Goal: Task Accomplishment & Management: Manage account settings

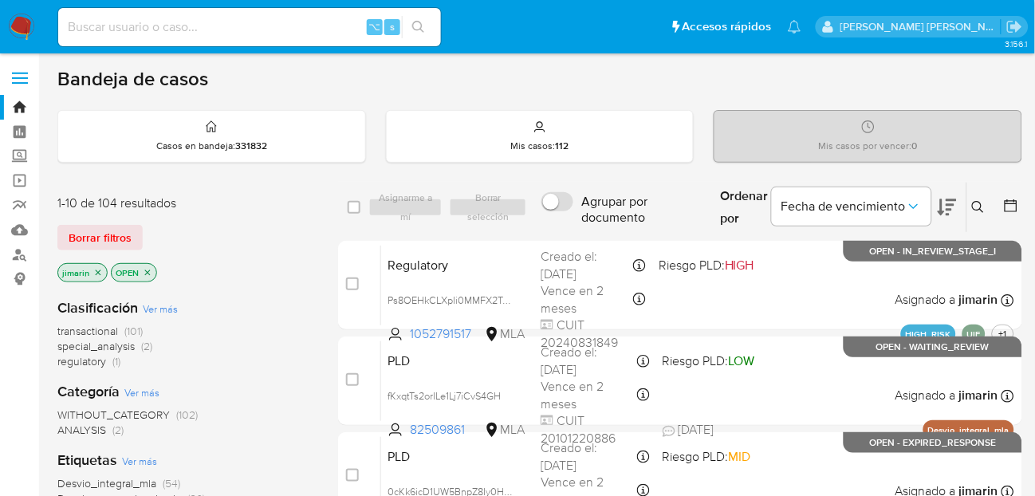
click at [986, 203] on button at bounding box center [981, 207] width 26 height 19
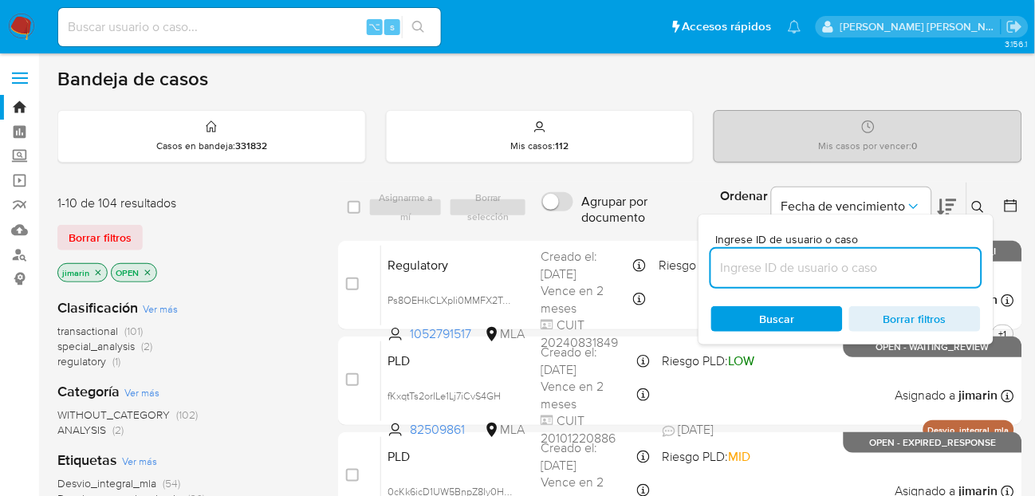
click at [916, 273] on input at bounding box center [847, 268] width 270 height 21
type input "1052791517"
click at [985, 203] on icon at bounding box center [978, 207] width 13 height 13
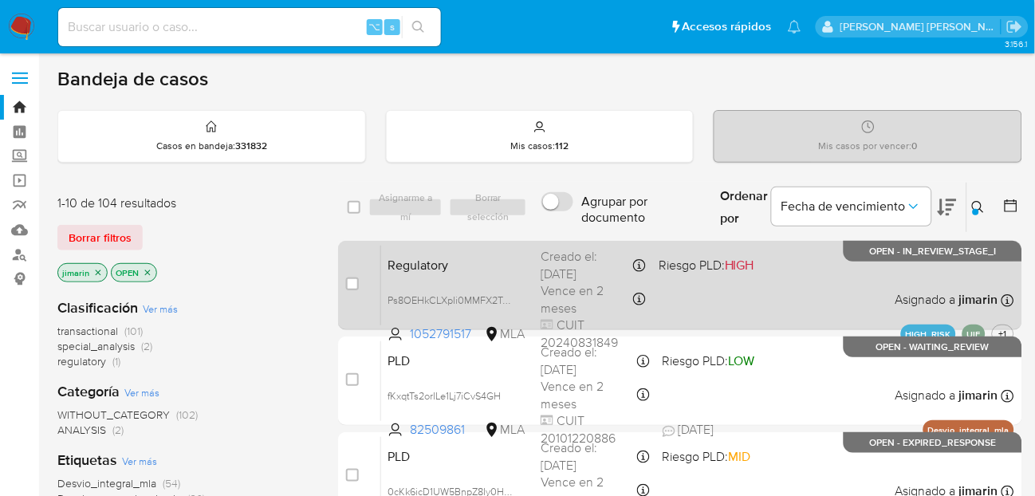
click at [852, 278] on div "Regulatory Ps8OEHkCLXpIi0MMFX2Twju5 1052791517 MLA Riesgo PLD: HIGH Creado el: …" at bounding box center [697, 285] width 633 height 81
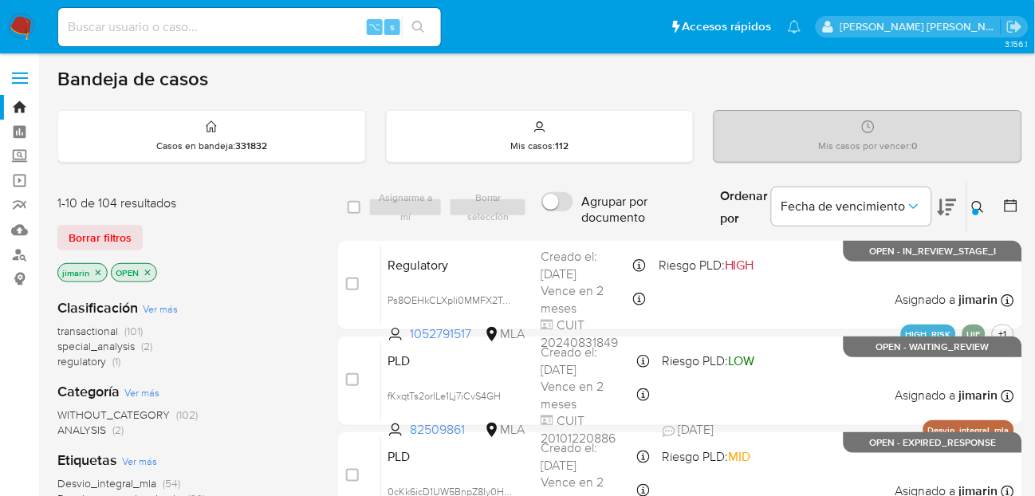
click at [268, 258] on div "1-10 de 104 resultados Borrar filtros jimarin OPEN" at bounding box center [184, 240] width 255 height 91
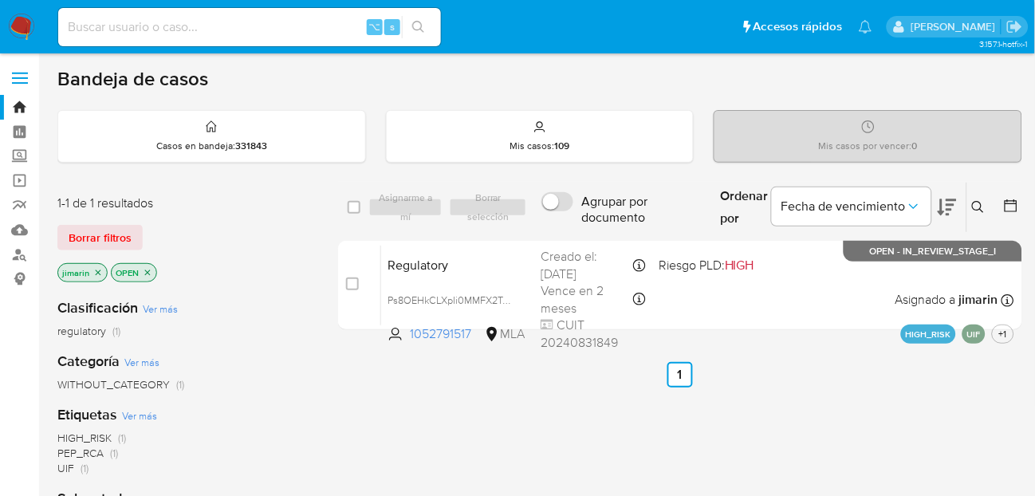
click at [985, 207] on icon at bounding box center [978, 207] width 13 height 13
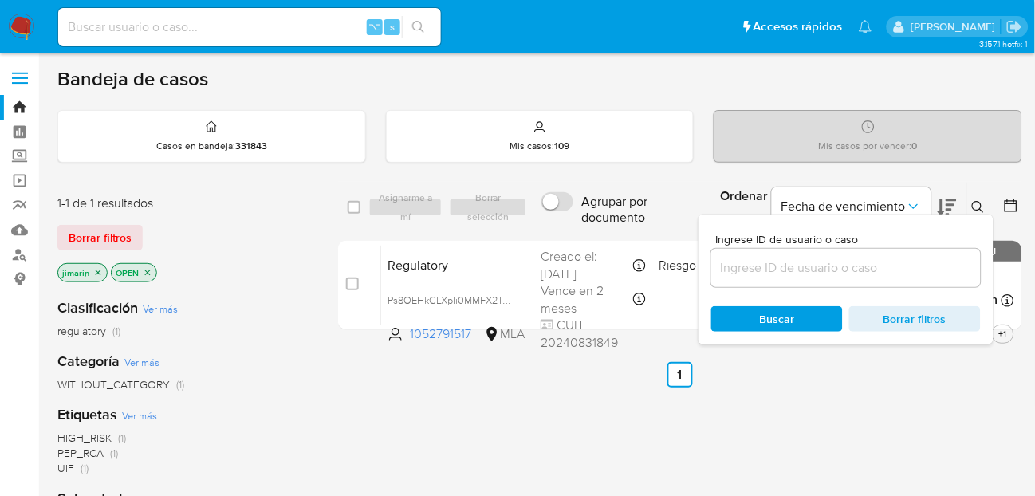
drag, startPoint x: 850, startPoint y: 292, endPoint x: 846, endPoint y: 282, distance: 11.1
click at [850, 292] on div "Ingrese ID de usuario o caso Buscar Borrar filtros" at bounding box center [846, 280] width 295 height 130
click at [846, 280] on div at bounding box center [847, 268] width 270 height 38
click at [842, 270] on input at bounding box center [847, 268] width 270 height 21
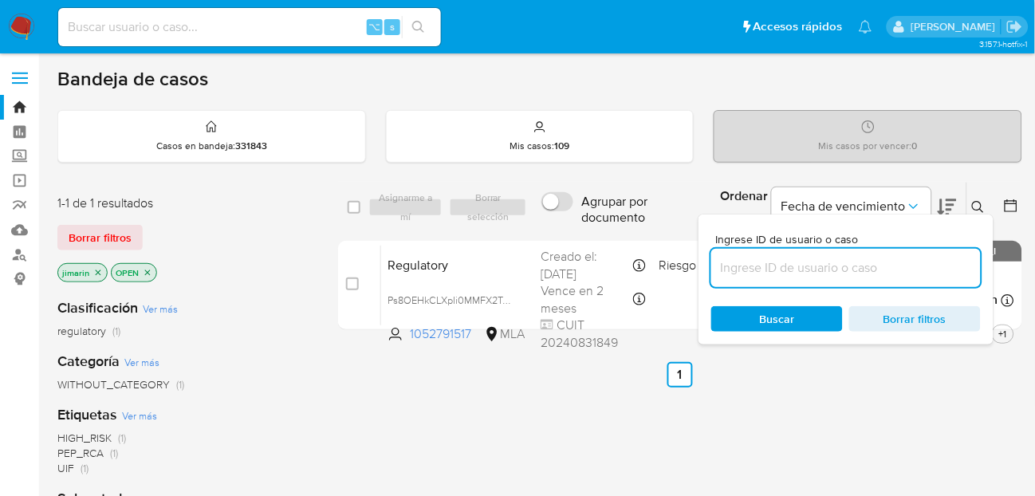
paste input "1052791517"
click at [983, 198] on button at bounding box center [981, 207] width 26 height 19
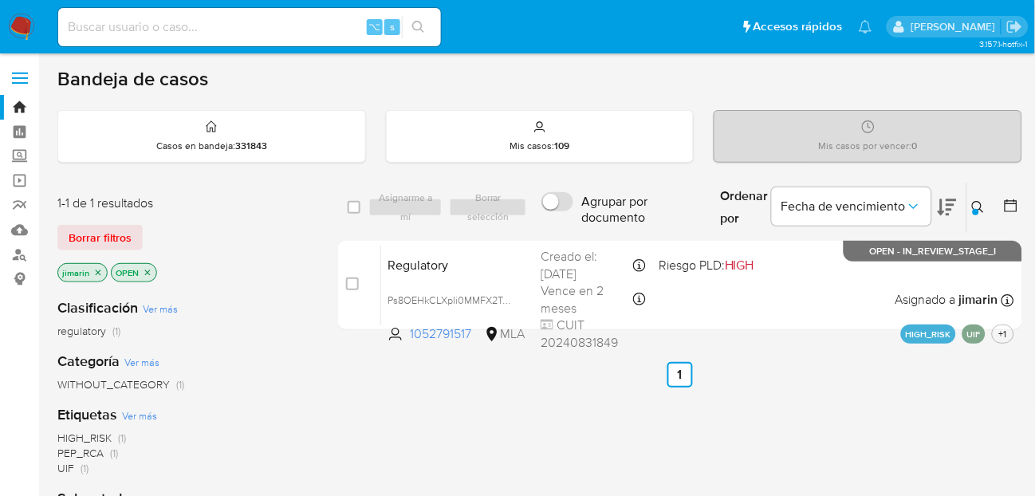
click at [985, 204] on icon at bounding box center [978, 207] width 13 height 13
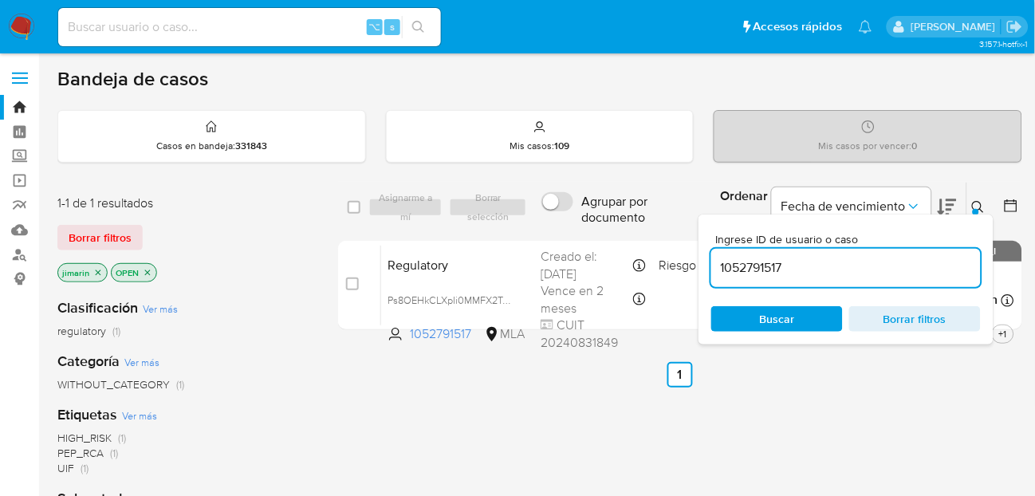
click at [985, 204] on icon at bounding box center [978, 207] width 13 height 13
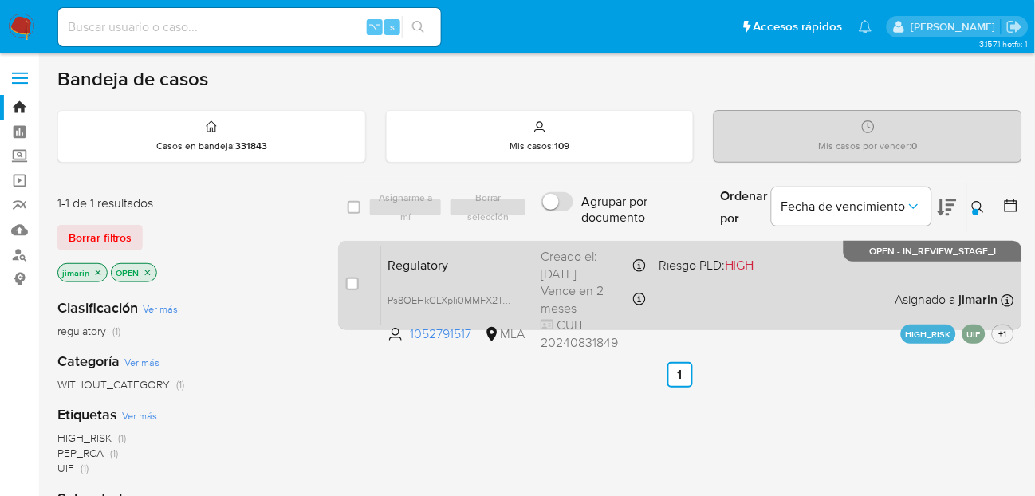
click at [814, 300] on div "Regulatory Ps8OEHkCLXpIi0MMFX2Twju5 1052791517 MLA Riesgo PLD: HIGH Creado el: …" at bounding box center [697, 285] width 633 height 81
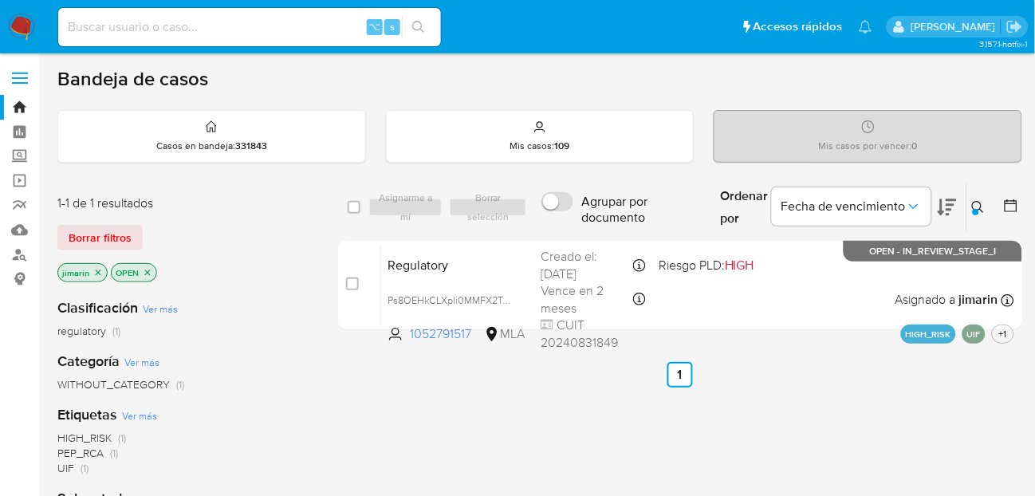
click at [974, 207] on icon at bounding box center [978, 207] width 12 height 12
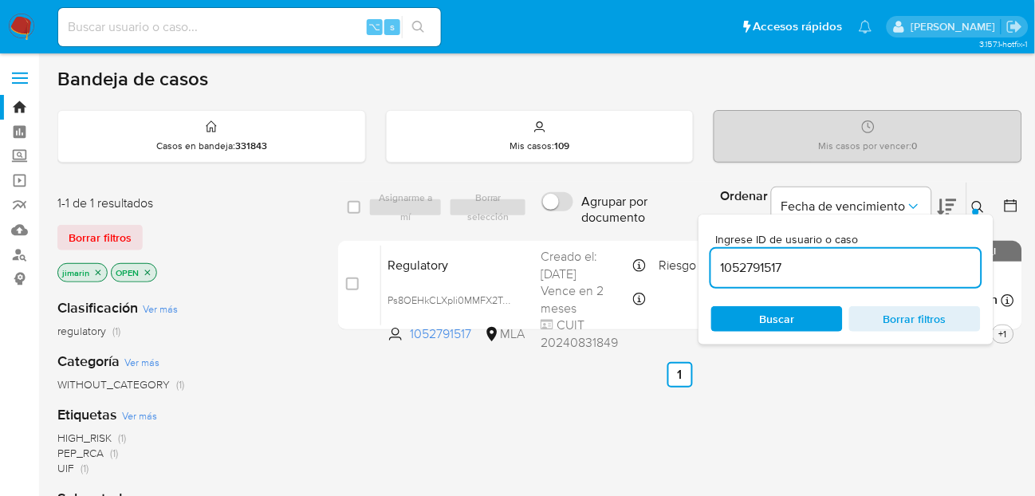
click at [905, 268] on input "1052791517" at bounding box center [847, 268] width 270 height 21
click at [904, 268] on input "1052791517" at bounding box center [847, 268] width 270 height 21
type input "15779416"
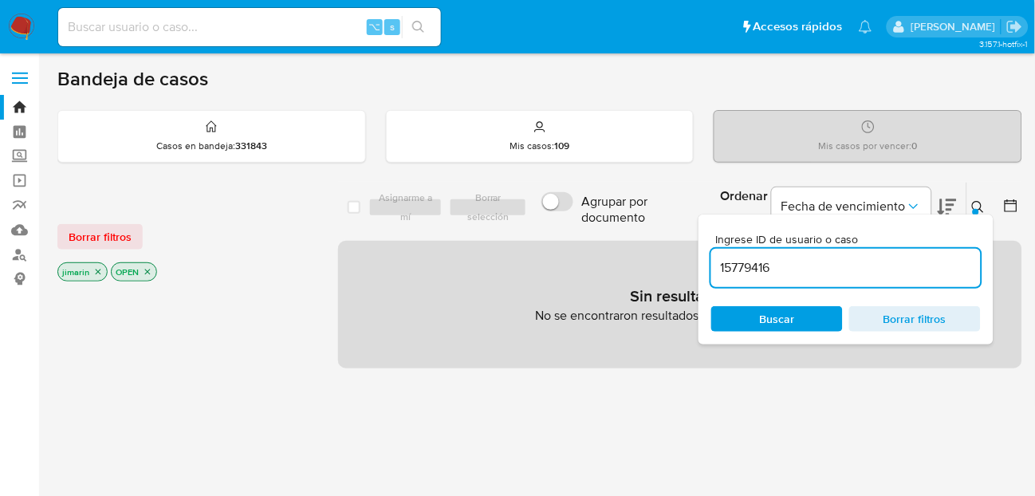
click at [972, 201] on icon at bounding box center [978, 207] width 13 height 13
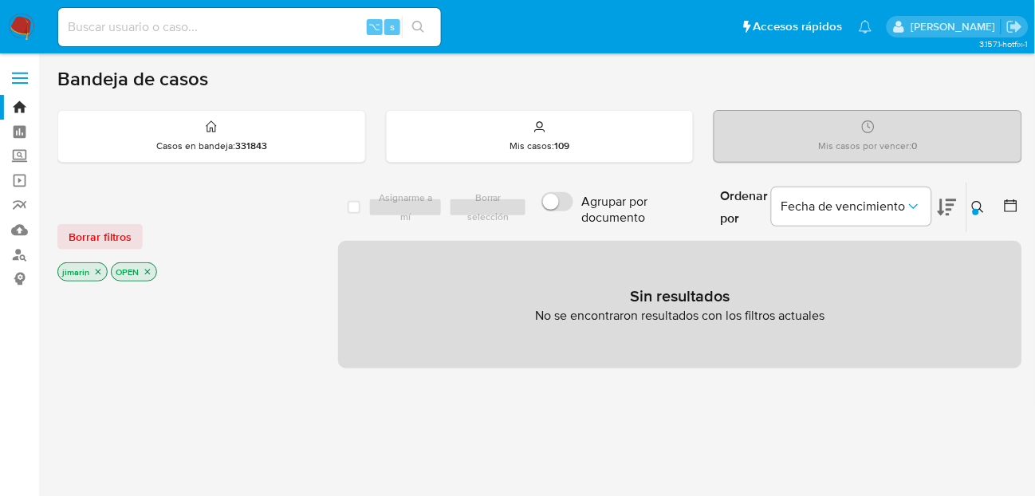
click at [151, 272] on icon "close-filter" at bounding box center [148, 272] width 10 height 10
click at [94, 273] on icon "close-filter" at bounding box center [98, 272] width 10 height 10
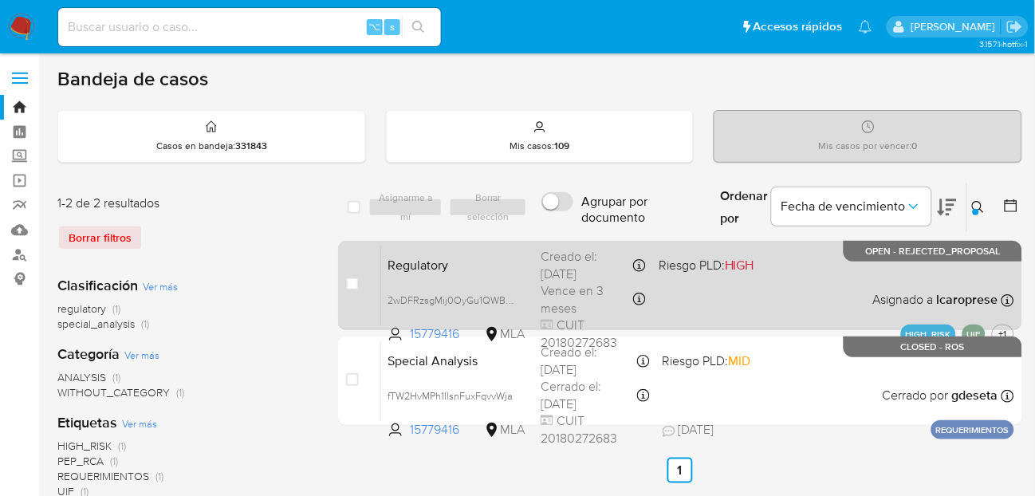
click at [807, 301] on div "Regulatory 2wDFRzsgMij0OyGu1QWBWExb 15779416 MLA Riesgo PLD: HIGH Creado el: 19…" at bounding box center [697, 285] width 633 height 81
click at [440, 334] on span "15779416" at bounding box center [446, 334] width 72 height 18
click at [802, 274] on div "Regulatory 2wDFRzsgMij0OyGu1QWBWExb 15779416 MLA Riesgo PLD: HIGH Creado el: 19…" at bounding box center [697, 285] width 633 height 81
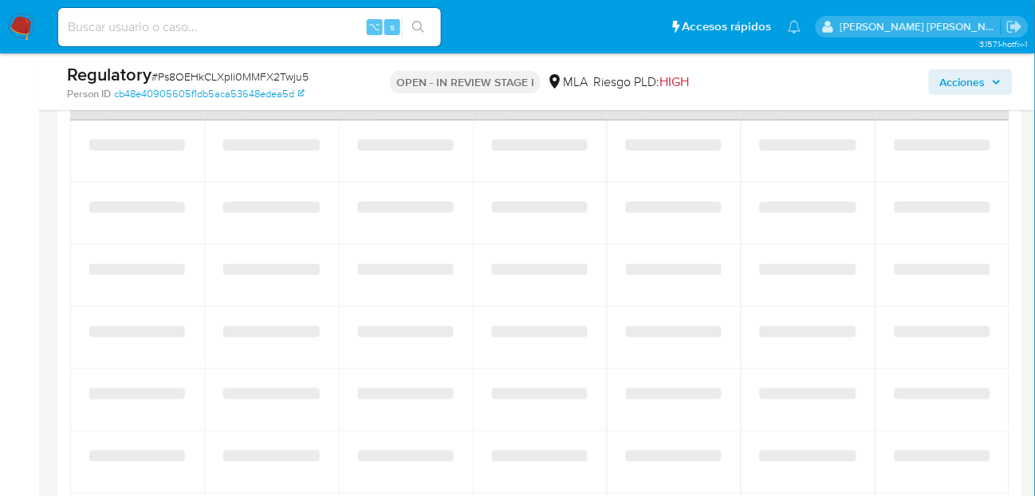
scroll to position [1309, 0]
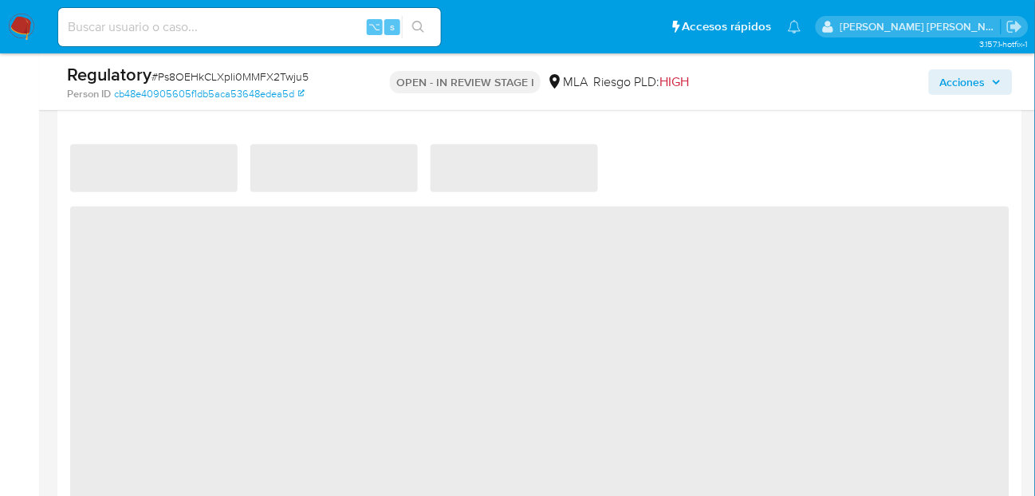
select select "10"
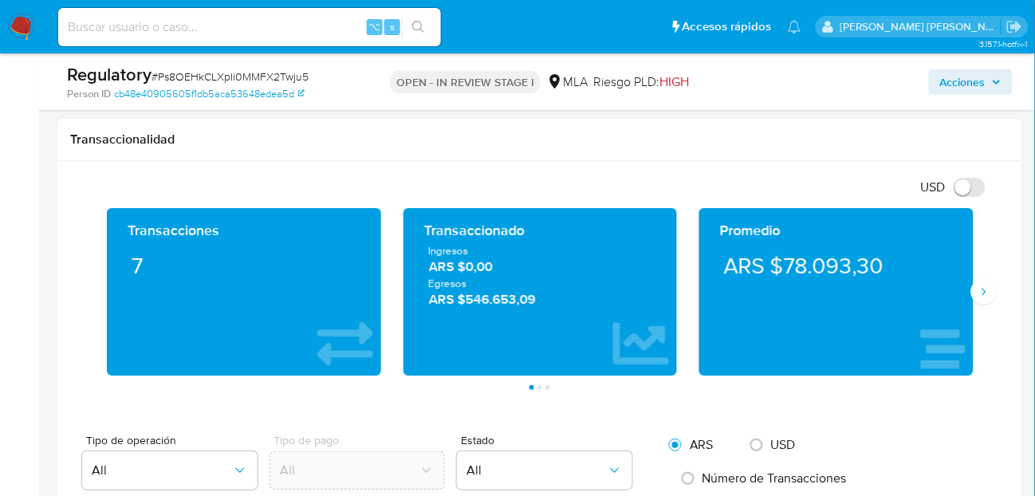
scroll to position [1077, 0]
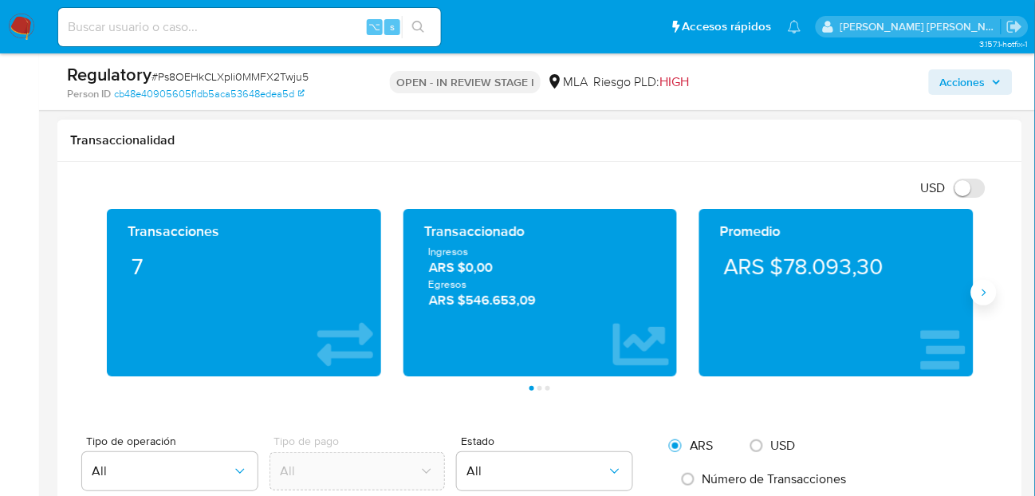
click at [984, 301] on button "Siguiente" at bounding box center [985, 293] width 26 height 26
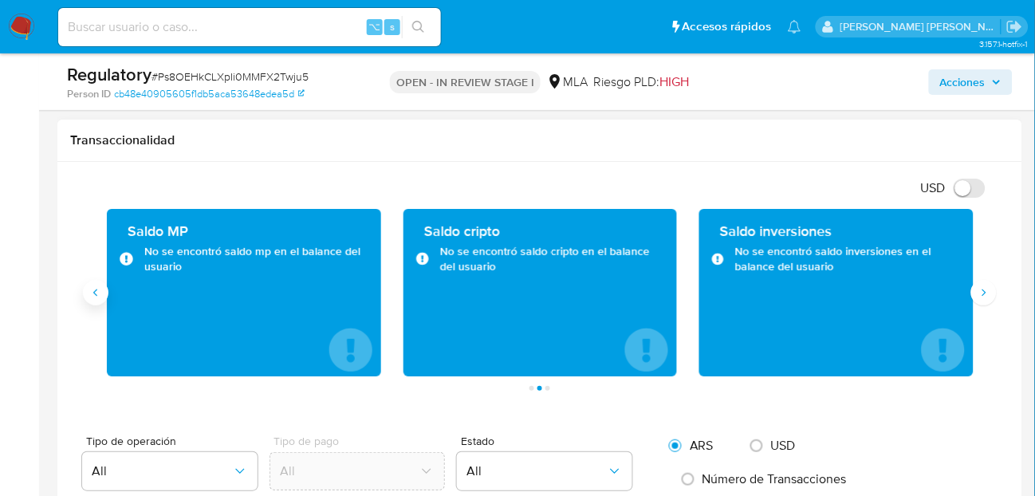
click at [103, 297] on button "Anterior" at bounding box center [96, 293] width 26 height 26
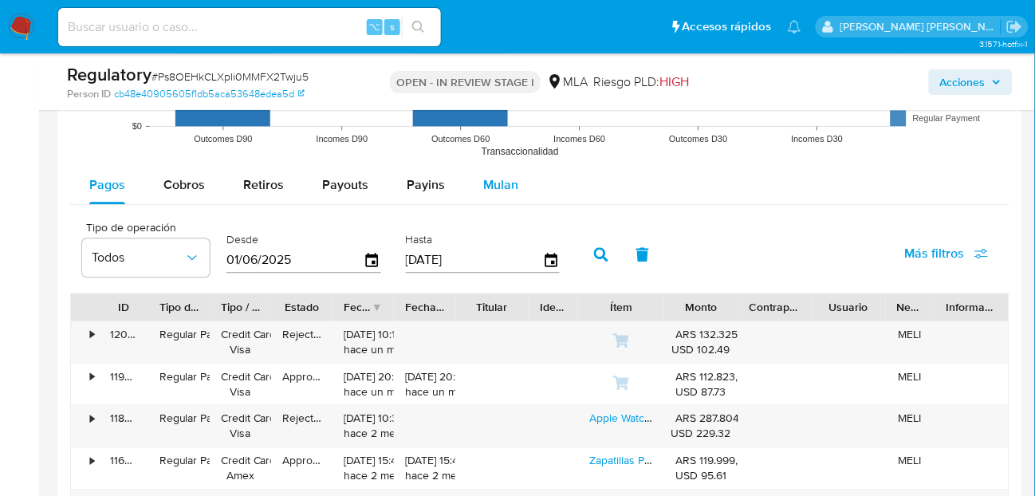
scroll to position [1726, 0]
click at [495, 191] on span "Mulan" at bounding box center [500, 186] width 35 height 18
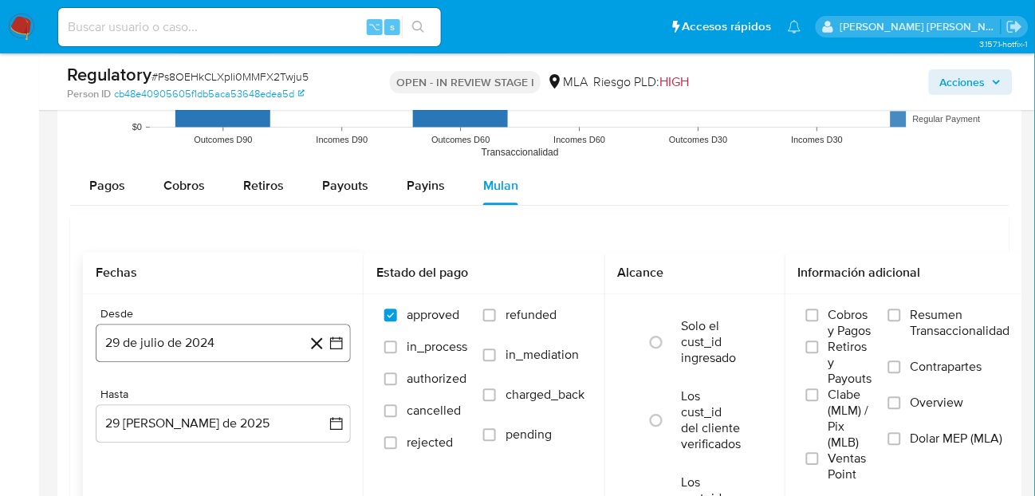
click at [235, 337] on button "29 de julio de 2024" at bounding box center [223, 344] width 255 height 38
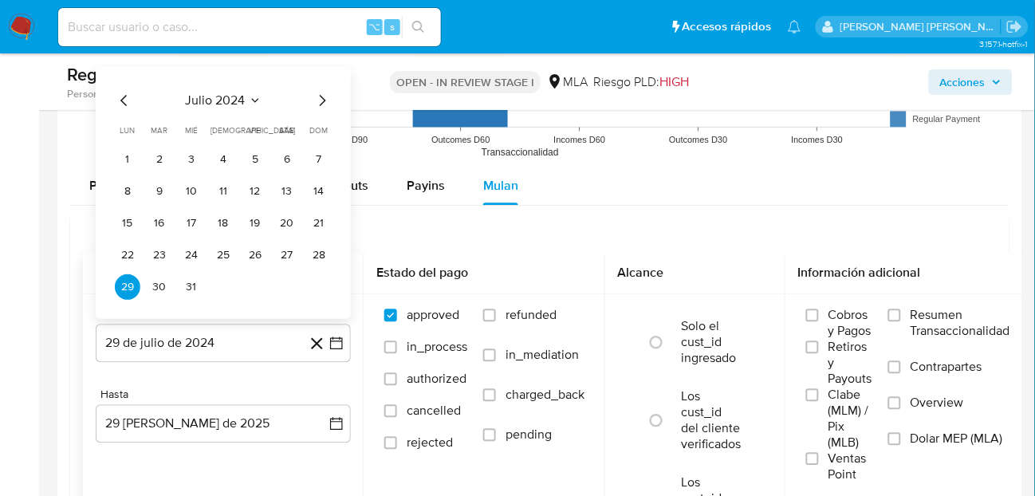
click at [325, 99] on icon "Mes siguiente" at bounding box center [322, 100] width 19 height 19
click at [223, 153] on button "1" at bounding box center [224, 160] width 26 height 26
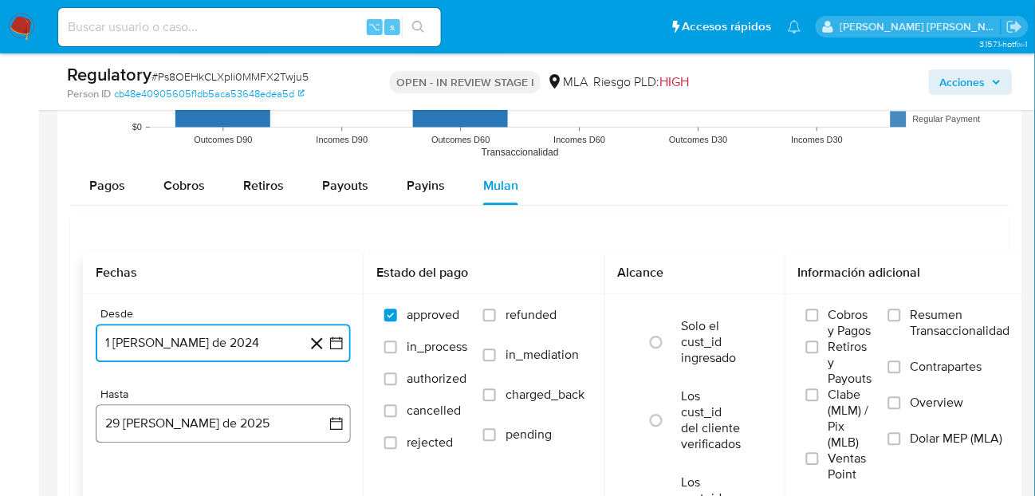
click at [218, 436] on button "29 de agosto de 2025" at bounding box center [223, 424] width 255 height 38
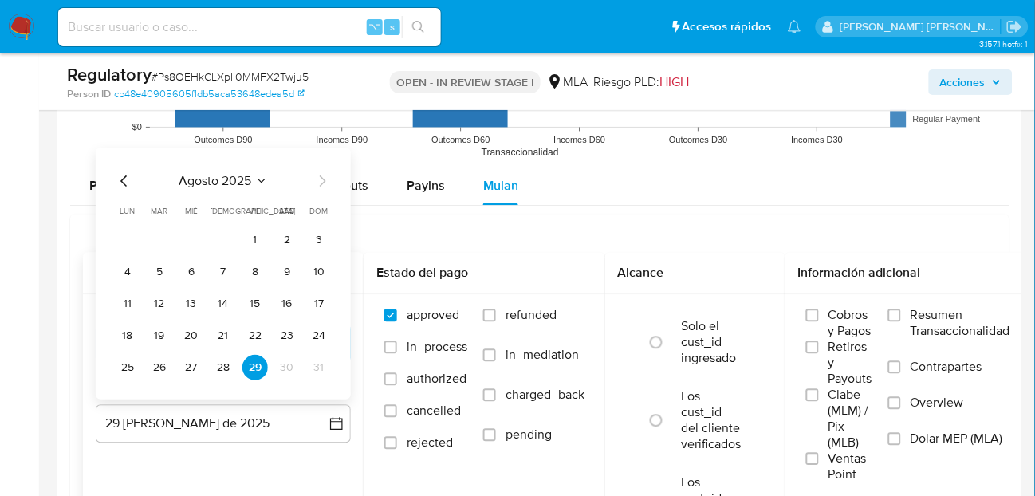
click at [123, 190] on icon "Mes anterior" at bounding box center [124, 181] width 19 height 19
click at [221, 369] on button "31" at bounding box center [224, 368] width 26 height 26
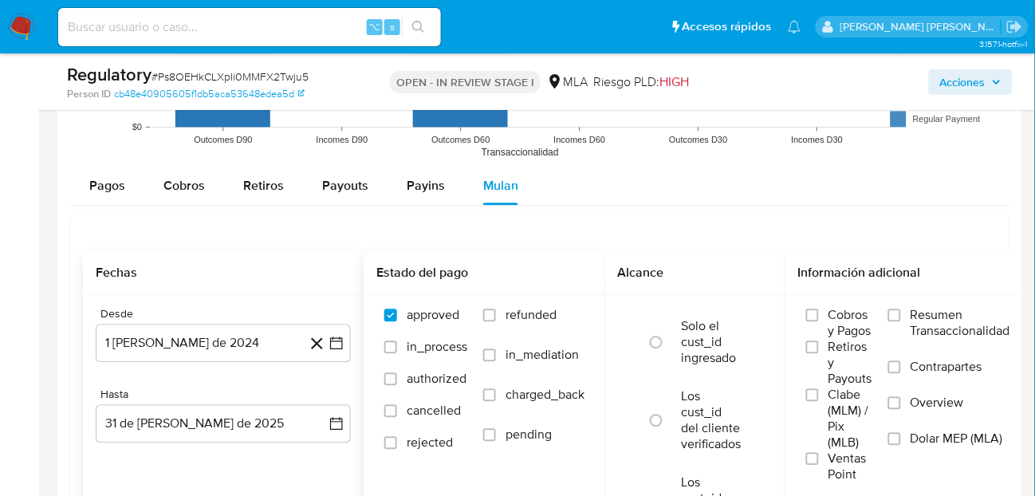
click at [525, 321] on span "refunded" at bounding box center [531, 316] width 51 height 16
click at [496, 321] on input "refunded" at bounding box center [489, 316] width 13 height 13
checkbox input "true"
click at [964, 448] on span "Dolar MEP (MLA)" at bounding box center [957, 440] width 93 height 16
click at [901, 446] on input "Dolar MEP (MLA)" at bounding box center [895, 439] width 13 height 13
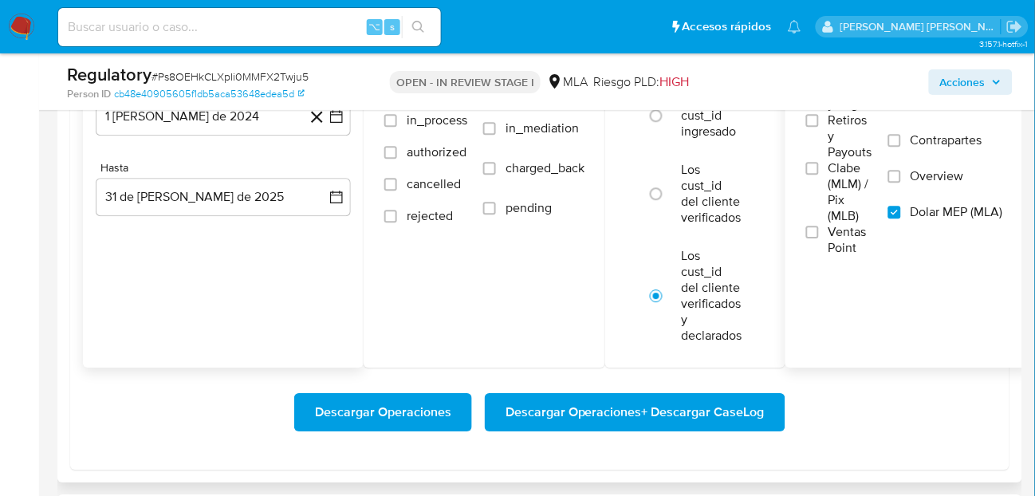
scroll to position [1954, 0]
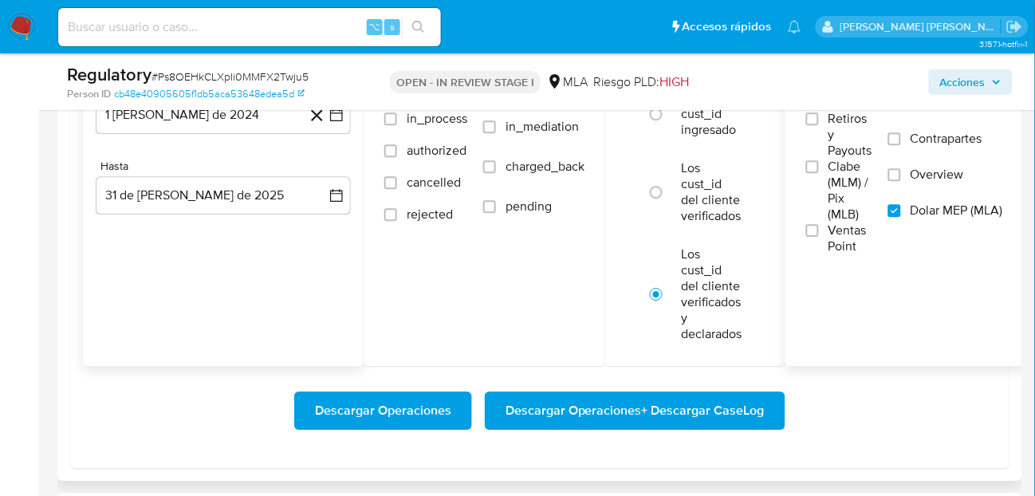
click at [392, 413] on span "Descargar Operaciones" at bounding box center [383, 410] width 136 height 35
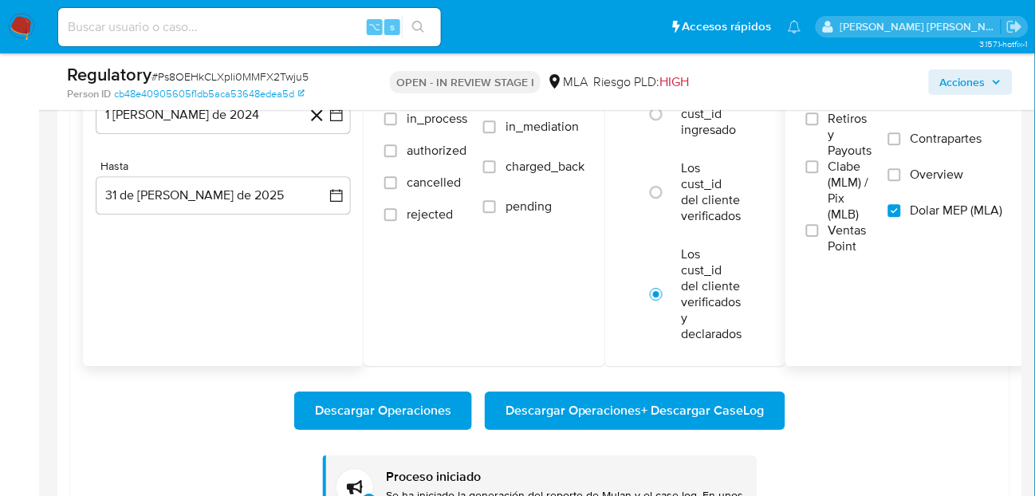
scroll to position [1678, 0]
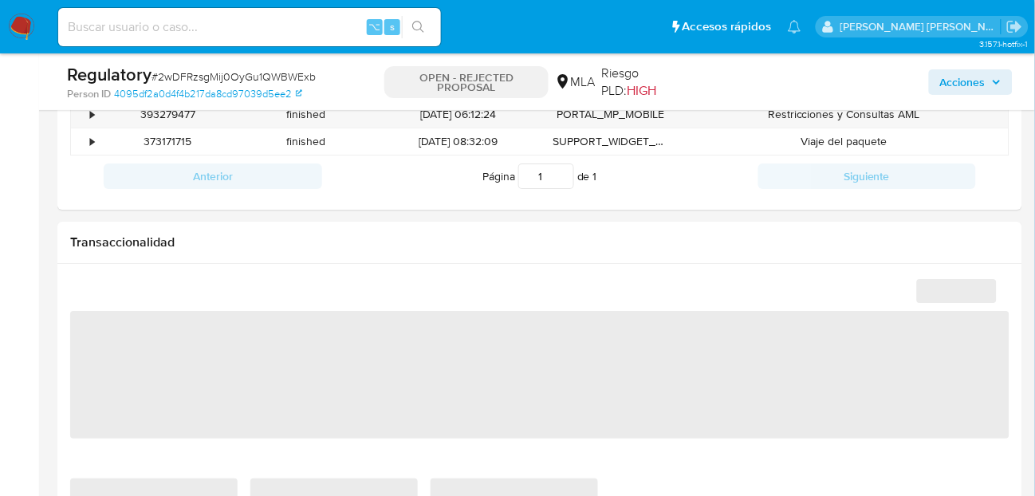
scroll to position [1047, 0]
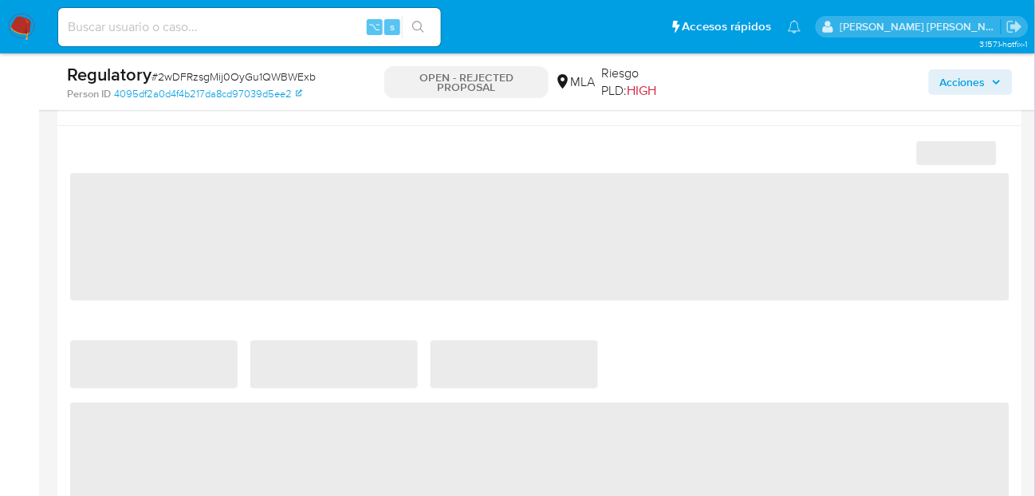
select select "10"
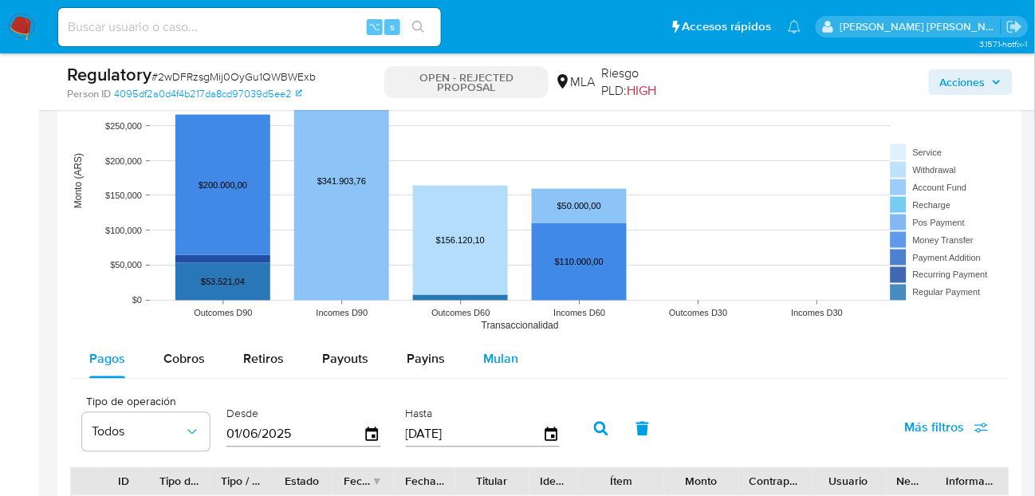
click at [519, 358] on button "Mulan" at bounding box center [500, 360] width 73 height 38
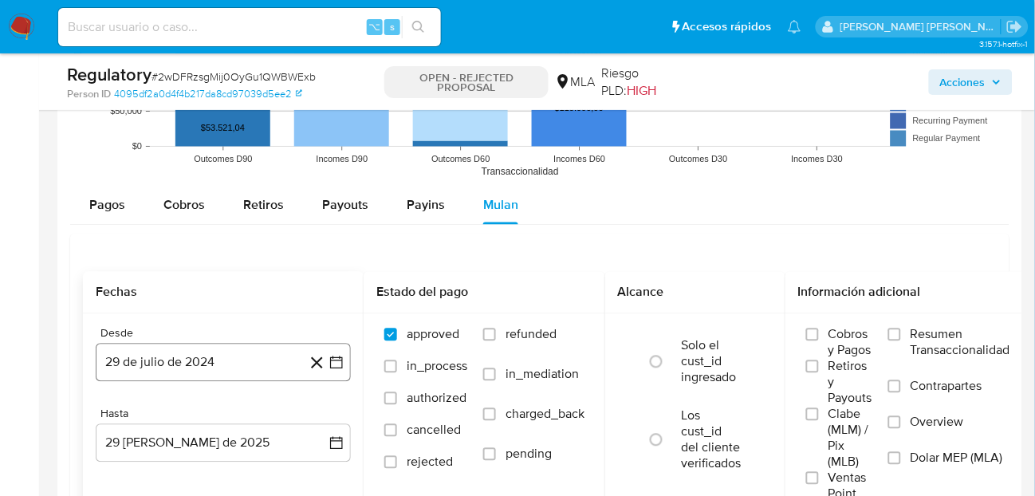
scroll to position [1652, 0]
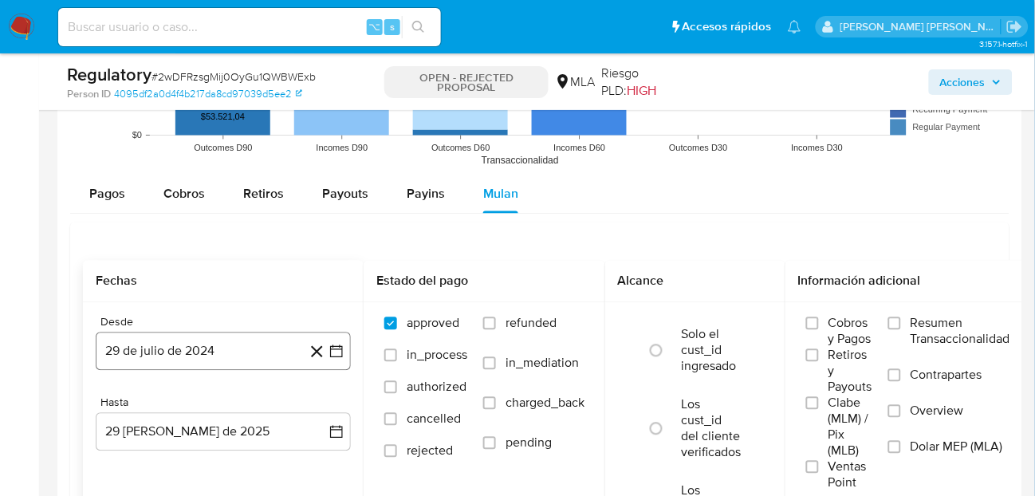
click at [238, 369] on button "29 de julio de 2024" at bounding box center [223, 352] width 255 height 38
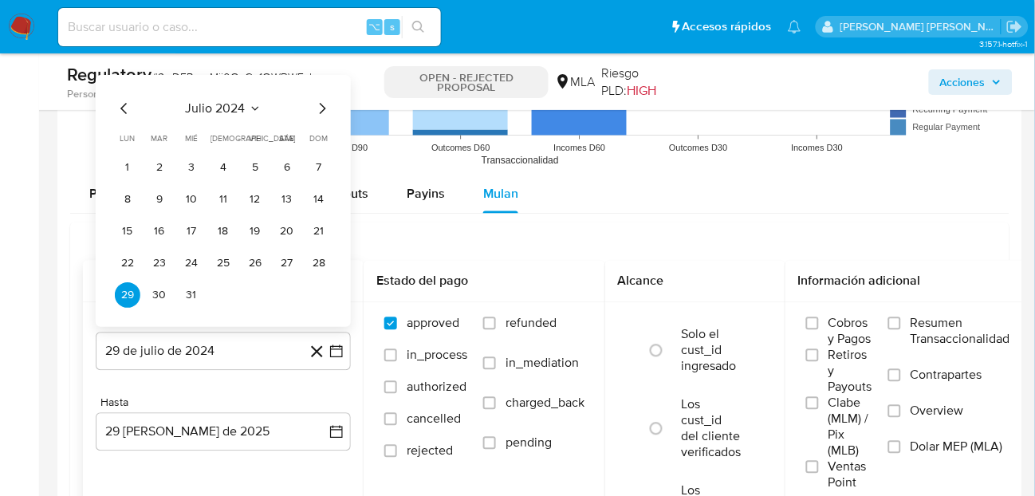
click at [325, 113] on icon "Mes siguiente" at bounding box center [322, 108] width 19 height 19
click at [215, 166] on button "1" at bounding box center [224, 168] width 26 height 26
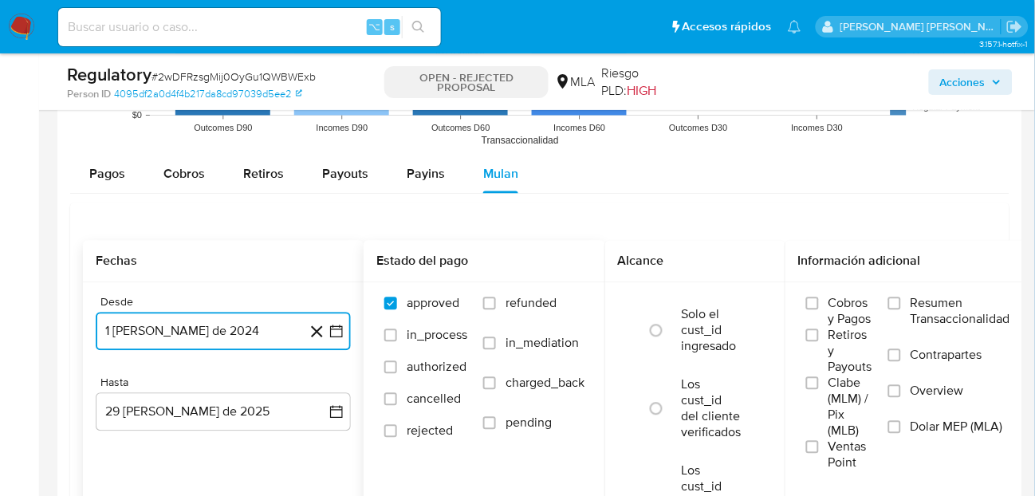
scroll to position [1683, 0]
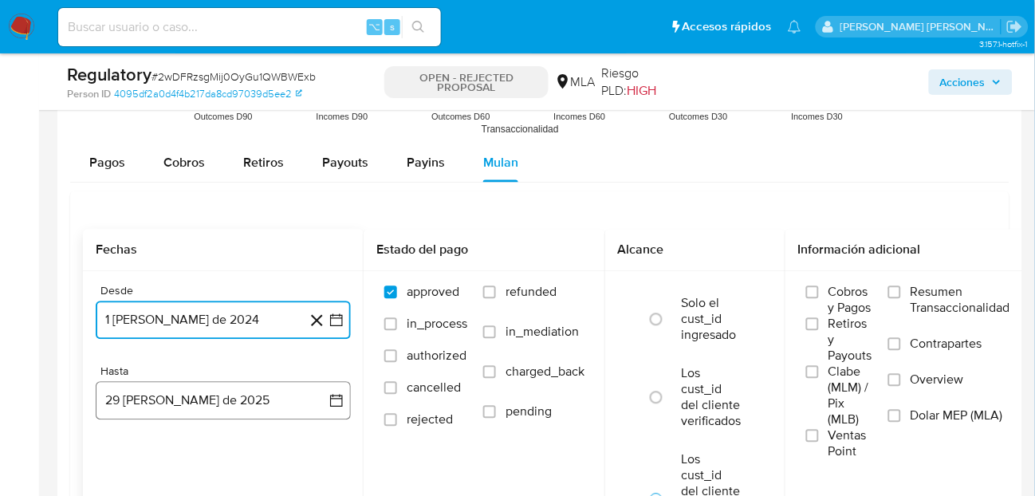
click at [240, 400] on button "29 [PERSON_NAME] de 2025" at bounding box center [223, 401] width 255 height 38
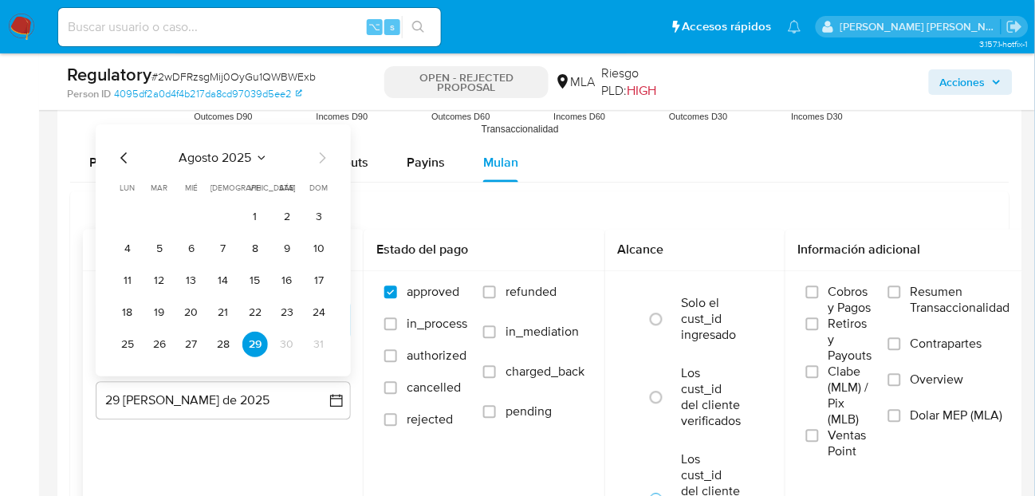
click at [123, 161] on icon "Mes anterior" at bounding box center [123, 157] width 6 height 11
click at [232, 348] on button "31" at bounding box center [224, 345] width 26 height 26
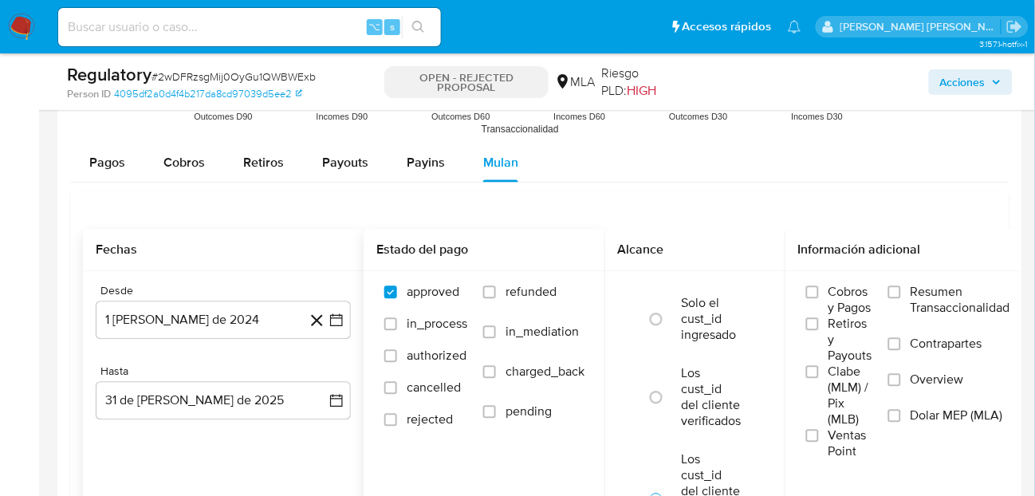
click at [541, 290] on span "refunded" at bounding box center [531, 293] width 51 height 16
click at [496, 290] on input "refunded" at bounding box center [489, 292] width 13 height 13
checkbox input "true"
click at [946, 420] on span "Dolar MEP (MLA)" at bounding box center [957, 416] width 93 height 16
click at [901, 420] on input "Dolar MEP (MLA)" at bounding box center [895, 416] width 13 height 13
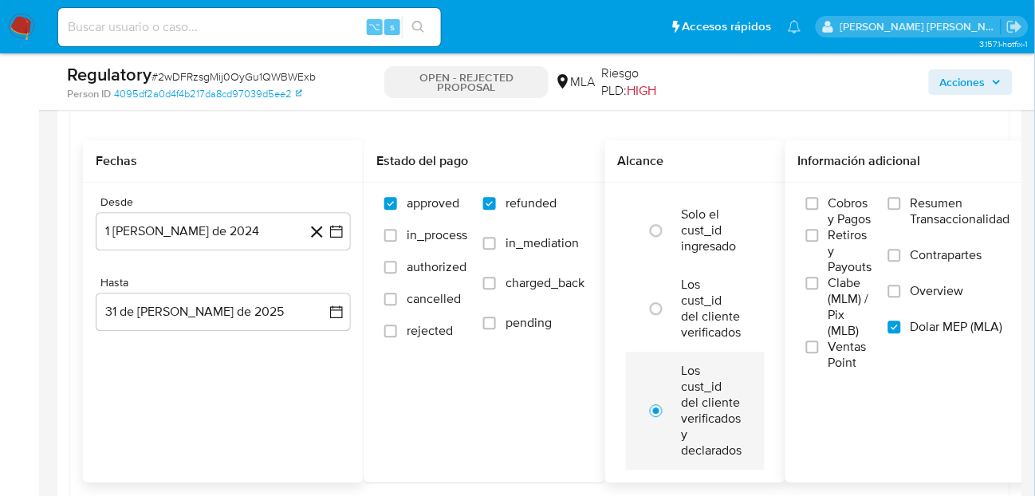
scroll to position [1948, 0]
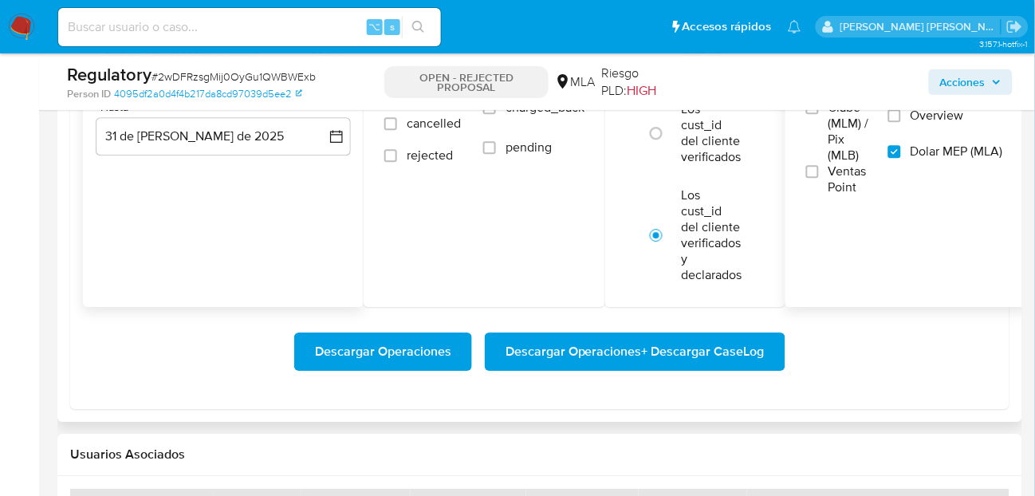
click at [345, 368] on span "Descargar Operaciones" at bounding box center [383, 351] width 136 height 35
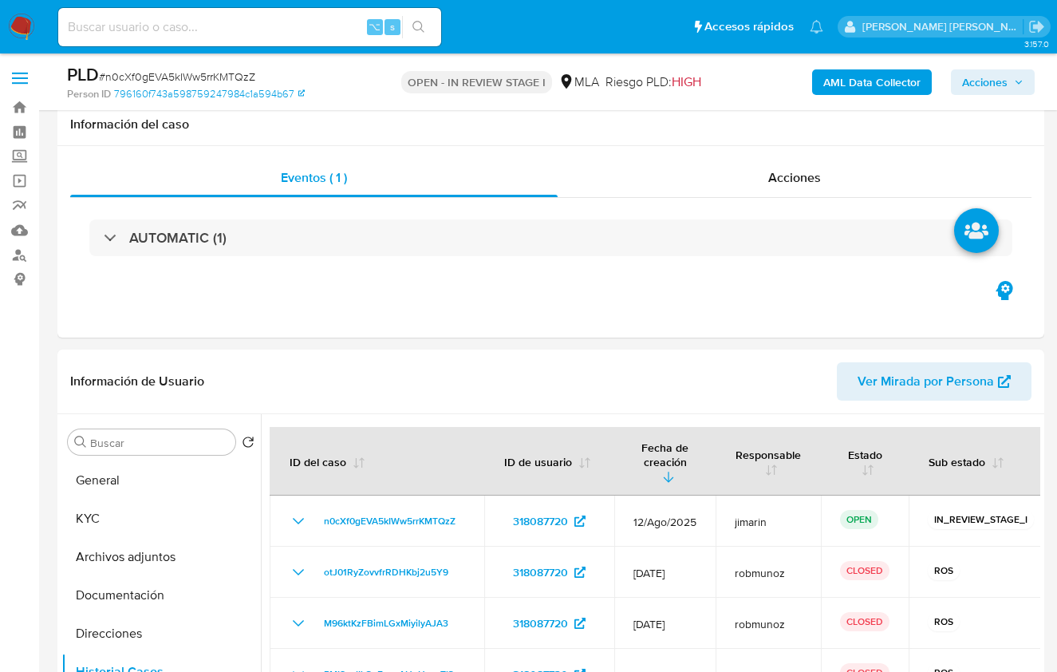
select select "10"
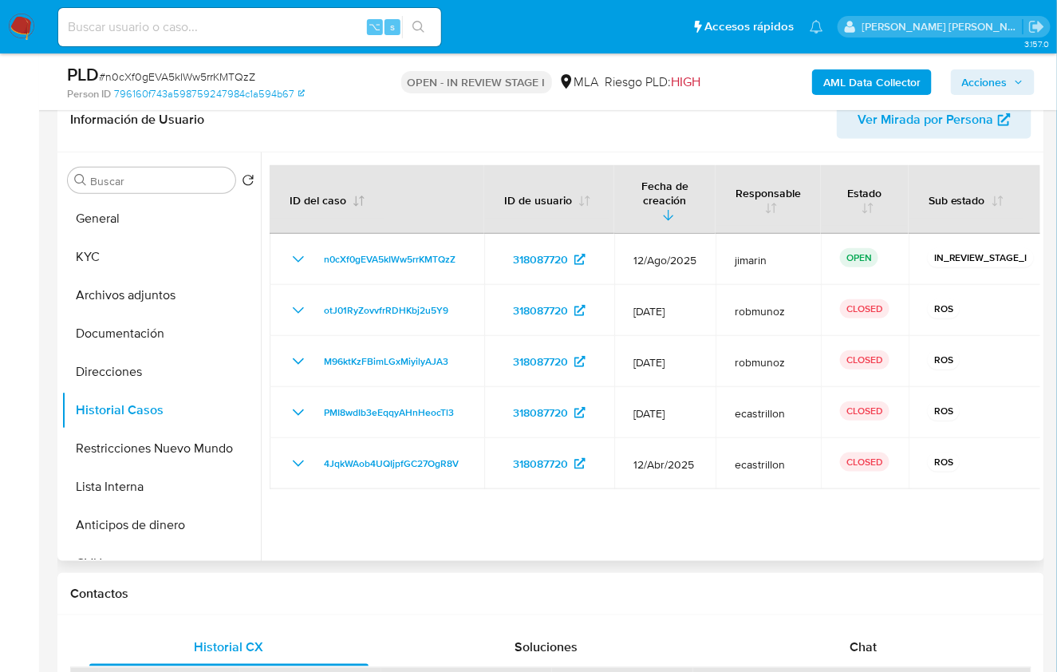
click at [361, 170] on th "ID del caso" at bounding box center [377, 199] width 215 height 69
click at [361, 152] on div at bounding box center [650, 356] width 779 height 408
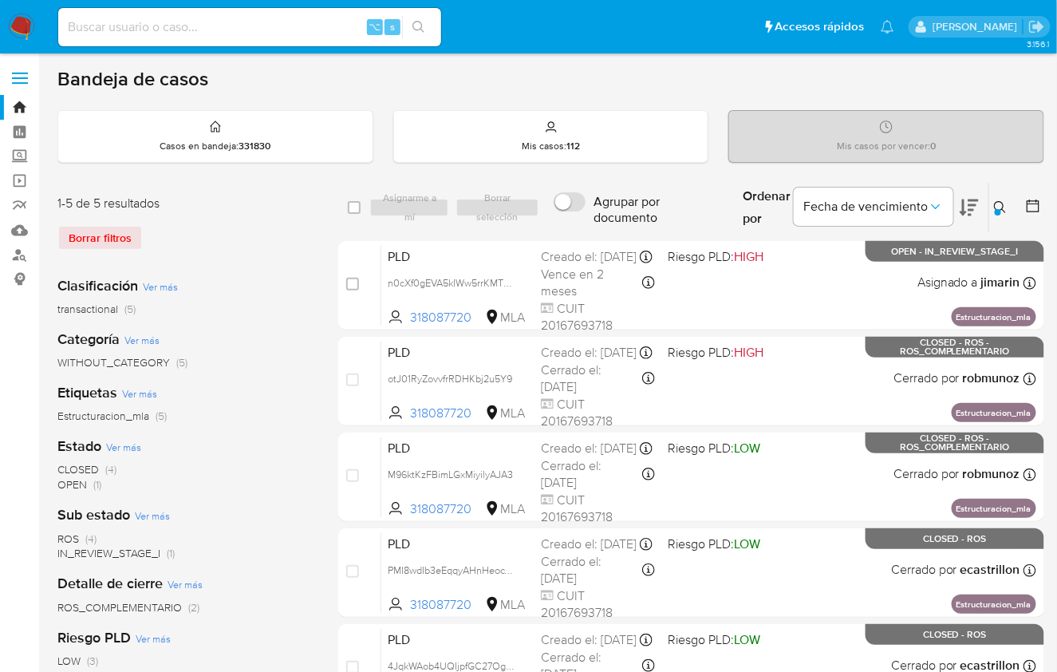
click at [1004, 203] on icon at bounding box center [1000, 207] width 13 height 13
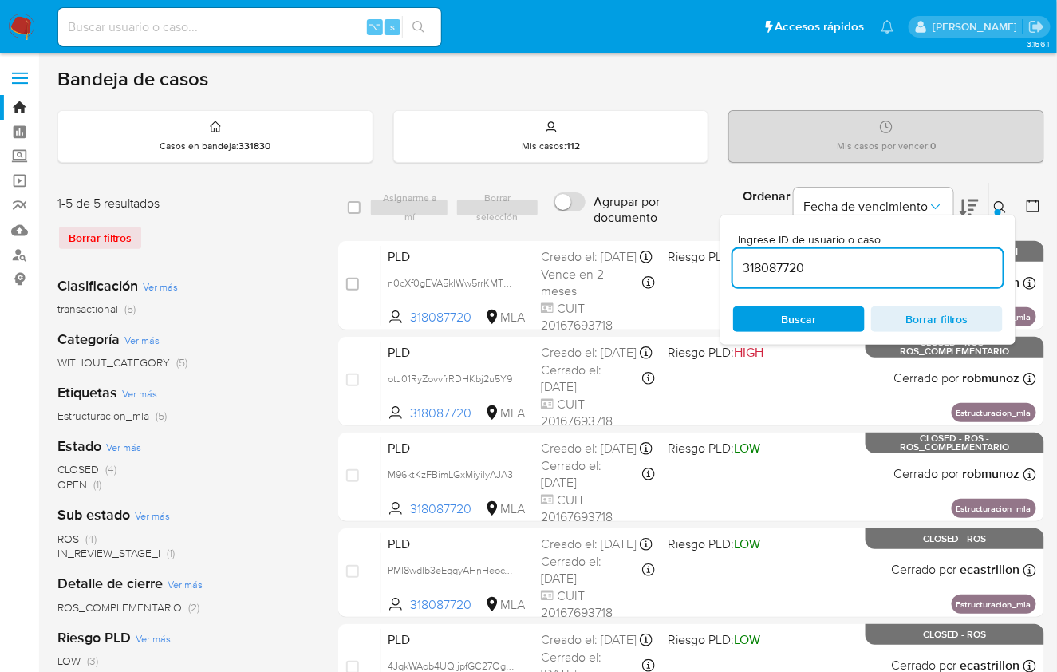
click at [933, 254] on div "318087720" at bounding box center [868, 268] width 270 height 38
click at [930, 262] on input "318087720" at bounding box center [868, 268] width 270 height 21
paste input "135724225"
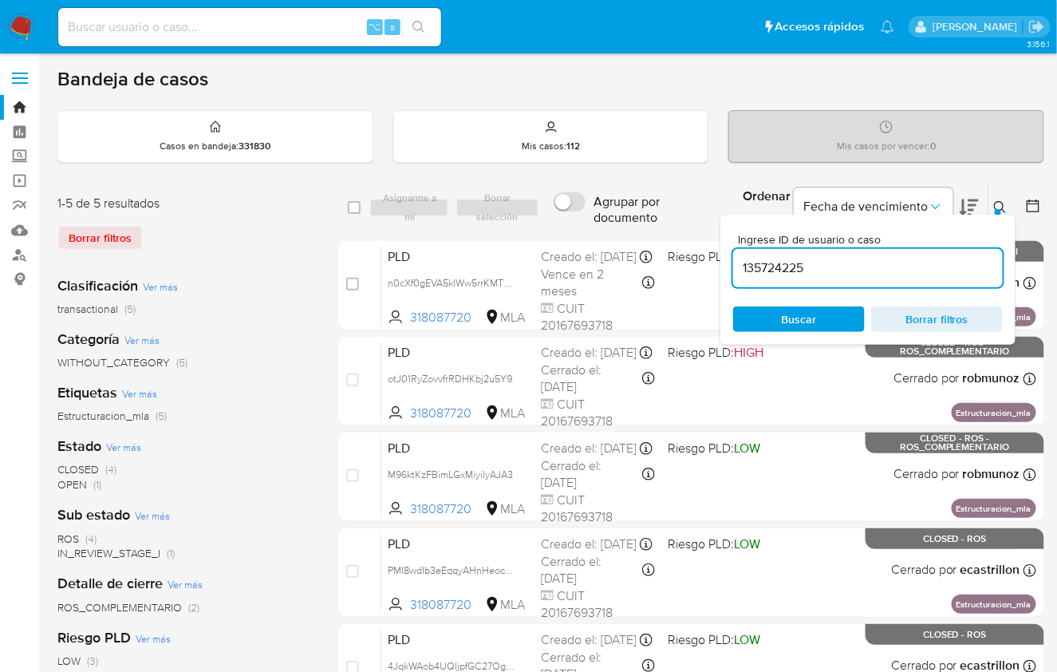
type input "135724225"
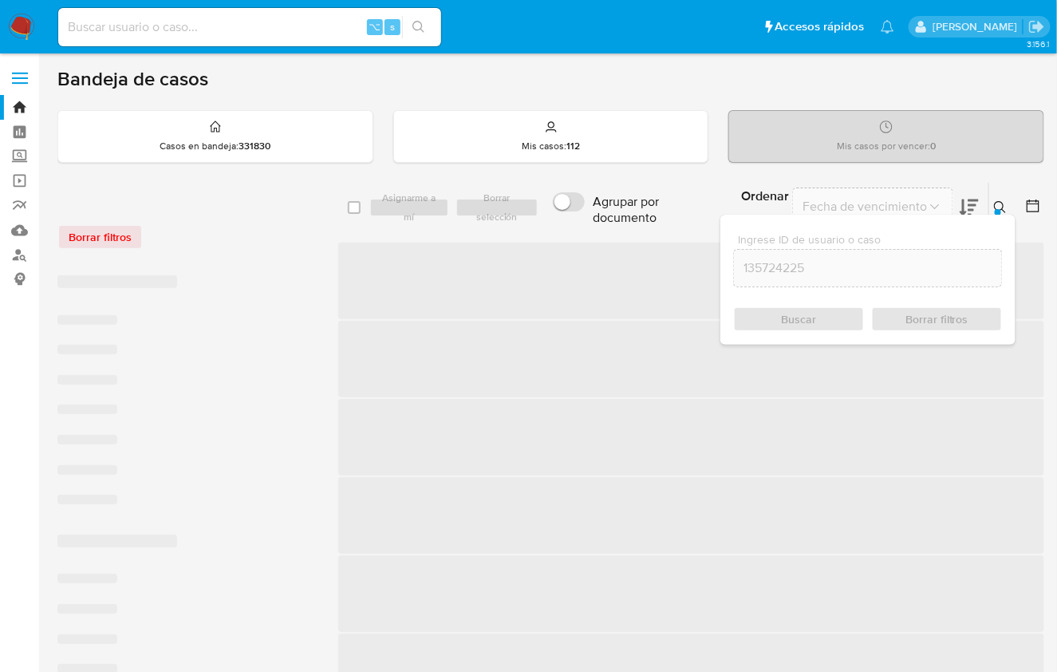
click at [1001, 209] on icon at bounding box center [1000, 207] width 13 height 13
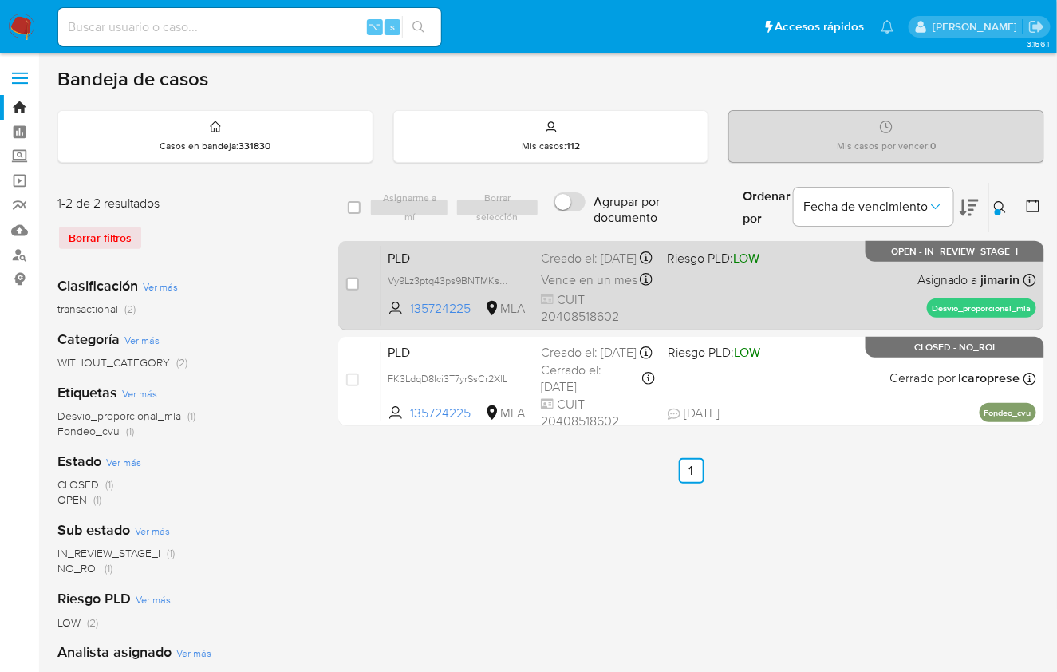
click at [855, 294] on div "PLD Vy9Lz3ptq43ps9BNTMKsOgej 135724225 MLA Riesgo PLD: LOW Creado el: 12/08/202…" at bounding box center [708, 285] width 655 height 81
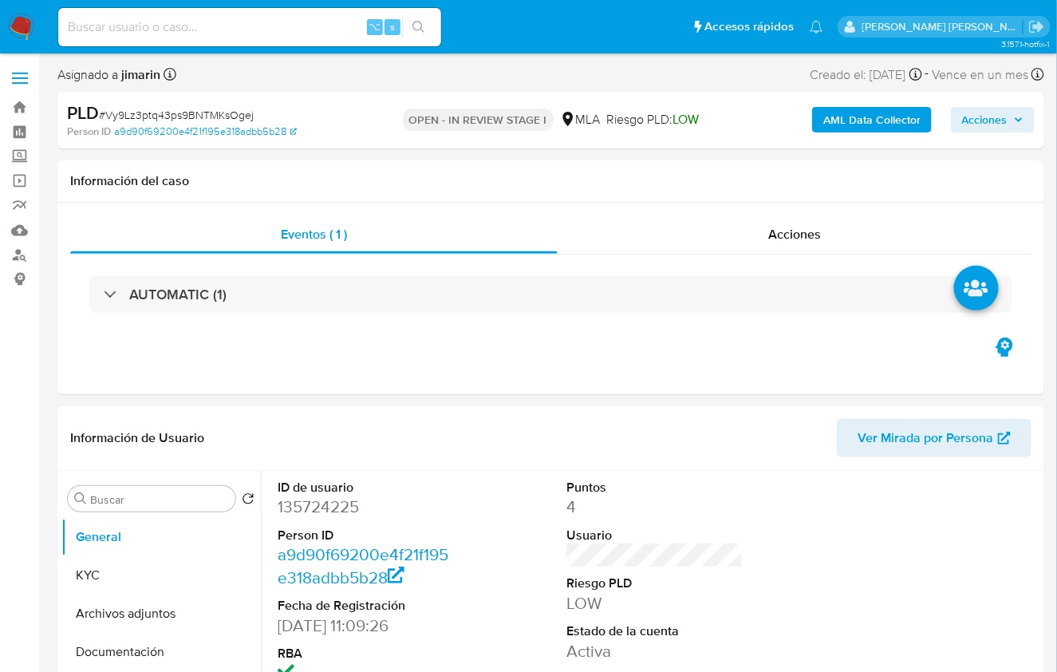
select select "10"
click at [173, 115] on span "# Vy9Lz3ptq43ps9BNTMKsOgej" at bounding box center [176, 115] width 155 height 16
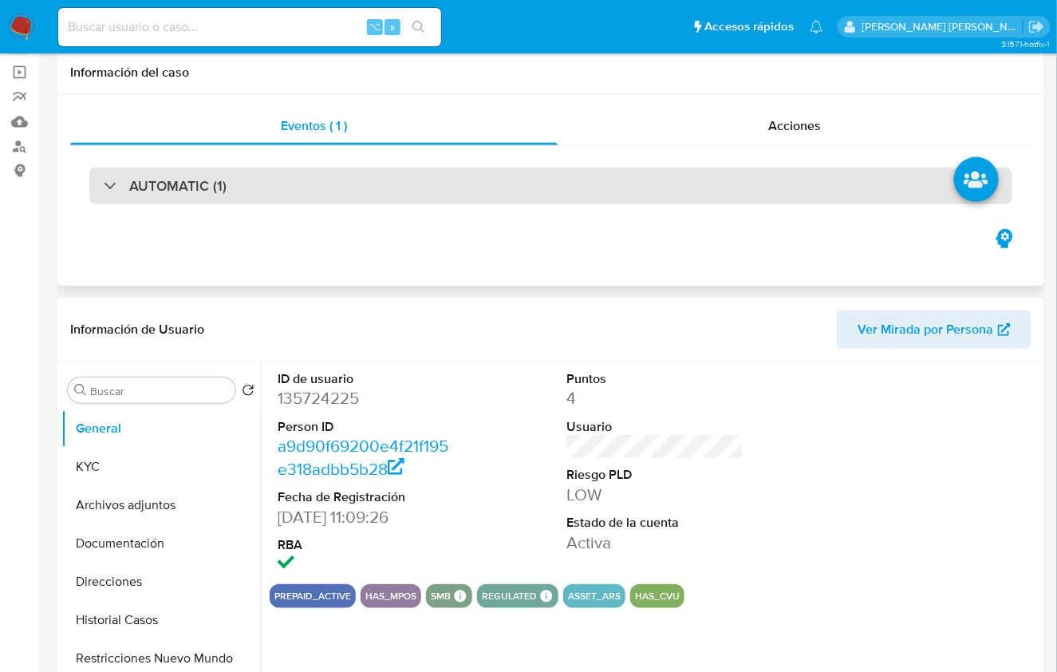
scroll to position [120, 0]
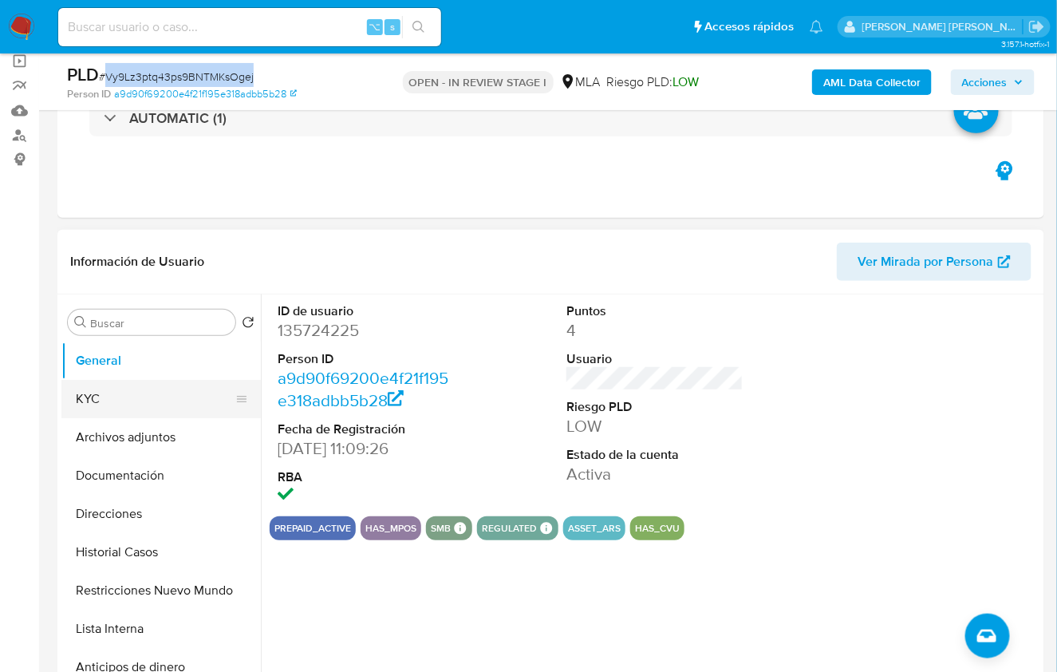
click at [131, 398] on button "KYC" at bounding box center [154, 399] width 187 height 38
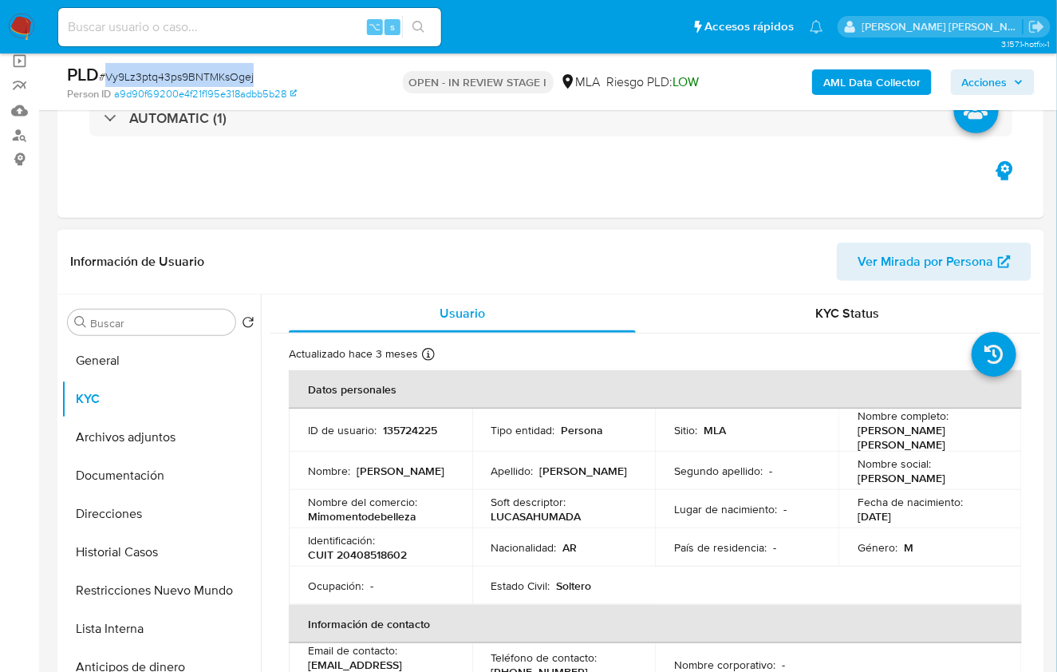
click at [376, 550] on p "CUIT 20408518602" at bounding box center [357, 554] width 99 height 14
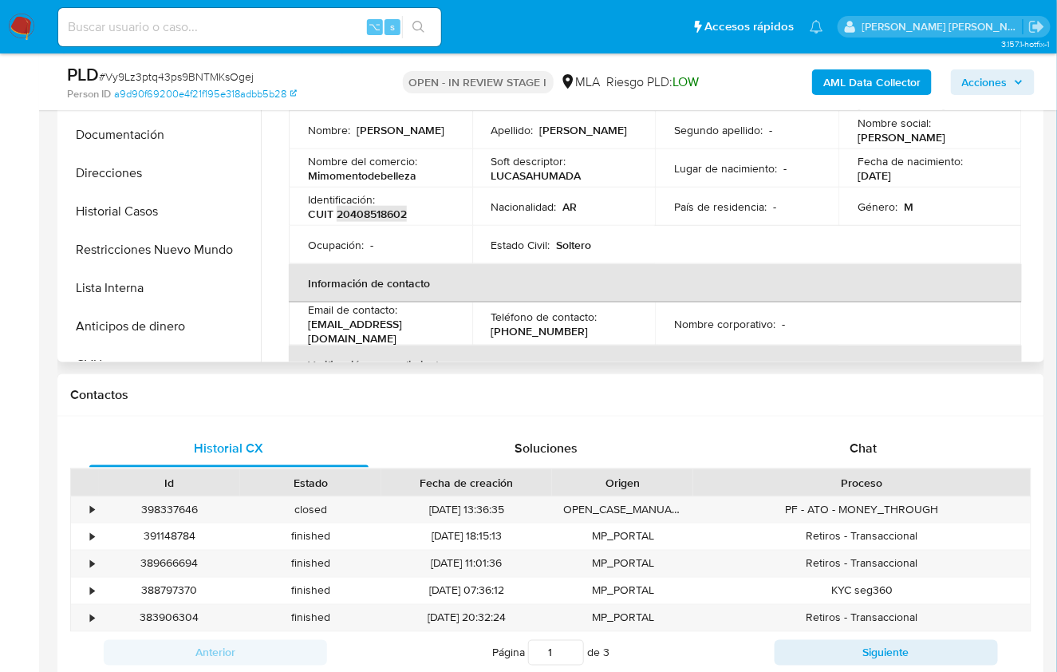
scroll to position [594, 0]
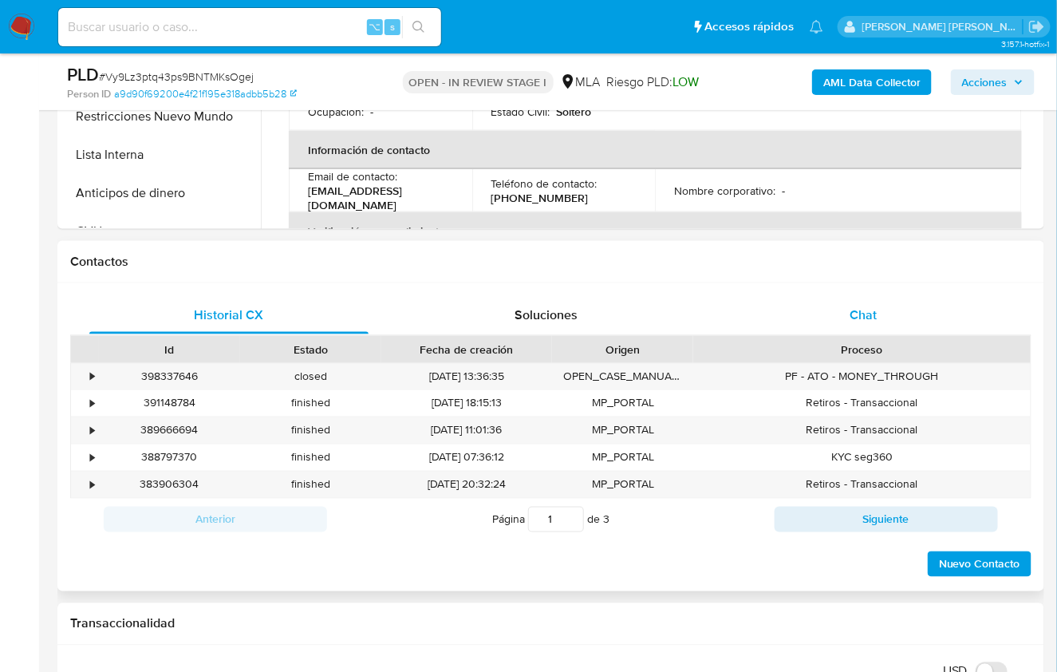
click at [885, 318] on div "Chat" at bounding box center [863, 315] width 279 height 38
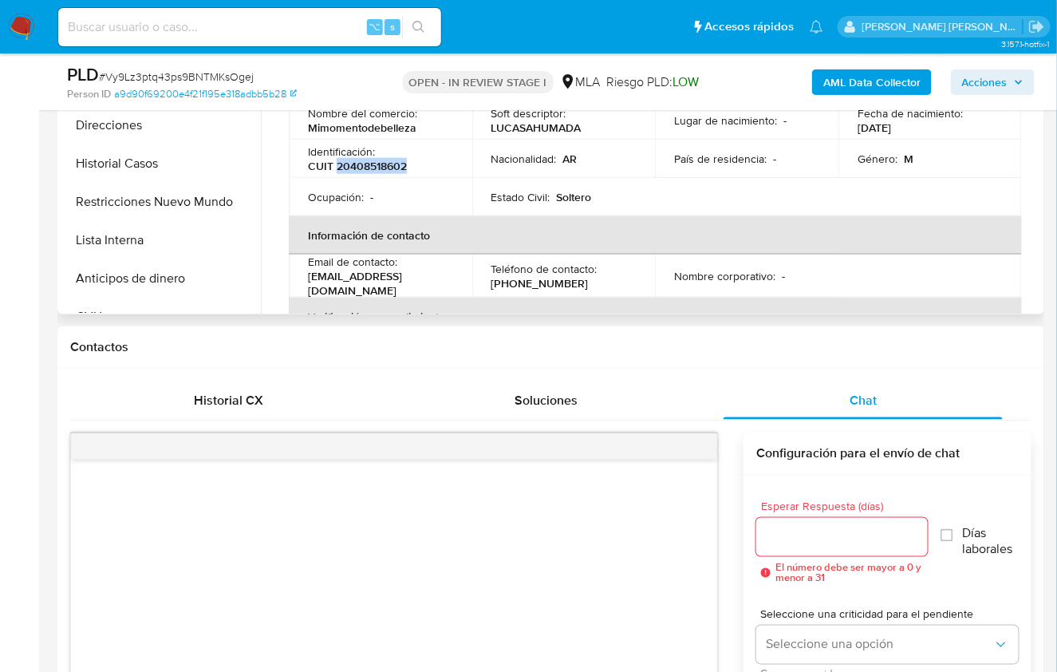
scroll to position [343, 0]
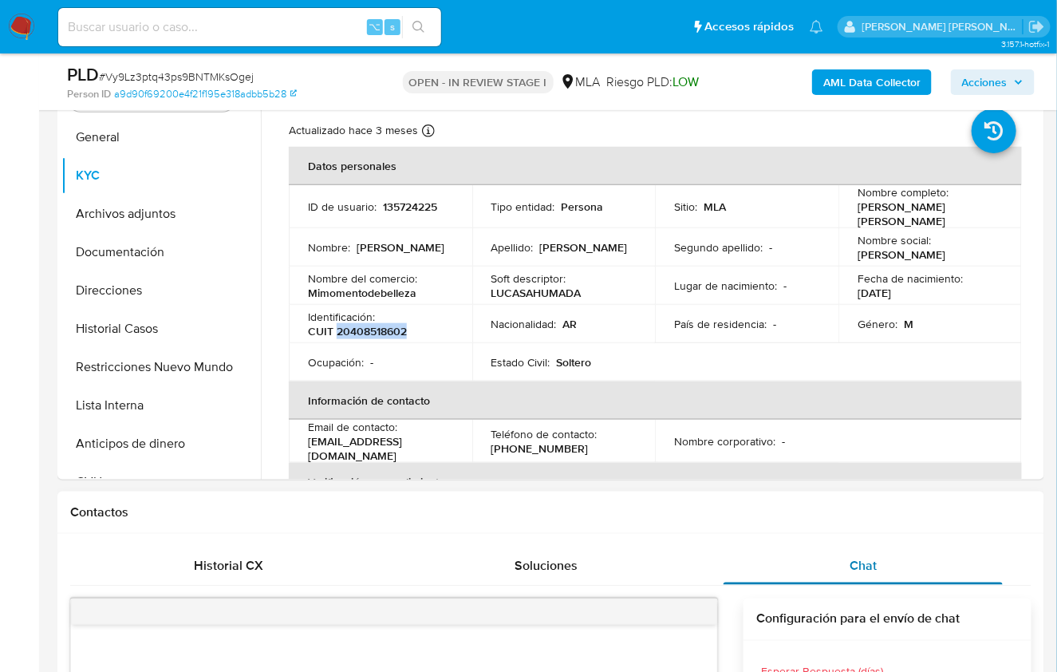
click at [855, 564] on span "Chat" at bounding box center [863, 565] width 27 height 18
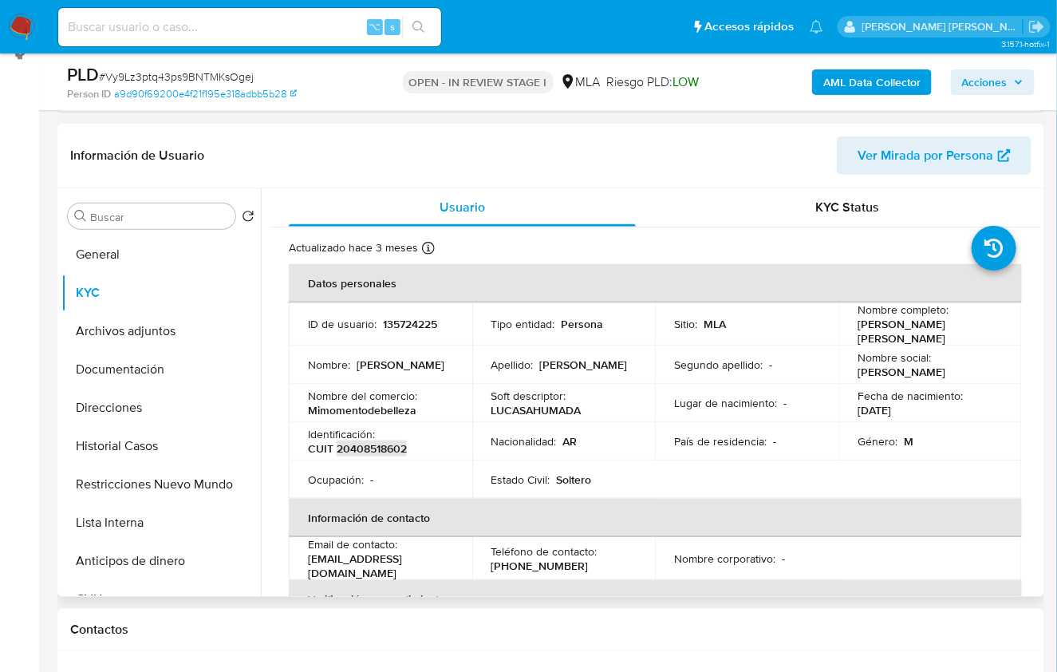
scroll to position [139, 0]
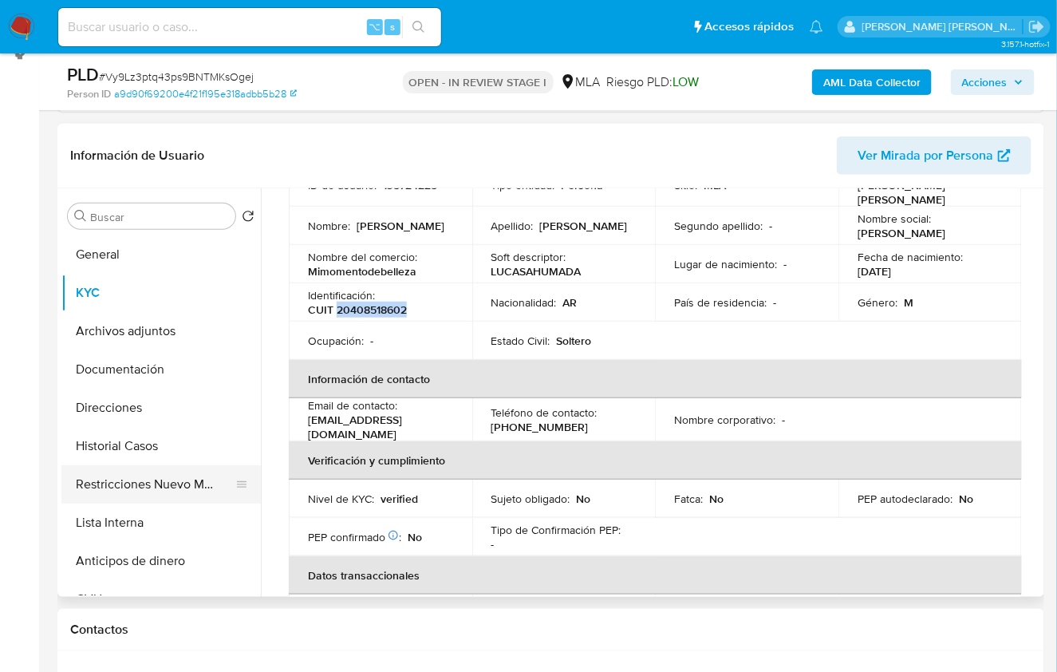
click at [164, 481] on button "Restricciones Nuevo Mundo" at bounding box center [154, 484] width 187 height 38
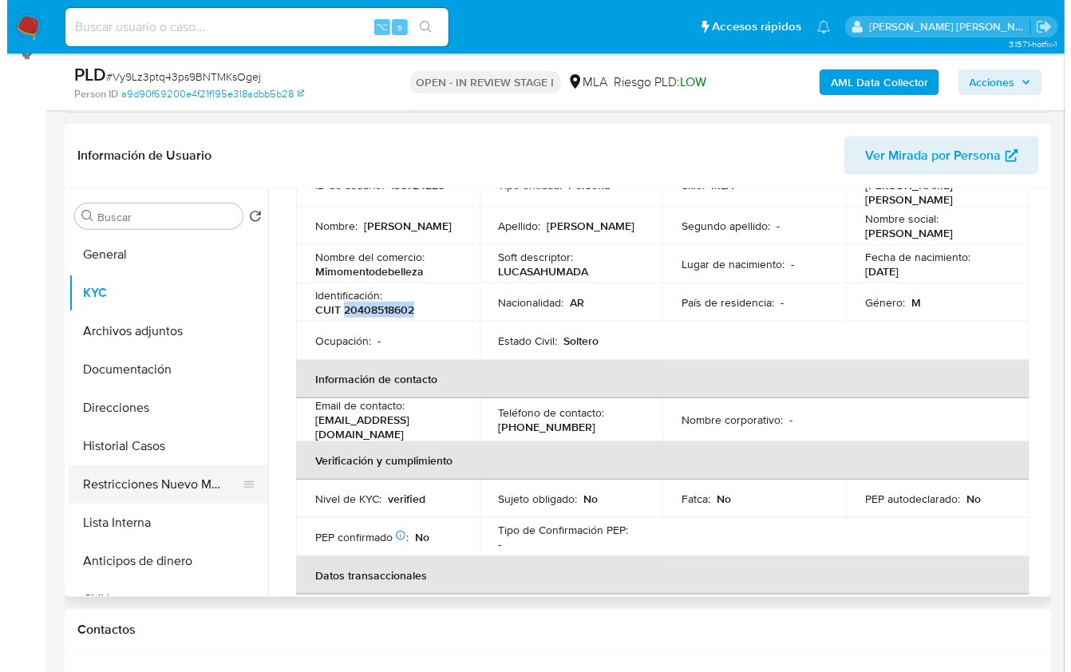
scroll to position [0, 0]
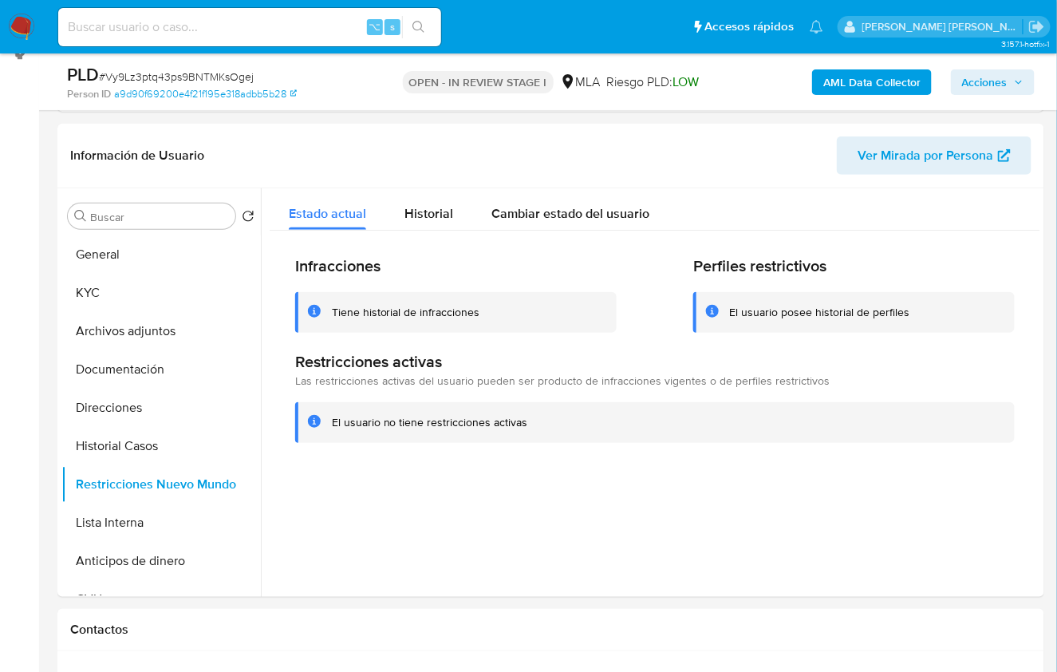
click at [869, 73] on b "AML Data Collector" at bounding box center [871, 82] width 97 height 26
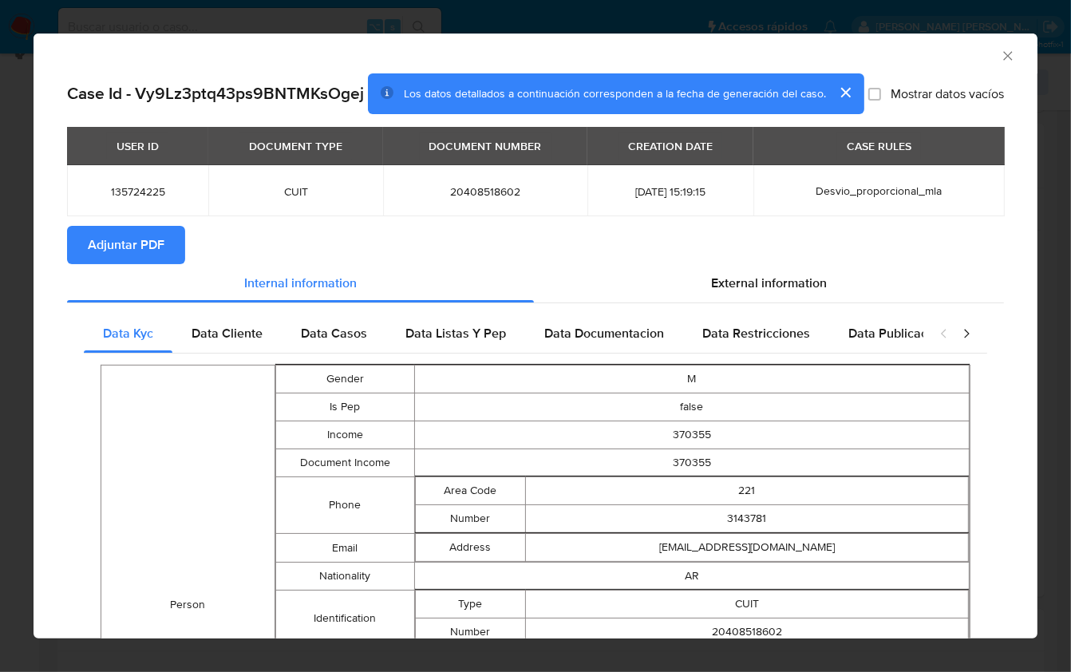
click at [132, 260] on span "Adjuntar PDF" at bounding box center [126, 244] width 77 height 35
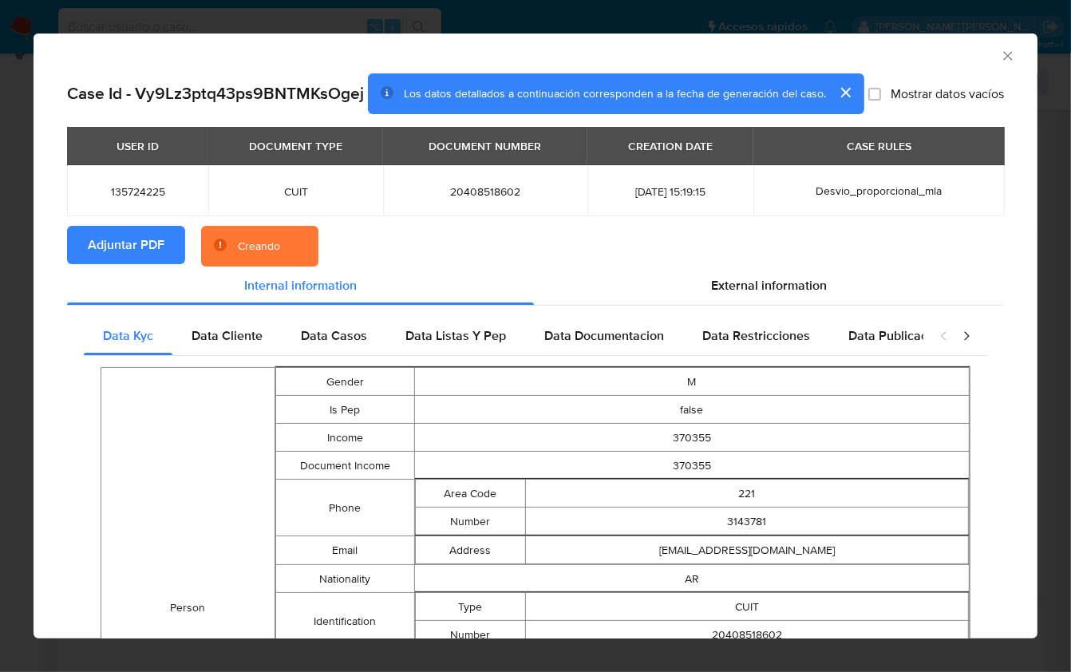
click at [870, 256] on section "Adjuntar PDF Creando" at bounding box center [535, 246] width 937 height 41
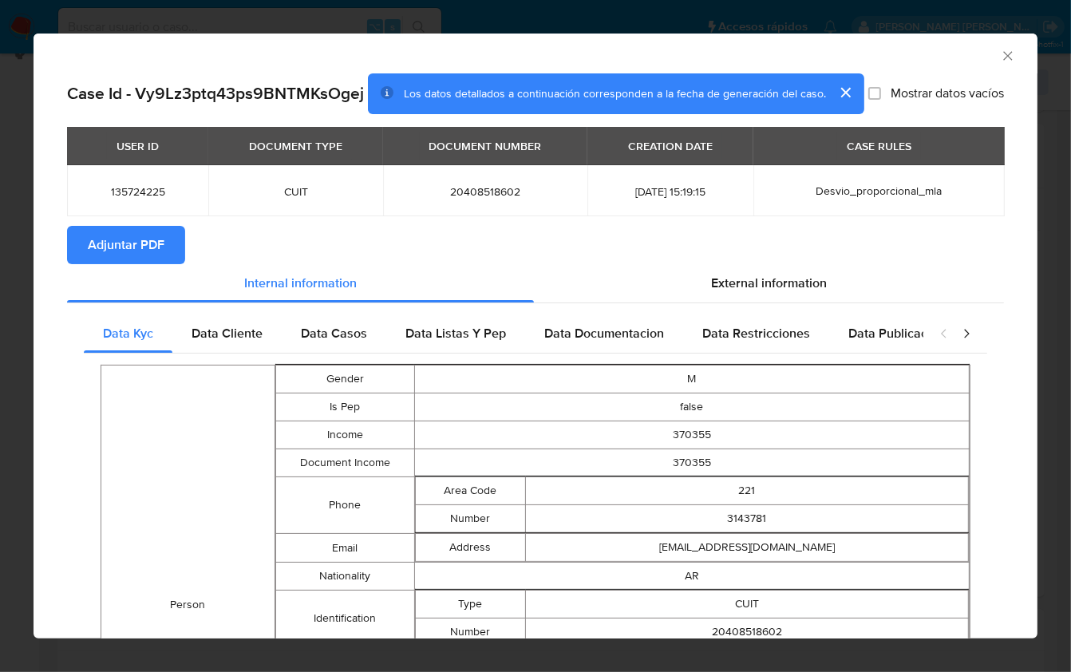
click at [1003, 56] on icon "Cerrar ventana" at bounding box center [1007, 55] width 9 height 9
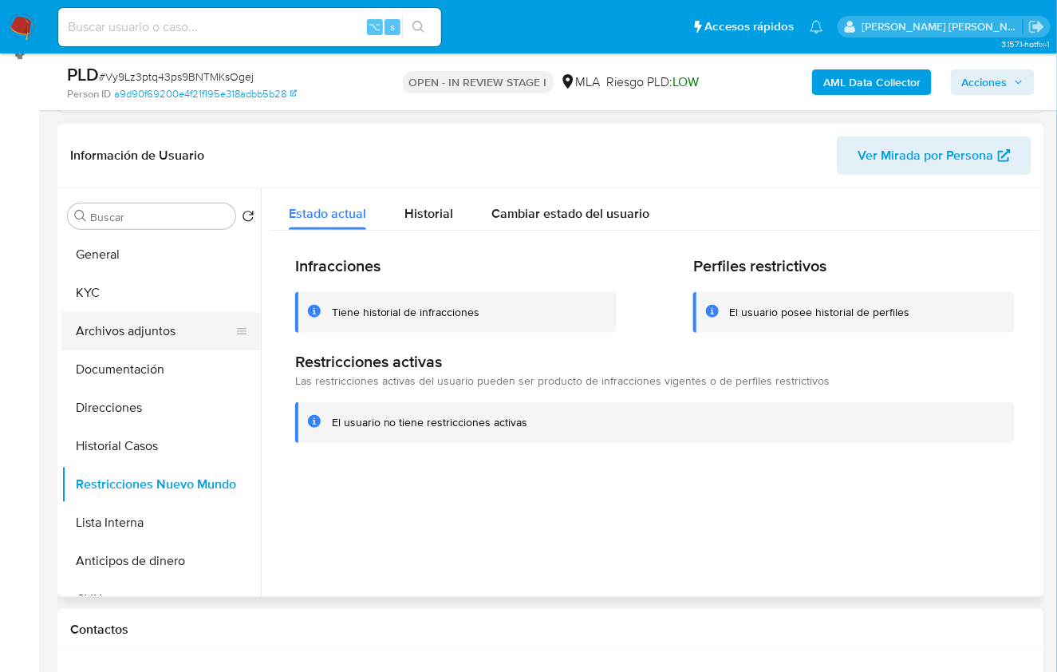
click at [164, 321] on button "Archivos adjuntos" at bounding box center [154, 331] width 187 height 38
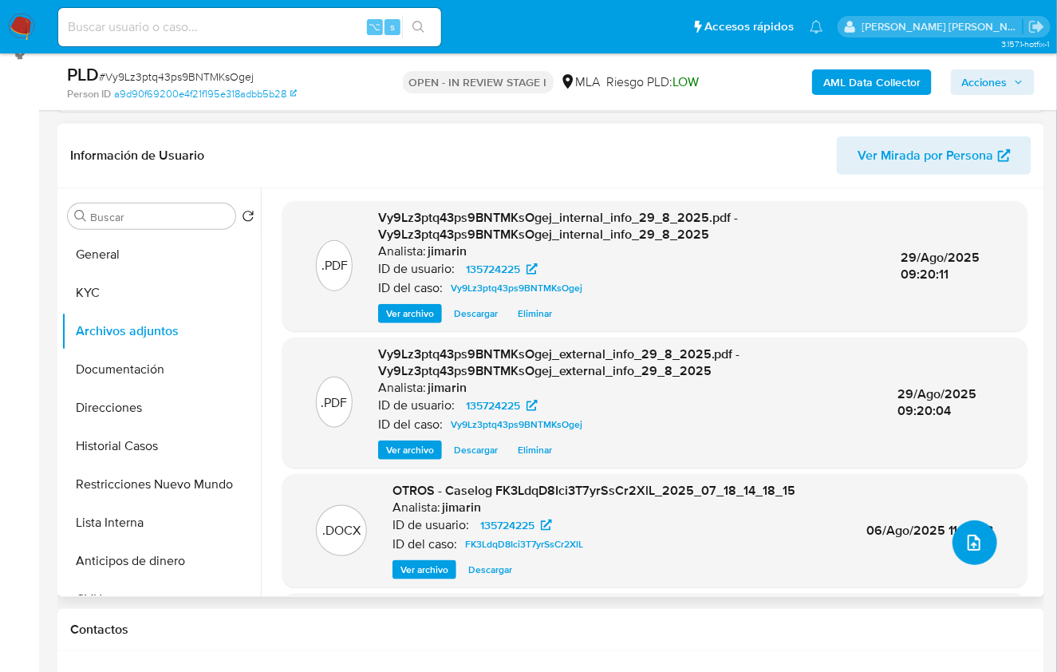
click at [964, 549] on span "upload-file" at bounding box center [973, 542] width 19 height 19
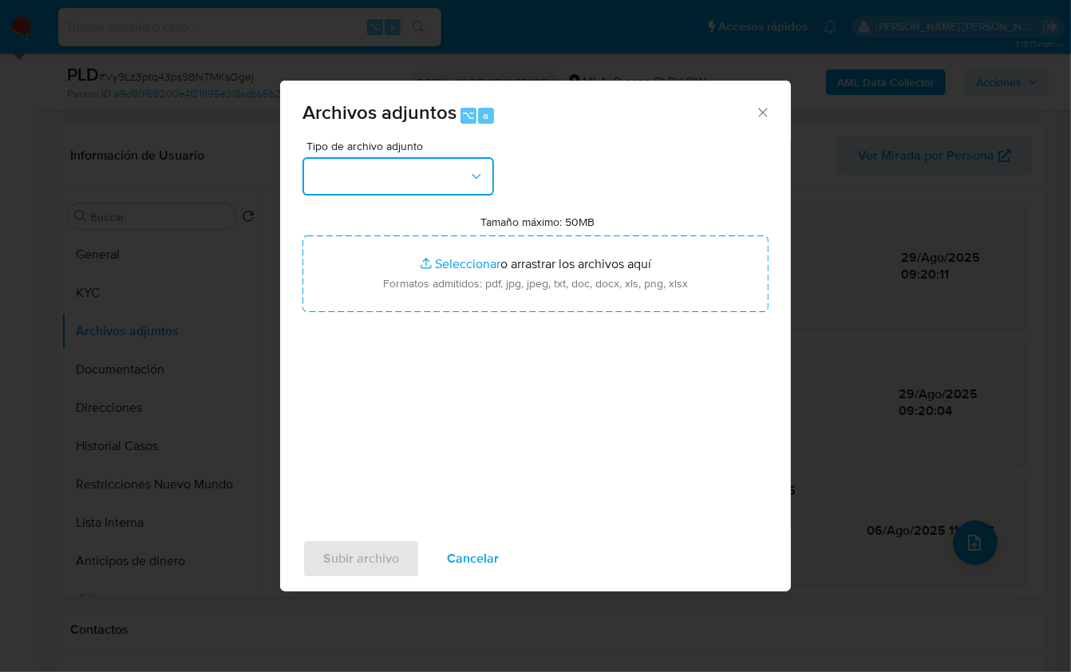
click at [371, 181] on button "button" at bounding box center [397, 176] width 191 height 38
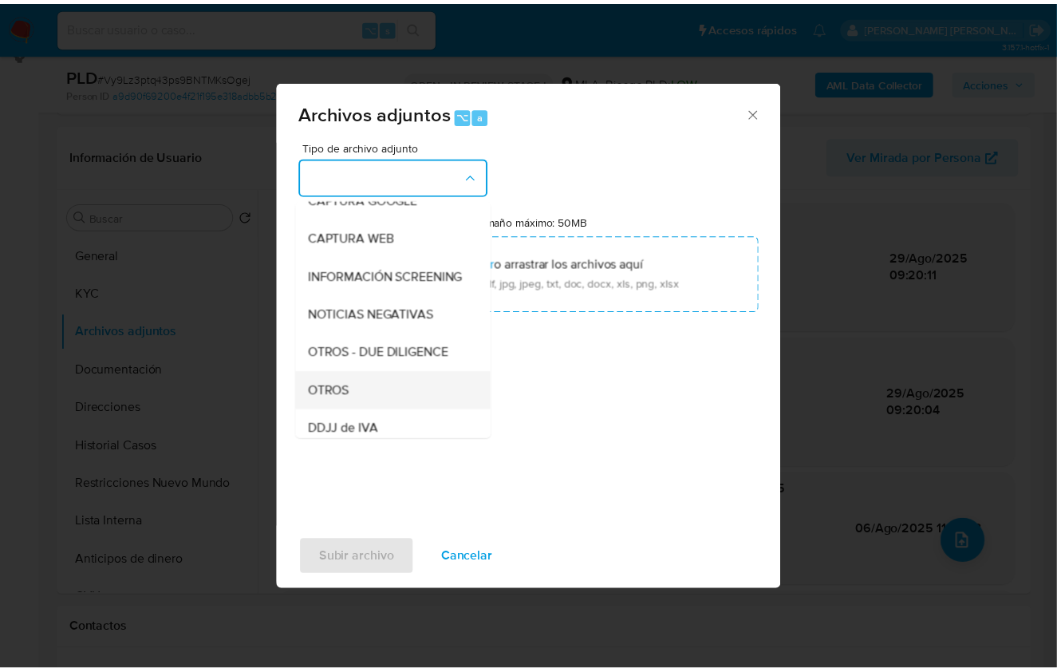
scroll to position [136, 0]
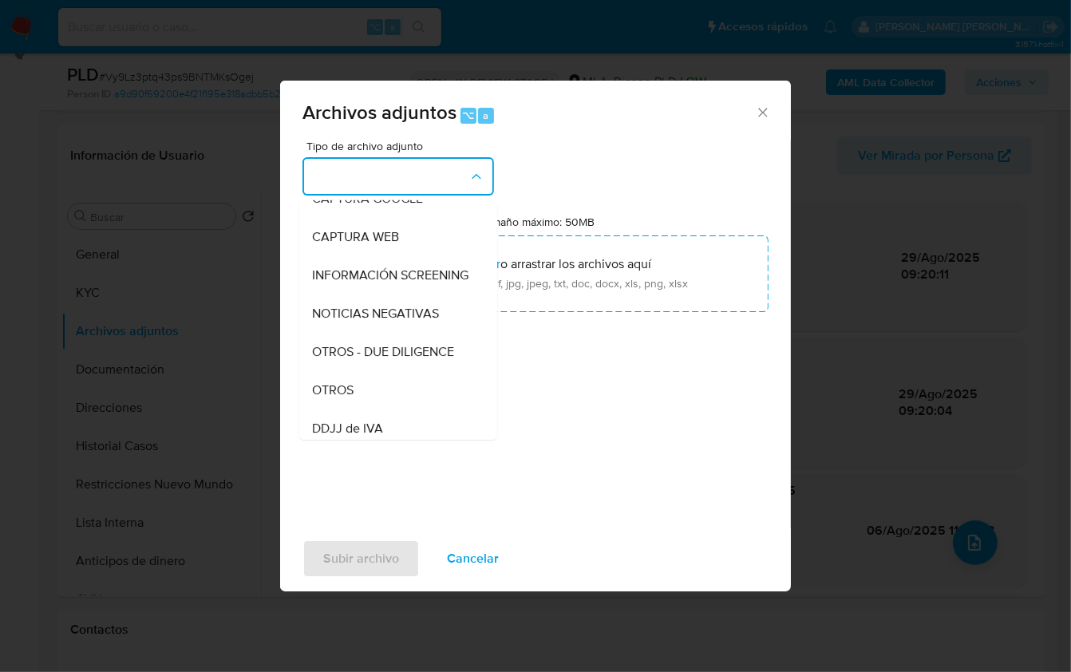
click at [357, 408] on div "OTROS" at bounding box center [393, 389] width 163 height 38
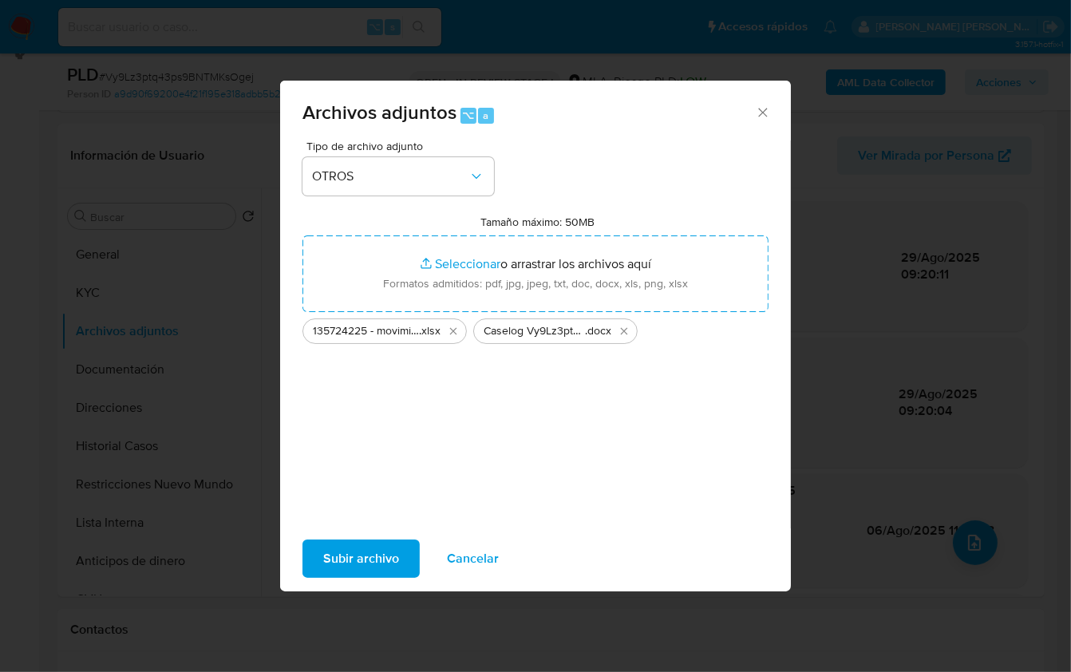
click at [365, 551] on span "Subir archivo" at bounding box center [361, 558] width 76 height 35
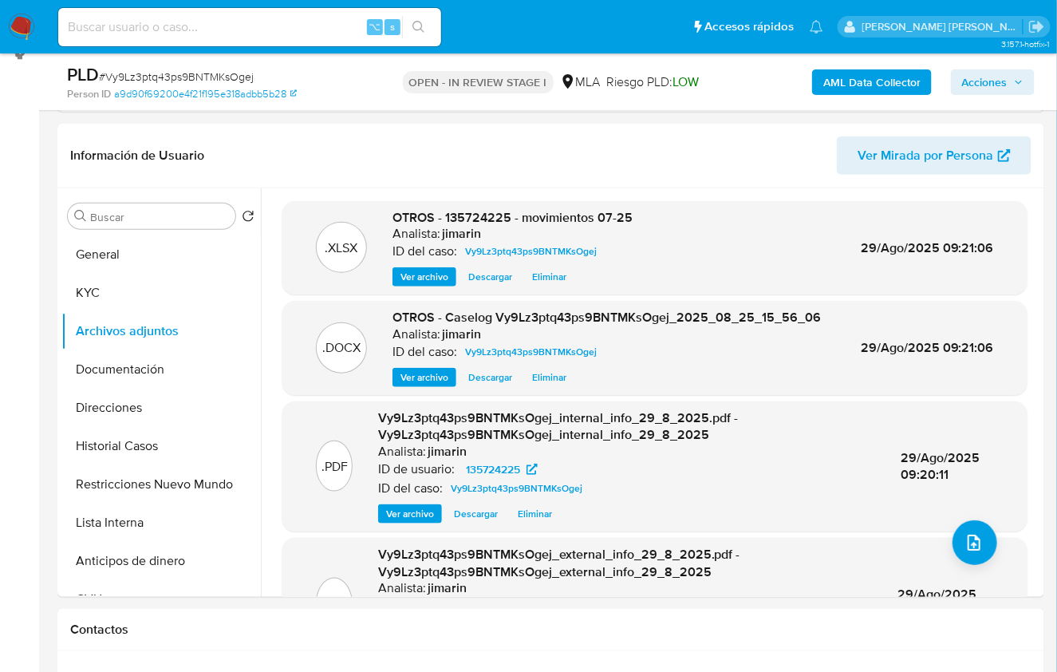
click at [877, 79] on b "AML Data Collector" at bounding box center [871, 82] width 97 height 26
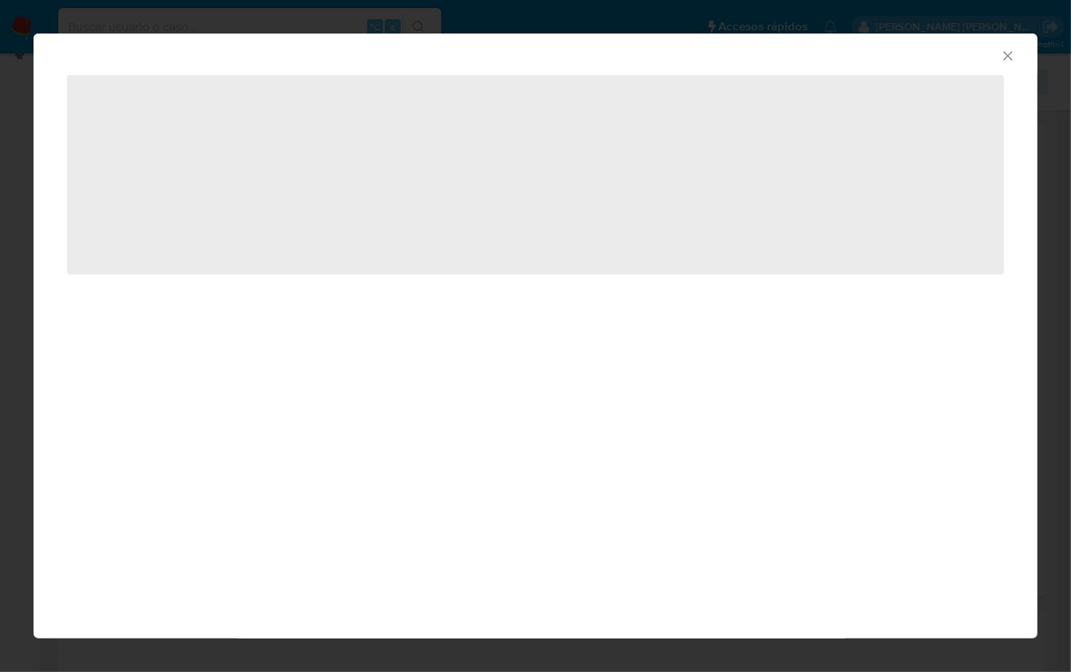
click at [1008, 49] on icon "Cerrar ventana" at bounding box center [1008, 56] width 16 height 16
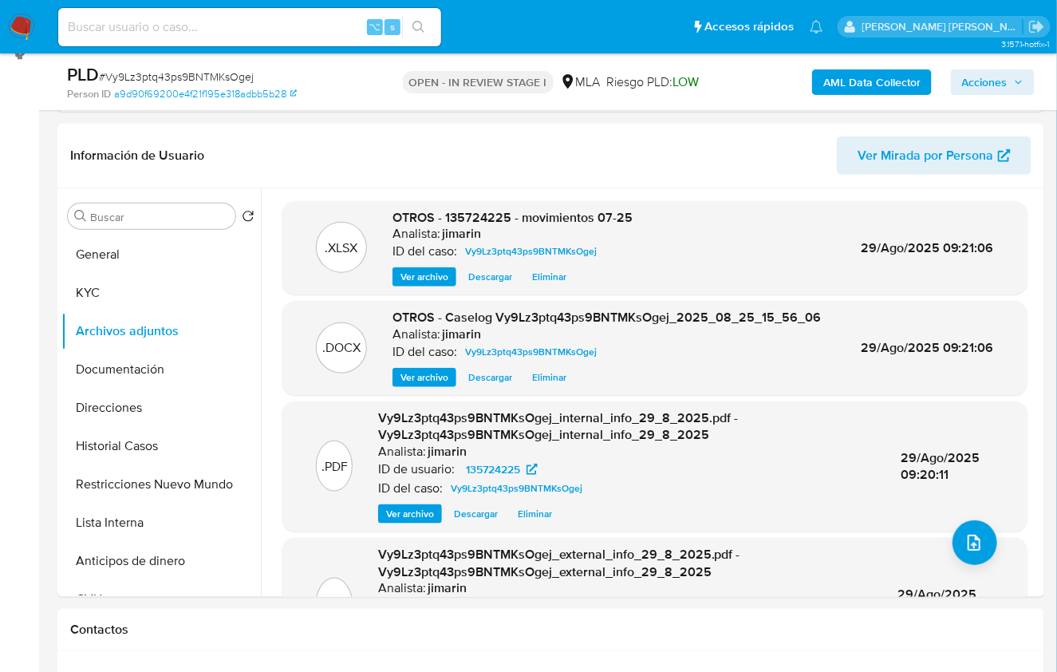
click at [990, 84] on span "Acciones" at bounding box center [984, 82] width 45 height 26
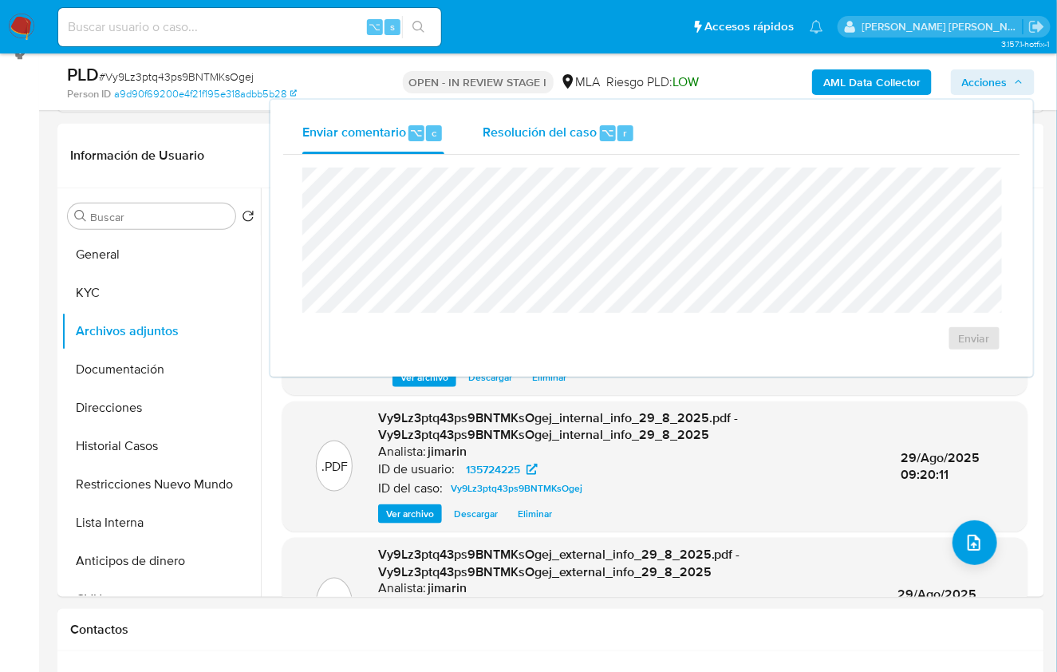
click at [545, 137] on span "Resolución del caso" at bounding box center [540, 132] width 114 height 18
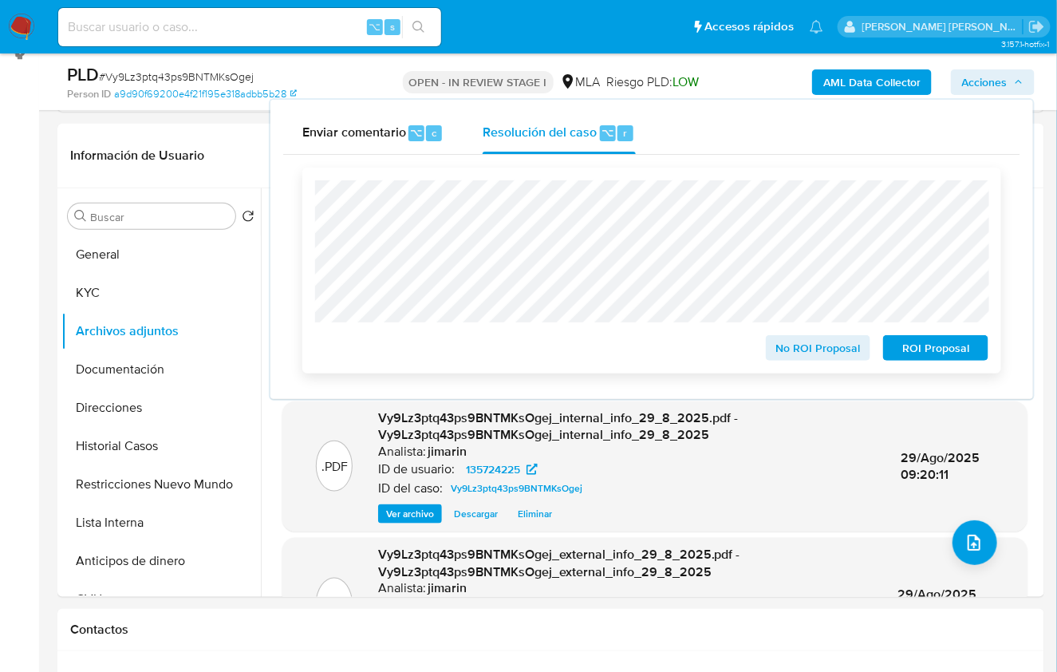
click at [799, 343] on span "No ROI Proposal" at bounding box center [818, 348] width 83 height 22
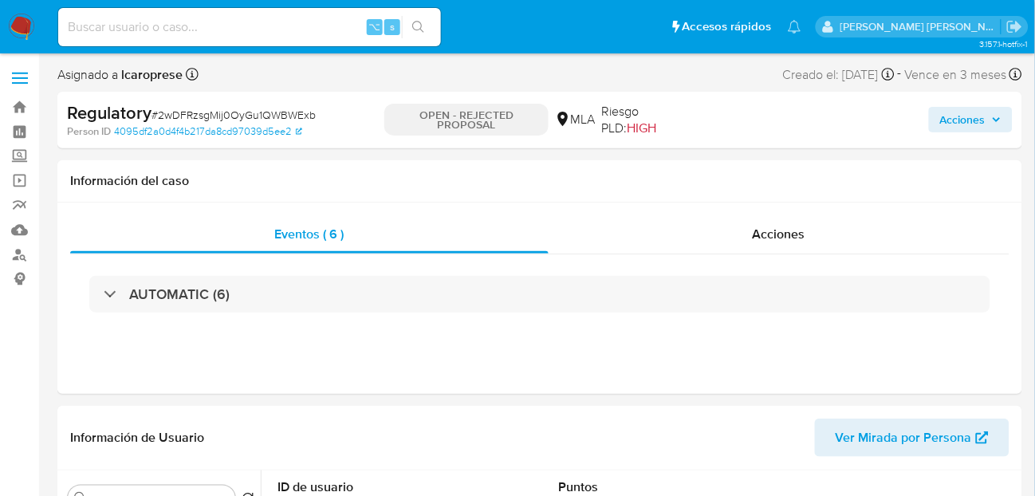
select select "10"
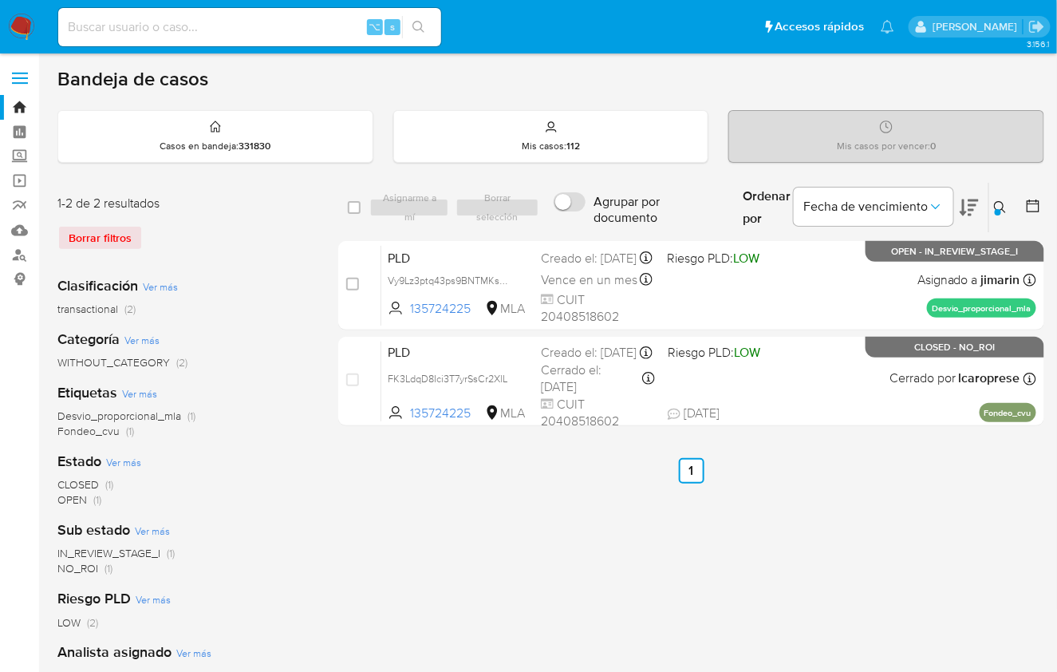
click at [996, 205] on icon at bounding box center [1000, 207] width 13 height 13
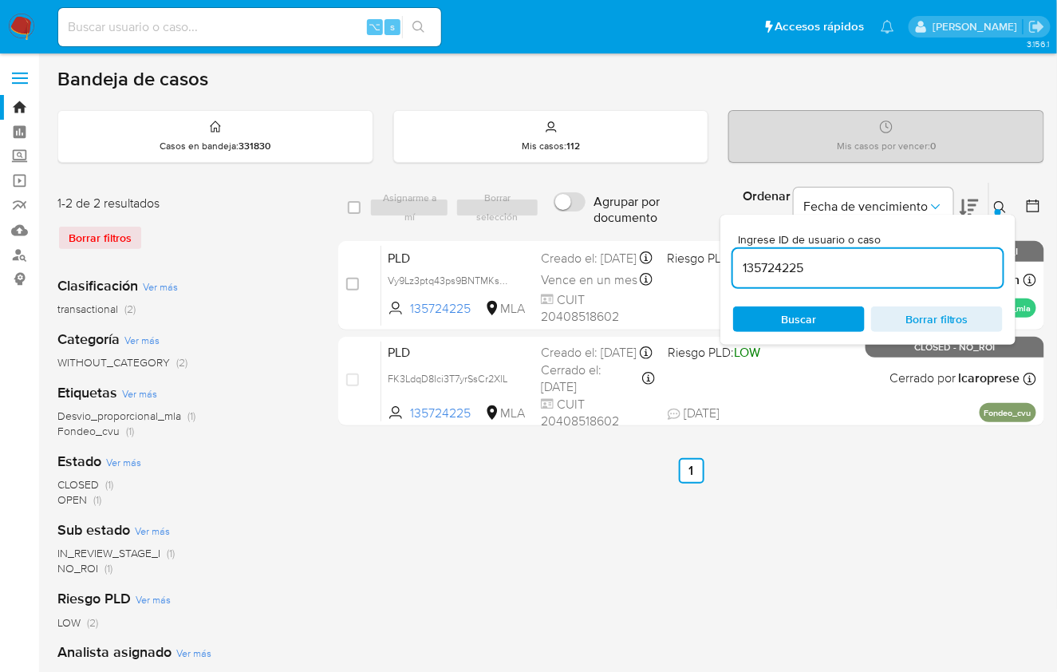
click at [908, 273] on input "135724225" at bounding box center [868, 268] width 270 height 21
click at [908, 271] on input "135724225" at bounding box center [868, 268] width 270 height 21
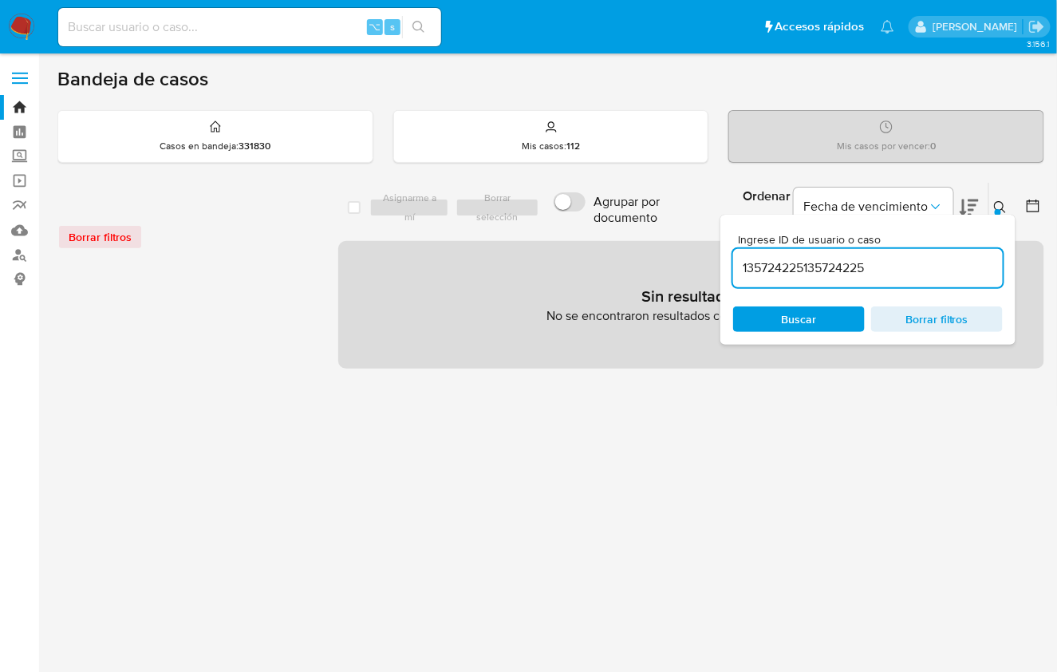
click at [825, 268] on input "135724225135724225" at bounding box center [868, 268] width 270 height 21
paste input
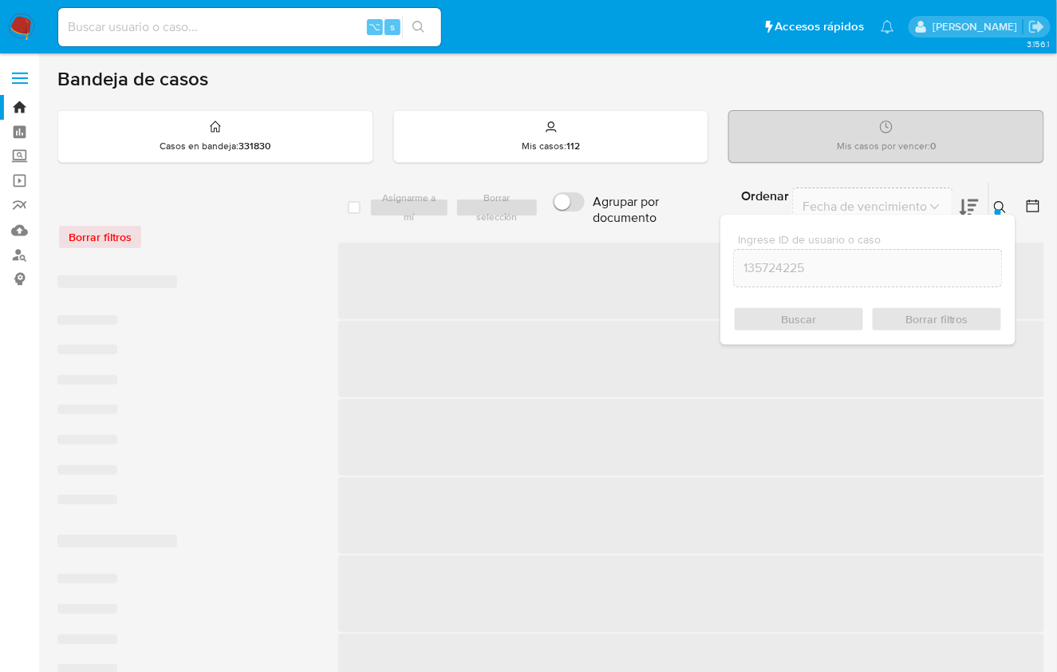
click at [1000, 203] on icon at bounding box center [1000, 207] width 13 height 13
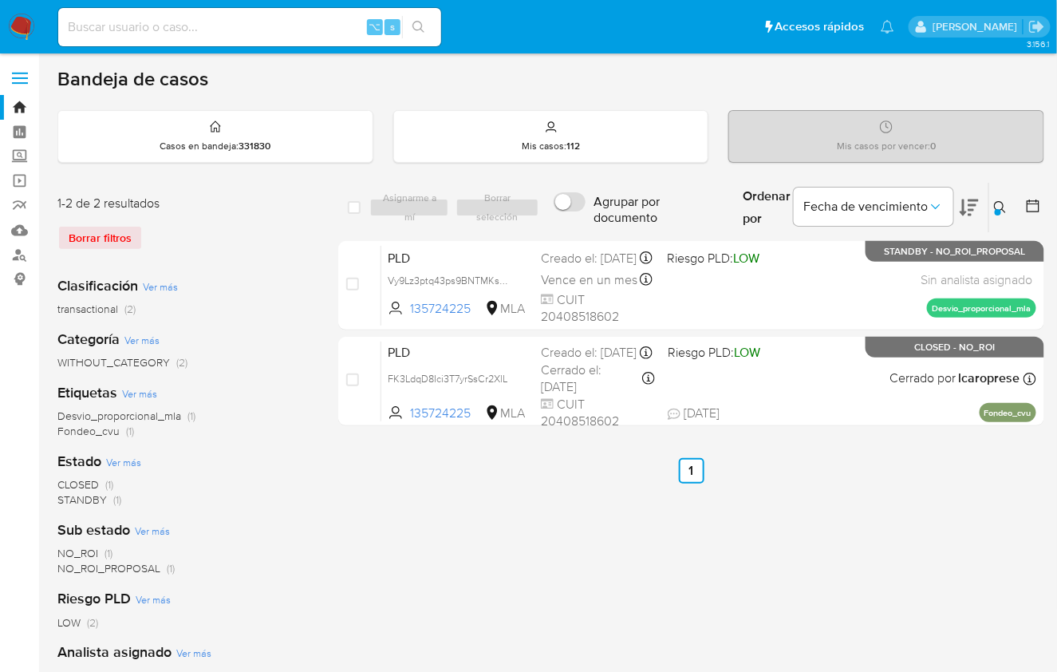
click at [992, 207] on button at bounding box center [1002, 207] width 26 height 19
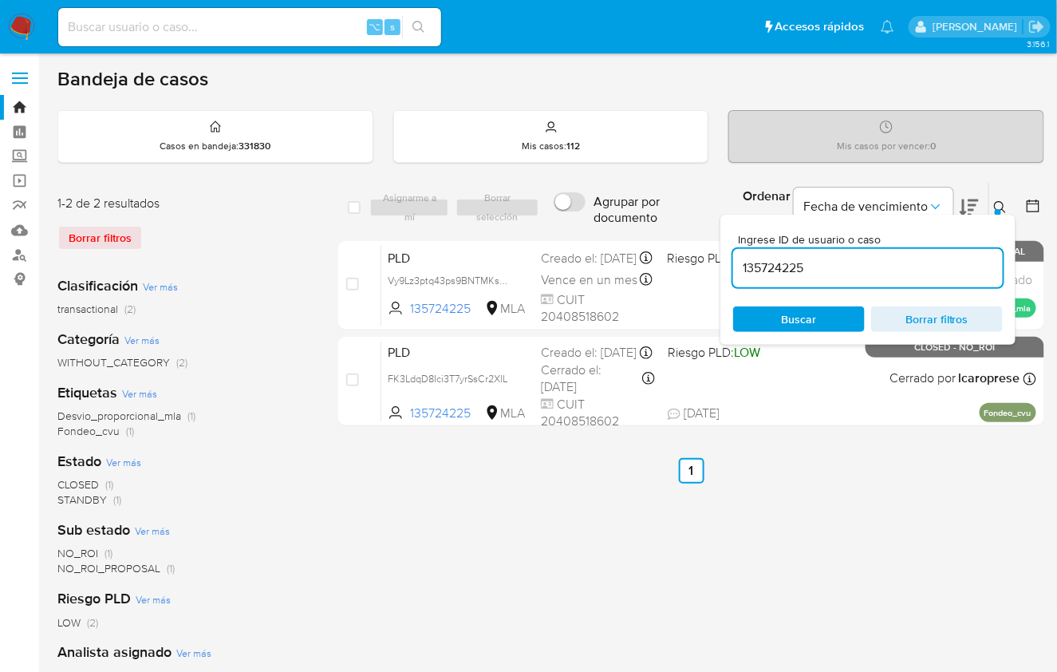
click at [905, 273] on input "135724225" at bounding box center [868, 268] width 270 height 21
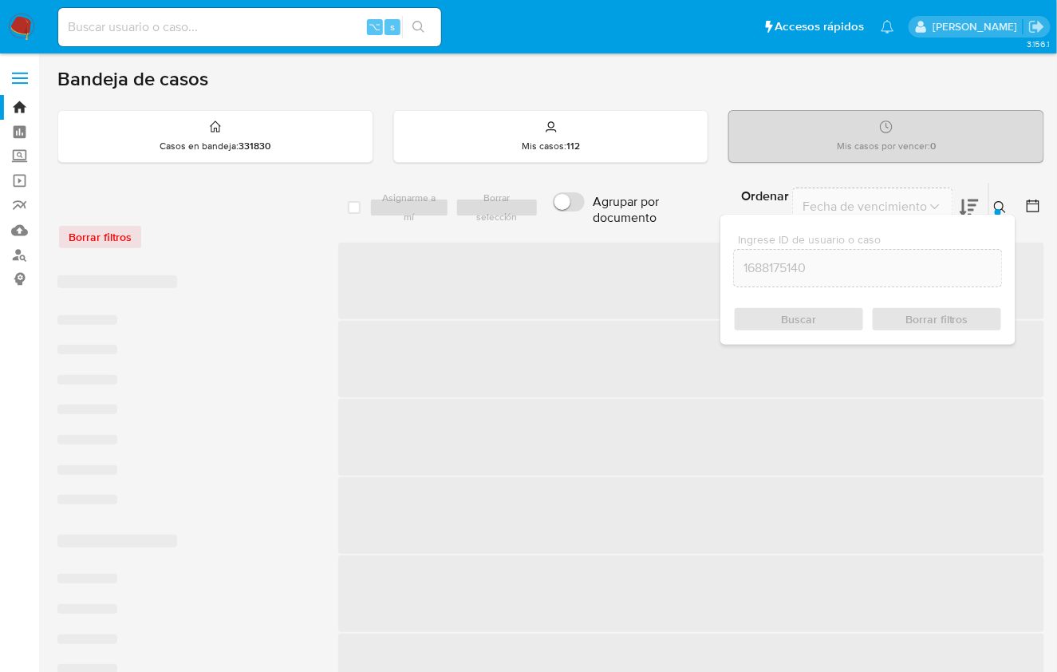
click at [1007, 207] on icon at bounding box center [1000, 207] width 13 height 13
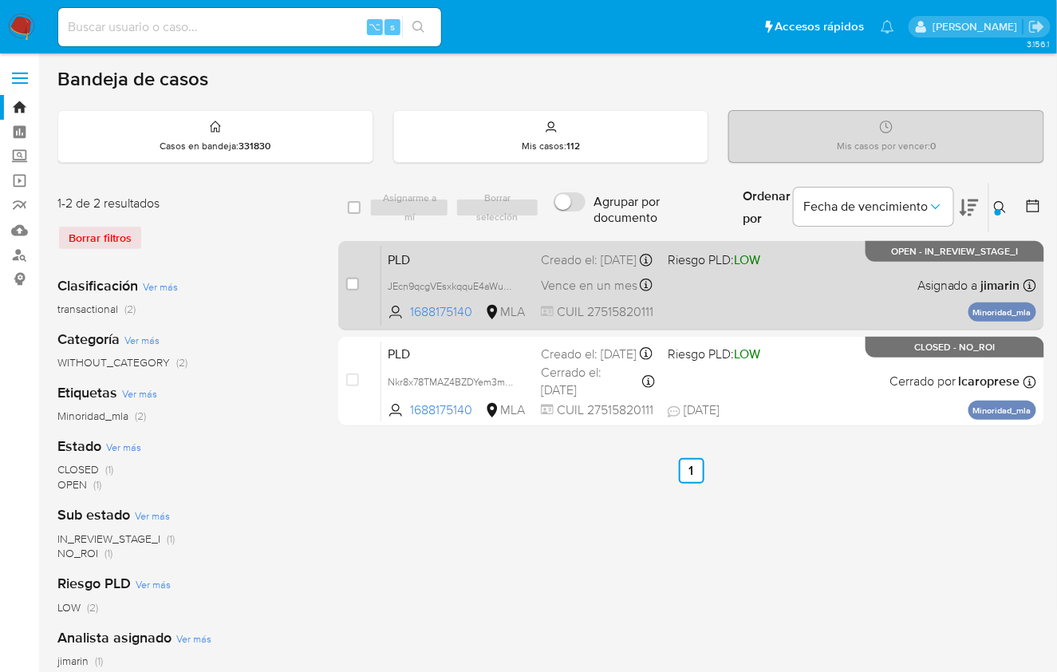
click at [940, 282] on span "Asignado a jimarin" at bounding box center [968, 286] width 103 height 18
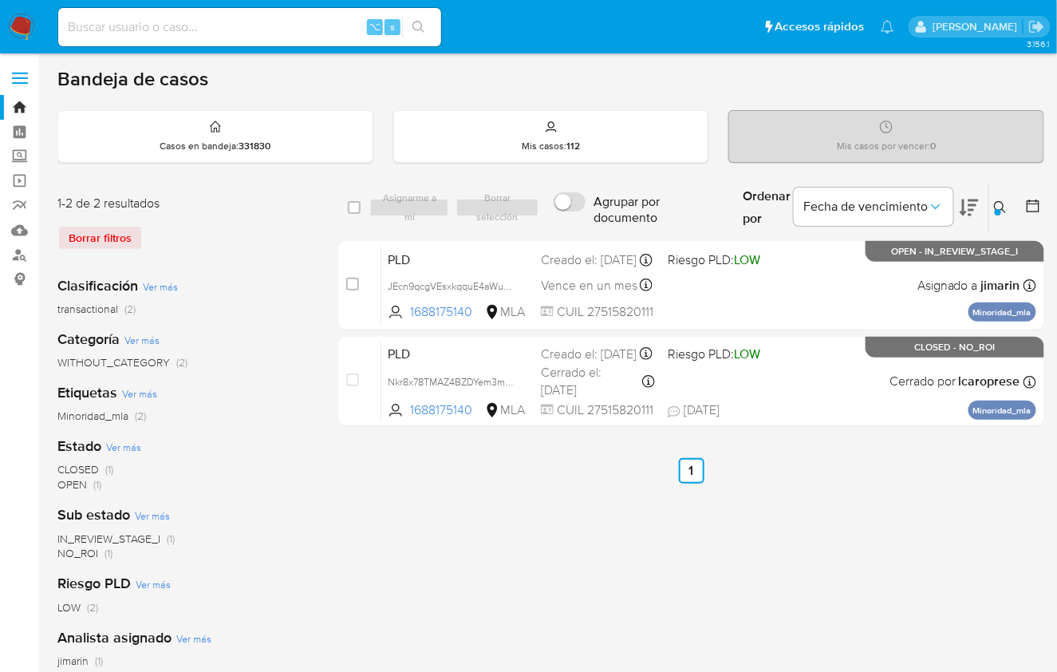
click at [985, 204] on div "Ordenar por Fecha de vencimiento" at bounding box center [859, 207] width 258 height 49
click at [992, 206] on button at bounding box center [1002, 207] width 26 height 19
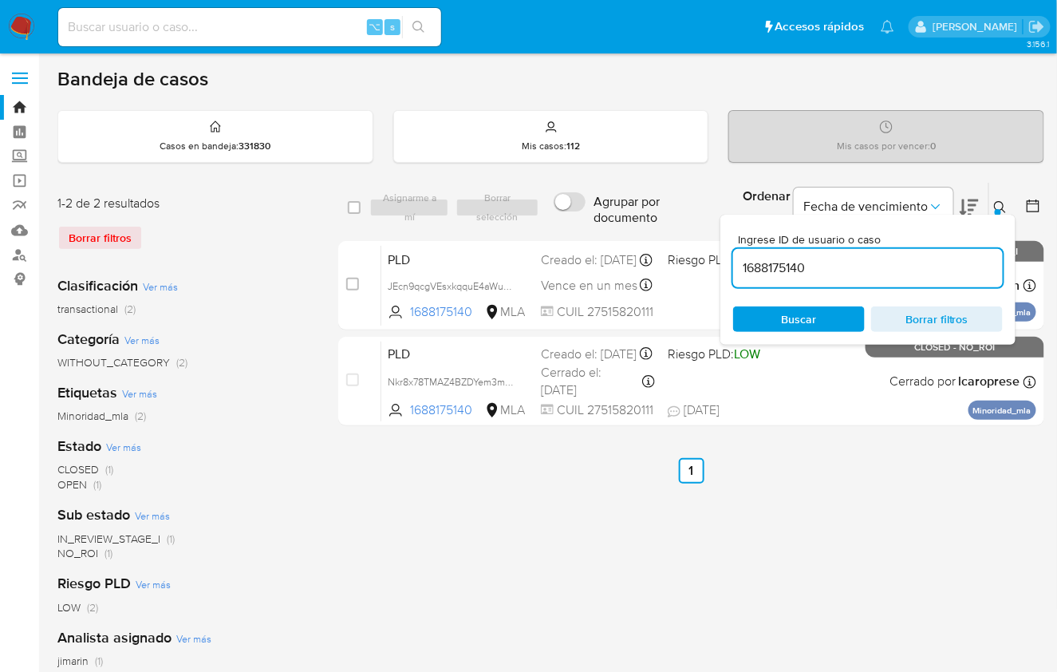
click at [936, 262] on input "1688175140" at bounding box center [868, 268] width 270 height 21
click at [1001, 217] on div "Ingrese ID de usuario o caso 1688175140 Buscar Borrar filtros" at bounding box center [867, 280] width 295 height 130
click at [991, 211] on button at bounding box center [1002, 207] width 26 height 19
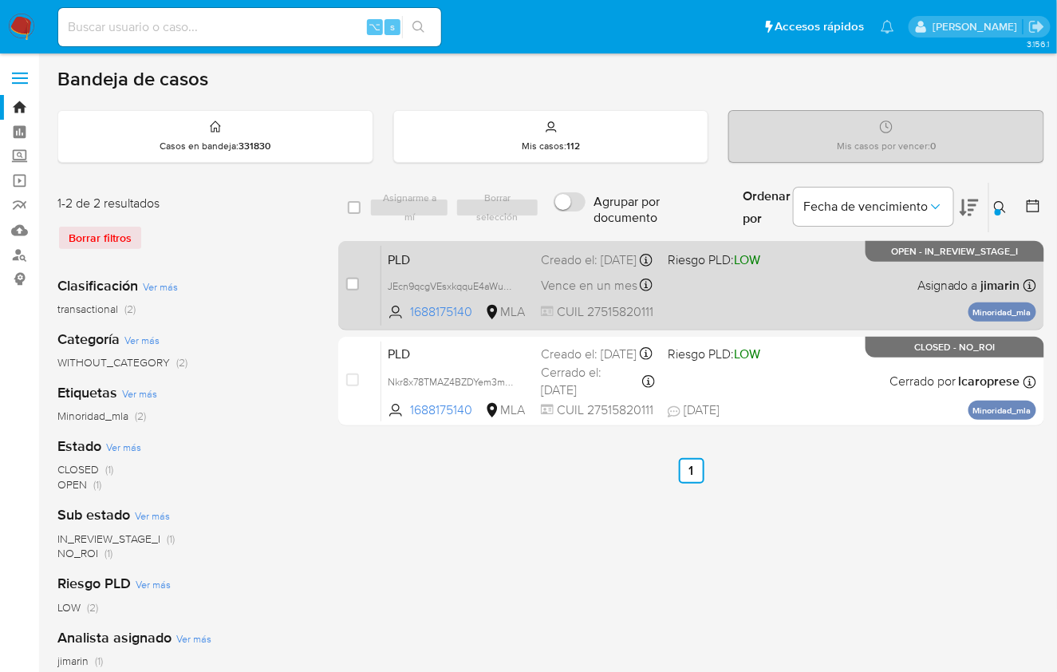
click at [862, 308] on div "PLD JEcn9qcgVEsxkqquE4aWuWXw 1688175140 MLA Riesgo PLD: LOW Creado el: 12/08/20…" at bounding box center [708, 285] width 655 height 81
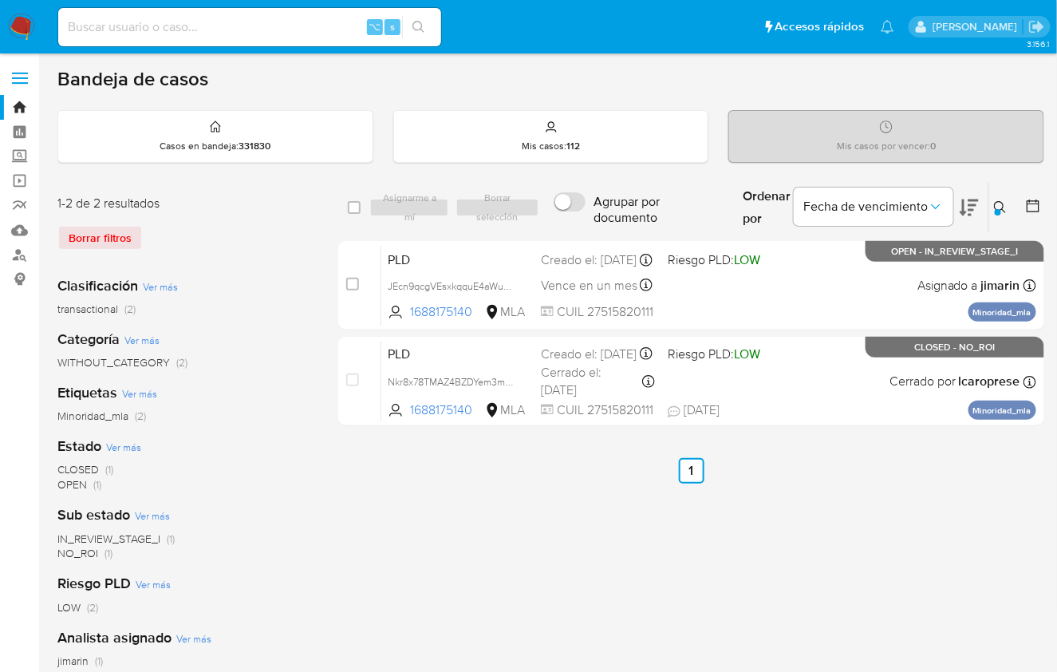
click at [997, 203] on icon at bounding box center [1000, 207] width 13 height 13
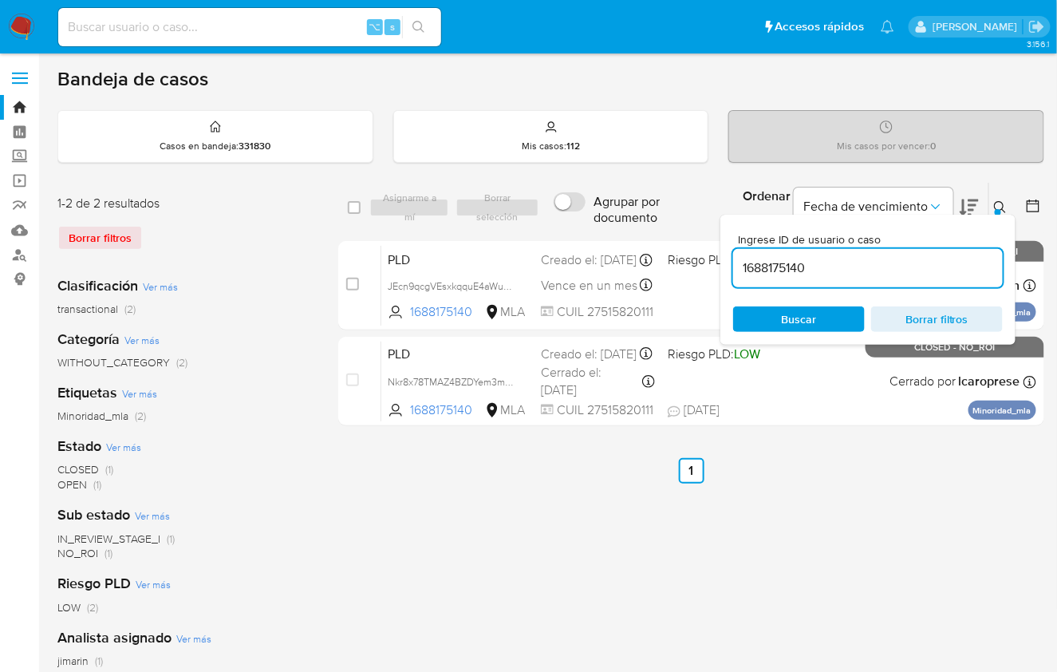
click at [929, 267] on input "1688175140" at bounding box center [868, 268] width 270 height 21
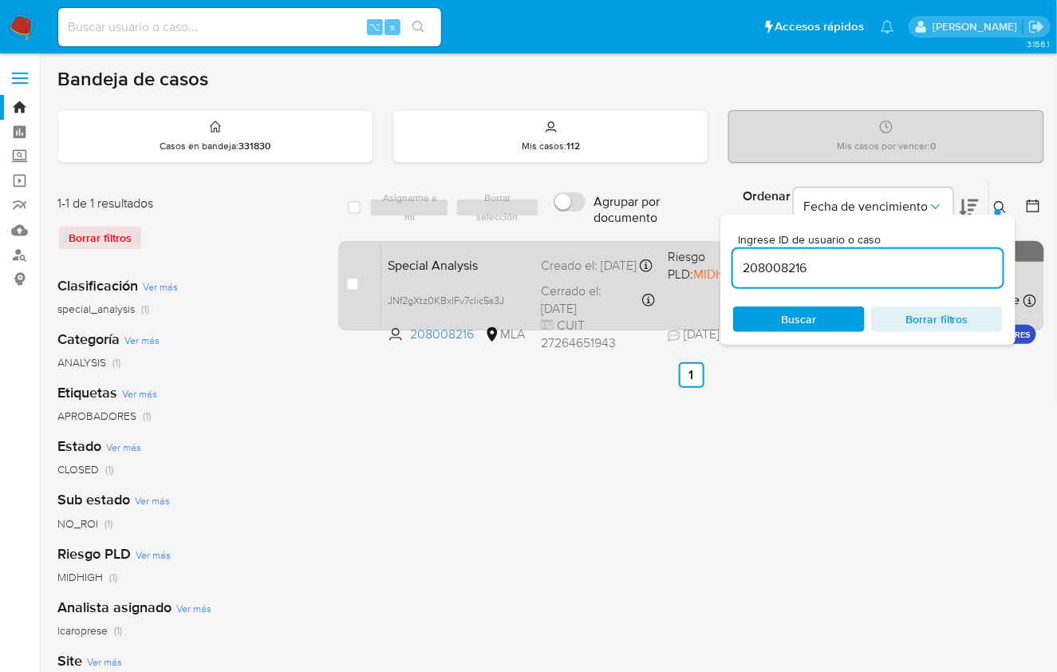
click at [674, 285] on div "Special Analysis JNf2gXtz0KBxlFv7clic5s3J 208008216 MLA Riesgo PLD: MIDHIGH Cre…" at bounding box center [708, 285] width 655 height 81
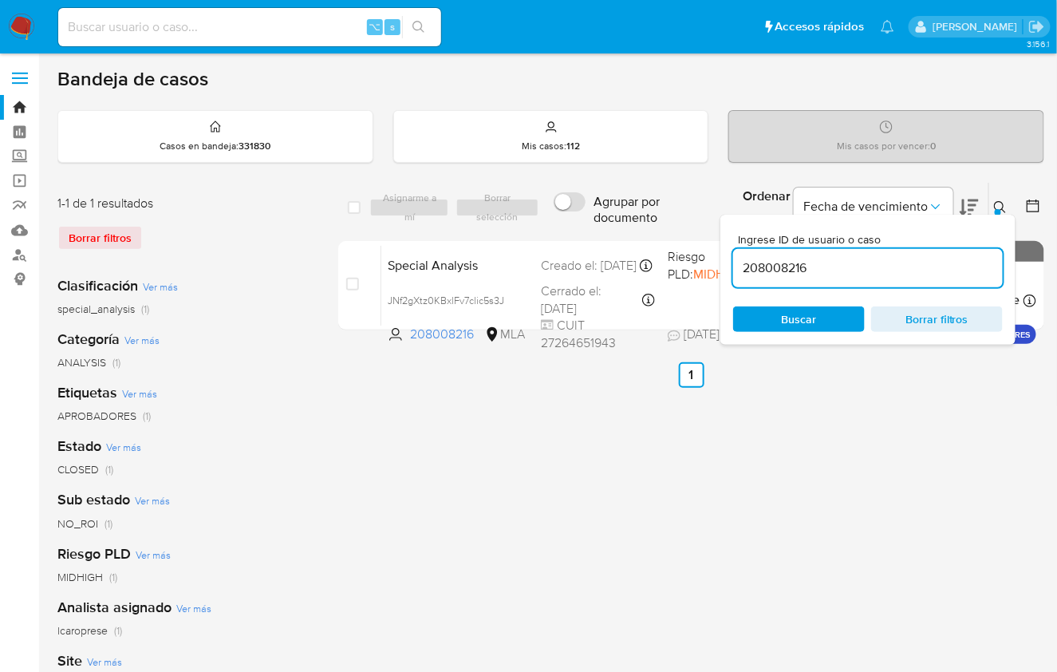
click at [794, 274] on input "208008216" at bounding box center [868, 268] width 270 height 21
paste input "1688175140"
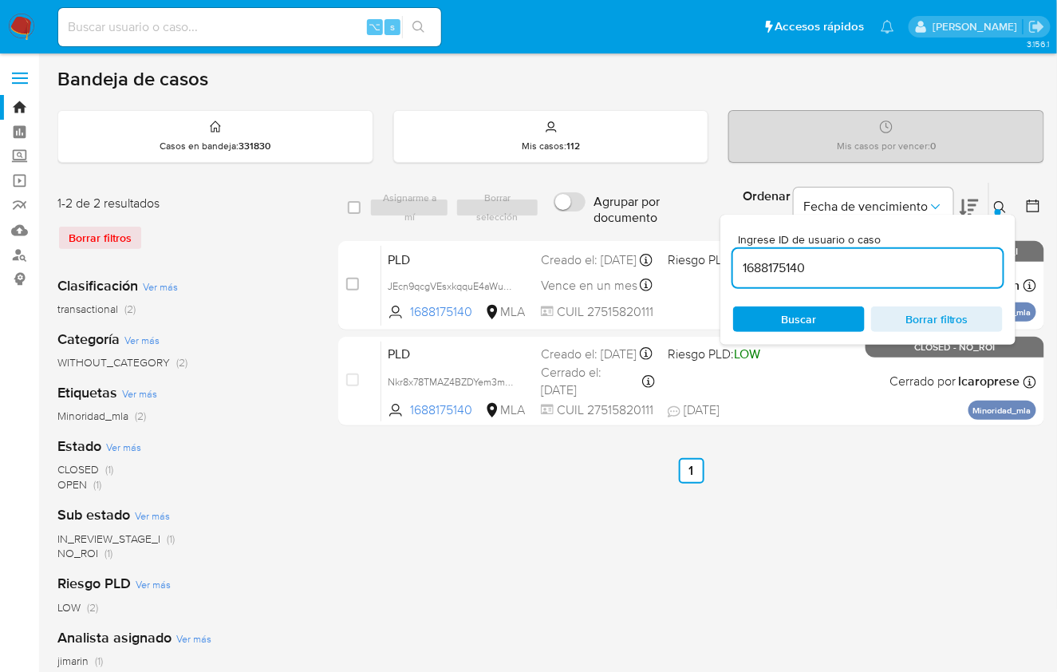
click at [998, 199] on button at bounding box center [1002, 207] width 26 height 19
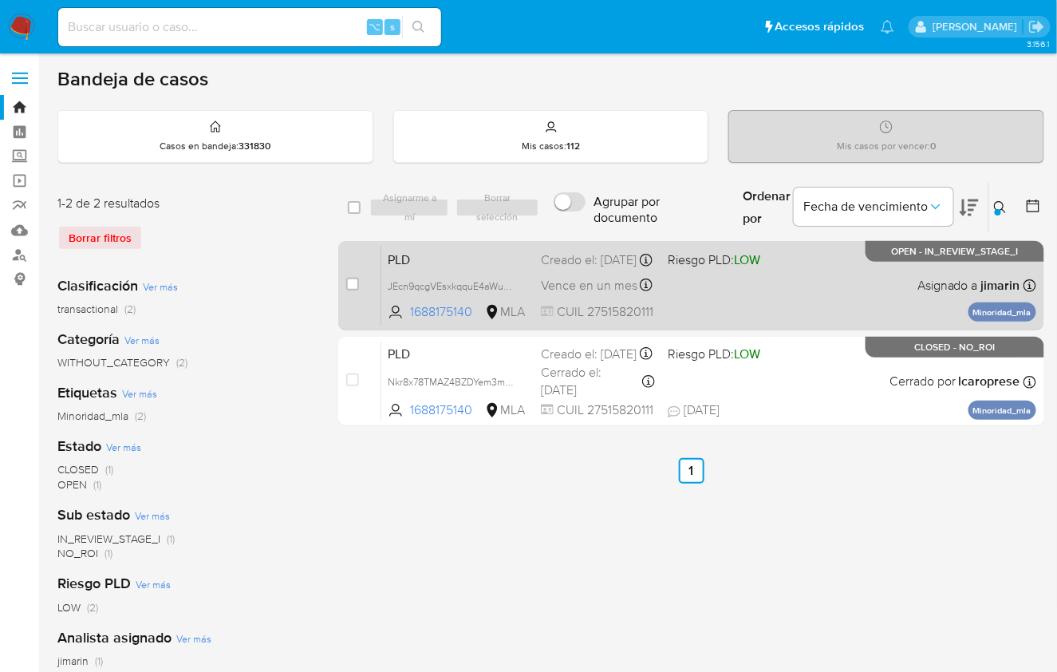
click at [834, 290] on div "PLD JEcn9qcgVEsxkqquE4aWuWXw 1688175140 MLA Riesgo PLD: LOW Creado el: 12/08/20…" at bounding box center [708, 285] width 655 height 81
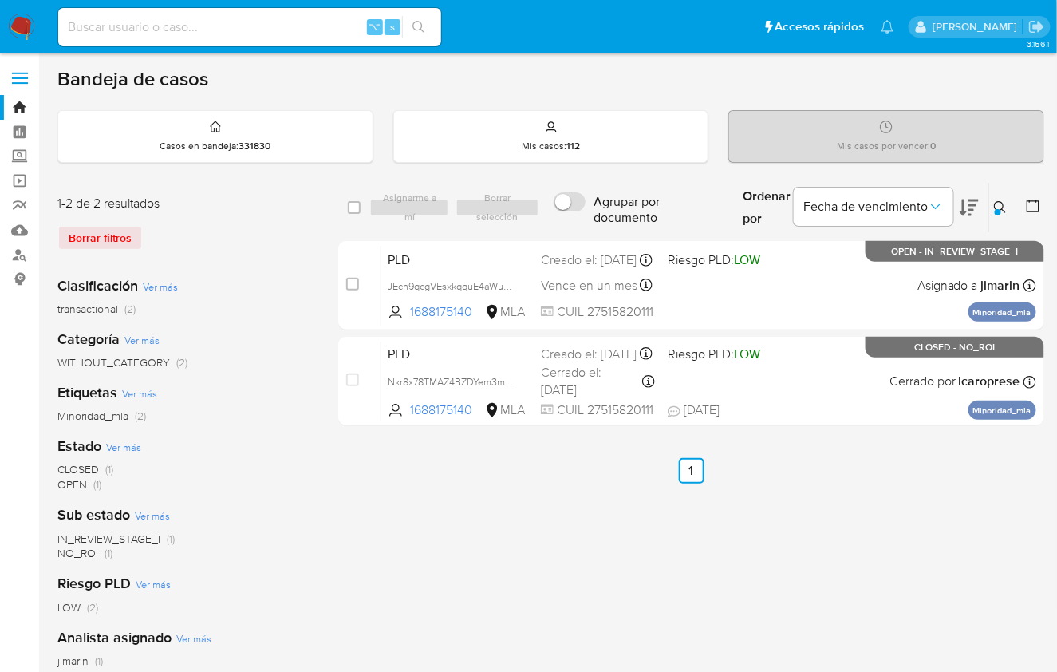
click at [1004, 208] on icon at bounding box center [1000, 207] width 12 height 12
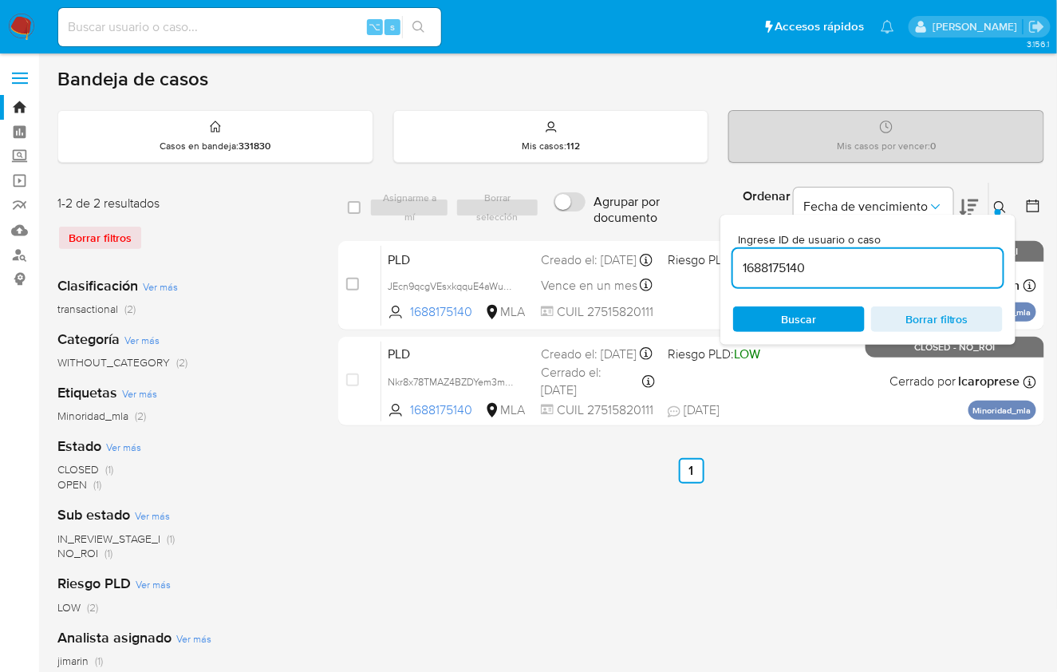
click at [912, 259] on input "1688175140" at bounding box center [868, 268] width 270 height 21
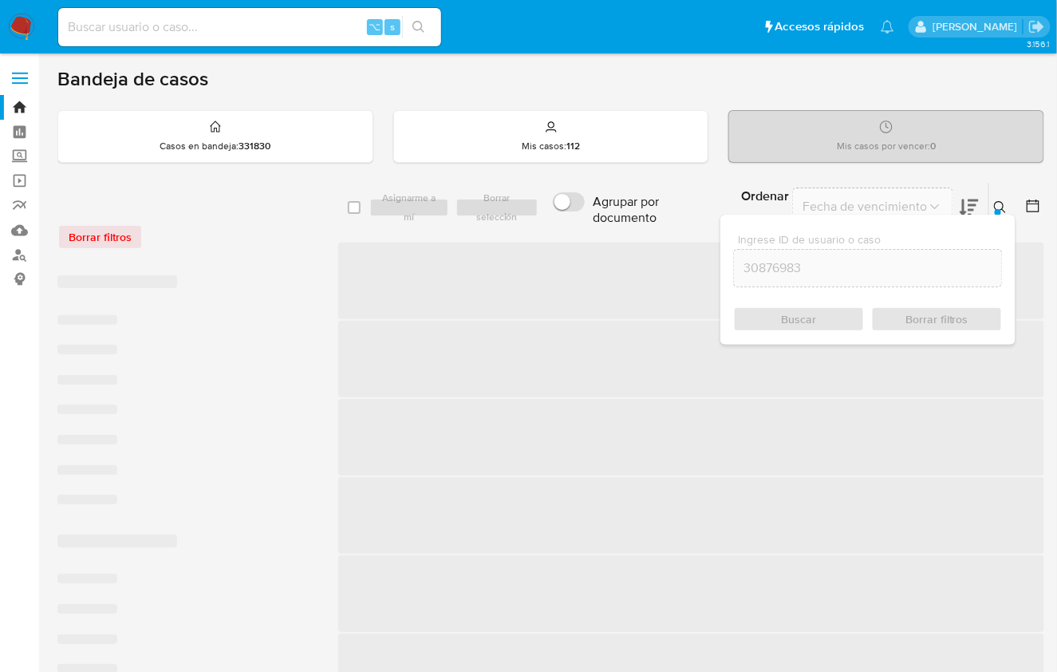
click at [1000, 204] on icon at bounding box center [1000, 207] width 13 height 13
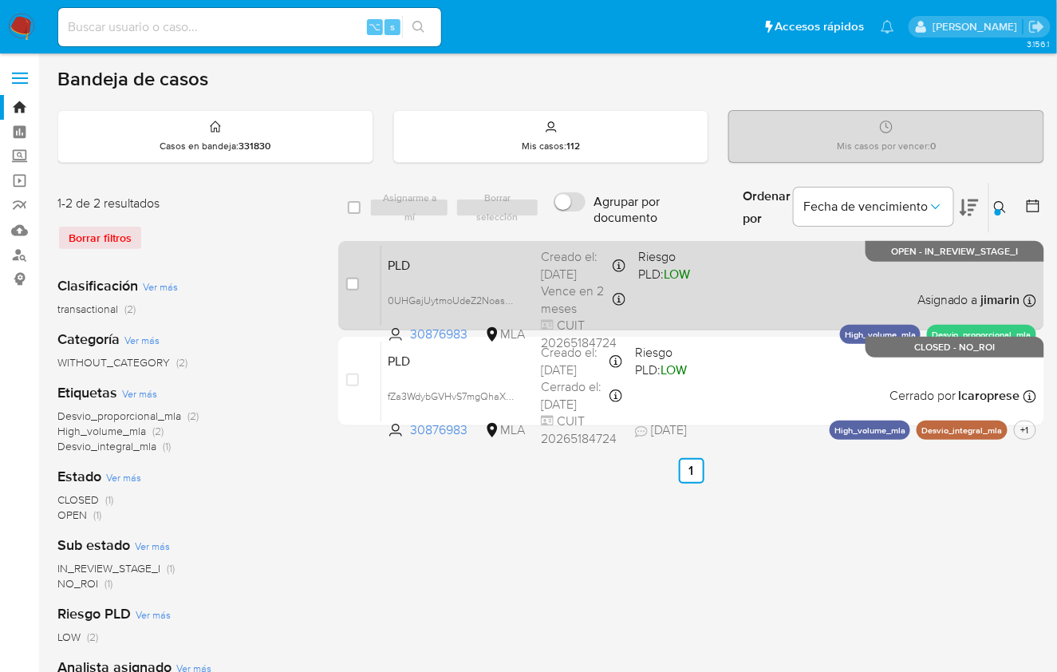
click at [829, 270] on div "PLD 0UHGajUytmoUdeZ2NoasHgyG 30876983 MLA Riesgo PLD: LOW Creado el: 12/08/2025…" at bounding box center [708, 285] width 655 height 81
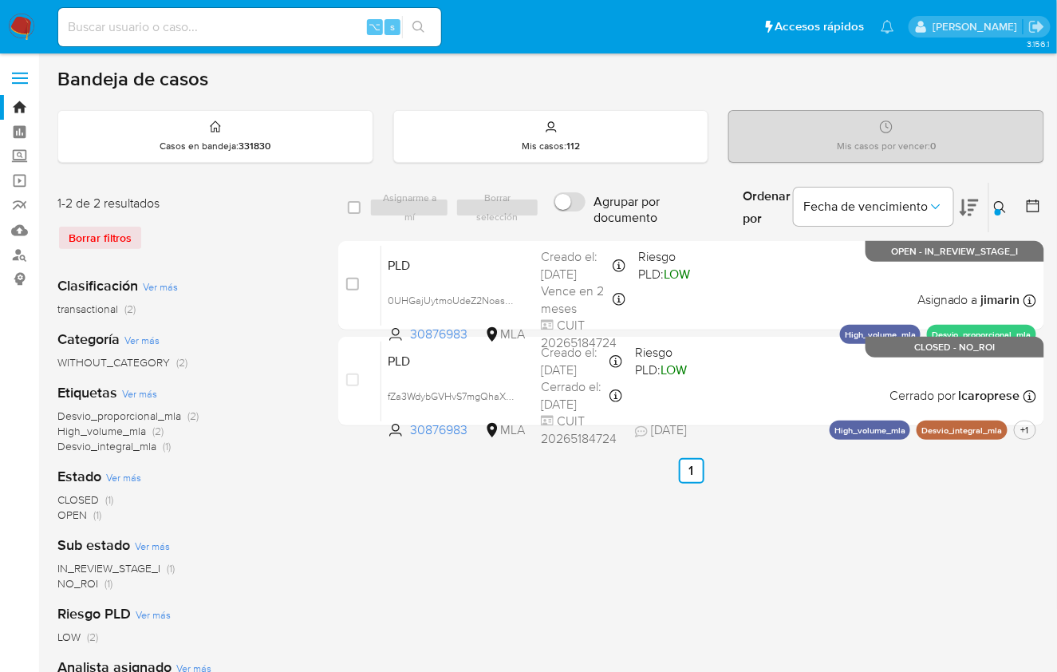
click at [996, 207] on icon at bounding box center [1000, 207] width 12 height 12
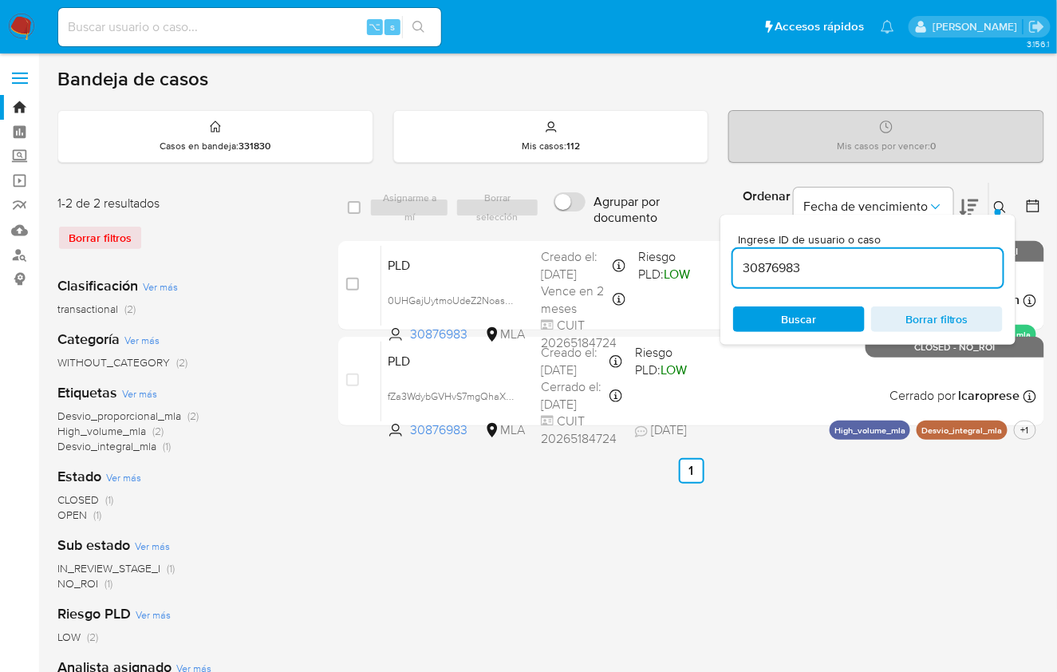
click at [930, 275] on input "30876983" at bounding box center [868, 268] width 270 height 21
click at [929, 275] on input "30876983" at bounding box center [868, 268] width 270 height 21
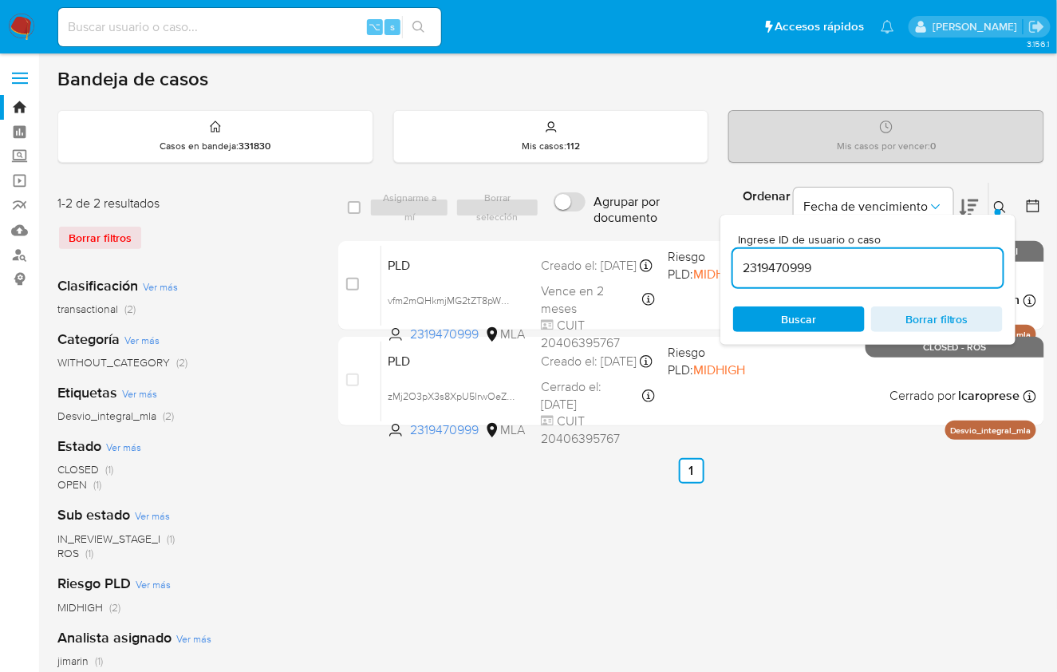
click at [1000, 209] on div at bounding box center [998, 212] width 6 height 6
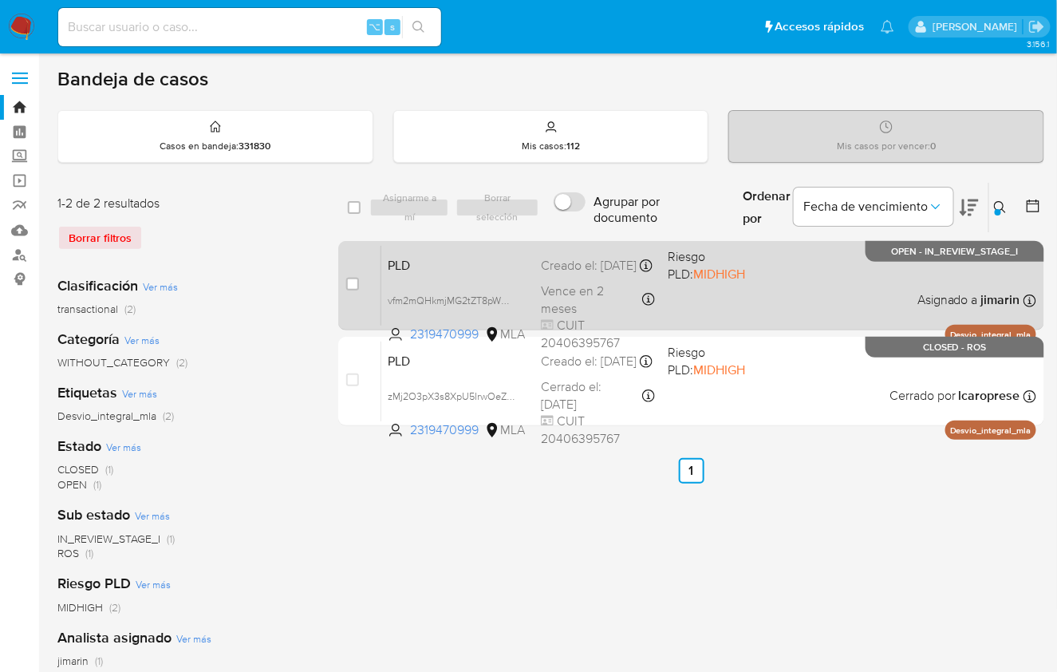
click at [859, 293] on div "PLD vfm2mQHkmjMG2tZT8pWXZo7V 2319470999 MLA Riesgo PLD: MIDHIGH Creado el: 12/0…" at bounding box center [708, 285] width 655 height 81
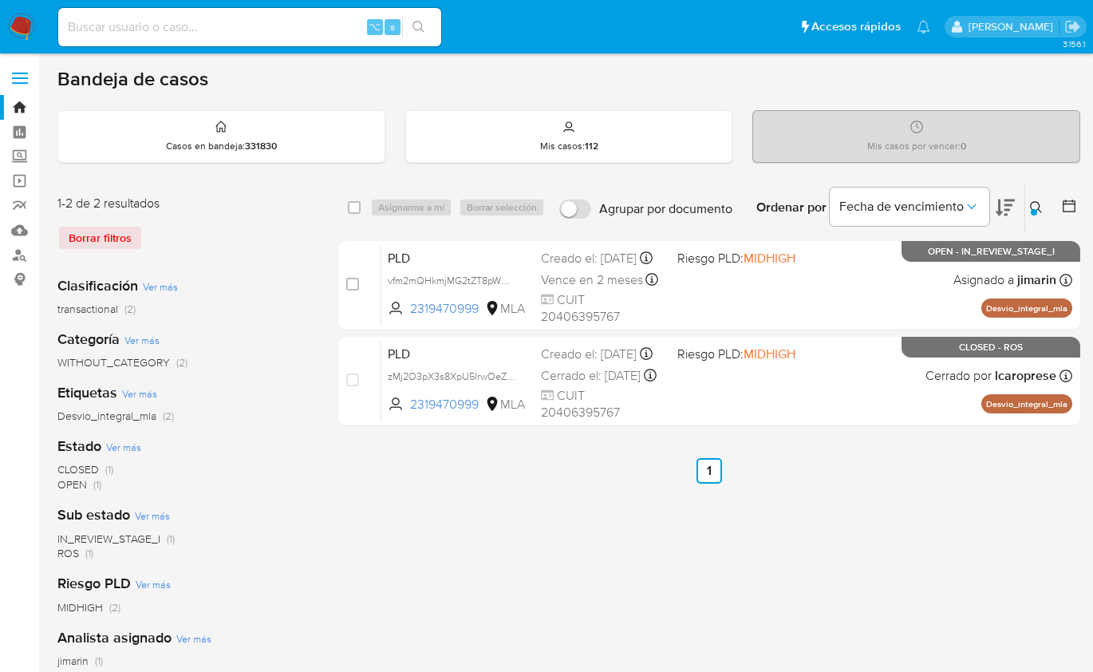
click at [1032, 211] on div at bounding box center [1034, 212] width 6 height 6
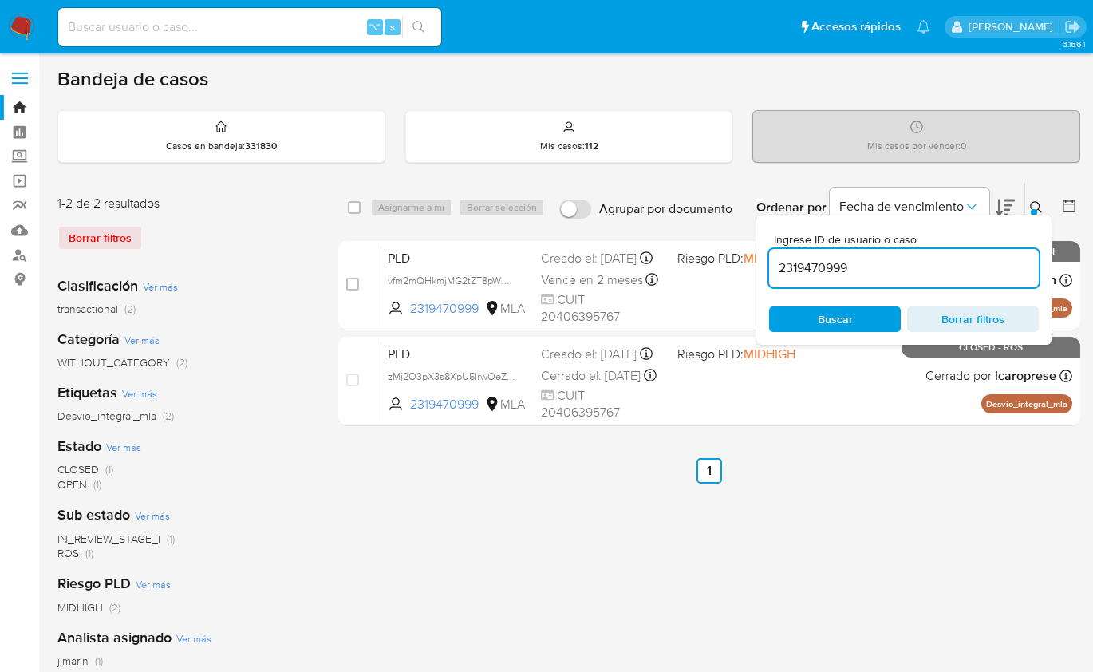
click at [988, 258] on input "2319470999" at bounding box center [904, 268] width 270 height 21
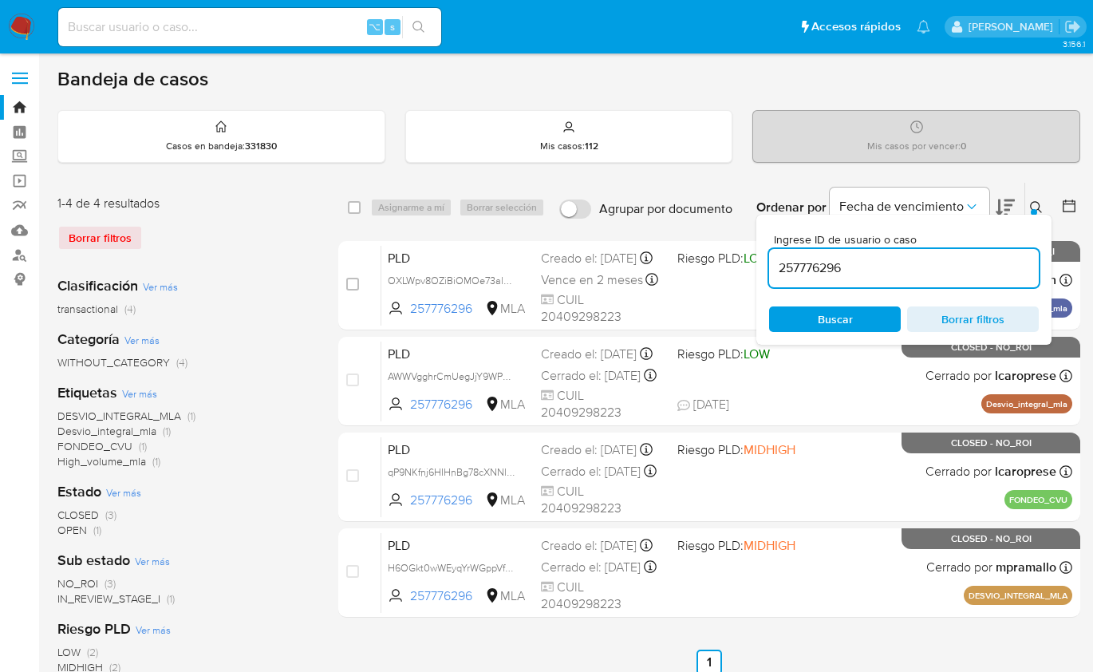
click at [1041, 207] on icon at bounding box center [1036, 207] width 13 height 13
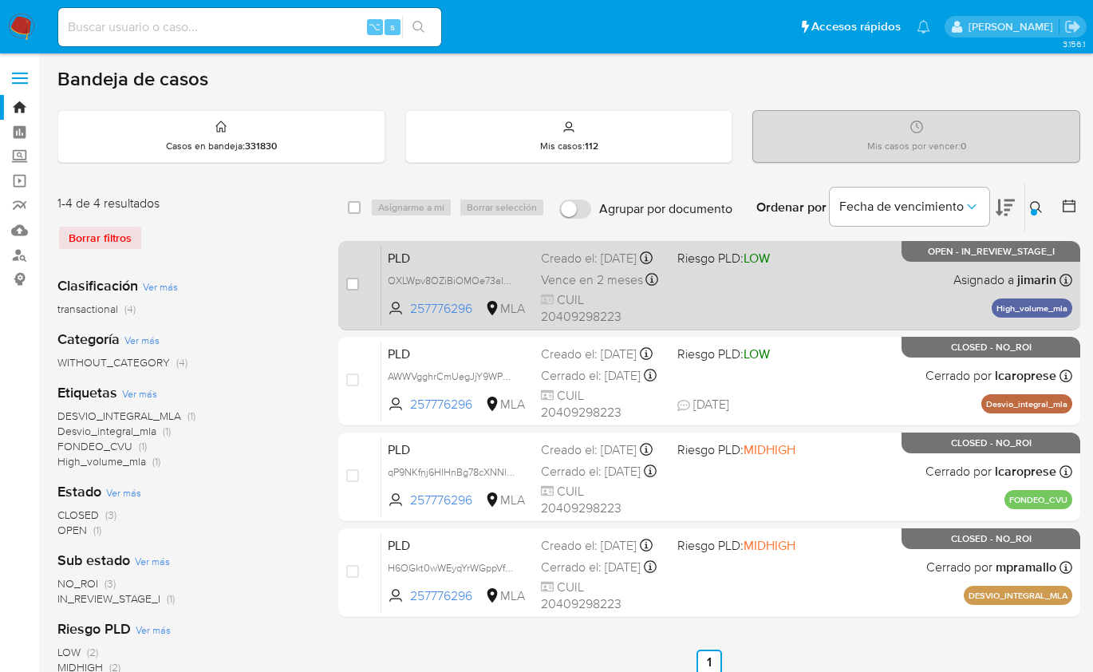
click at [876, 307] on div "PLD OXLWpv8OZiBiOMOe73alsDgq 257776296 MLA Riesgo PLD: LOW Creado el: 12/08/202…" at bounding box center [726, 285] width 691 height 81
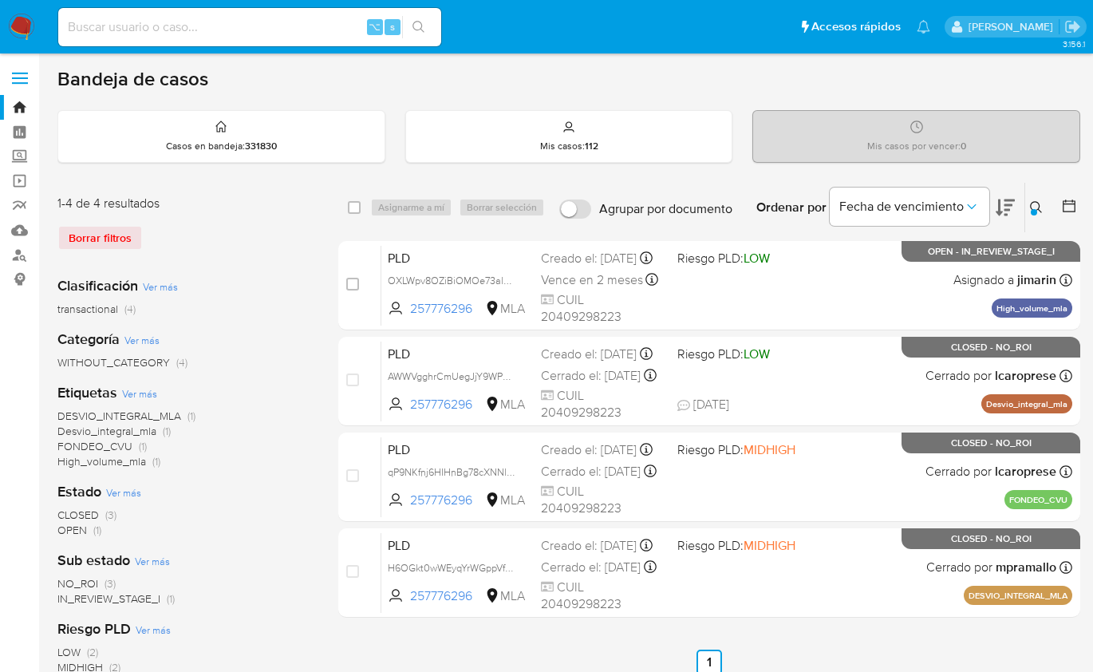
click at [1025, 206] on button at bounding box center [1038, 207] width 26 height 19
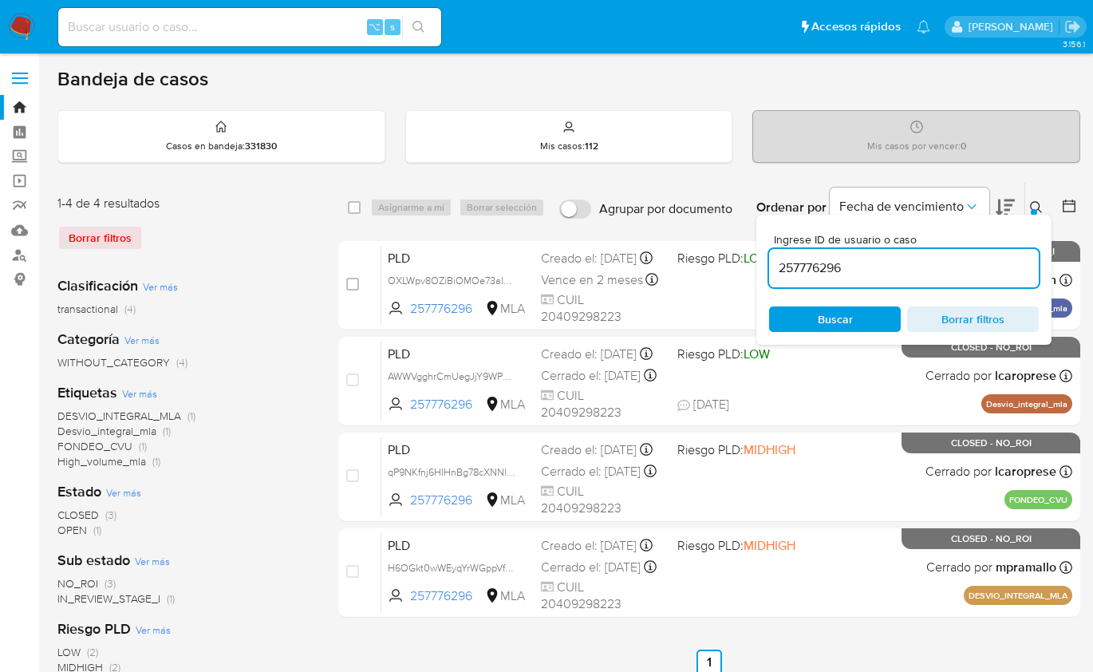
click at [967, 262] on input "257776296" at bounding box center [904, 268] width 270 height 21
type input "1688175140"
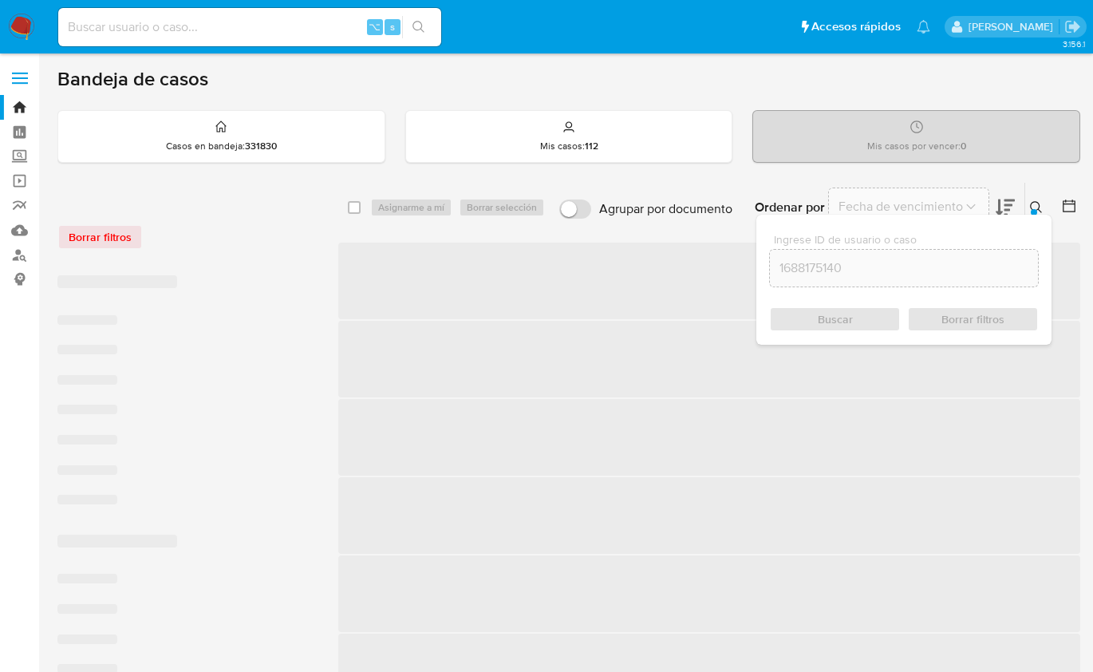
click at [1037, 201] on icon at bounding box center [1036, 207] width 13 height 13
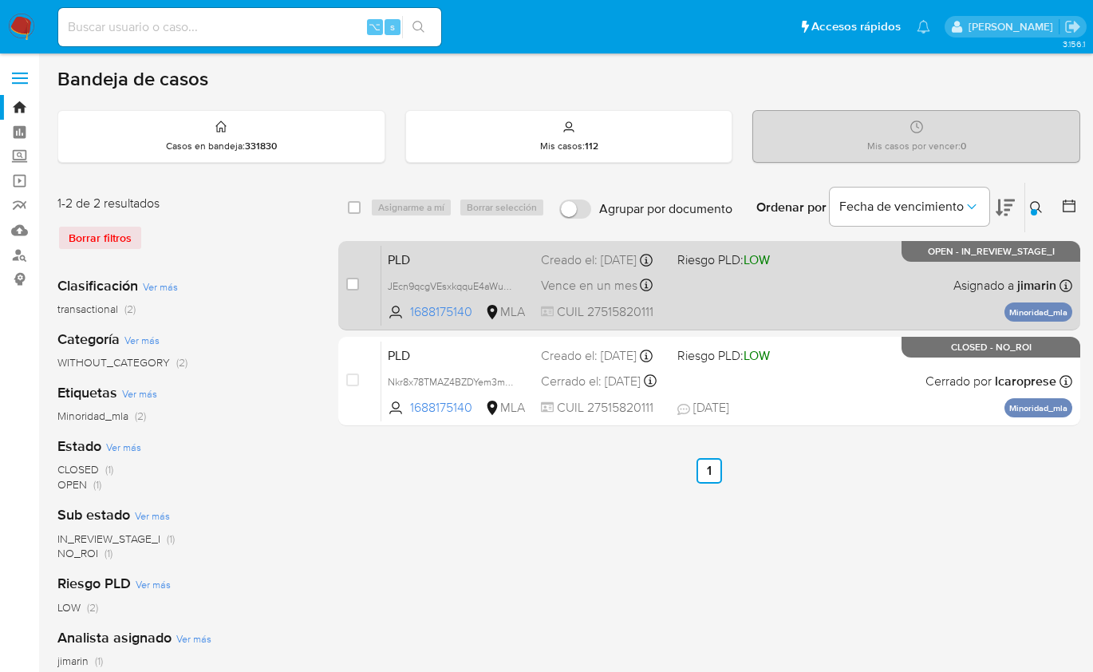
click at [918, 266] on div "PLD JEcn9qcgVEsxkqquE4aWuWXw 1688175140 MLA Riesgo PLD: LOW Creado el: 12/08/20…" at bounding box center [726, 285] width 691 height 81
click at [353, 284] on input "checkbox" at bounding box center [352, 284] width 13 height 13
checkbox input "true"
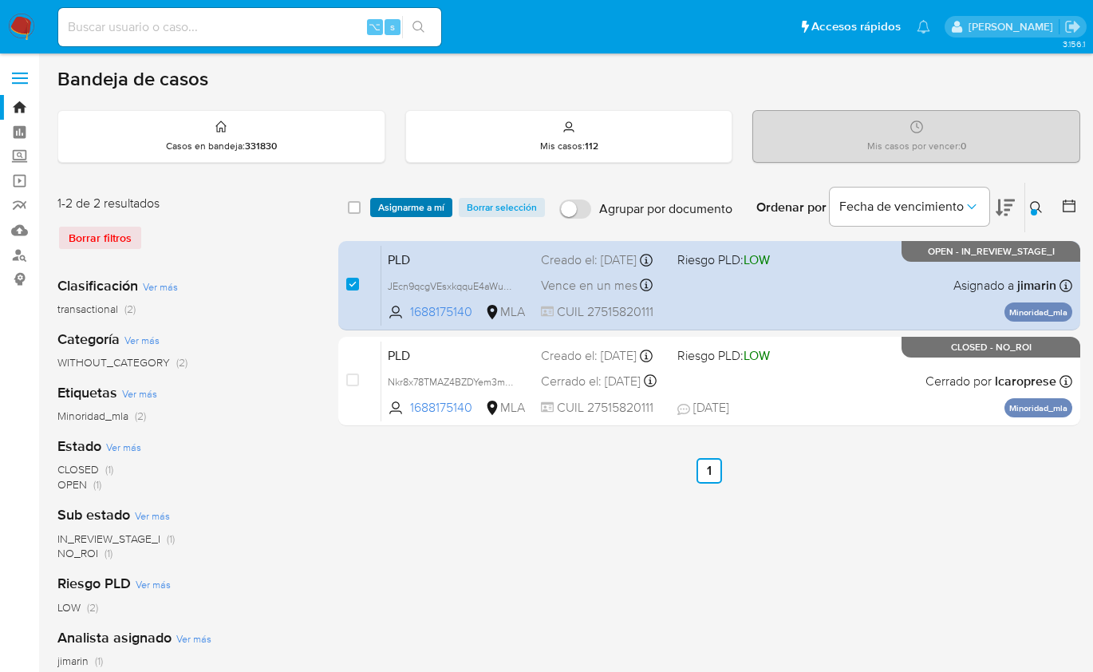
click at [410, 214] on span "Asignarme a mí" at bounding box center [411, 207] width 66 height 16
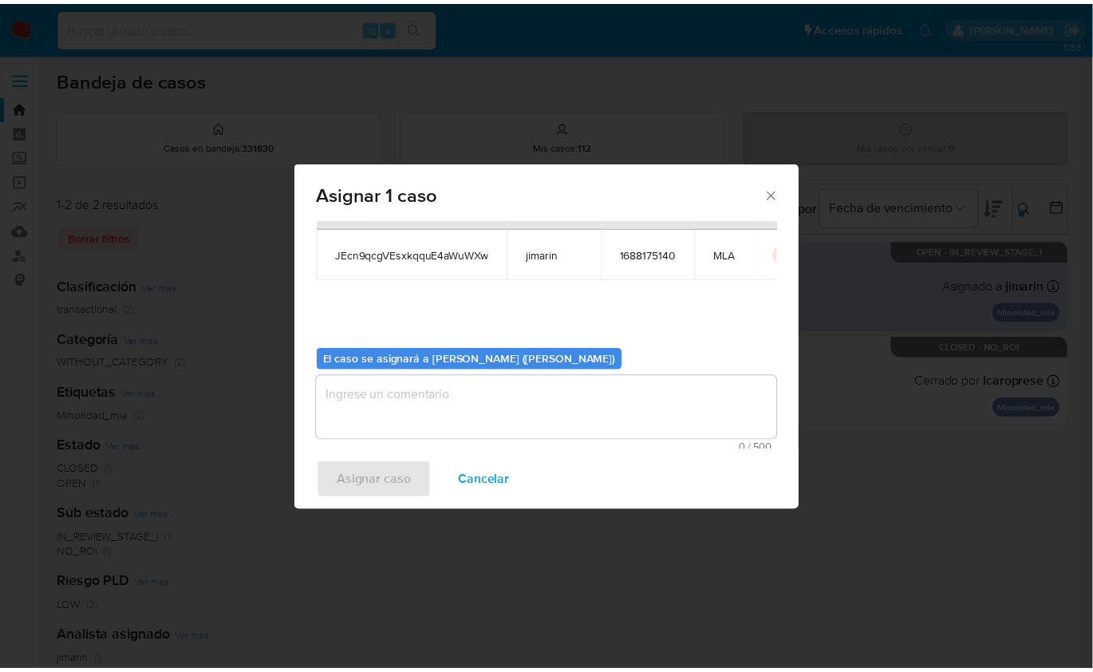
scroll to position [81, 0]
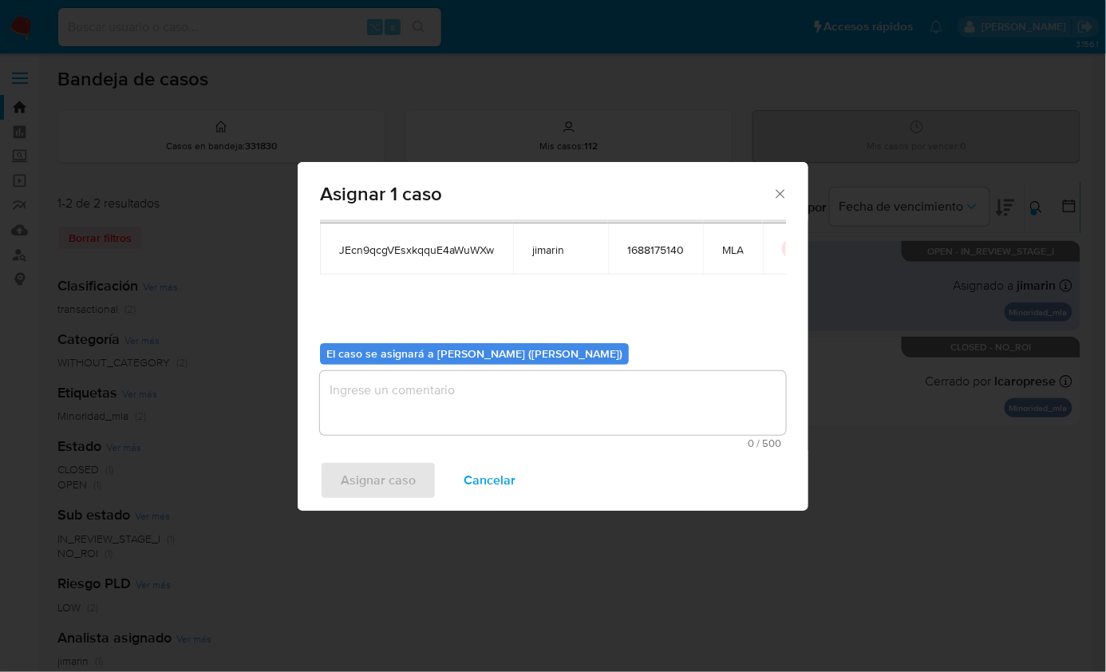
click at [444, 405] on textarea "assign-modal" at bounding box center [553, 403] width 466 height 64
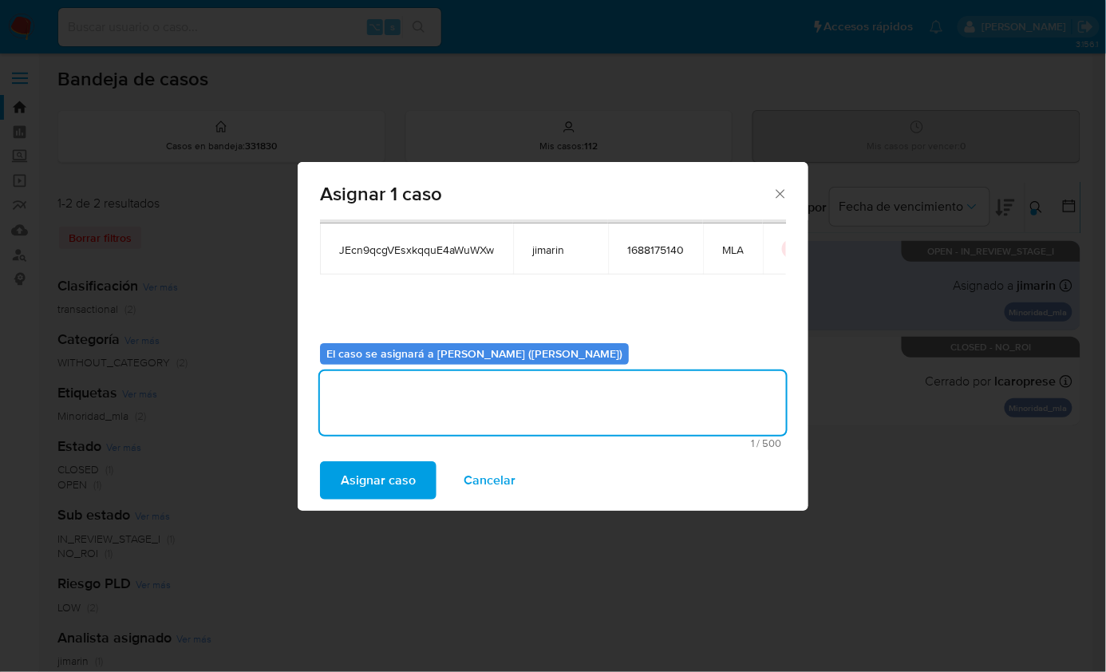
click at [385, 471] on span "Asignar caso" at bounding box center [378, 480] width 75 height 35
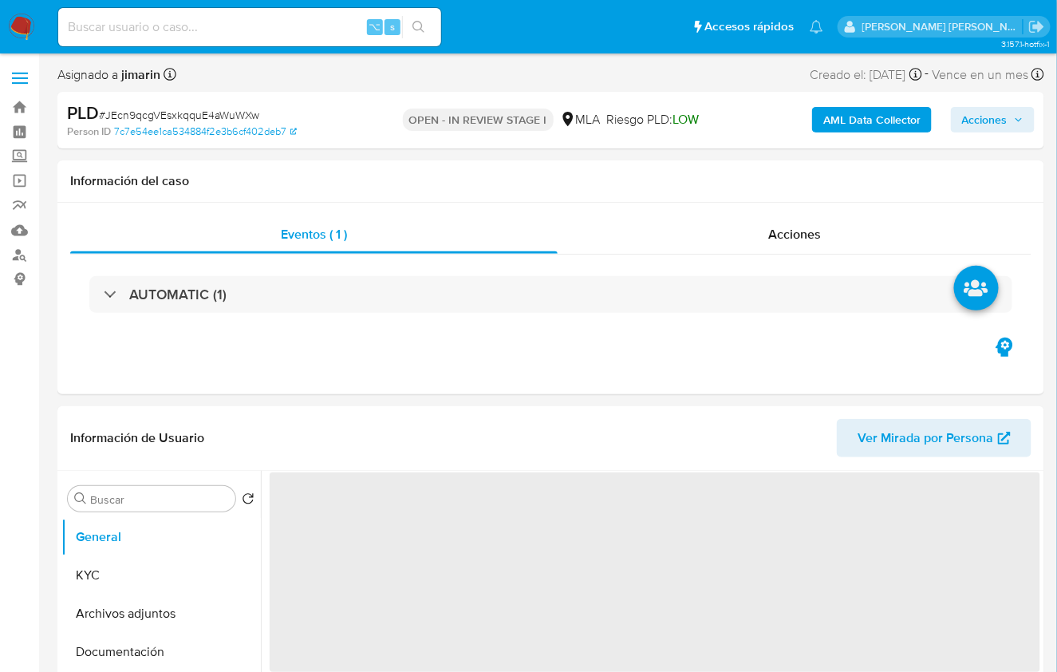
select select "10"
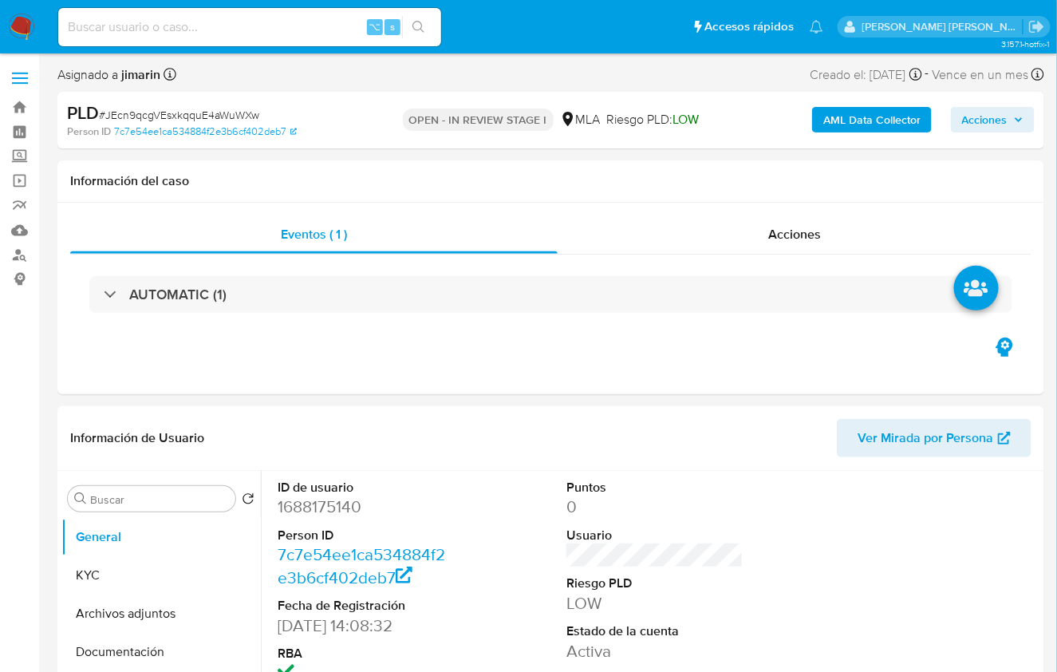
select select "10"
click at [653, 367] on div "Eventos ( 1 ) Acciones AUTOMATIC (1)" at bounding box center [550, 298] width 987 height 191
click at [224, 115] on span "# JEcn9qcgVEsxkqquE4aWuWXw" at bounding box center [179, 115] width 160 height 16
copy span "JEcn9qcgVEsxkqquE4aWuWXw"
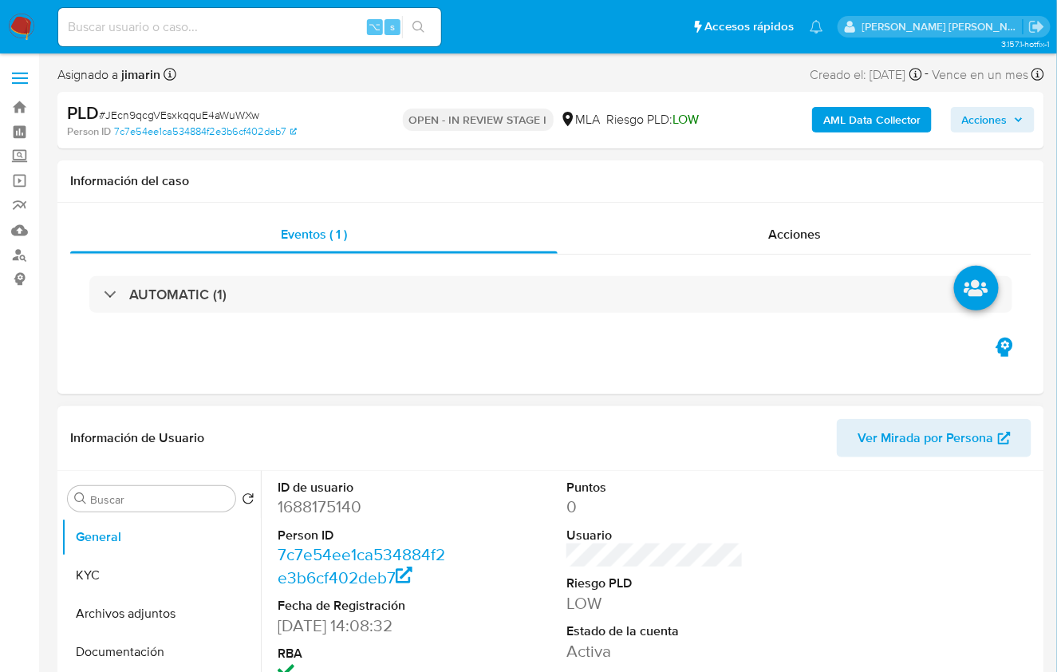
click at [332, 510] on dd "1688175140" at bounding box center [366, 506] width 177 height 22
drag, startPoint x: 332, startPoint y: 510, endPoint x: 327, endPoint y: 463, distance: 46.5
click at [332, 511] on dd "1688175140" at bounding box center [366, 506] width 177 height 22
copy dd "1688175140"
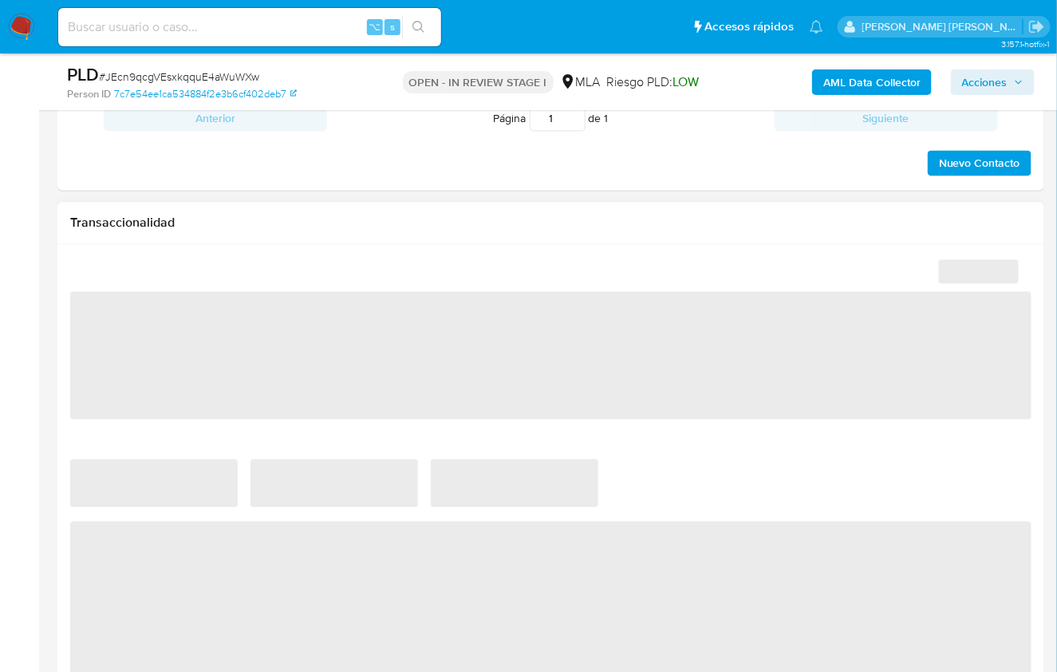
scroll to position [1189, 0]
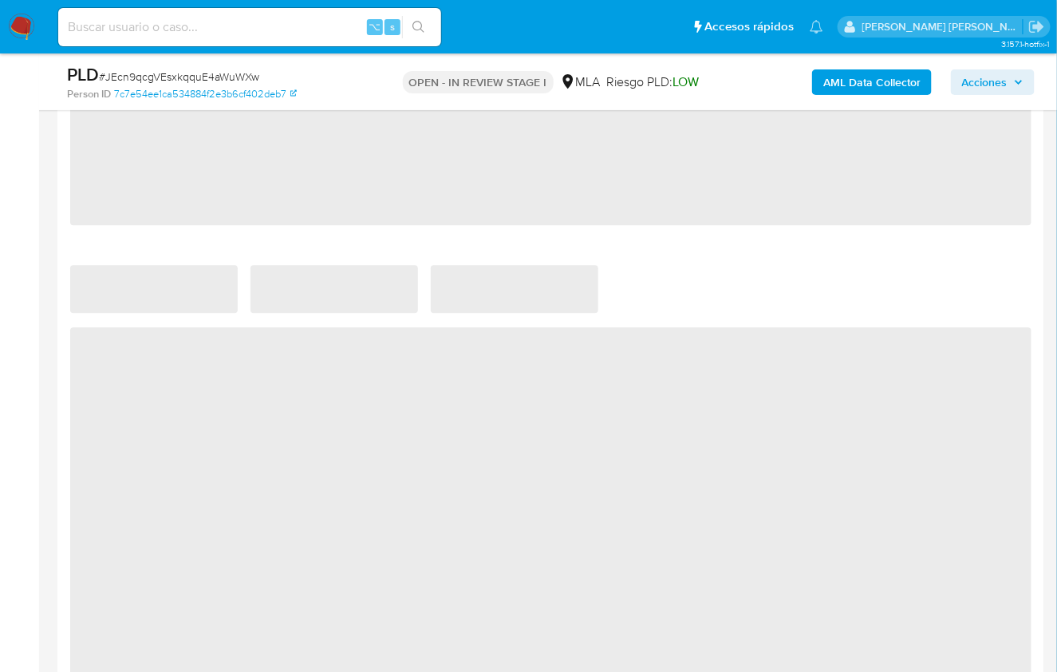
select select "10"
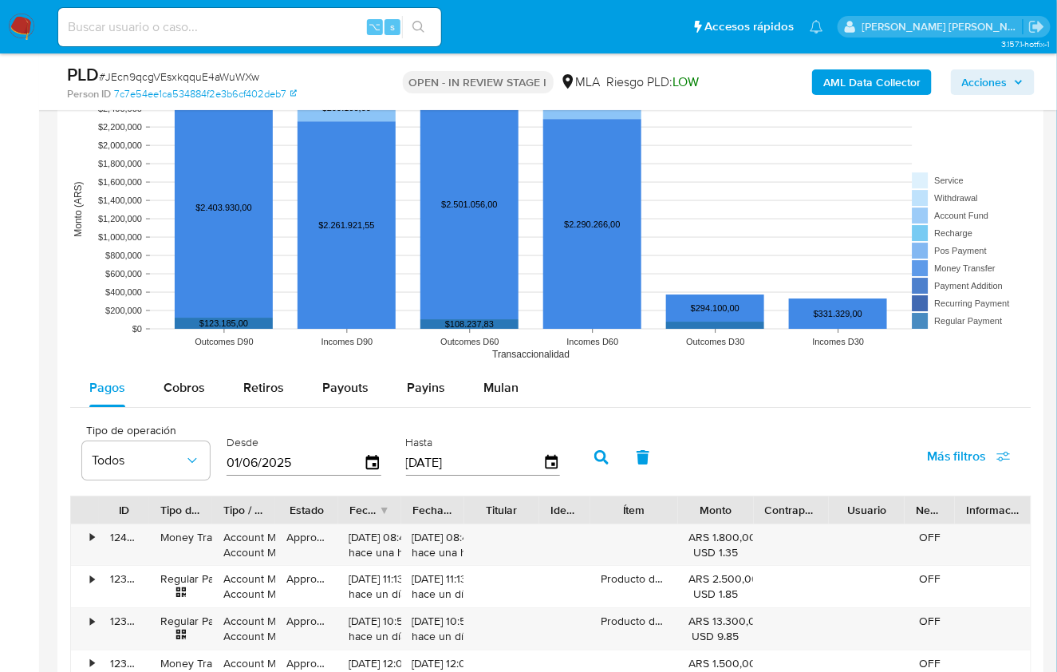
scroll to position [1556, 0]
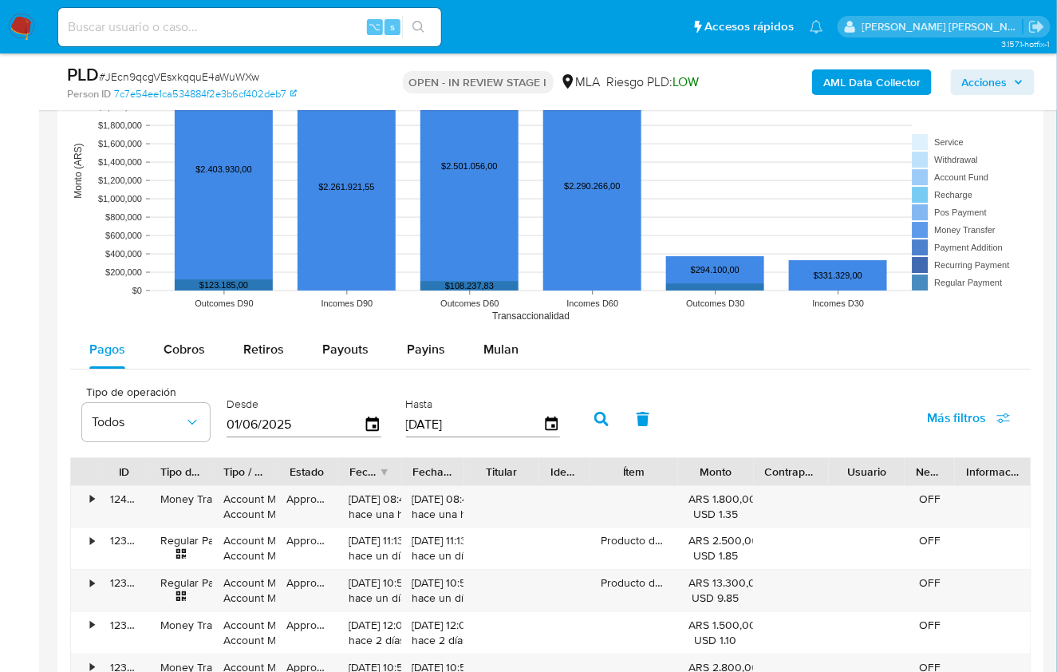
click at [538, 359] on div "Pagos Cobros Retiros Payouts Payins Mulan" at bounding box center [550, 349] width 961 height 38
click at [517, 351] on button "Mulan" at bounding box center [500, 349] width 73 height 38
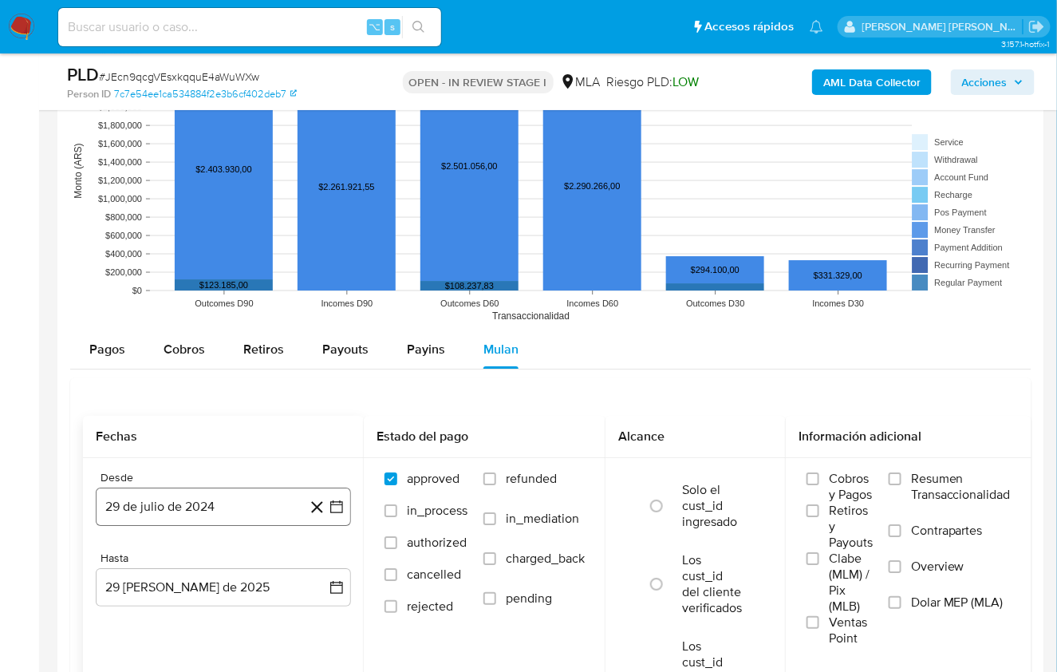
click at [227, 496] on button "29 de julio de 2024" at bounding box center [223, 506] width 255 height 38
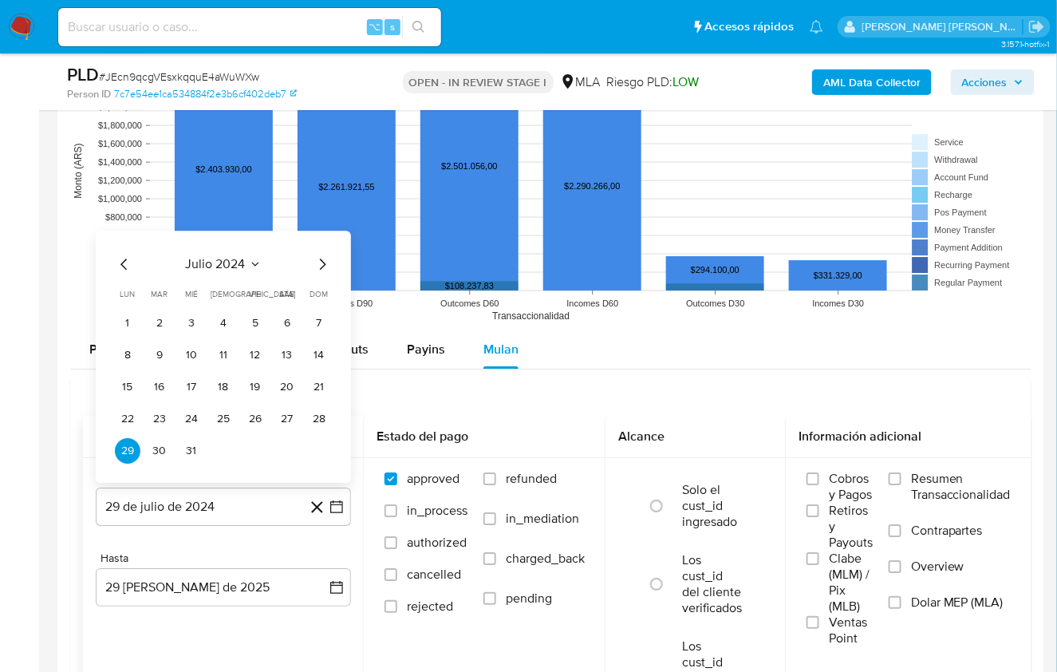
click at [232, 258] on span "julio 2024" at bounding box center [216, 264] width 60 height 16
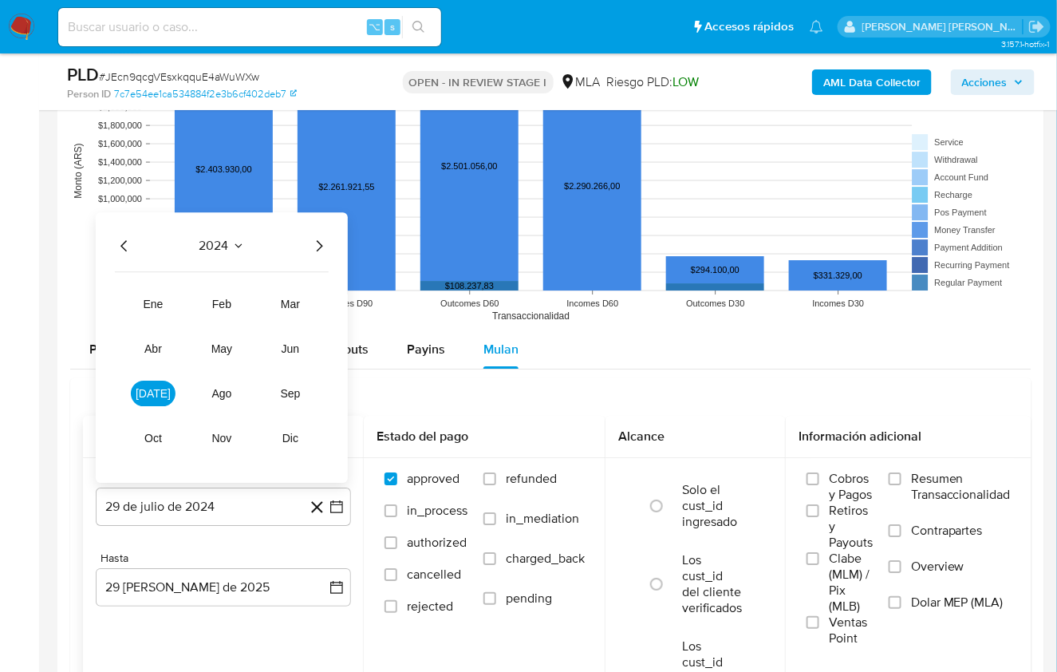
click at [315, 244] on icon "Año siguiente" at bounding box center [319, 245] width 19 height 19
click at [163, 389] on button "jul" at bounding box center [153, 394] width 45 height 26
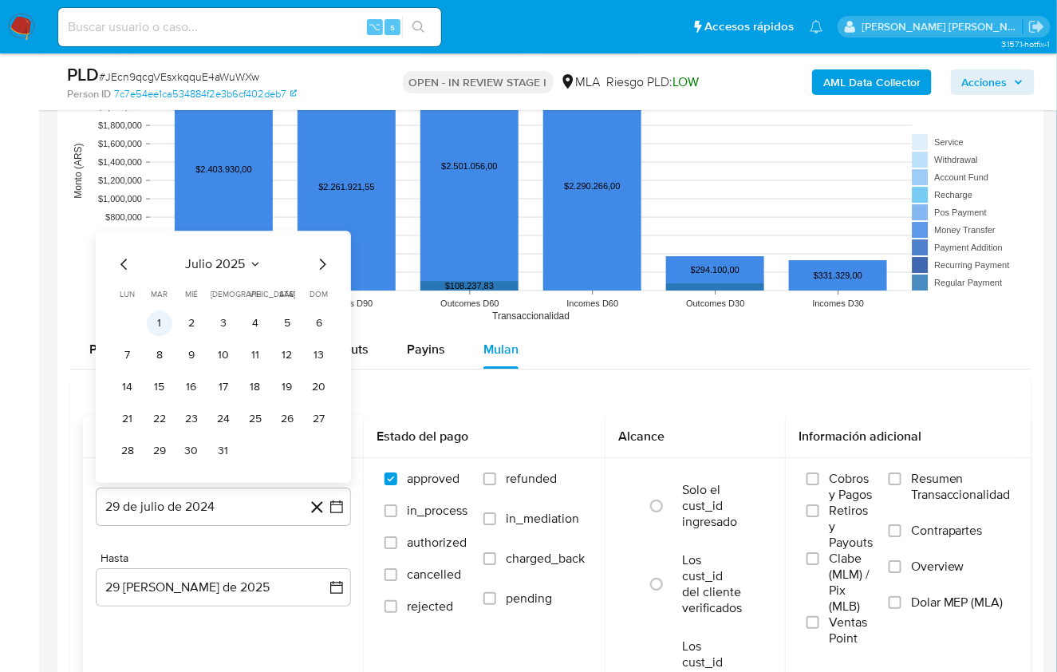
click at [163, 312] on button "1" at bounding box center [160, 323] width 26 height 26
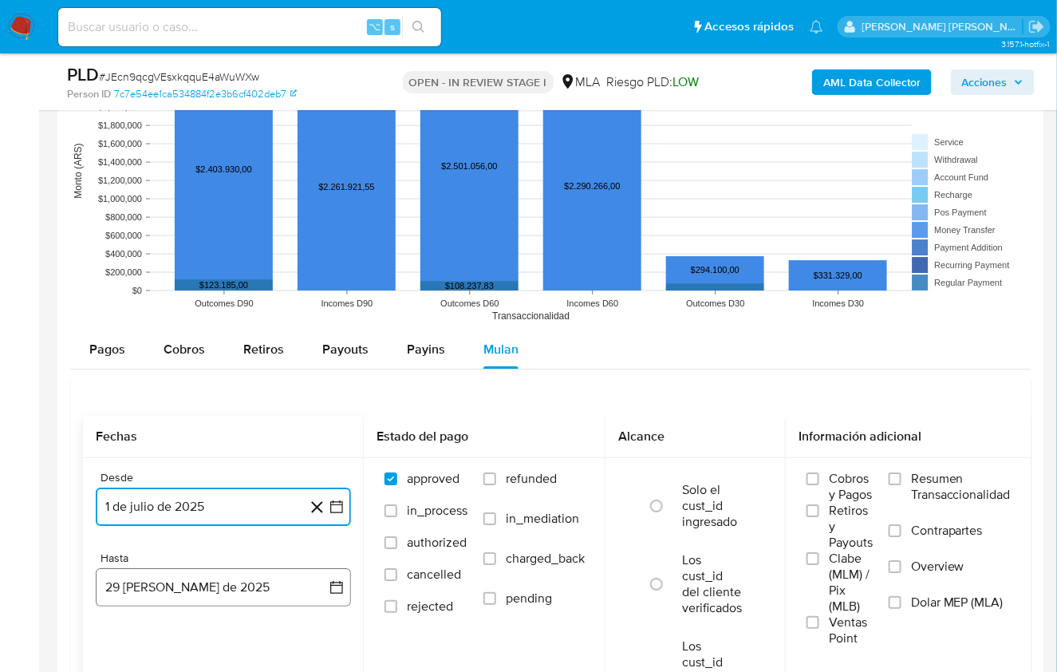
click at [227, 574] on button "29 de agosto de 2025" at bounding box center [223, 587] width 255 height 38
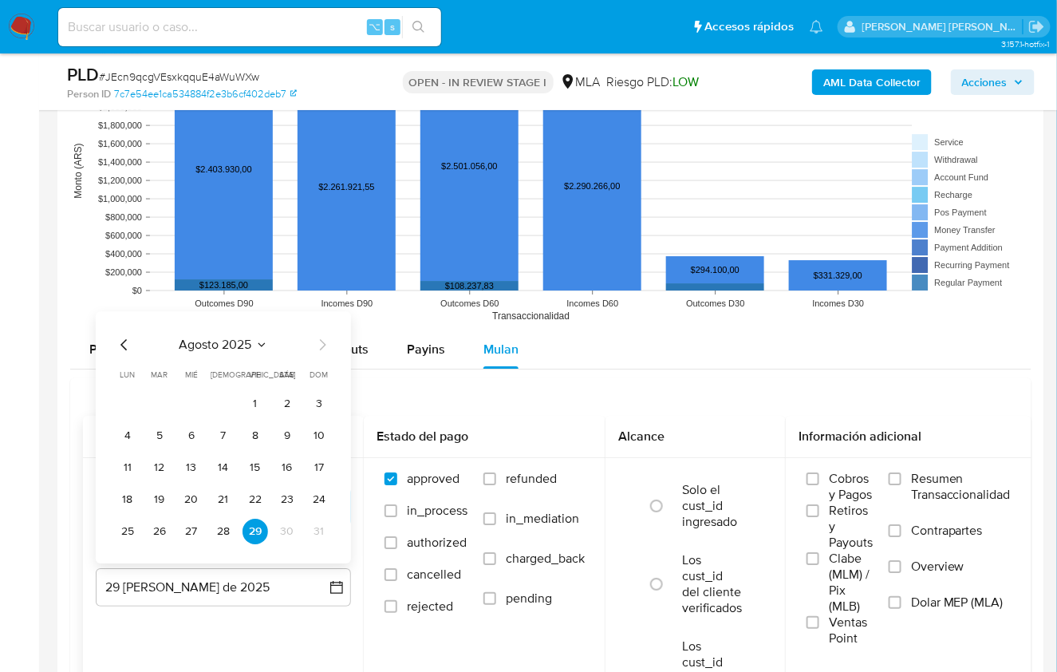
click at [121, 339] on icon "Mes anterior" at bounding box center [123, 344] width 6 height 11
click at [228, 530] on button "31" at bounding box center [224, 532] width 26 height 26
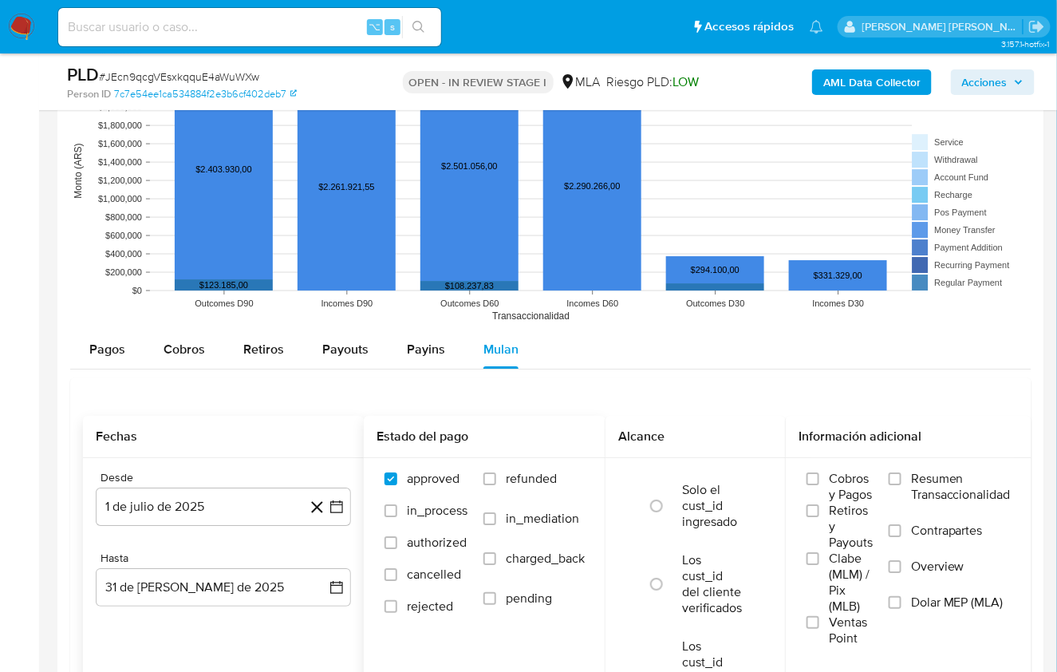
click at [500, 471] on label "refunded" at bounding box center [533, 491] width 101 height 40
click at [496, 472] on input "refunded" at bounding box center [489, 478] width 13 height 13
checkbox input "true"
click at [898, 602] on input "Dolar MEP (MLA)" at bounding box center [895, 602] width 13 height 13
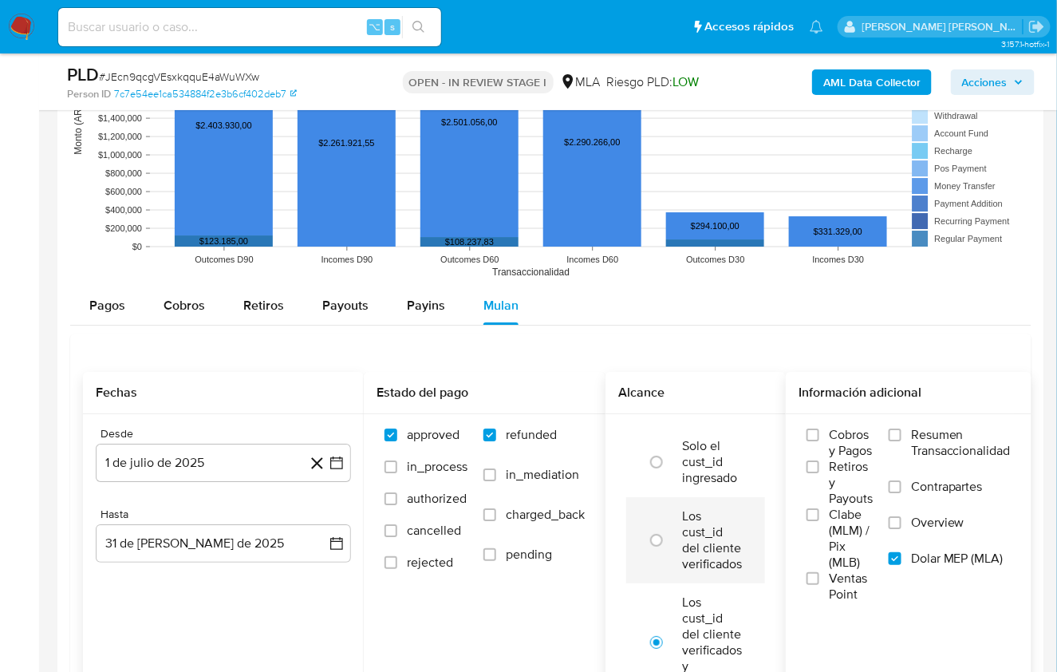
scroll to position [1799, 0]
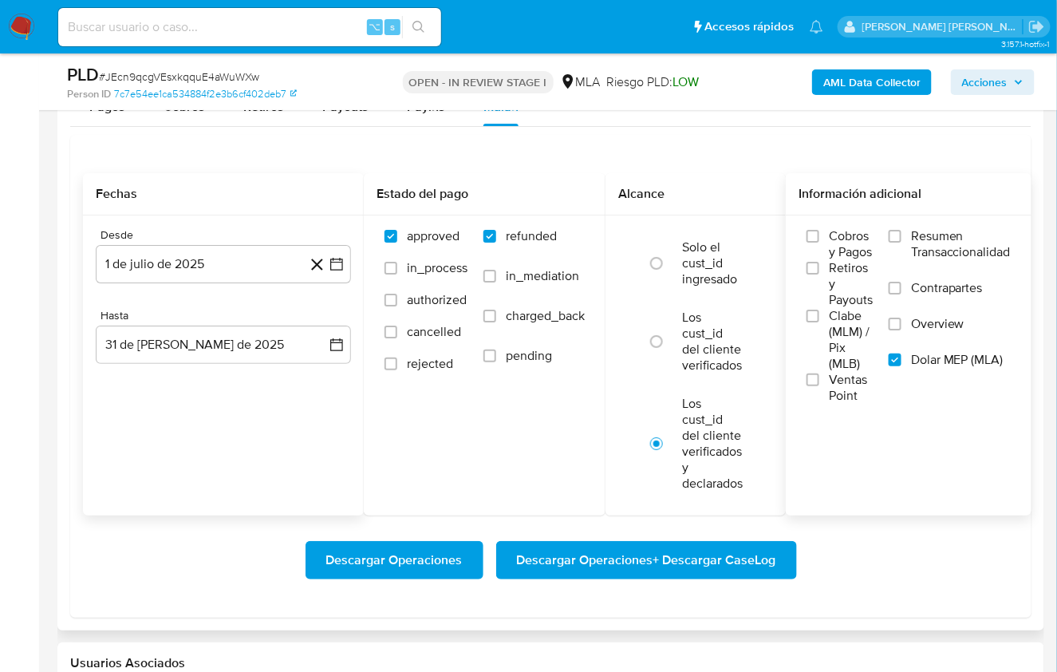
click at [573, 559] on span "Descargar Operaciones + Descargar CaseLog" at bounding box center [646, 559] width 259 height 35
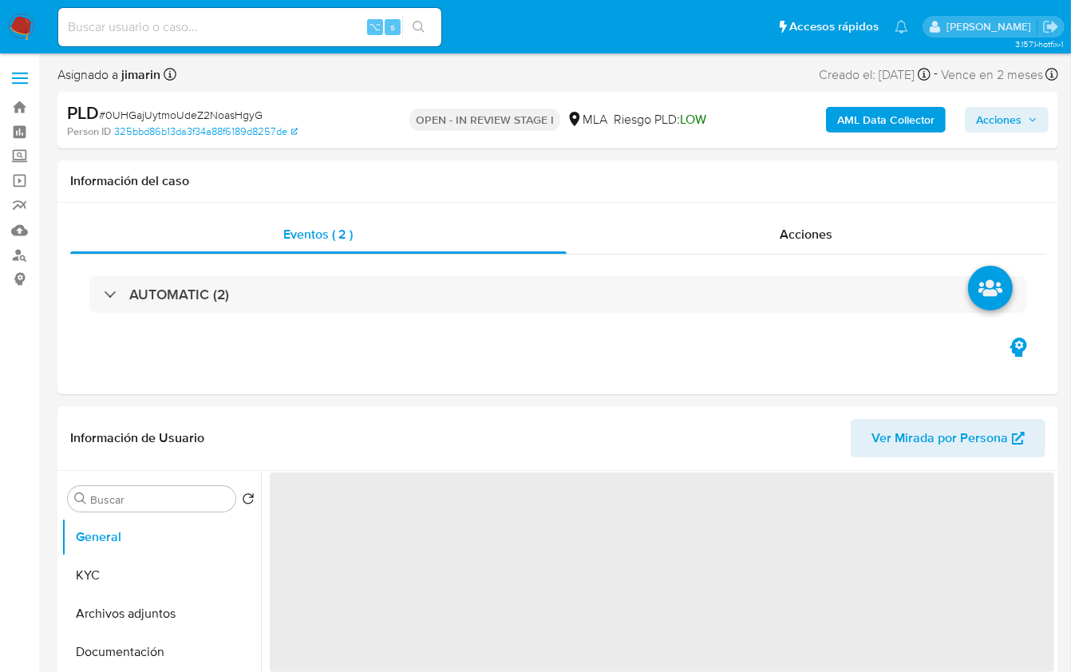
select select "10"
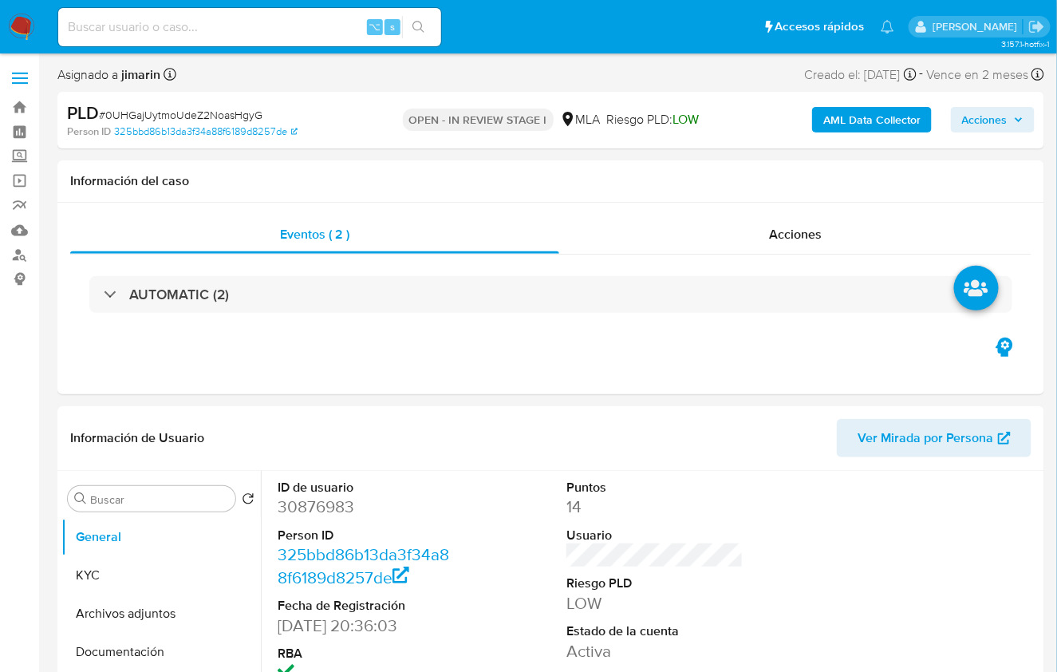
click at [203, 120] on span "# 0UHGajUytmoUdeZ2NoasHgyG" at bounding box center [181, 115] width 164 height 16
copy span "0UHGajUytmoUdeZ2NoasHgyG"
click at [312, 509] on dd "30876983" at bounding box center [366, 506] width 177 height 22
click at [313, 509] on dd "30876983" at bounding box center [366, 506] width 177 height 22
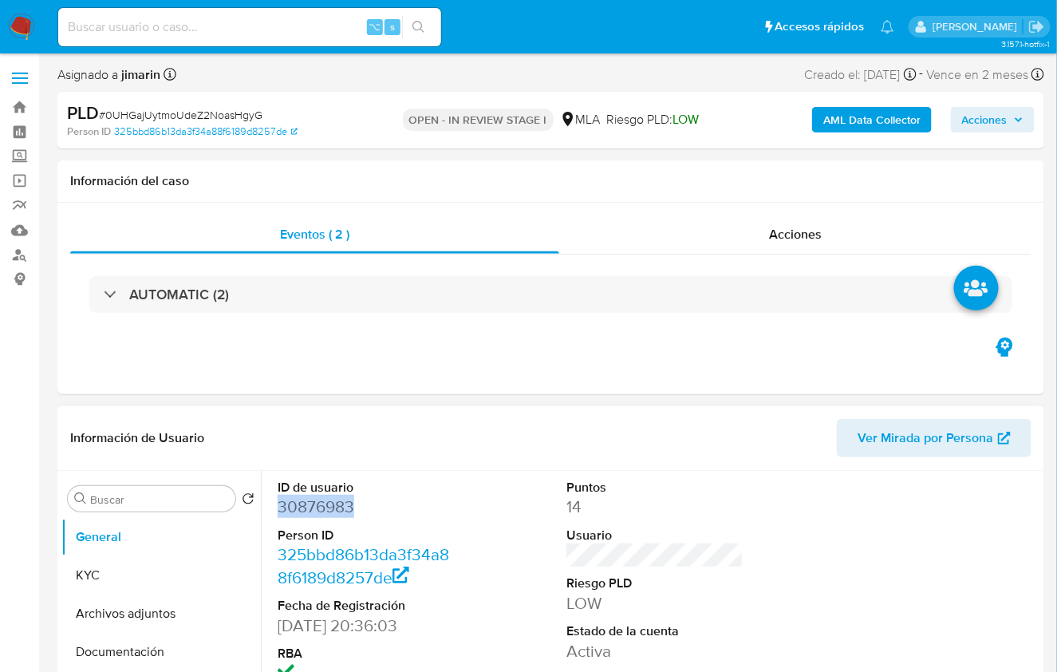
copy dd "30876983"
click at [113, 574] on button "KYC" at bounding box center [154, 575] width 187 height 38
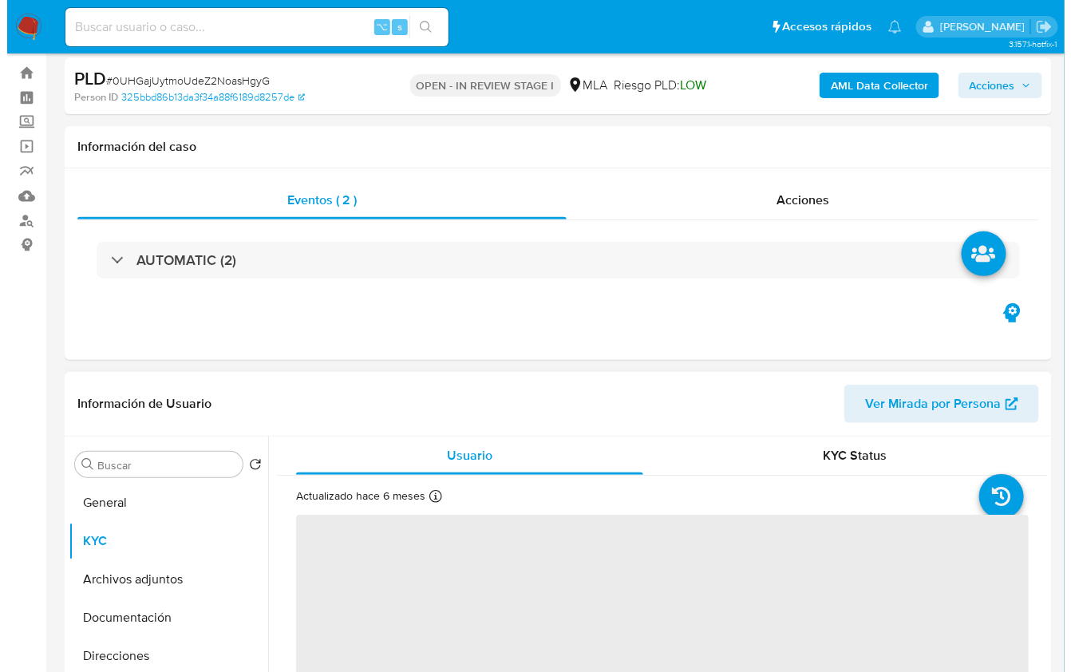
scroll to position [235, 0]
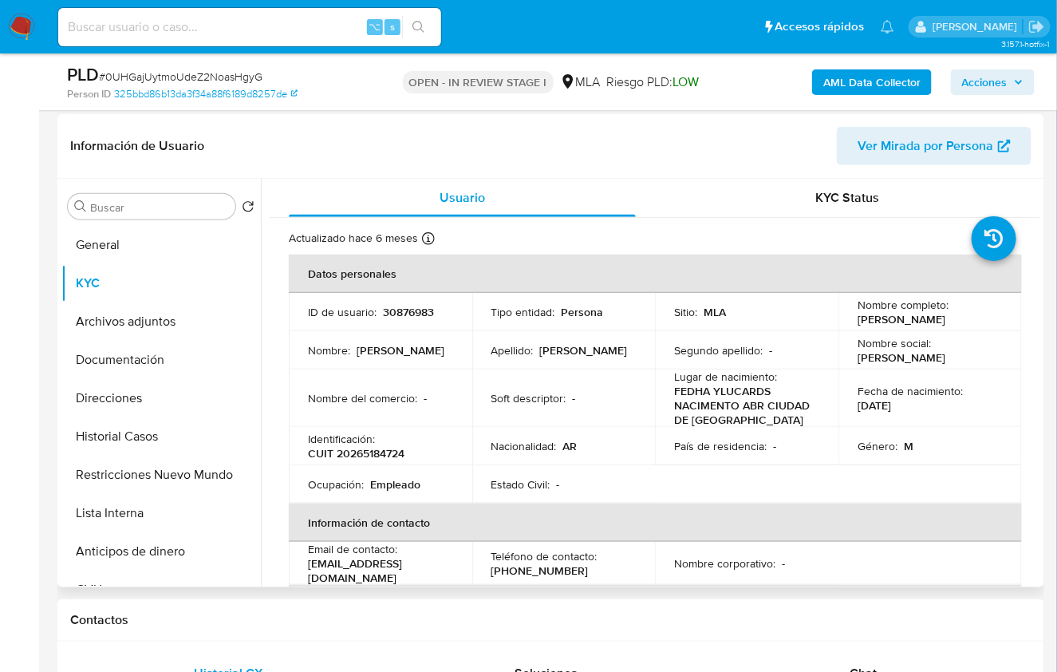
click at [381, 456] on p "CUIT 20265184724" at bounding box center [356, 453] width 97 height 14
copy p "20265184724"
click at [164, 470] on button "Restricciones Nuevo Mundo" at bounding box center [154, 475] width 187 height 38
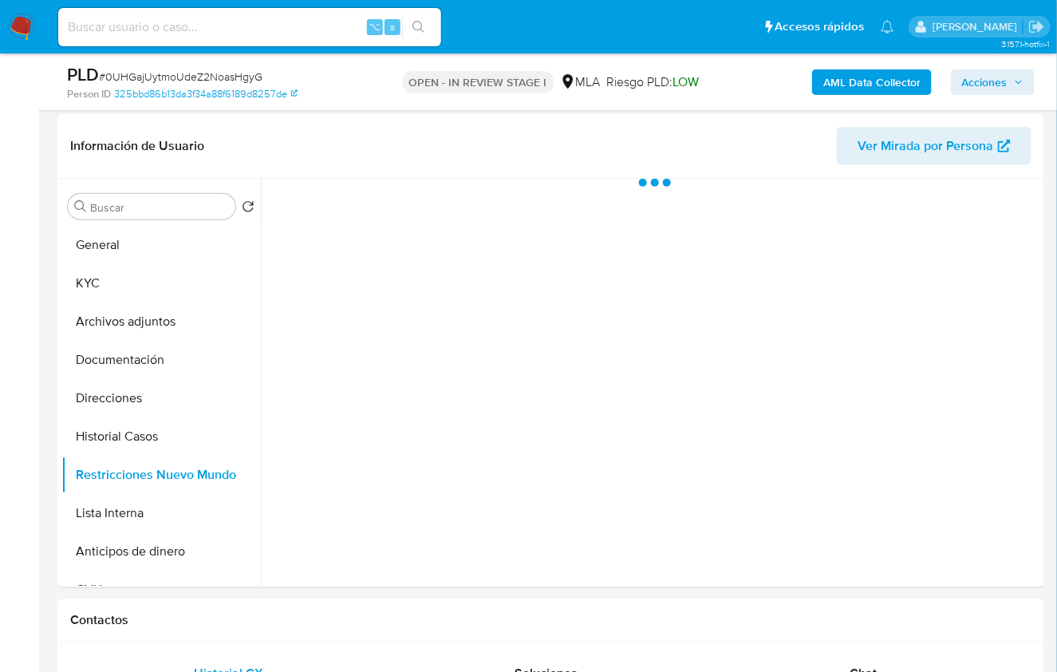
click at [870, 93] on b "AML Data Collector" at bounding box center [871, 82] width 97 height 26
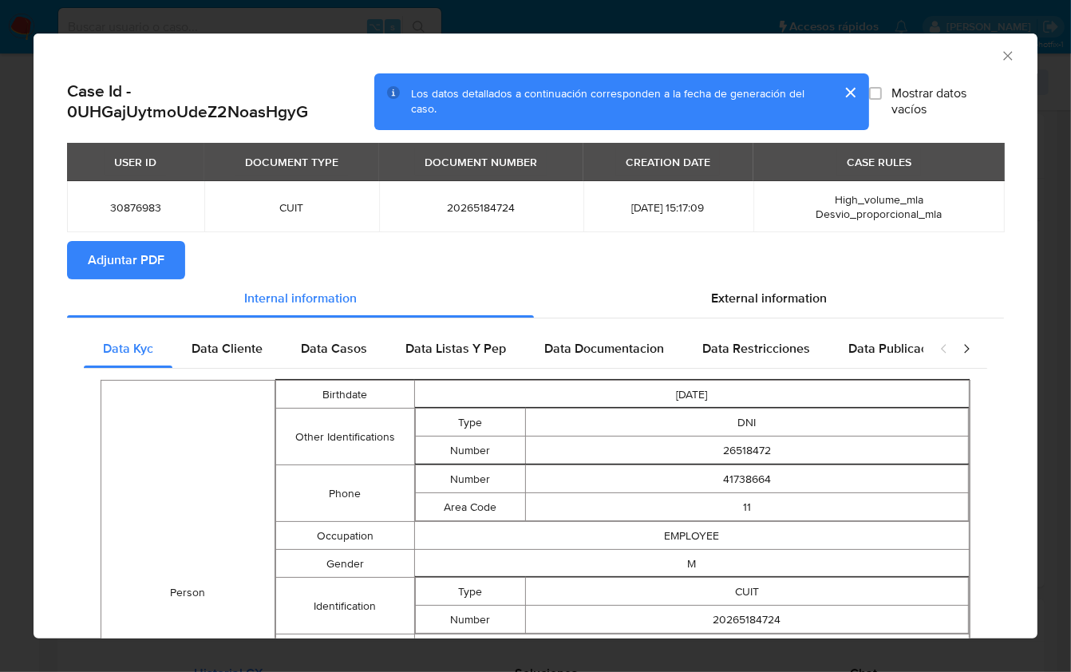
click at [161, 257] on span "Adjuntar PDF" at bounding box center [126, 260] width 77 height 35
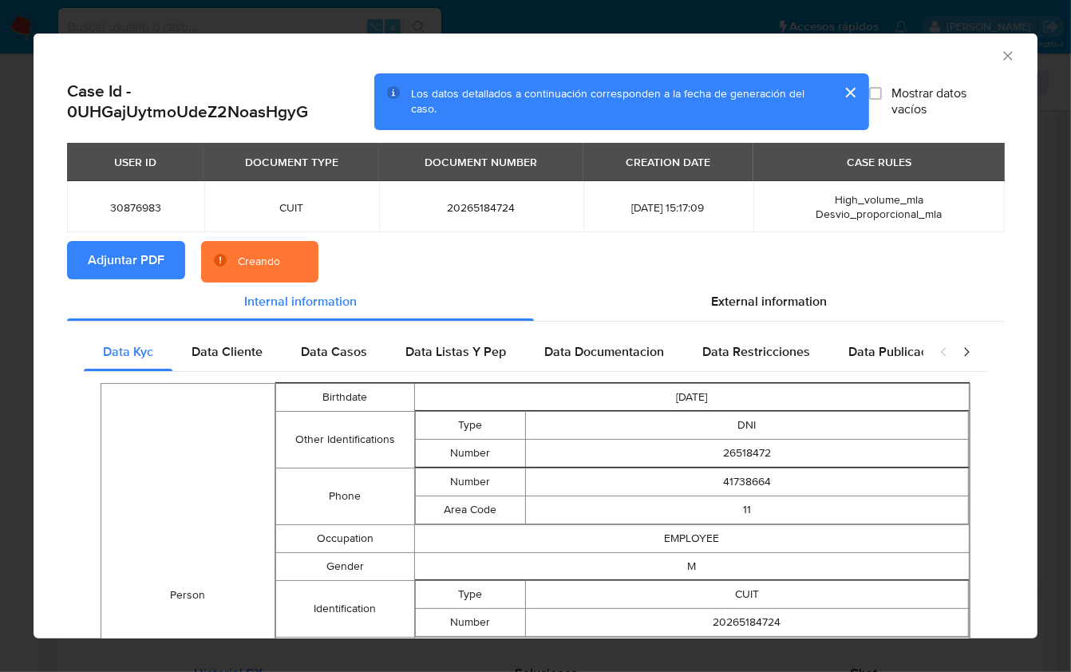
click at [967, 65] on div "AML Data Collector" at bounding box center [536, 54] width 1004 height 40
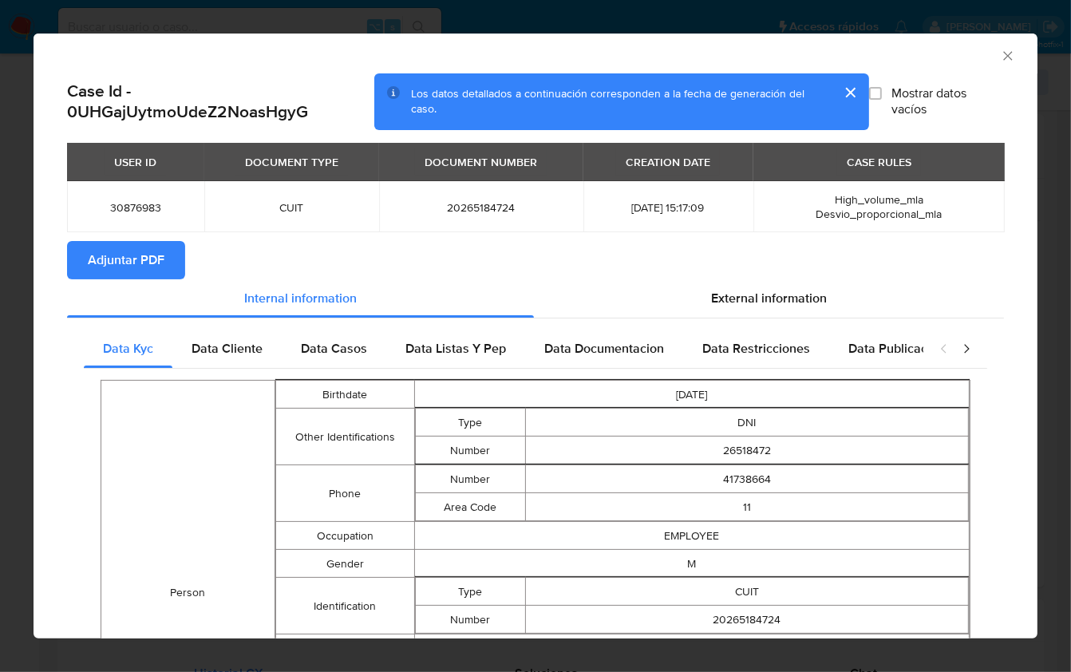
click at [1000, 56] on icon "Cerrar ventana" at bounding box center [1008, 56] width 16 height 16
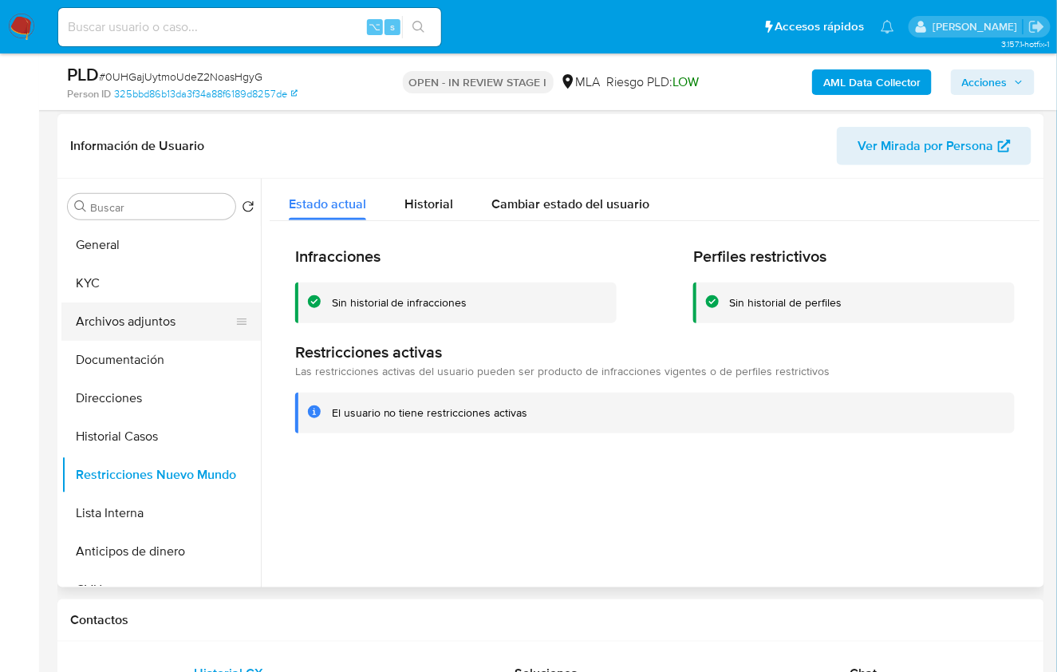
click at [133, 322] on button "Archivos adjuntos" at bounding box center [154, 321] width 187 height 38
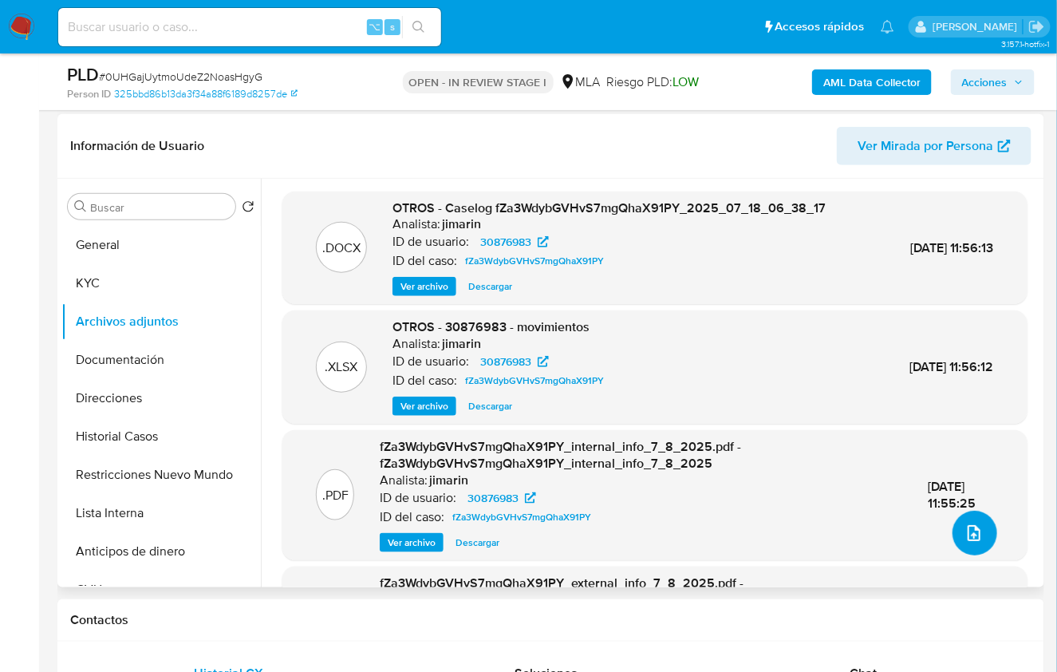
click at [967, 528] on icon "upload-file" at bounding box center [973, 532] width 19 height 19
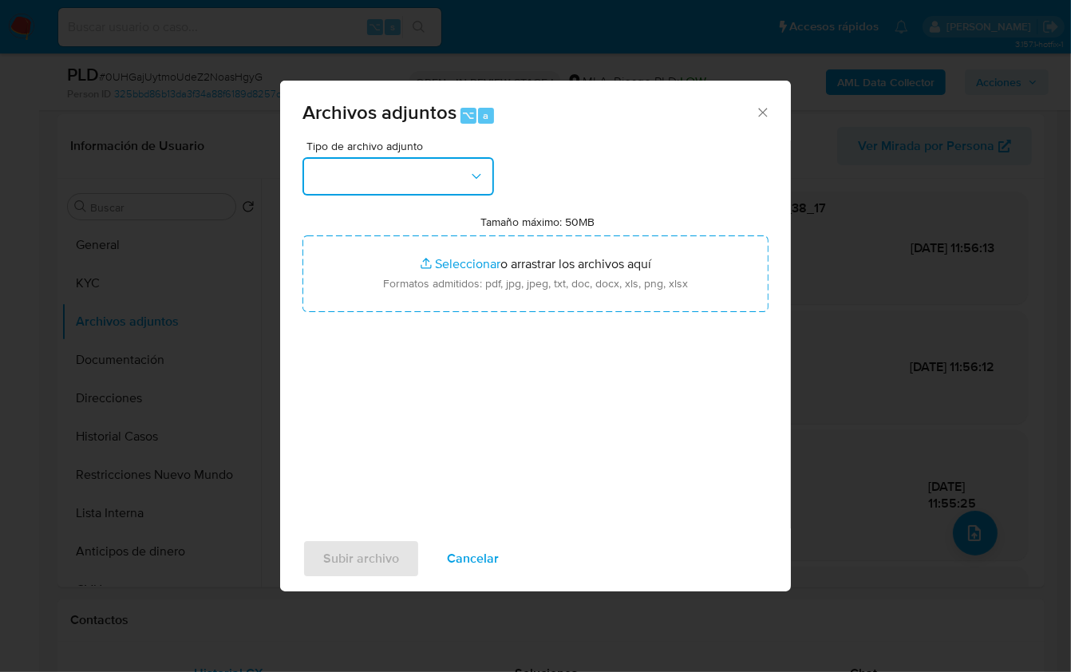
click at [425, 188] on button "button" at bounding box center [397, 176] width 191 height 38
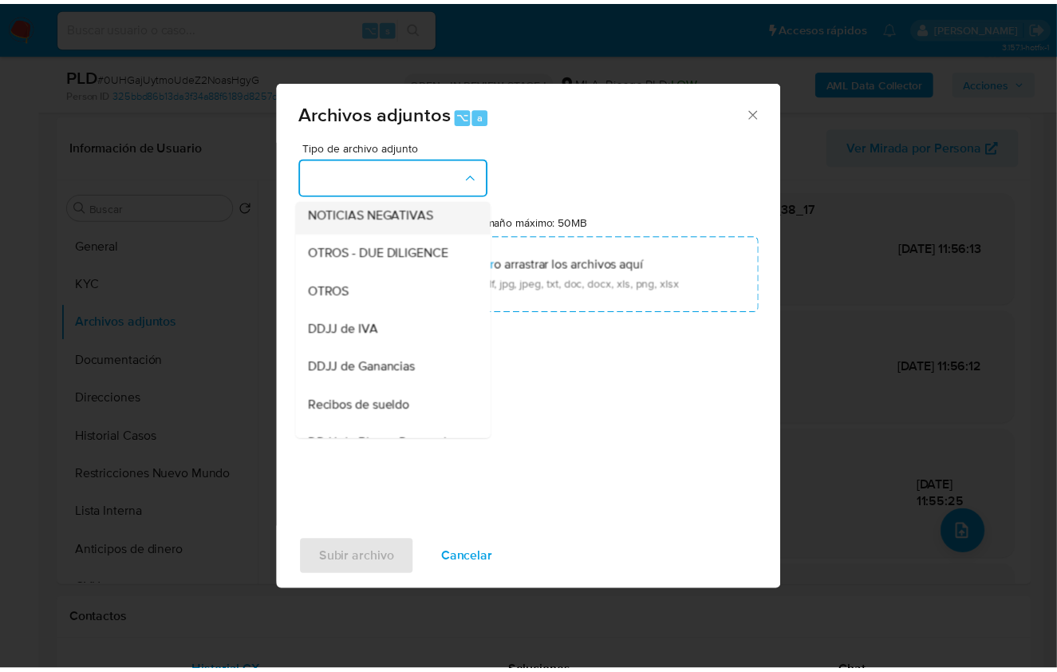
scroll to position [237, 0]
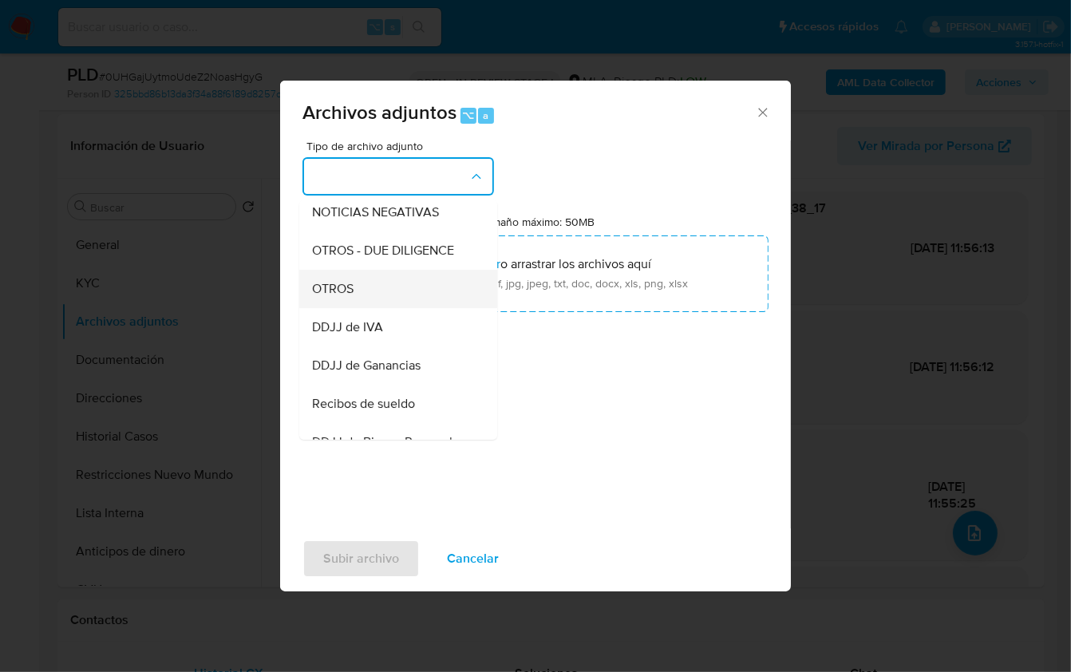
click at [349, 296] on span "OTROS" at bounding box center [332, 288] width 41 height 16
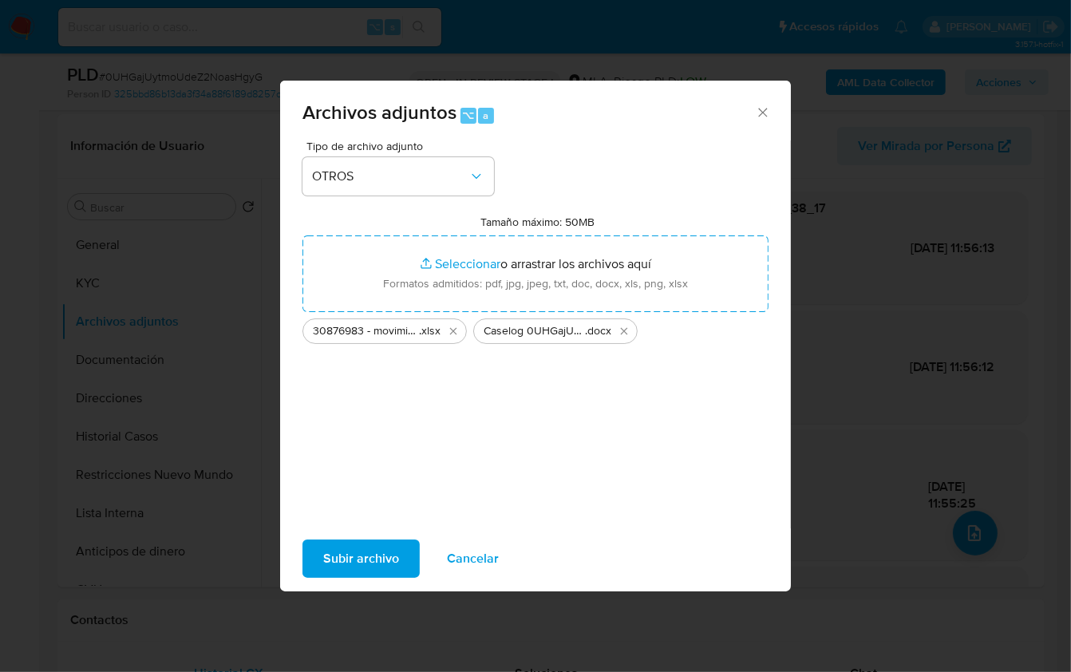
click at [379, 554] on span "Subir archivo" at bounding box center [361, 558] width 76 height 35
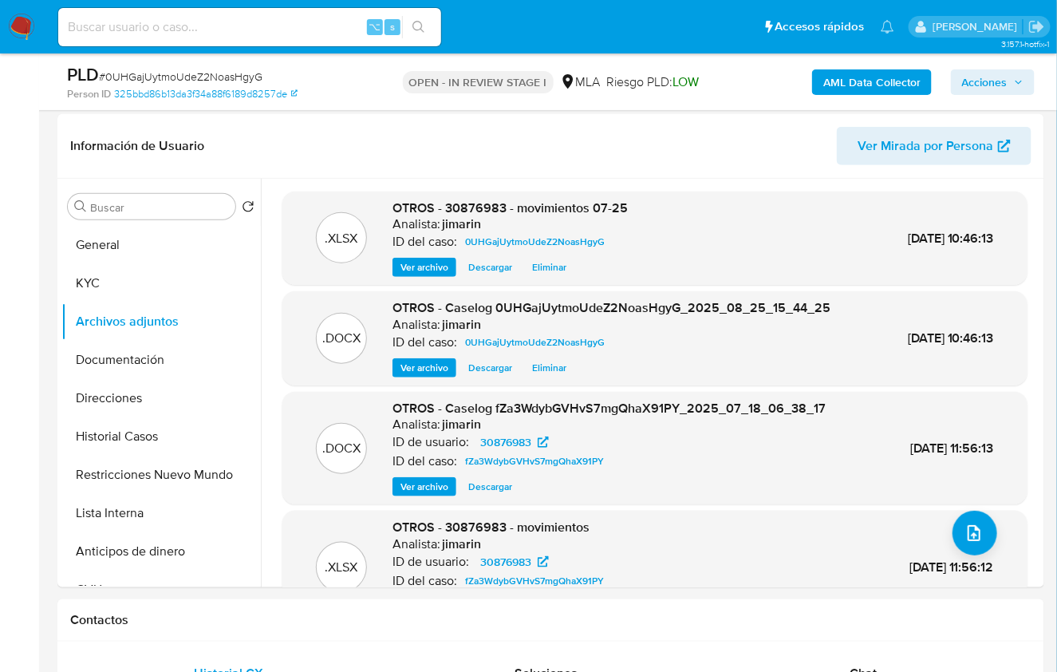
click at [986, 85] on span "Acciones" at bounding box center [984, 82] width 45 height 26
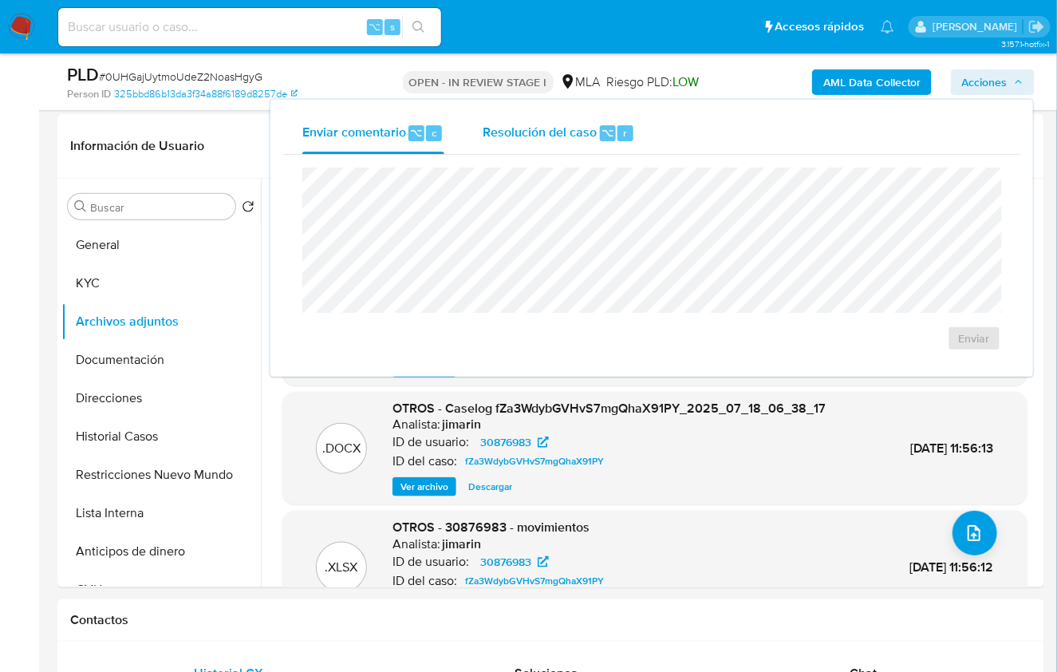
click at [501, 136] on span "Resolución del caso" at bounding box center [540, 132] width 114 height 18
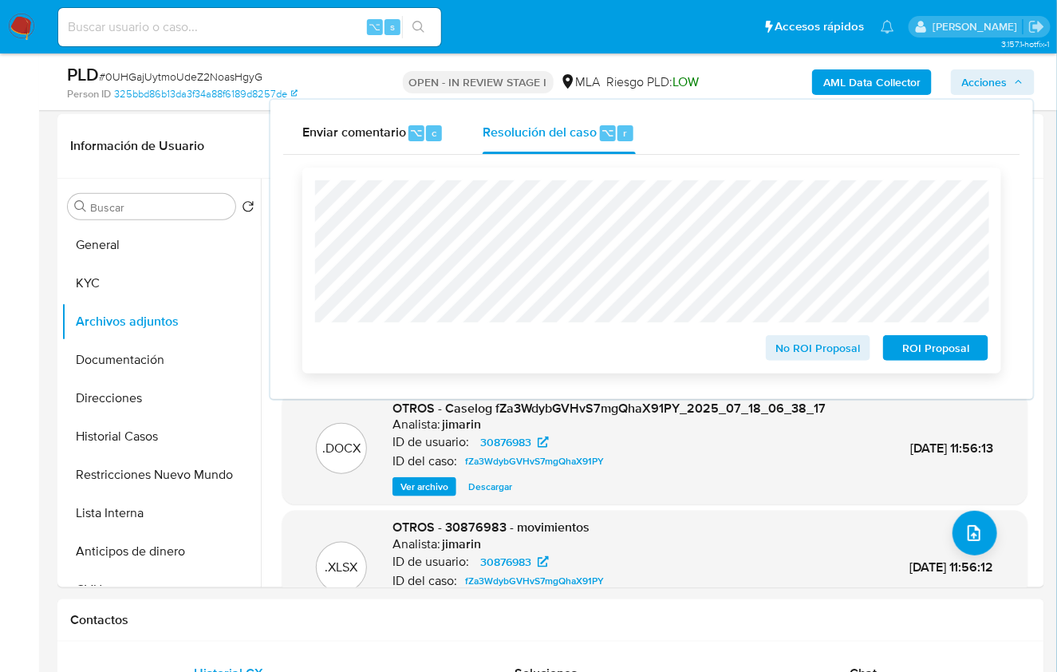
click at [811, 351] on span "No ROI Proposal" at bounding box center [818, 348] width 83 height 22
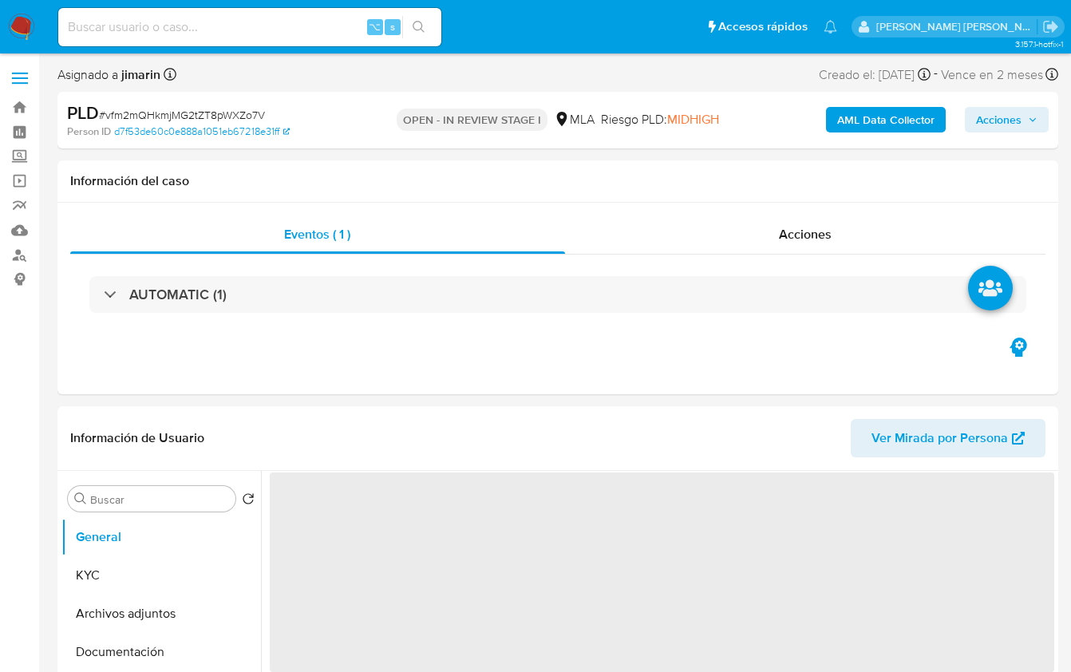
select select "10"
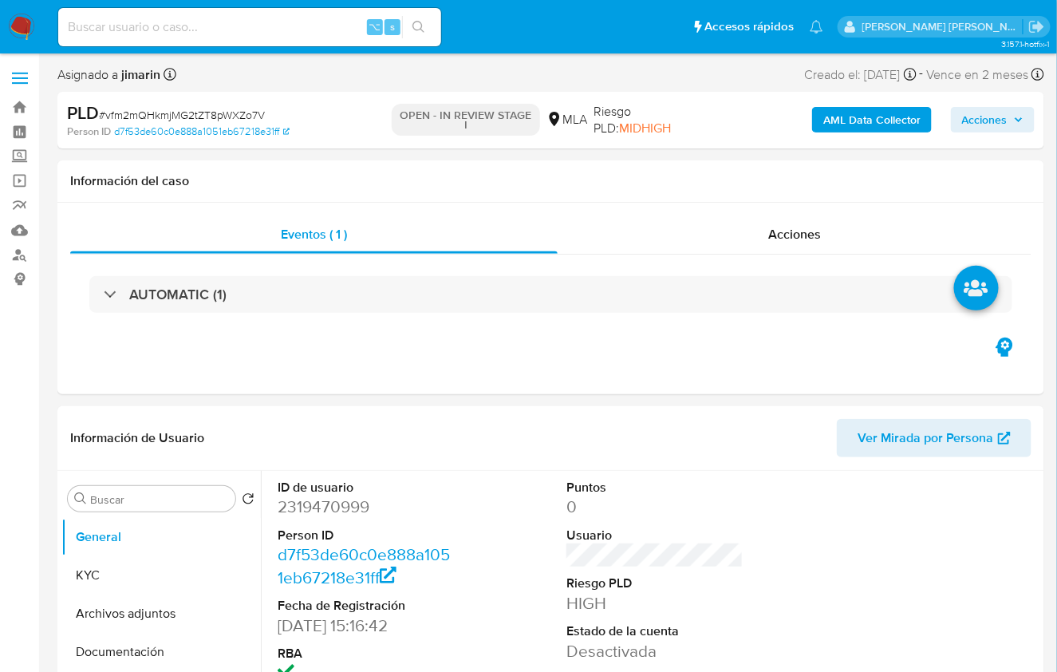
click at [219, 120] on span "# vfm2mQHkmjMG2tZT8pWXZo7V" at bounding box center [182, 115] width 166 height 16
copy span "vfm2mQHkmjMG2tZT8pWXZo7V"
click at [321, 505] on dd "2319470999" at bounding box center [366, 506] width 177 height 22
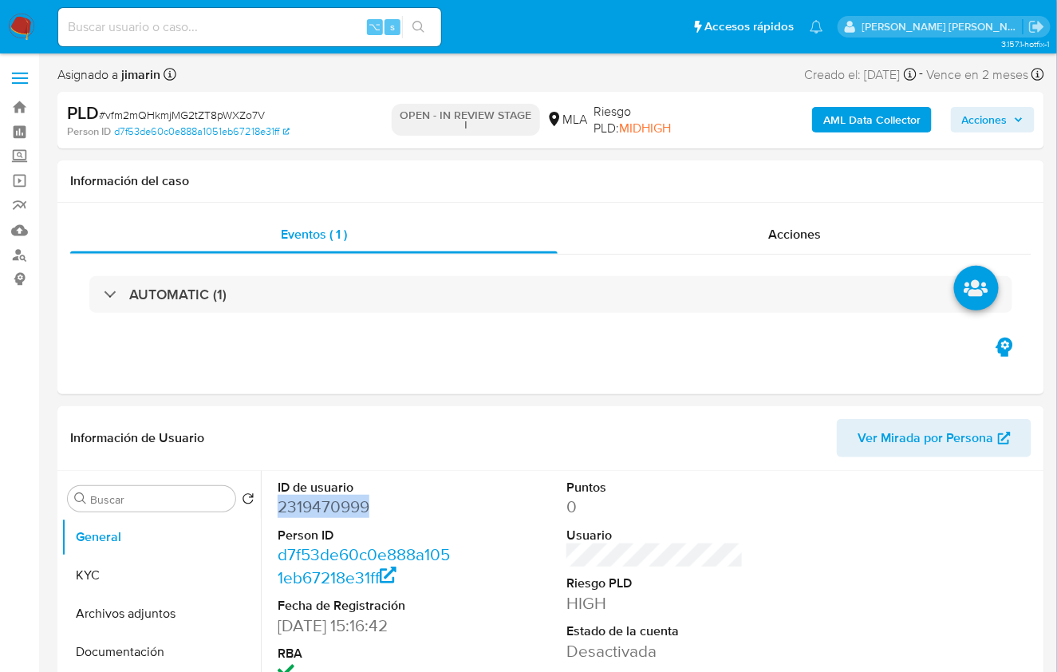
copy dd "2319470999"
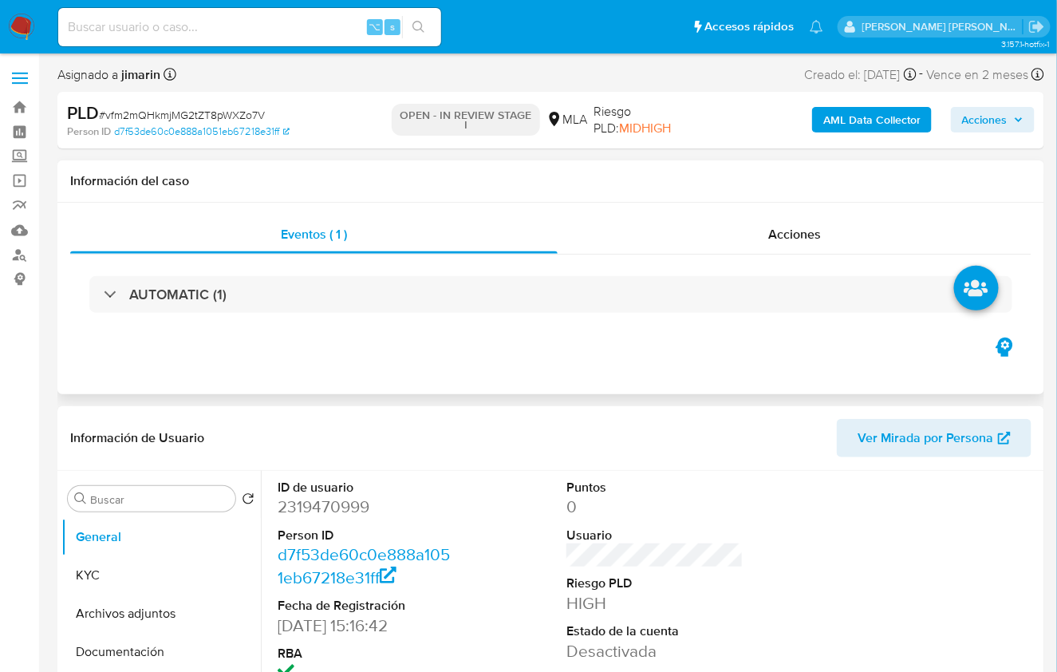
click at [507, 187] on h1 "Información del caso" at bounding box center [550, 181] width 961 height 16
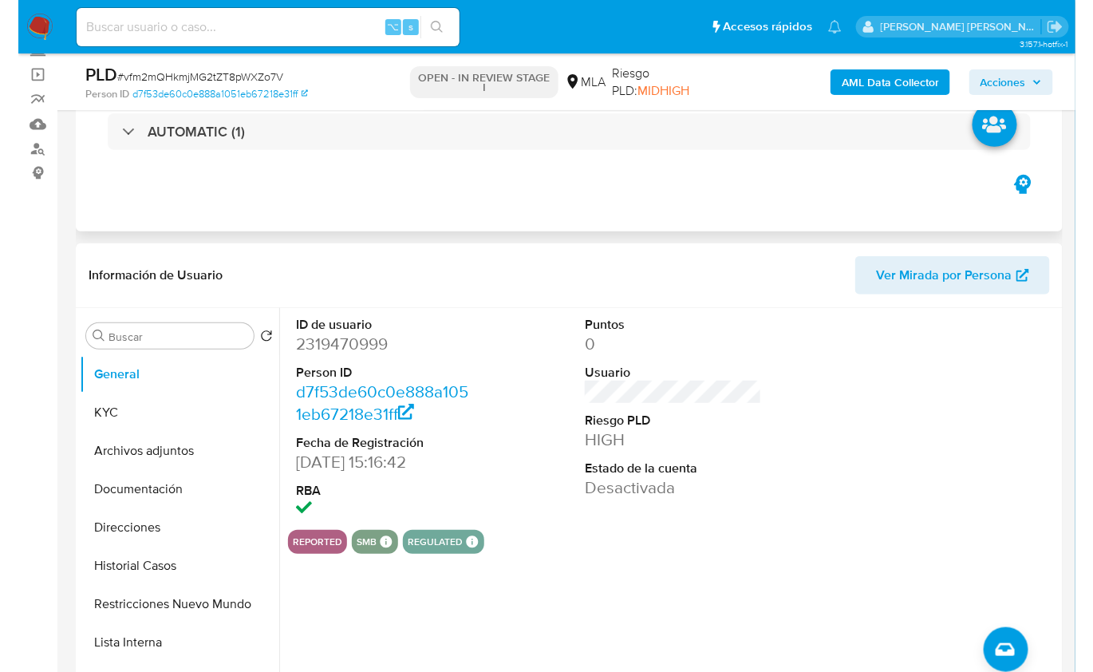
scroll to position [116, 0]
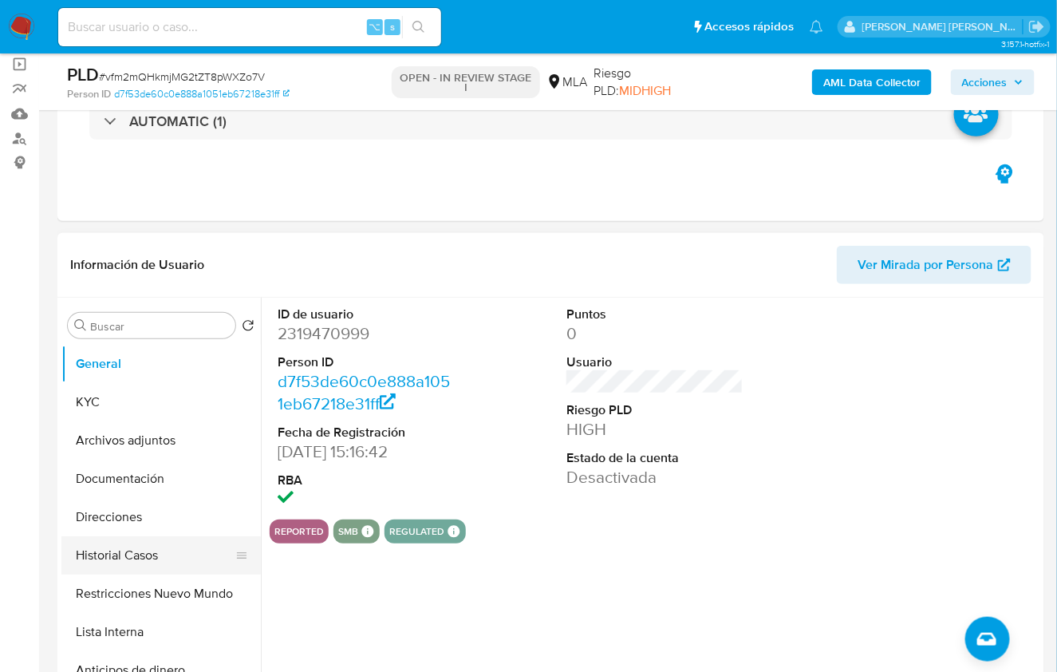
click at [155, 543] on button "Historial Casos" at bounding box center [154, 555] width 187 height 38
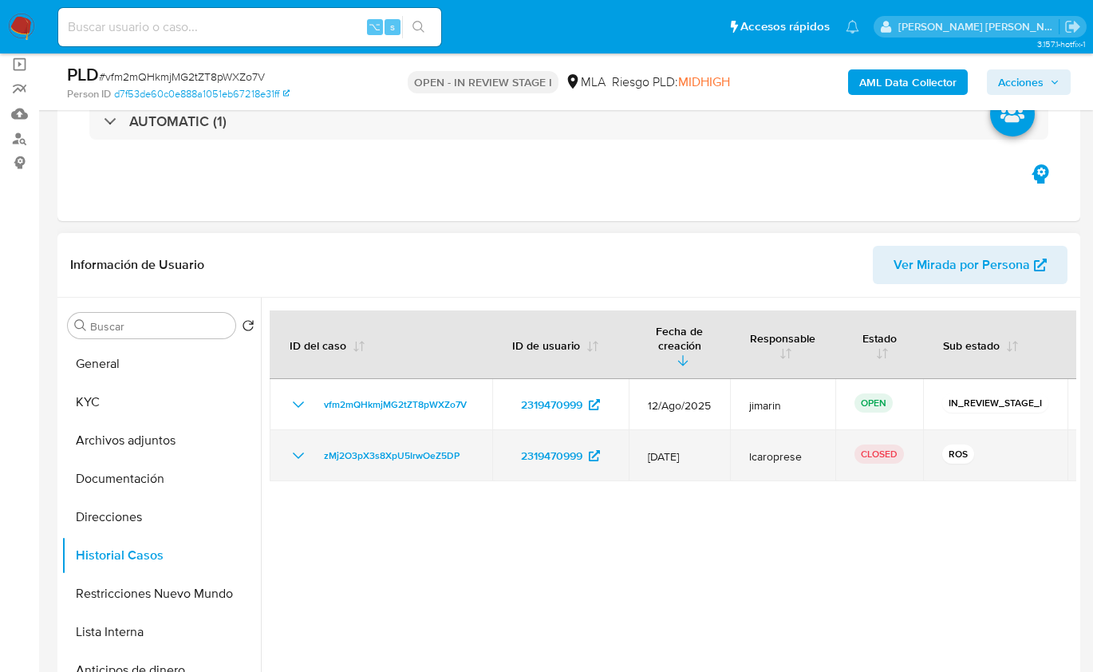
click at [289, 446] on icon "Mostrar/Ocultar" at bounding box center [298, 455] width 19 height 19
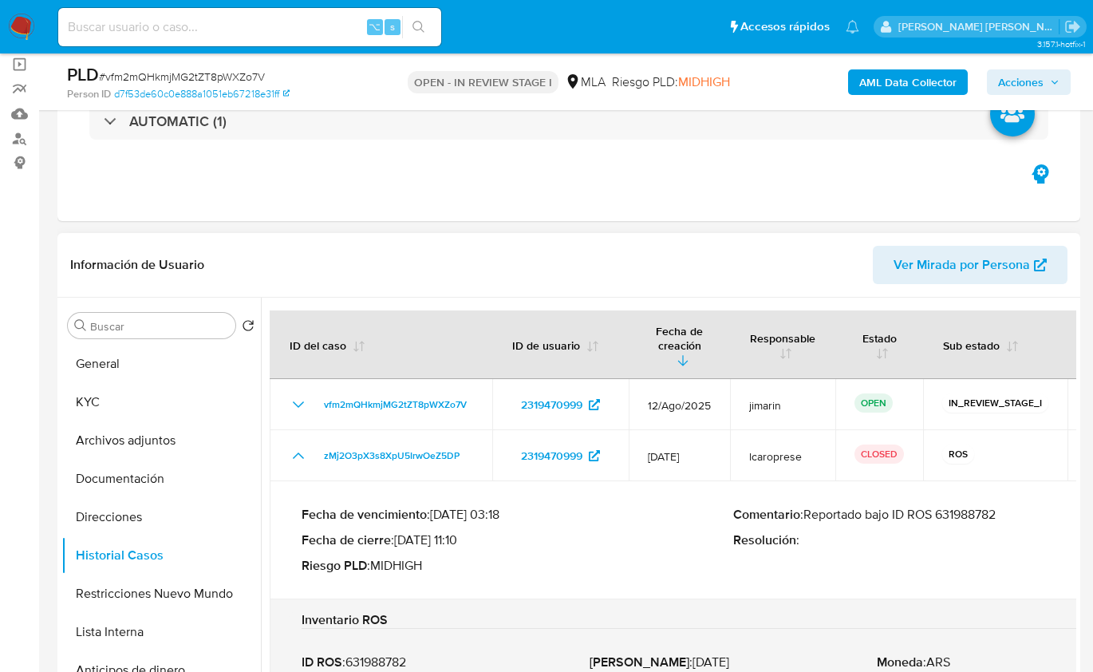
drag, startPoint x: 1008, startPoint y: 498, endPoint x: 871, endPoint y: 504, distance: 136.6
click at [871, 507] on p "Comentario : Reportado bajo ID ROS 631988782" at bounding box center [949, 515] width 432 height 16
click at [157, 592] on button "Restricciones Nuevo Mundo" at bounding box center [154, 593] width 187 height 38
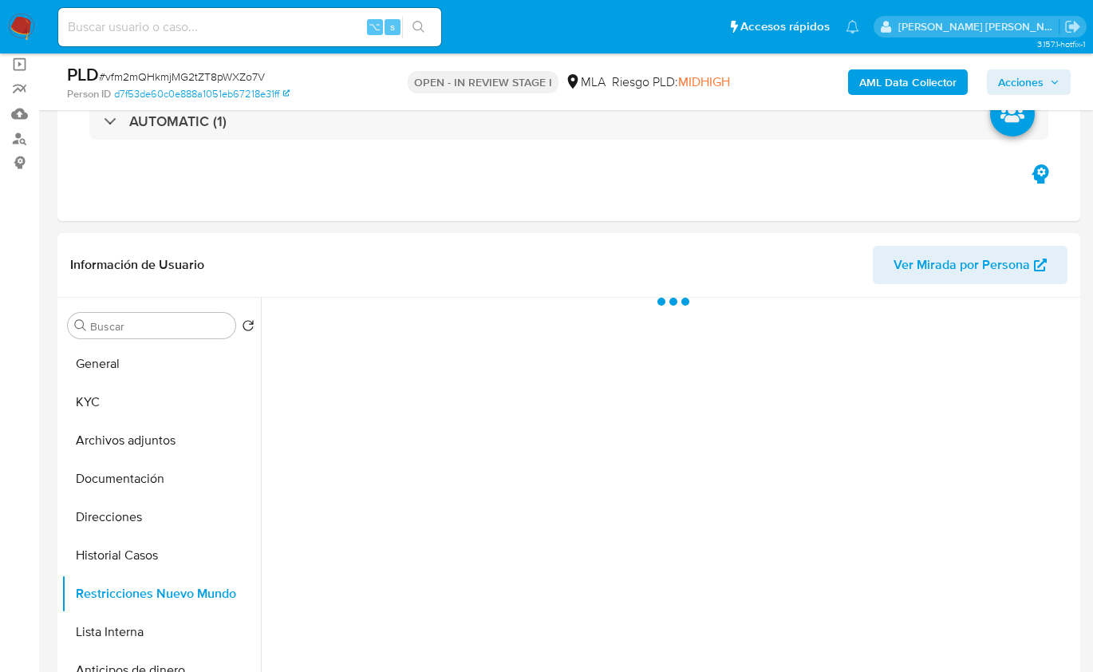
click at [897, 90] on b "AML Data Collector" at bounding box center [907, 82] width 97 height 26
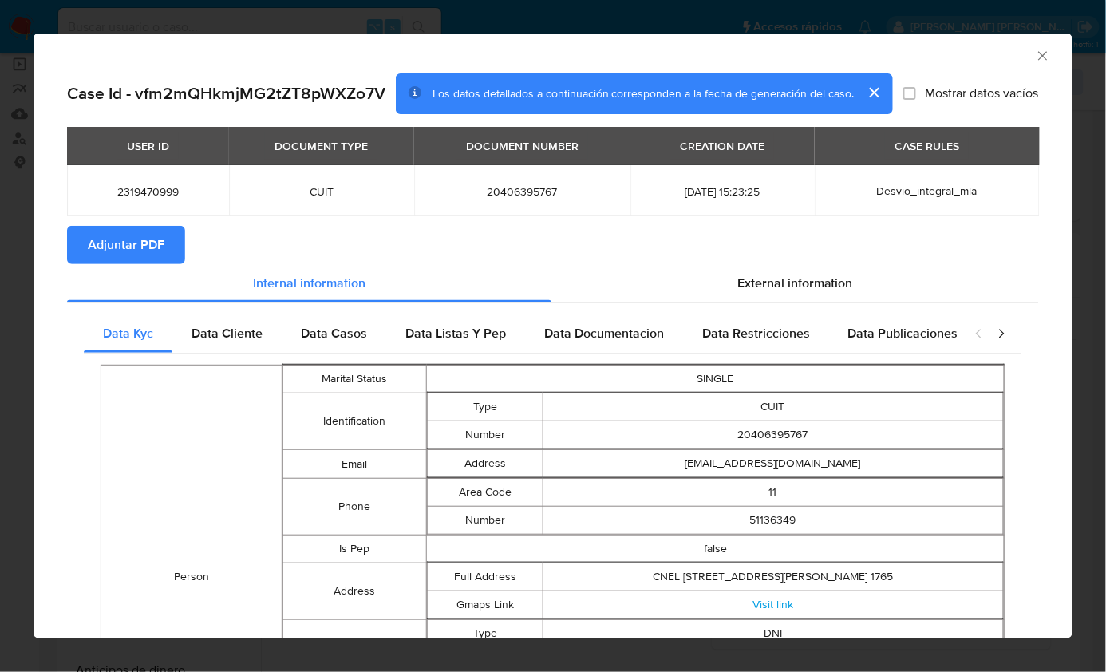
drag, startPoint x: 397, startPoint y: 252, endPoint x: 328, endPoint y: 260, distance: 69.9
click at [397, 252] on section "Adjuntar PDF" at bounding box center [553, 245] width 972 height 38
click at [167, 257] on button "Adjuntar PDF" at bounding box center [126, 245] width 118 height 38
click at [1035, 59] on icon "Cerrar ventana" at bounding box center [1043, 56] width 16 height 16
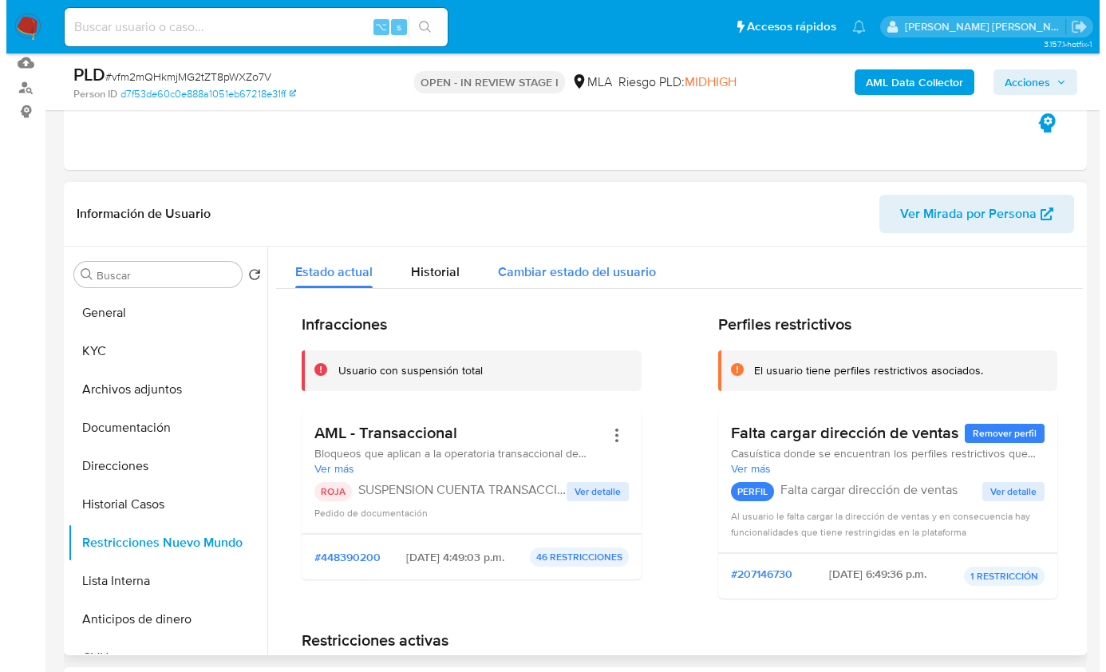
scroll to position [168, 0]
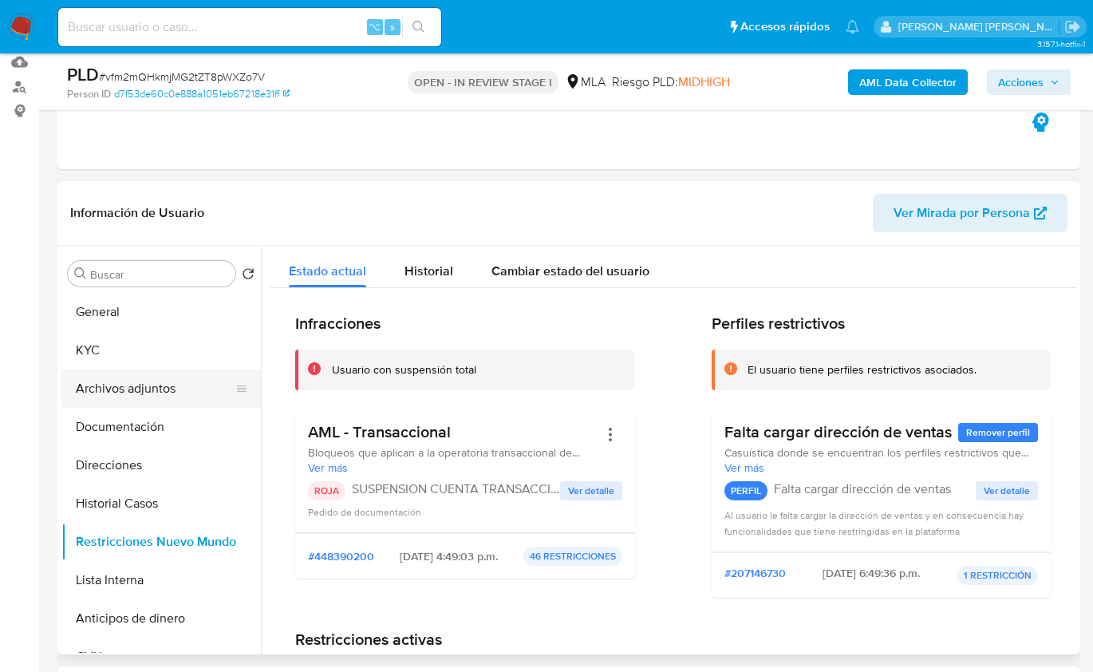
click at [156, 388] on button "Archivos adjuntos" at bounding box center [154, 388] width 187 height 38
click at [151, 388] on button "Archivos adjuntos" at bounding box center [154, 388] width 187 height 38
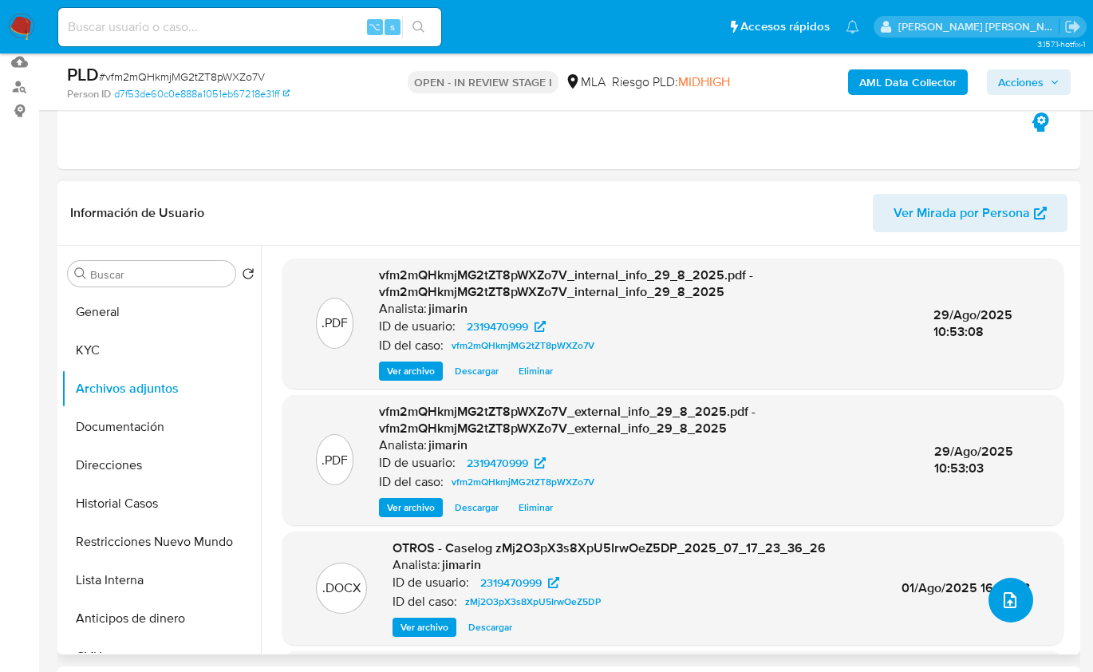
click at [1000, 598] on icon "upload-file" at bounding box center [1009, 599] width 19 height 19
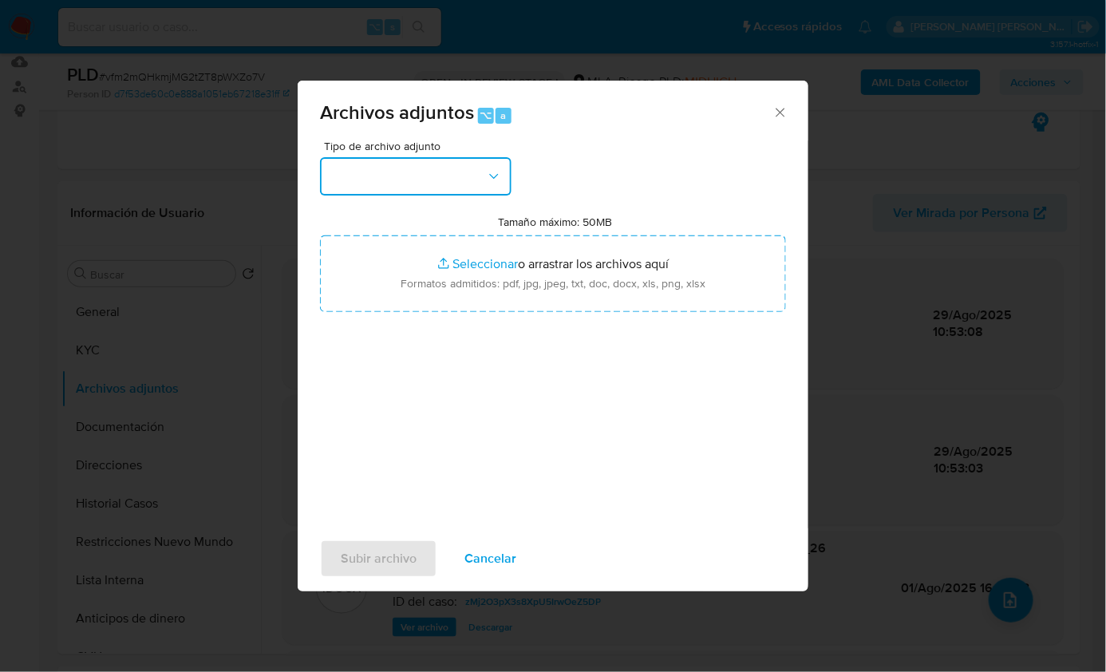
click at [390, 176] on button "button" at bounding box center [415, 176] width 191 height 38
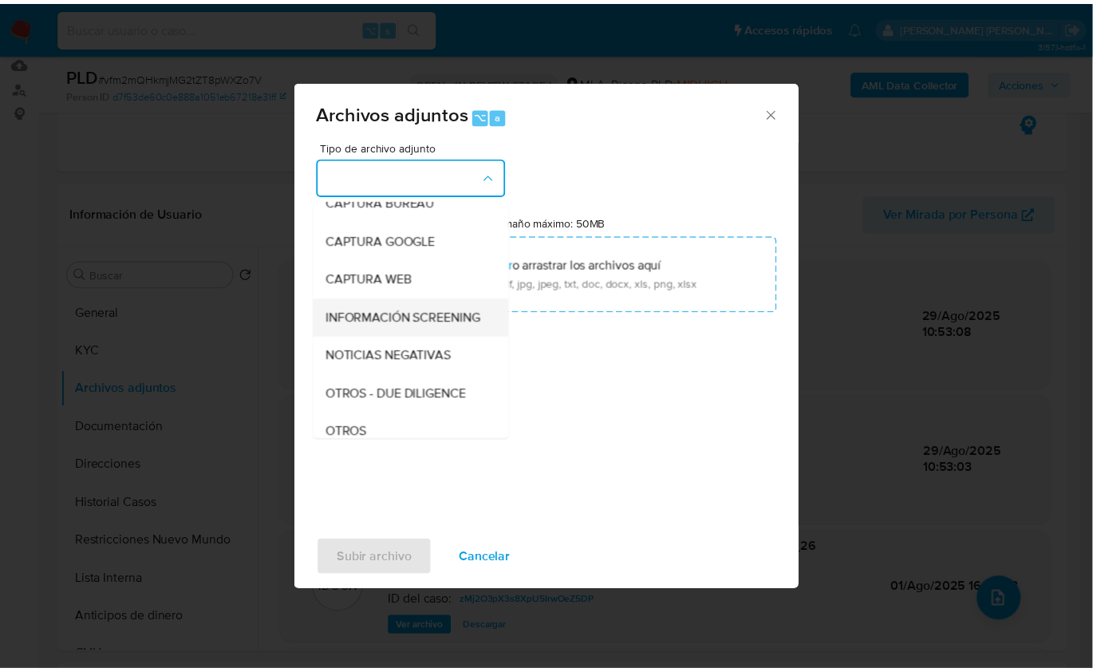
scroll to position [110, 0]
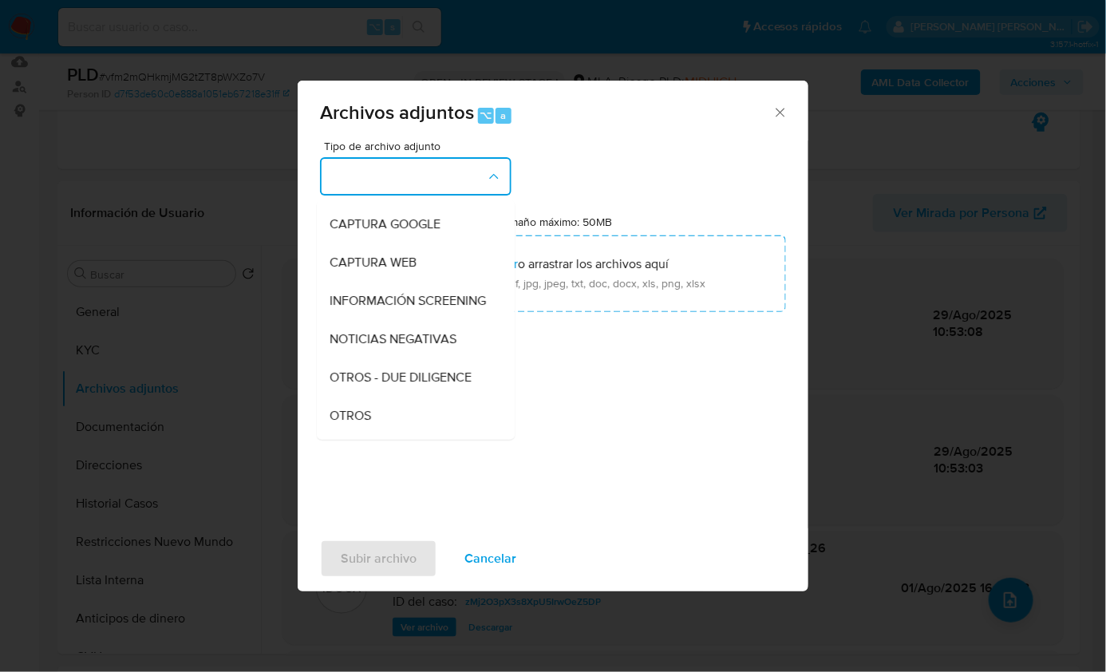
click at [374, 417] on div "OTROS" at bounding box center [410, 415] width 163 height 38
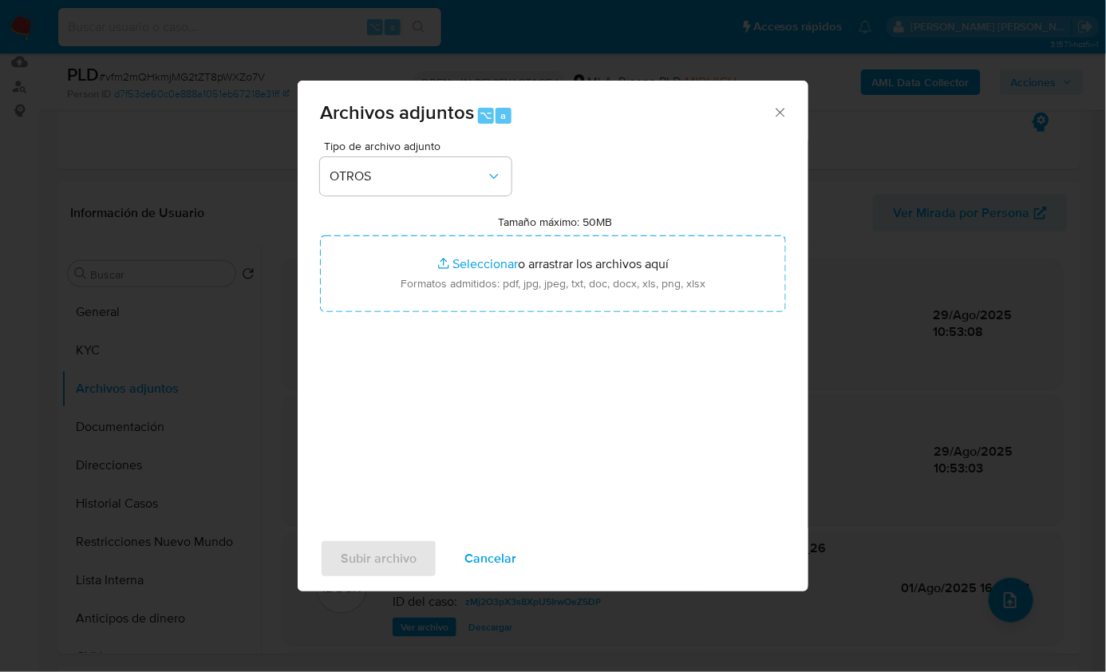
drag, startPoint x: 446, startPoint y: 415, endPoint x: 364, endPoint y: 377, distance: 90.3
click at [446, 415] on div "Tipo de archivo adjunto OTROS Tamaño máximo: 50MB Seleccionar archivos Seleccio…" at bounding box center [553, 328] width 466 height 377
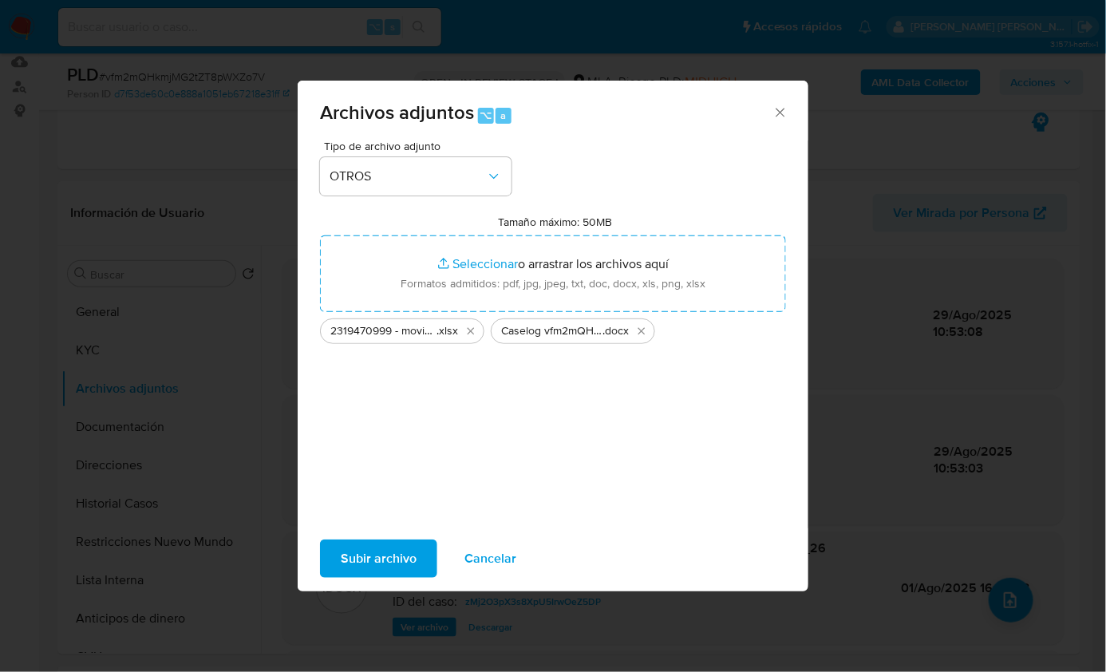
click at [389, 550] on span "Subir archivo" at bounding box center [379, 558] width 76 height 35
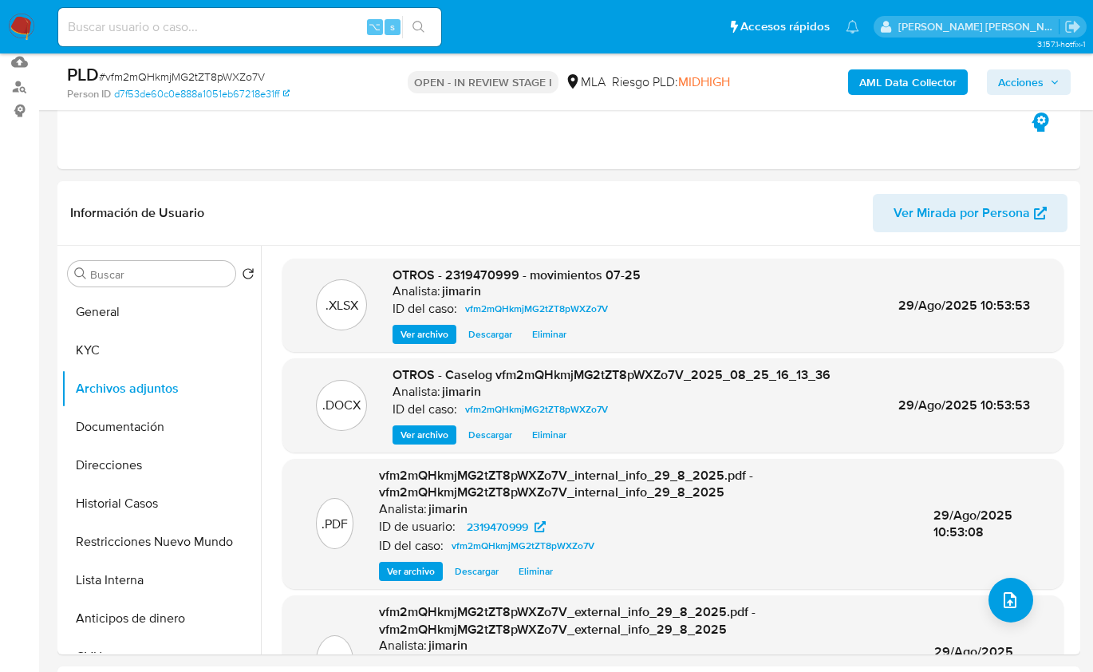
click at [1007, 88] on span "Acciones" at bounding box center [1020, 82] width 45 height 26
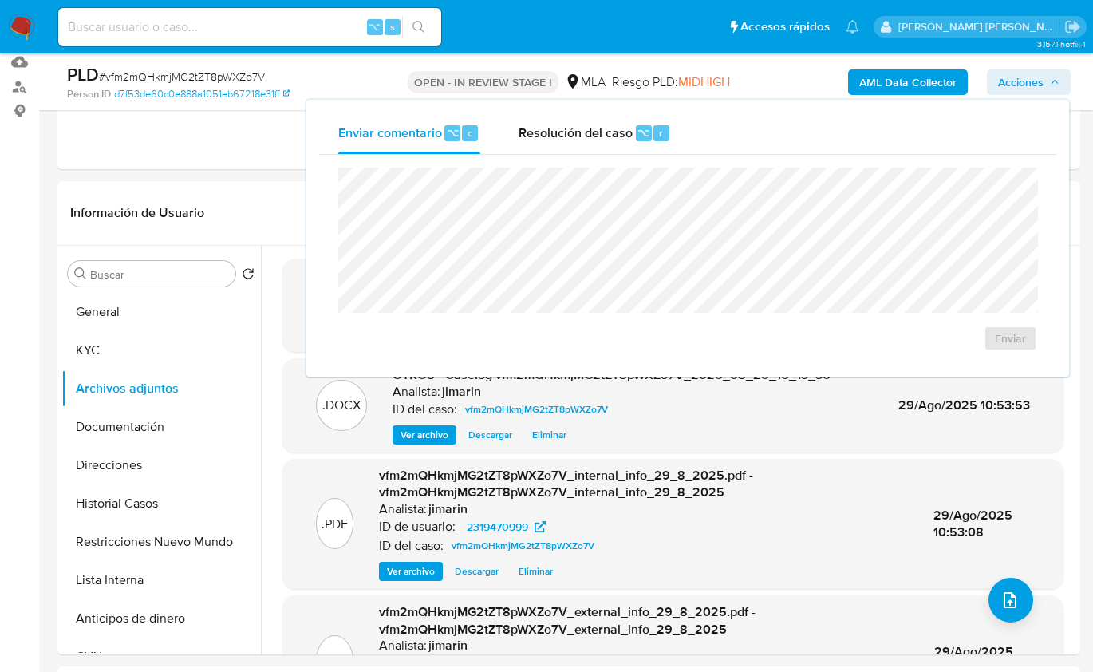
click at [614, 155] on div "Enviar" at bounding box center [687, 259] width 737 height 209
click at [611, 130] on span "Resolución del caso" at bounding box center [576, 132] width 114 height 18
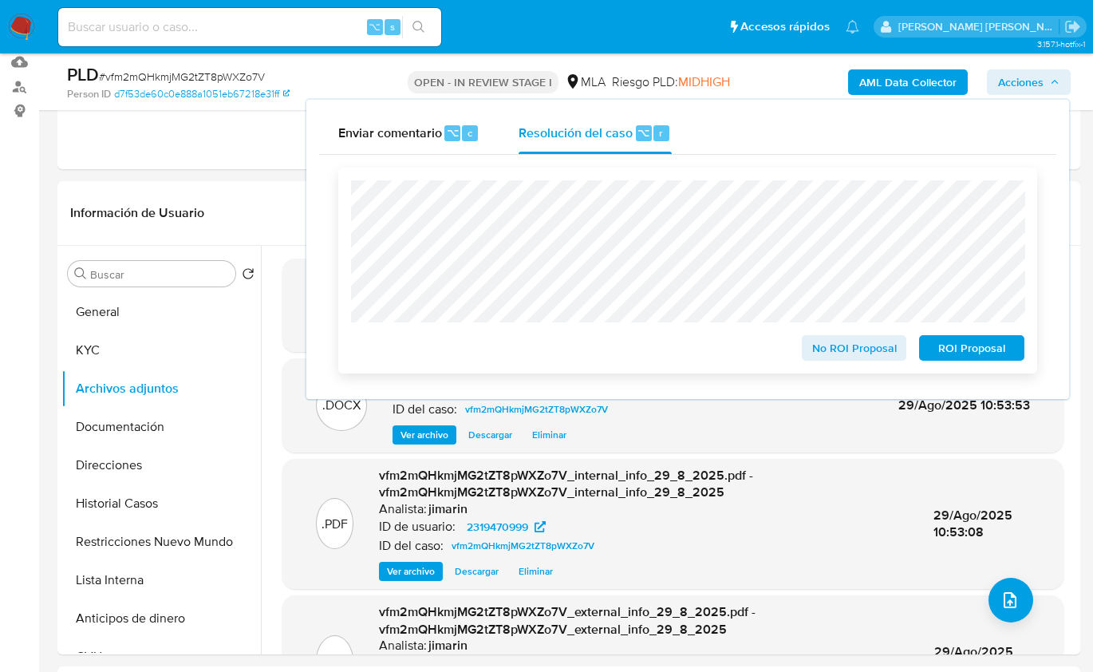
click at [970, 353] on span "ROI Proposal" at bounding box center [971, 348] width 83 height 22
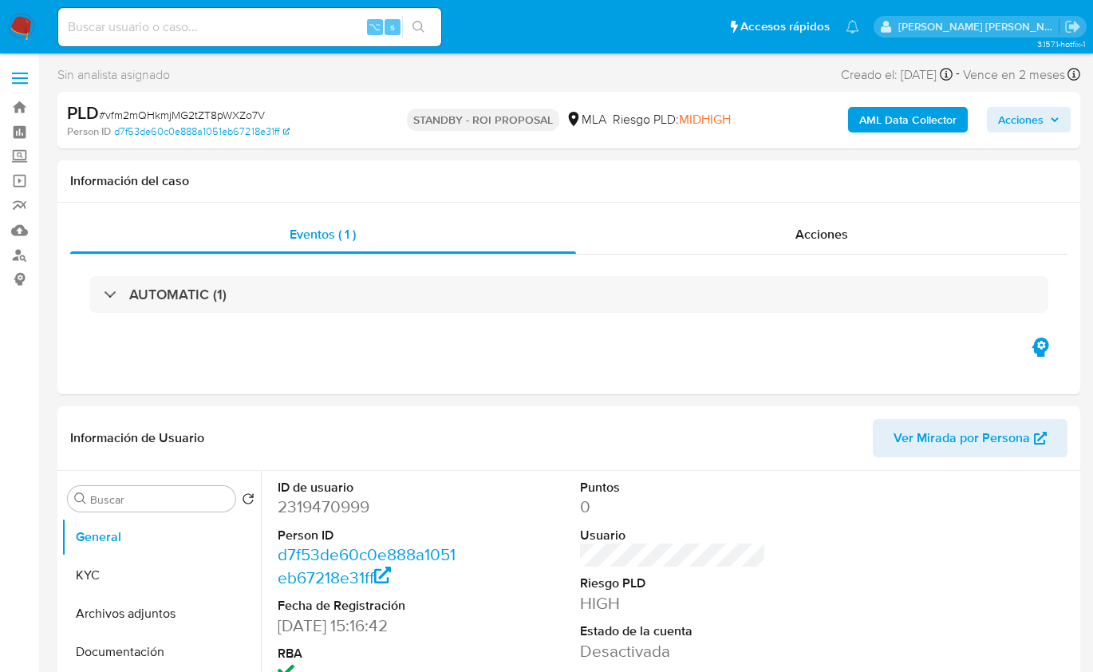
select select "10"
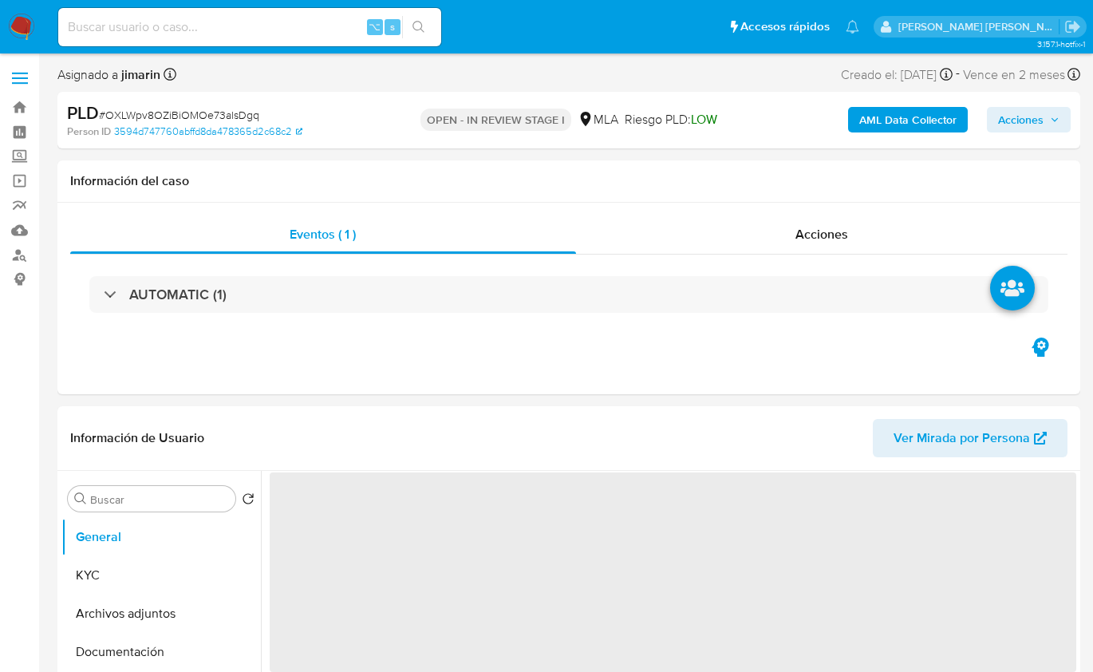
select select "10"
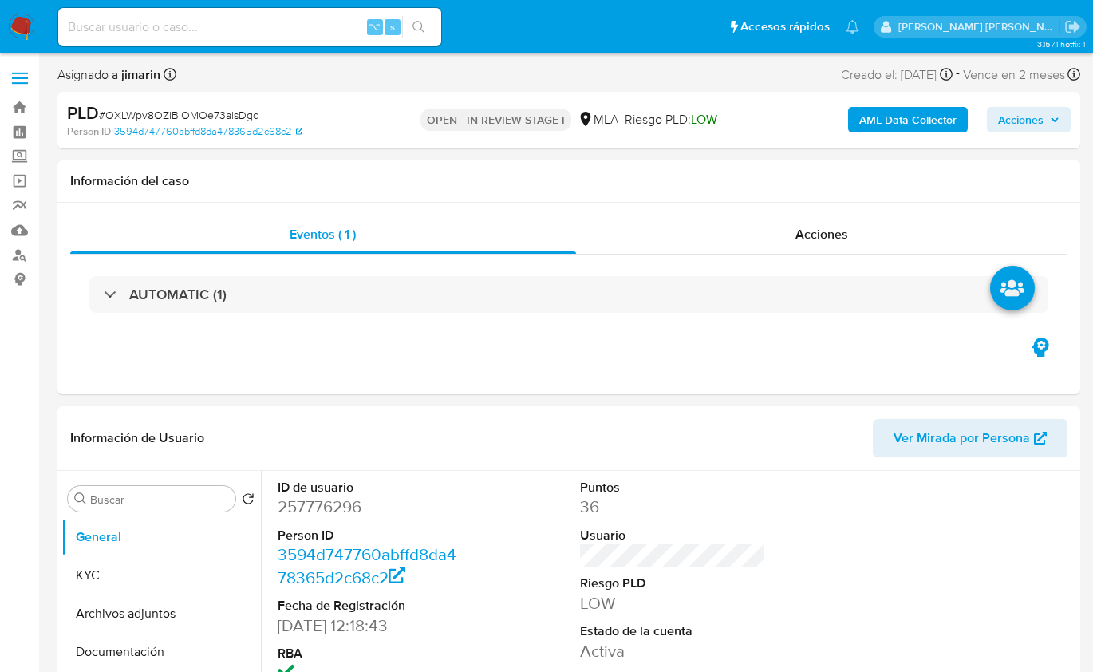
click at [220, 112] on span "# OXLWpv8OZiBiOMOe73alsDgq" at bounding box center [179, 115] width 160 height 16
copy span "OXLWpv8OZiBiOMOe73alsDgq"
click at [334, 505] on dd "257776296" at bounding box center [371, 506] width 186 height 22
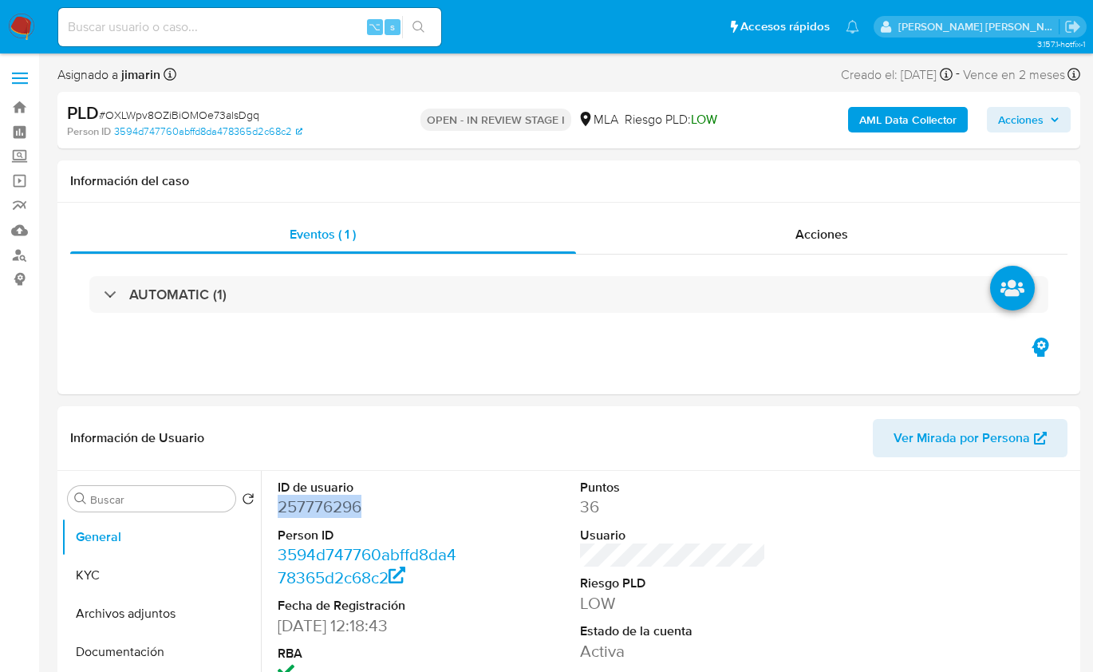
copy dd "257776296"
click at [114, 558] on button "KYC" at bounding box center [154, 575] width 187 height 38
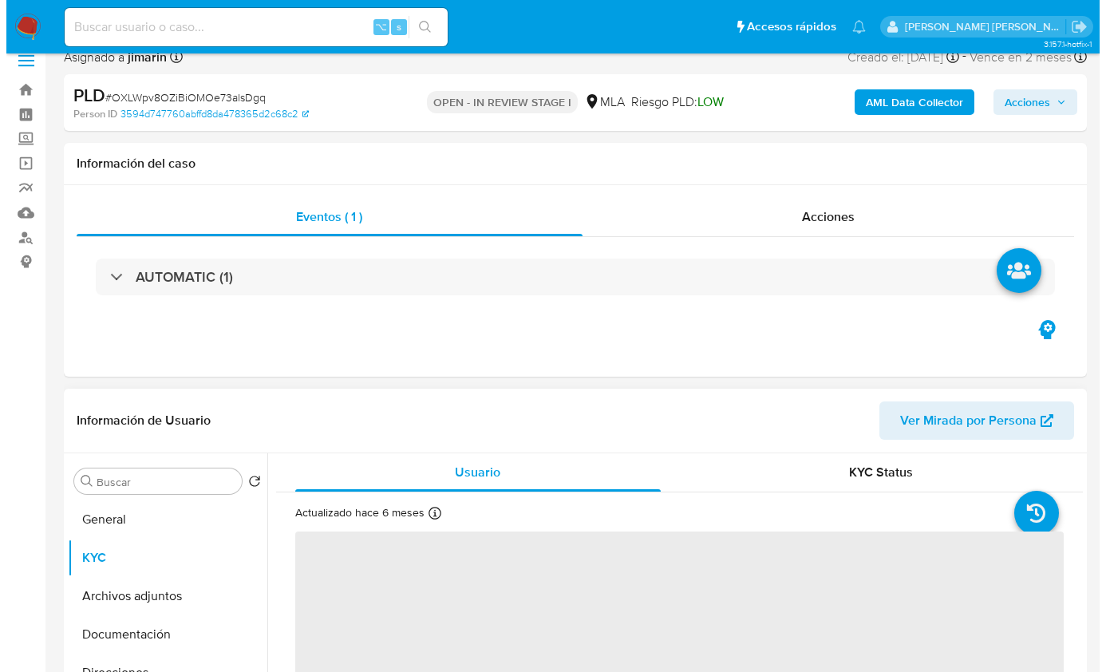
scroll to position [246, 0]
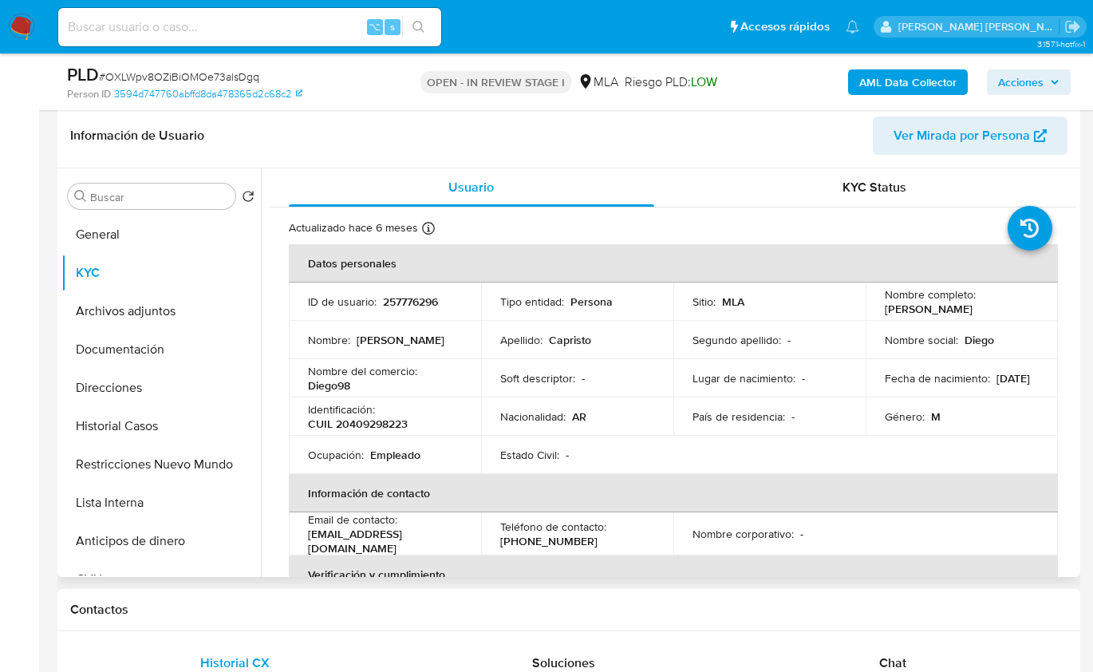
click at [379, 421] on p "CUIL 20409298223" at bounding box center [358, 423] width 100 height 14
copy p "20409298223"
click at [160, 463] on button "Restricciones Nuevo Mundo" at bounding box center [154, 464] width 187 height 38
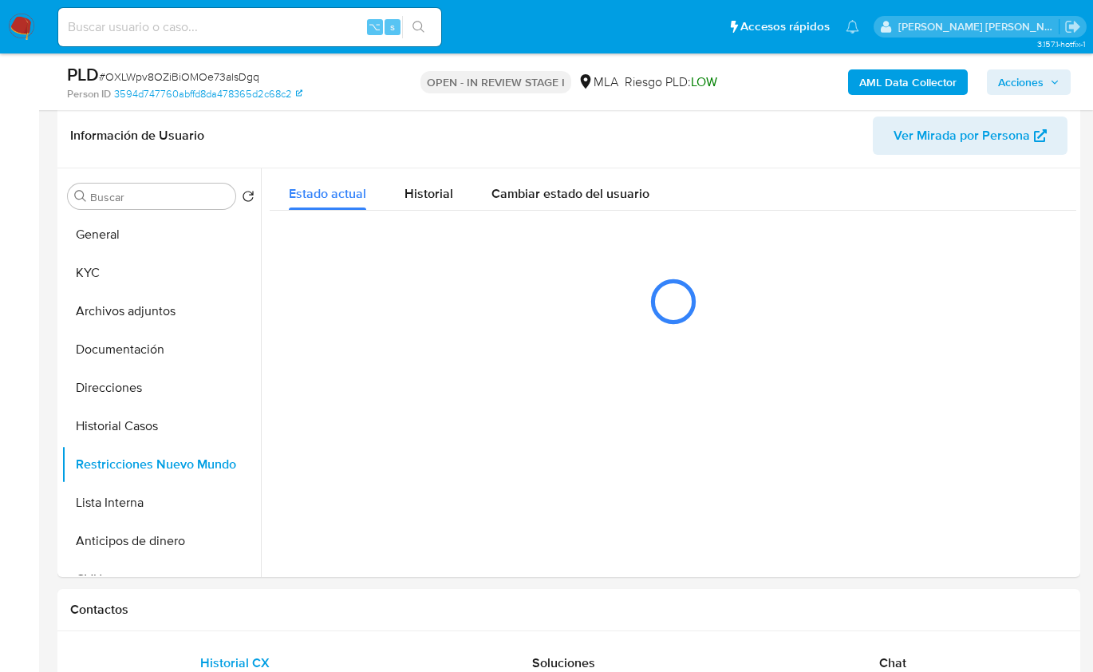
click at [909, 77] on b "AML Data Collector" at bounding box center [907, 82] width 97 height 26
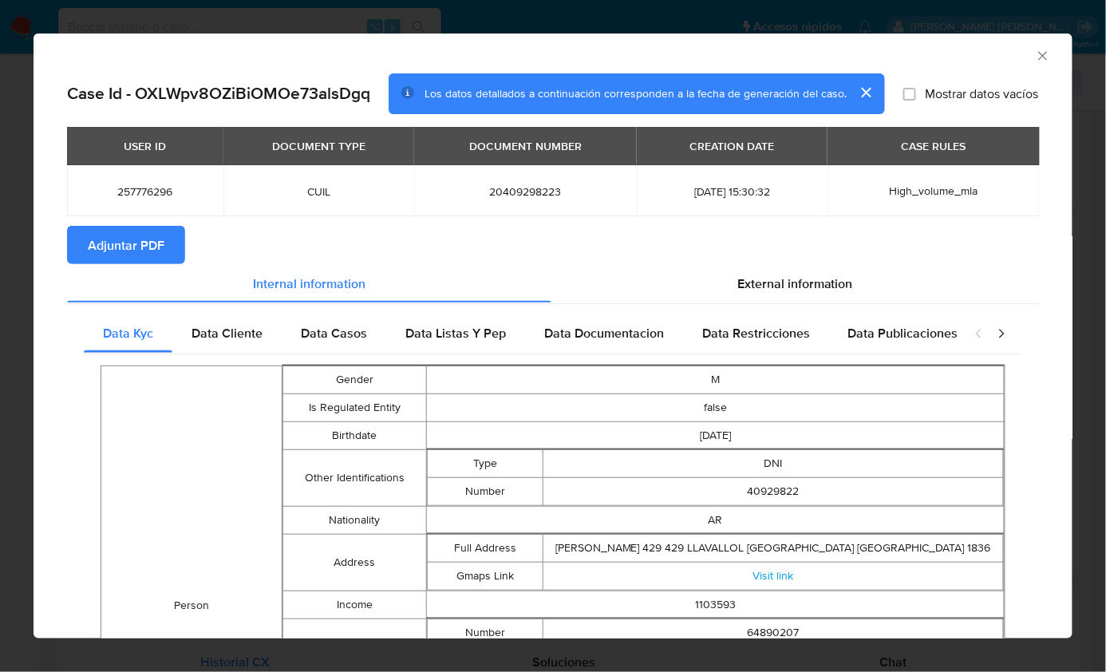
click at [171, 231] on button "Adjuntar PDF" at bounding box center [126, 245] width 118 height 38
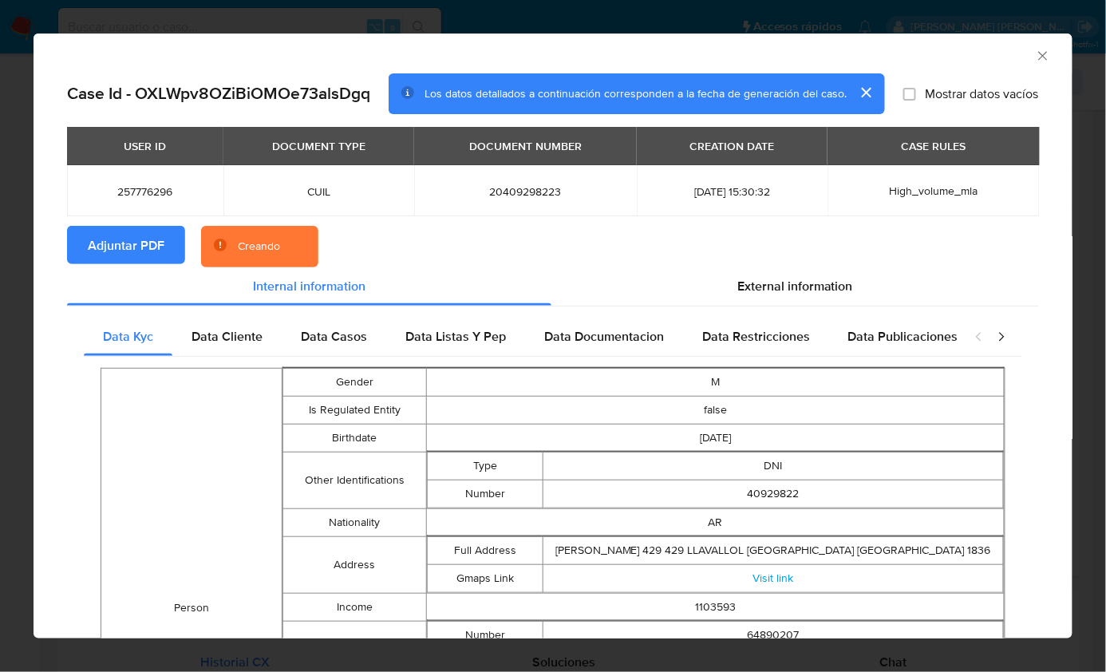
click at [479, 239] on section "Adjuntar PDF Creando" at bounding box center [553, 246] width 972 height 41
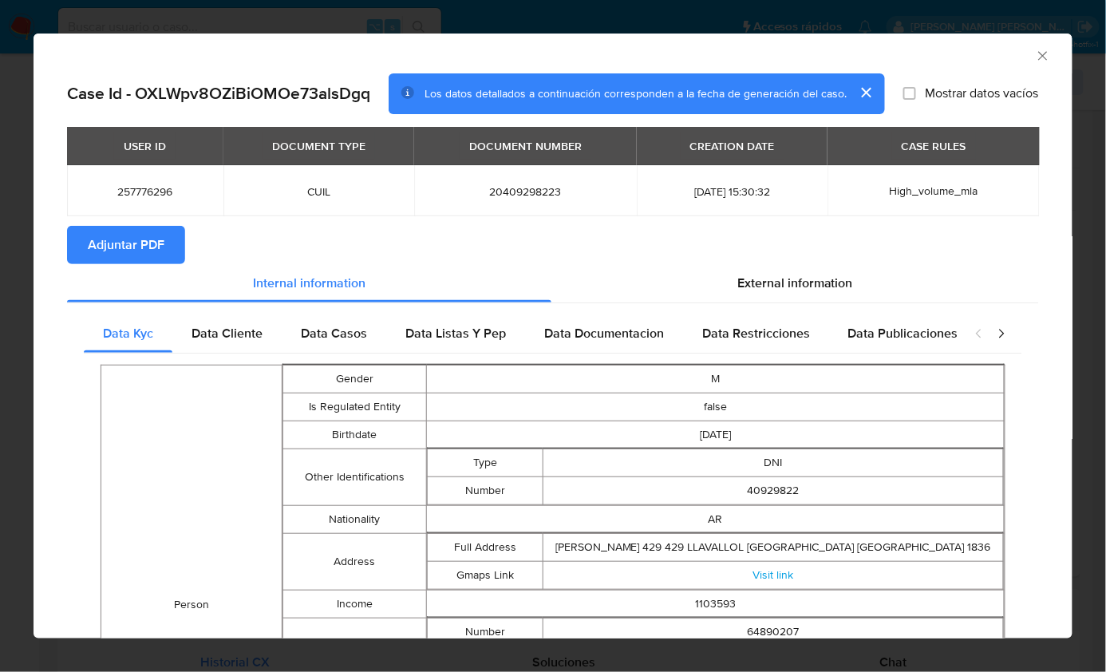
click at [1035, 57] on icon "Cerrar ventana" at bounding box center [1043, 56] width 16 height 16
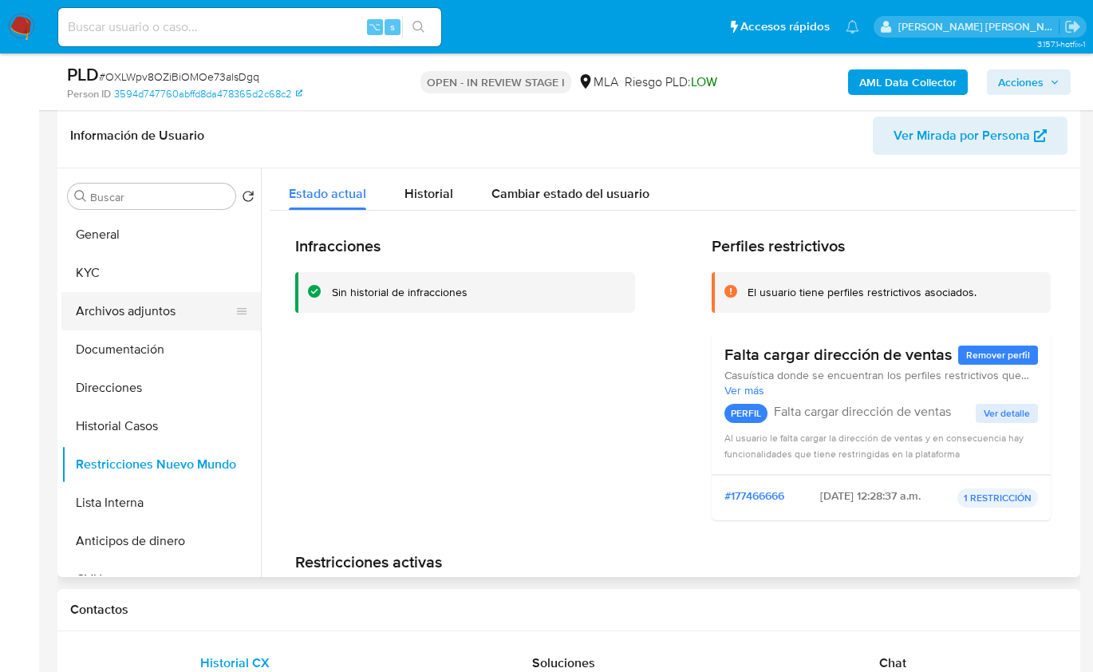
click at [146, 318] on button "Archivos adjuntos" at bounding box center [154, 311] width 187 height 38
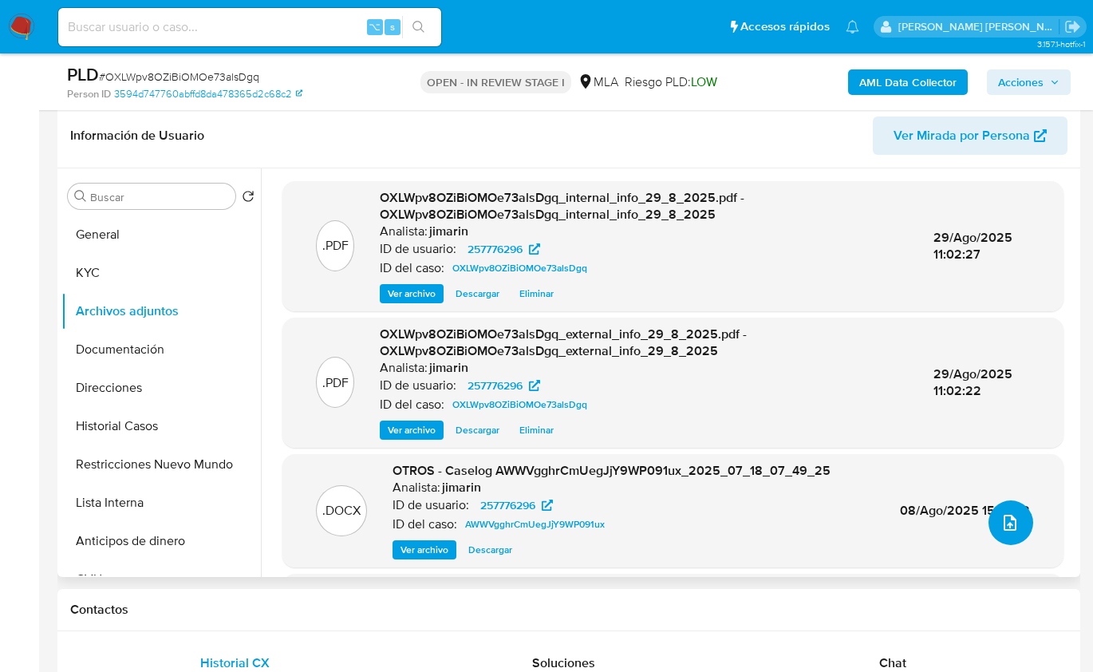
click at [1000, 519] on icon "upload-file" at bounding box center [1009, 522] width 19 height 19
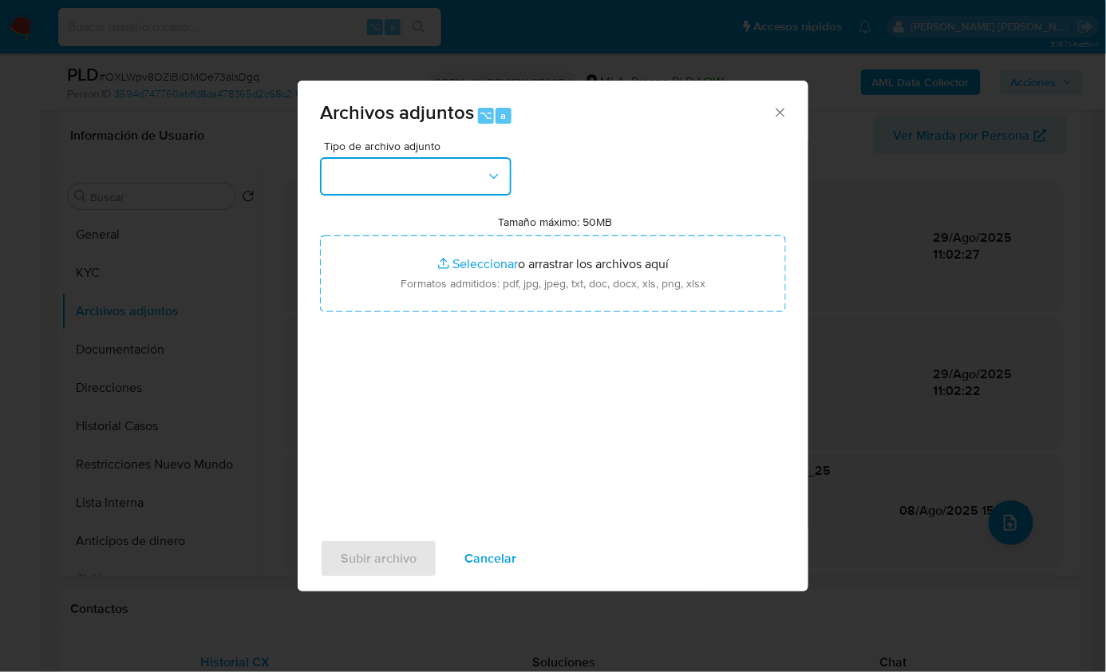
click at [398, 179] on button "button" at bounding box center [415, 176] width 191 height 38
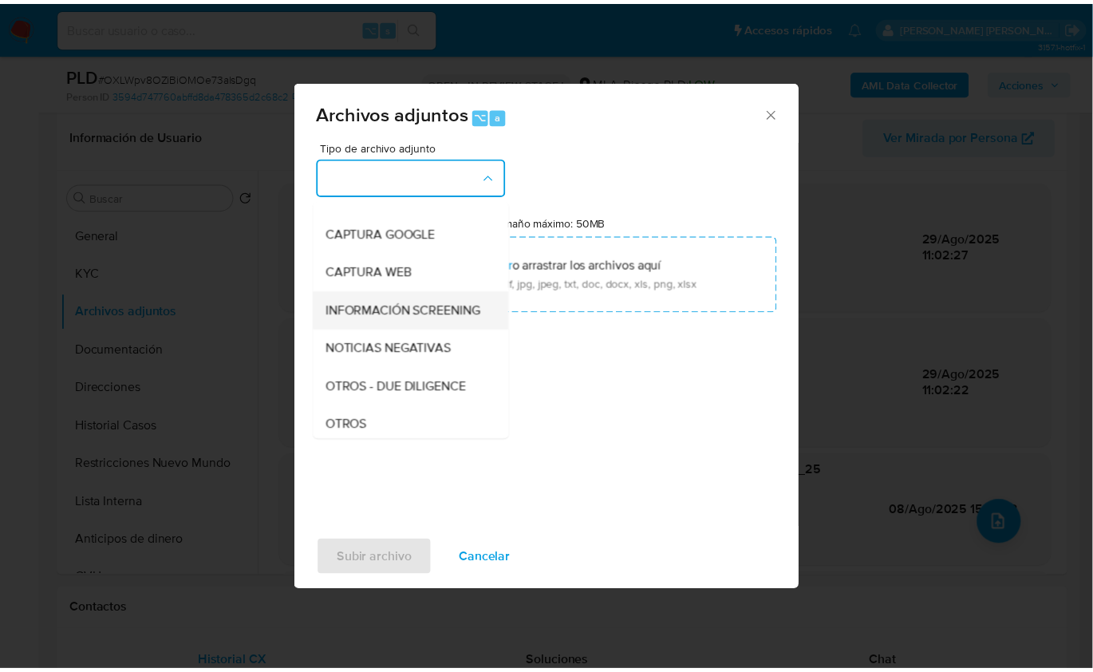
scroll to position [120, 0]
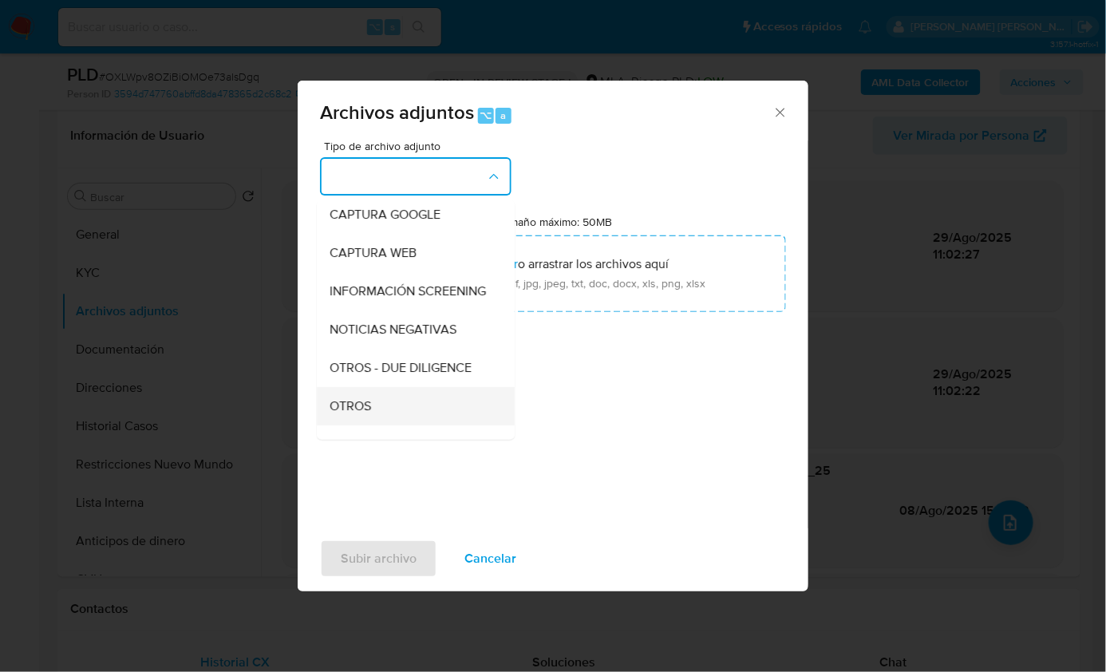
click at [374, 408] on div "OTROS" at bounding box center [410, 405] width 163 height 38
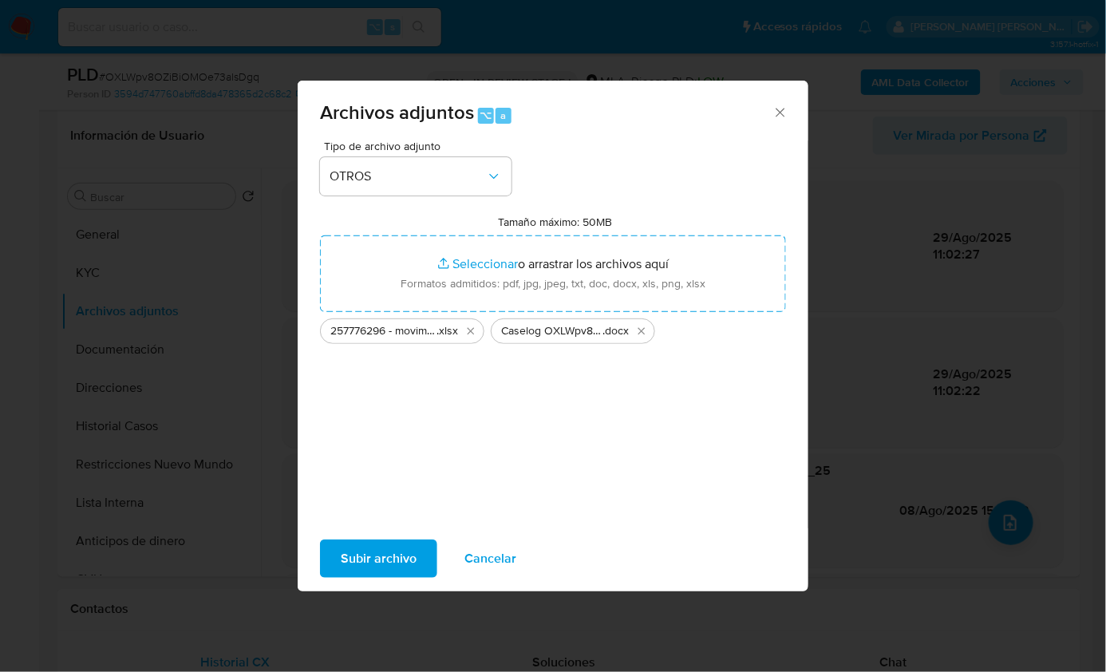
click at [352, 558] on span "Subir archivo" at bounding box center [379, 558] width 76 height 35
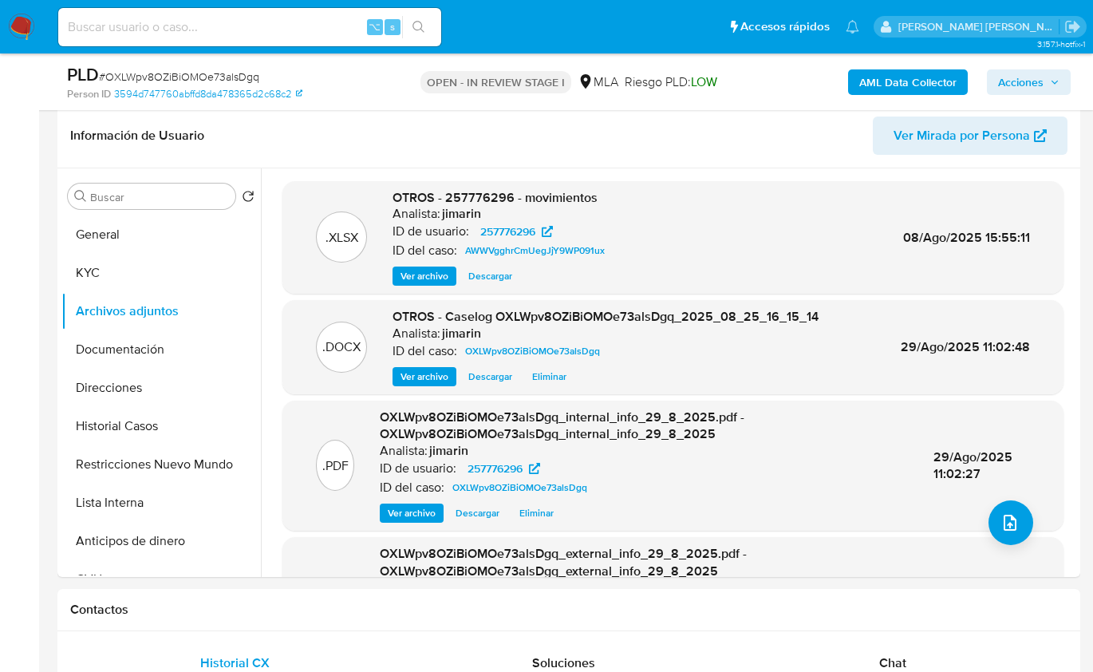
click at [1020, 82] on span "Acciones" at bounding box center [1020, 82] width 45 height 26
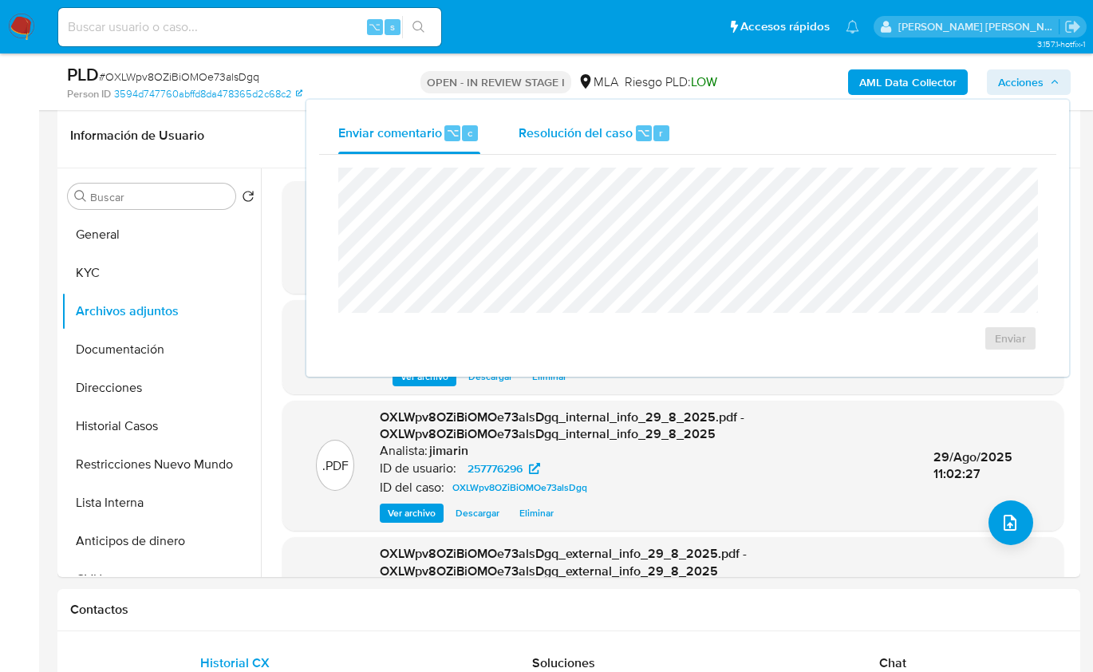
click at [550, 120] on div "Resolución del caso ⌥ r" at bounding box center [595, 132] width 152 height 41
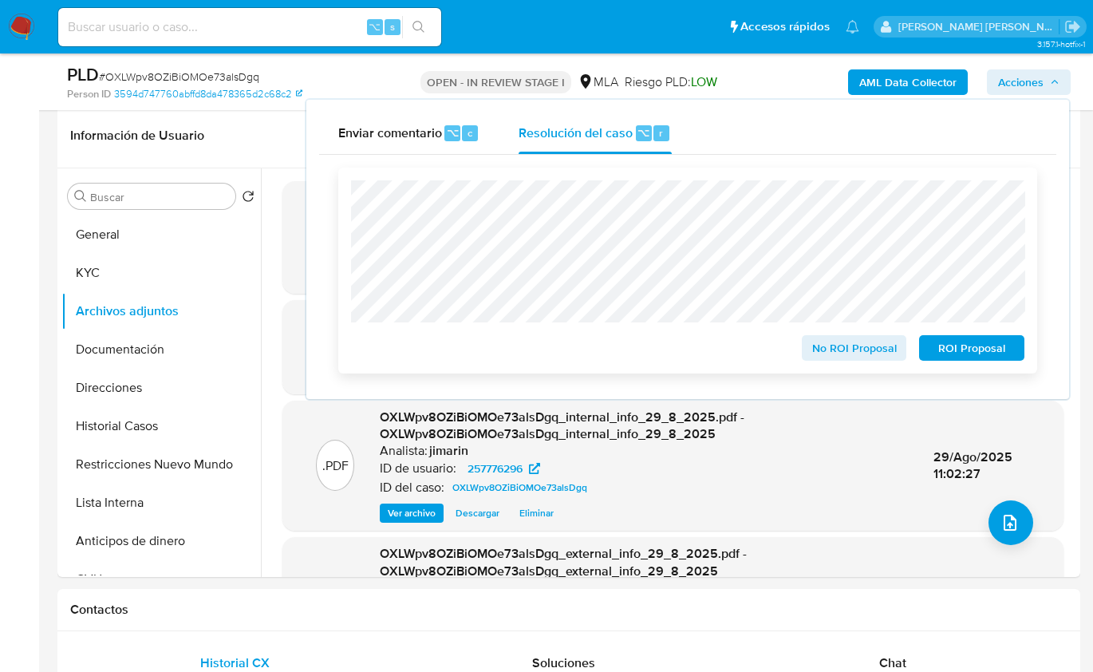
click at [844, 345] on span "No ROI Proposal" at bounding box center [854, 348] width 83 height 22
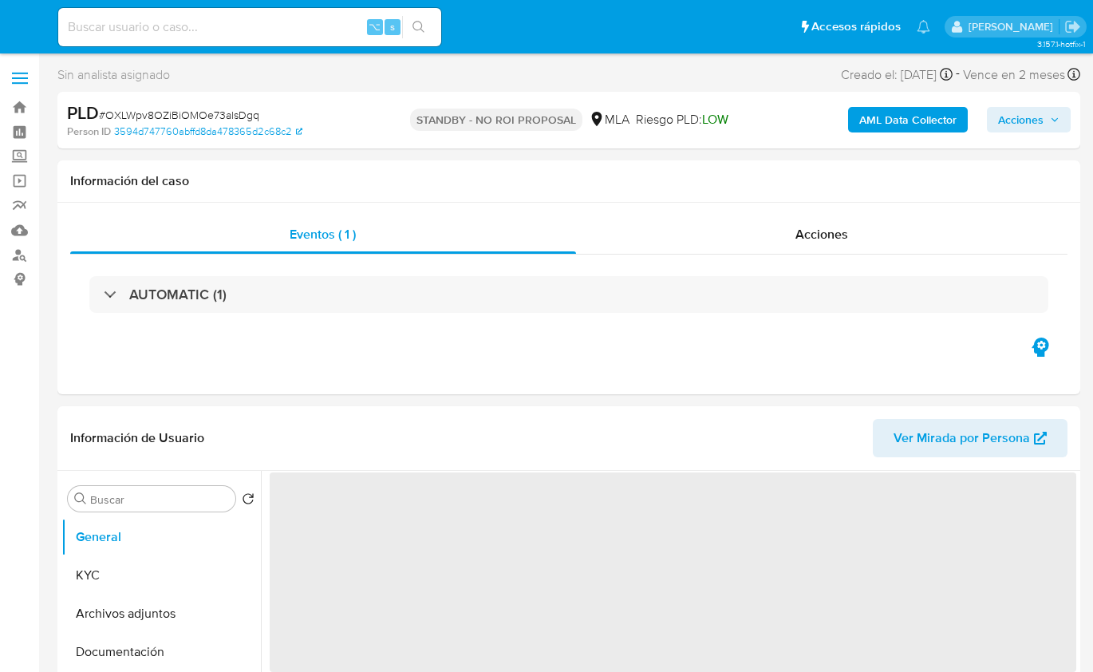
select select "10"
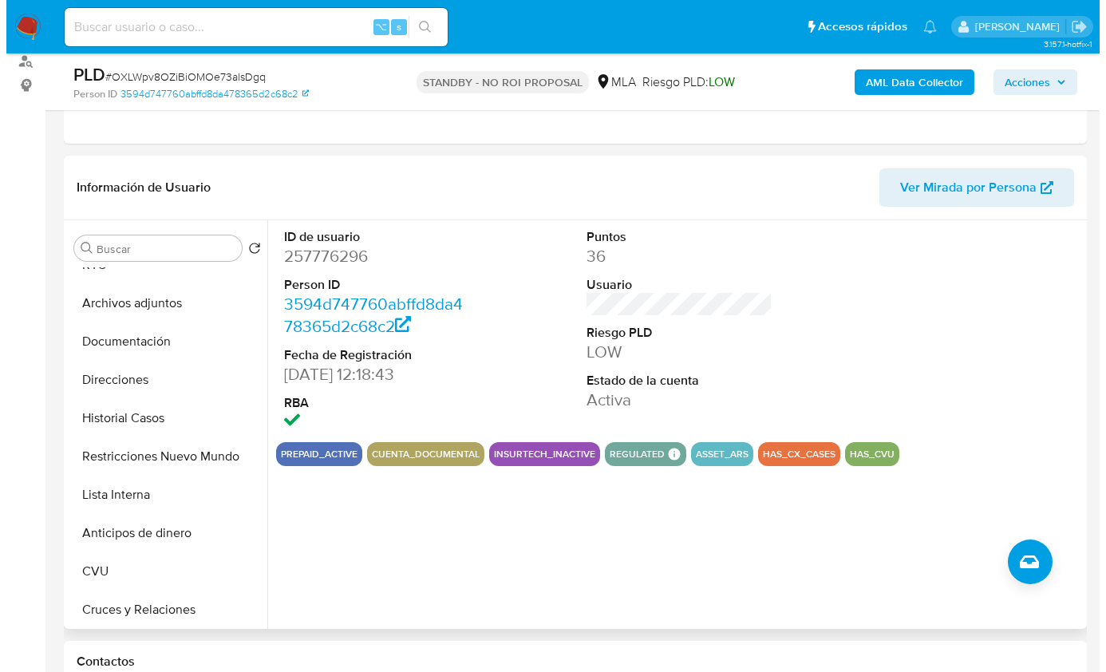
scroll to position [445, 0]
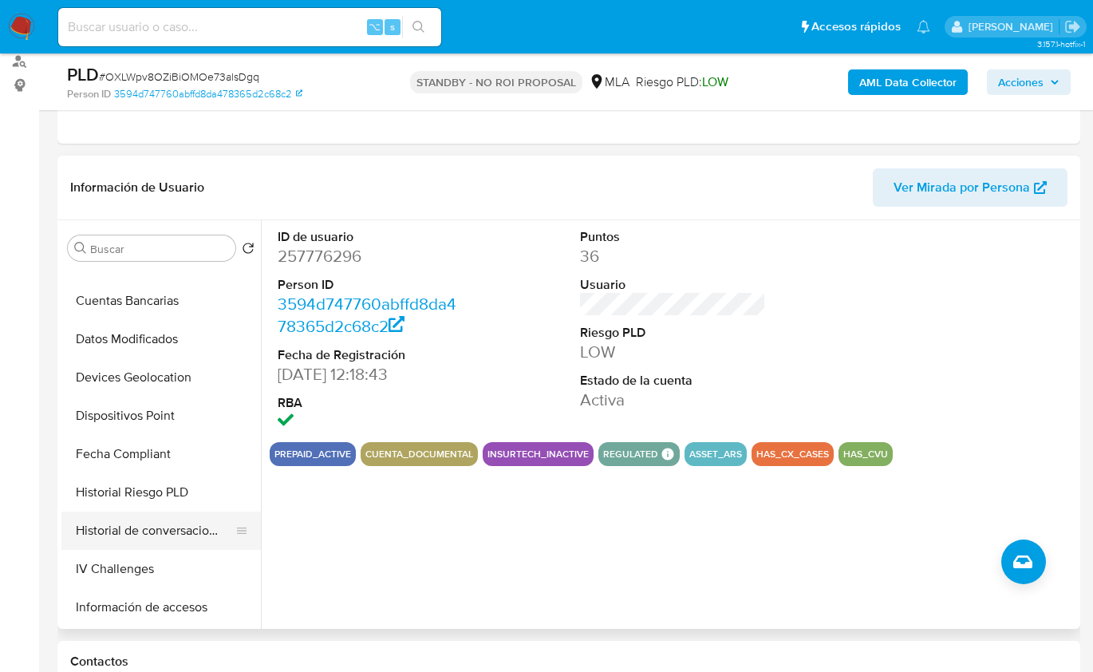
click at [171, 527] on button "Historial de conversaciones" at bounding box center [154, 530] width 187 height 38
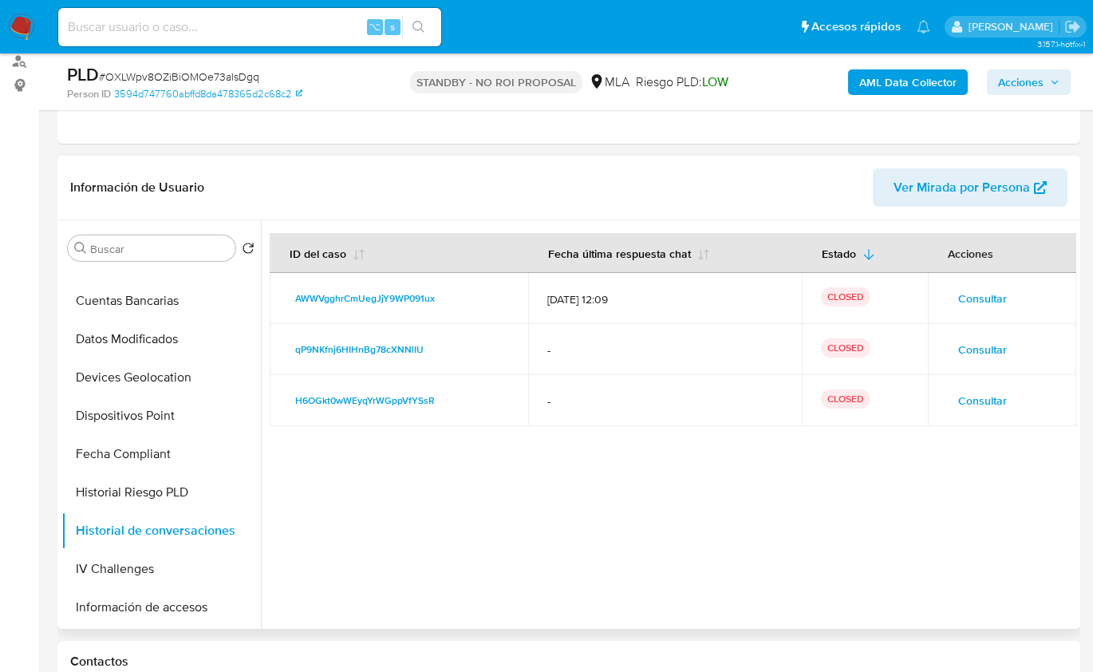
click at [974, 300] on span "Consultar" at bounding box center [982, 298] width 49 height 22
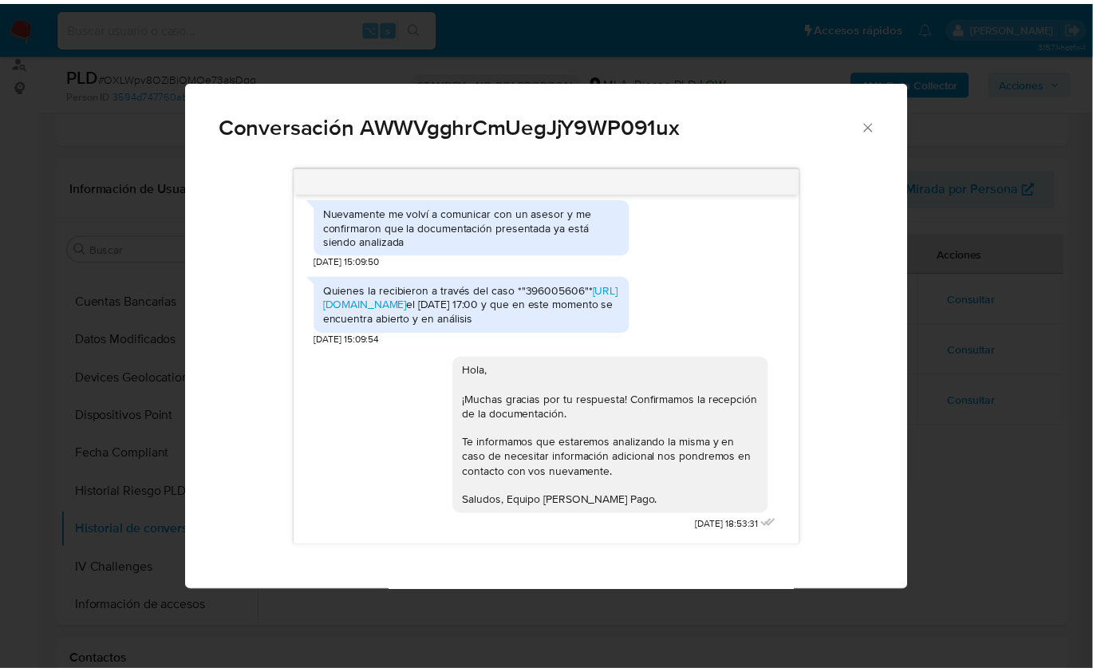
scroll to position [1589, 0]
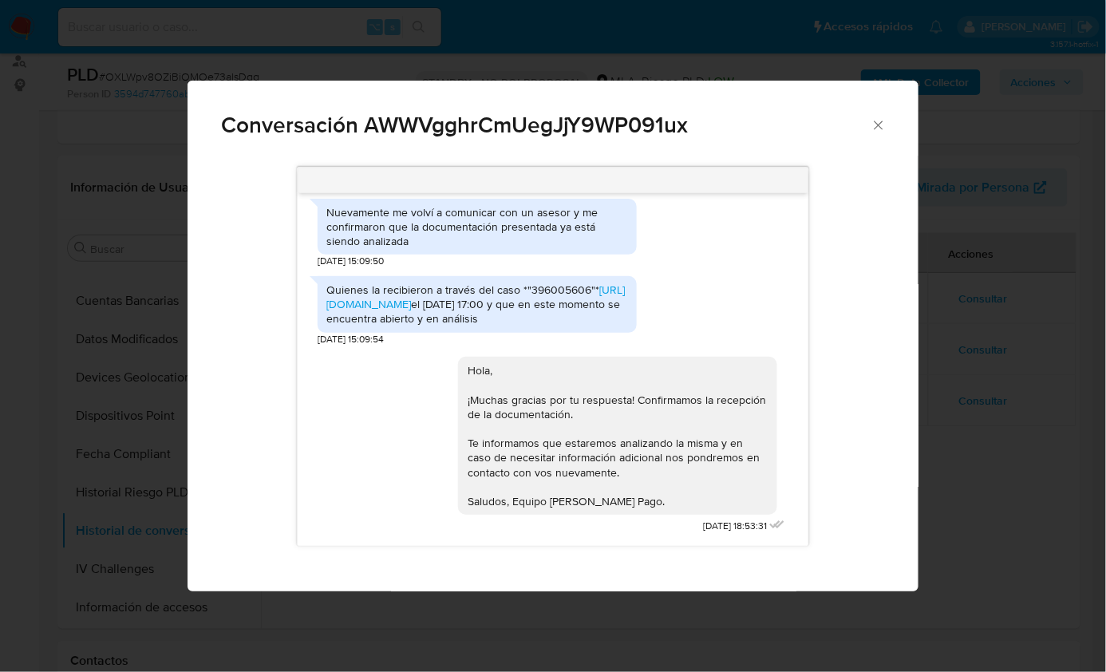
click at [951, 271] on div "Conversación AWWVgghrCmUegJjY9WP091ux [DATE] 19:59:26 Hola, Esperamos que te en…" at bounding box center [553, 336] width 1106 height 672
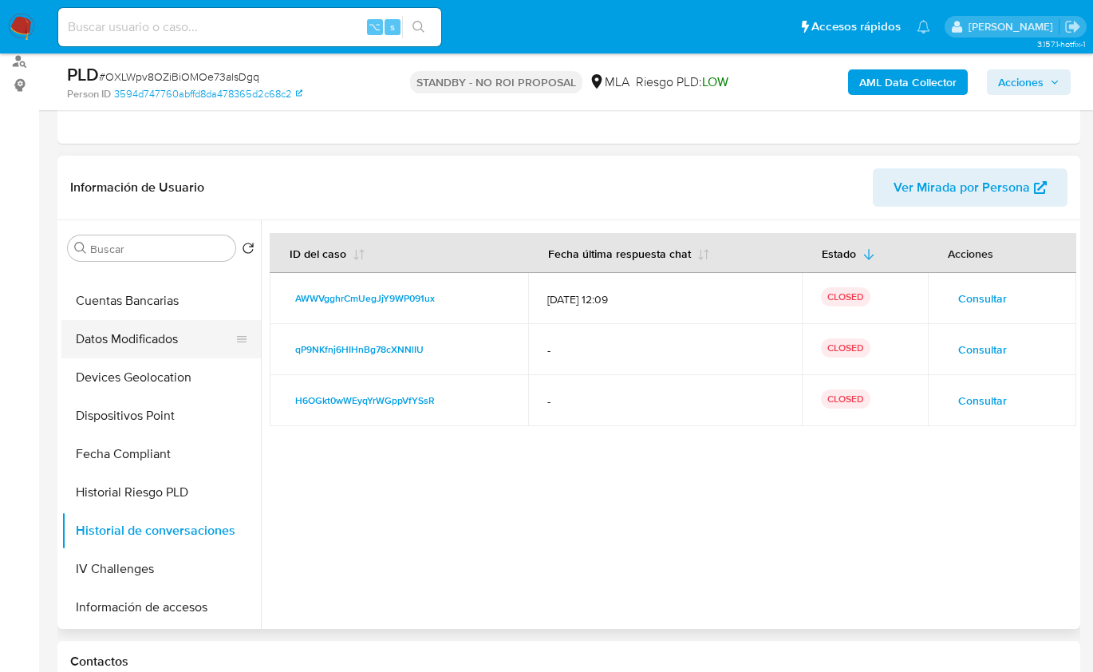
scroll to position [0, 0]
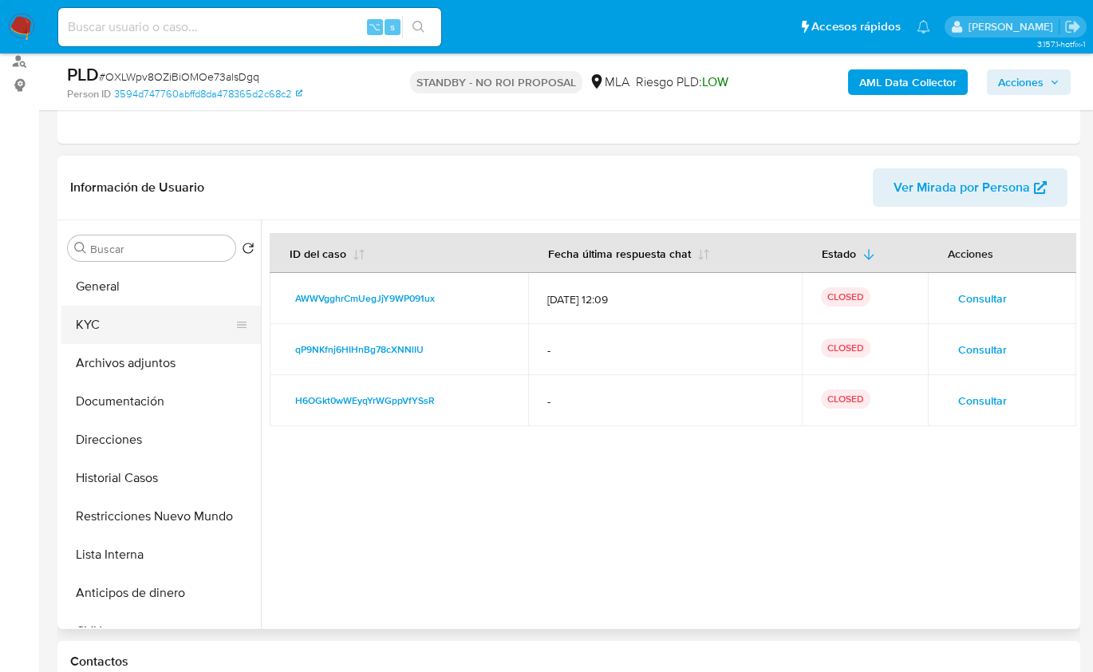
click at [124, 328] on button "KYC" at bounding box center [154, 325] width 187 height 38
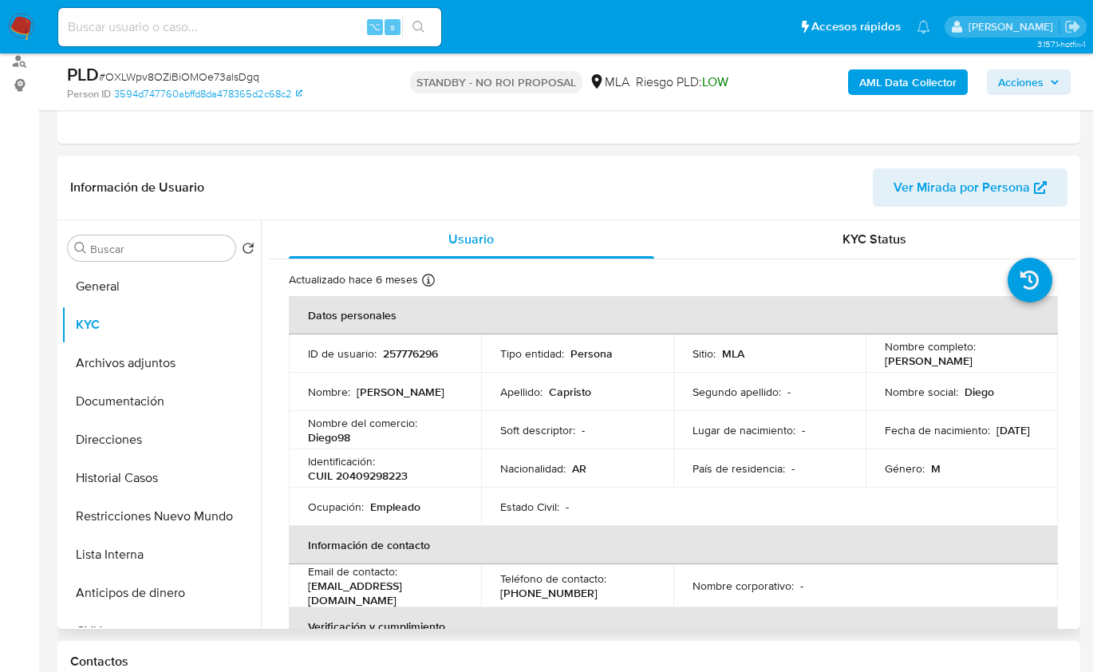
click at [996, 435] on p "02/07/1998" at bounding box center [1013, 430] width 34 height 14
click at [996, 437] on p "02/07/1998" at bounding box center [1013, 430] width 34 height 14
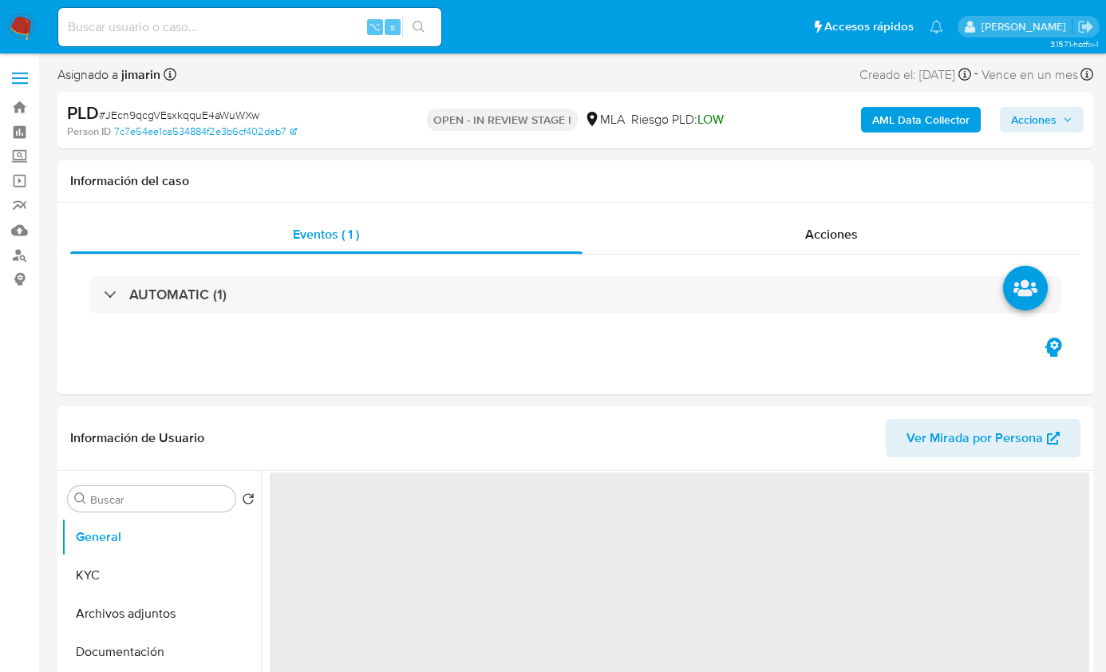
select select "10"
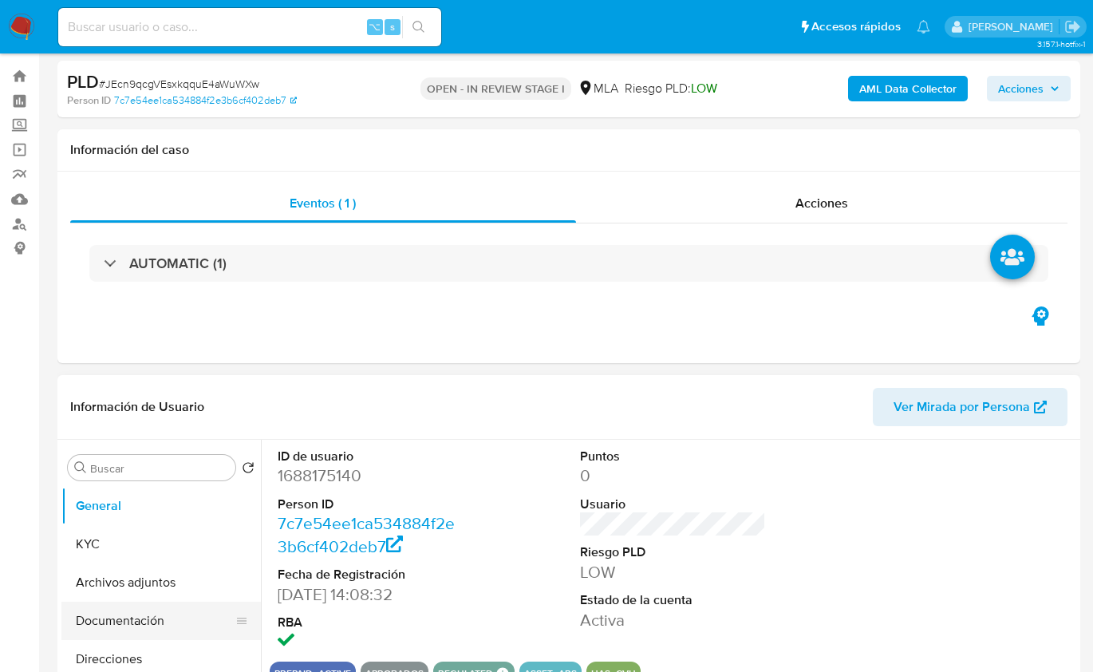
scroll to position [81, 0]
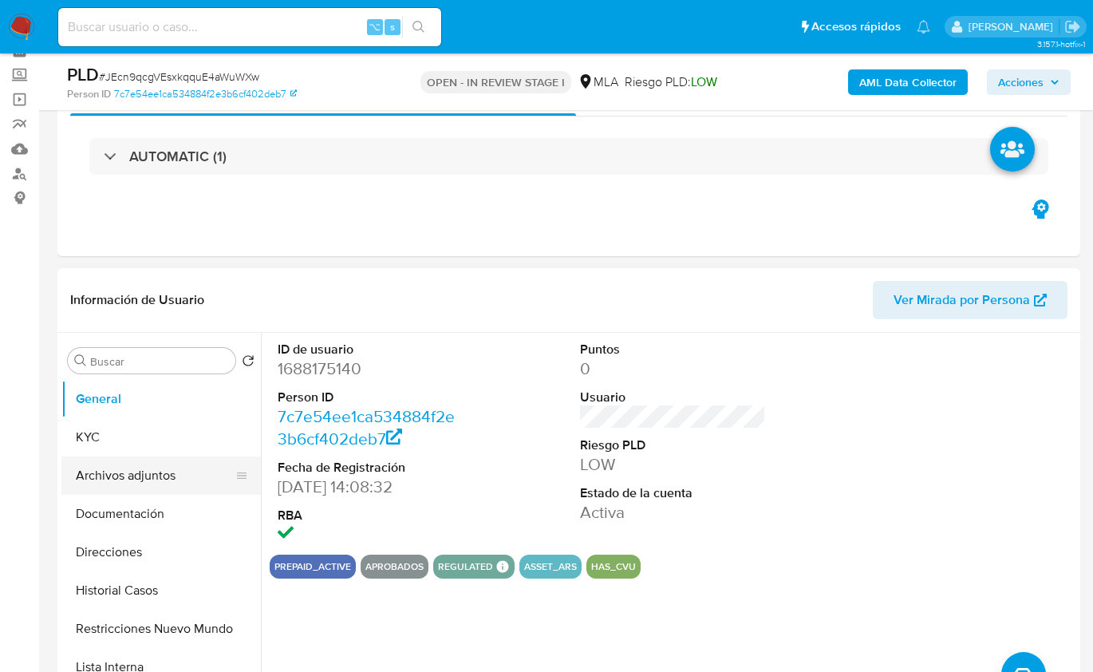
click at [140, 456] on button "Archivos adjuntos" at bounding box center [154, 475] width 187 height 38
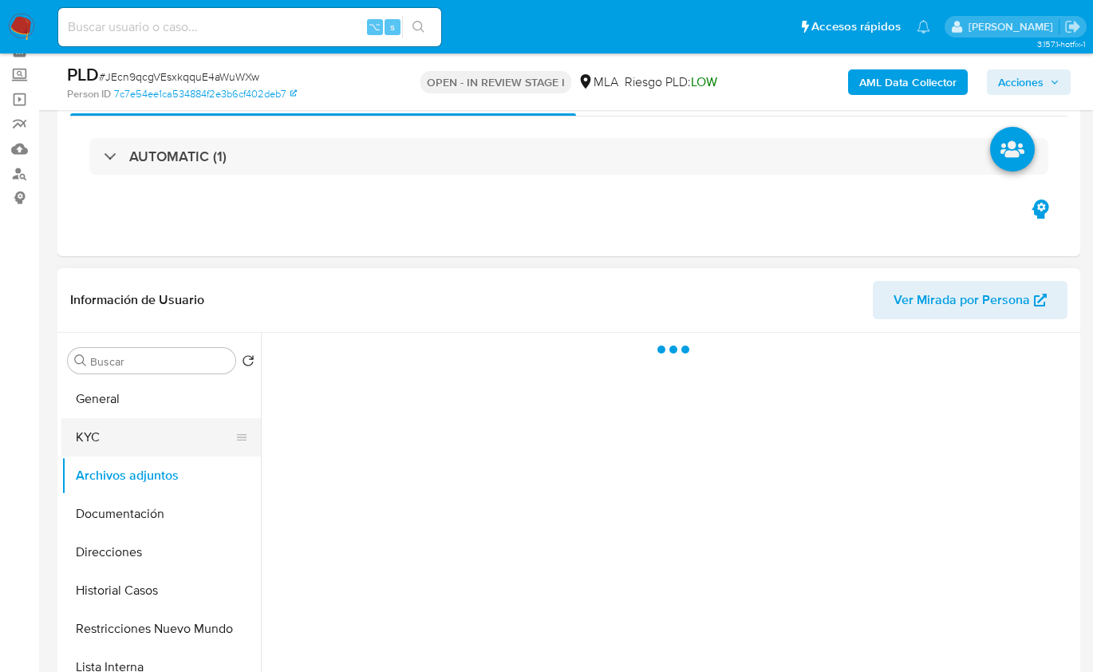
click at [189, 438] on button "KYC" at bounding box center [154, 437] width 187 height 38
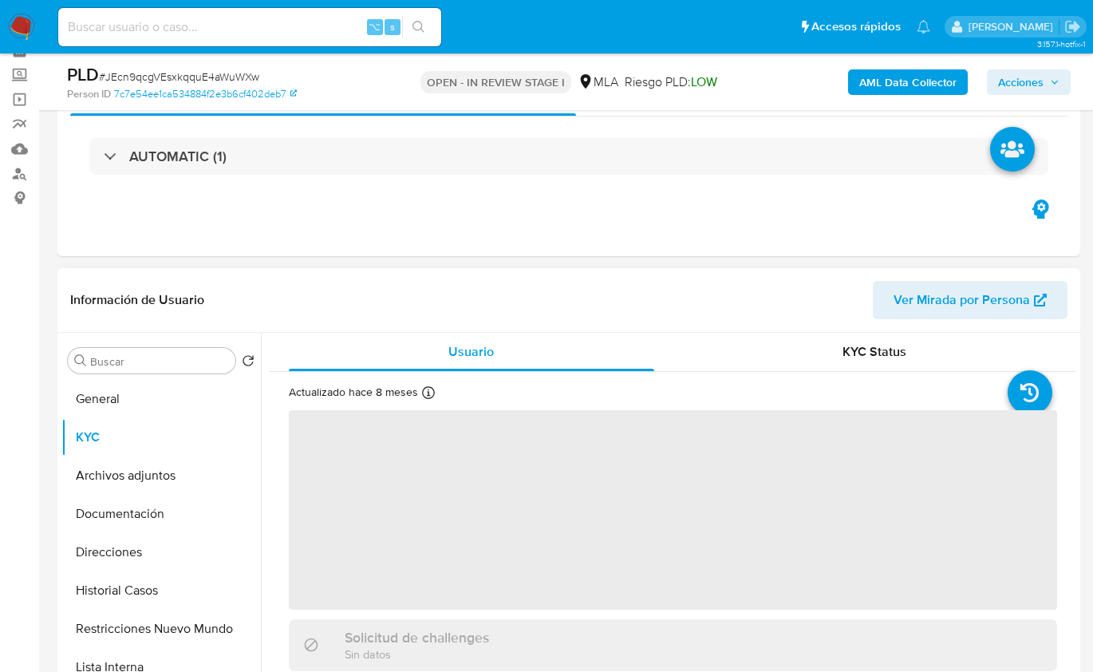
click at [735, 283] on header "Información de Usuario Ver Mirada por Persona" at bounding box center [568, 300] width 997 height 38
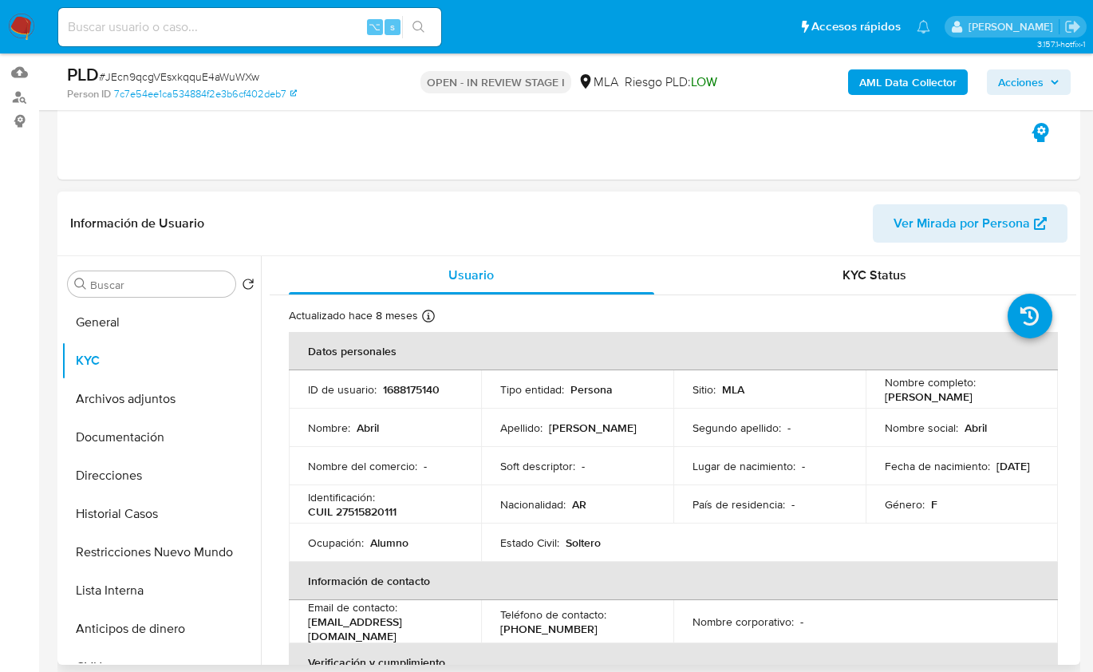
scroll to position [183, 0]
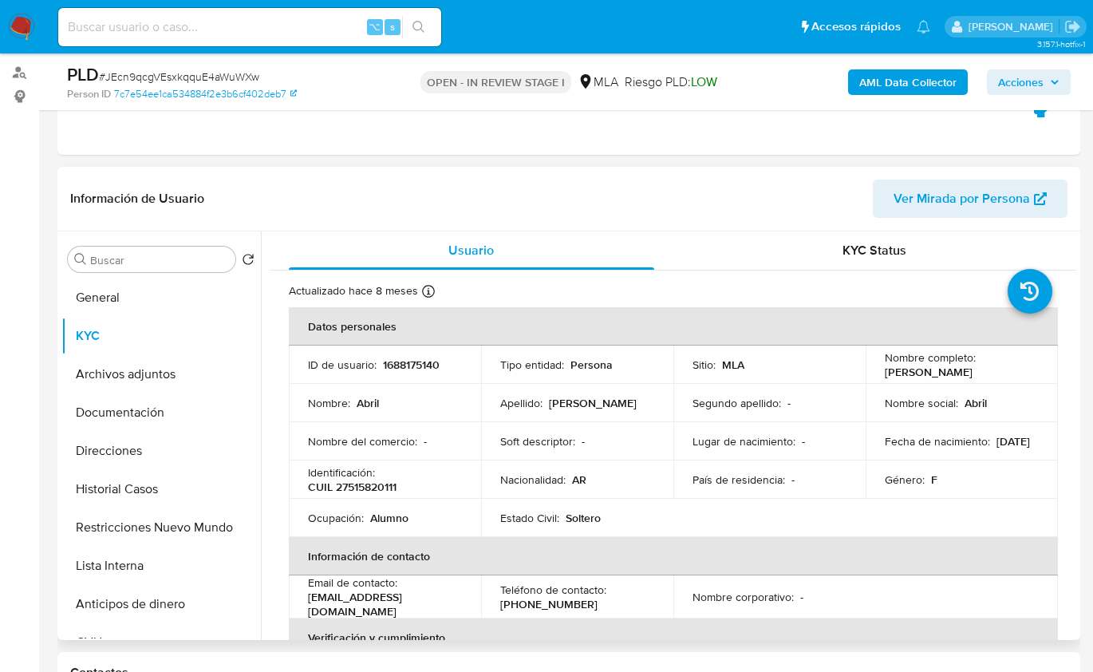
click at [996, 448] on p "[DATE]" at bounding box center [1013, 441] width 34 height 14
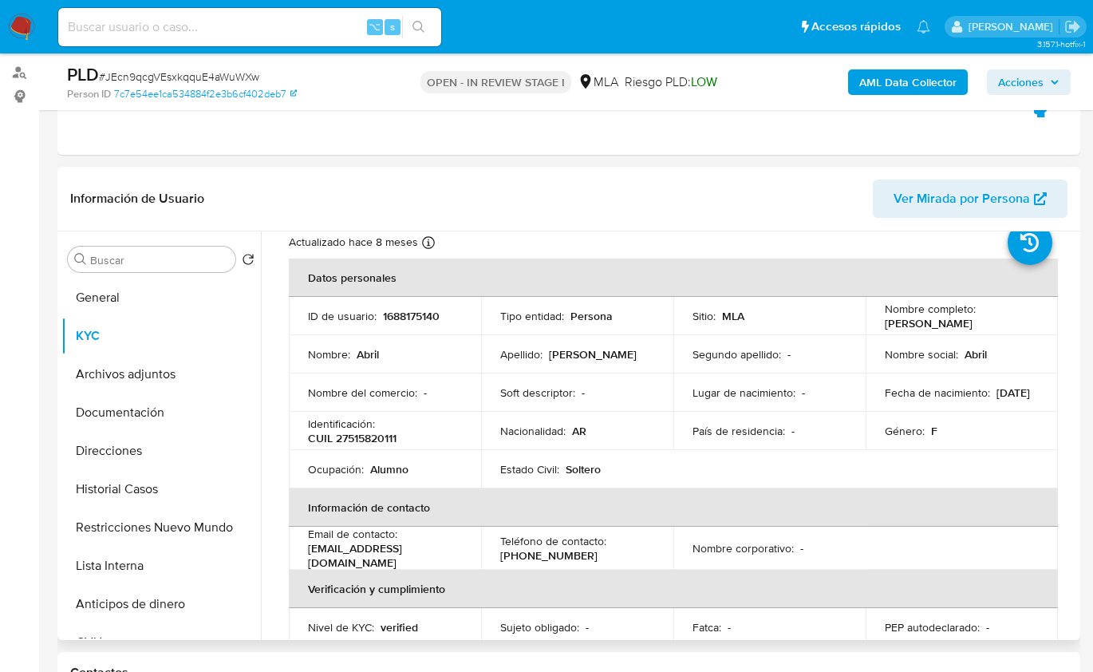
scroll to position [258, 0]
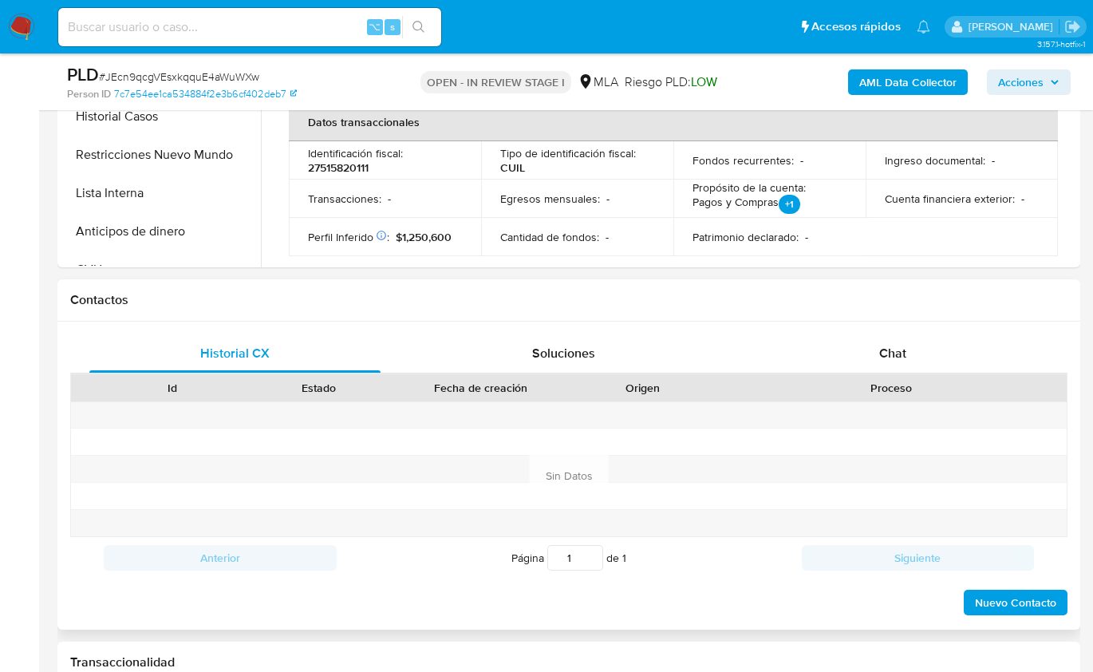
drag, startPoint x: 882, startPoint y: 349, endPoint x: 905, endPoint y: 384, distance: 41.4
click at [882, 349] on span "Chat" at bounding box center [892, 353] width 27 height 18
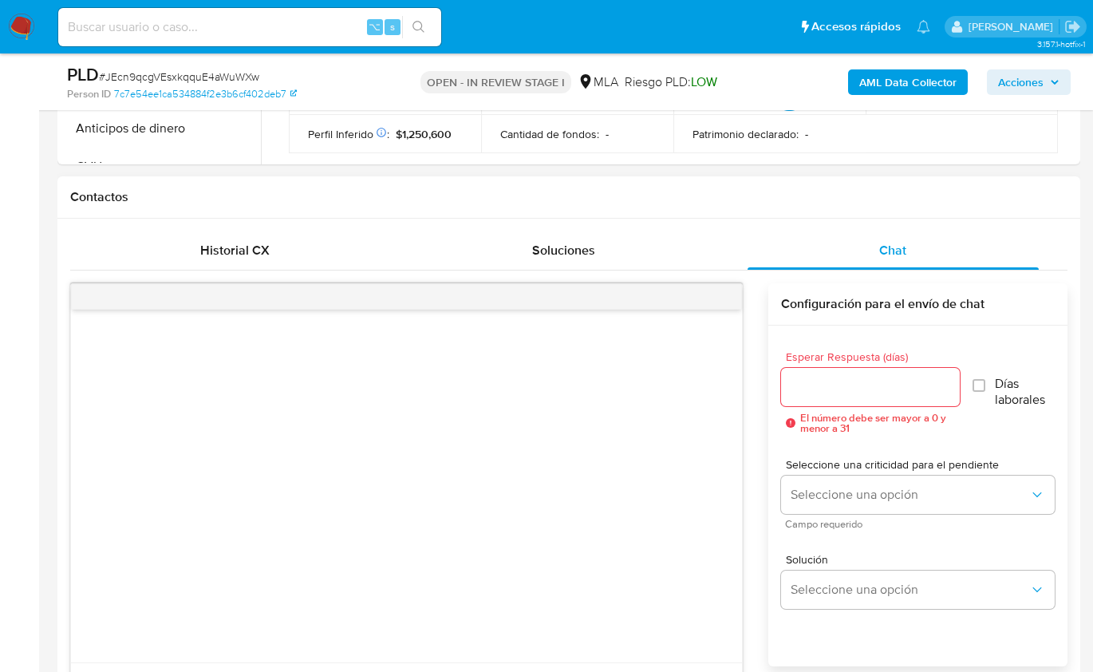
scroll to position [559, 0]
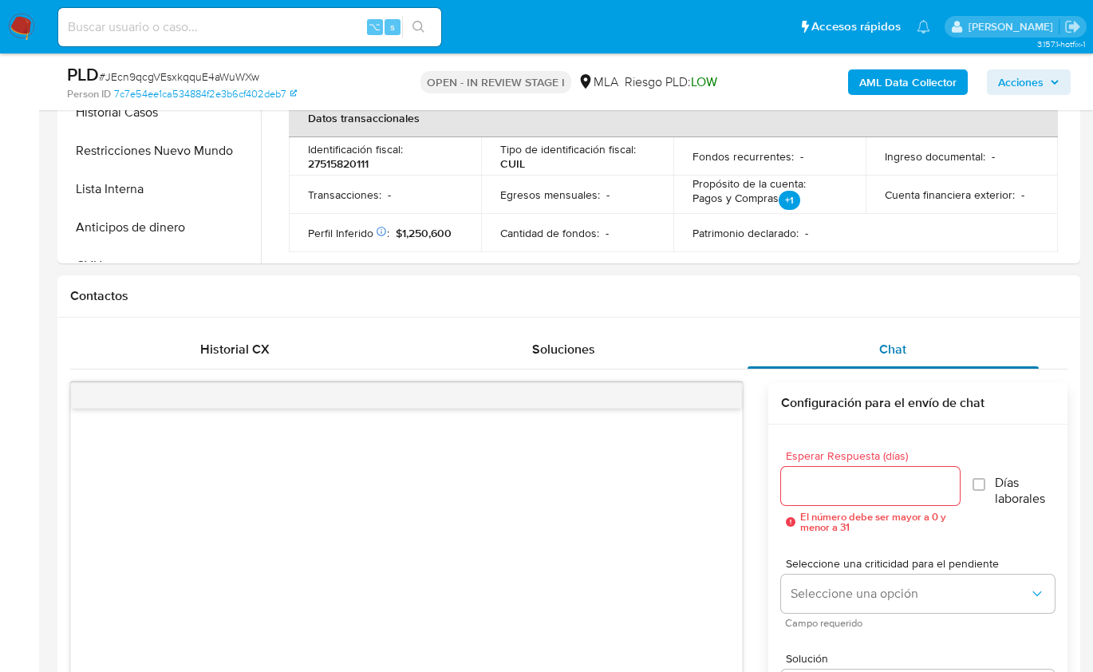
click at [889, 347] on span "Chat" at bounding box center [892, 349] width 27 height 18
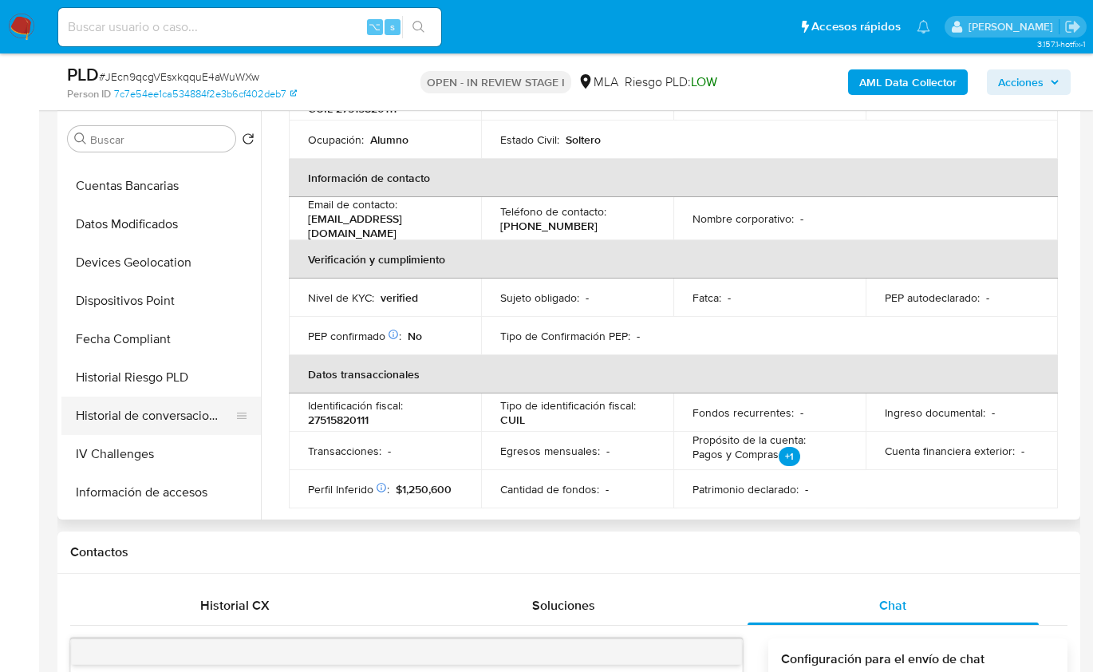
scroll to position [455, 0]
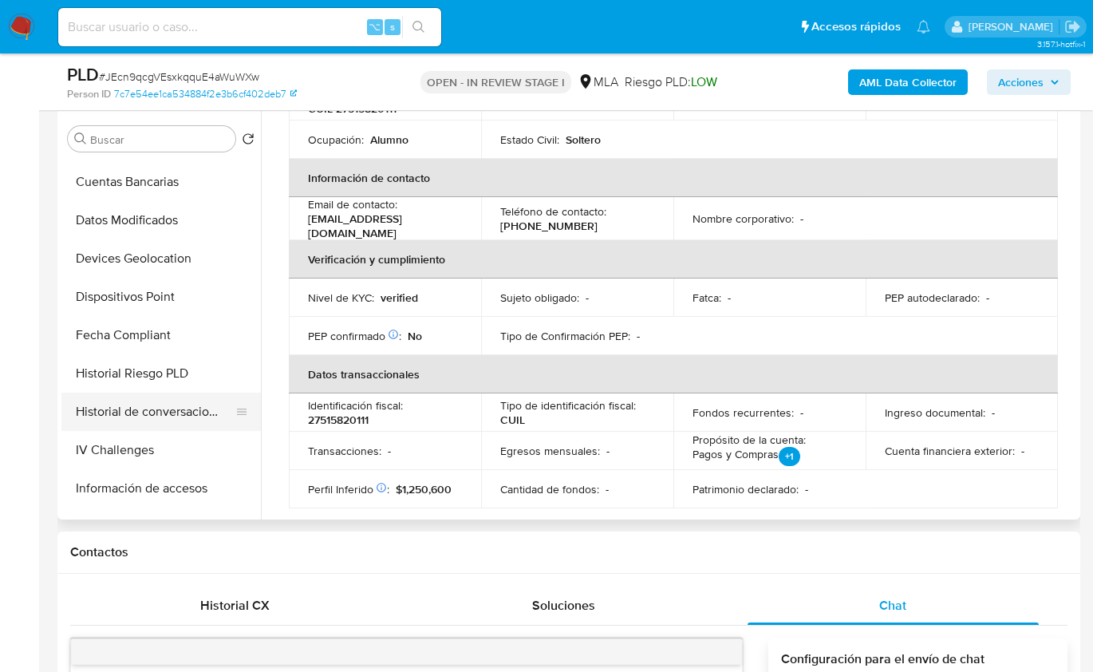
click at [162, 419] on button "Historial de conversaciones" at bounding box center [154, 411] width 187 height 38
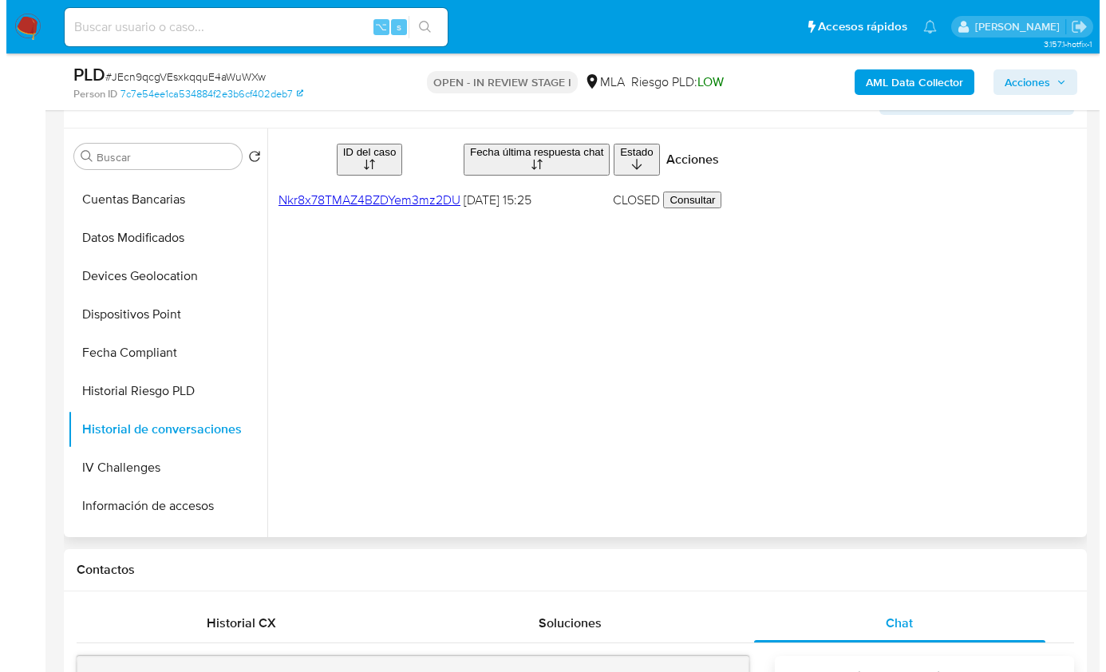
scroll to position [279, 0]
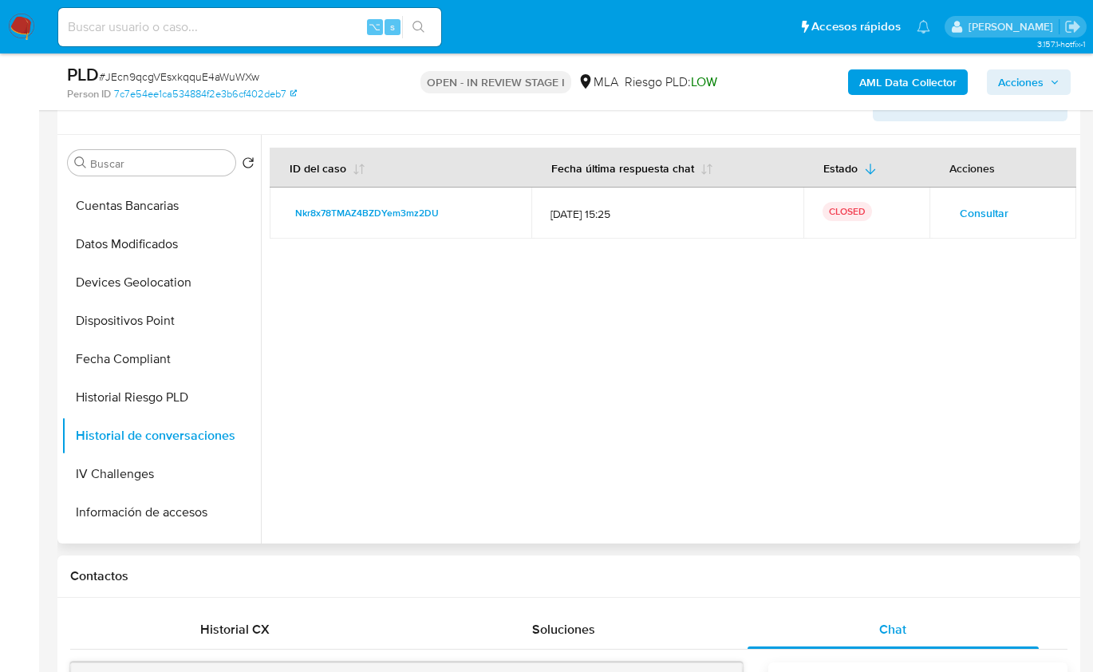
click at [961, 213] on span "Consultar" at bounding box center [984, 213] width 49 height 22
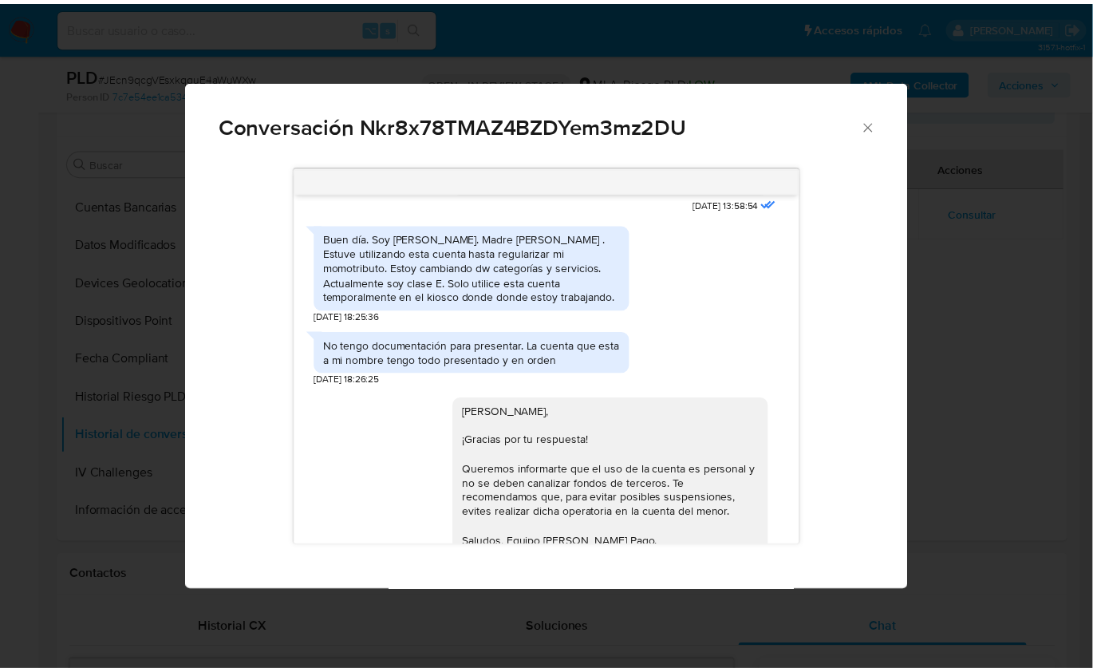
scroll to position [984, 0]
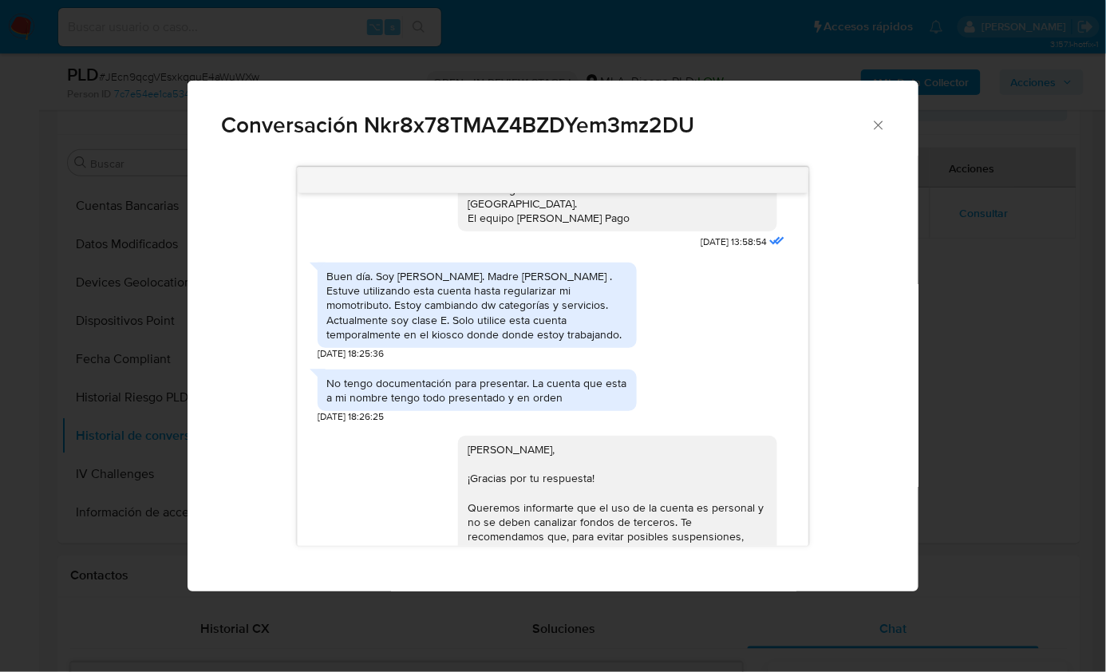
click at [869, 126] on span "Conversación Nkr8x78TMAZ4BZDYem3mz2DU" at bounding box center [545, 125] width 649 height 22
click at [876, 124] on icon "Cerrar" at bounding box center [878, 125] width 16 height 16
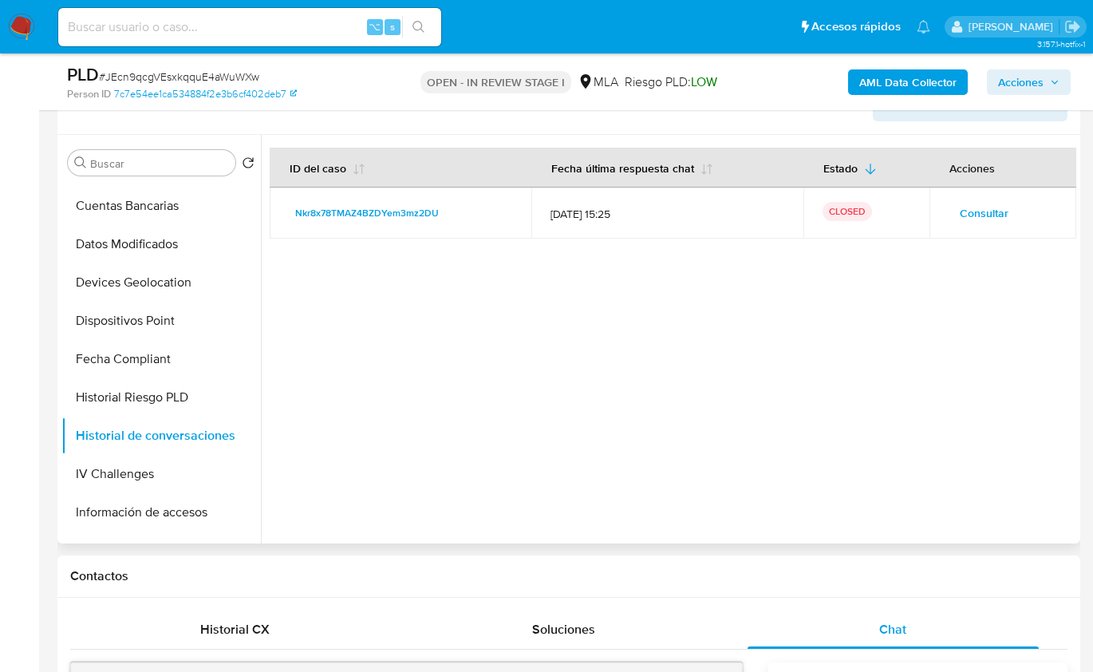
click at [905, 306] on div at bounding box center [668, 339] width 815 height 408
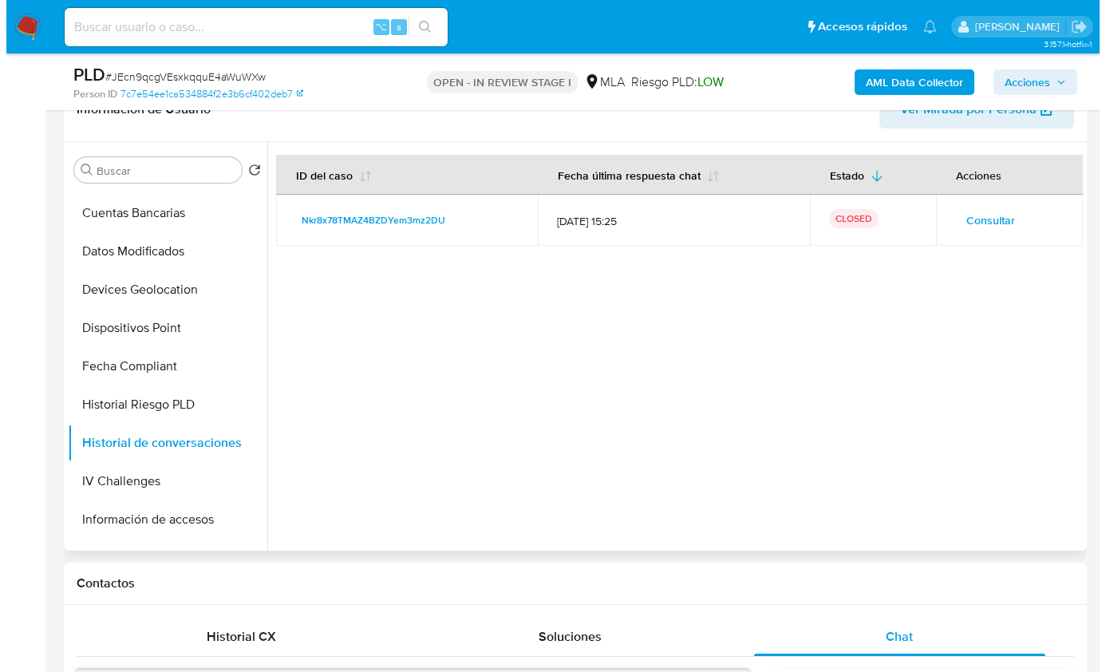
scroll to position [255, 0]
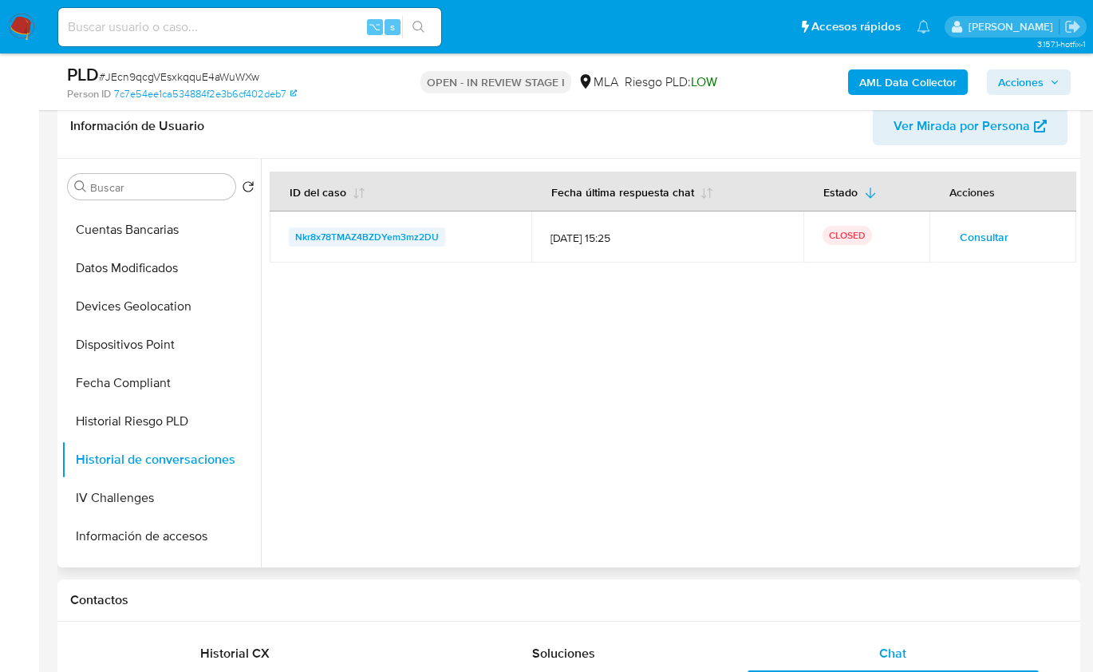
click at [368, 238] on span "Nkr8x78TMAZ4BZDYem3mz2DU" at bounding box center [367, 236] width 144 height 19
click at [982, 232] on span "Consultar" at bounding box center [984, 237] width 49 height 22
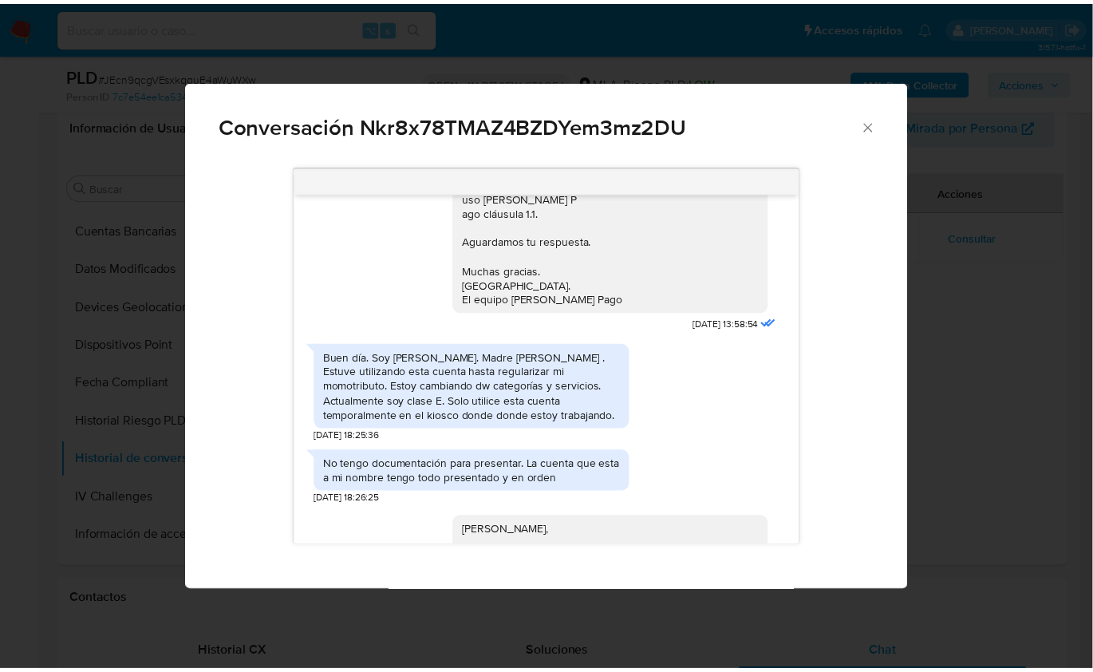
scroll to position [1091, 0]
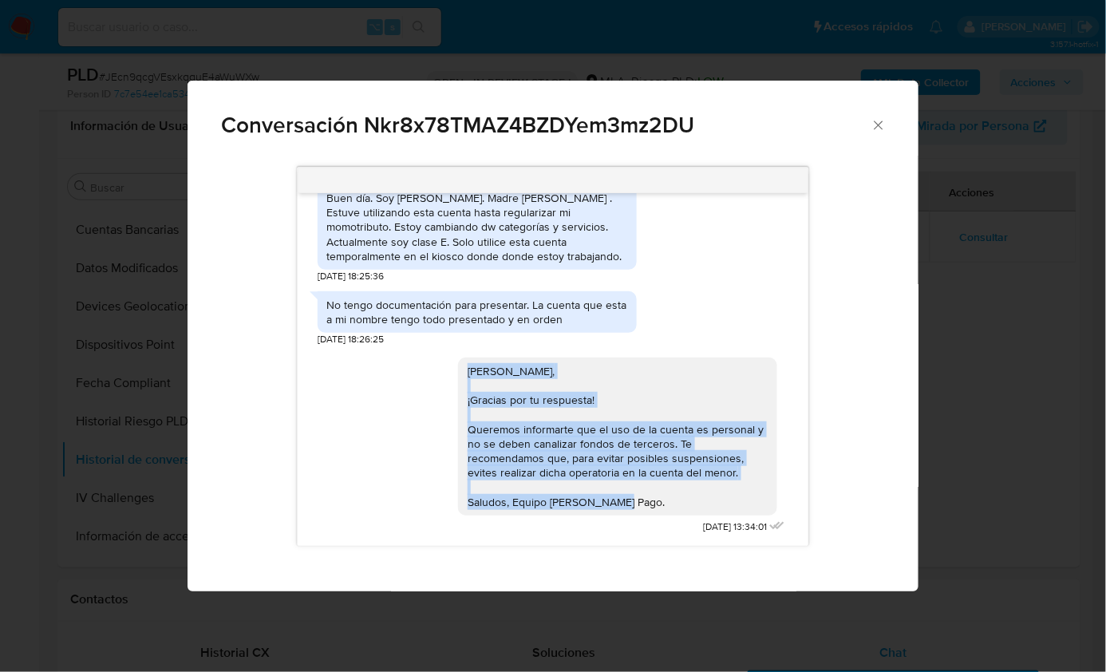
drag, startPoint x: 455, startPoint y: 373, endPoint x: 632, endPoint y: 494, distance: 214.2
click at [632, 494] on div "Hola Maria, ¡Gracias por tu respuesta! Queremos informarte que el uso de la cue…" at bounding box center [617, 436] width 319 height 158
copy div "Hola Maria, ¡Gracias por tu respuesta! Queremos informarte que el uso de la cue…"
click at [872, 121] on icon "Cerrar" at bounding box center [878, 125] width 16 height 16
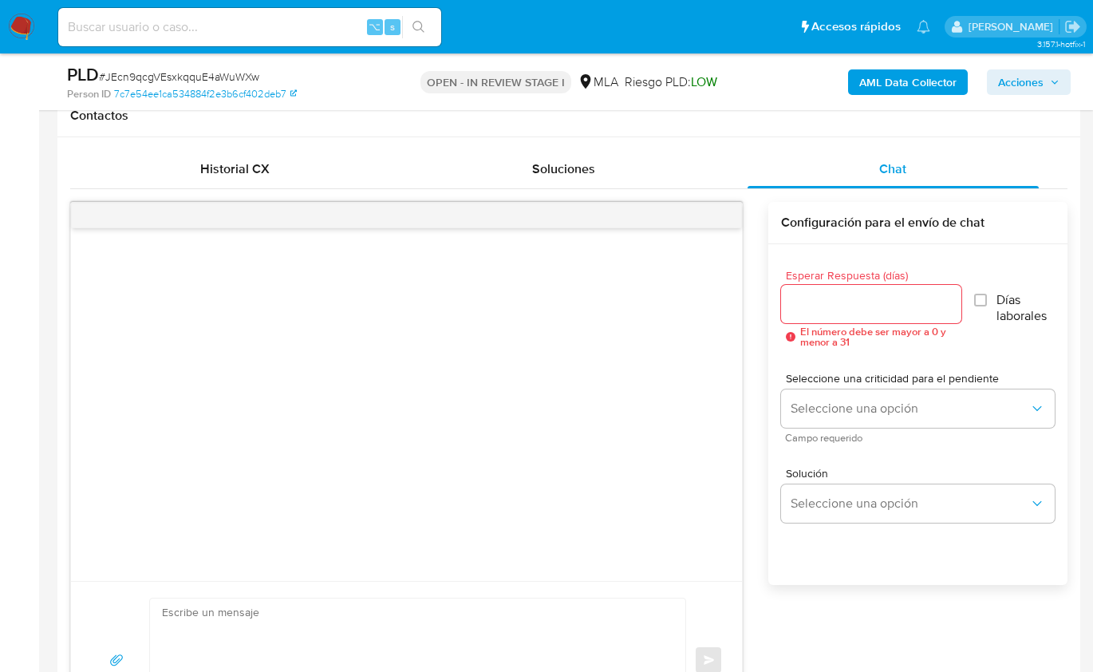
scroll to position [1008, 0]
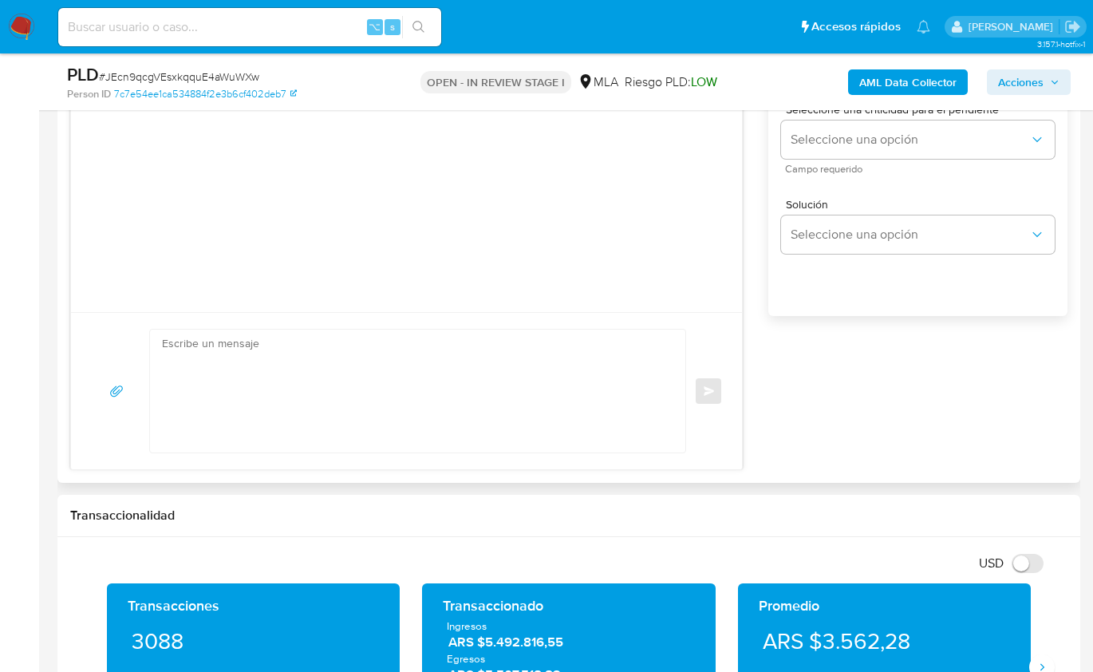
click at [313, 400] on textarea at bounding box center [413, 390] width 503 height 123
paste textarea "Hola Maria, ¡Gracias por tu respuesta! Queremos informarte que el uso de la cue…"
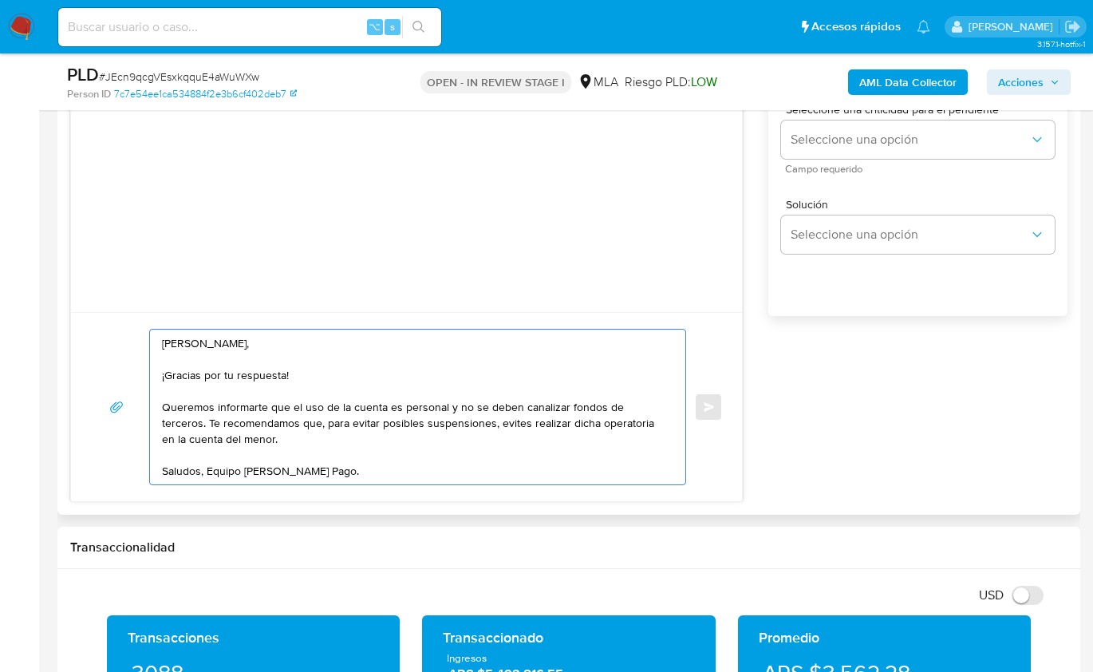
drag, startPoint x: 310, startPoint y: 374, endPoint x: 158, endPoint y: 375, distance: 151.6
click at [158, 375] on div "Hola Maria, ¡Gracias por tu respuesta! Queremos informarte que el uso de la cue…" at bounding box center [413, 406] width 527 height 155
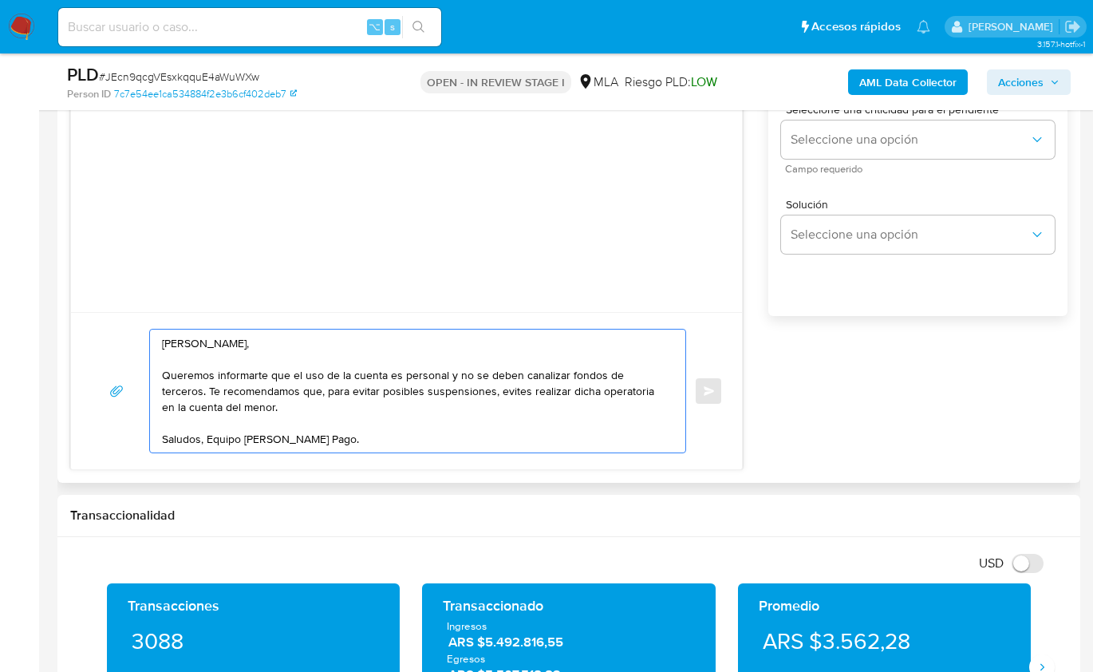
click at [248, 370] on textarea "Hola Maria, Queremos informarte que el uso de la cuenta es personal y no se deb…" at bounding box center [413, 390] width 503 height 123
click at [666, 373] on div "Hola Maria, Queremos recordarte que el uso de la cuenta es personal y no se deb…" at bounding box center [413, 390] width 527 height 123
click at [665, 373] on textarea "Hola Maria, Queremos recordarte que el uso de la cuenta es personal y no se deb…" at bounding box center [413, 390] width 503 height 123
click at [364, 396] on textarea "Hola Maria, Queremos recordarte que el uso de la cuenta es personal y no se deb…" at bounding box center [413, 390] width 503 height 123
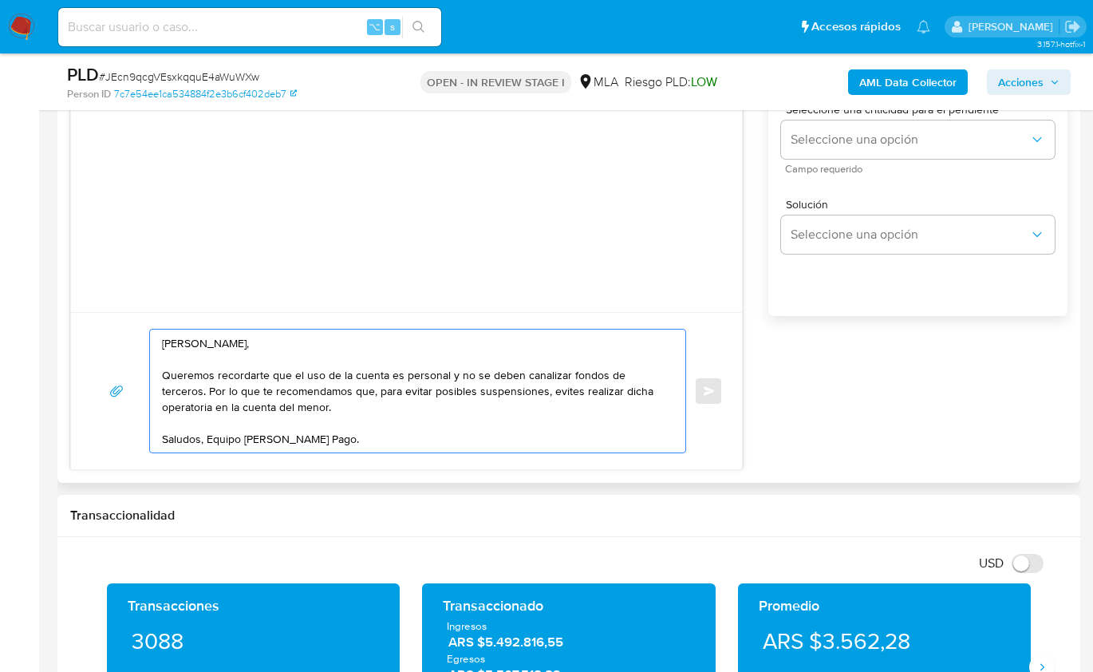
click at [493, 392] on textarea "Hola Maria, Queremos recordarte que el uso de la cuenta es personal y no se deb…" at bounding box center [413, 390] width 503 height 123
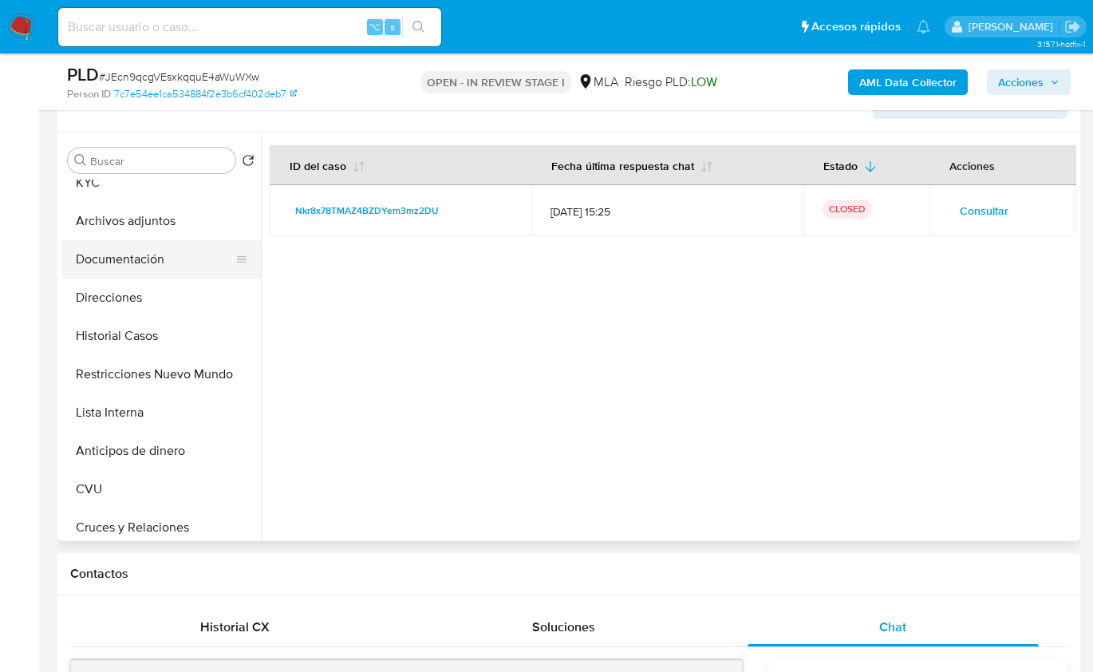
scroll to position [0, 0]
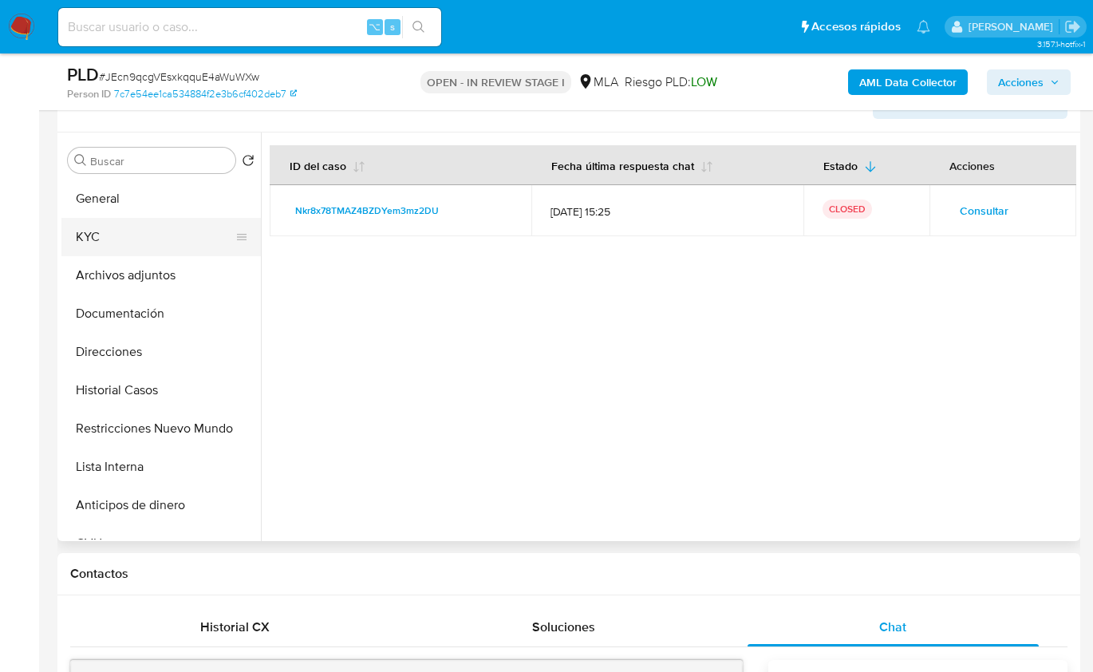
click at [145, 235] on button "KYC" at bounding box center [154, 237] width 187 height 38
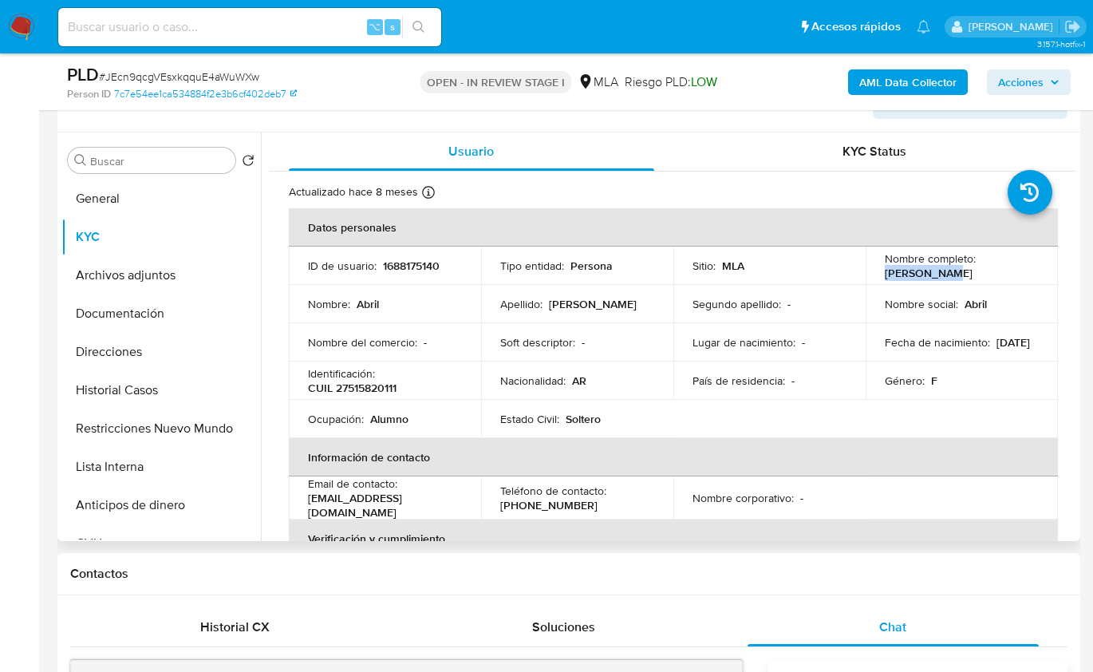
drag, startPoint x: 881, startPoint y: 271, endPoint x: 966, endPoint y: 271, distance: 85.4
click at [966, 271] on div "Nombre completo : Abril Ponce" at bounding box center [962, 265] width 154 height 29
copy p "Abril Ponce"
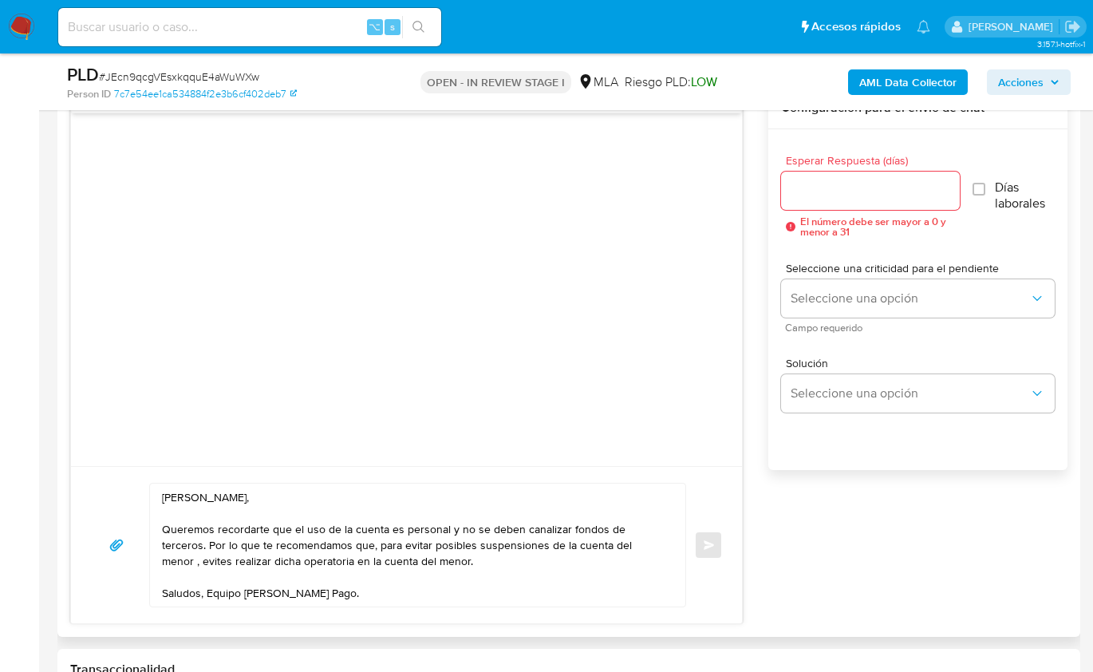
scroll to position [856, 0]
click at [613, 545] on textarea "Hola Maria, Queremos recordarte que el uso de la cuenta es personal y no se deb…" at bounding box center [413, 543] width 503 height 123
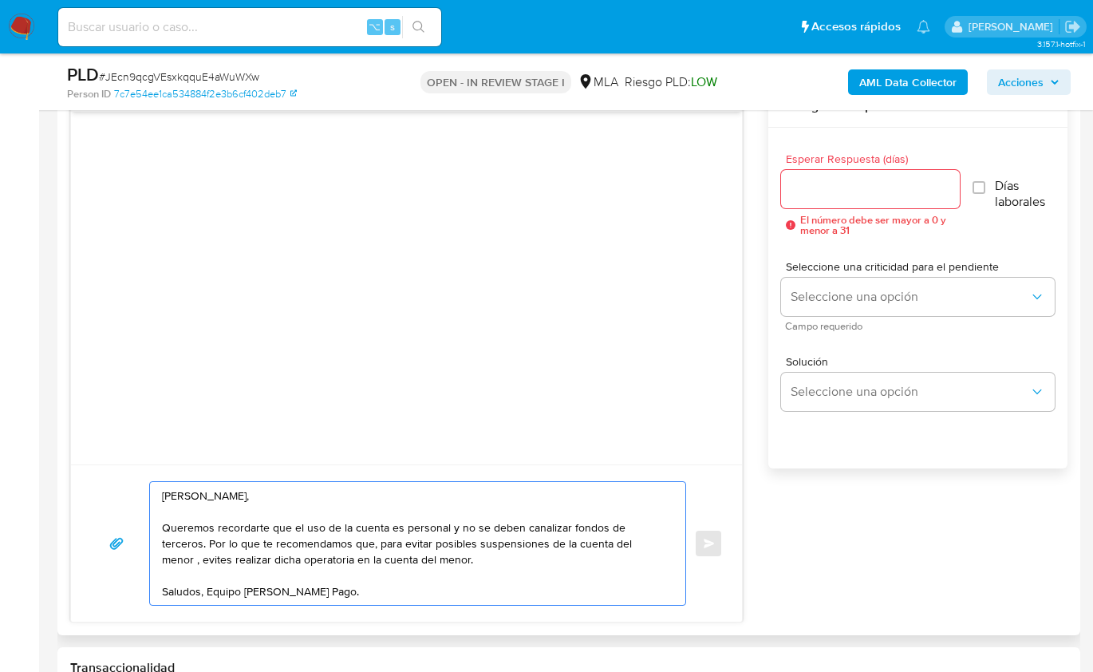
paste textarea "Abril Ponce"
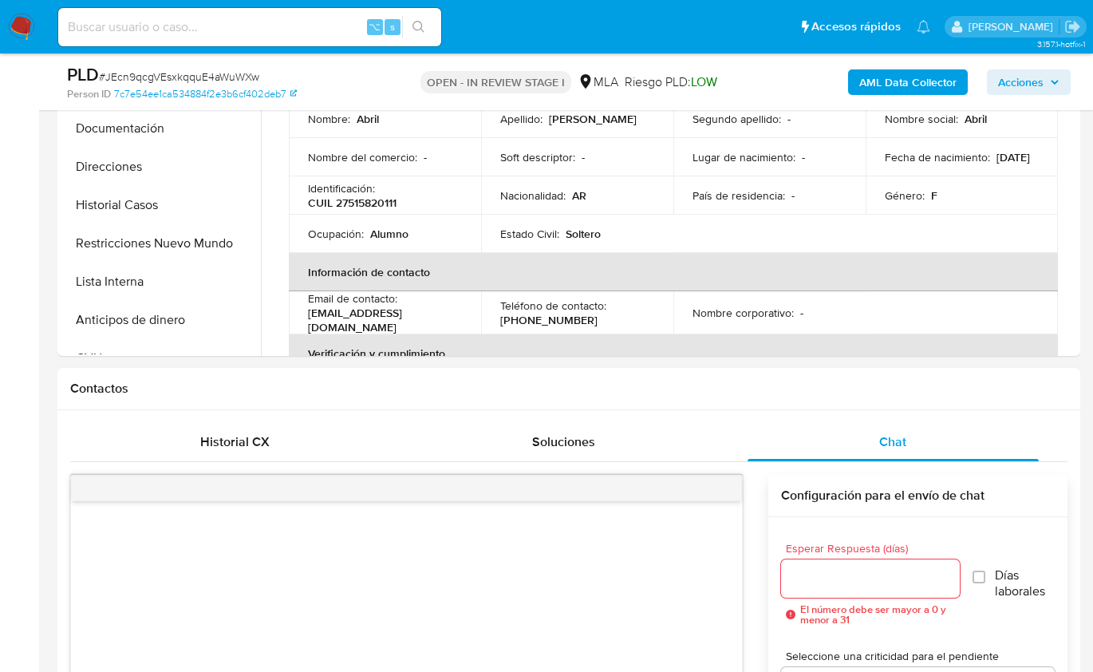
scroll to position [388, 0]
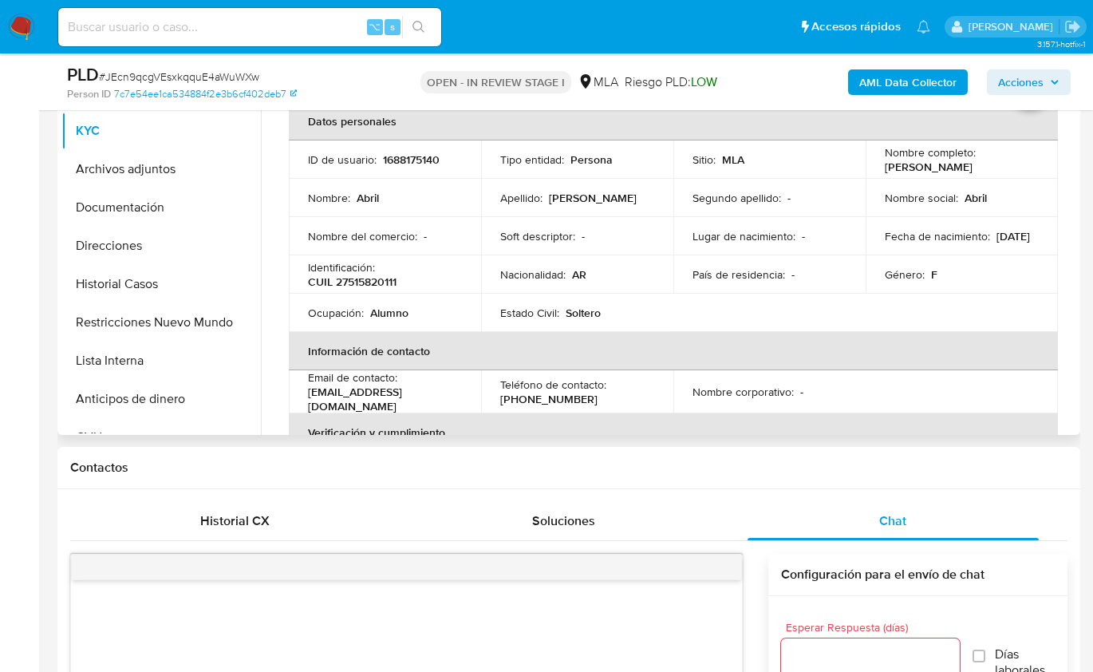
click at [372, 282] on p "CUIL 27515820111" at bounding box center [352, 281] width 89 height 14
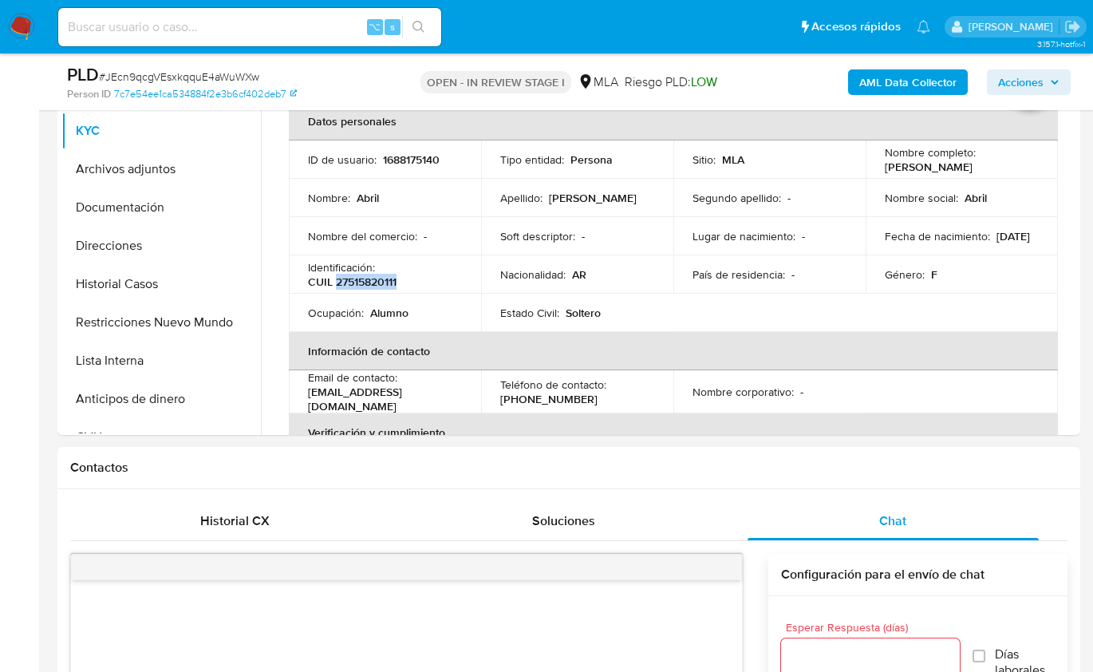
copy p "27515820111"
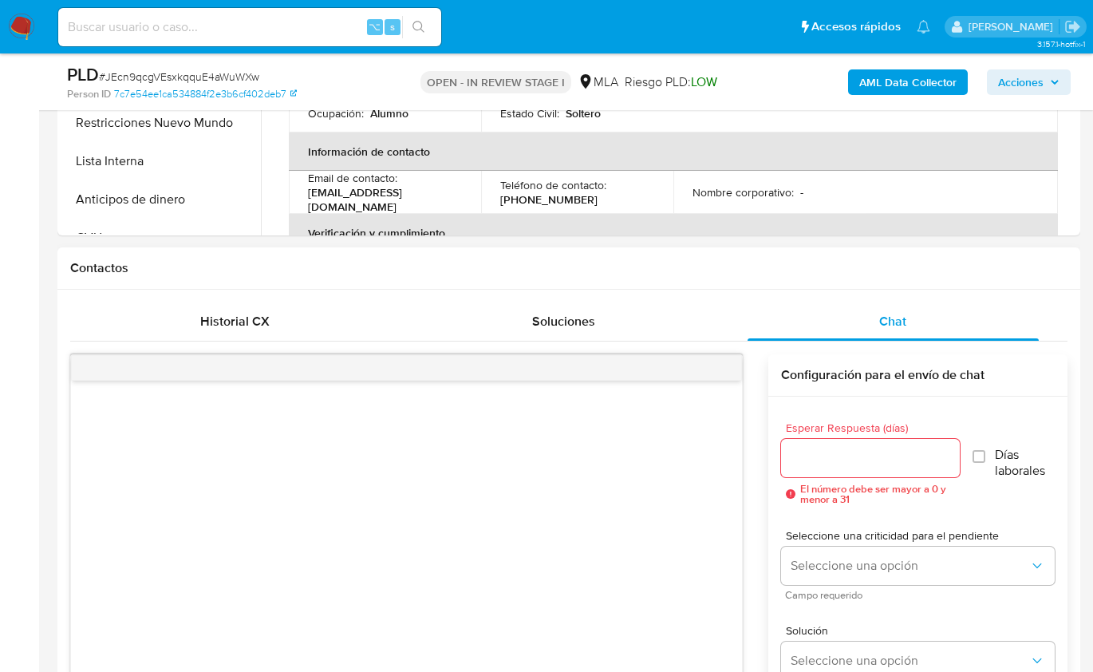
scroll to position [840, 0]
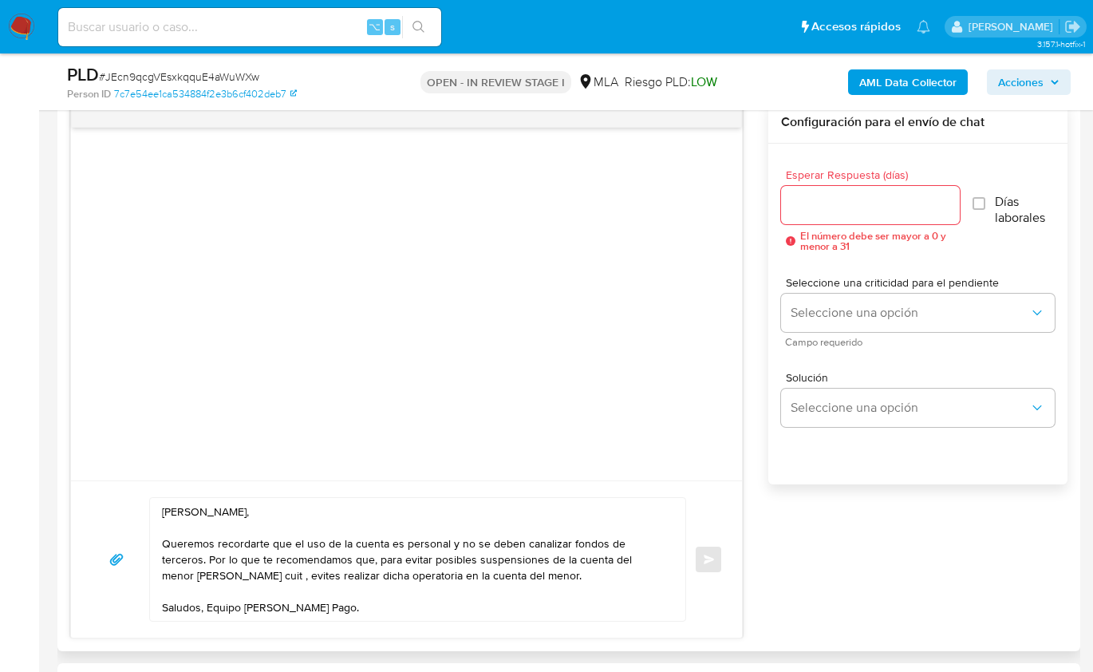
click at [204, 583] on textarea "Hola Maria, Queremos recordarte que el uso de la cuenta es personal y no se deb…" at bounding box center [413, 559] width 503 height 123
click at [211, 574] on textarea "Hola Maria, Queremos recordarte que el uso de la cuenta es personal y no se deb…" at bounding box center [413, 559] width 503 height 123
paste textarea "27515820111"
drag, startPoint x: 287, startPoint y: 574, endPoint x: 551, endPoint y: 570, distance: 264.1
click at [551, 570] on textarea "Hola Maria, Queremos recordarte que el uso de la cuenta es personal y no se deb…" at bounding box center [413, 559] width 503 height 123
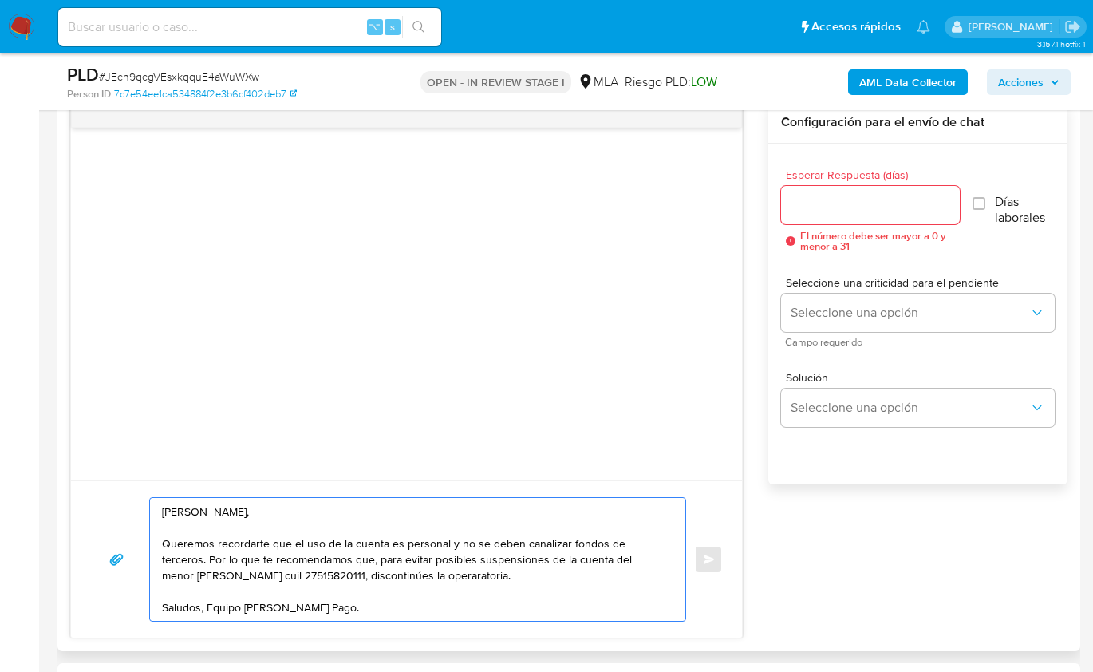
click at [395, 574] on textarea "Hola Maria, Queremos recordarte que el uso de la cuenta es personal y no se deb…" at bounding box center [413, 559] width 503 height 123
click at [423, 572] on textarea "Hola Maria, Queremos recordarte que el uso de la cuenta es personal y no se deb…" at bounding box center [413, 559] width 503 height 123
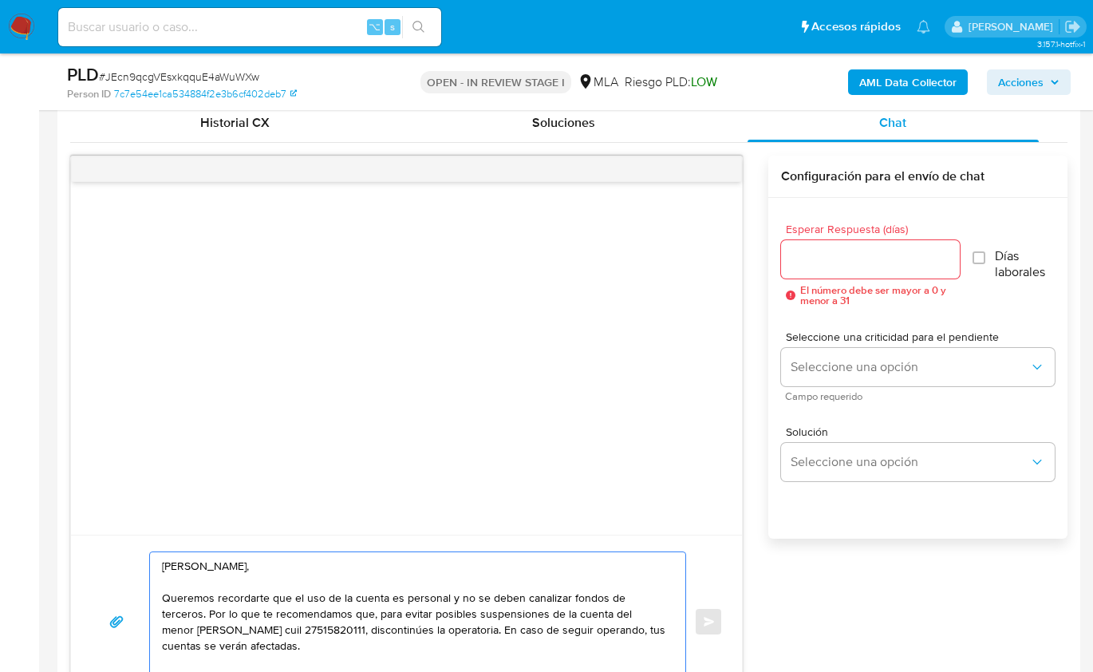
scroll to position [782, 0]
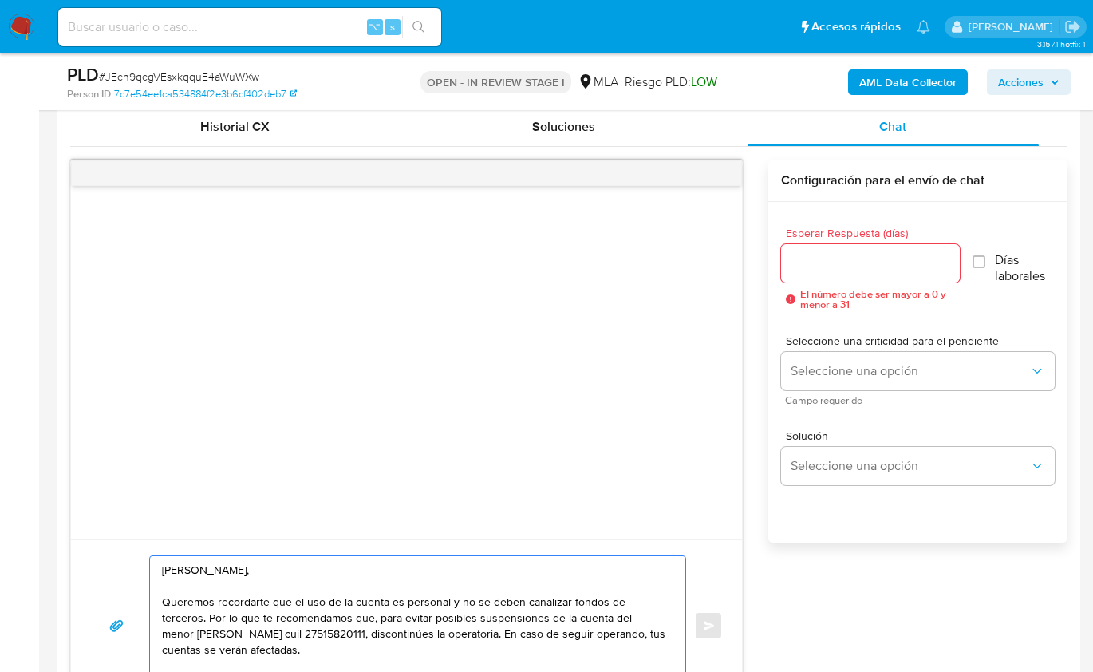
type textarea "Hola Maria, Queremos recordarte que el uso de la cuenta es personal y no se deb…"
click at [821, 289] on span "El número debe ser mayor a 0 y menor a 31" at bounding box center [880, 299] width 160 height 21
click at [819, 270] on input "Esperar Respuesta (días)" at bounding box center [870, 263] width 179 height 21
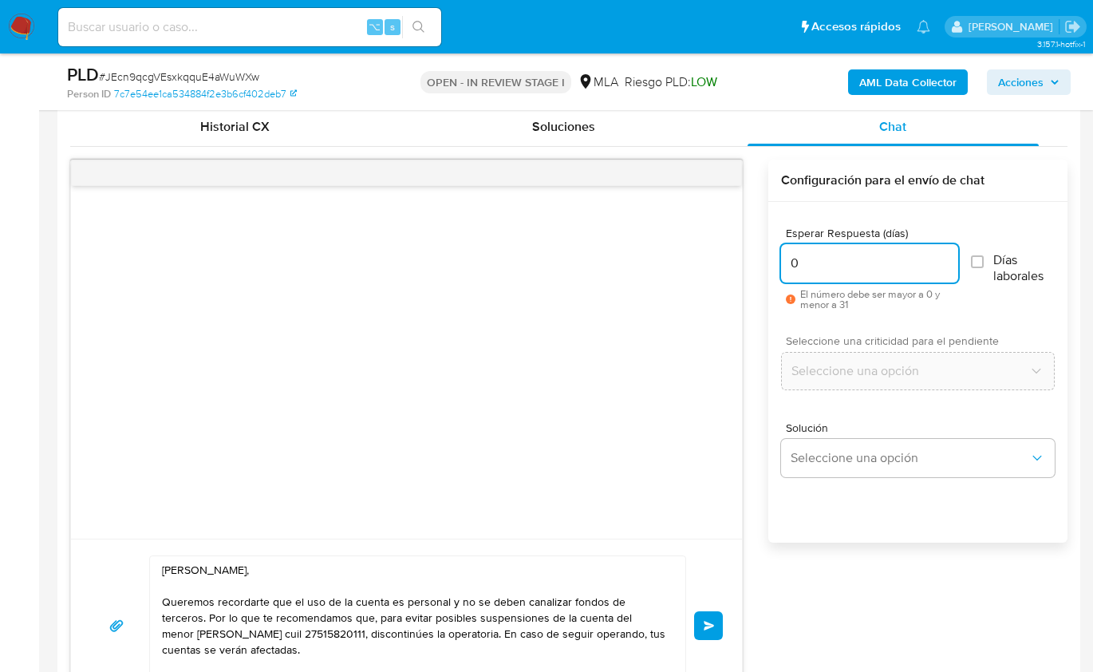
type input "0"
click at [829, 268] on input "0" at bounding box center [869, 263] width 176 height 21
type input "1"
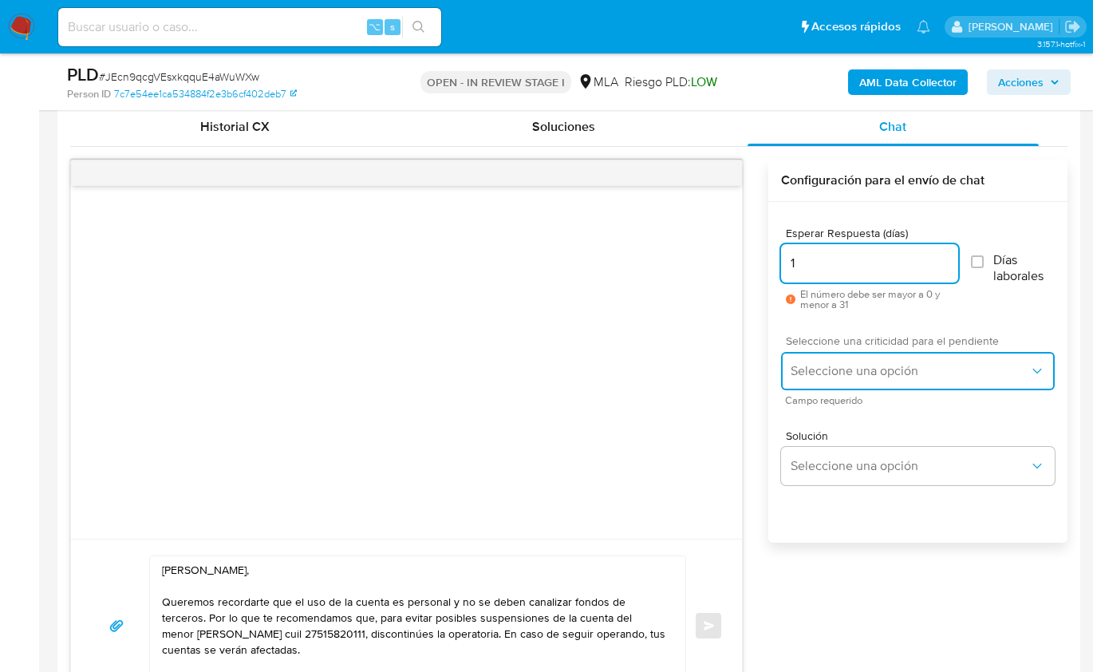
click at [835, 363] on span "Seleccione una opción" at bounding box center [910, 371] width 239 height 16
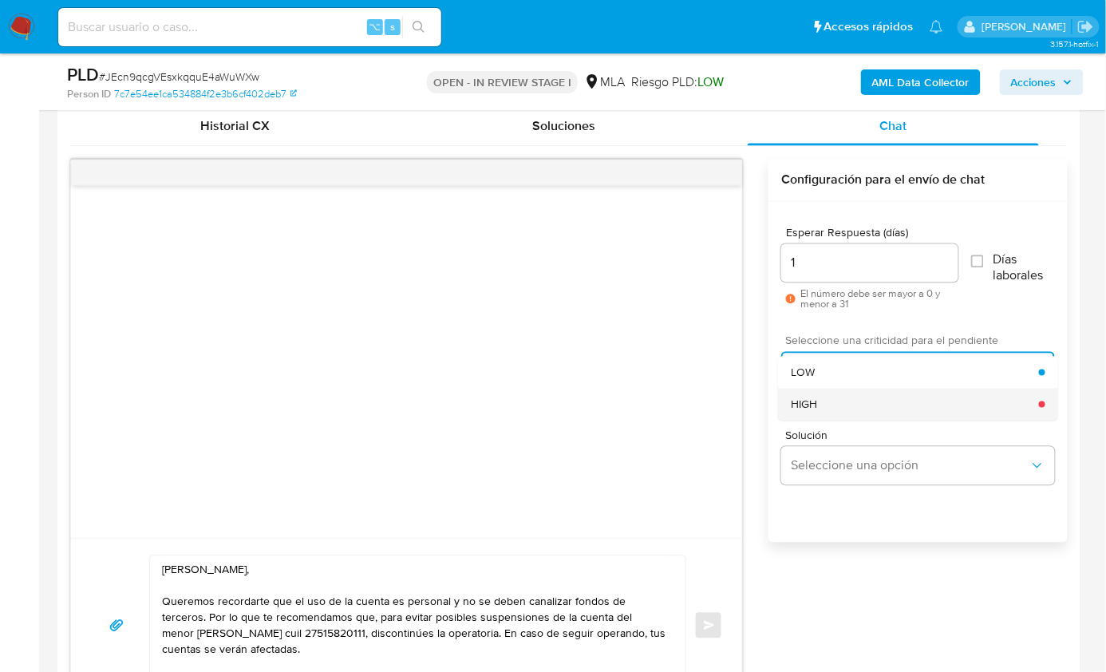
click at [841, 396] on div "HIGH" at bounding box center [915, 405] width 248 height 32
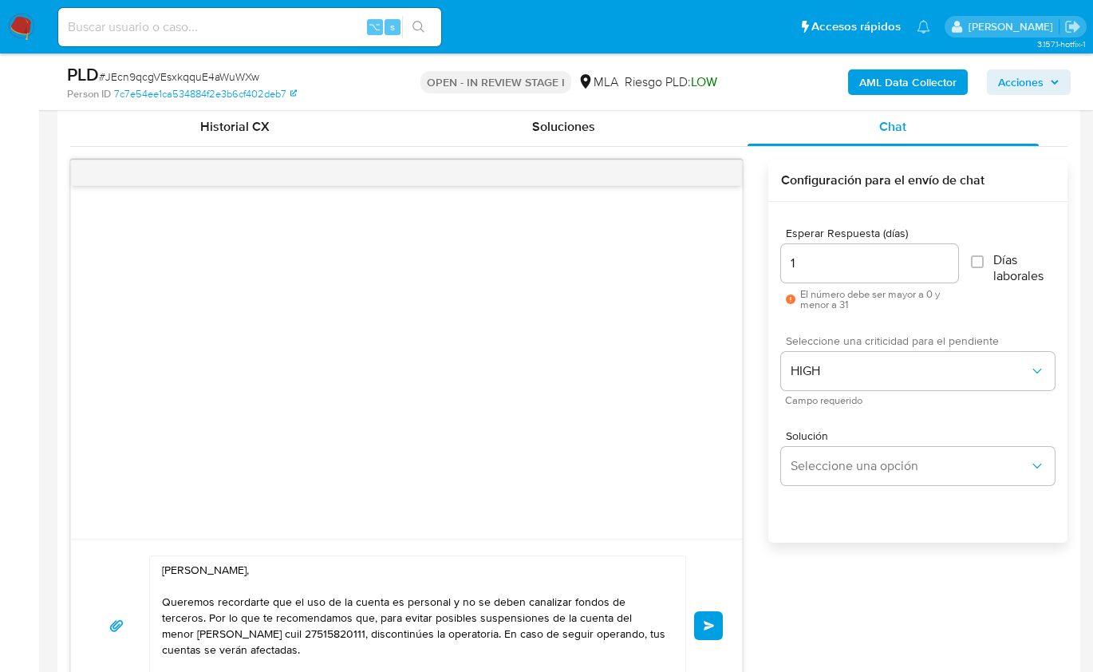
click at [812, 266] on input "1" at bounding box center [869, 263] width 176 height 21
click at [702, 622] on button "Enviar" at bounding box center [708, 625] width 29 height 29
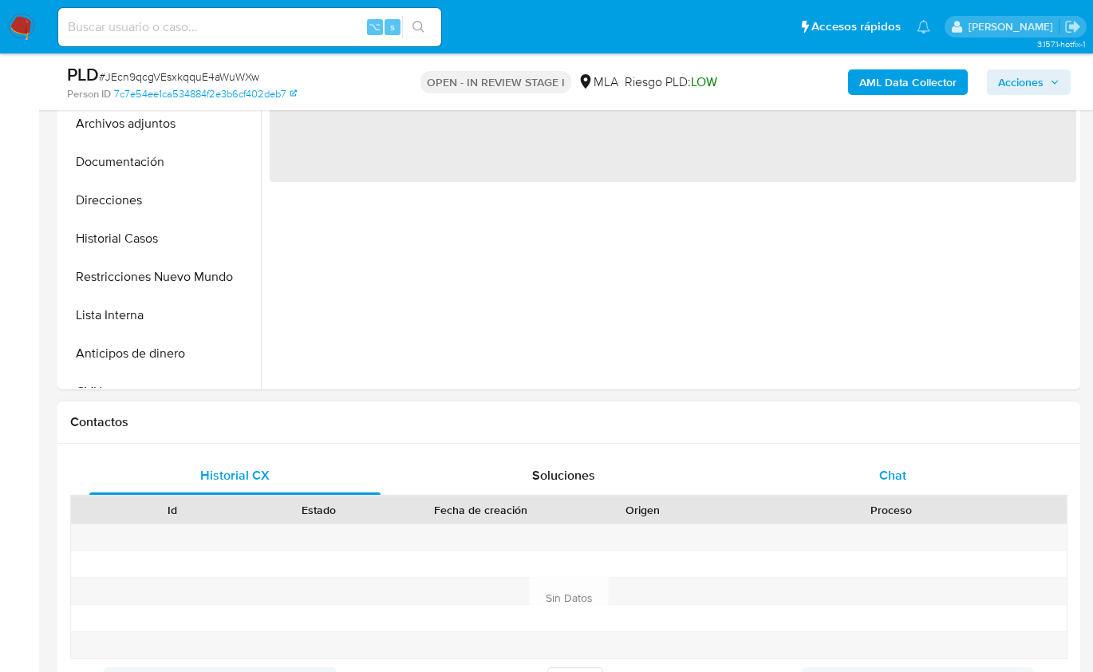
click at [909, 471] on div "Chat" at bounding box center [892, 475] width 291 height 38
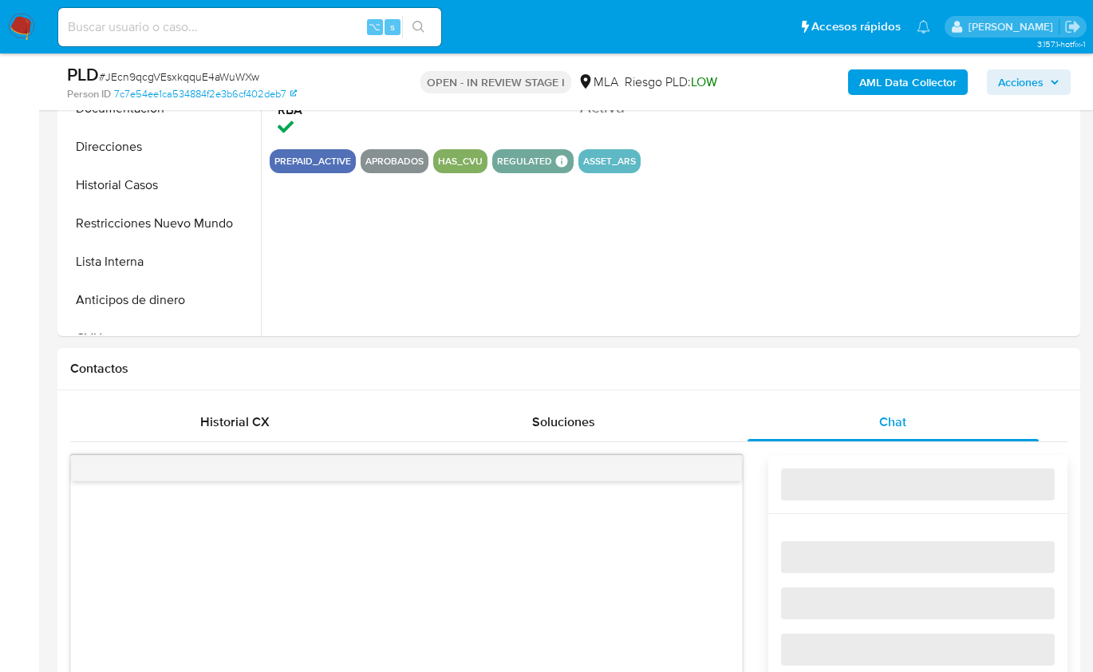
scroll to position [696, 0]
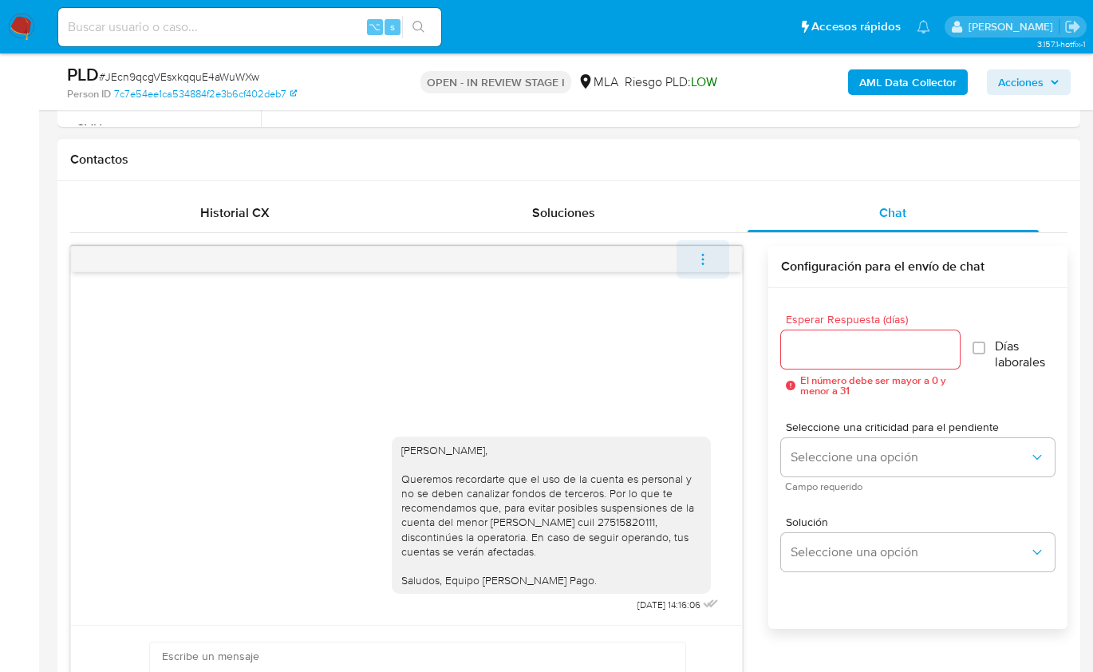
select select "10"
click at [716, 262] on button "menu-action" at bounding box center [702, 259] width 53 height 38
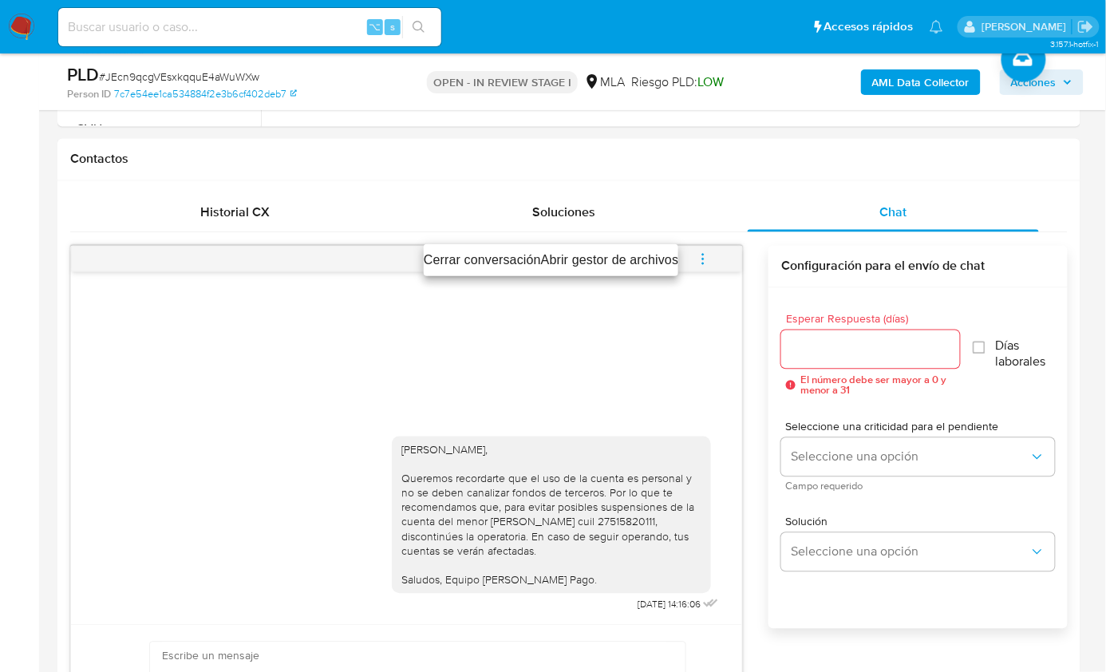
click at [457, 262] on li "Cerrar conversación" at bounding box center [482, 259] width 117 height 19
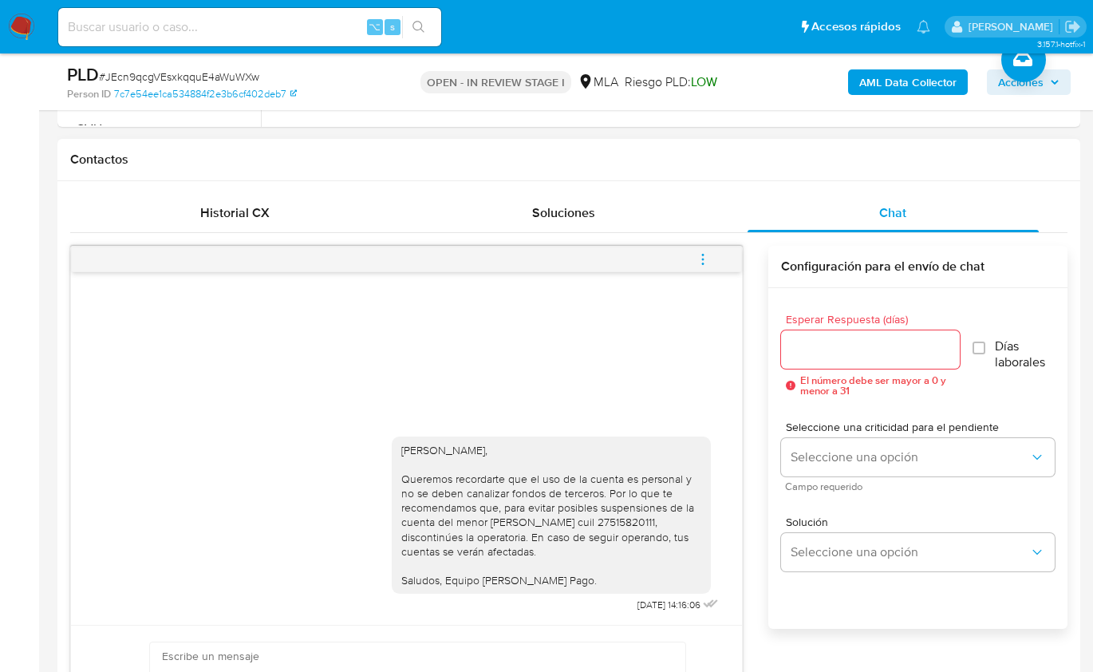
click at [767, 542] on div "[PERSON_NAME], Queremos recordarte que el uso de la cuenta es personal y no se …" at bounding box center [568, 514] width 997 height 537
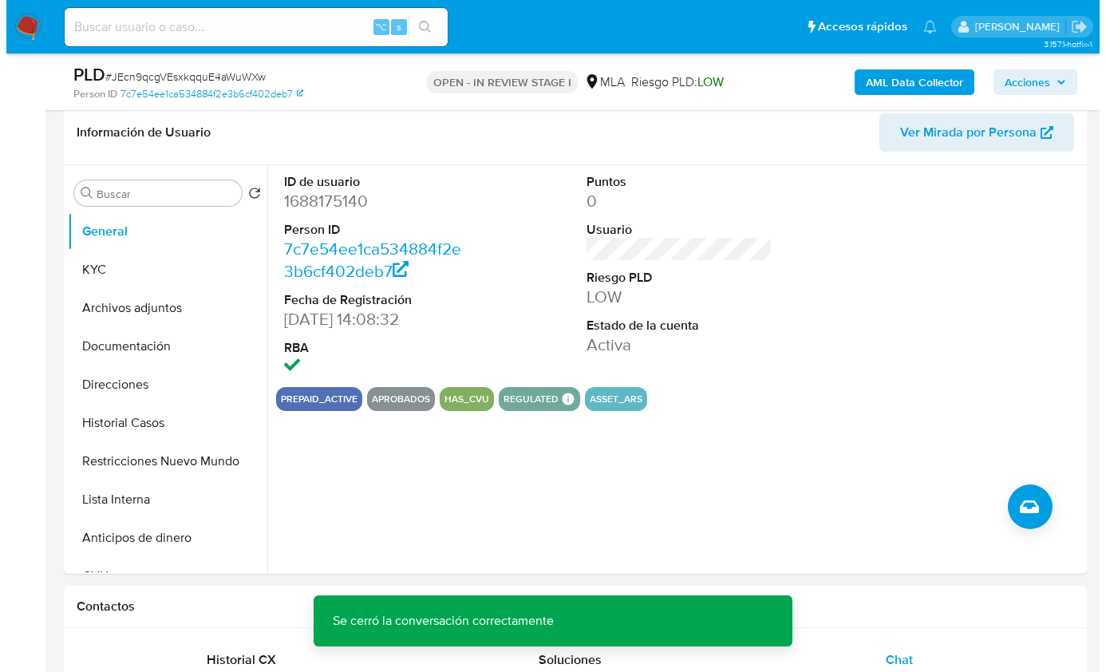
scroll to position [245, 0]
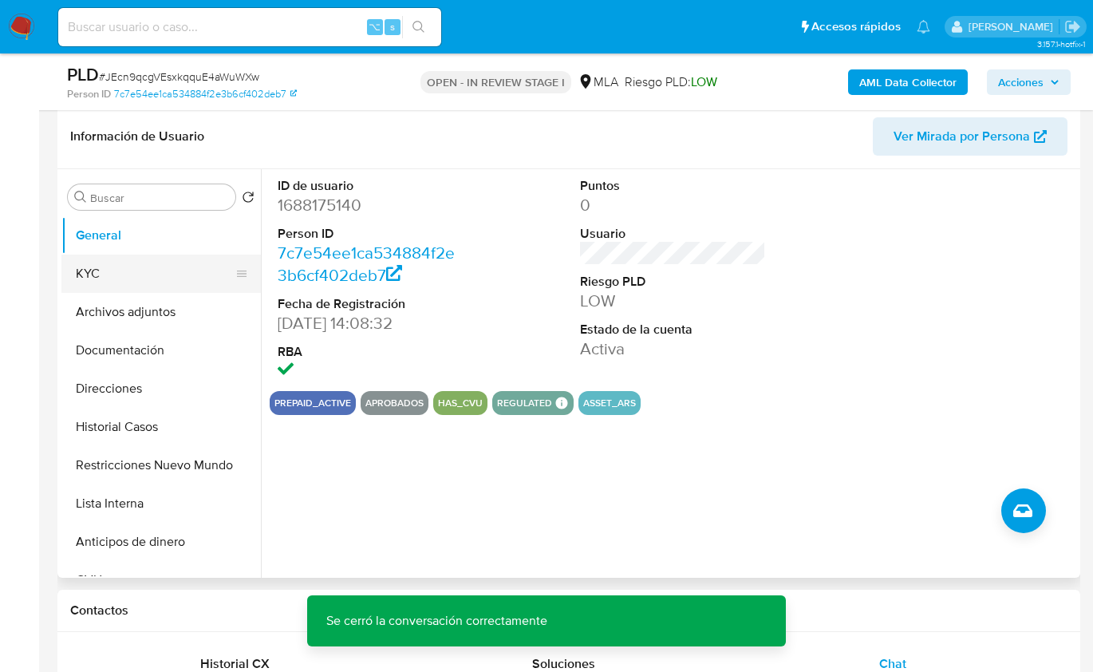
click at [93, 266] on button "KYC" at bounding box center [154, 273] width 187 height 38
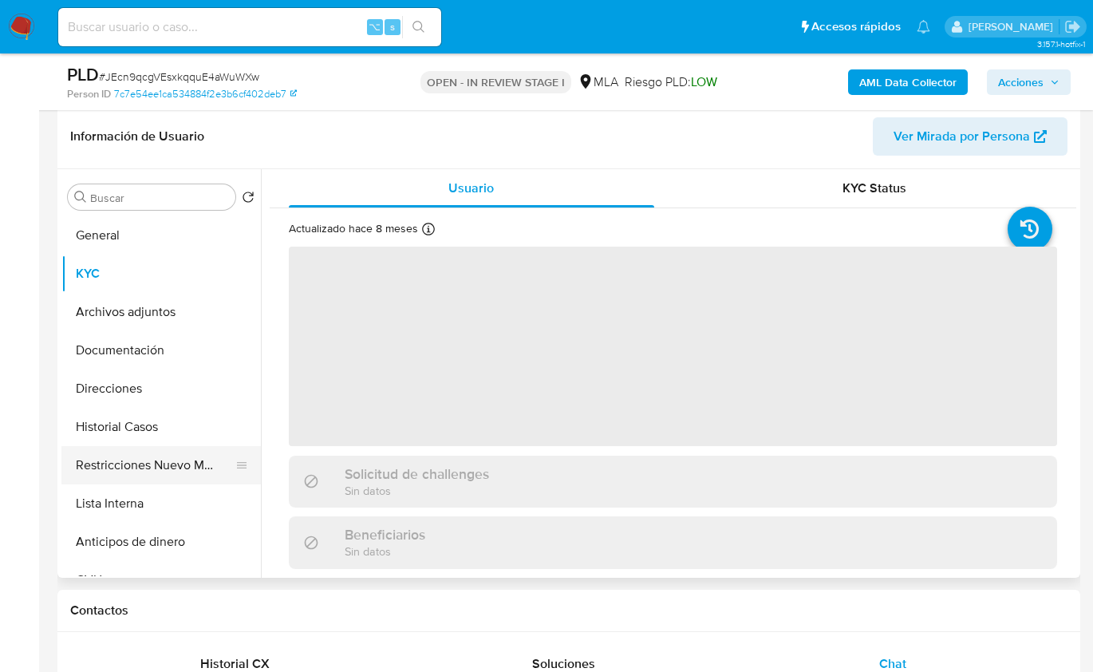
click at [122, 466] on button "Restricciones Nuevo Mundo" at bounding box center [154, 465] width 187 height 38
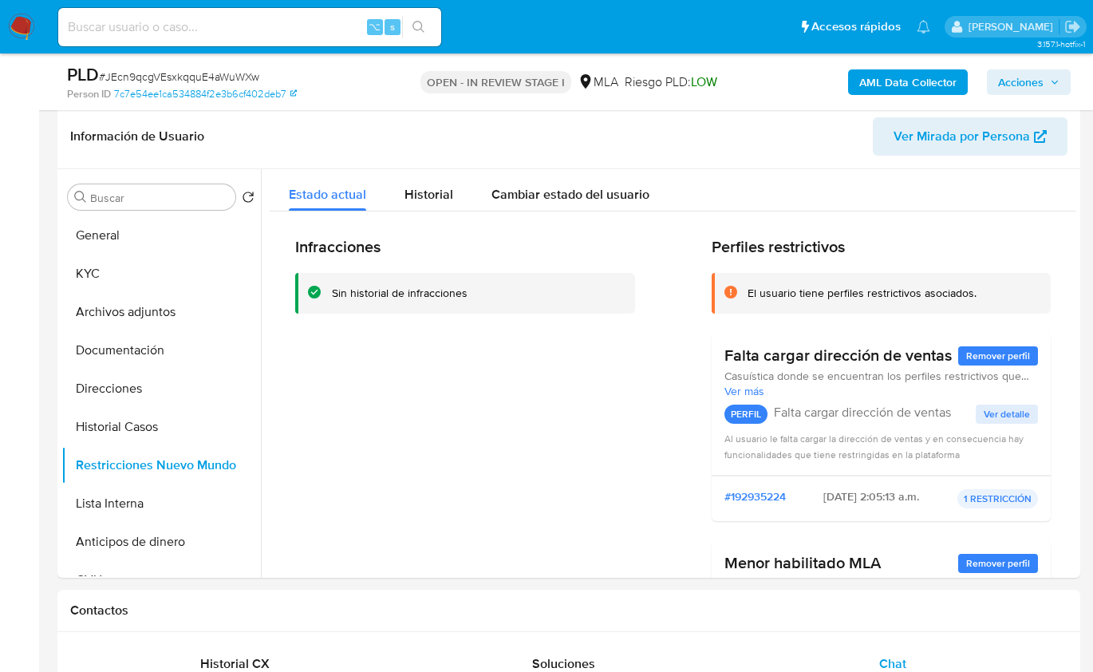
click at [885, 81] on b "AML Data Collector" at bounding box center [907, 82] width 97 height 26
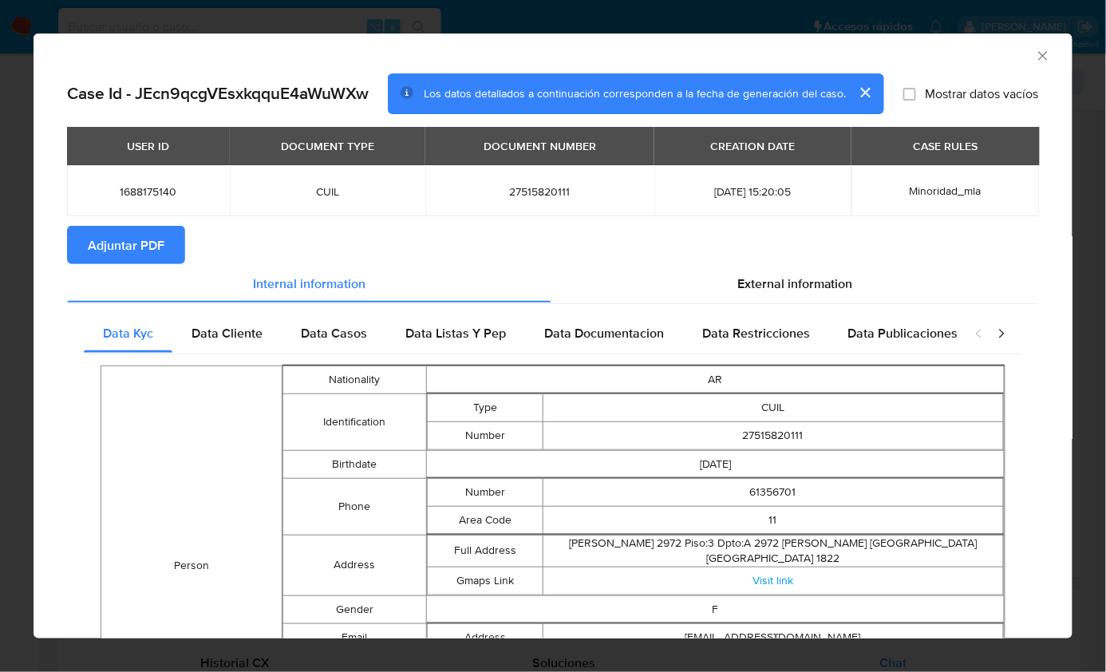
click at [158, 254] on span "Adjuntar PDF" at bounding box center [126, 244] width 77 height 35
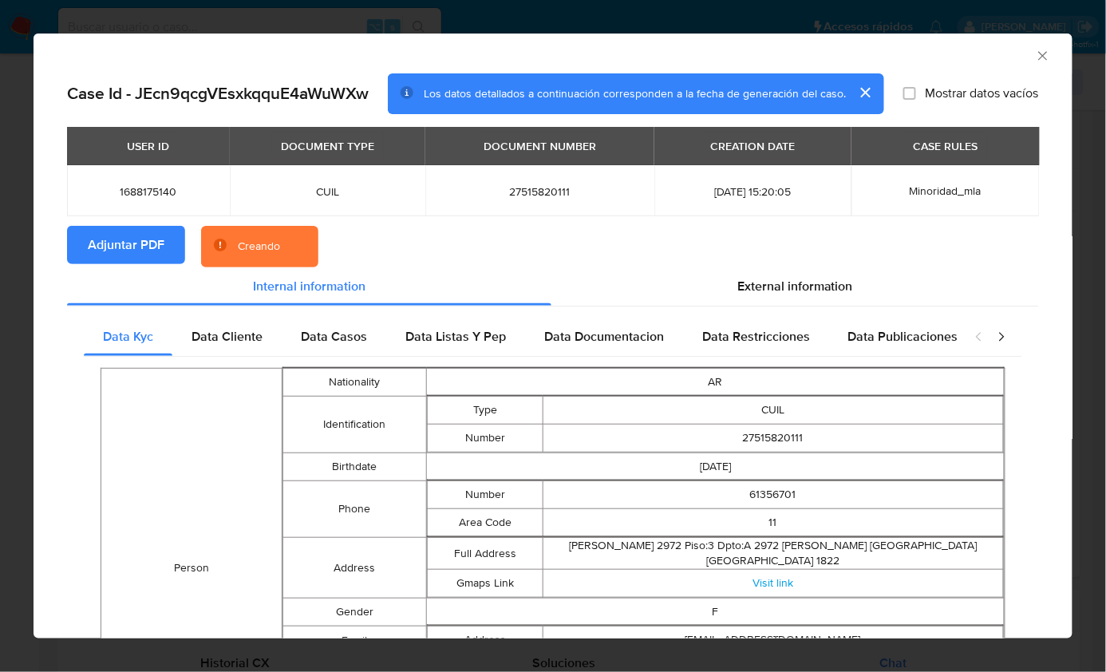
click at [1035, 52] on icon "Cerrar ventana" at bounding box center [1043, 56] width 16 height 16
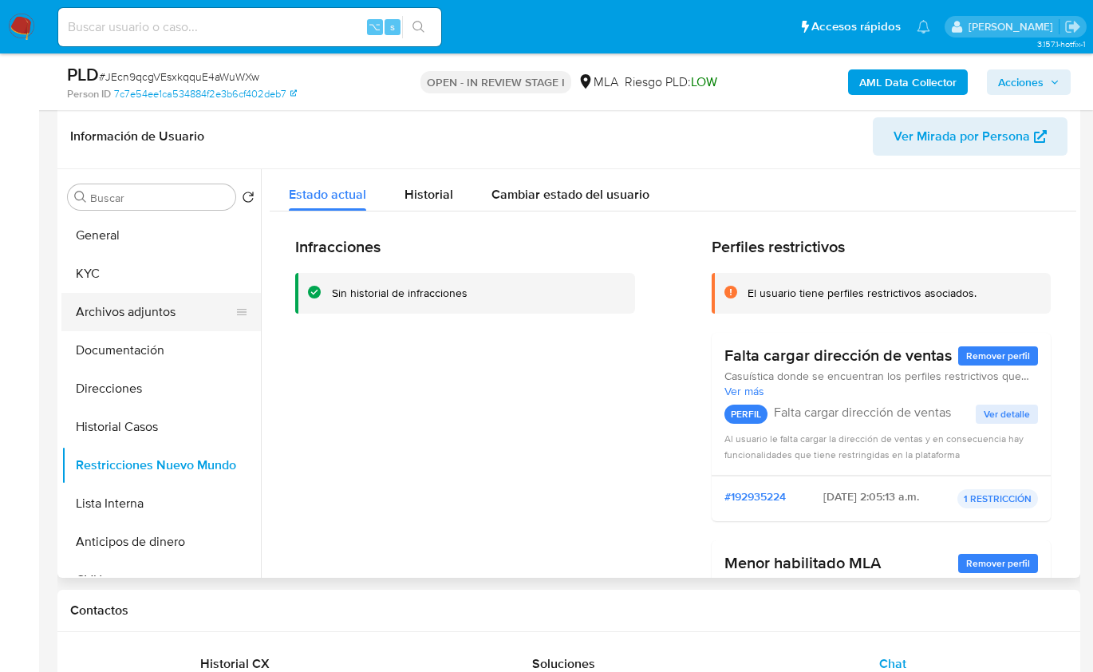
click at [189, 301] on button "Archivos adjuntos" at bounding box center [154, 312] width 187 height 38
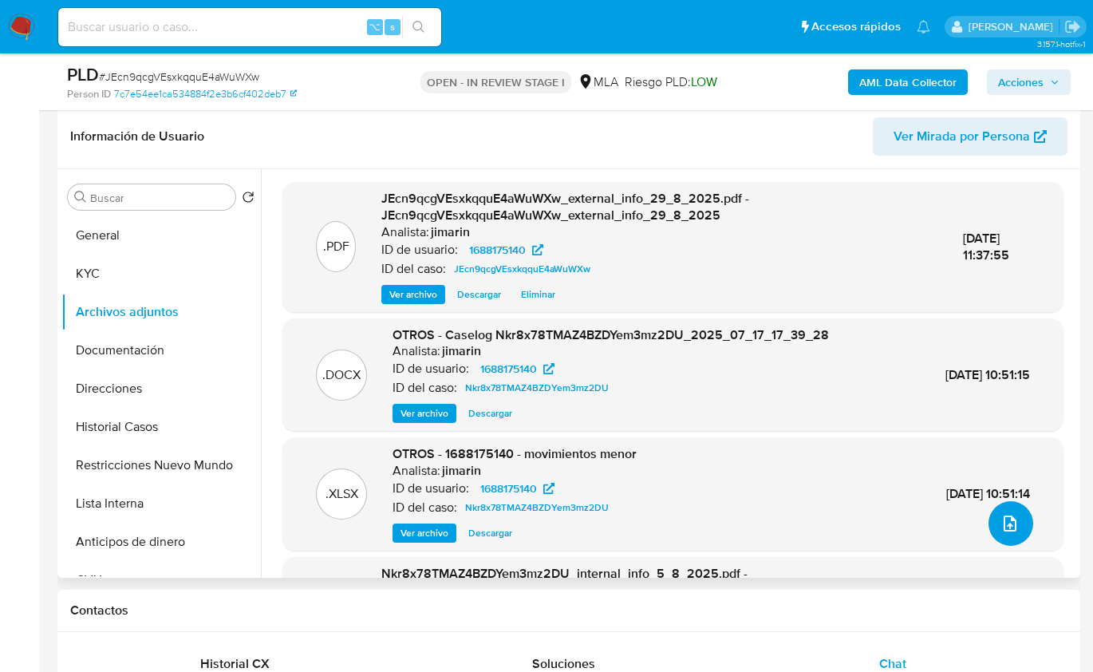
click at [1005, 521] on icon "upload-file" at bounding box center [1009, 523] width 19 height 19
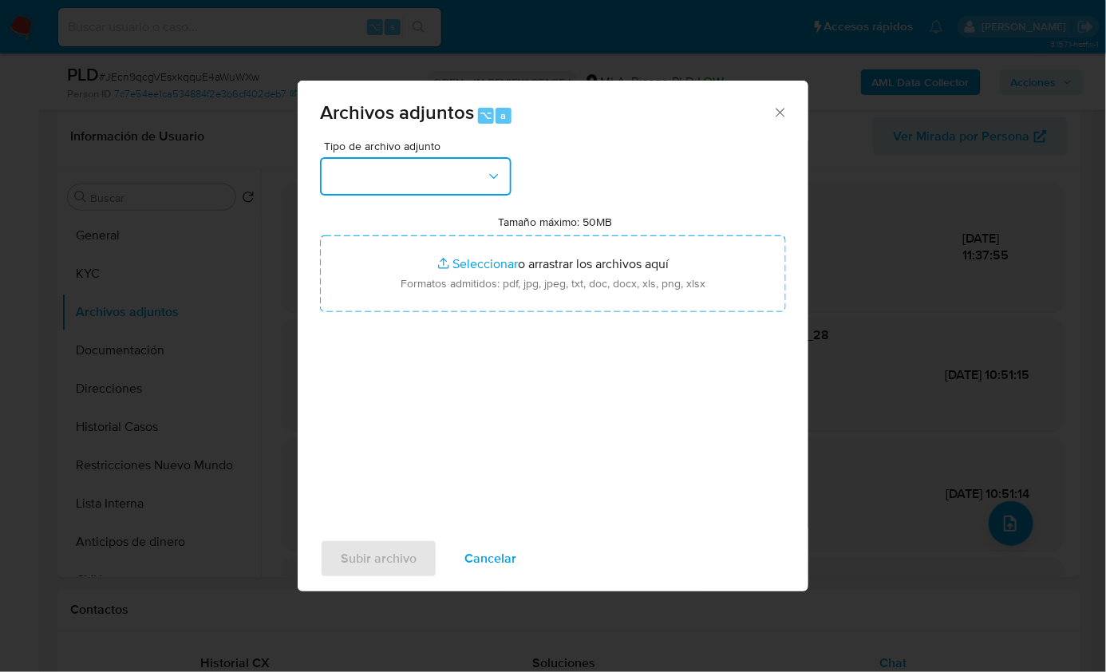
click at [415, 176] on button "button" at bounding box center [415, 176] width 191 height 38
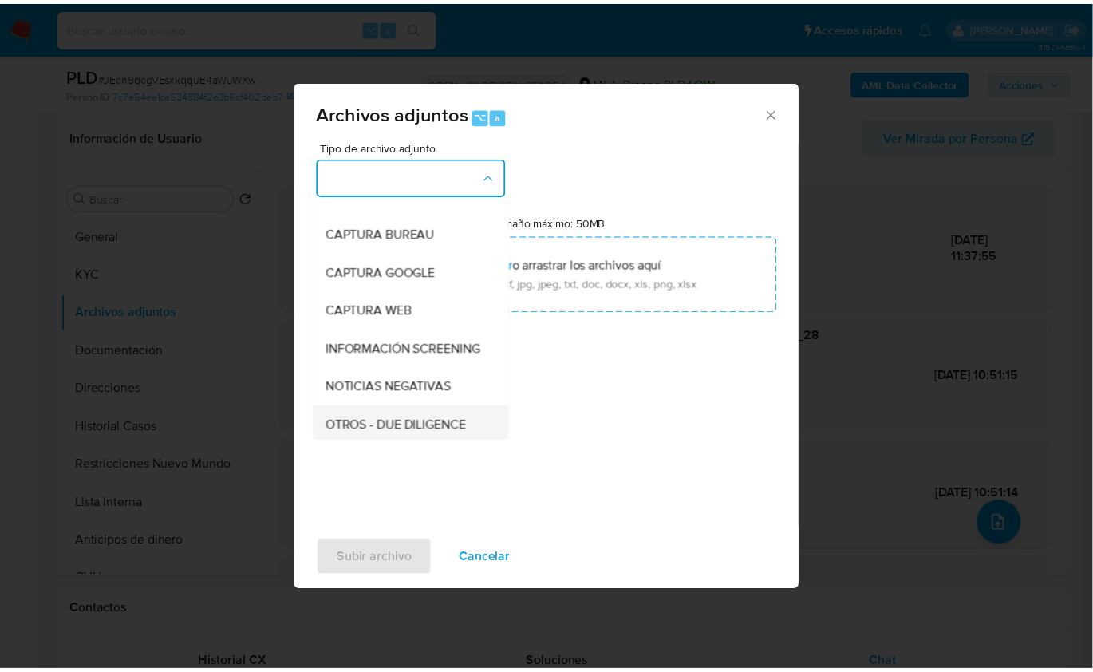
scroll to position [263, 0]
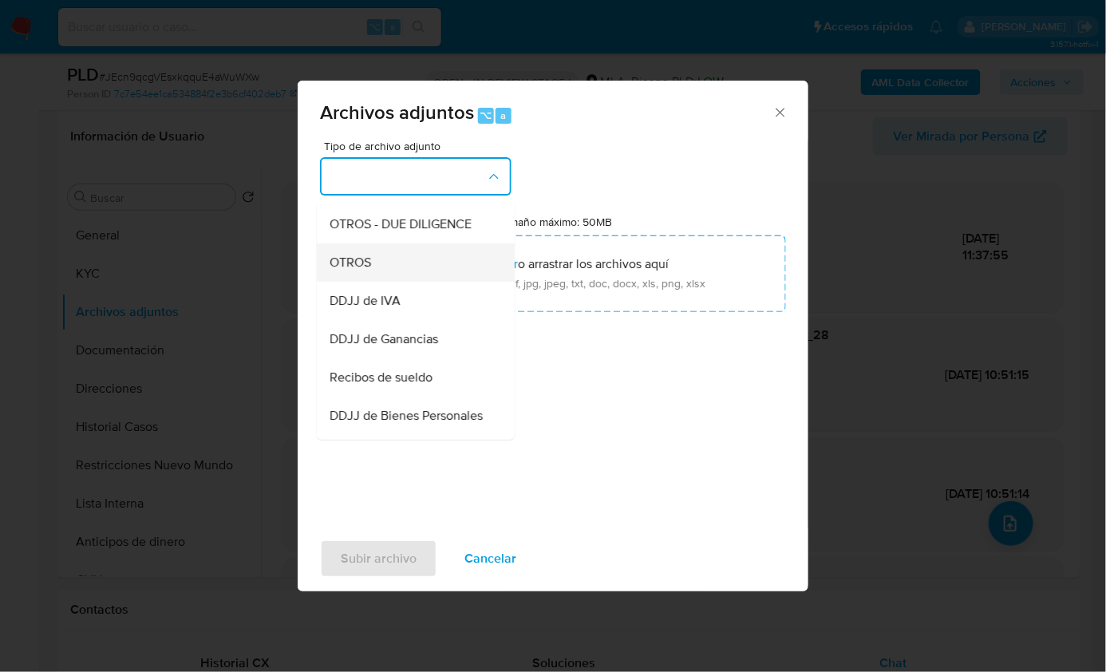
click at [384, 281] on div "OTROS" at bounding box center [410, 262] width 163 height 38
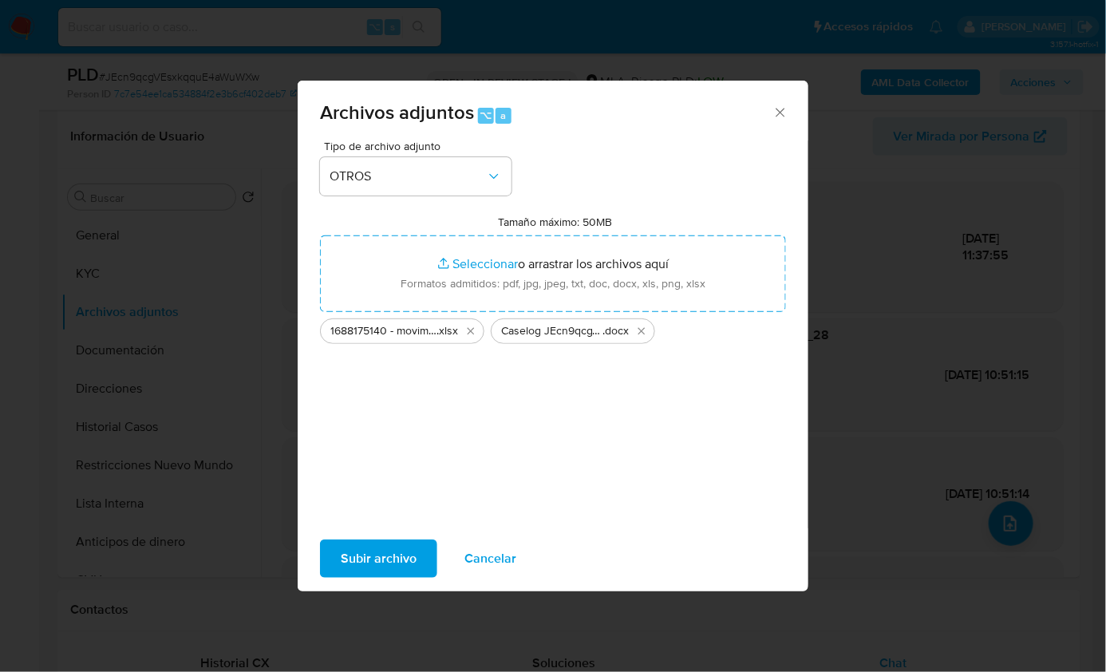
click at [386, 557] on span "Subir archivo" at bounding box center [379, 558] width 76 height 35
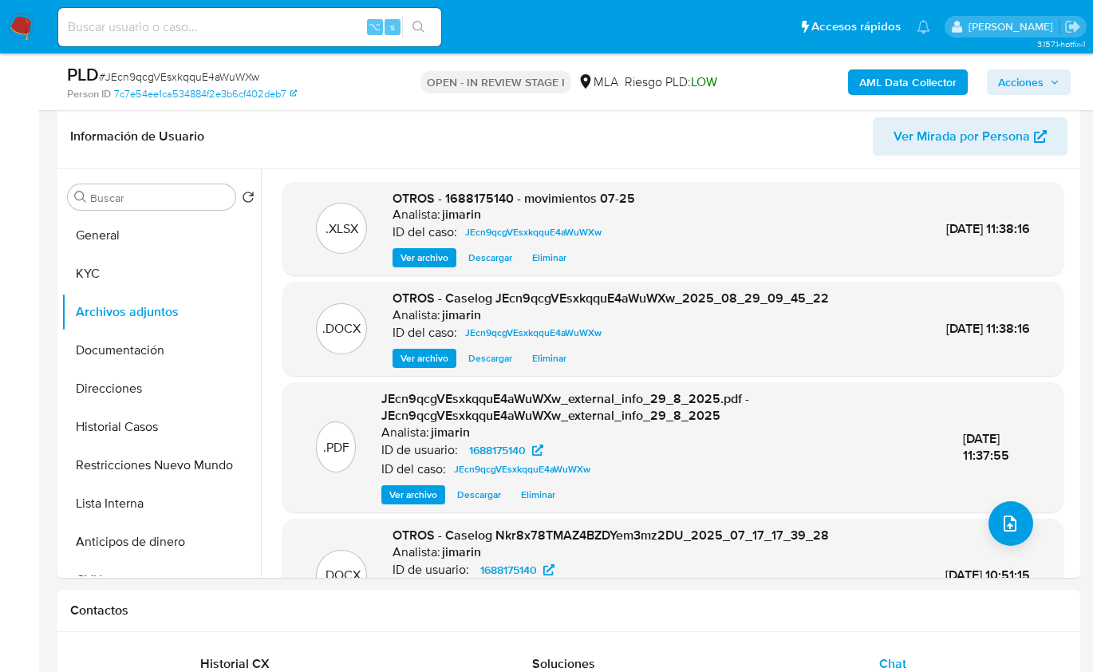
click at [1046, 83] on span "Acciones" at bounding box center [1028, 82] width 61 height 22
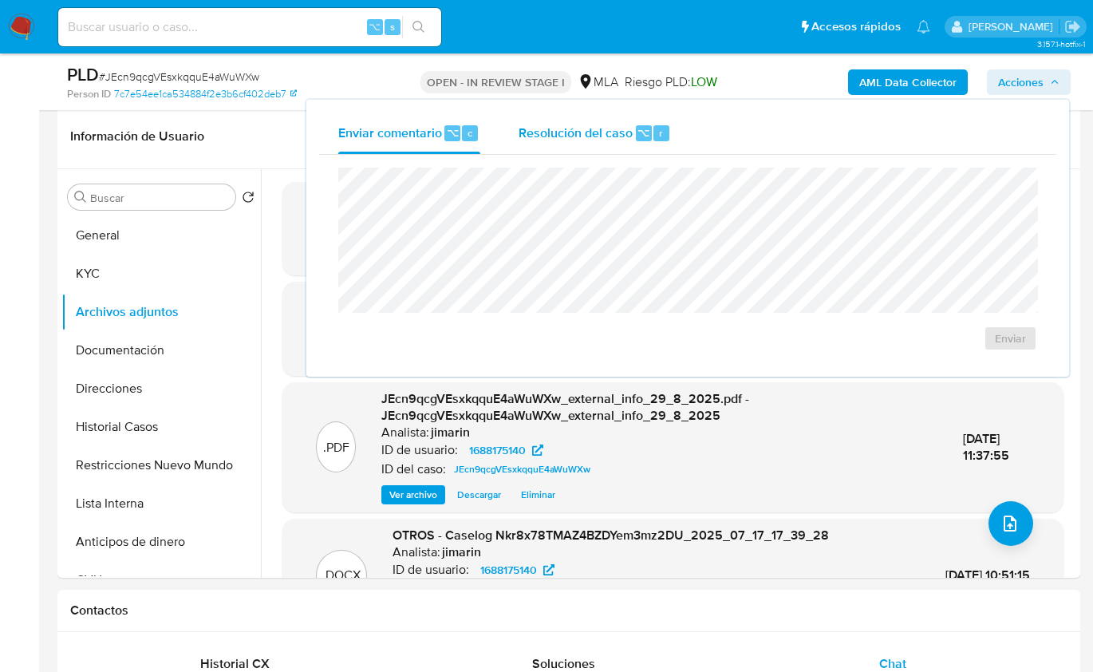
click at [590, 134] on span "Resolución del caso" at bounding box center [576, 132] width 114 height 18
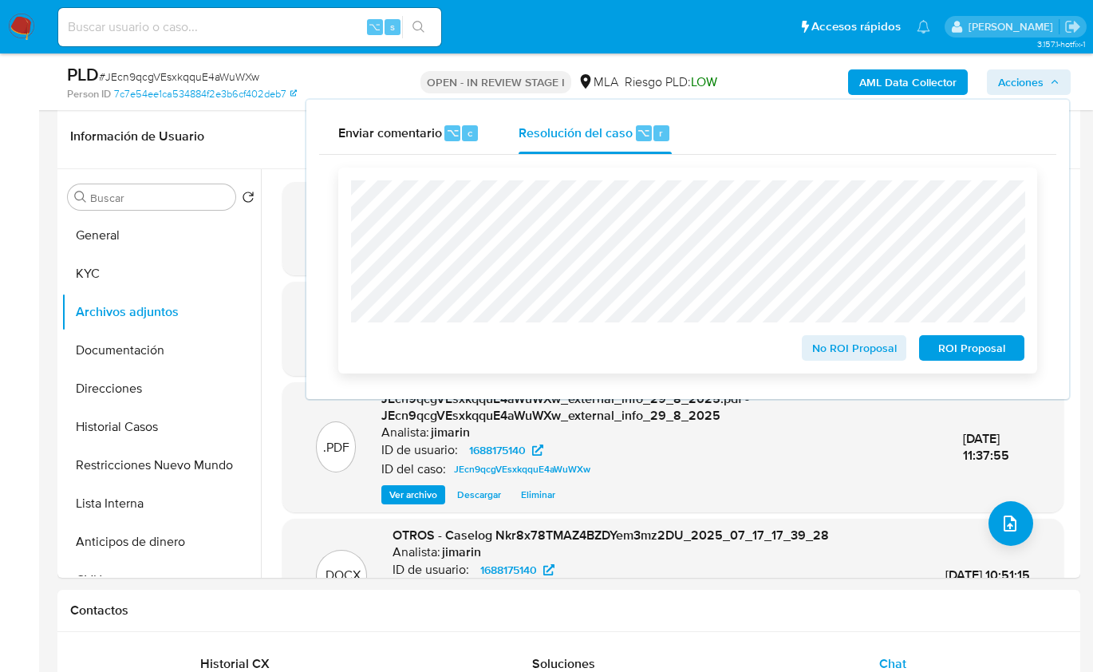
click at [826, 348] on span "No ROI Proposal" at bounding box center [854, 348] width 83 height 22
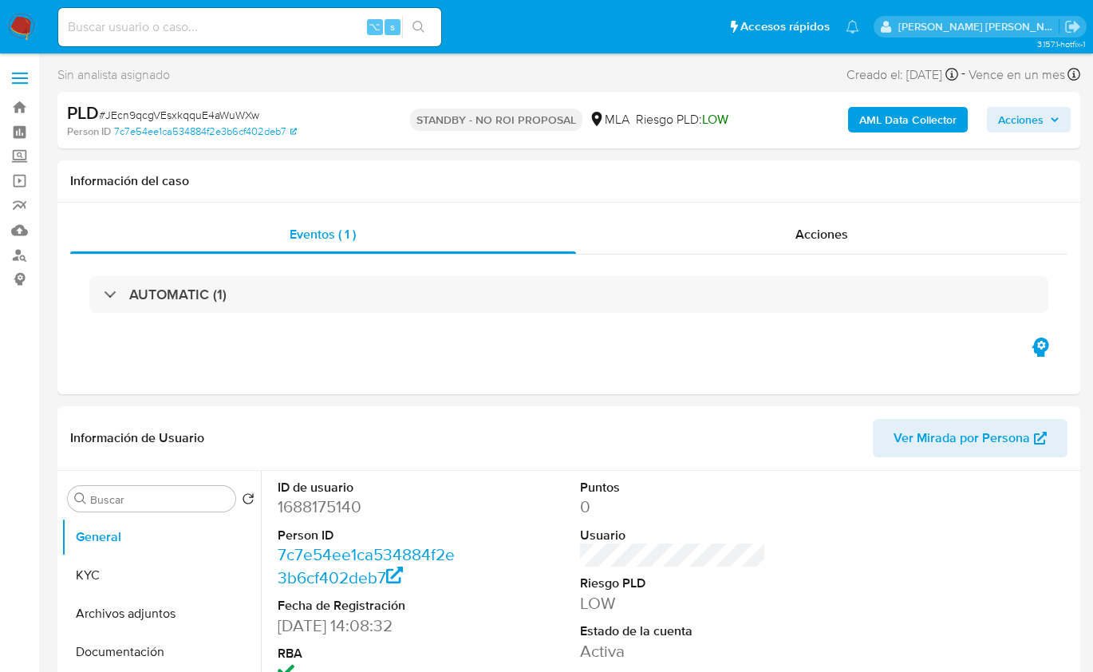
select select "10"
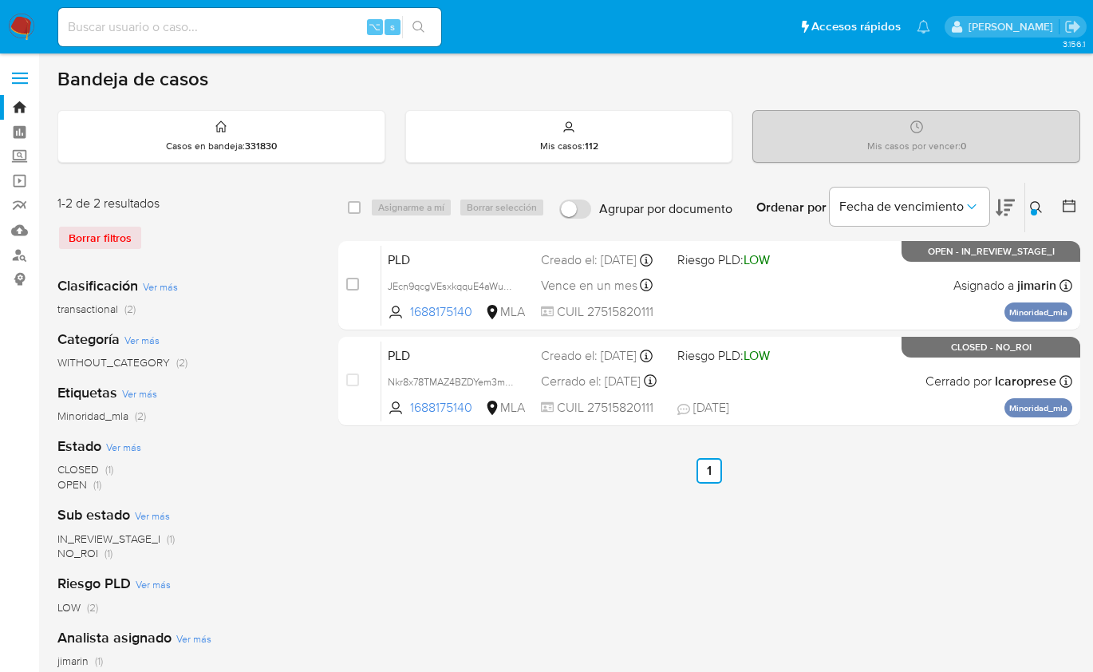
click at [1037, 208] on icon at bounding box center [1036, 207] width 12 height 12
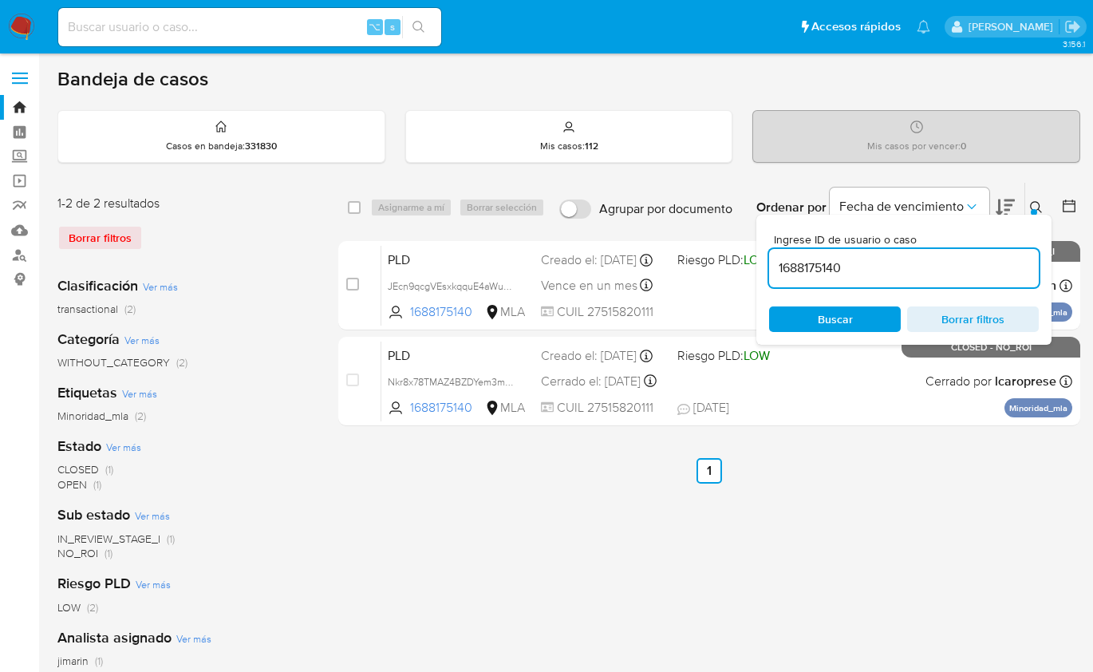
click at [989, 252] on div "1688175140" at bounding box center [904, 268] width 270 height 38
click at [984, 259] on input "1688175140" at bounding box center [904, 268] width 270 height 21
paste input "1079319707"
click at [952, 264] on input "16881751401079319707" at bounding box center [904, 268] width 270 height 21
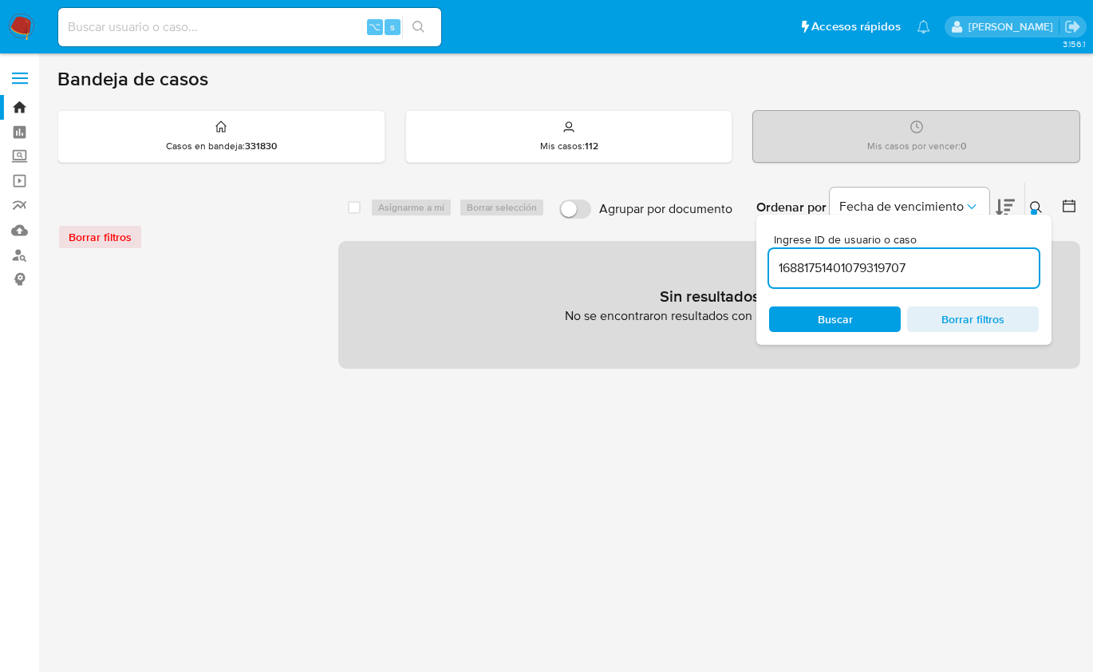
click at [886, 265] on input "16881751401079319707" at bounding box center [904, 268] width 270 height 21
paste input
type input "1079319707"
click at [1031, 202] on icon at bounding box center [1036, 207] width 13 height 13
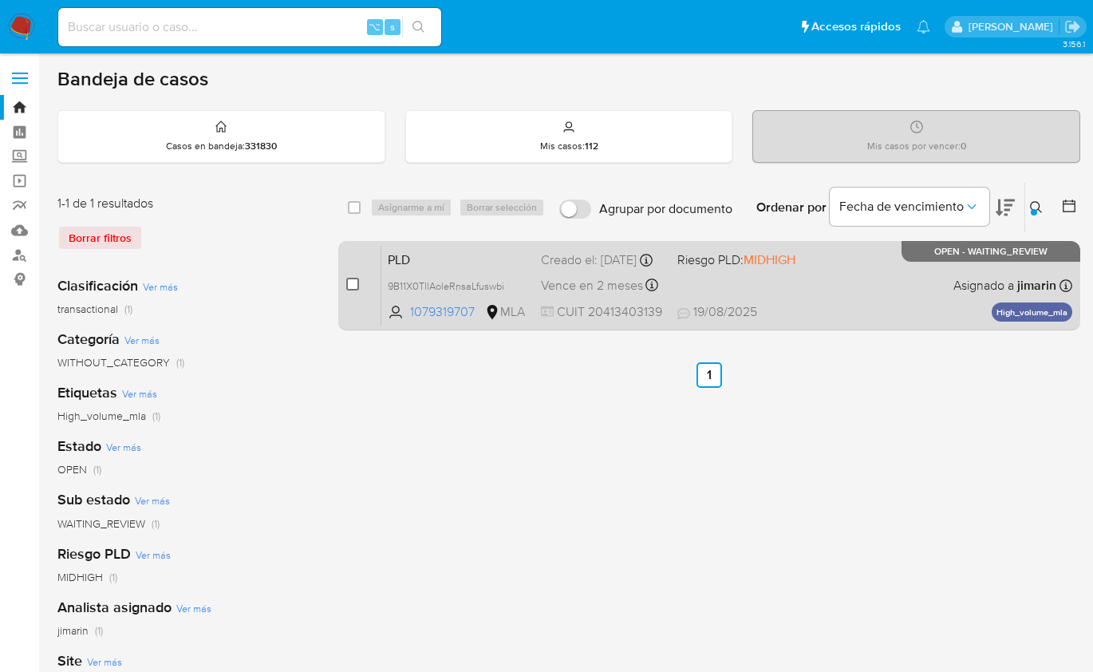
click at [357, 281] on input "checkbox" at bounding box center [352, 284] width 13 height 13
checkbox input "true"
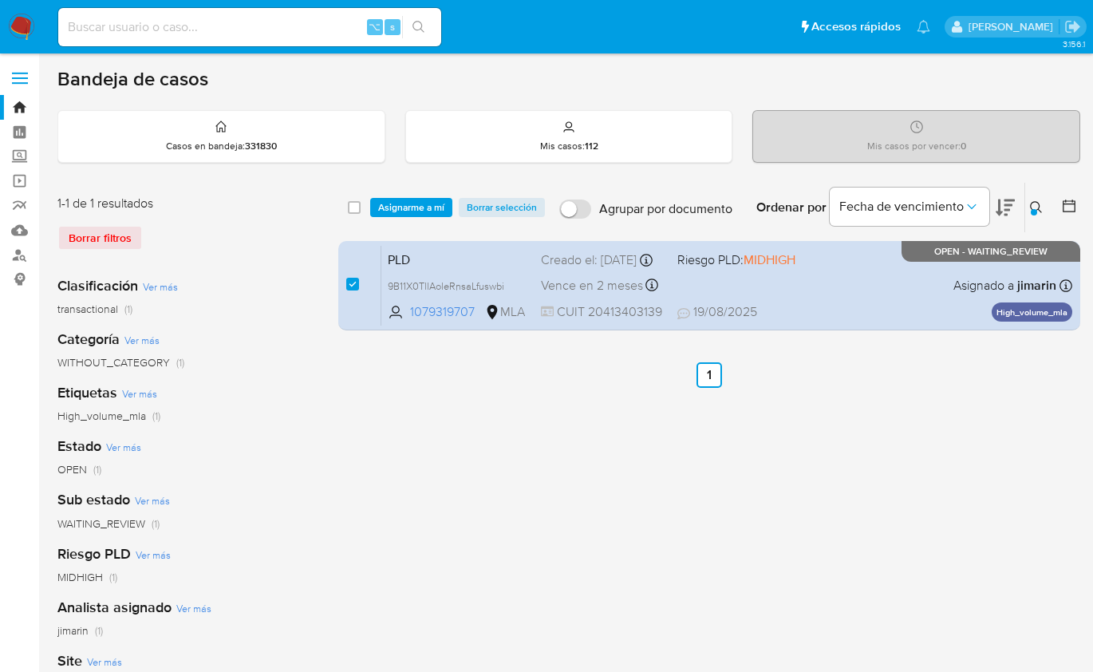
click at [400, 220] on div "select-all-cases-checkbox Asignarme a mí Borrar selección Agrupar por documento…" at bounding box center [709, 207] width 742 height 49
click at [405, 217] on div "select-all-cases-checkbox Asignarme a mí Borrar selección Agrupar por documento…" at bounding box center [709, 207] width 742 height 49
click at [405, 203] on span "Asignarme a mí" at bounding box center [411, 207] width 66 height 16
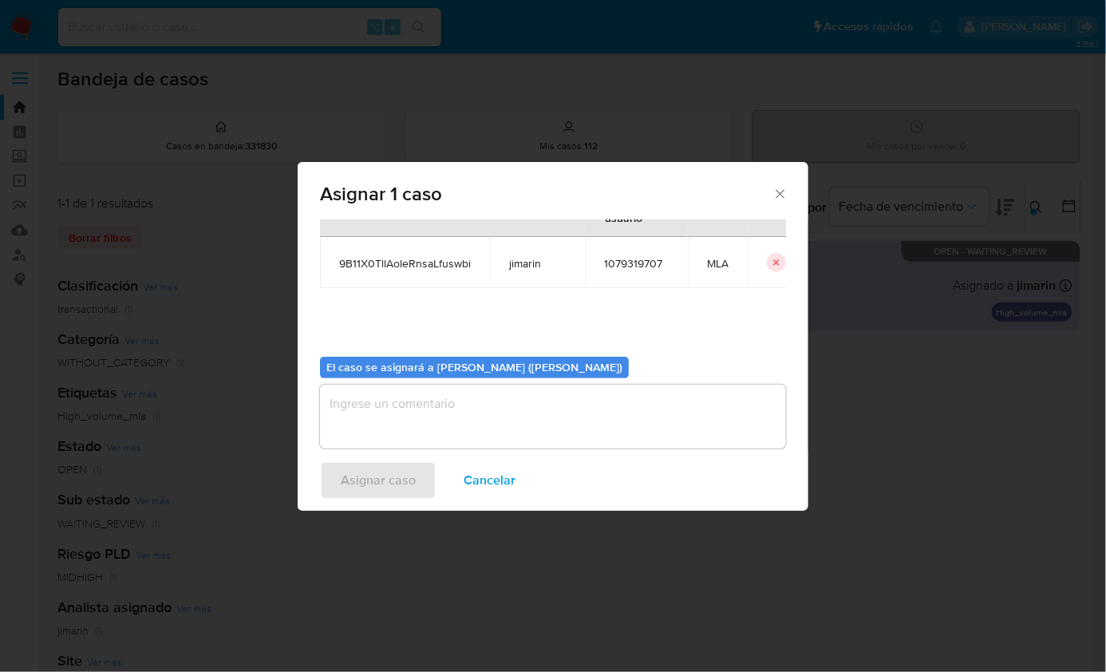
scroll to position [81, 0]
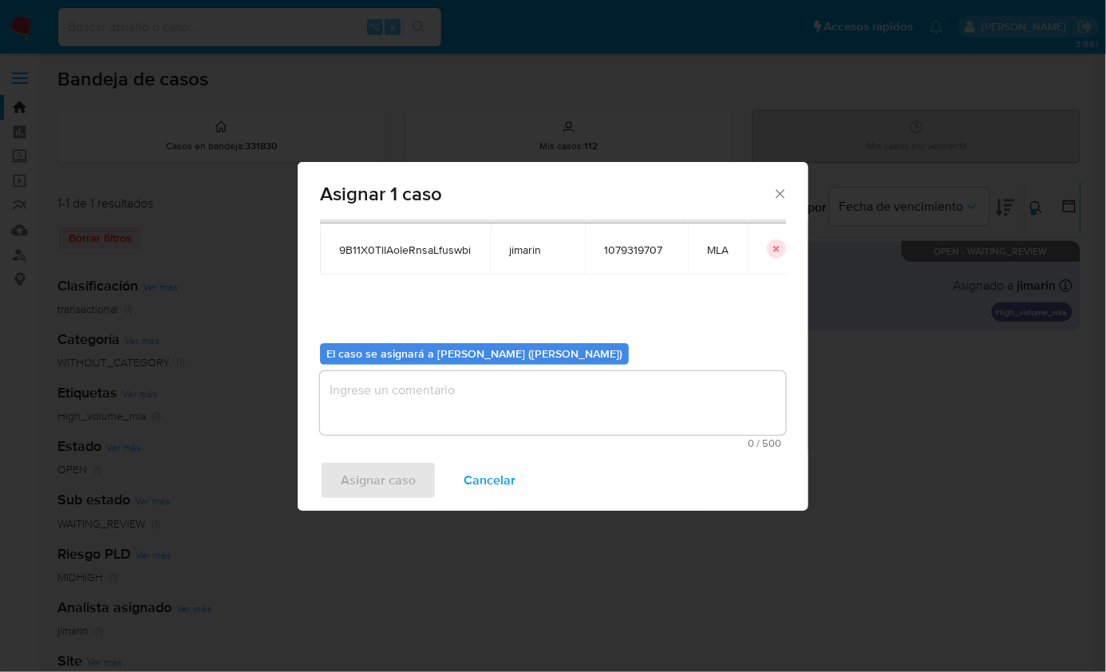
click at [496, 427] on textarea "assign-modal" at bounding box center [553, 403] width 466 height 64
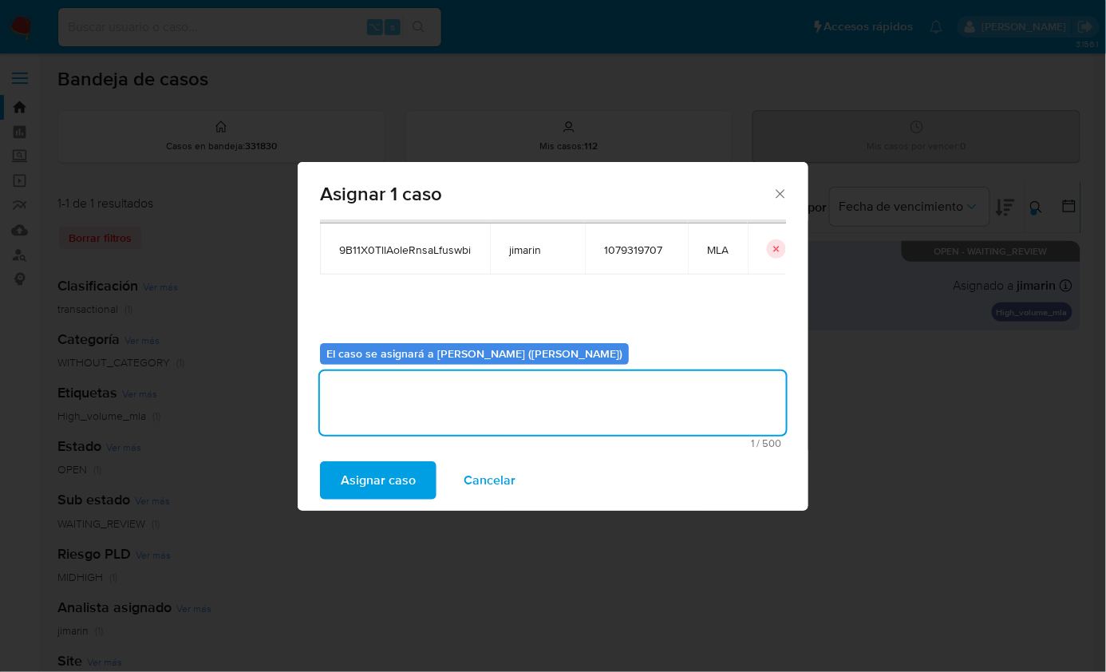
click at [387, 488] on span "Asignar caso" at bounding box center [378, 480] width 75 height 35
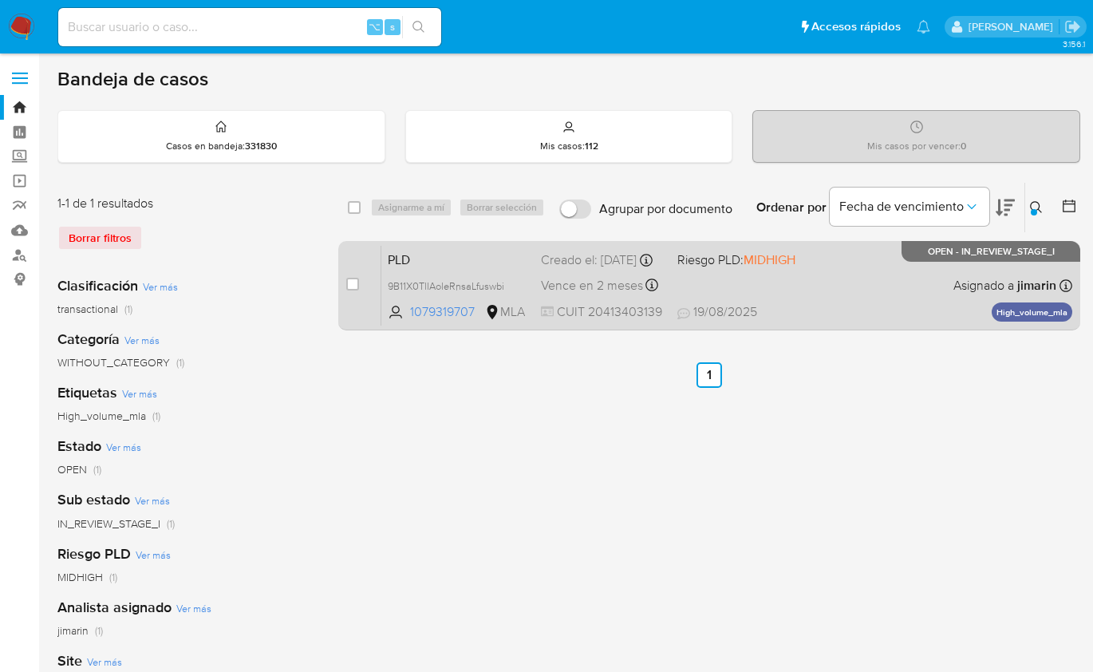
click at [787, 301] on div "PLD 9B11X0TllAoleRnsaLfuswbi 1079319707 MLA Riesgo PLD: MIDHIGH Creado el: 12/0…" at bounding box center [726, 285] width 691 height 81
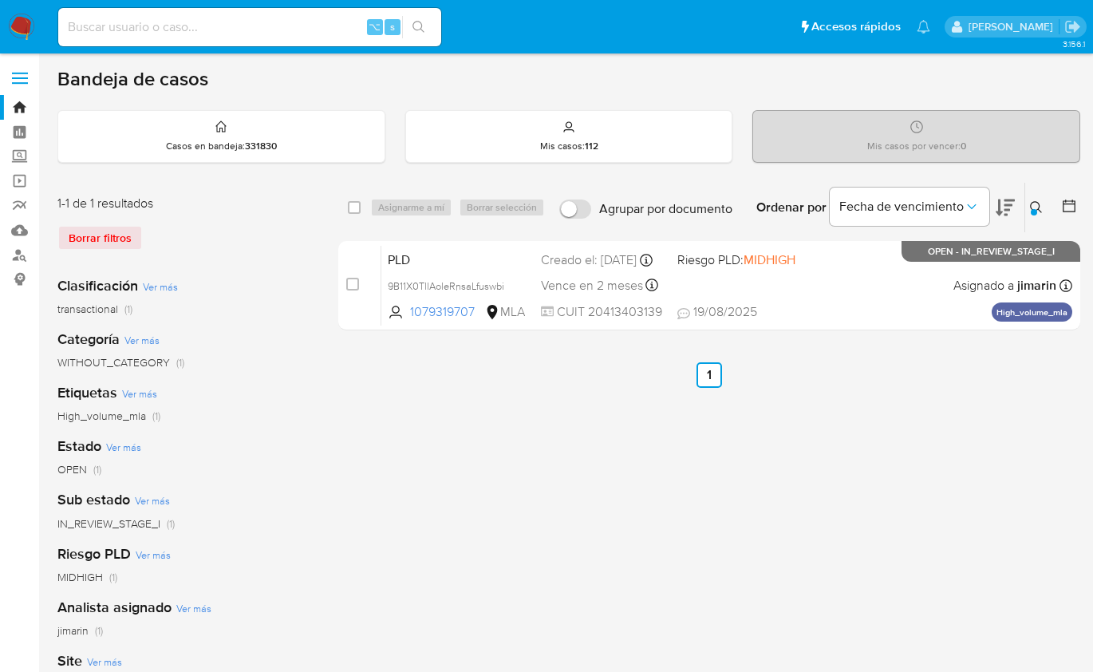
click at [1031, 209] on div at bounding box center [1034, 212] width 6 height 6
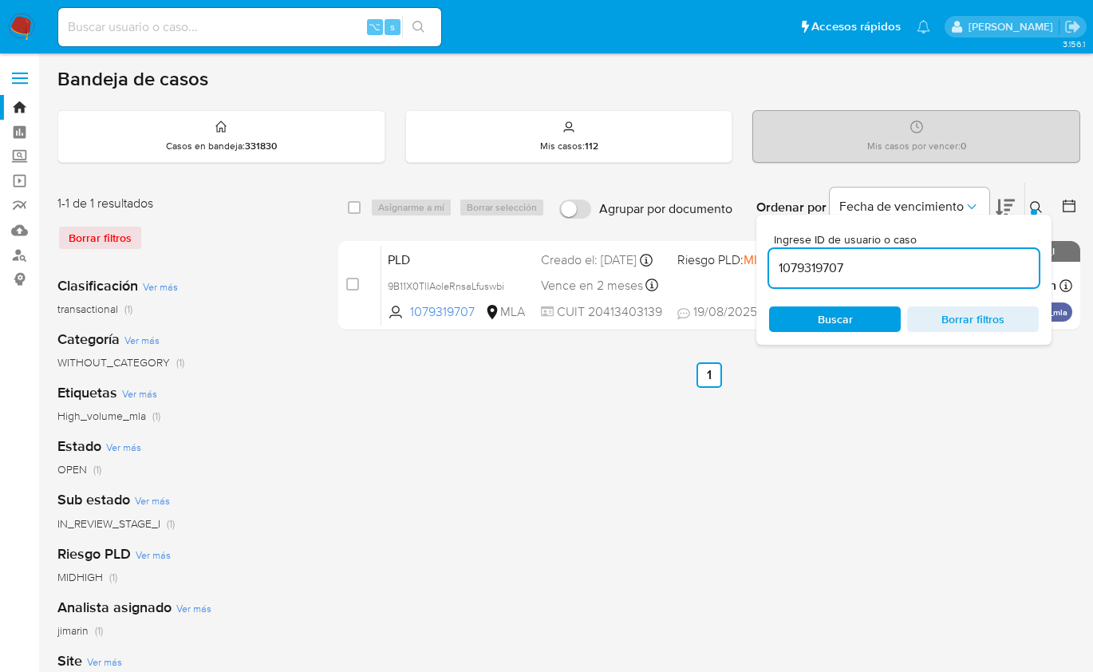
click at [964, 260] on input "1079319707" at bounding box center [904, 268] width 270 height 21
type input "673316248"
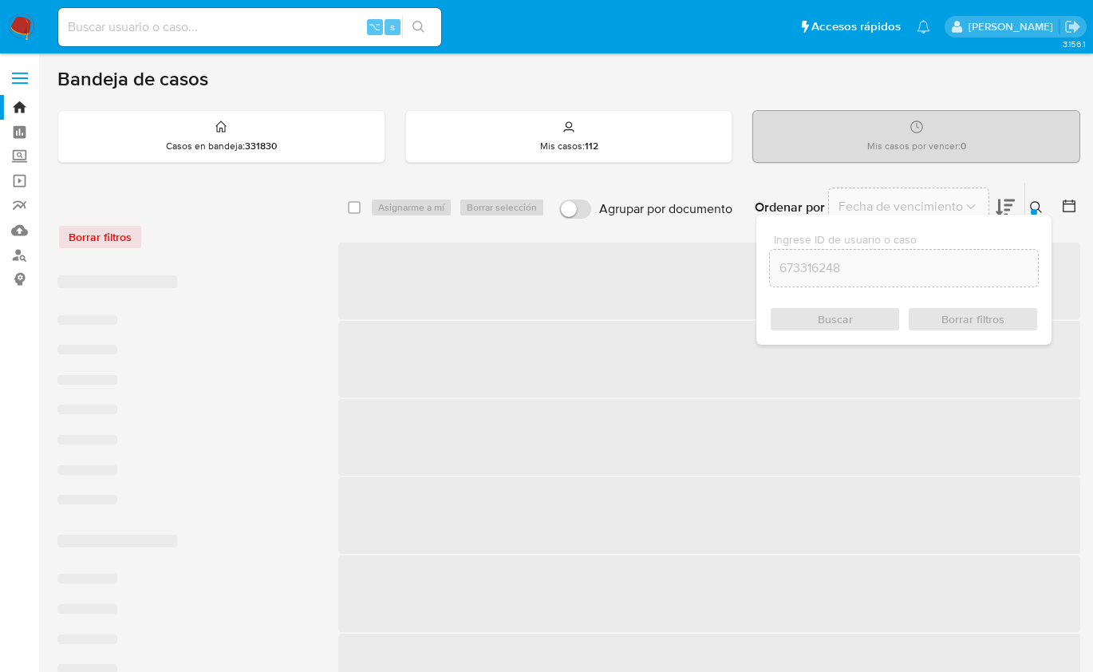
click at [1034, 205] on icon at bounding box center [1036, 207] width 13 height 13
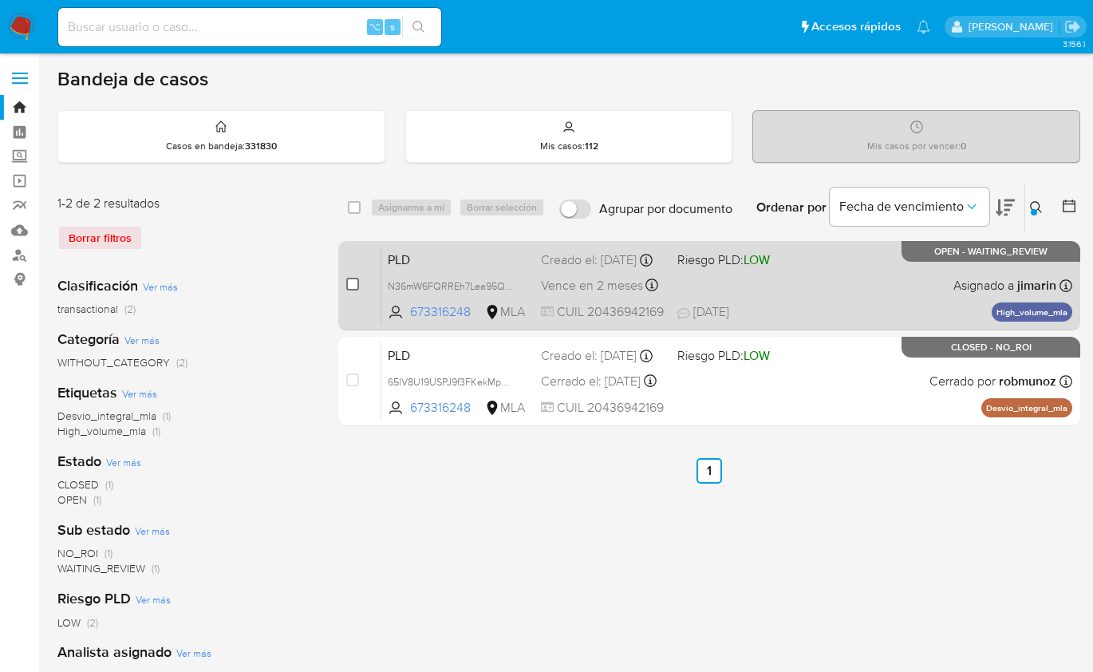
click at [357, 286] on input "checkbox" at bounding box center [352, 284] width 13 height 13
checkbox input "true"
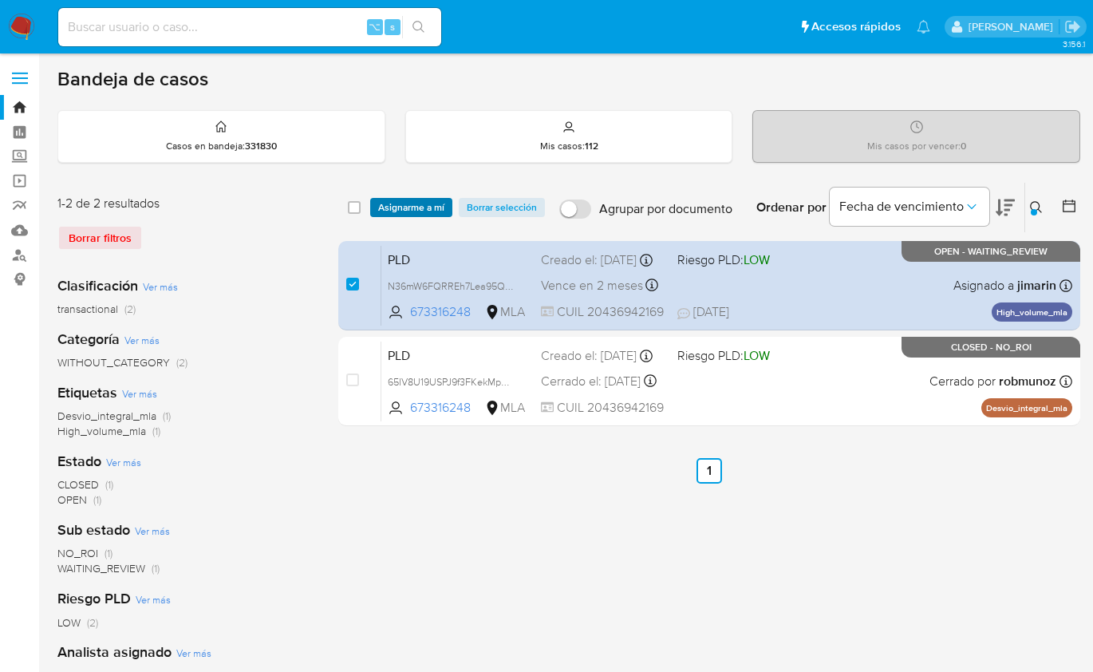
click at [411, 210] on span "Asignarme a mí" at bounding box center [411, 207] width 66 height 16
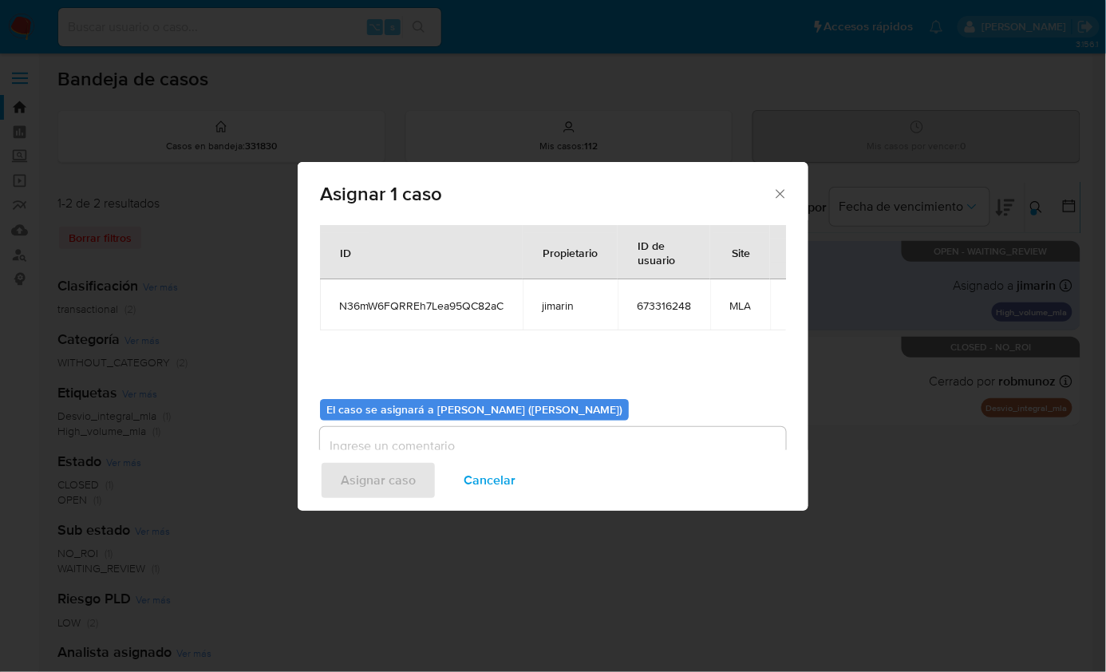
scroll to position [81, 0]
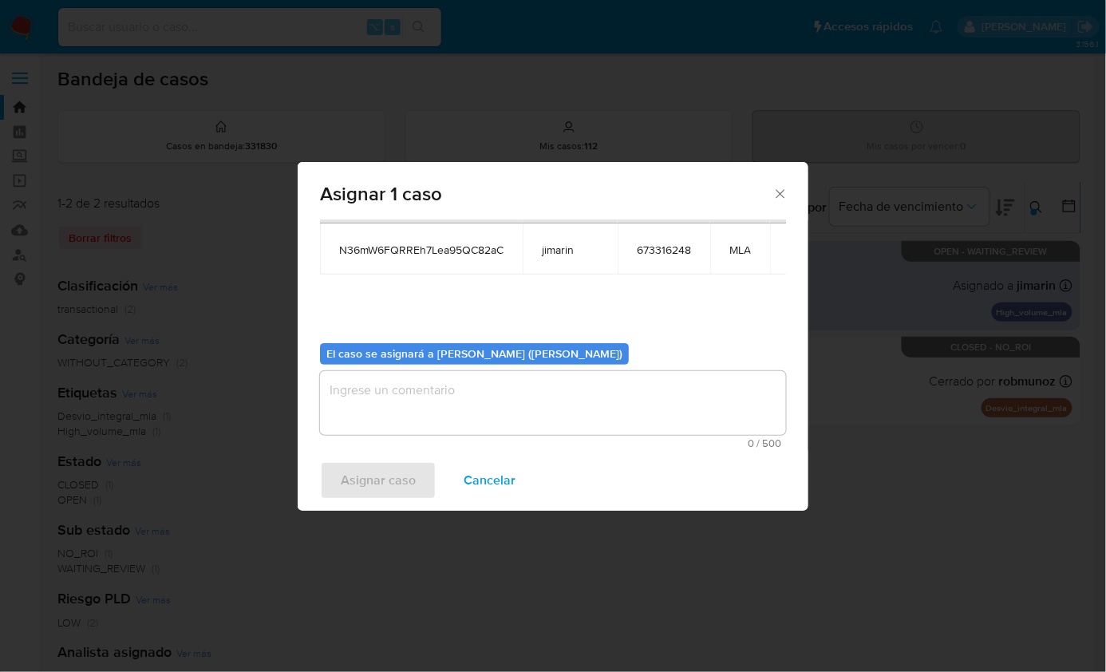
click at [441, 416] on textarea "assign-modal" at bounding box center [553, 403] width 466 height 64
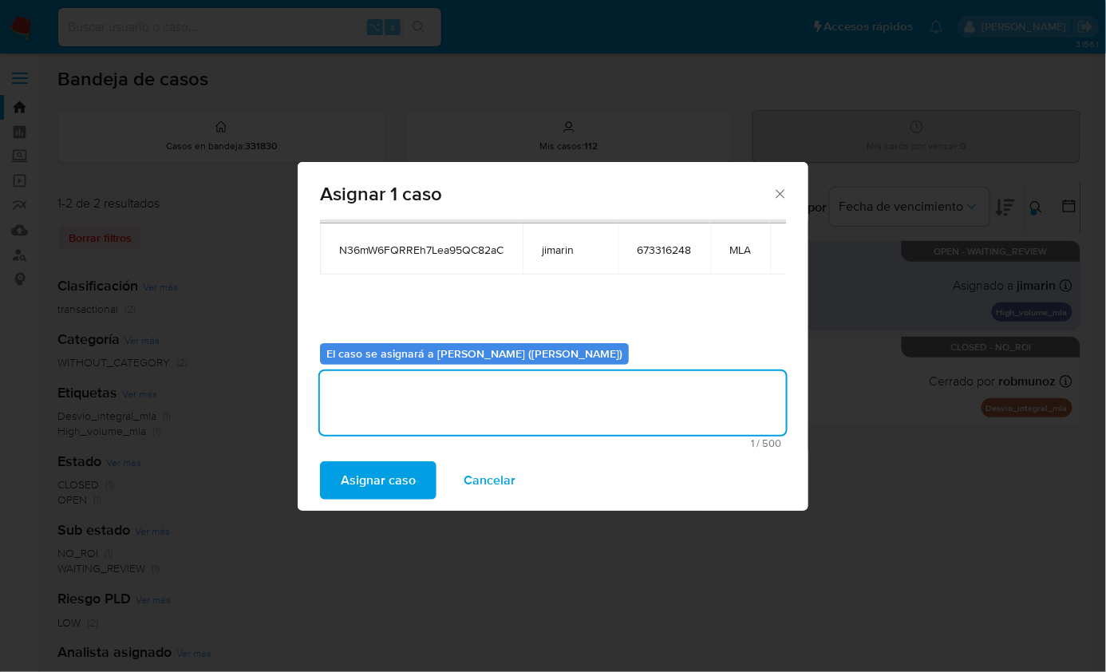
click at [418, 464] on button "Asignar caso" at bounding box center [378, 480] width 116 height 38
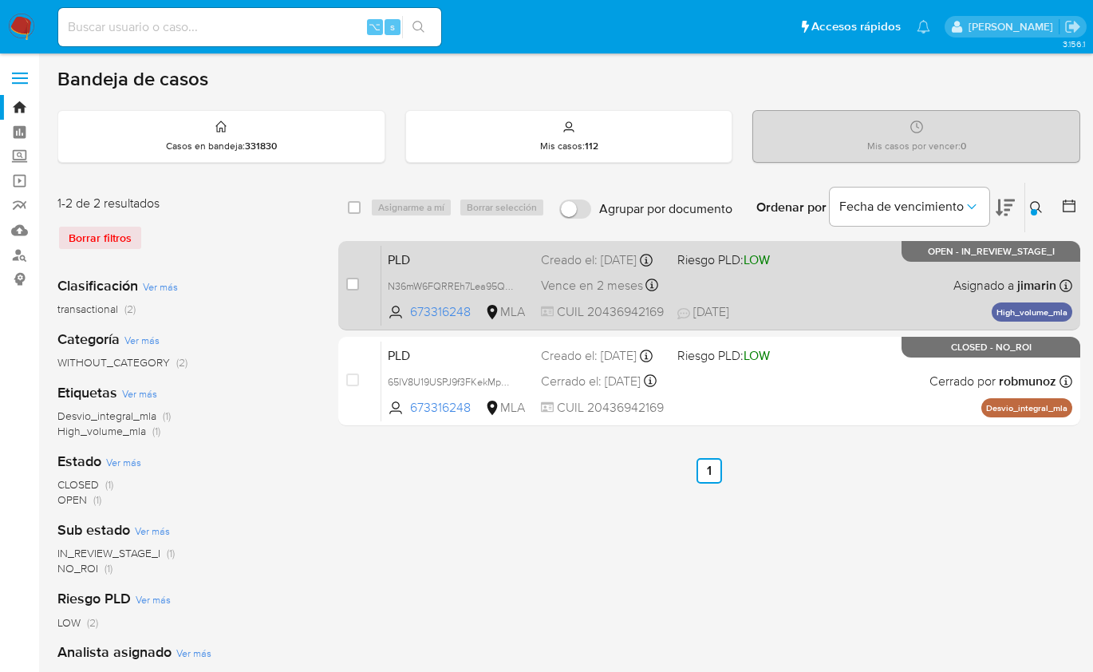
click at [837, 286] on div "PLD N36mW6FQRREh7Lea95QC82aC 673316248 MLA Riesgo PLD: LOW Creado el: 12/08/202…" at bounding box center [726, 285] width 691 height 81
click at [358, 284] on input "checkbox" at bounding box center [352, 284] width 13 height 13
checkbox input "true"
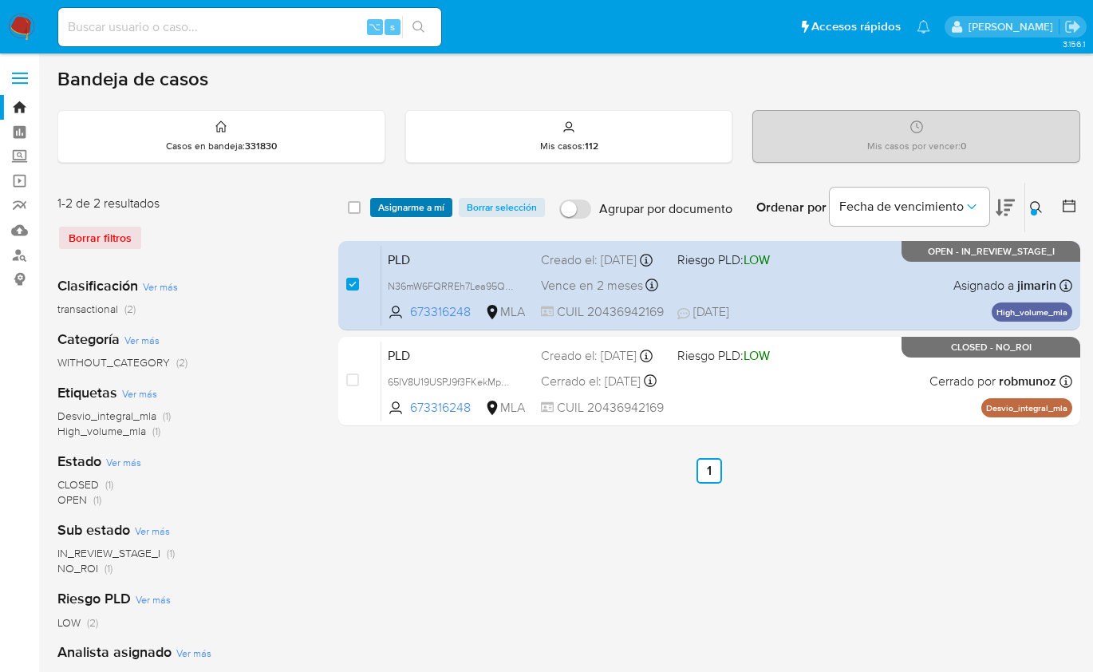
click at [398, 212] on span "Asignarme a mí" at bounding box center [411, 207] width 66 height 16
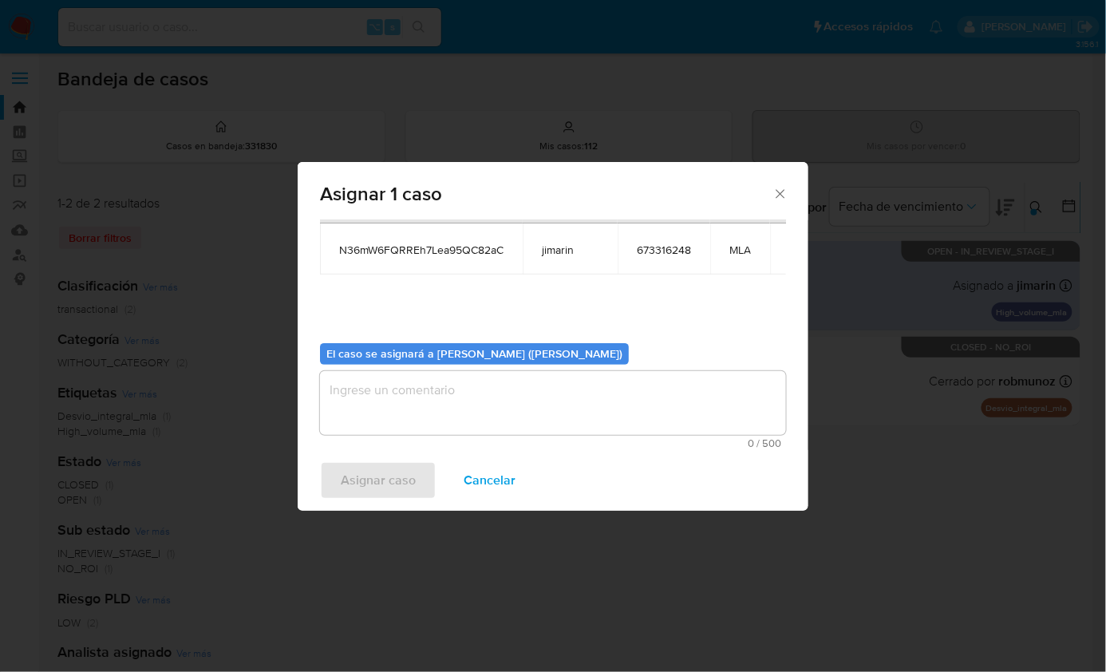
click at [460, 408] on textarea "assign-modal" at bounding box center [553, 403] width 466 height 64
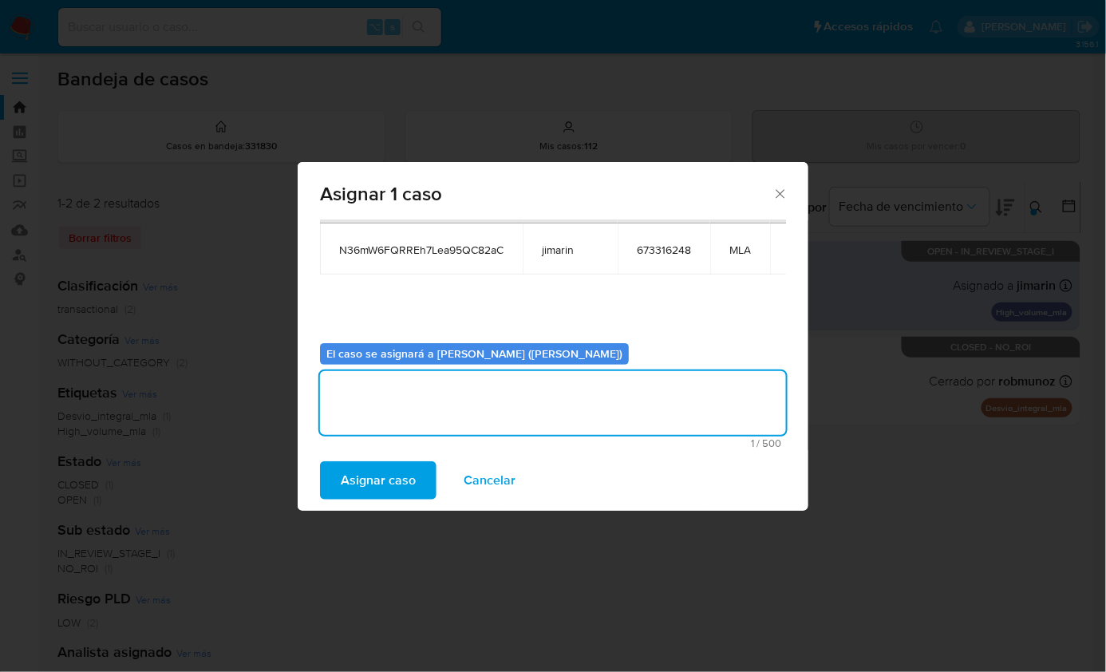
click at [389, 474] on span "Asignar caso" at bounding box center [378, 480] width 75 height 35
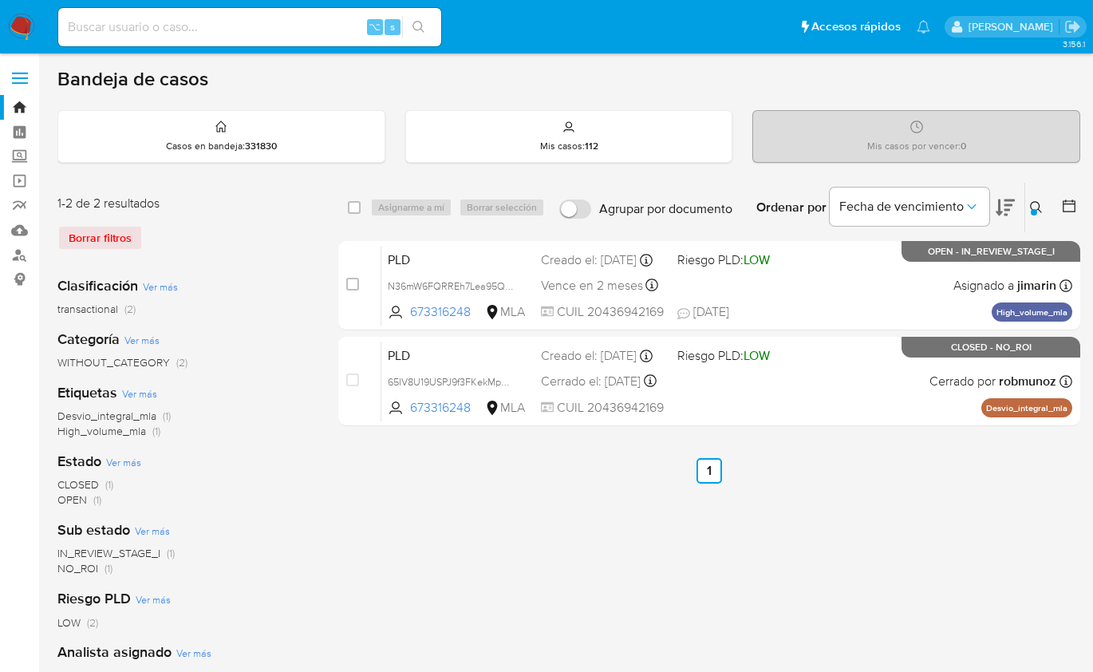
click at [257, 34] on input at bounding box center [249, 27] width 383 height 21
paste input "55FynKlhvlIhL34oojxAdfcC"
type input "55FynKlhvlIhL34oojxAdfcC"
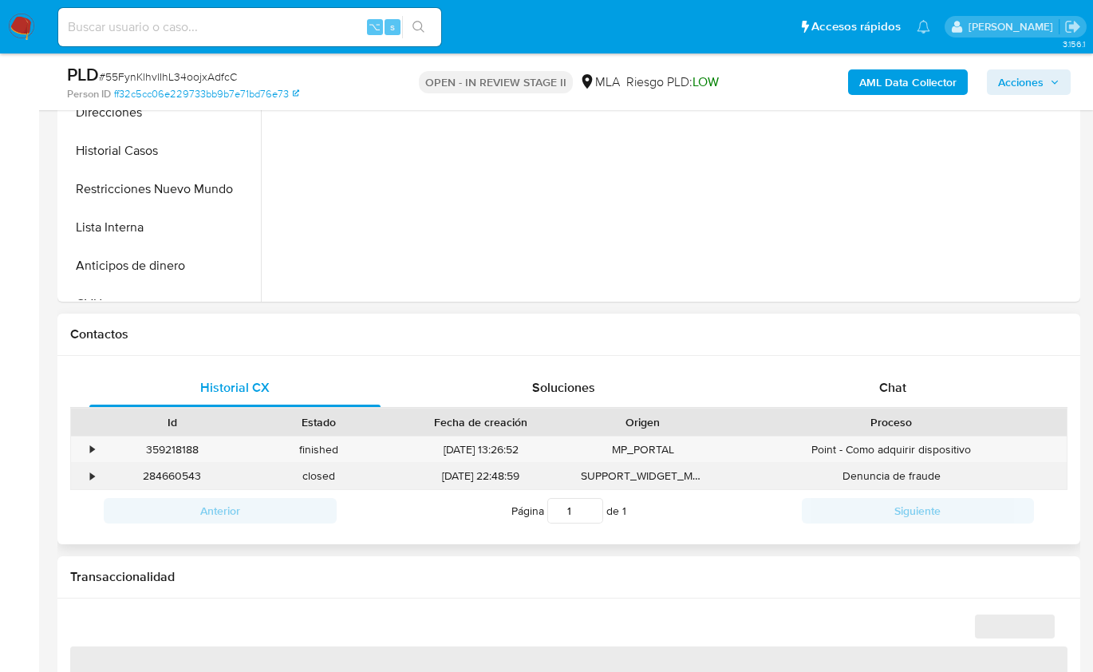
scroll to position [533, 0]
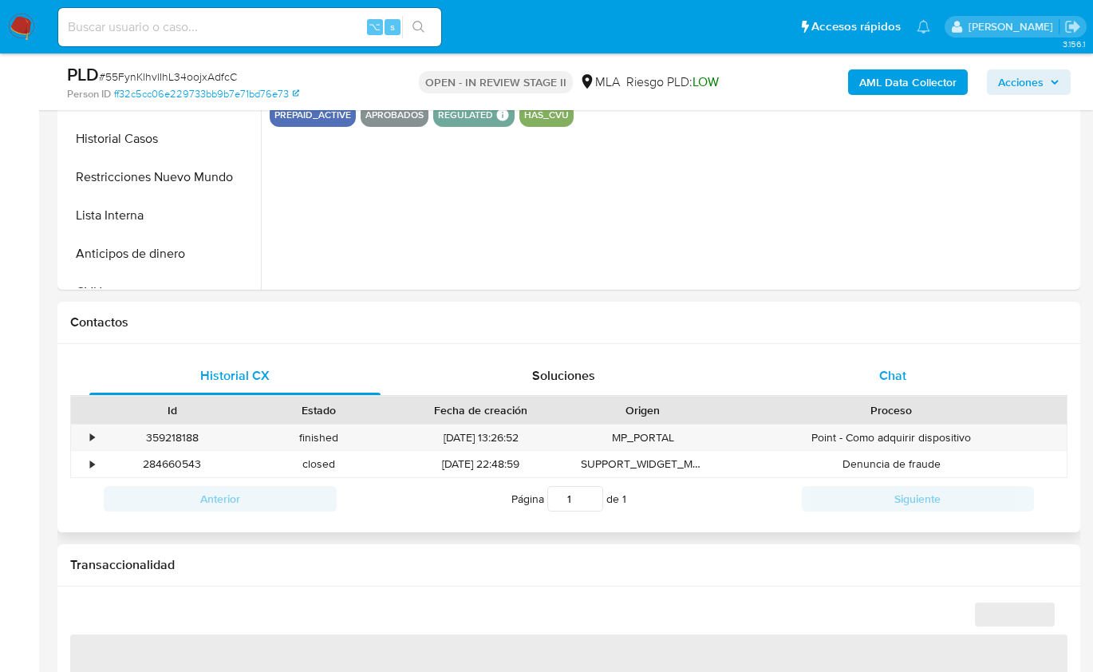
click at [865, 390] on div "Chat" at bounding box center [892, 376] width 291 height 38
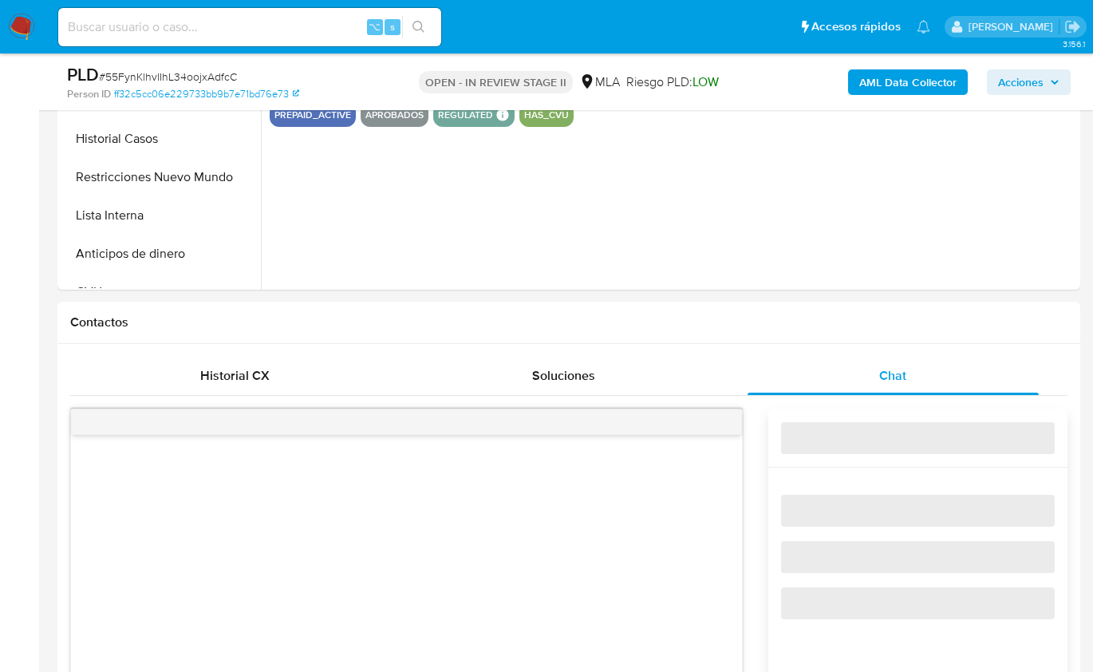
select select "10"
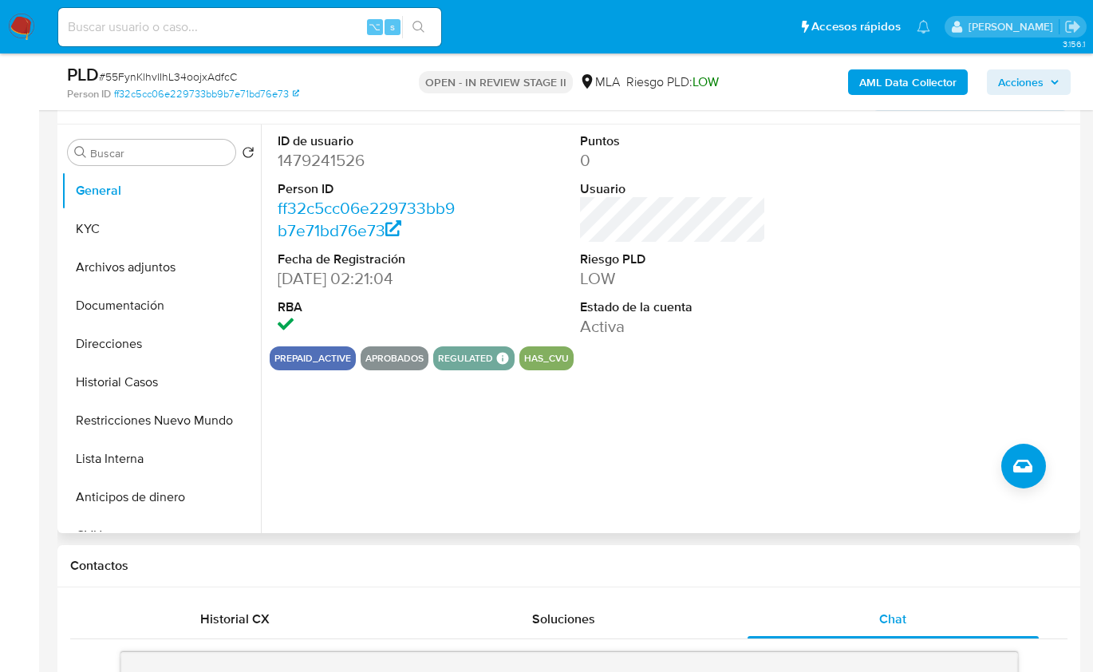
scroll to position [272, 0]
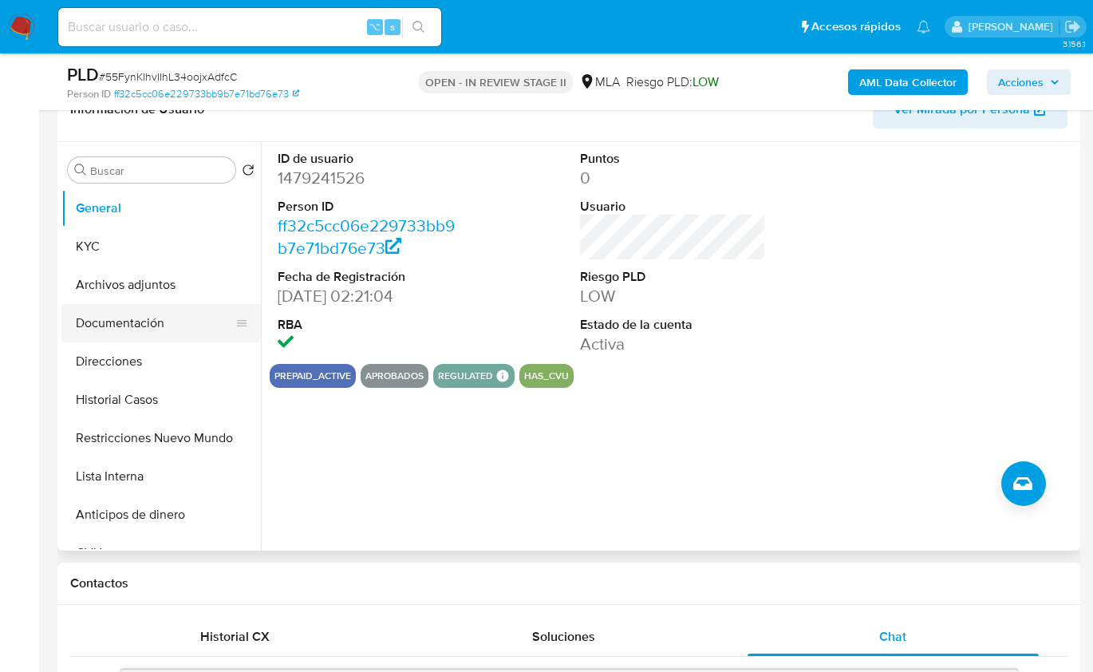
click at [148, 312] on button "Documentación" at bounding box center [154, 323] width 187 height 38
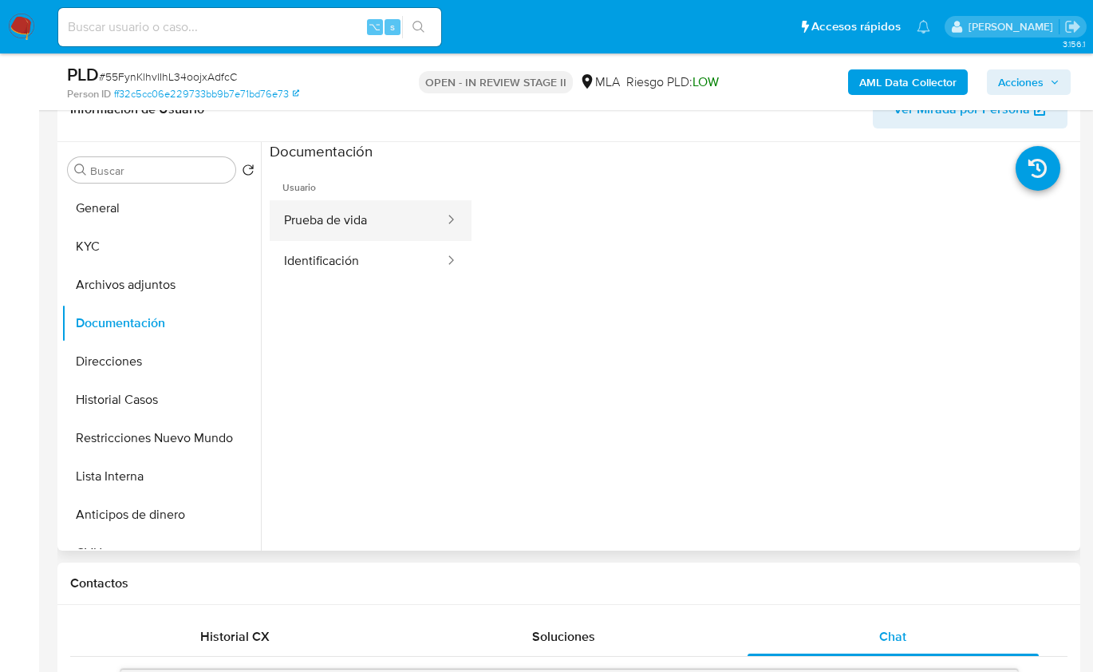
click at [360, 235] on button "Prueba de vida" at bounding box center [358, 220] width 176 height 41
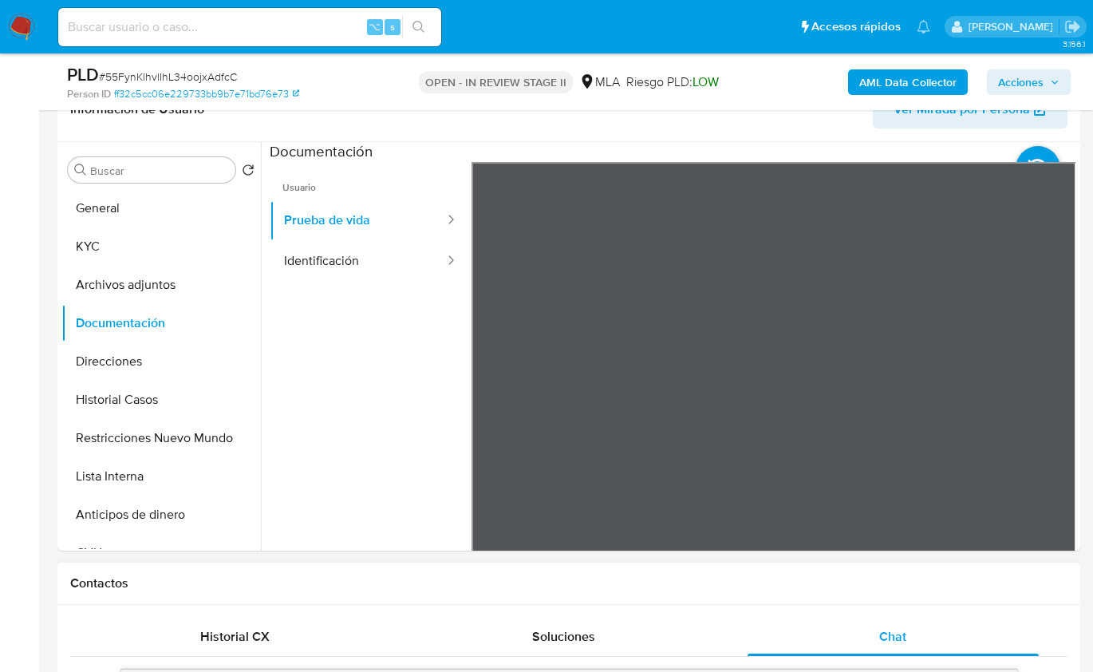
click at [1014, 602] on div "Contactos" at bounding box center [568, 583] width 1023 height 42
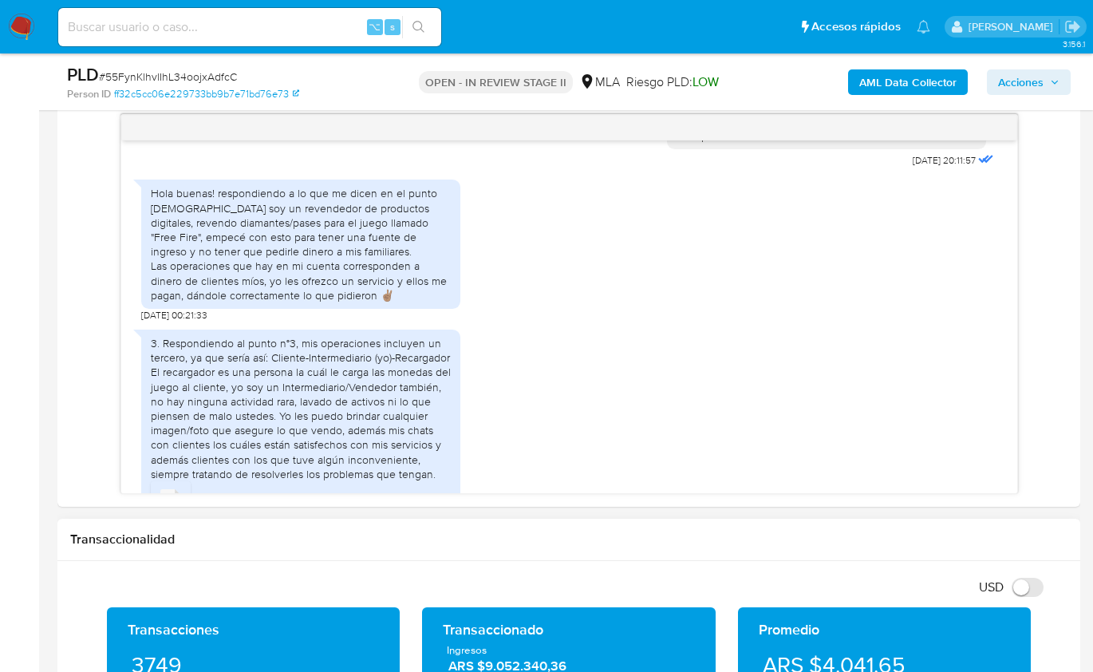
scroll to position [827, 0]
drag, startPoint x: 370, startPoint y: 290, endPoint x: 365, endPoint y: 306, distance: 16.7
click at [365, 302] on div "Hola buenas! respondiendo a lo que me dicen en el punto 1, yo soy un revendedor…" at bounding box center [301, 244] width 300 height 116
copy div "ellos me pagan, dándole correctamente lo que pidieron ✌🏽"
click at [540, 393] on div "3. Respondiendo al punto n°3, mis operaciones incluyen un tercero, ya que sería…" at bounding box center [569, 438] width 856 height 234
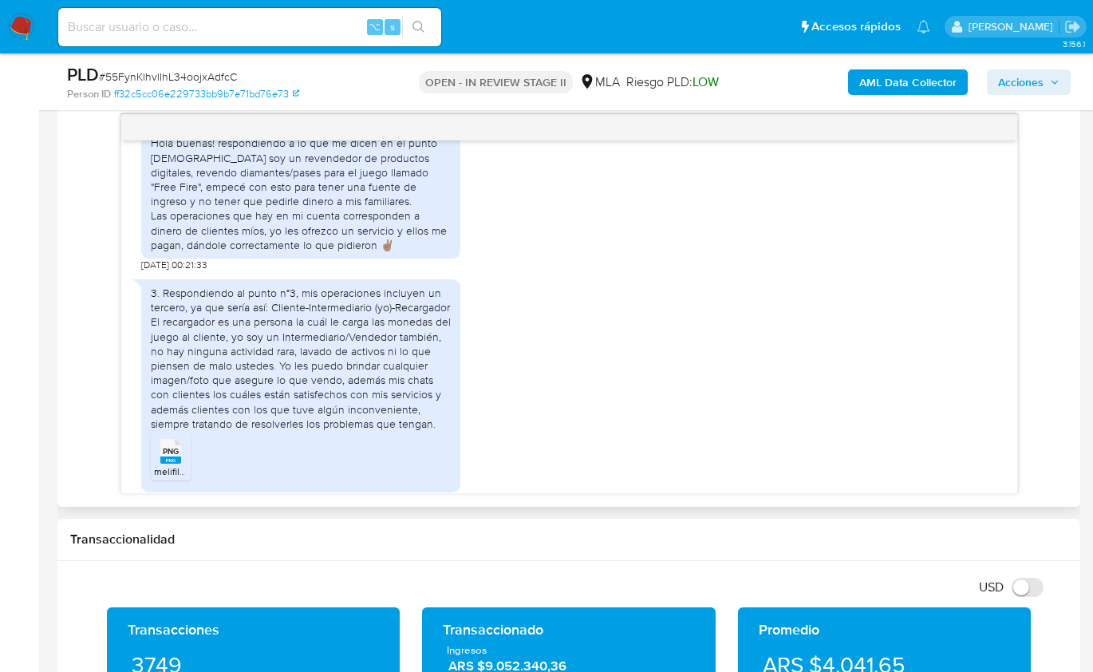
scroll to position [743, 0]
click at [703, 416] on div "3. Respondiendo al punto n°3, mis operaciones incluyen un tercero, ya que sería…" at bounding box center [569, 385] width 856 height 234
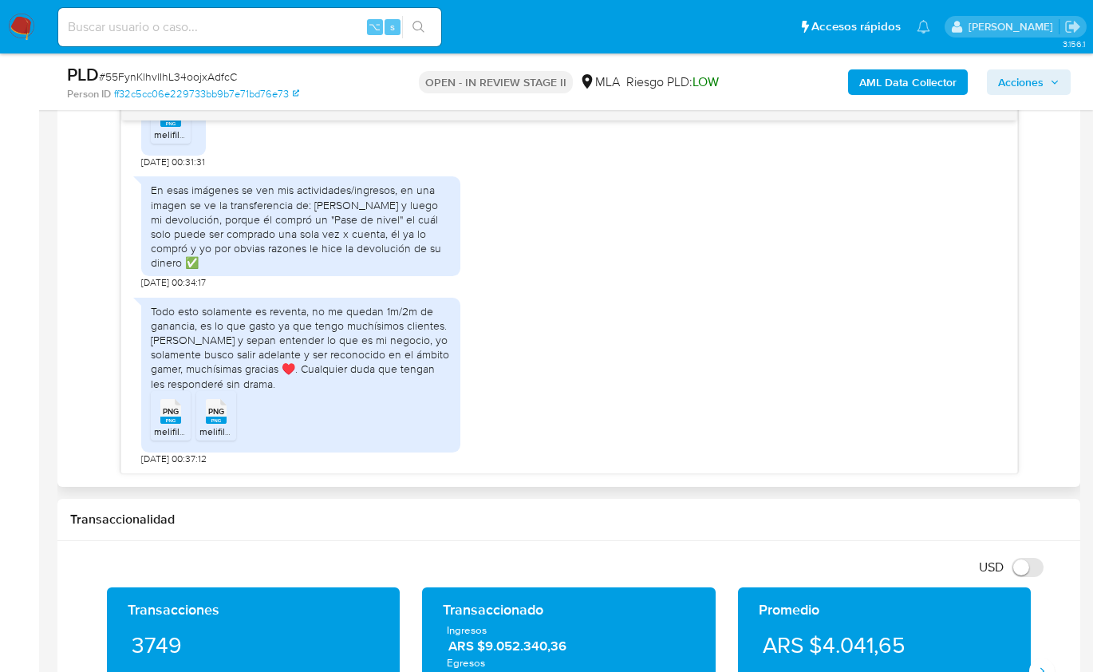
scroll to position [852, 0]
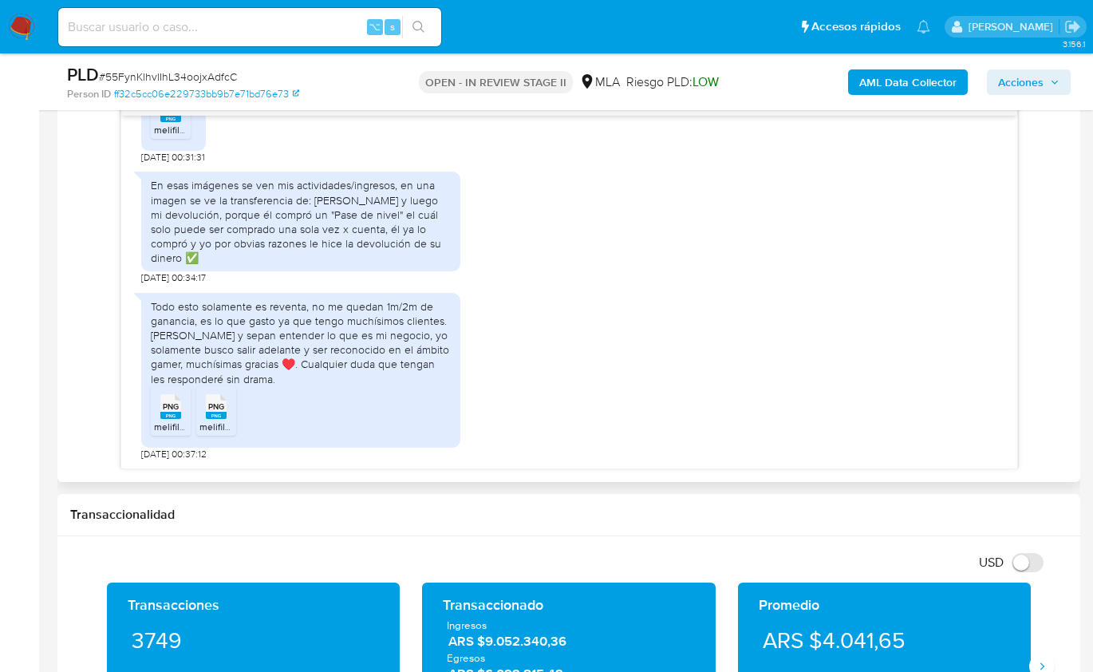
click at [596, 358] on div "Todo esto solamente es reventa, no me quedan 1m/2m de ganancia, es lo que gasto…" at bounding box center [569, 373] width 856 height 176
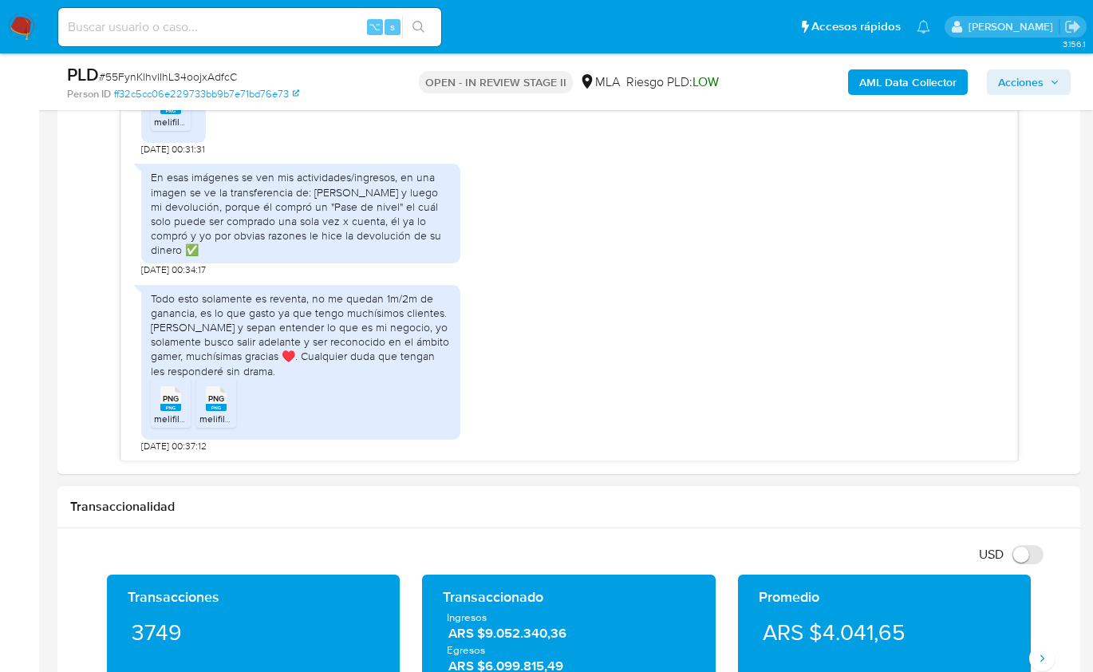
scroll to position [949, 0]
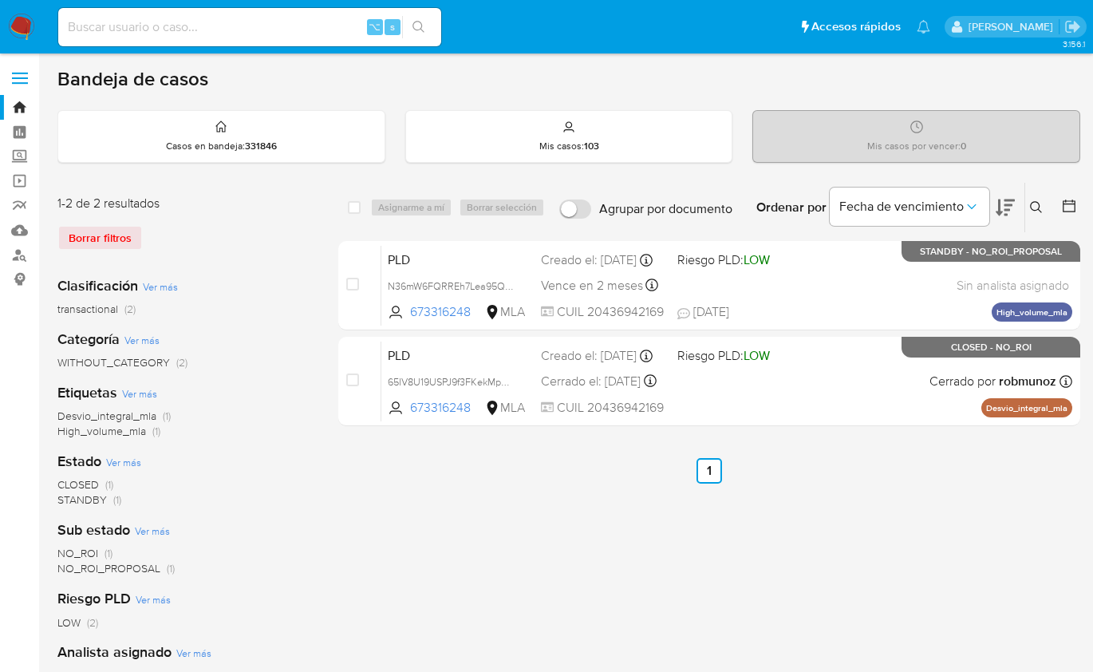
click at [1033, 210] on icon at bounding box center [1036, 207] width 13 height 13
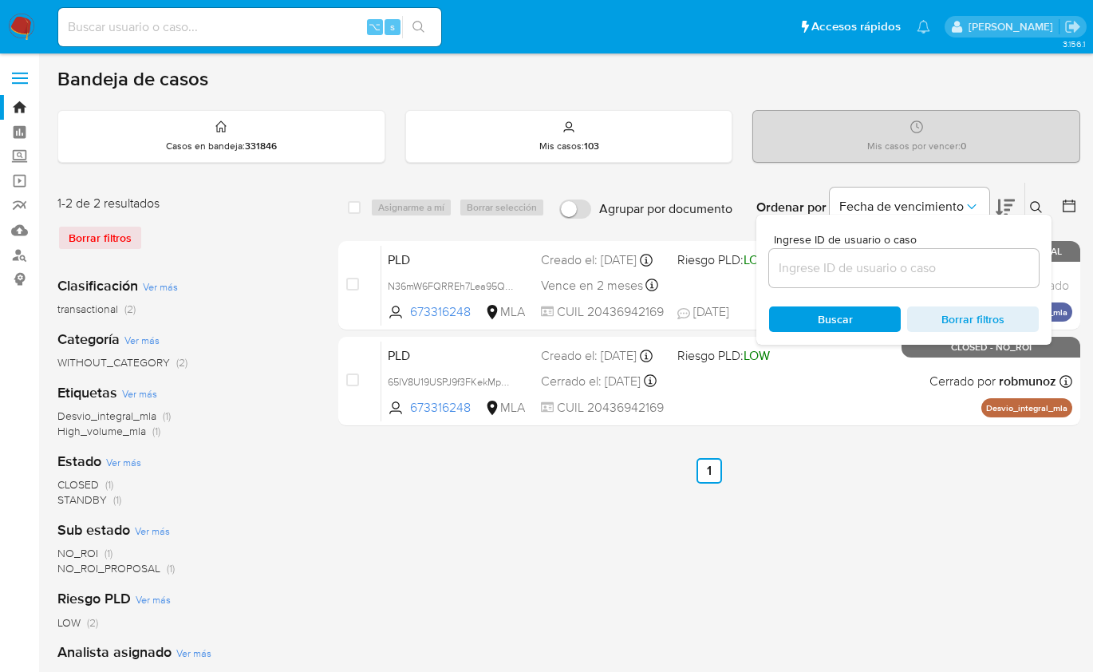
click at [951, 273] on input at bounding box center [904, 268] width 270 height 21
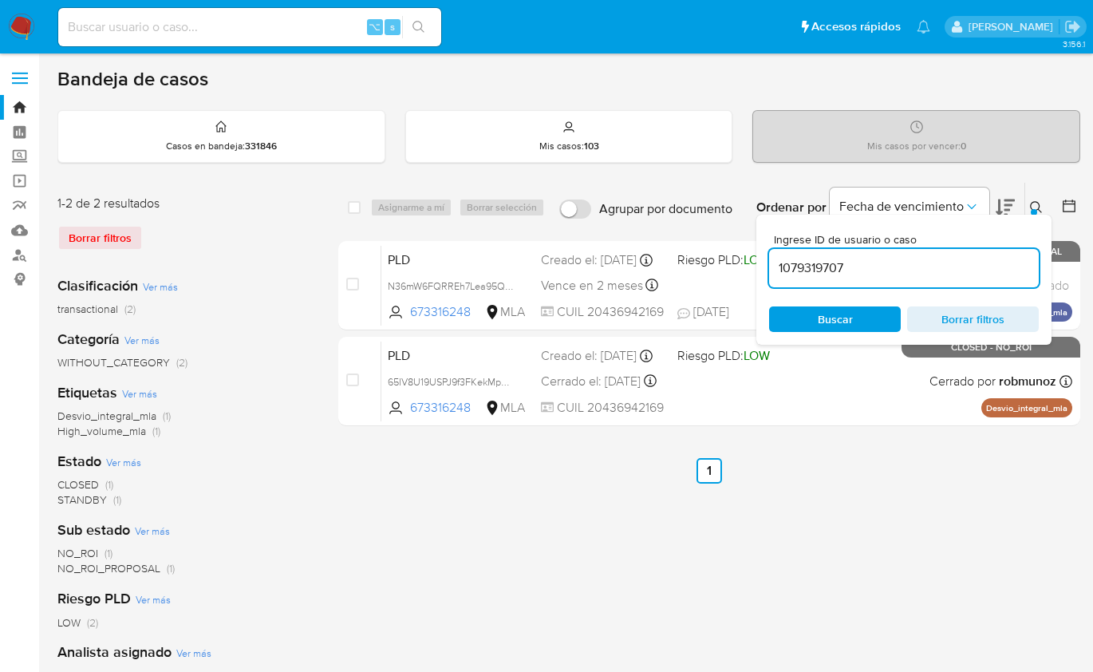
type input "1079319707"
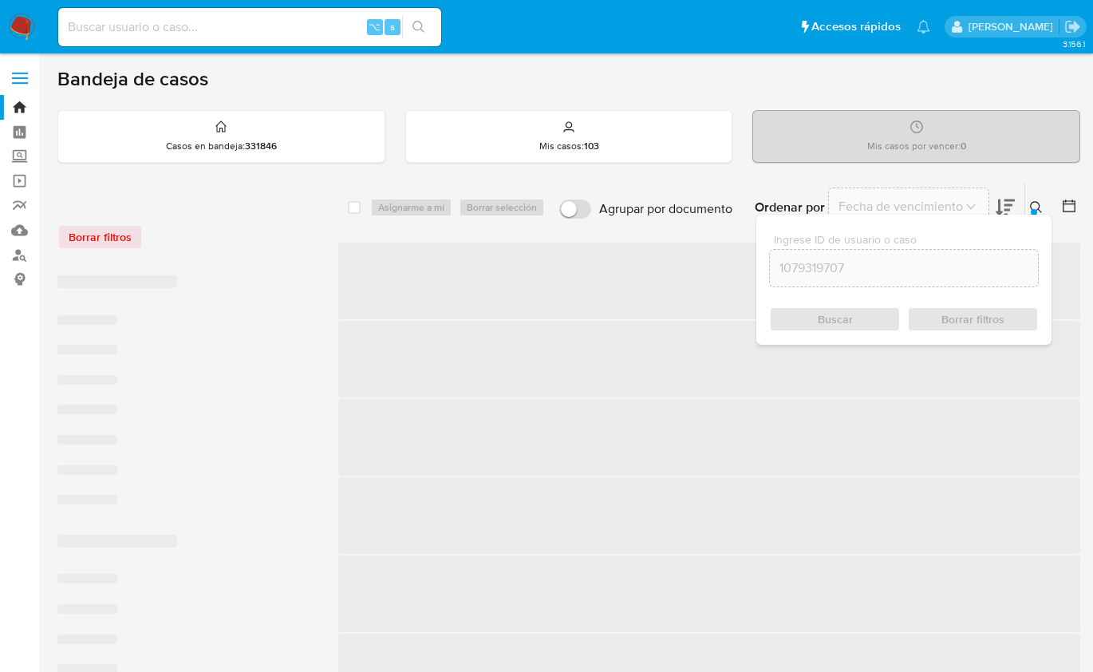
click at [1044, 203] on button at bounding box center [1038, 207] width 26 height 19
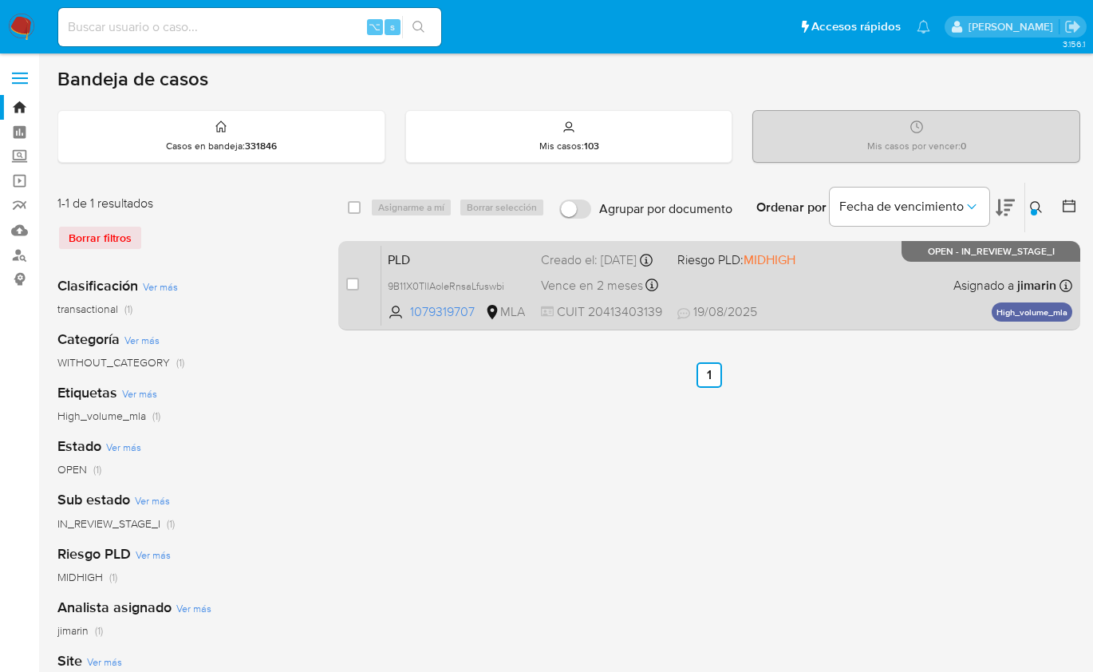
click at [885, 286] on div "PLD 9B11X0TllAoleRnsaLfuswbi 1079319707 MLA Riesgo PLD: MIDHIGH Creado el: 12/0…" at bounding box center [726, 285] width 691 height 81
click at [353, 282] on input "checkbox" at bounding box center [352, 284] width 13 height 13
checkbox input "true"
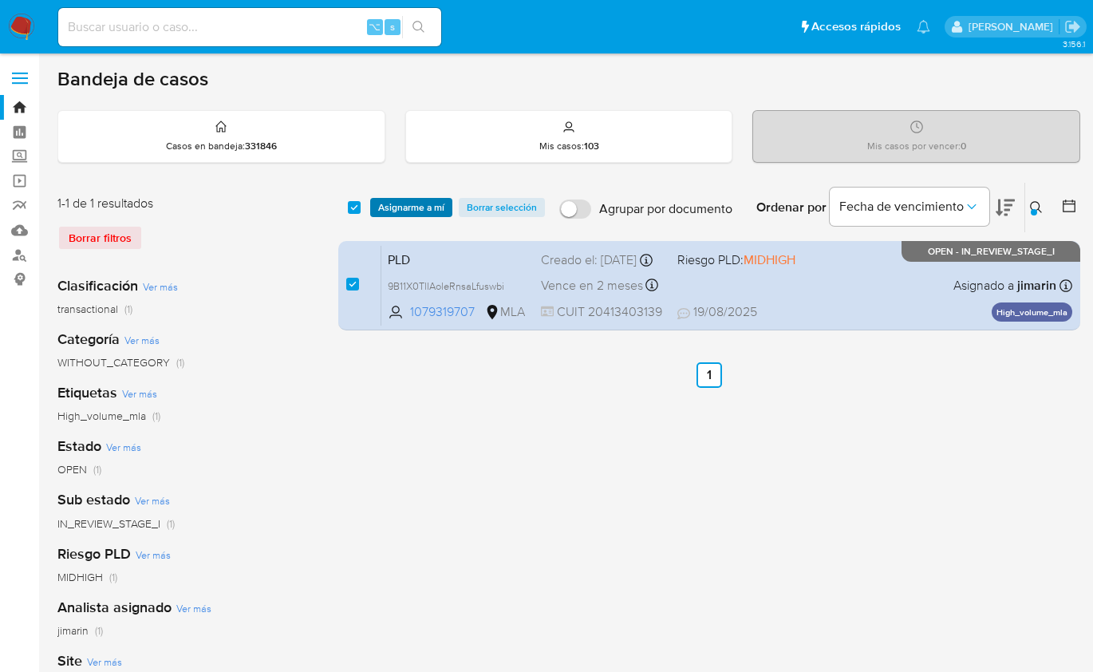
click at [406, 215] on div "select-all-cases-checkbox Asignarme a mí Borrar selección Agrupar por documento…" at bounding box center [709, 207] width 742 height 49
click at [423, 211] on span "Asignarme a mí" at bounding box center [411, 207] width 66 height 16
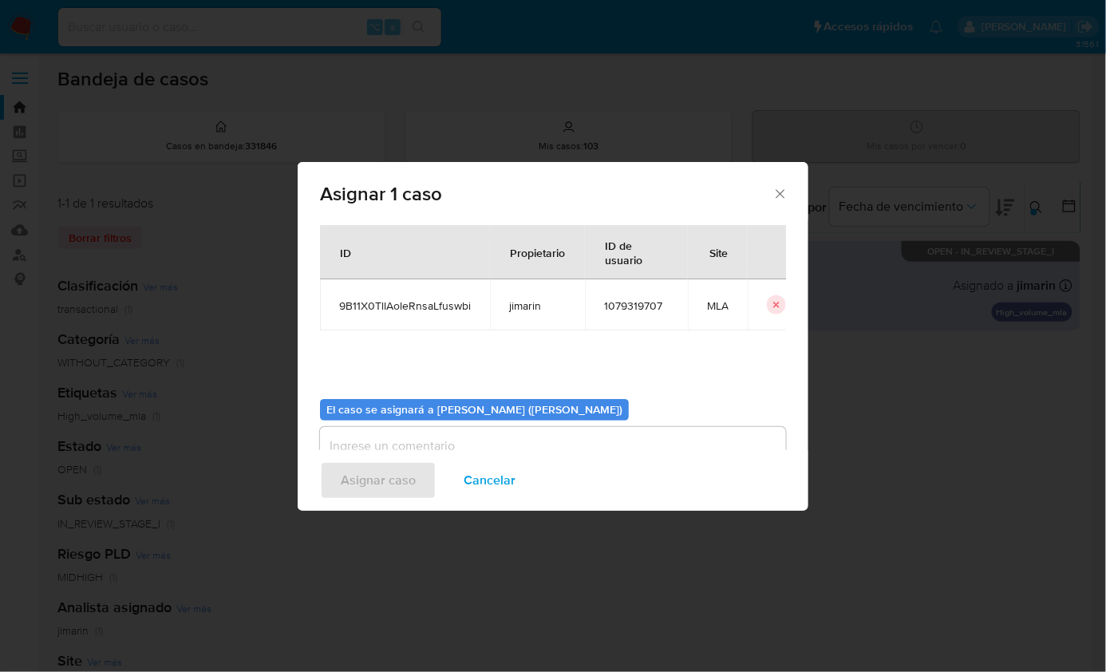
scroll to position [81, 0]
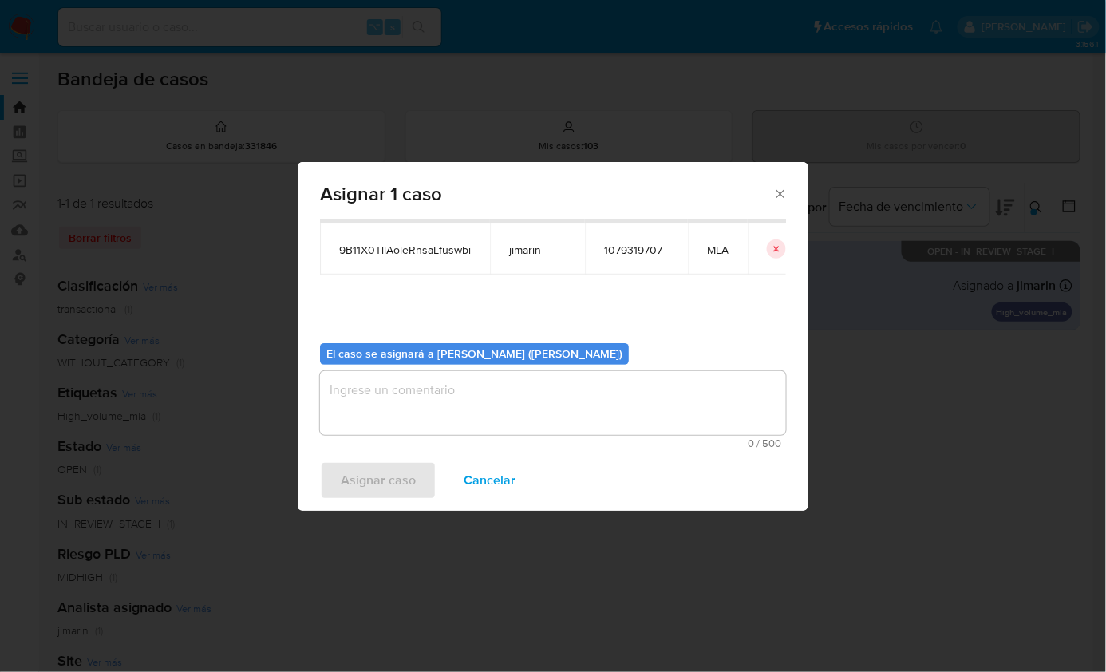
click at [443, 412] on textarea "assign-modal" at bounding box center [553, 403] width 466 height 64
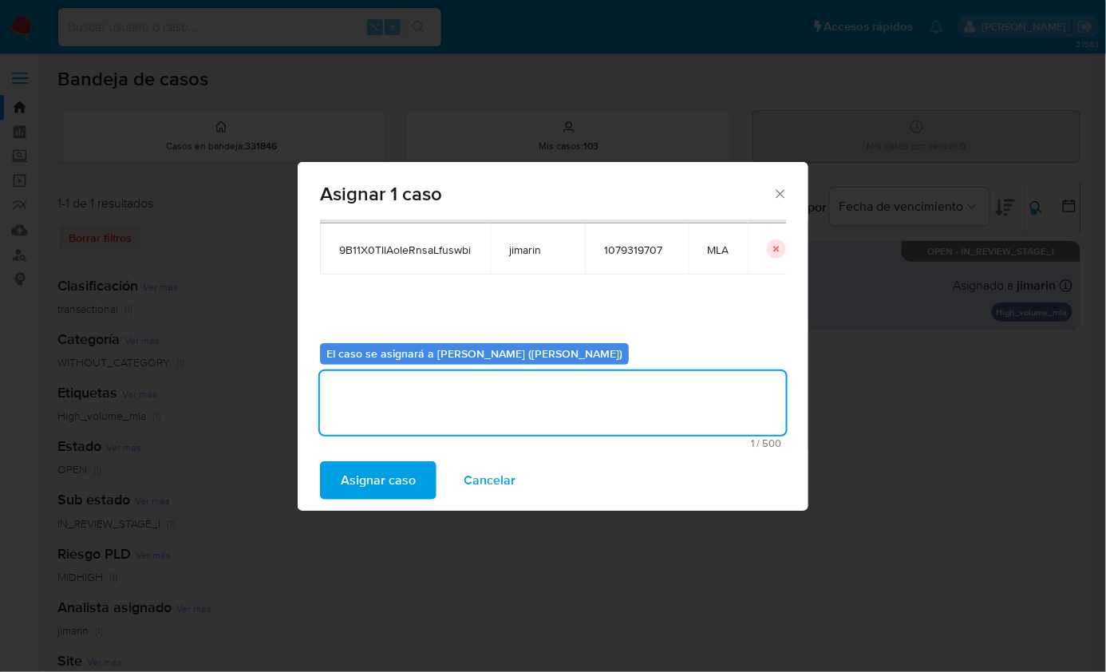
click at [404, 469] on span "Asignar caso" at bounding box center [378, 480] width 75 height 35
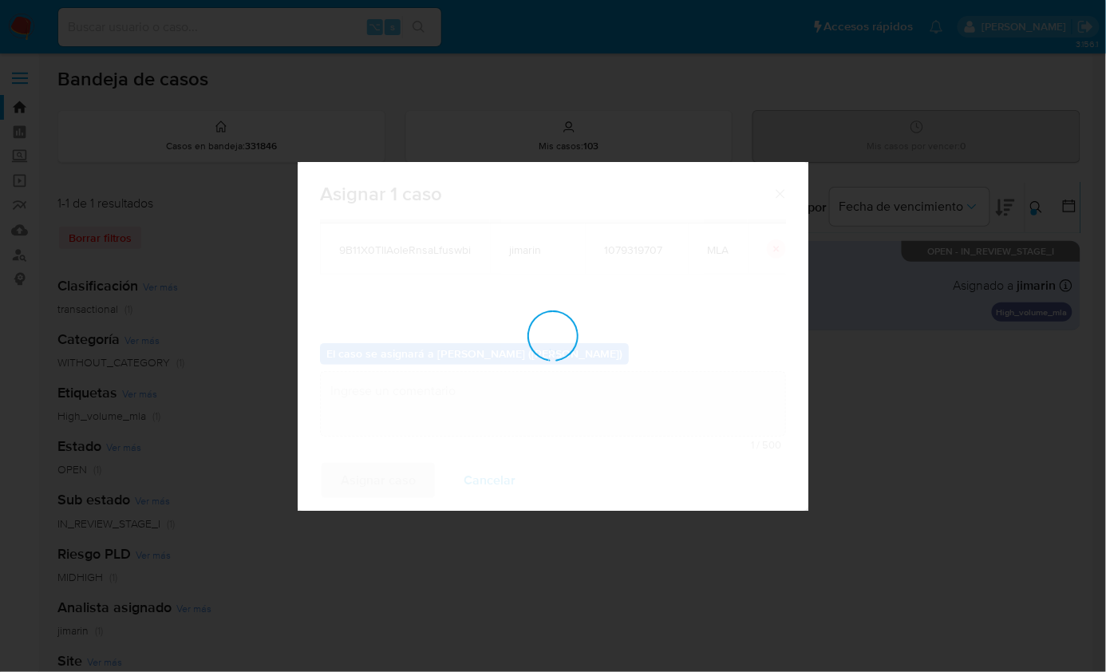
checkbox input "false"
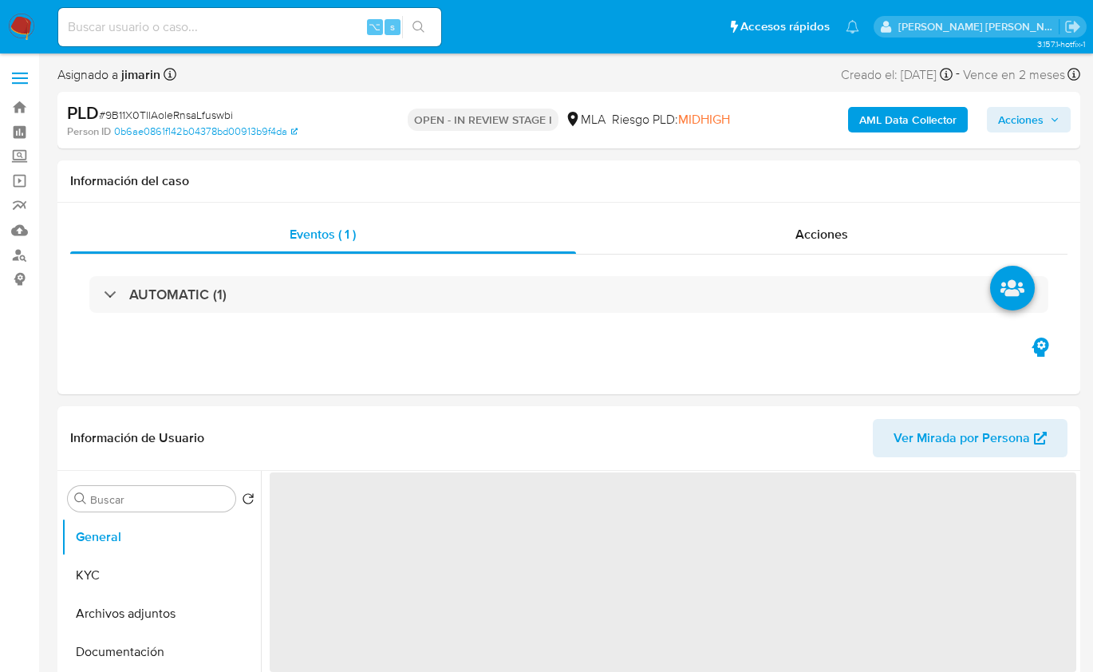
click at [223, 120] on span "# 9B11X0TllAoleRnsaLfuswbi" at bounding box center [166, 115] width 134 height 16
copy span "9B11X0TllAoleRnsaLfuswbi"
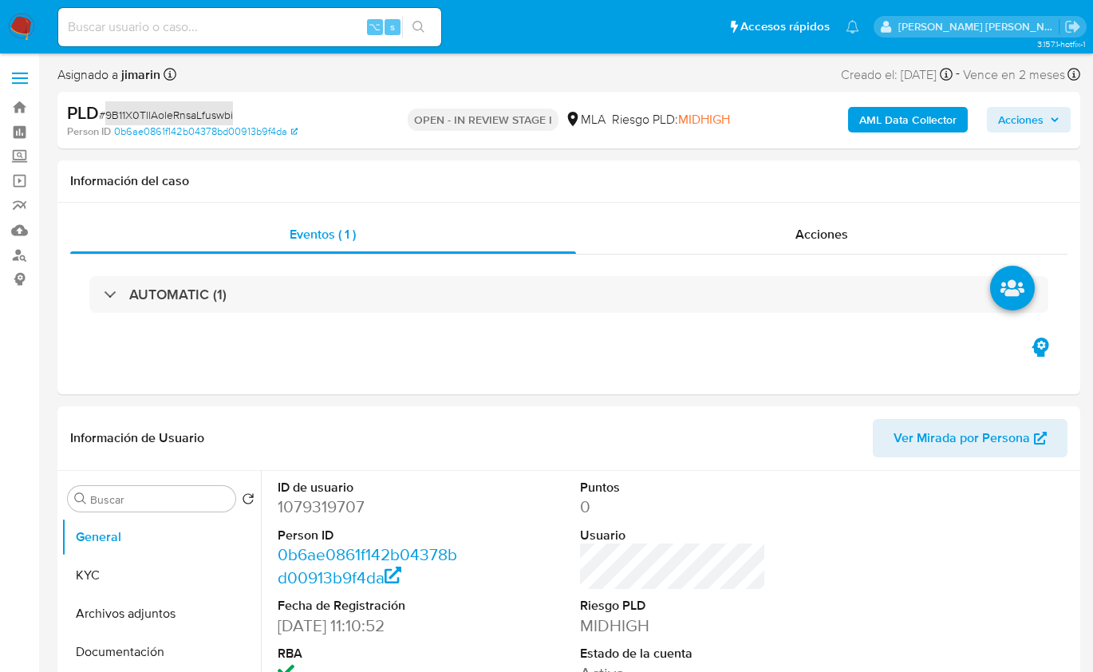
select select "10"
click at [315, 503] on dd "1079319707" at bounding box center [371, 506] width 186 height 22
copy dd "1079319707"
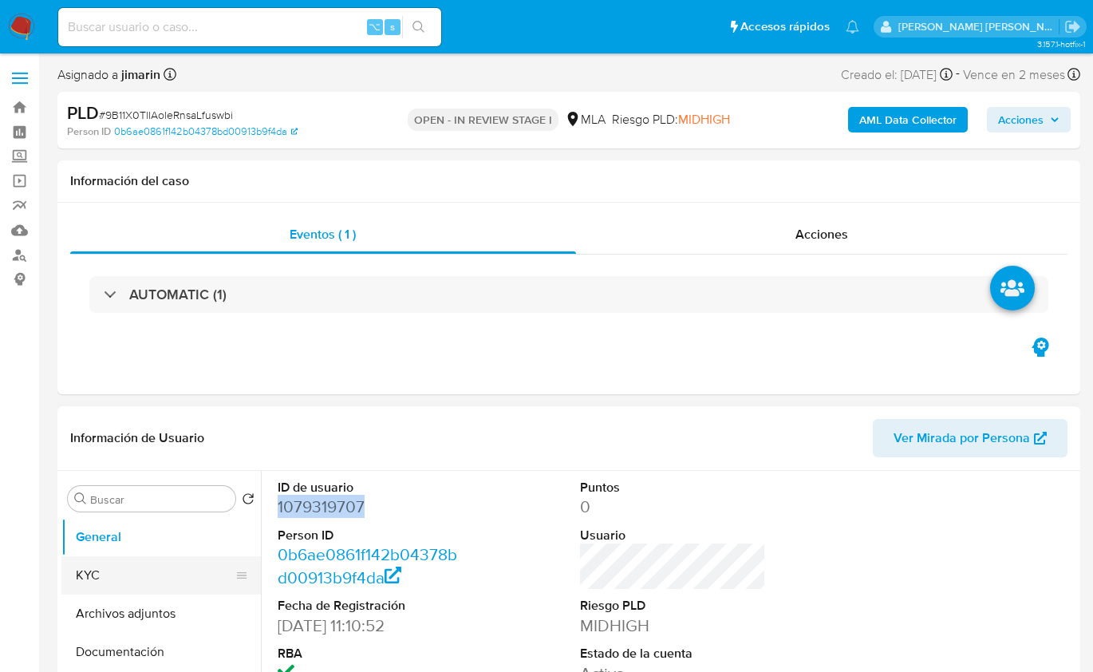
click at [110, 571] on button "KYC" at bounding box center [154, 575] width 187 height 38
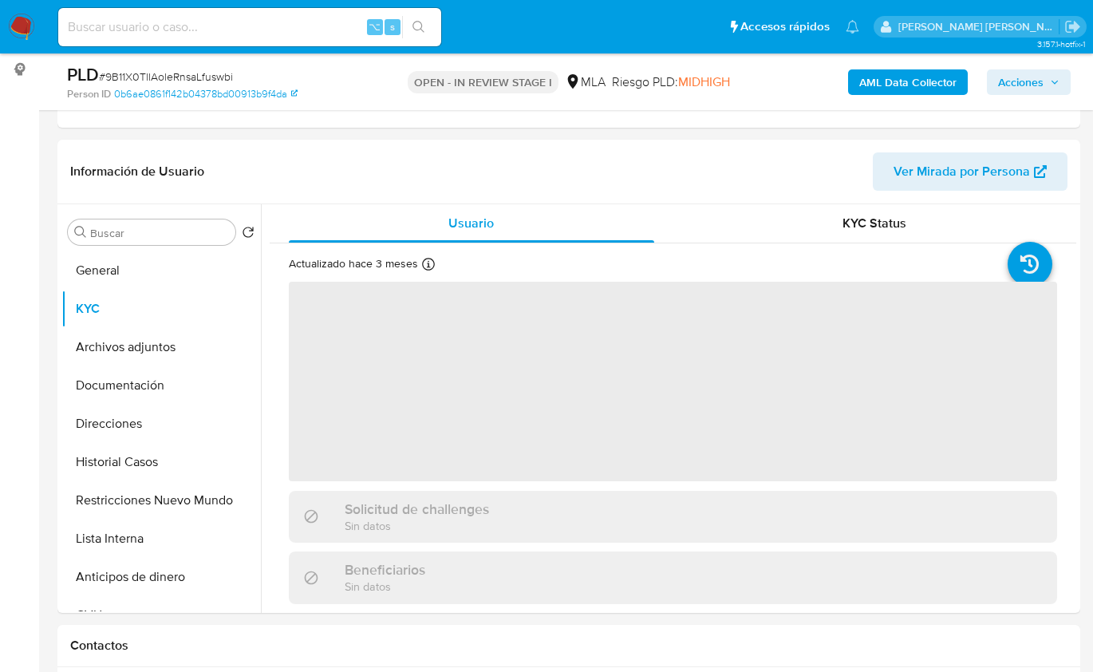
scroll to position [219, 0]
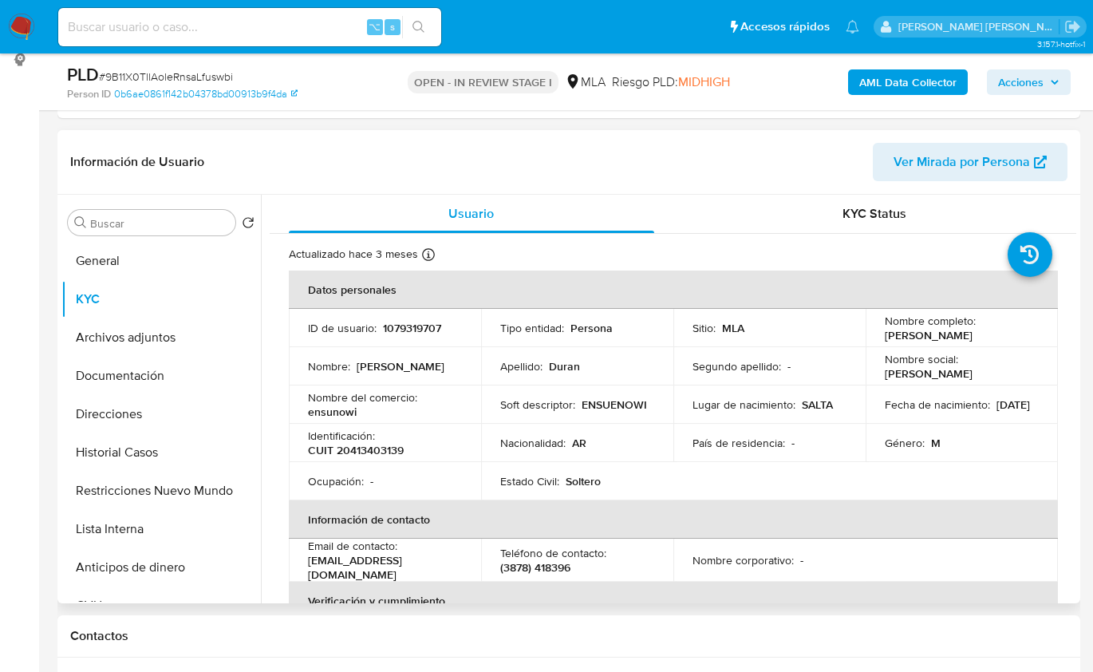
click at [367, 451] on p "CUIT 20413403139" at bounding box center [356, 450] width 96 height 14
copy p "20413403139"
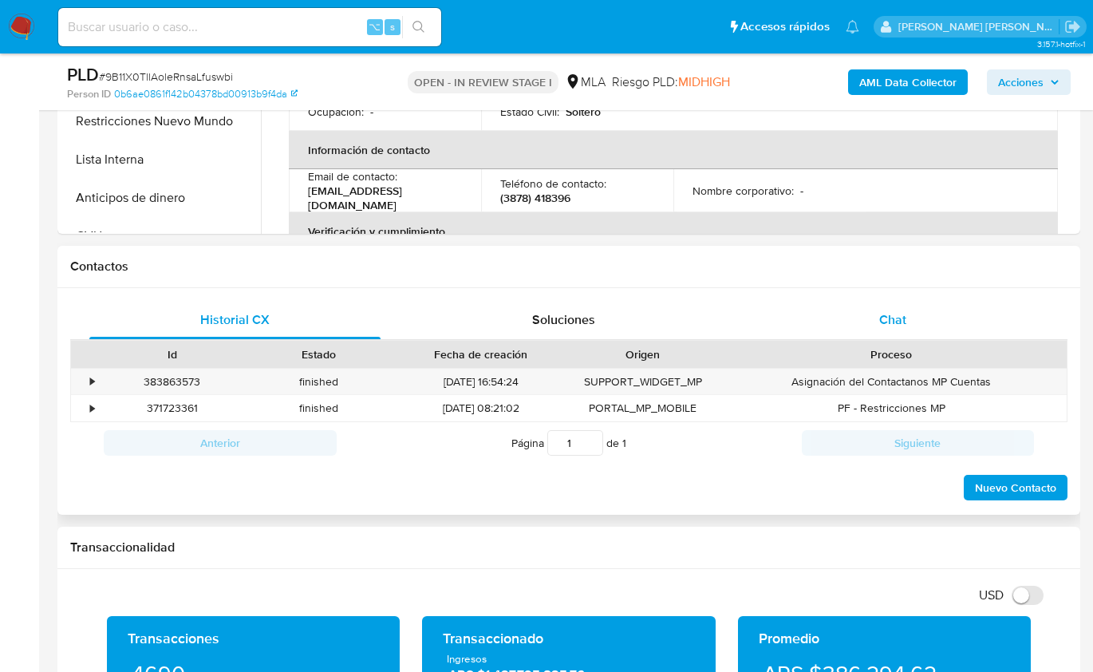
click at [895, 324] on span "Chat" at bounding box center [892, 319] width 27 height 18
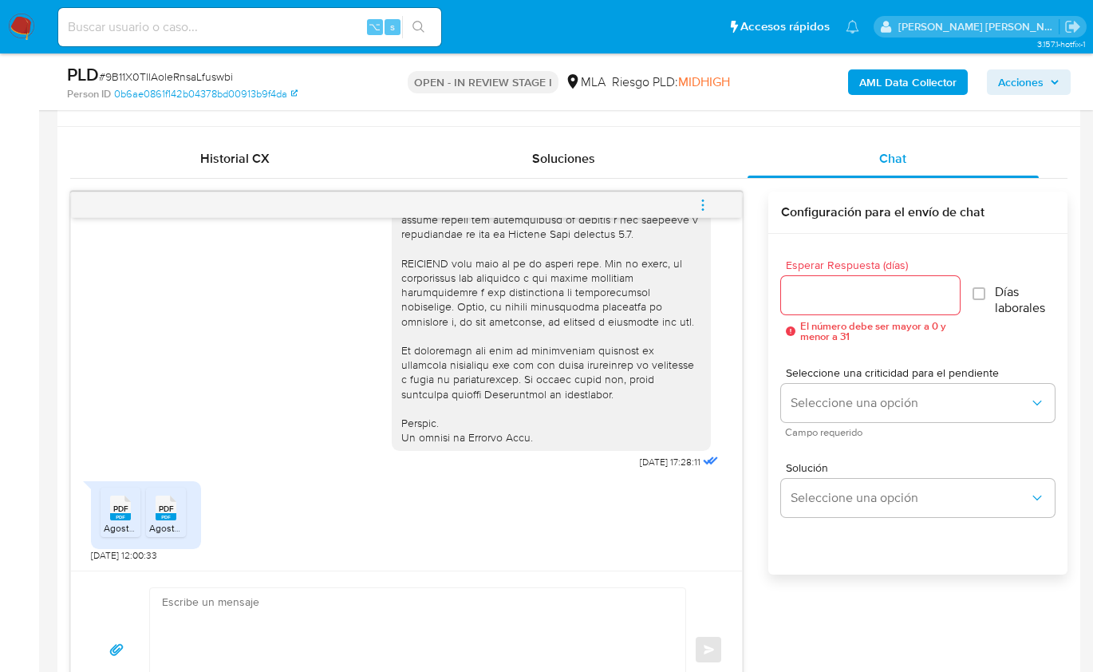
scroll to position [751, 0]
click at [125, 512] on rect at bounding box center [120, 515] width 21 height 7
click at [159, 512] on rect at bounding box center [166, 515] width 21 height 7
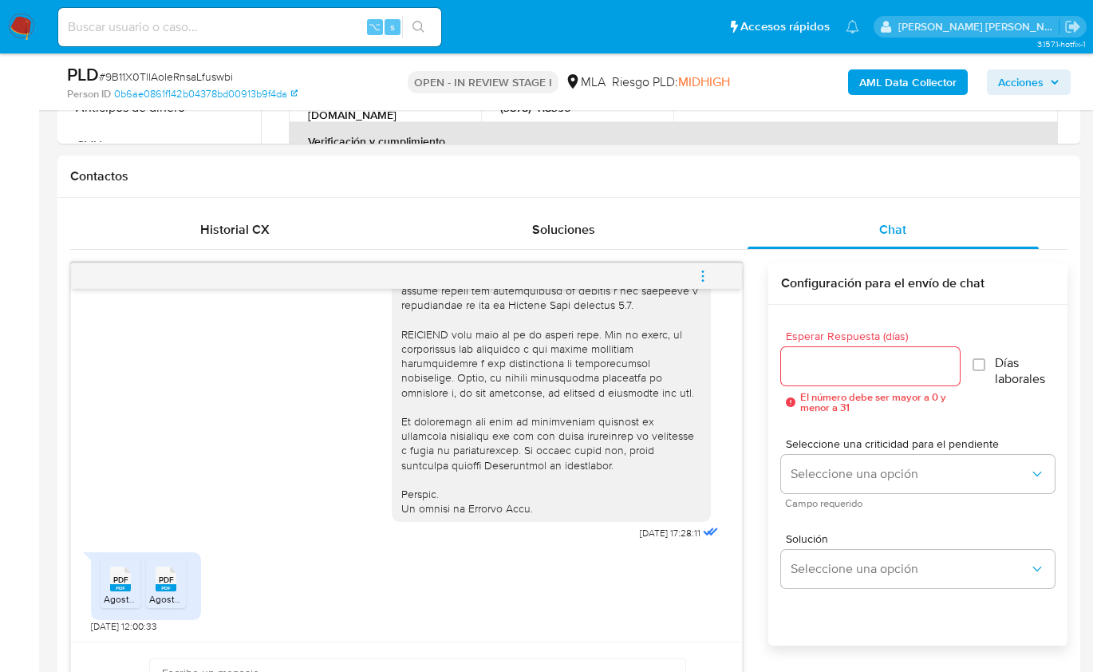
scroll to position [329, 0]
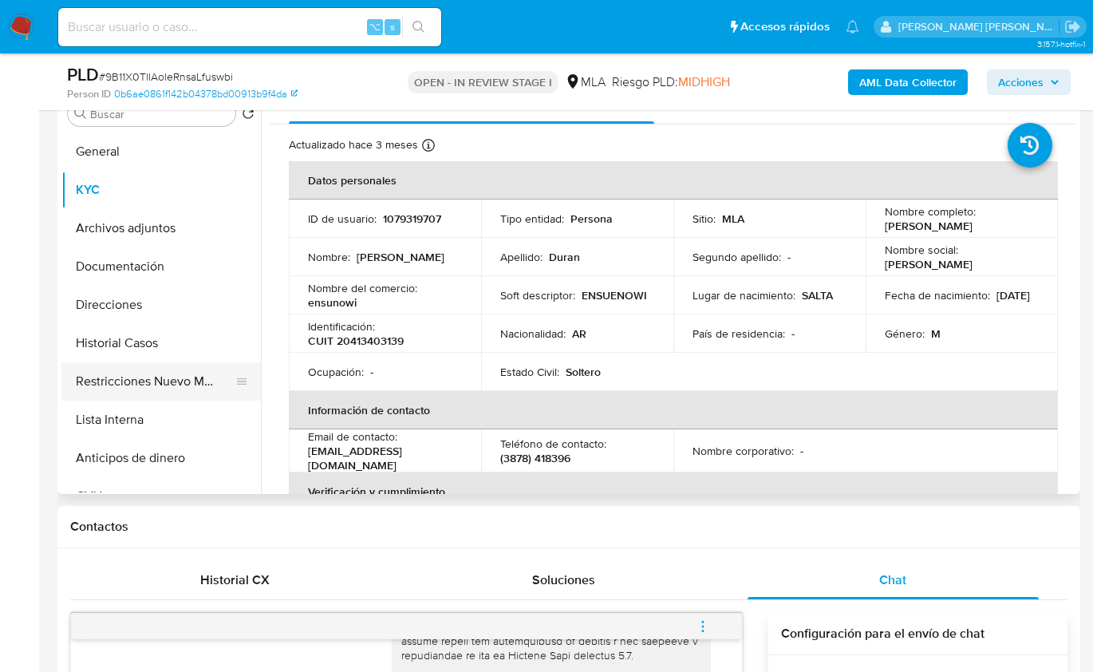
click at [146, 390] on button "Restricciones Nuevo Mundo" at bounding box center [154, 381] width 187 height 38
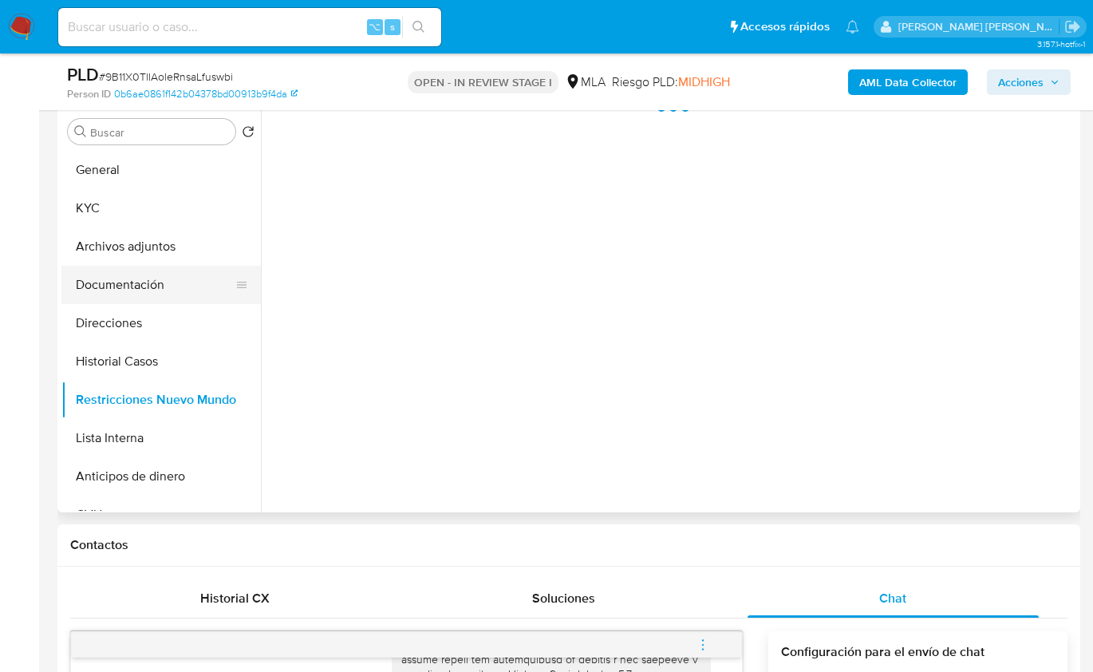
scroll to position [302, 0]
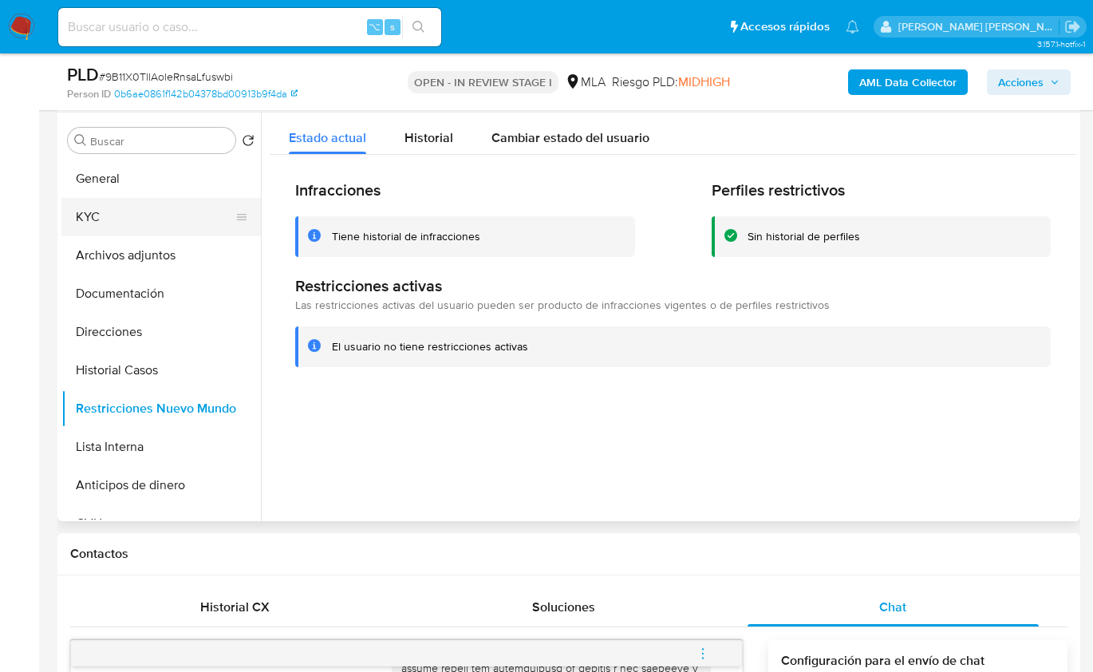
click at [120, 219] on button "KYC" at bounding box center [154, 217] width 187 height 38
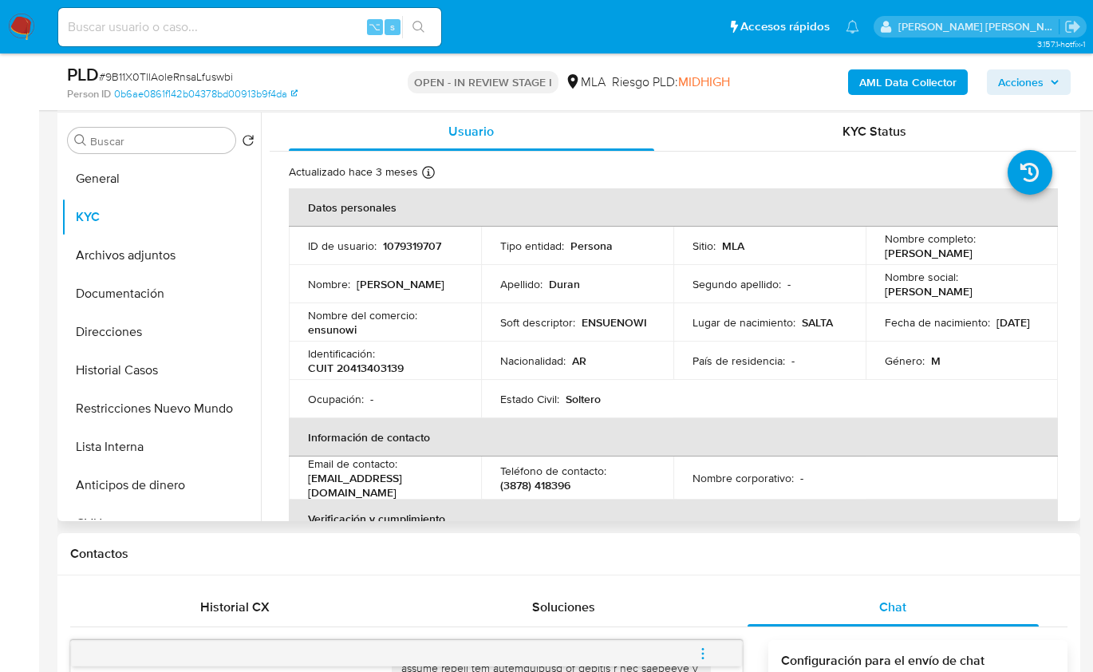
click at [384, 368] on p "CUIT 20413403139" at bounding box center [356, 368] width 96 height 14
copy p "20413403139"
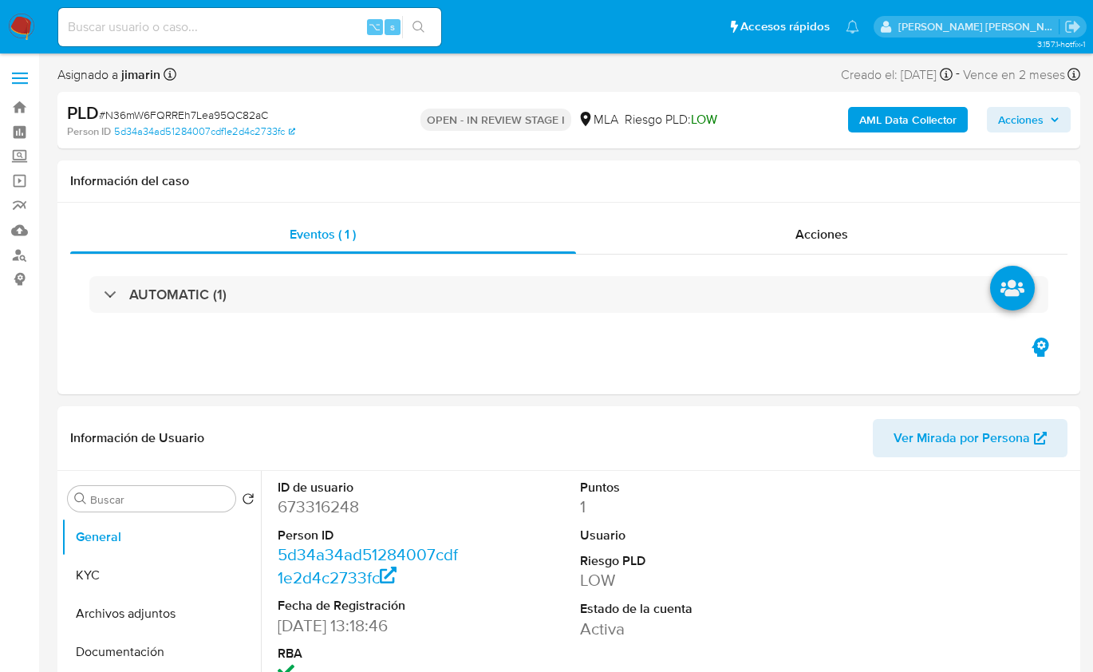
select select "10"
click at [221, 111] on span "# N36mW6FQRREh7Lea95QC82aC" at bounding box center [183, 115] width 169 height 16
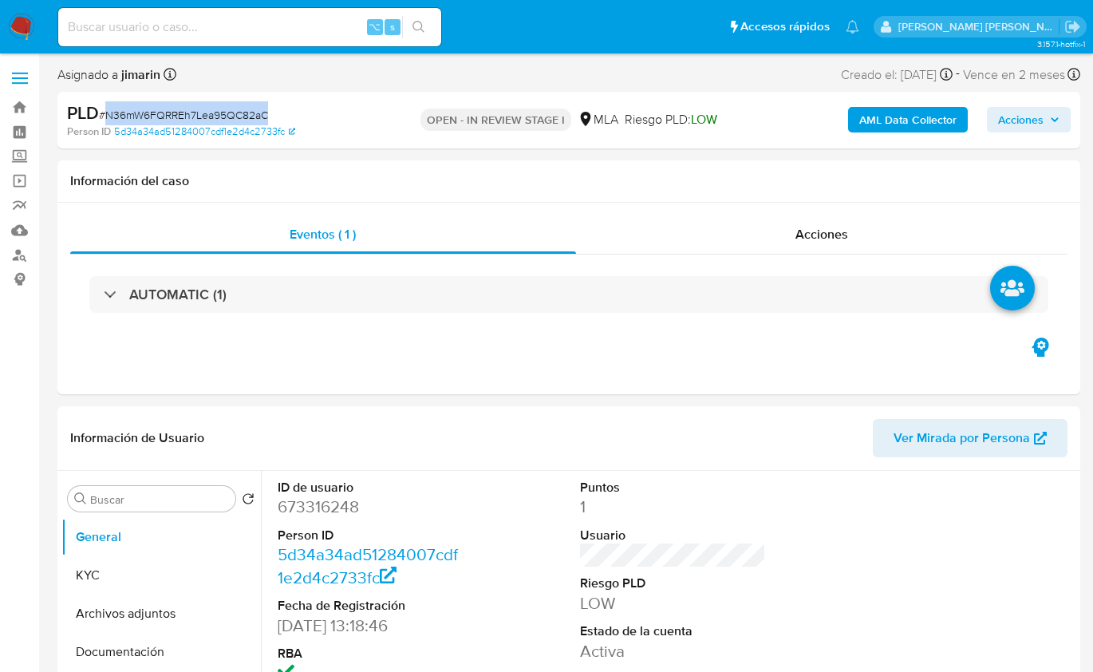
click at [221, 111] on span "# N36mW6FQRREh7Lea95QC82aC" at bounding box center [183, 115] width 169 height 16
copy span "N36mW6FQRREh7Lea95QC82aC"
click at [326, 504] on dd "673316248" at bounding box center [371, 506] width 186 height 22
copy dd "673316248"
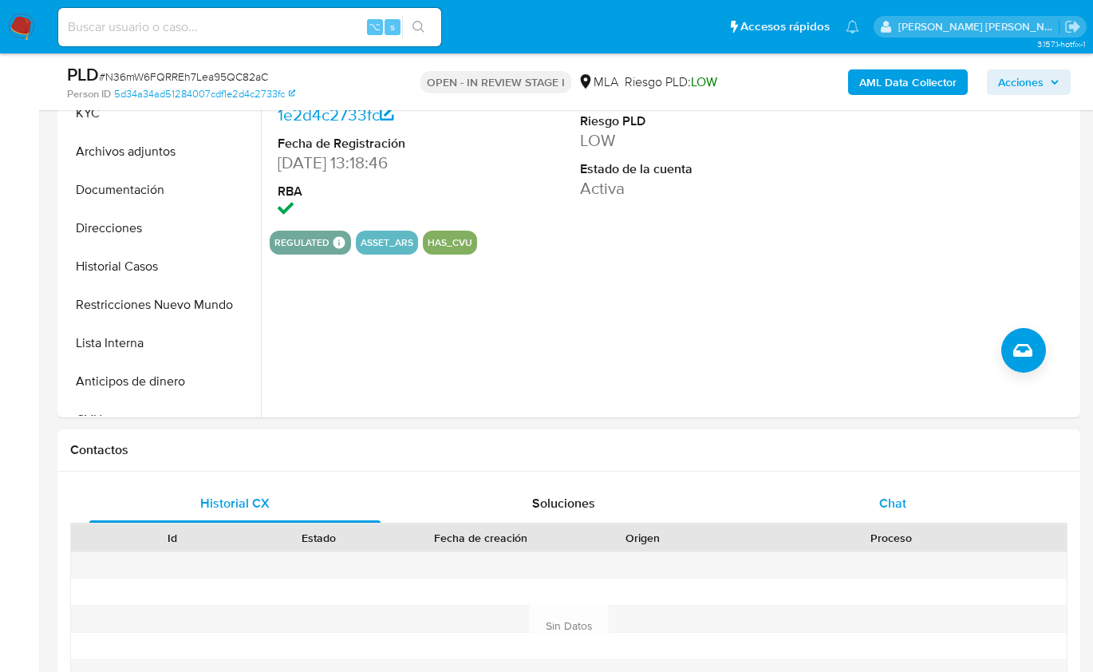
click at [937, 513] on div "Chat" at bounding box center [892, 503] width 291 height 38
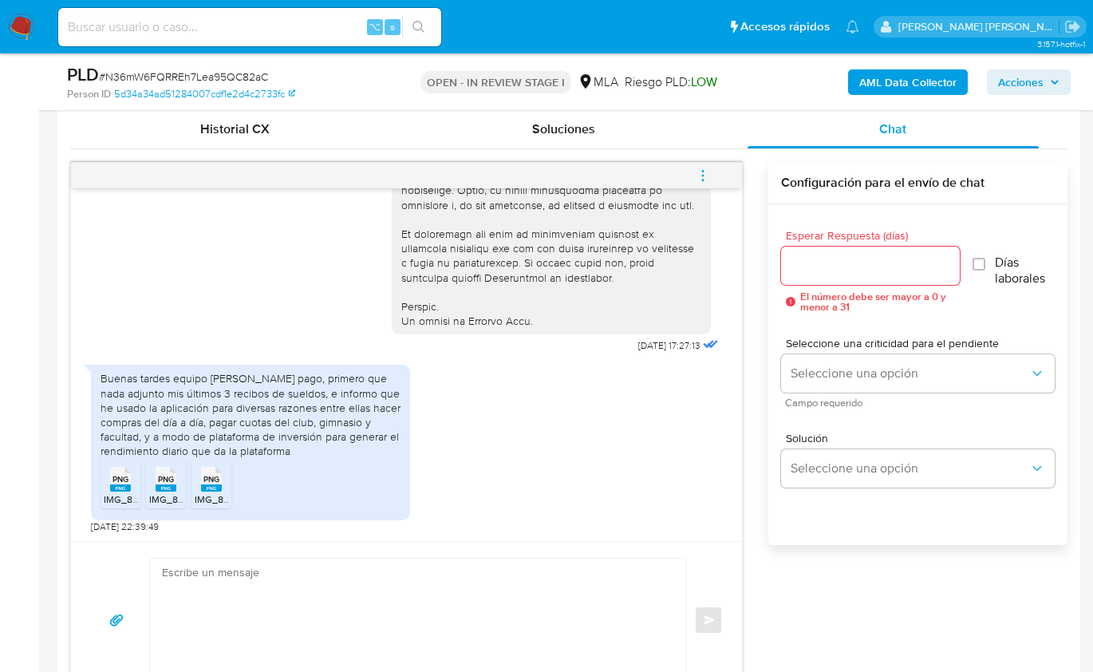
scroll to position [753, 0]
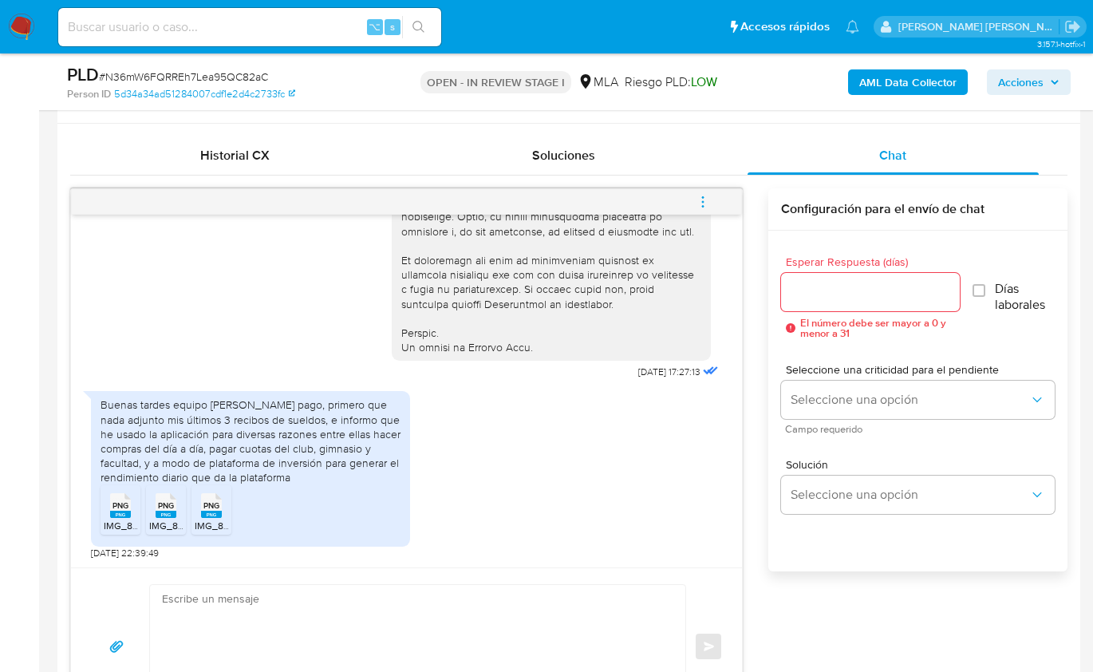
click at [119, 500] on span "PNG" at bounding box center [120, 505] width 16 height 10
click at [162, 503] on span "PNG" at bounding box center [166, 505] width 16 height 10
click at [208, 505] on span "PNG" at bounding box center [211, 505] width 16 height 10
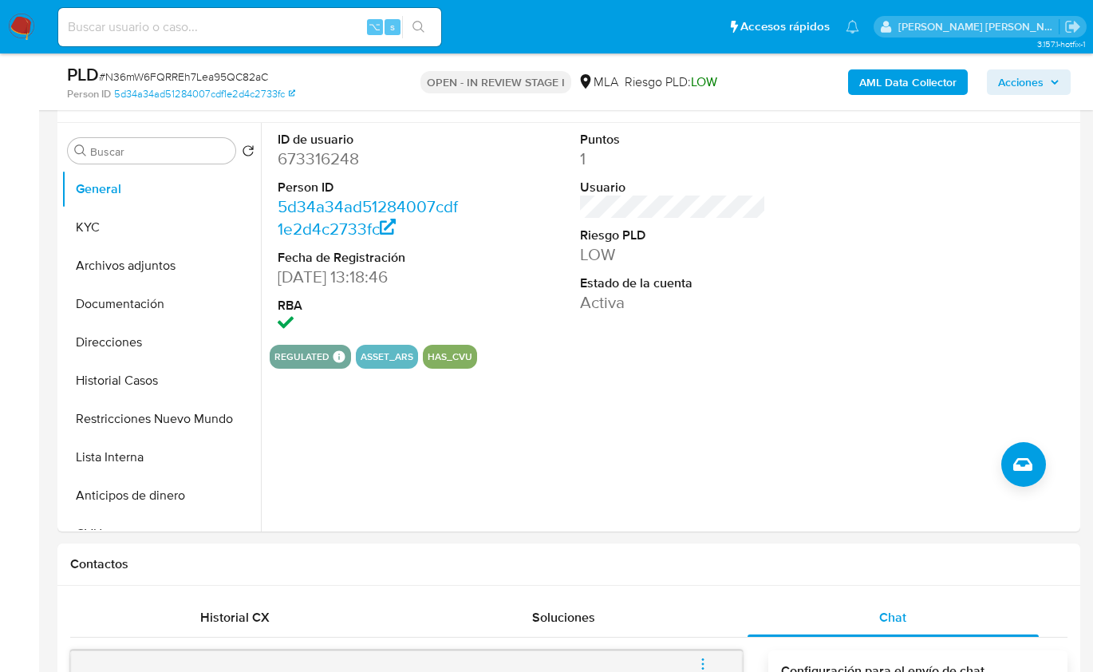
scroll to position [288, 0]
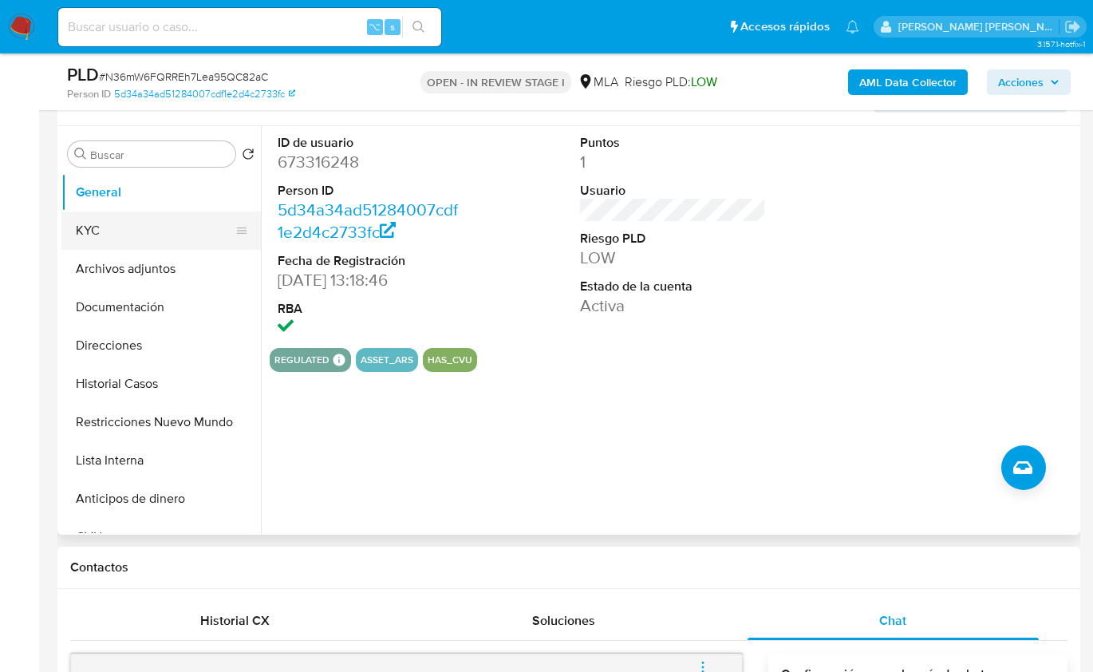
click at [98, 235] on button "KYC" at bounding box center [154, 230] width 187 height 38
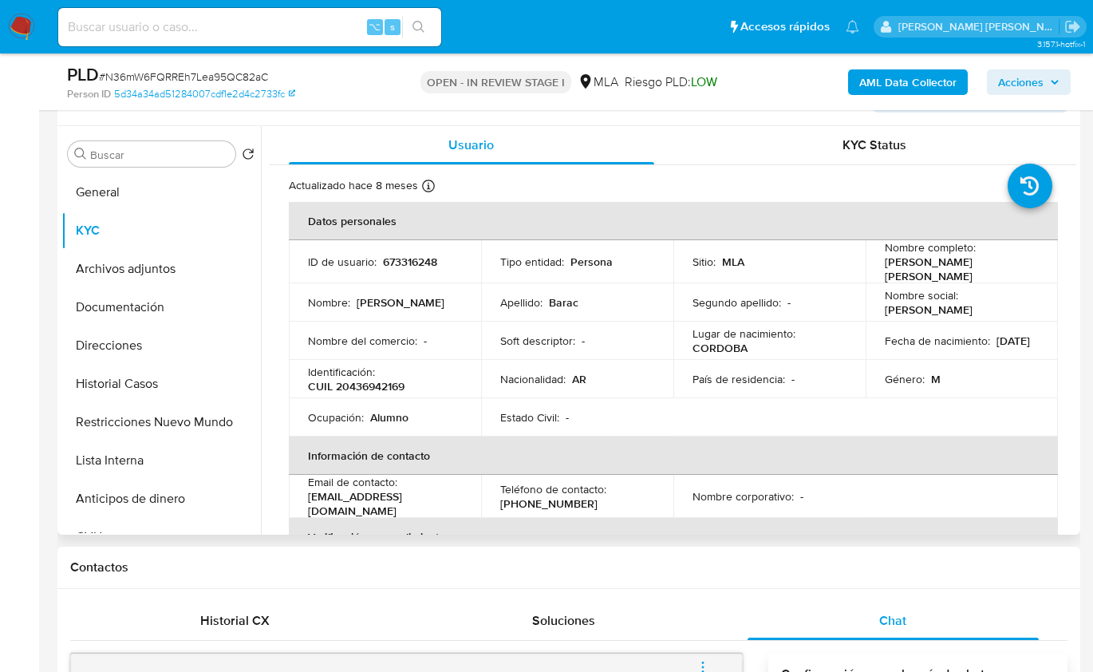
click at [389, 386] on p "CUIL 20436942169" at bounding box center [356, 386] width 97 height 14
copy p "20436942169"
click at [165, 416] on button "Restricciones Nuevo Mundo" at bounding box center [154, 422] width 187 height 38
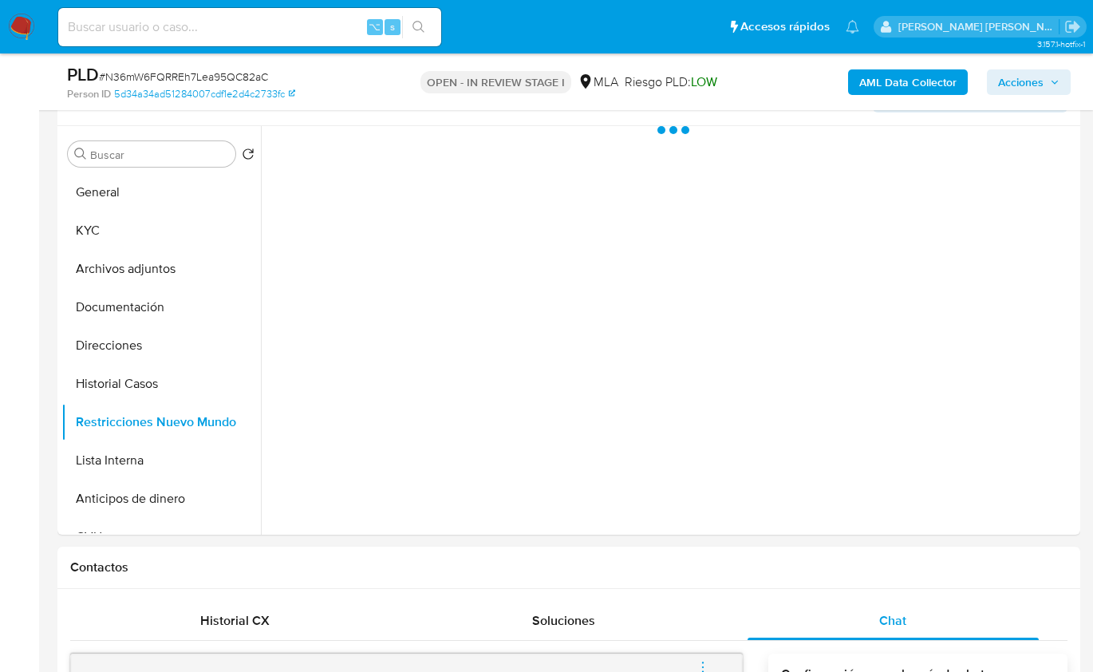
click at [890, 89] on b "AML Data Collector" at bounding box center [907, 82] width 97 height 26
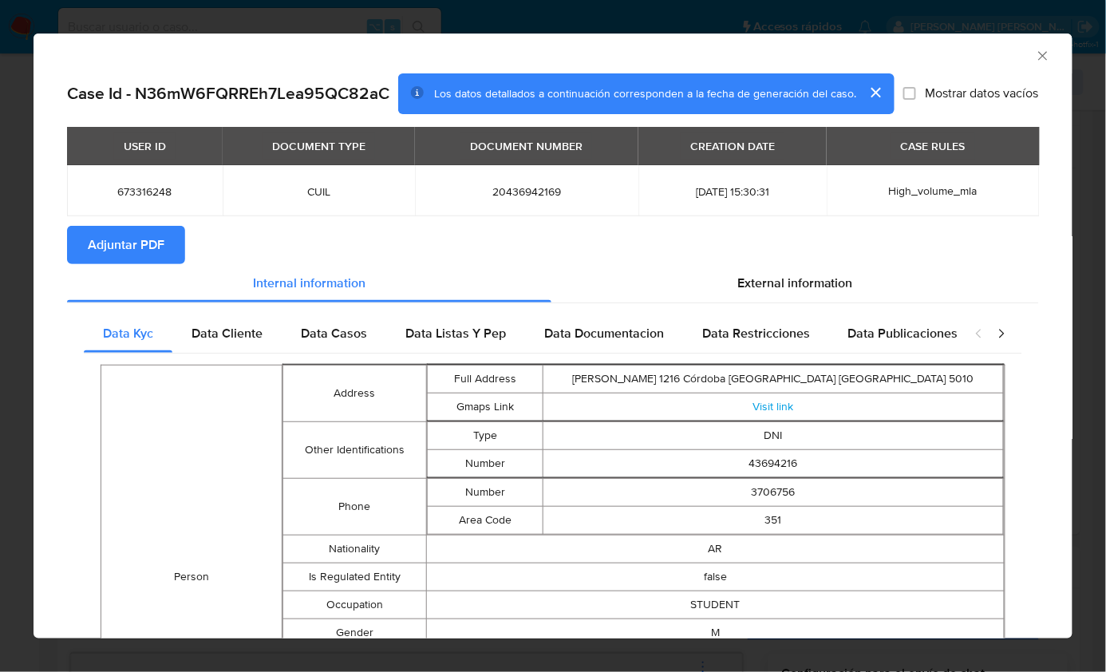
click at [162, 245] on span "Adjuntar PDF" at bounding box center [126, 244] width 77 height 35
click at [1035, 57] on icon "Cerrar ventana" at bounding box center [1043, 56] width 16 height 16
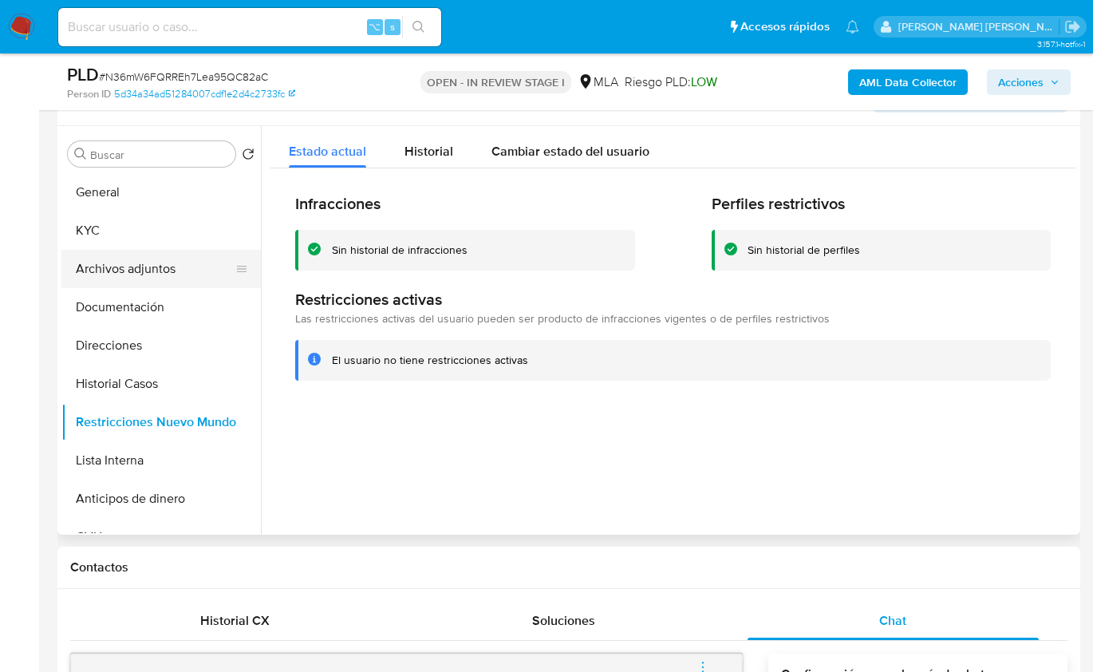
click at [165, 272] on button "Archivos adjuntos" at bounding box center [154, 269] width 187 height 38
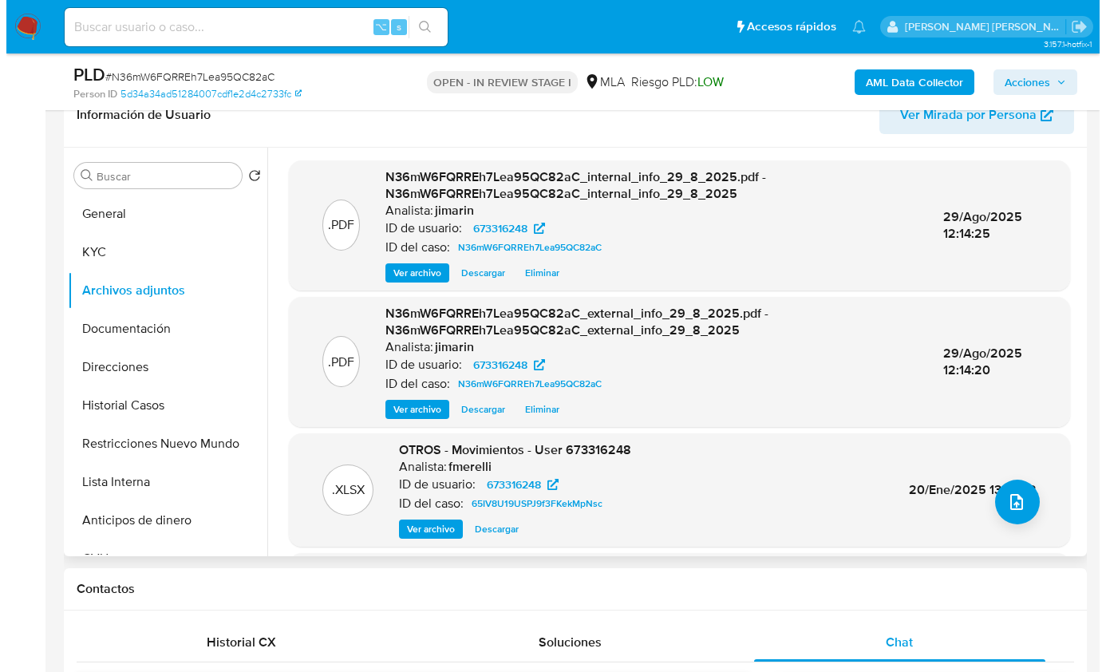
scroll to position [264, 0]
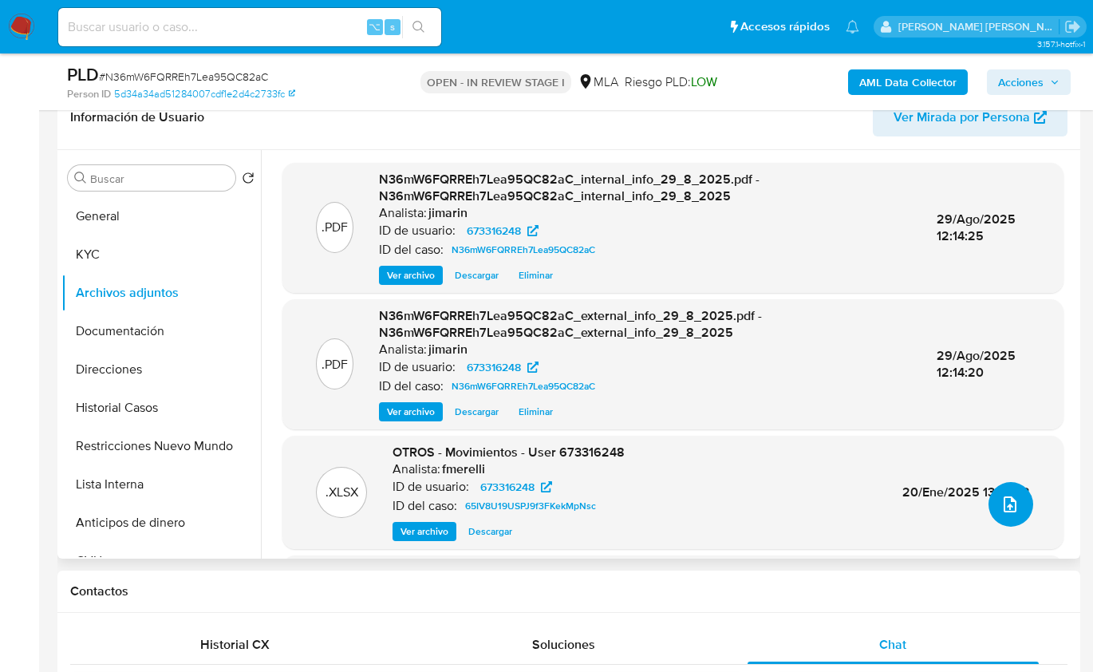
click at [1001, 503] on icon "upload-file" at bounding box center [1009, 504] width 19 height 19
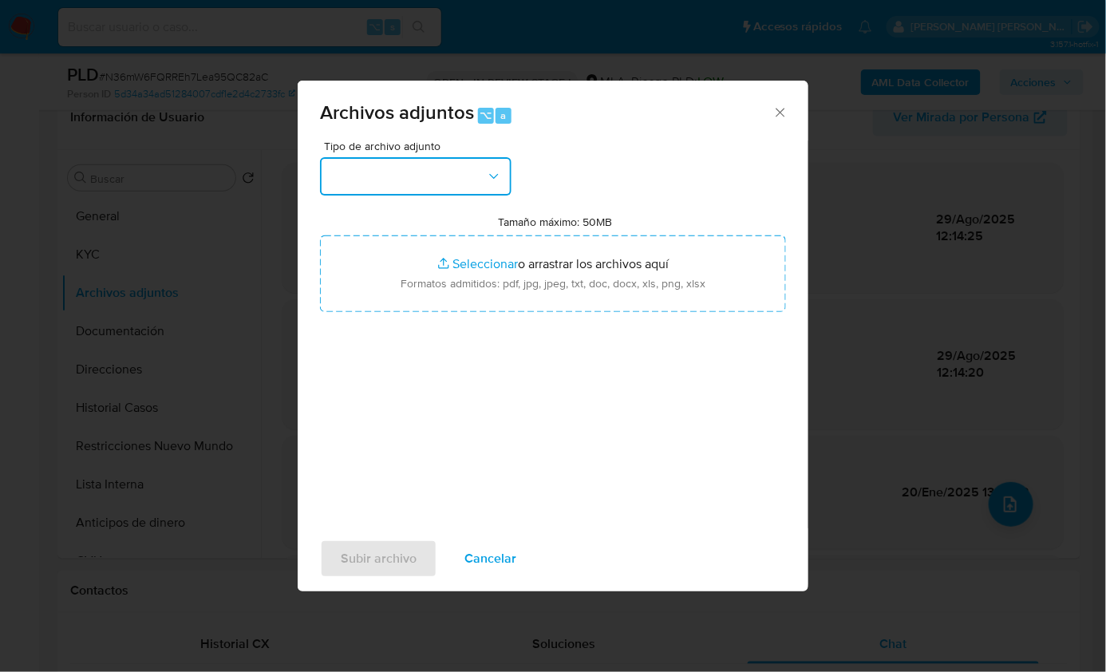
click at [421, 193] on button "button" at bounding box center [415, 176] width 191 height 38
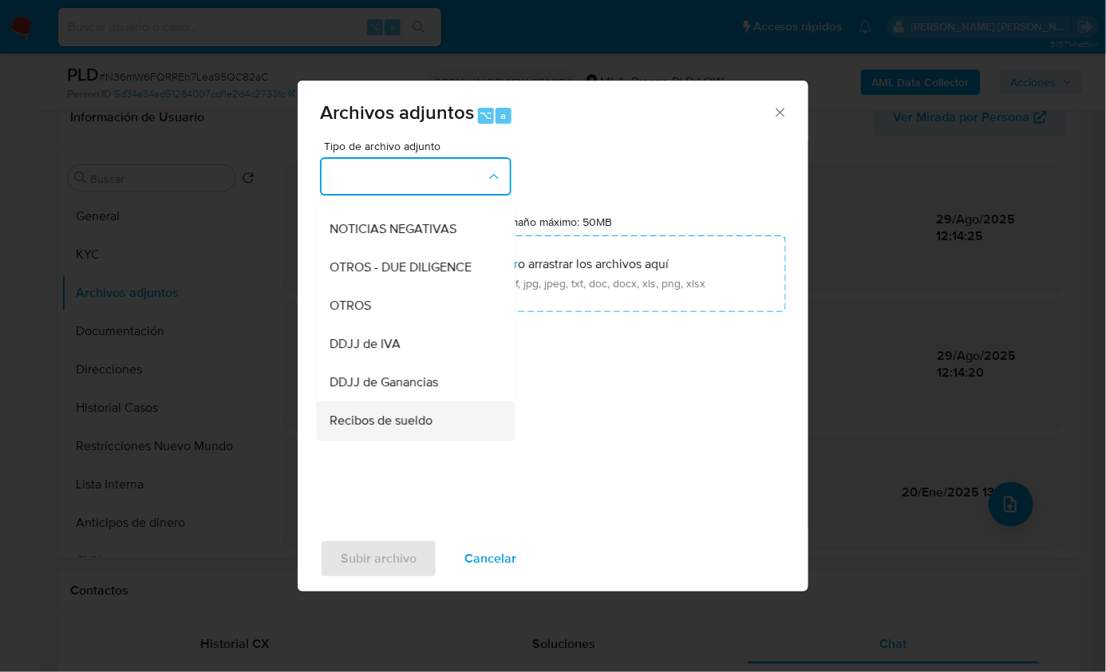
scroll to position [318, 0]
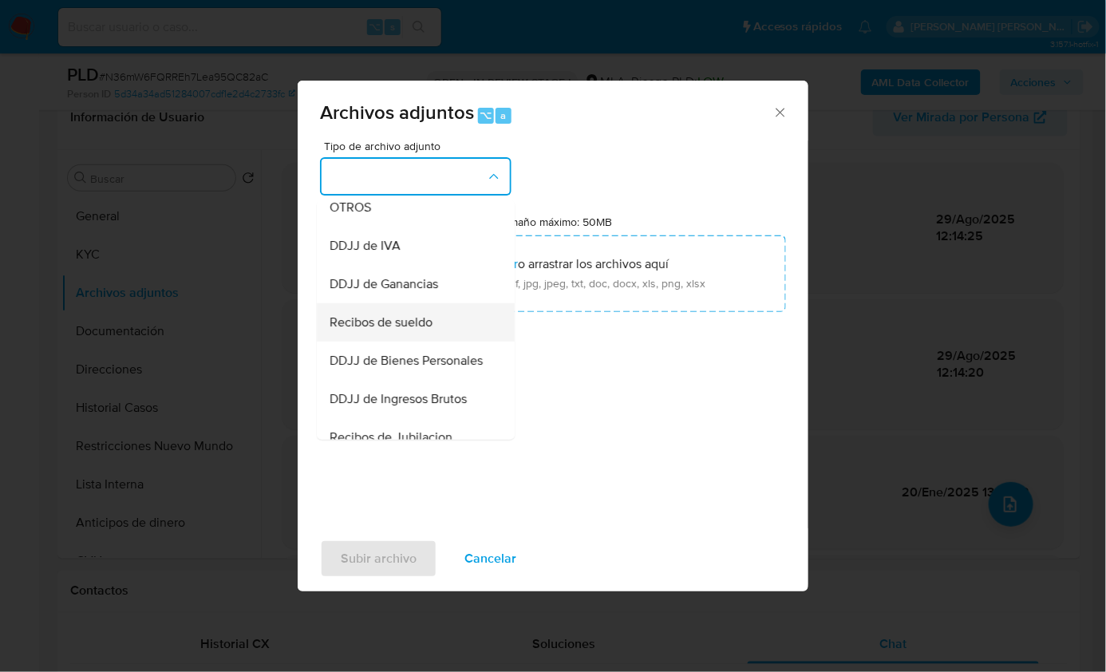
click at [419, 329] on span "Recibos de sueldo" at bounding box center [380, 322] width 103 height 16
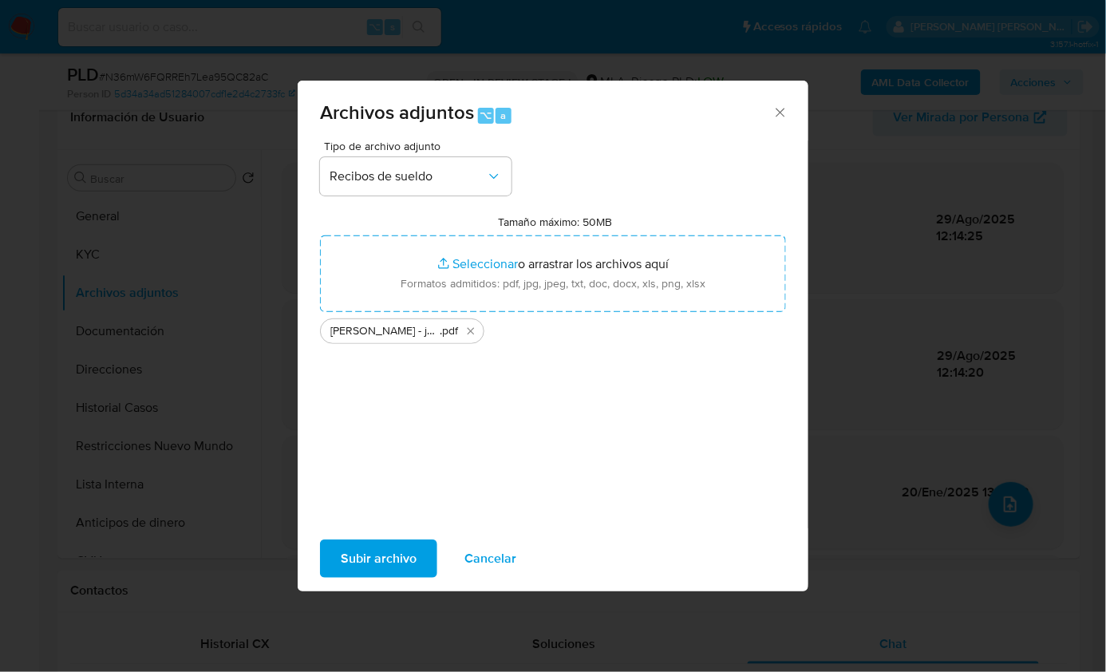
click at [367, 561] on span "Subir archivo" at bounding box center [379, 558] width 76 height 35
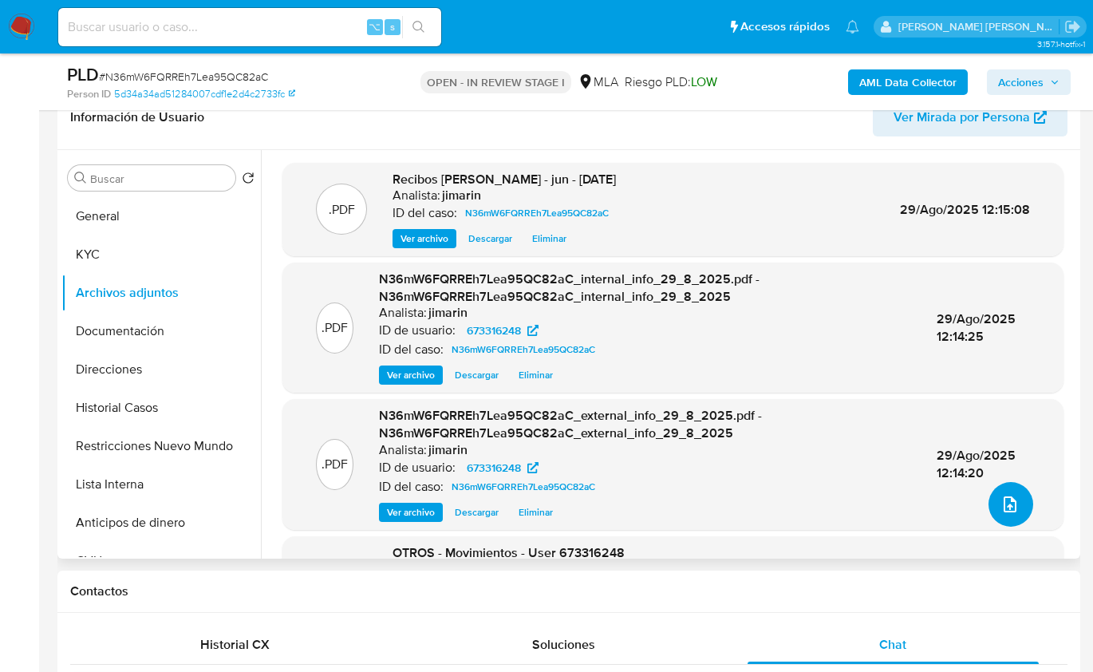
click at [1003, 513] on icon "upload-file" at bounding box center [1009, 504] width 19 height 19
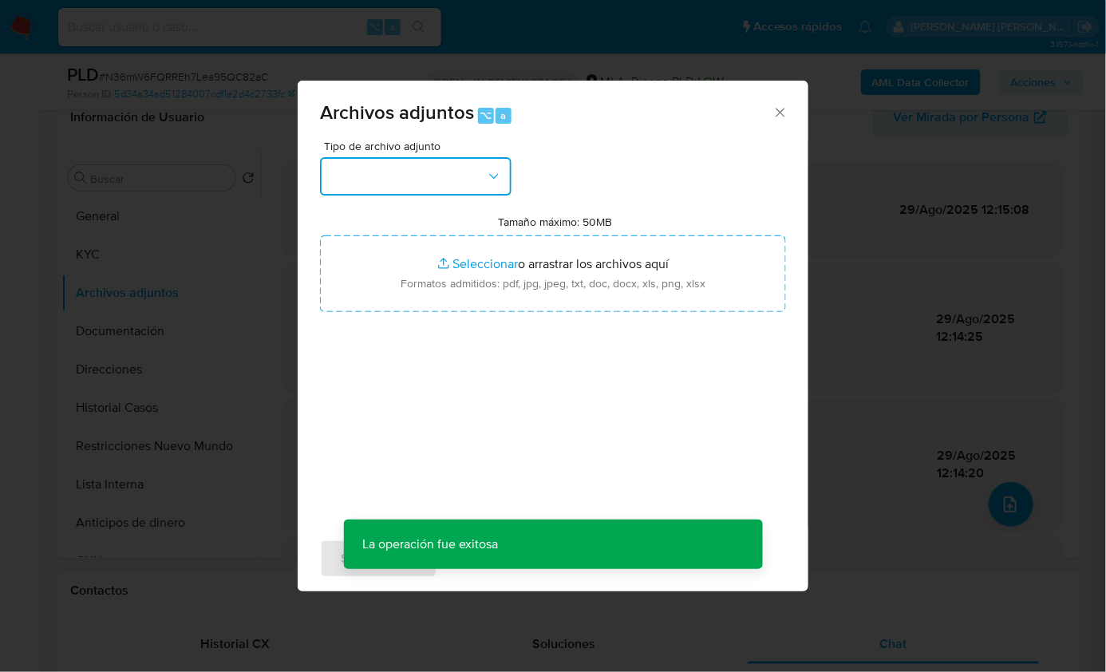
click at [452, 184] on button "button" at bounding box center [415, 176] width 191 height 38
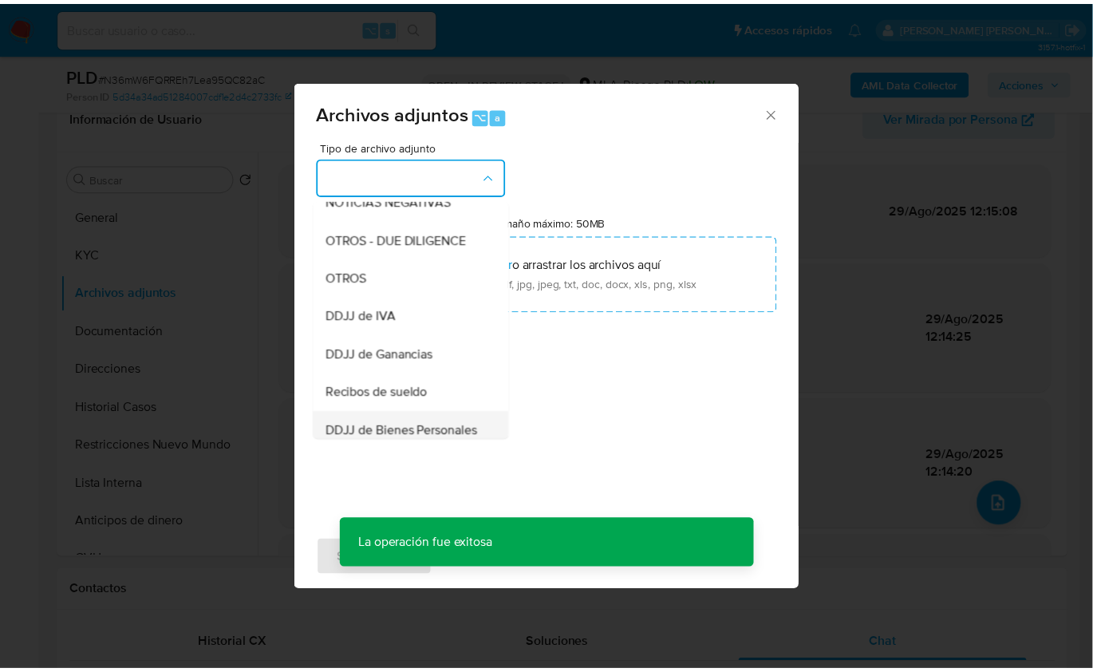
scroll to position [314, 0]
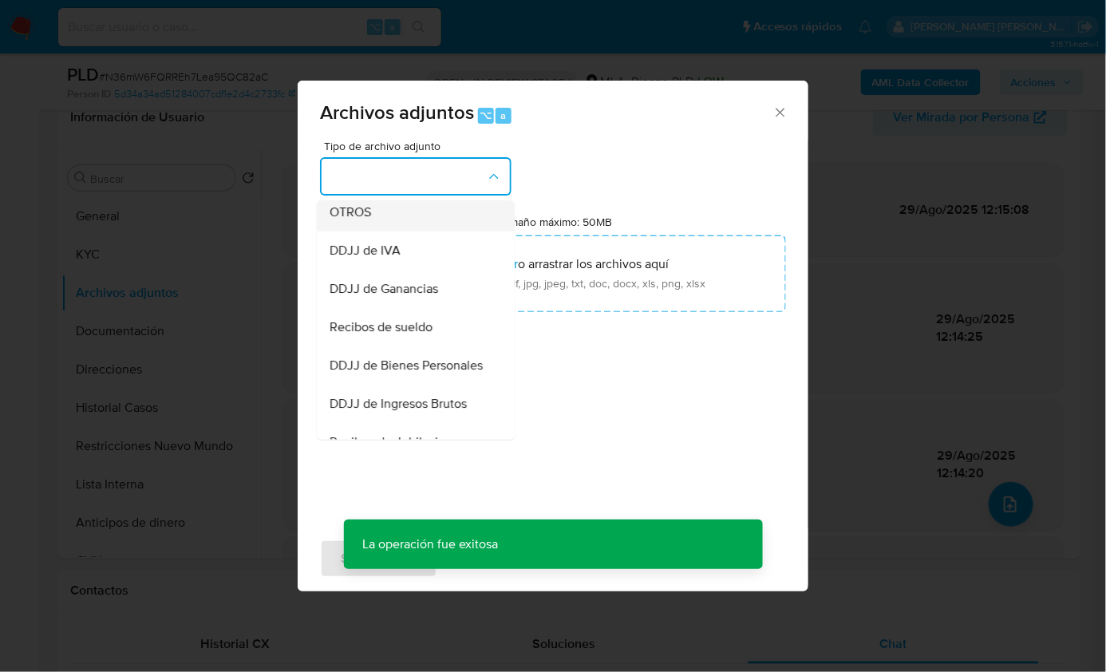
click at [394, 229] on div "OTROS" at bounding box center [410, 211] width 163 height 38
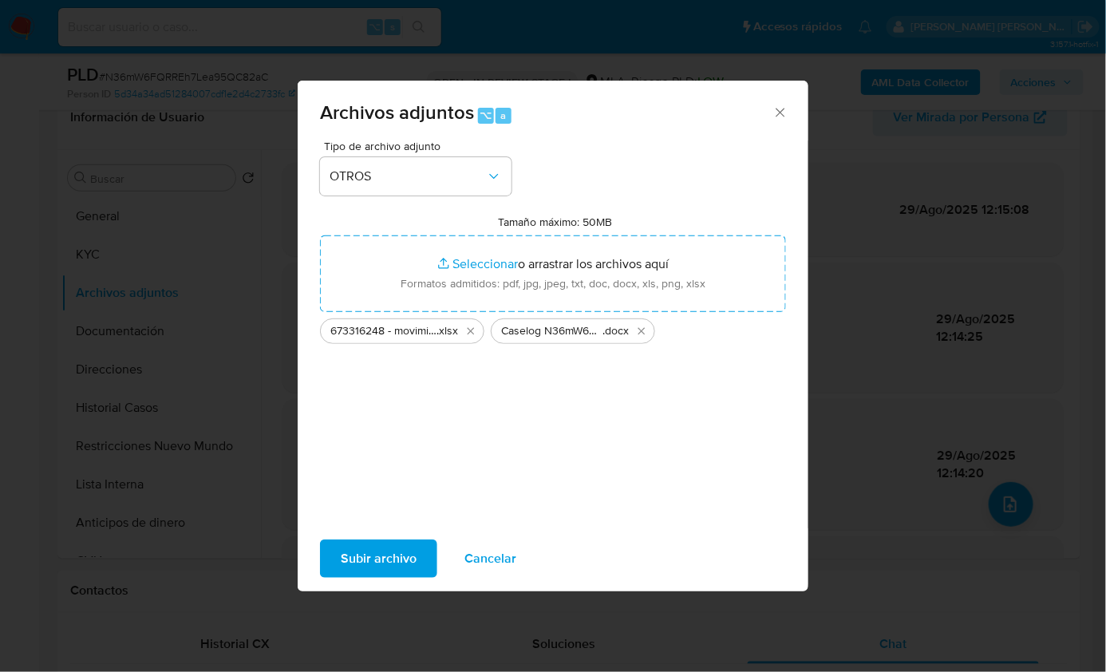
click at [381, 554] on span "Subir archivo" at bounding box center [379, 558] width 76 height 35
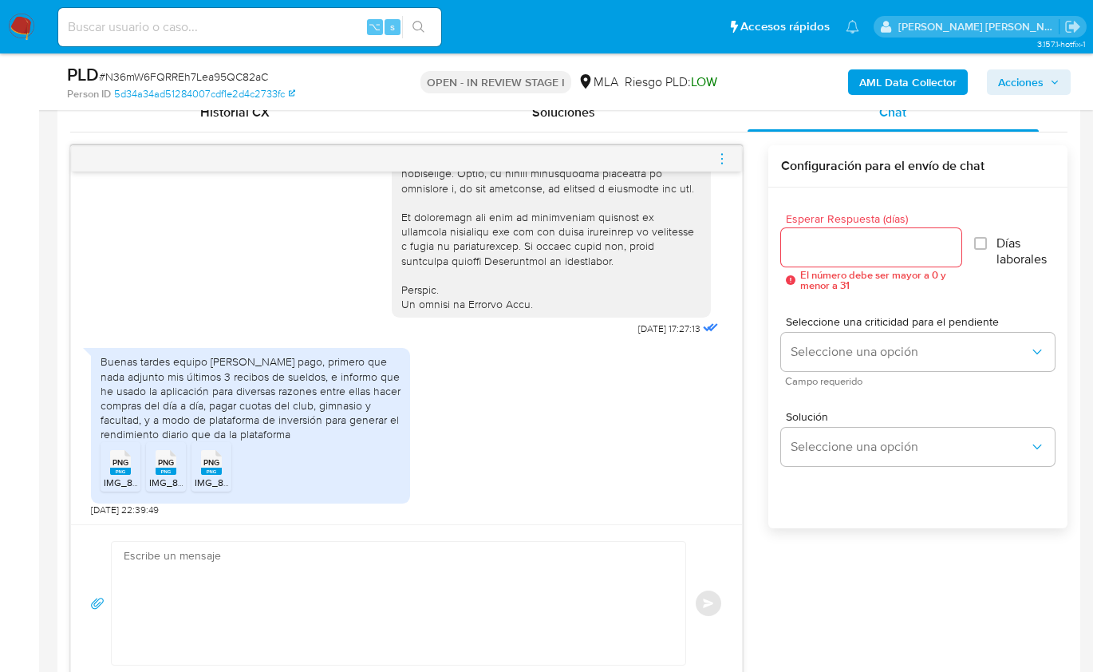
click at [444, 574] on textarea at bounding box center [395, 603] width 542 height 123
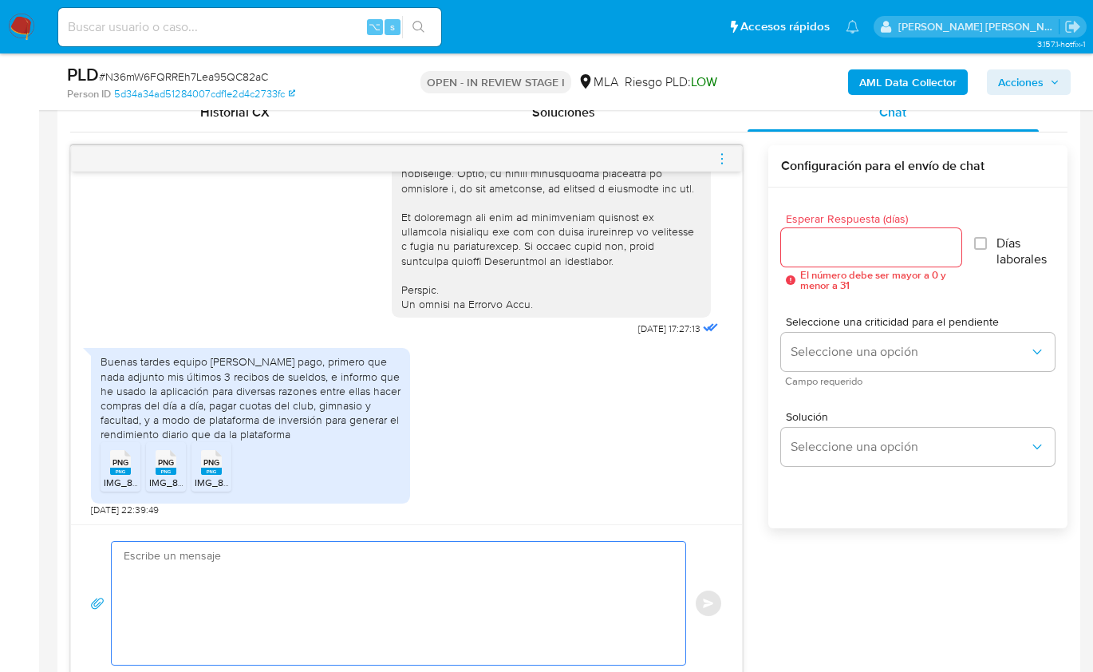
paste textarea "Hola, ¡Muchas gracias por tu respuesta! Confirmamos la recepción de la document…"
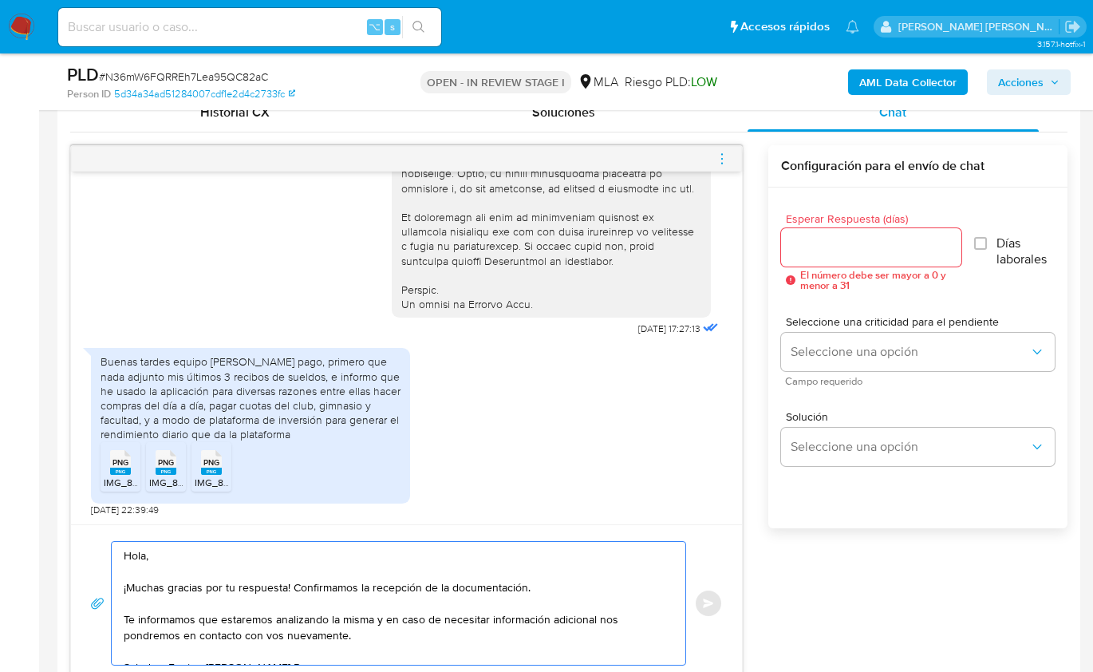
scroll to position [812, 0]
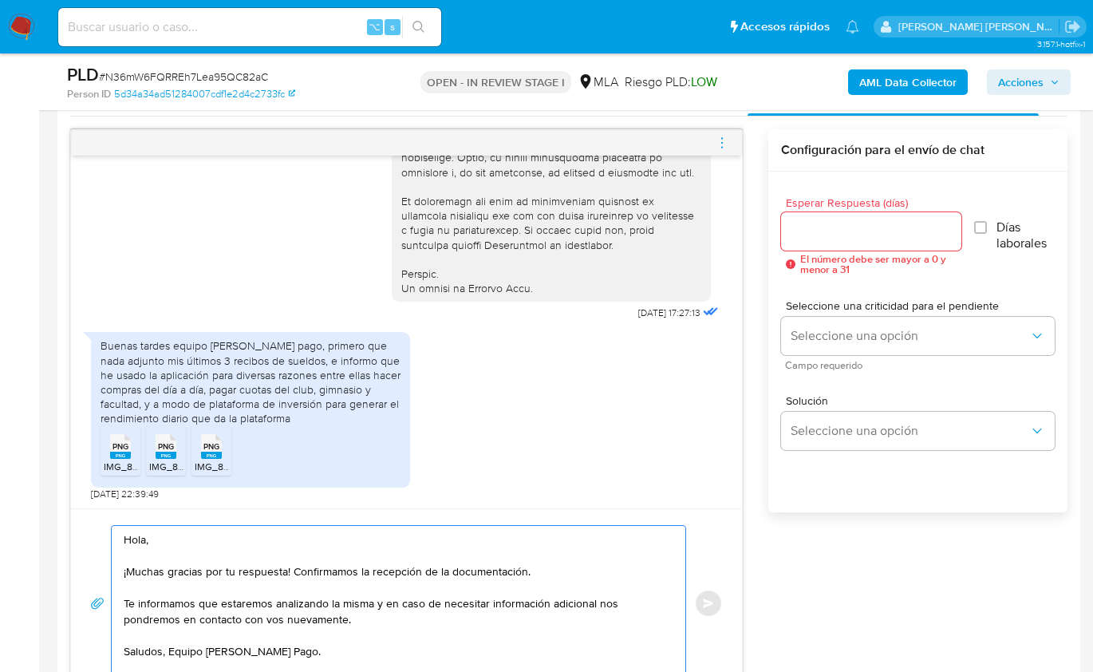
type textarea "Hola, ¡Muchas gracias por tu respuesta! Confirmamos la recepción de la document…"
click at [797, 238] on input "Esperar Respuesta (días)" at bounding box center [870, 231] width 179 height 21
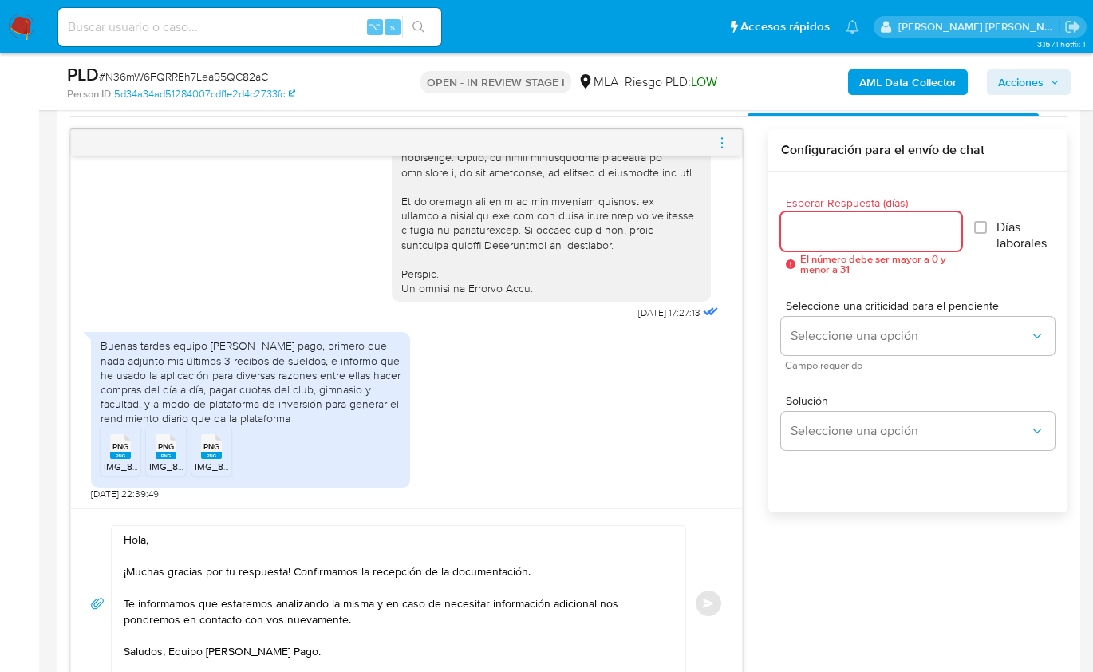
click at [806, 233] on input "Esperar Respuesta (días)" at bounding box center [870, 231] width 179 height 21
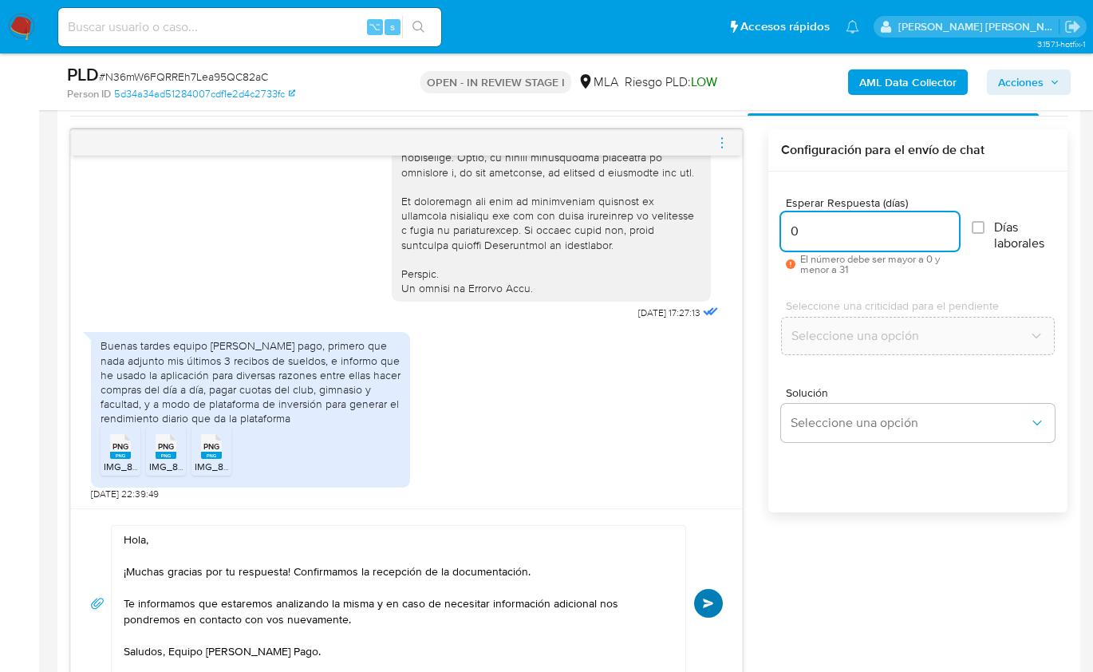
type input "0"
click at [708, 594] on button "Enviar" at bounding box center [708, 603] width 29 height 29
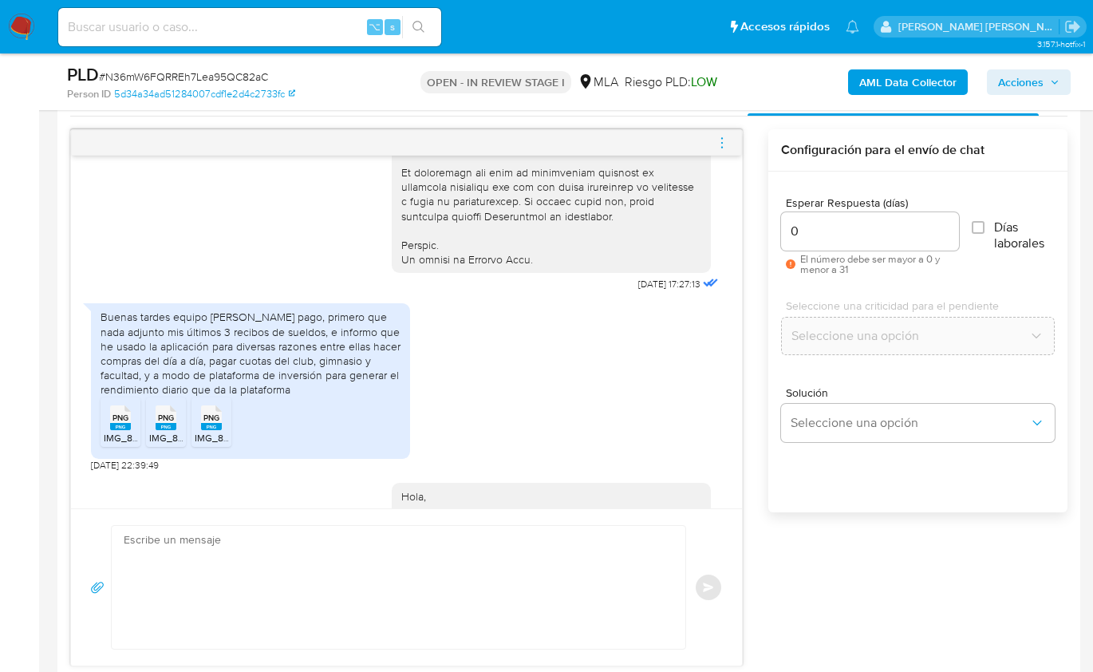
scroll to position [933, 0]
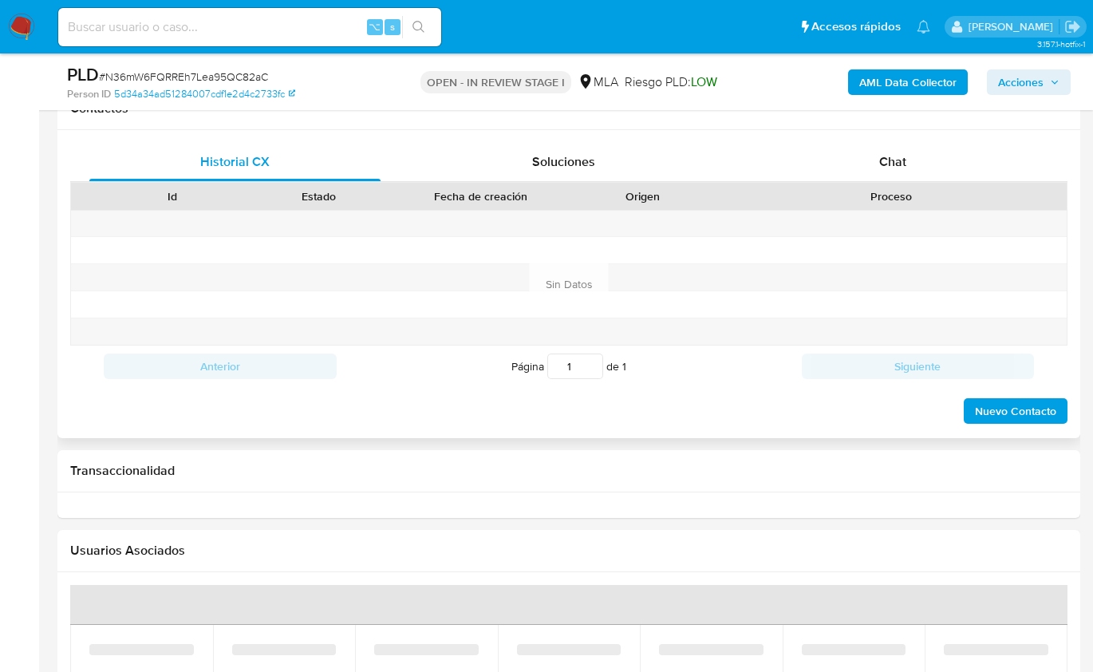
scroll to position [741, 0]
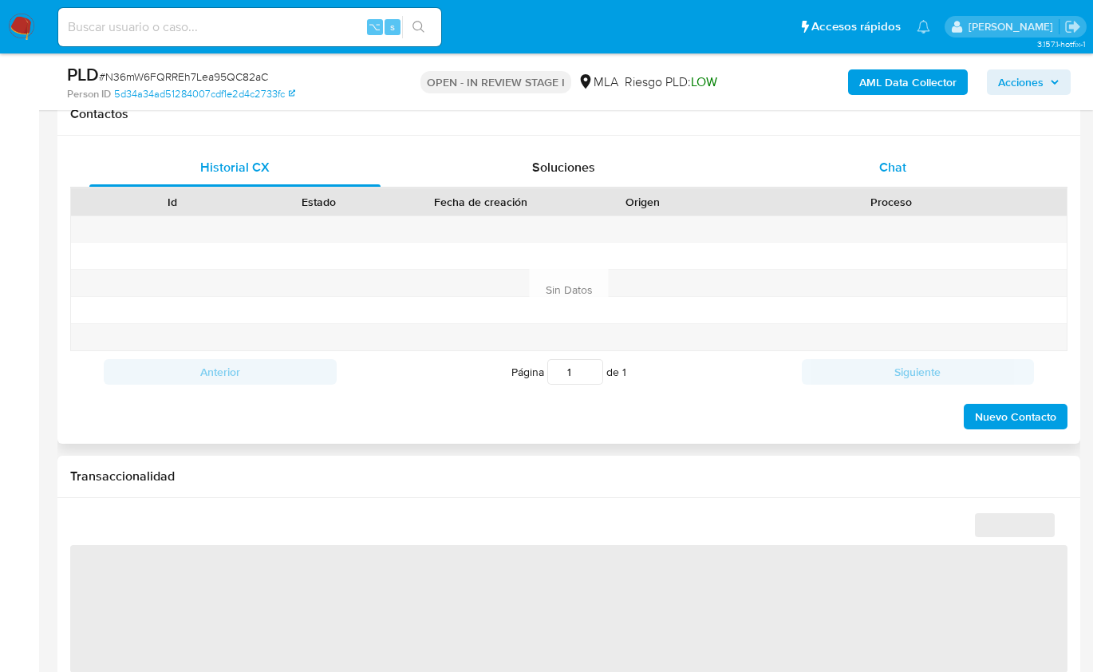
click at [889, 168] on span "Chat" at bounding box center [892, 167] width 27 height 18
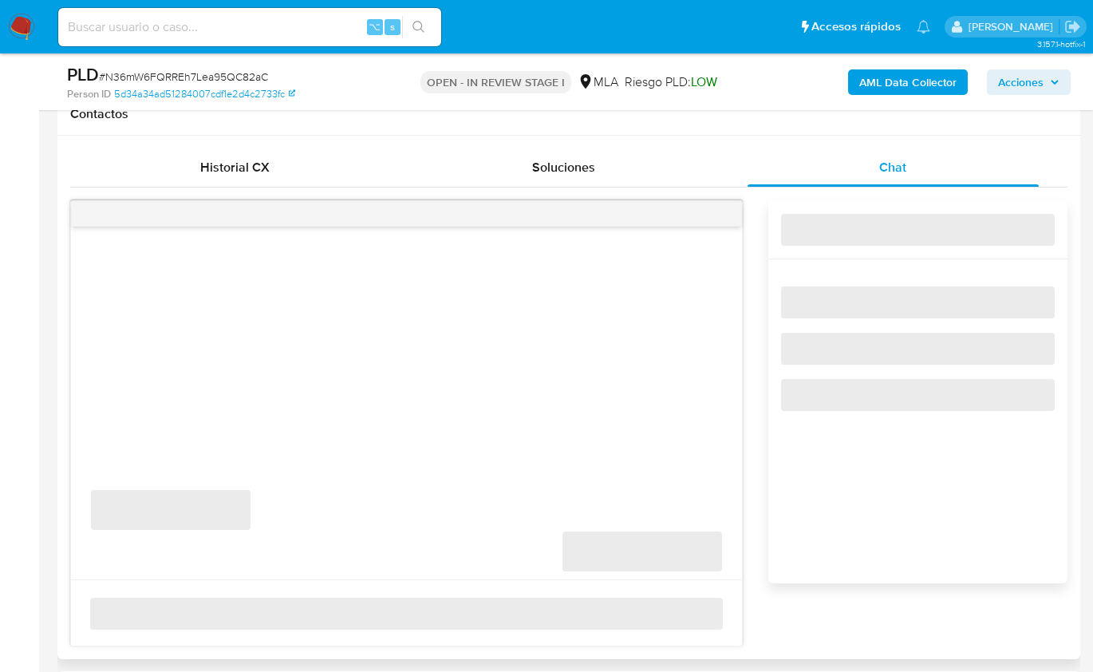
select select "10"
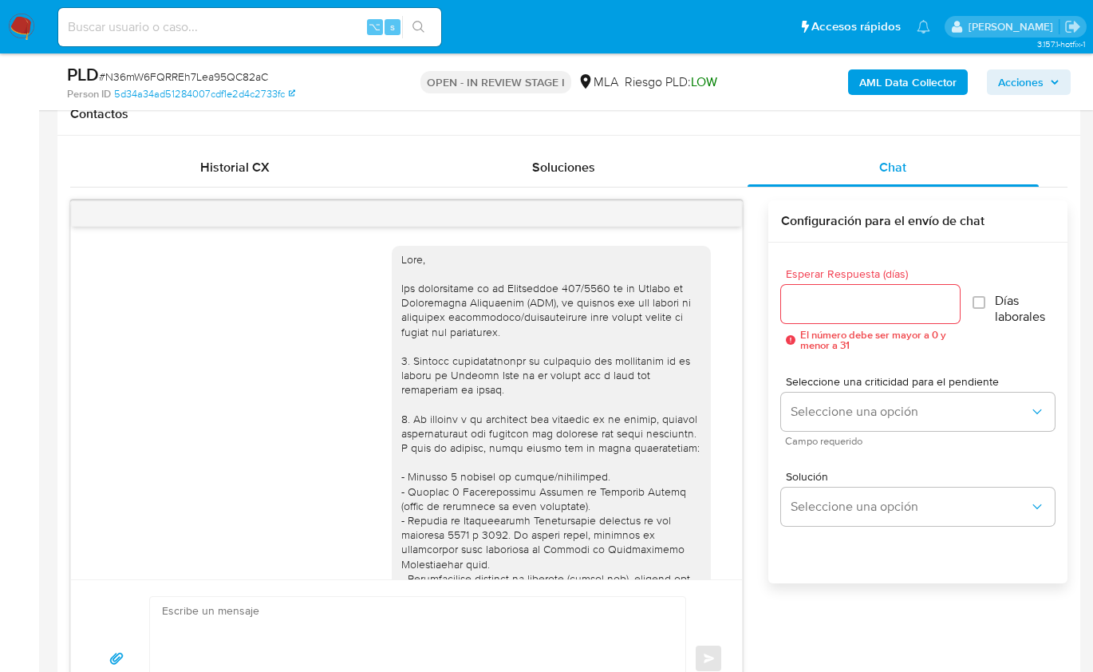
scroll to position [933, 0]
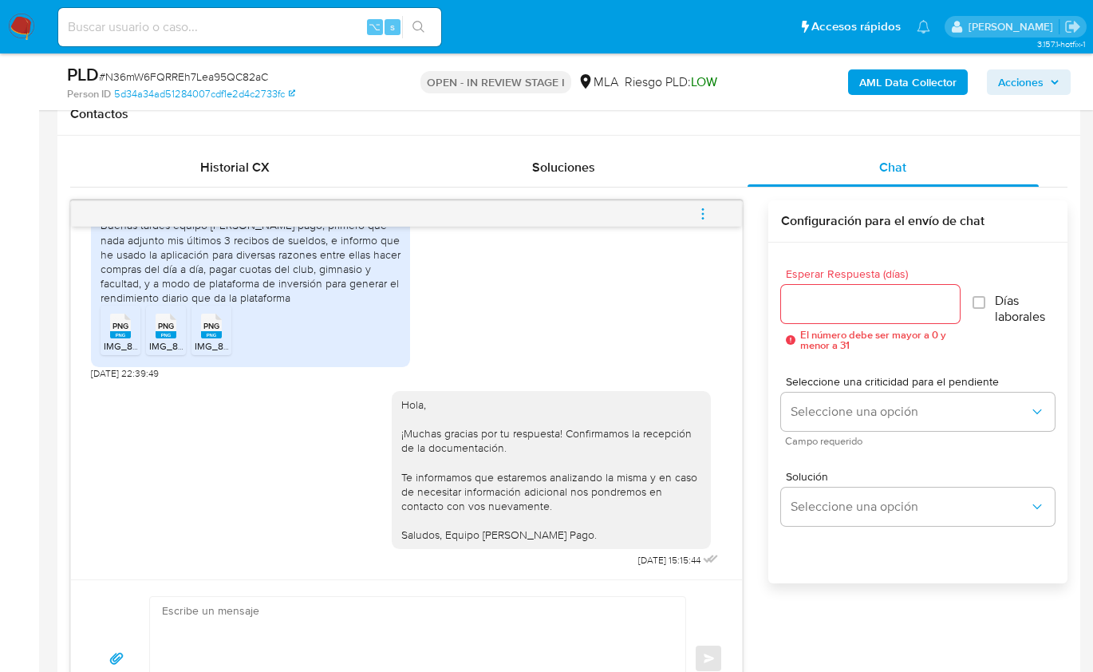
click at [715, 212] on button "menu-action" at bounding box center [702, 214] width 53 height 38
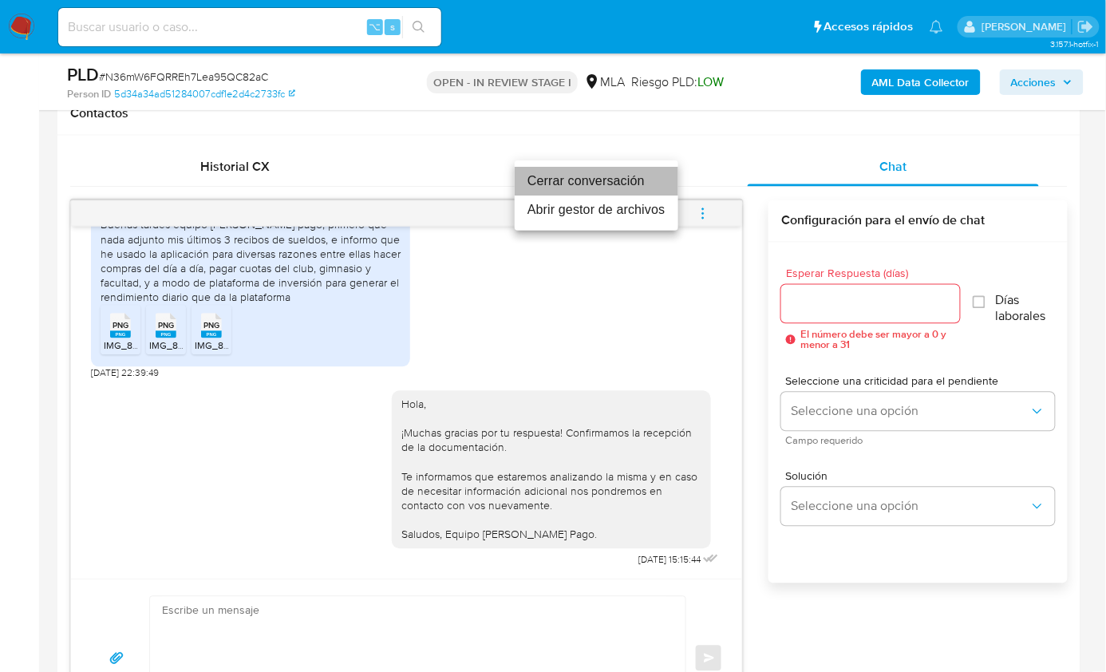
click at [599, 183] on li "Cerrar conversación" at bounding box center [597, 181] width 164 height 29
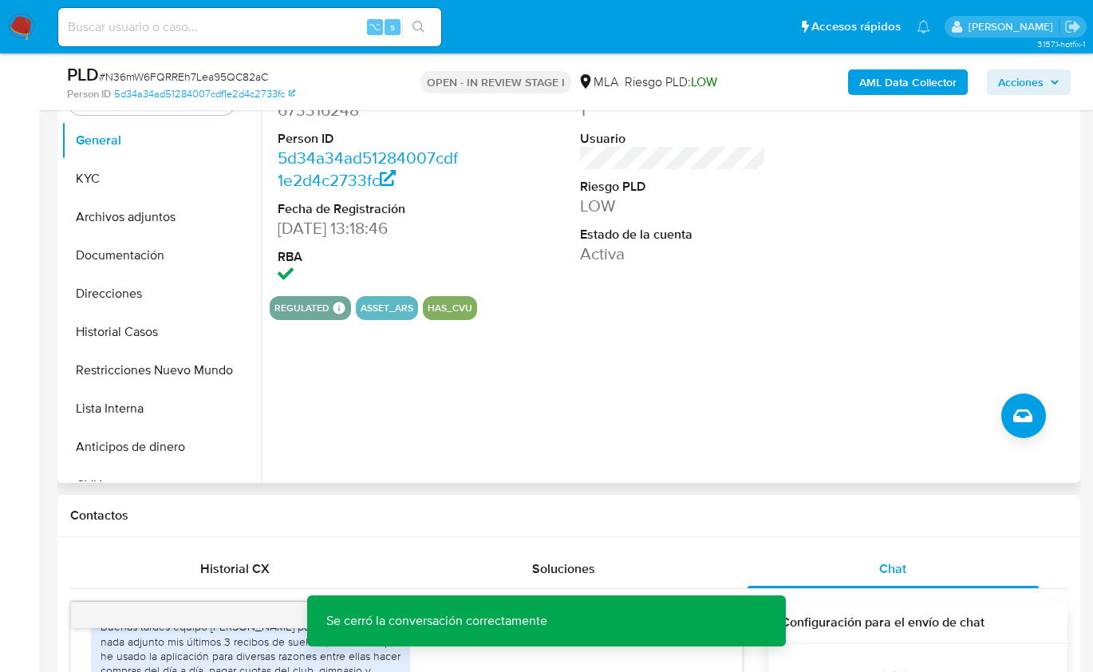
scroll to position [336, 0]
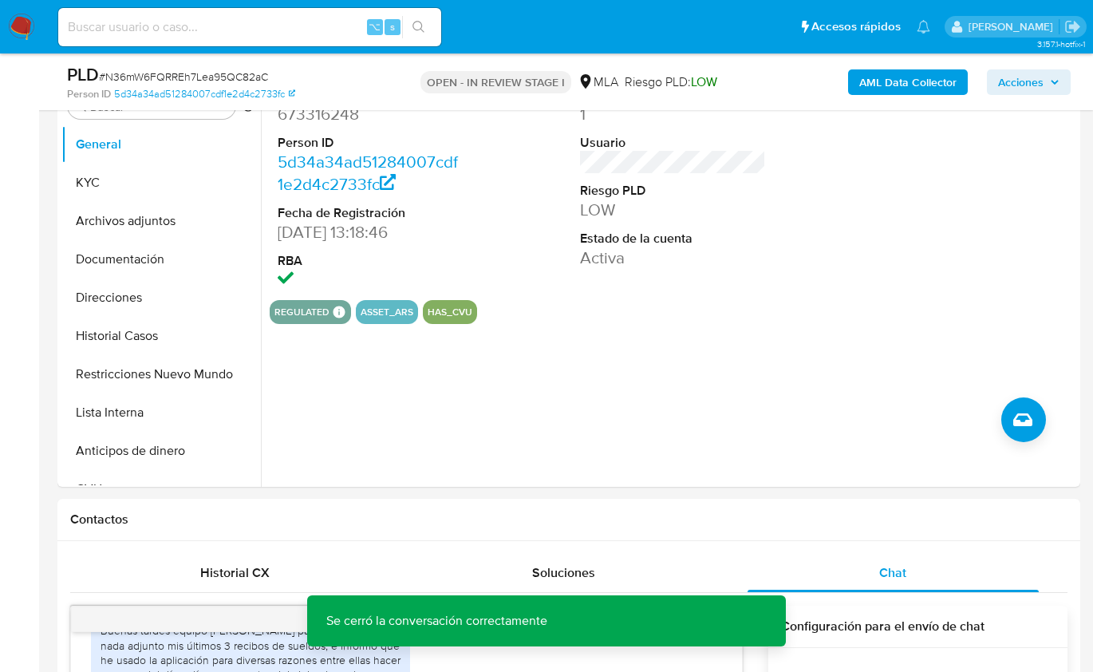
click at [1027, 85] on span "Acciones" at bounding box center [1020, 82] width 45 height 26
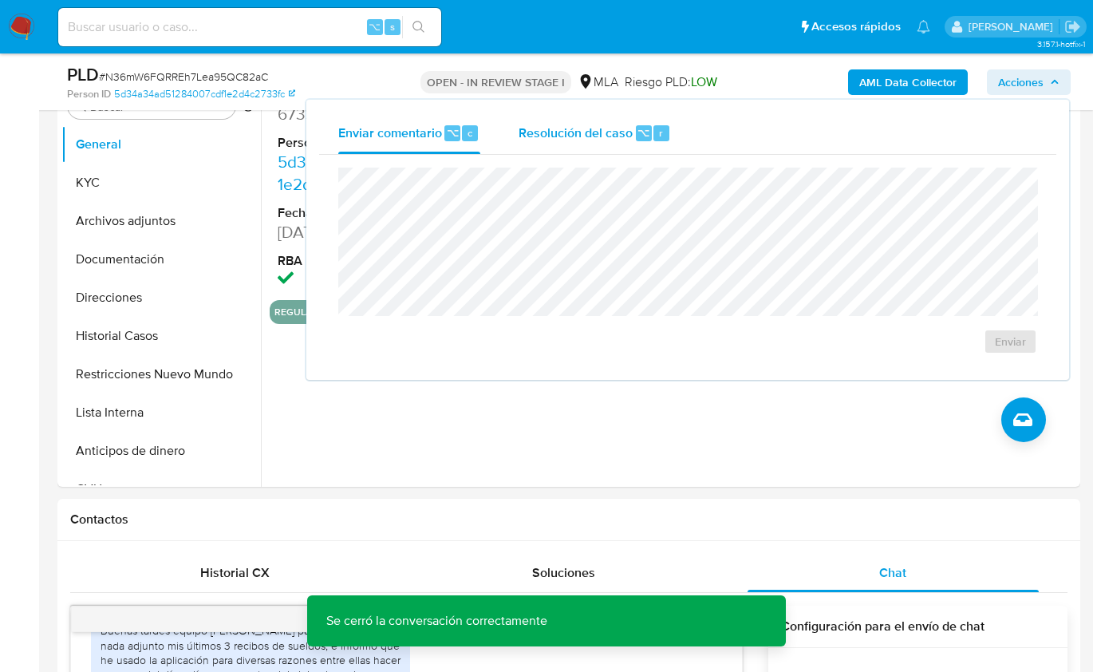
click at [613, 128] on span "Resolución del caso" at bounding box center [576, 132] width 114 height 18
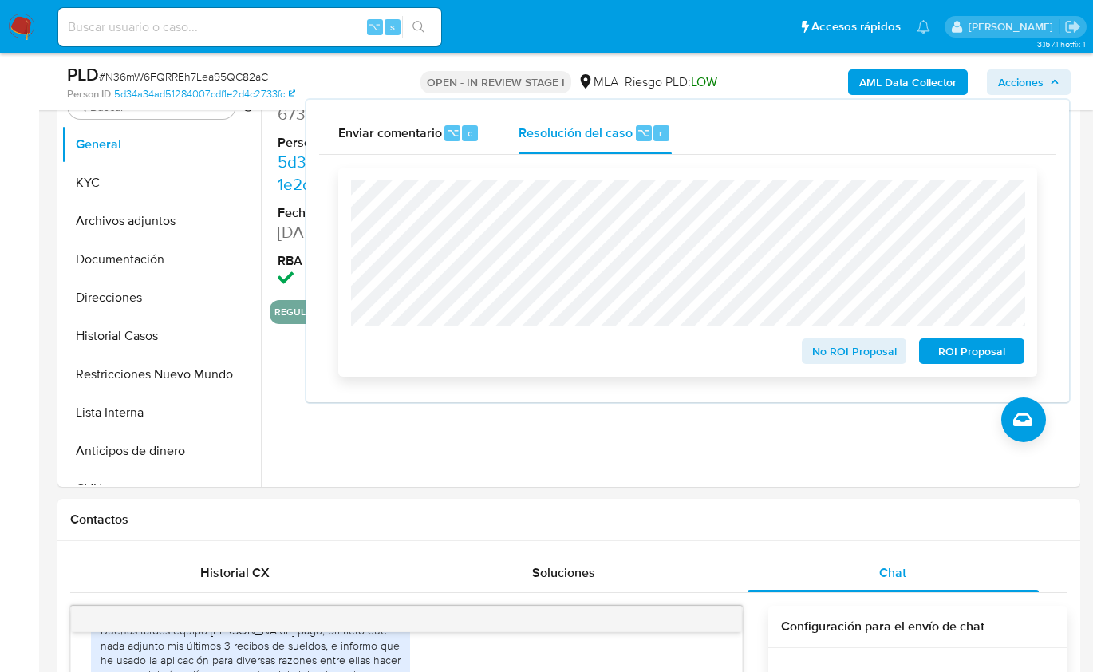
click at [826, 352] on span "No ROI Proposal" at bounding box center [854, 351] width 83 height 22
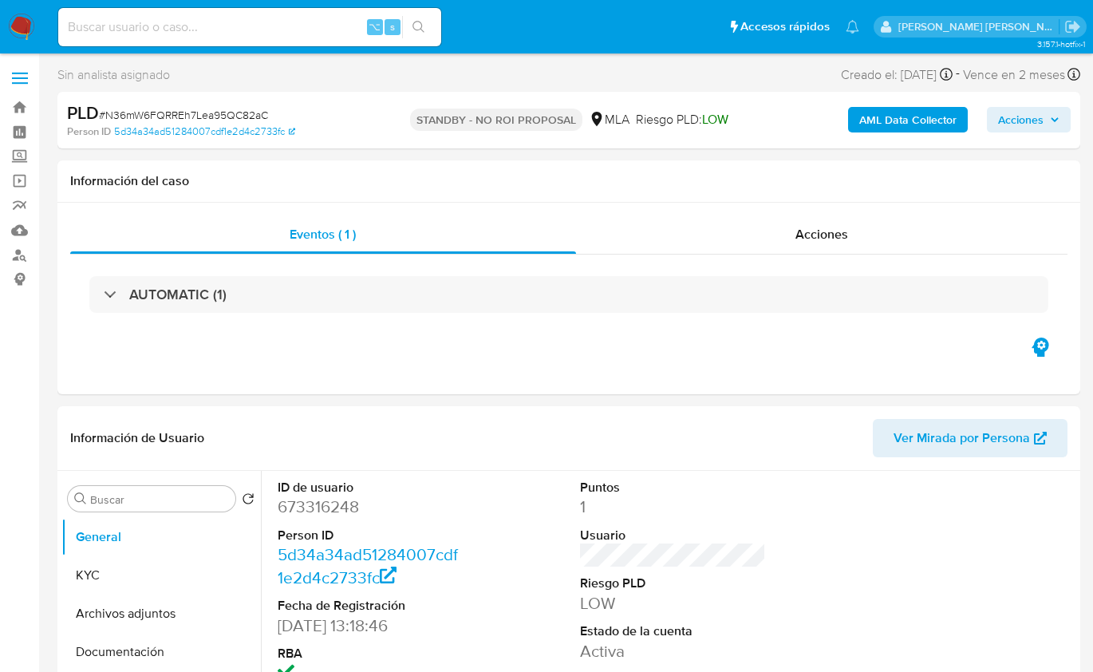
select select "10"
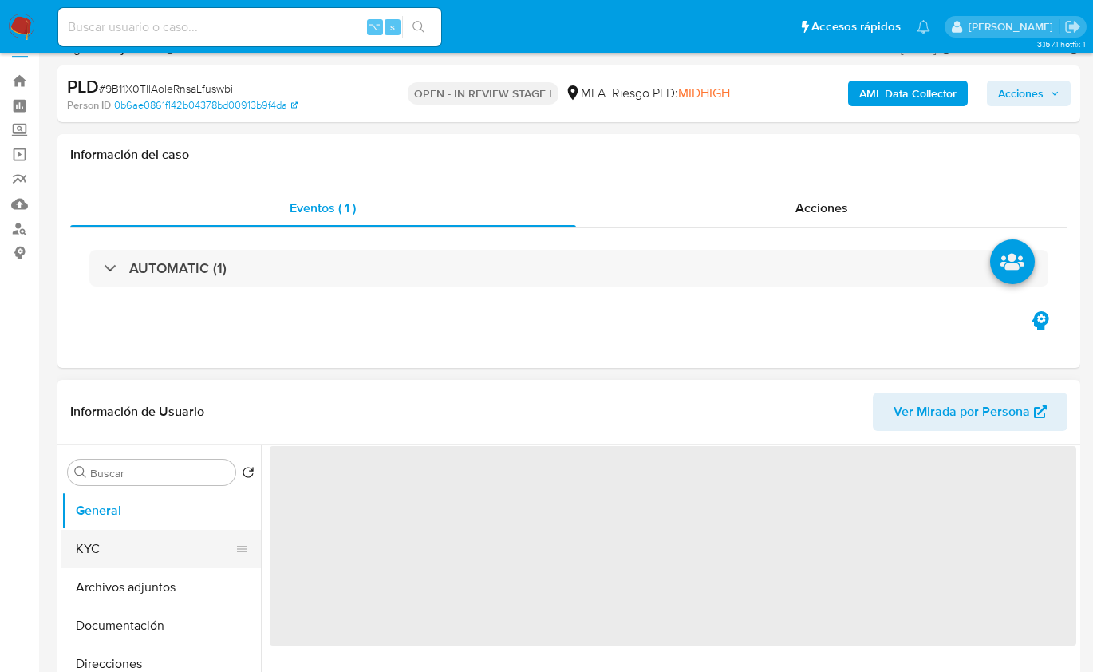
click at [115, 530] on button "KYC" at bounding box center [154, 549] width 187 height 38
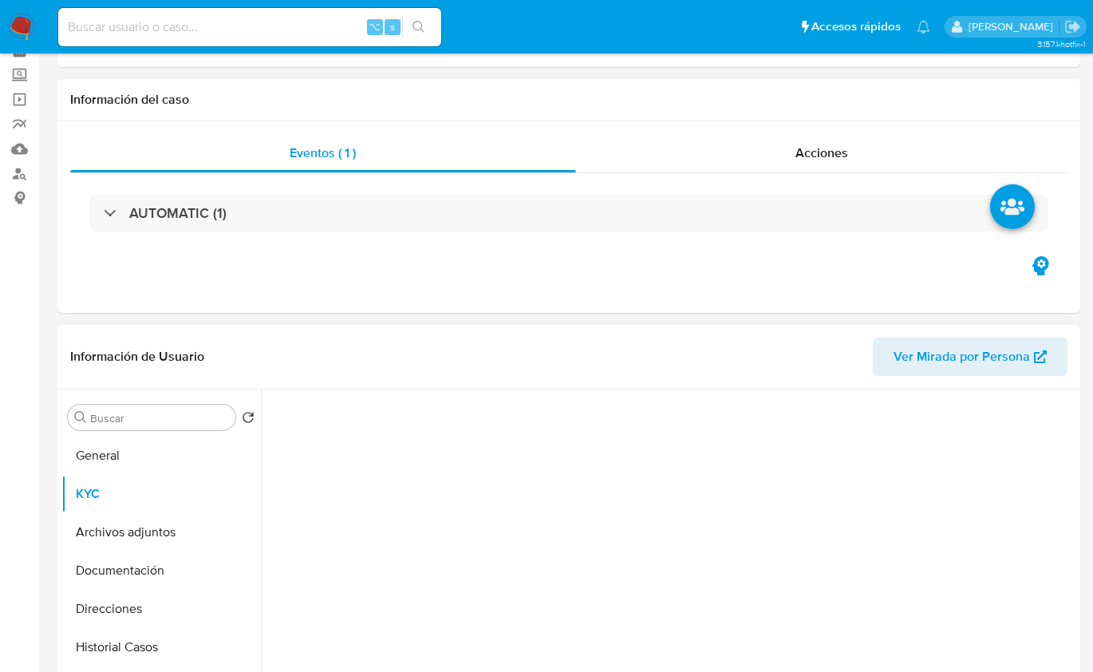
scroll to position [265, 0]
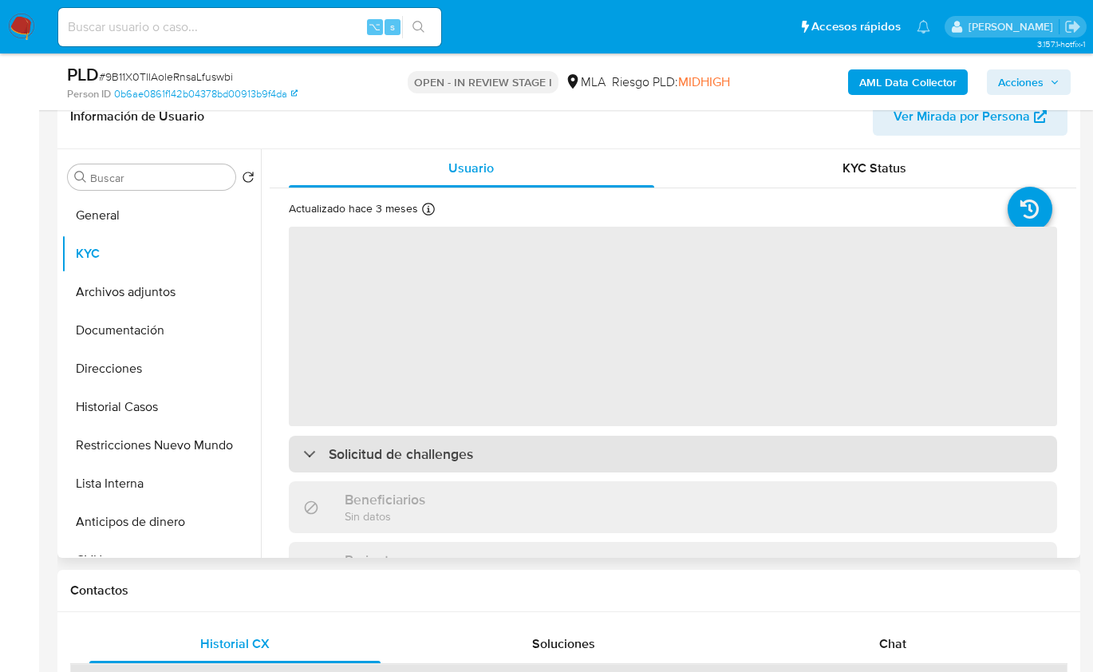
select select "10"
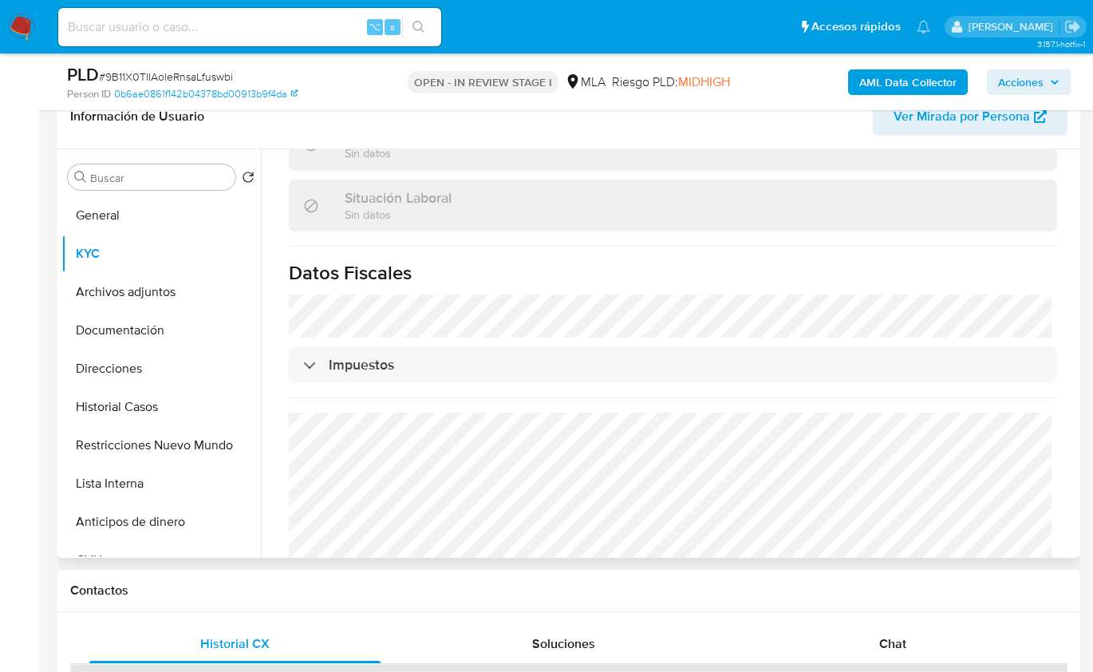
scroll to position [864, 0]
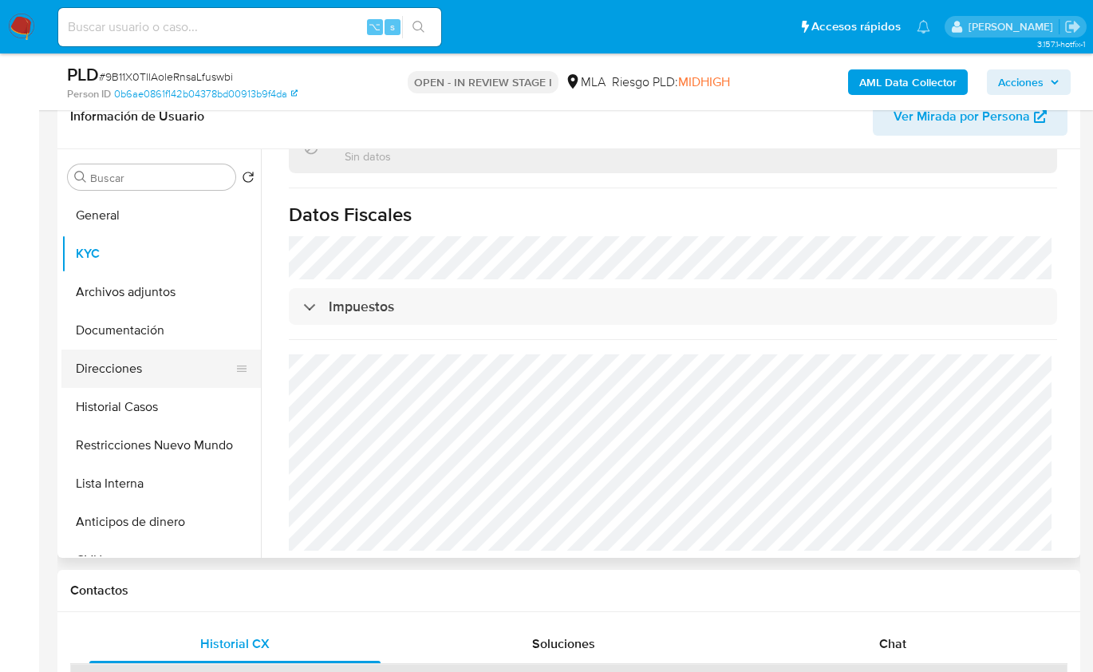
click at [145, 357] on button "Direcciones" at bounding box center [154, 368] width 187 height 38
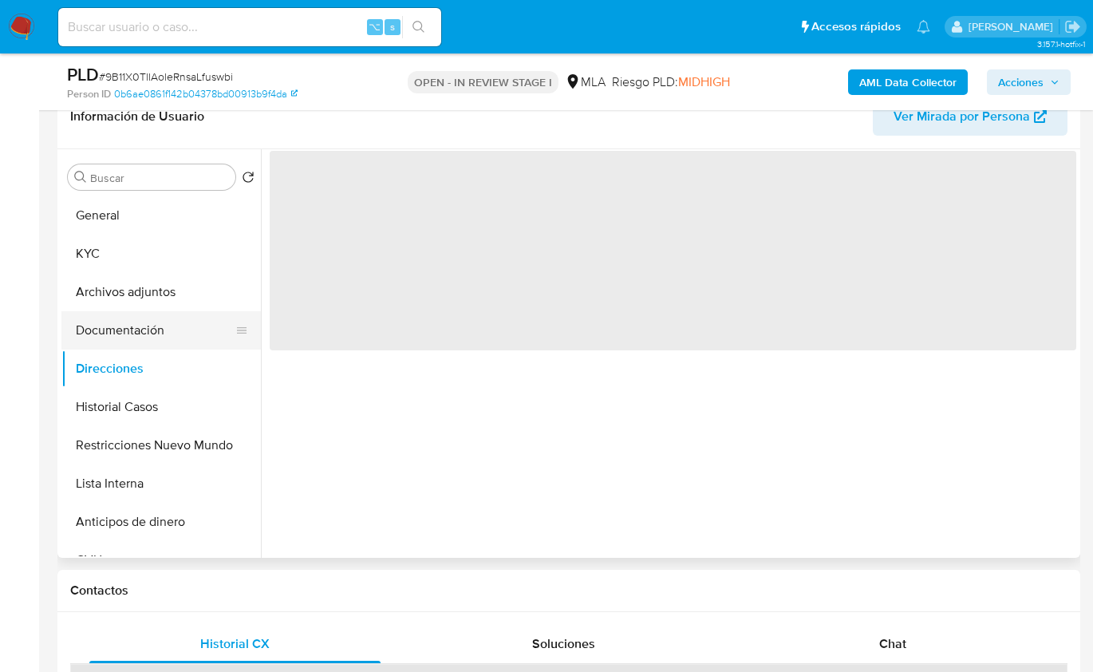
click at [145, 330] on button "Documentación" at bounding box center [154, 330] width 187 height 38
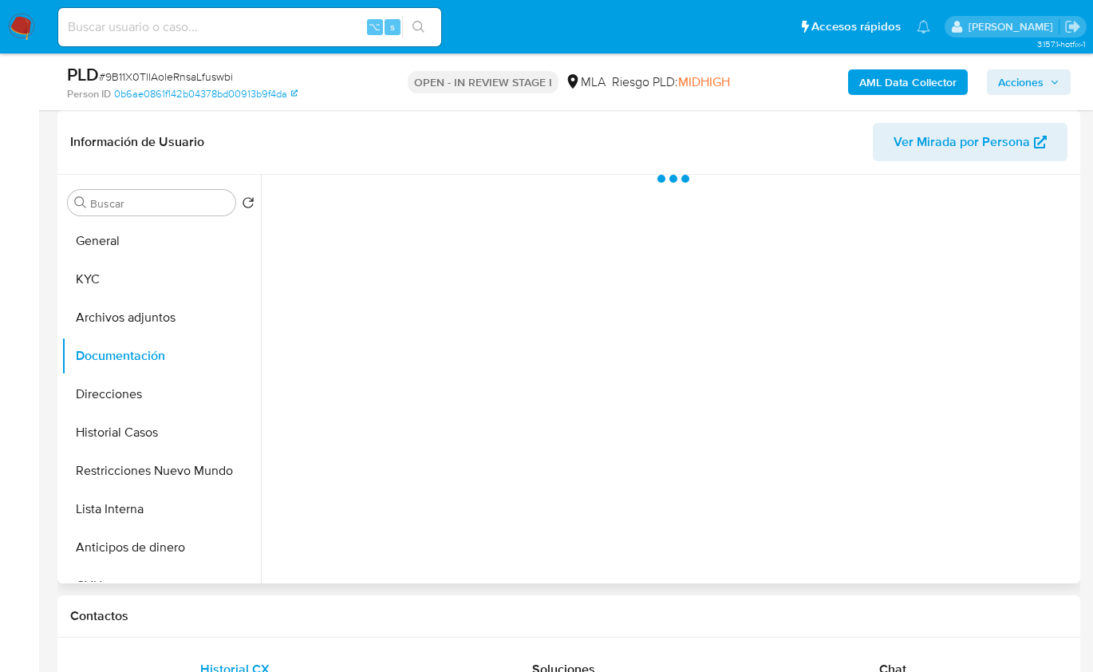
scroll to position [236, 0]
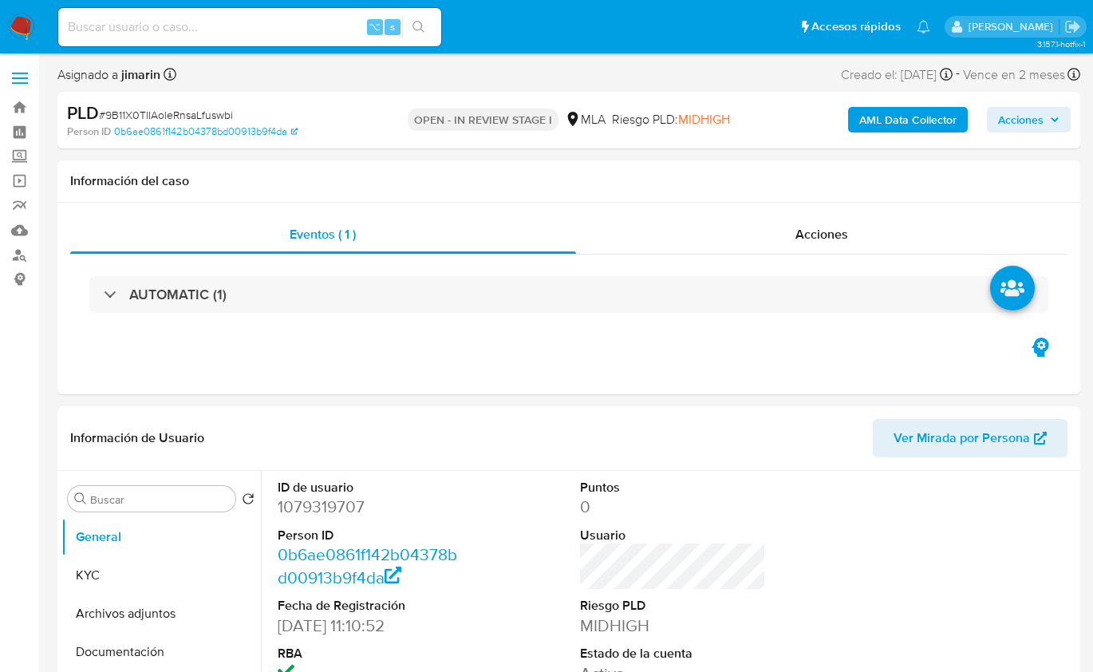
select select "10"
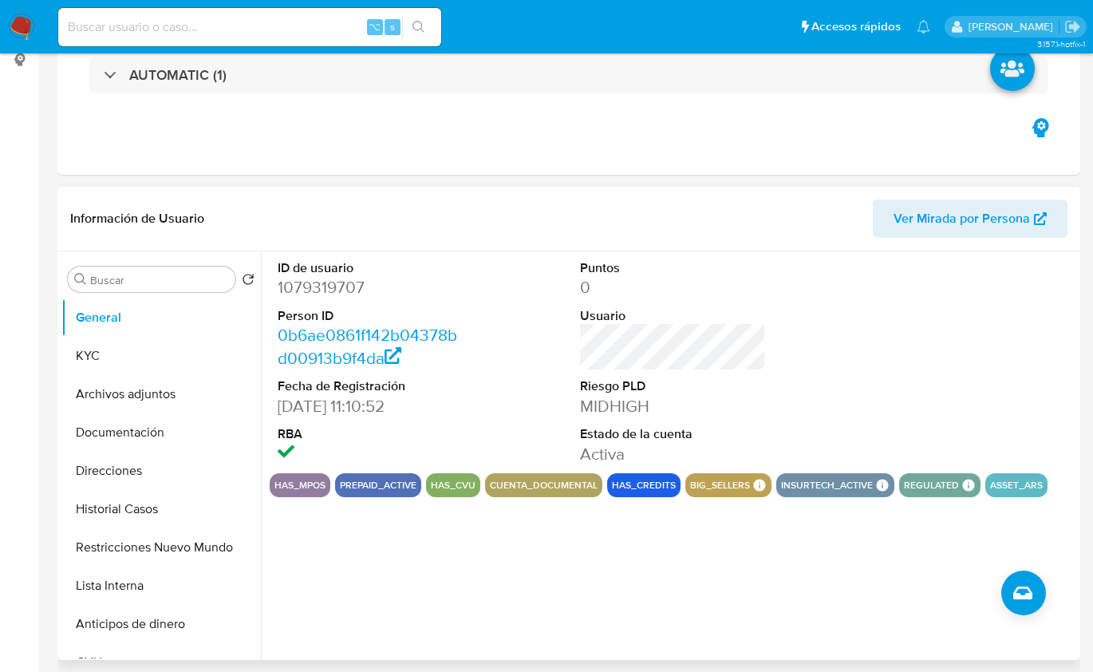
scroll to position [240, 0]
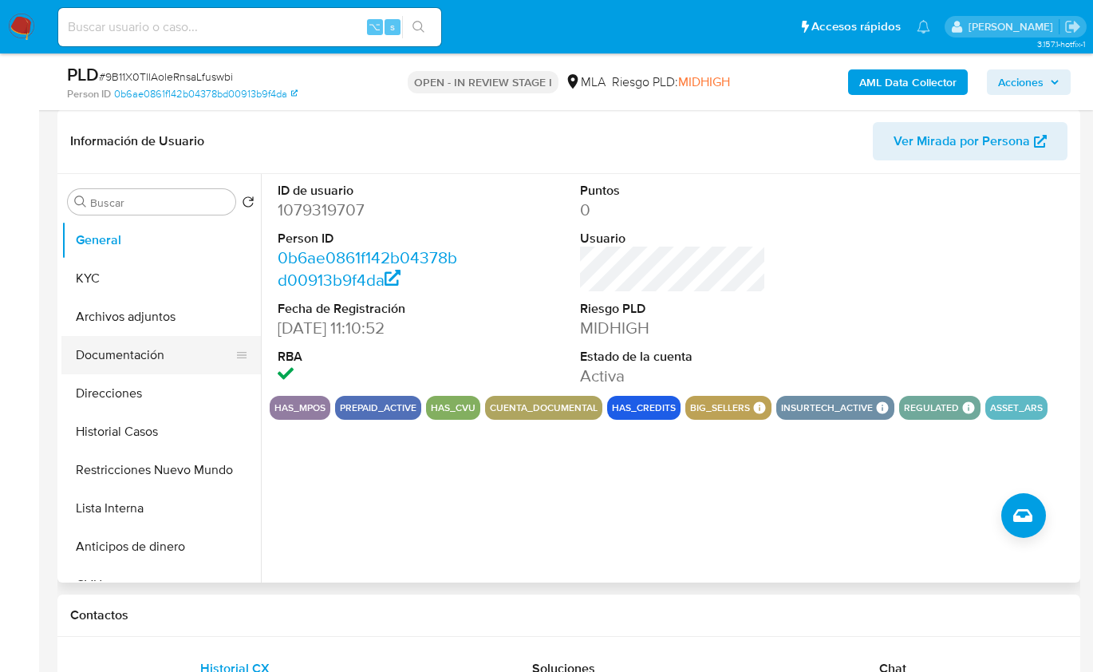
click at [135, 350] on button "Documentación" at bounding box center [154, 355] width 187 height 38
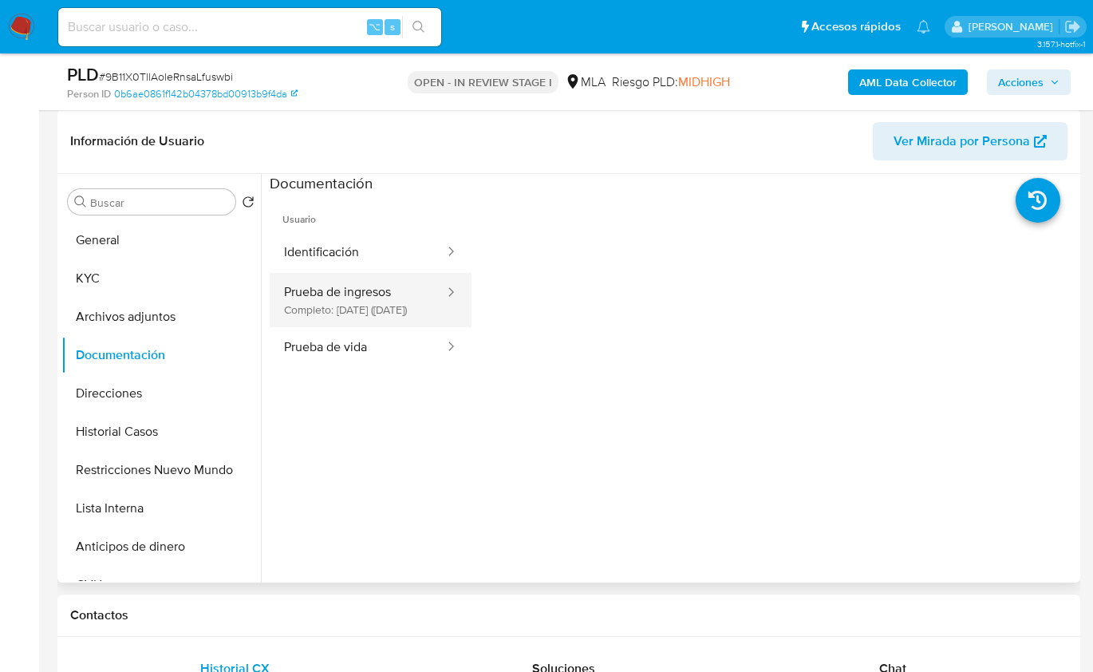
click at [361, 297] on button "Prueba de ingresos Completo: 15/05/2025 (hace 3 meses)" at bounding box center [358, 300] width 176 height 54
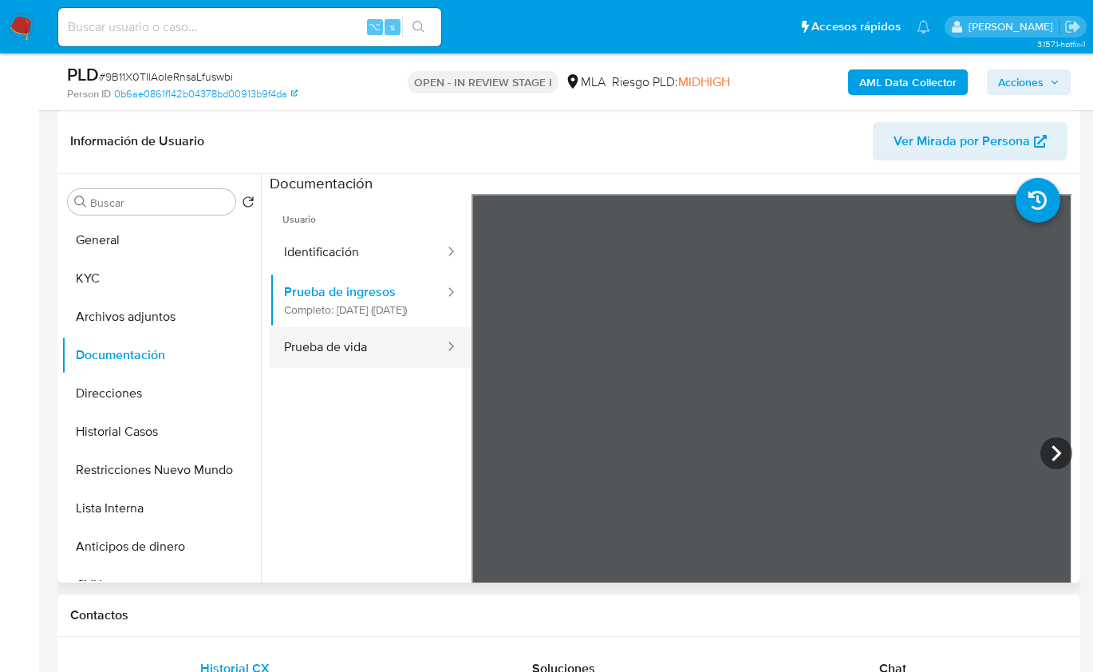
click at [327, 368] on button "Prueba de vida" at bounding box center [358, 347] width 176 height 41
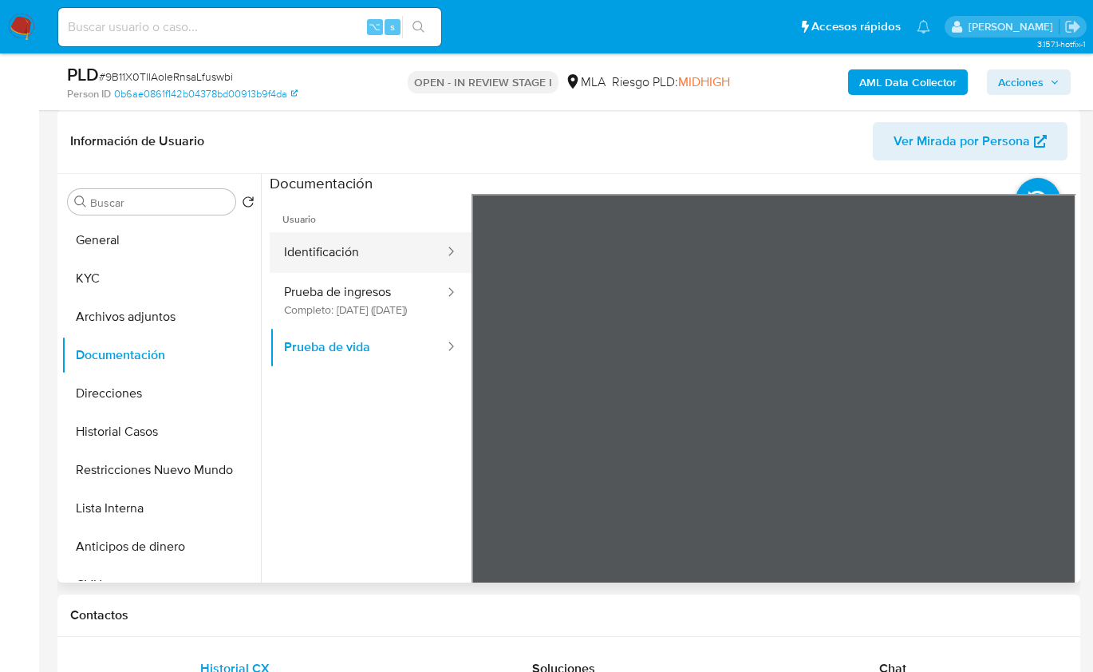
click at [340, 254] on button "Identificación" at bounding box center [358, 252] width 176 height 41
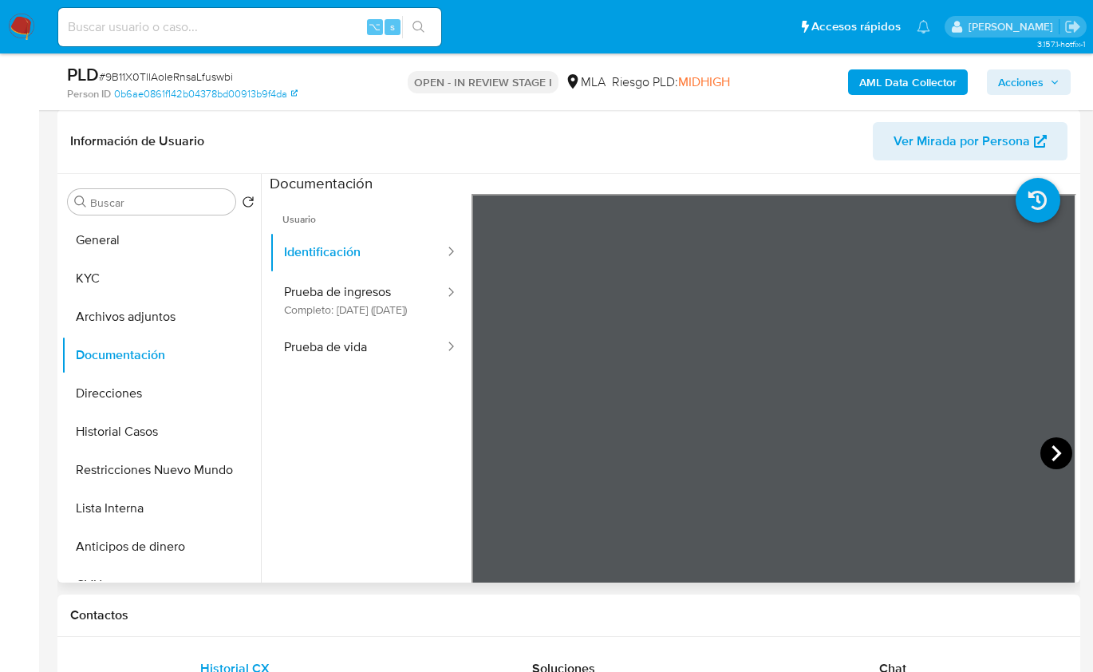
click at [1057, 457] on icon at bounding box center [1056, 453] width 32 height 32
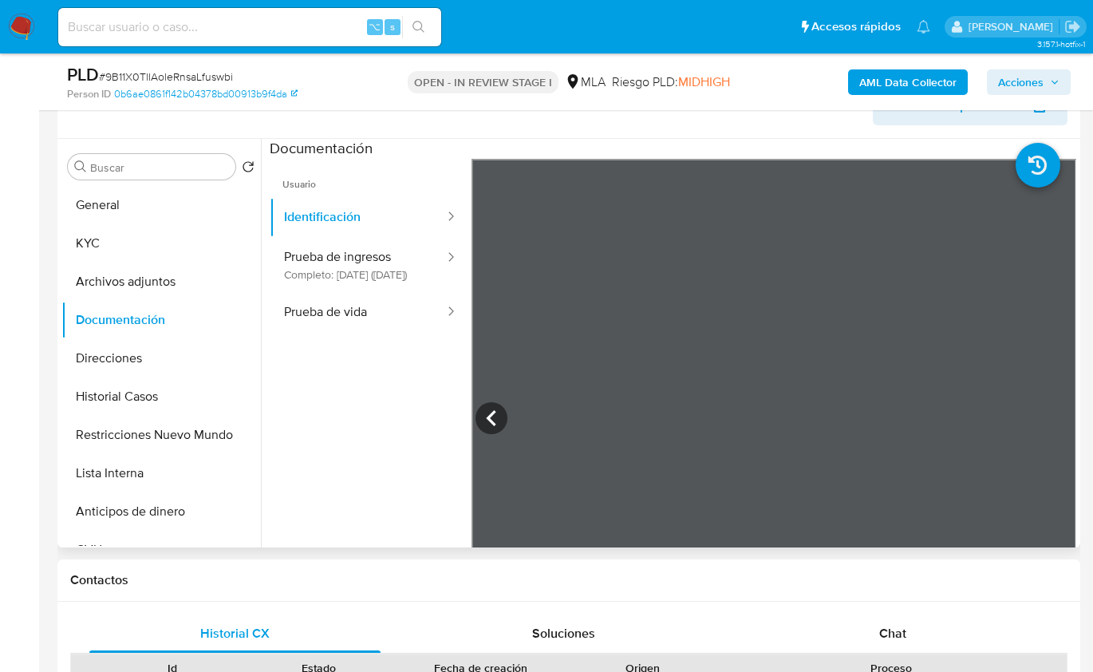
scroll to position [683, 0]
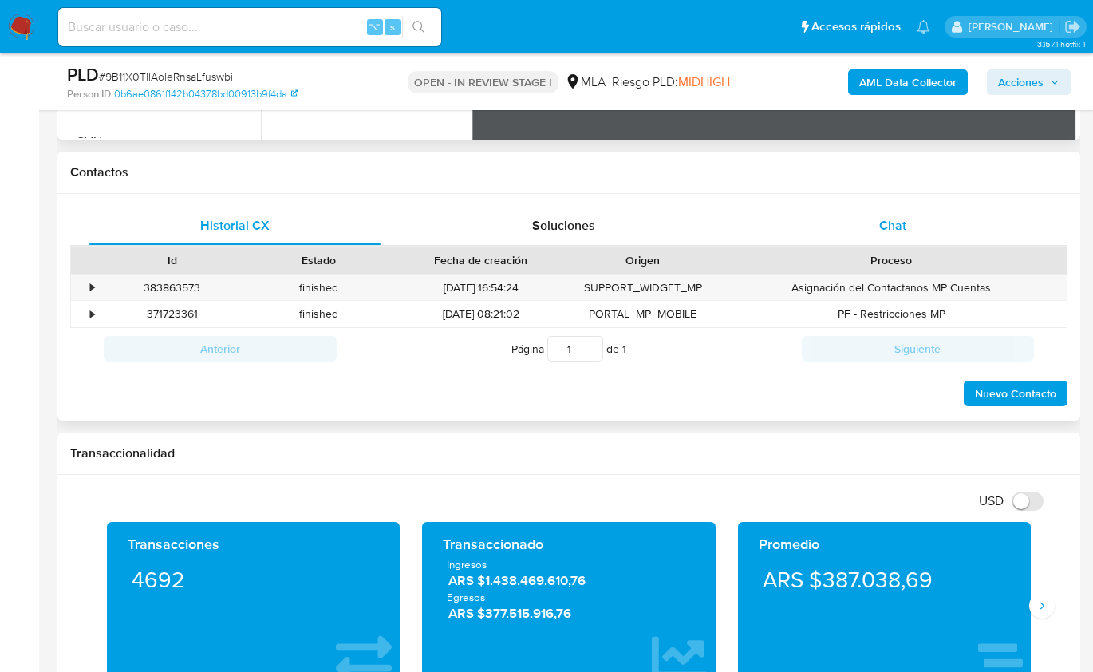
click at [904, 226] on span "Chat" at bounding box center [892, 225] width 27 height 18
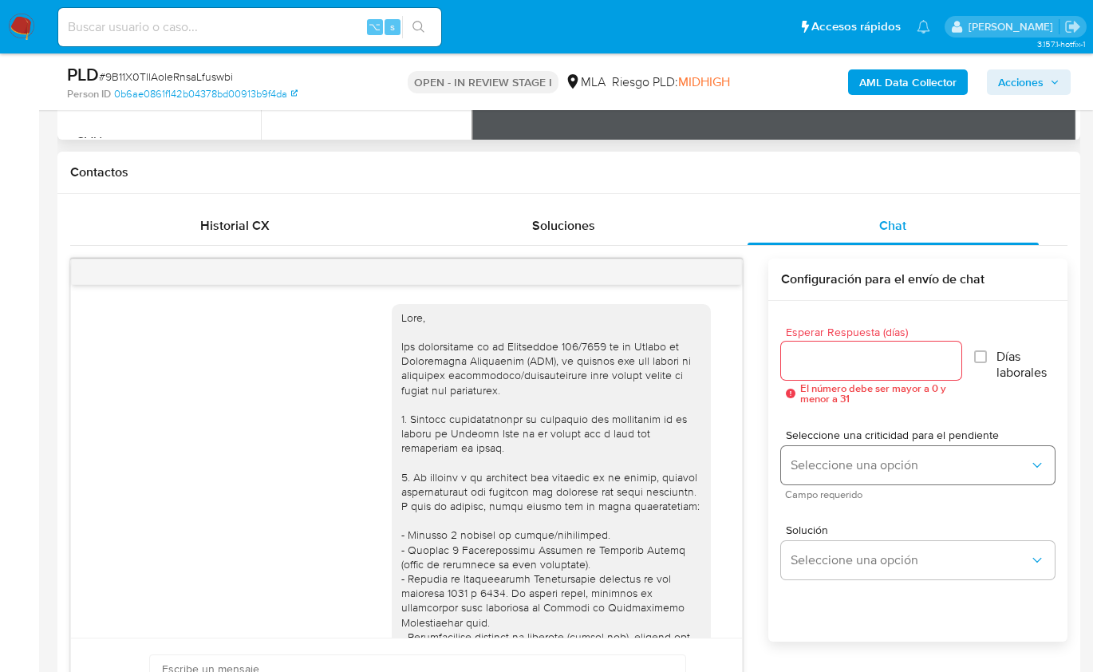
scroll to position [654, 0]
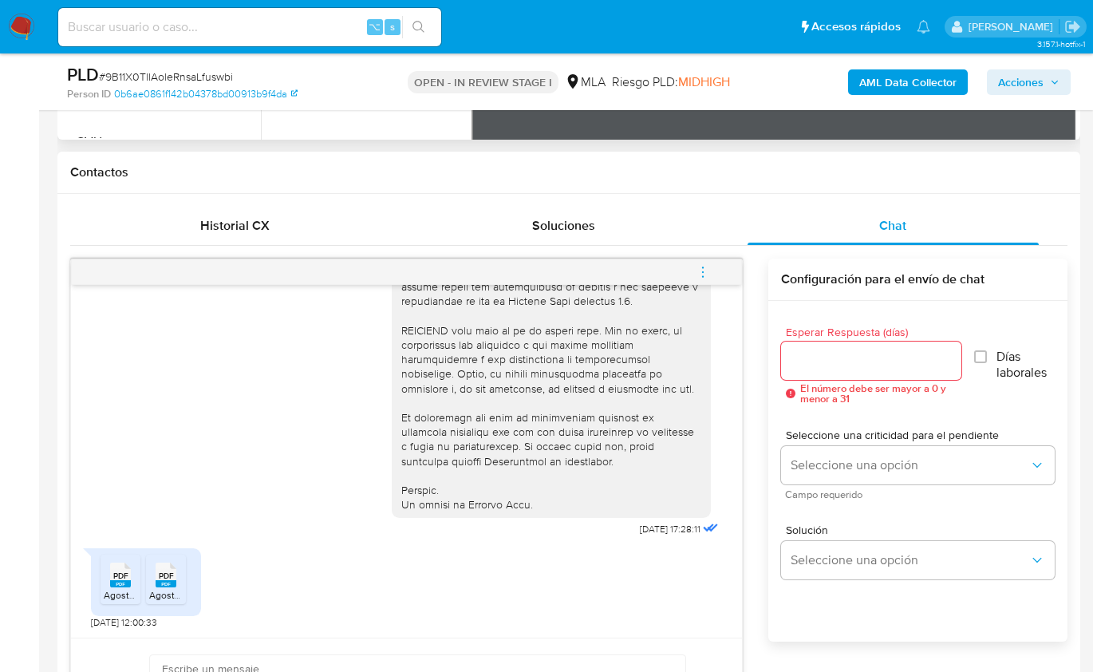
click at [238, 190] on div "Contactos" at bounding box center [568, 173] width 1023 height 42
click at [240, 211] on div "Historial CX" at bounding box center [234, 226] width 291 height 38
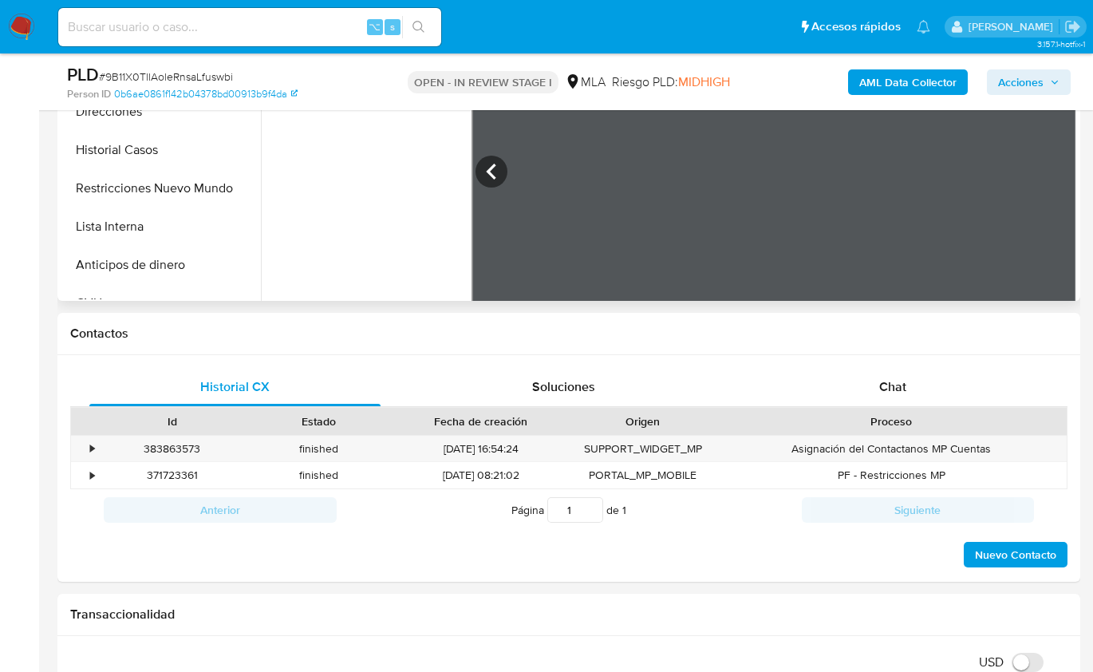
scroll to position [444, 0]
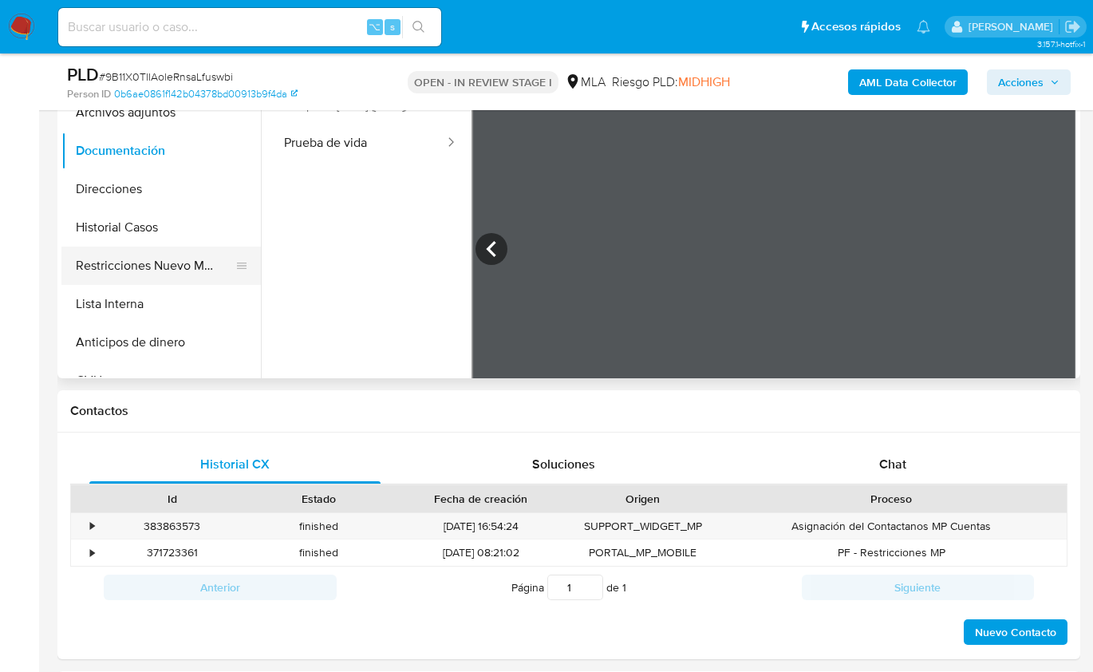
click at [165, 273] on button "Restricciones Nuevo Mundo" at bounding box center [154, 266] width 187 height 38
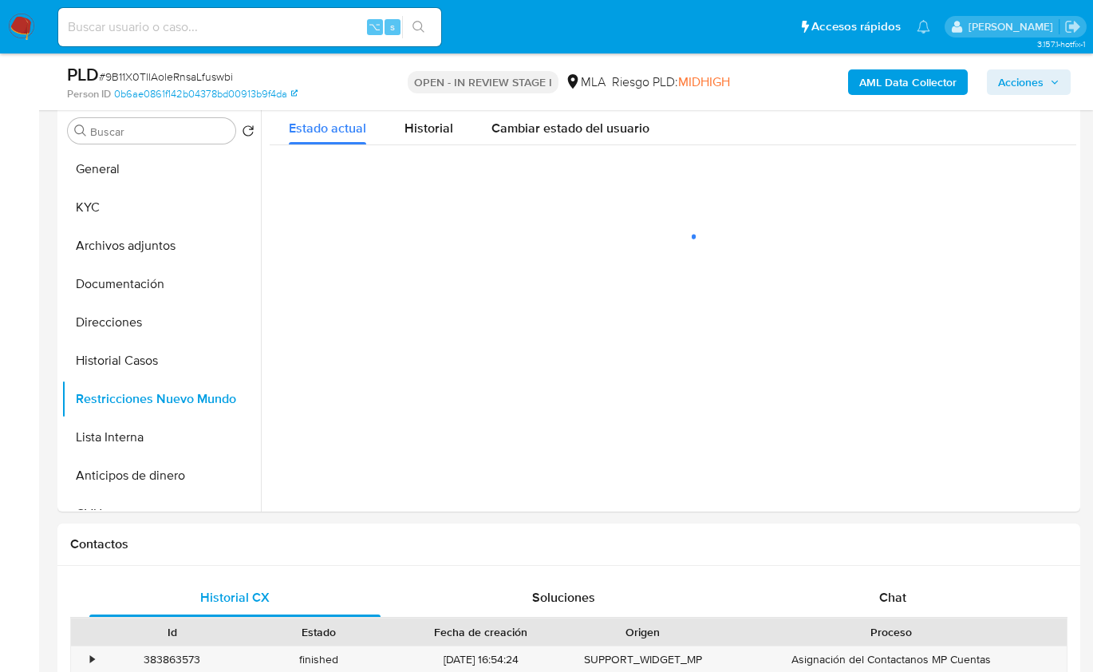
scroll to position [300, 0]
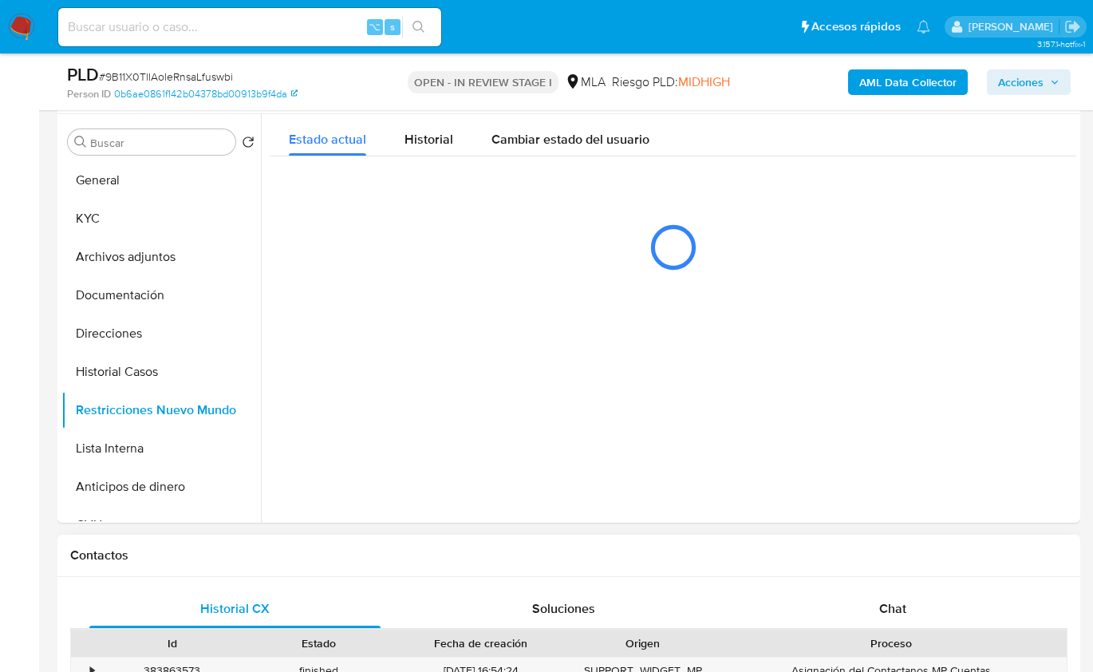
click at [1011, 558] on h1 "Contactos" at bounding box center [568, 555] width 997 height 16
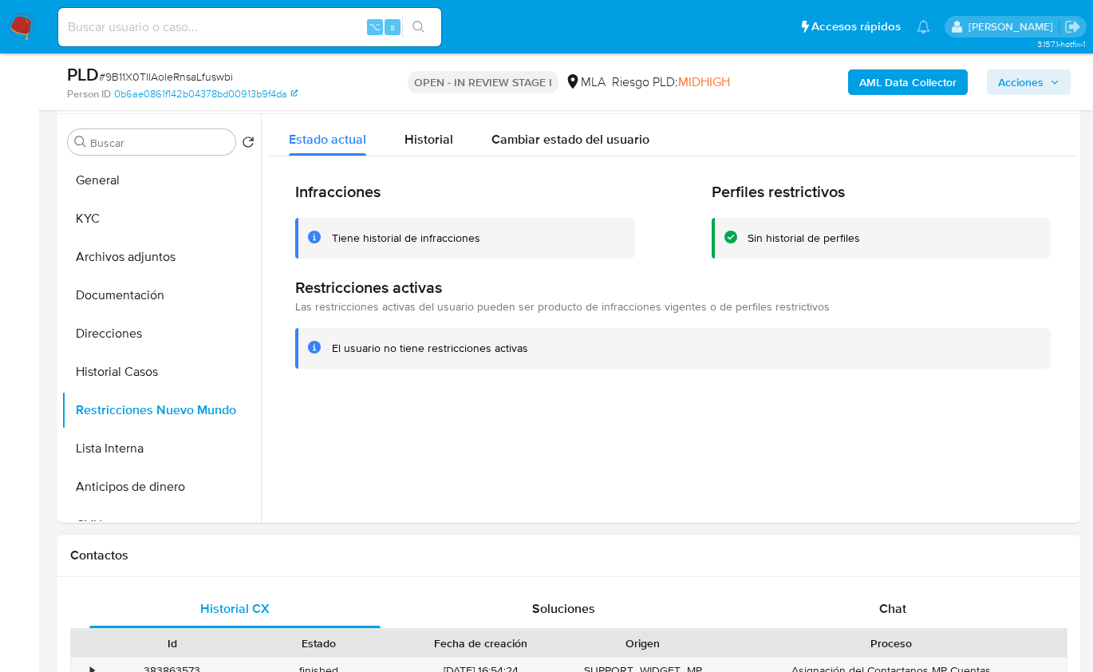
click at [901, 629] on div "Proceso" at bounding box center [891, 642] width 350 height 27
click at [905, 602] on span "Chat" at bounding box center [892, 608] width 27 height 18
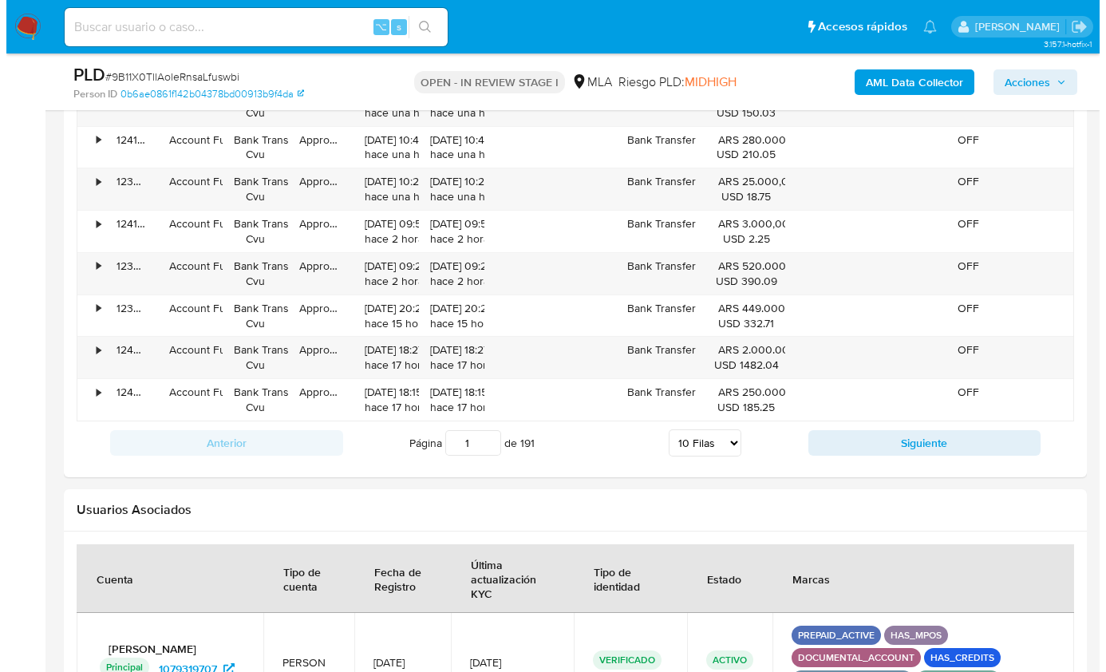
scroll to position [2840, 0]
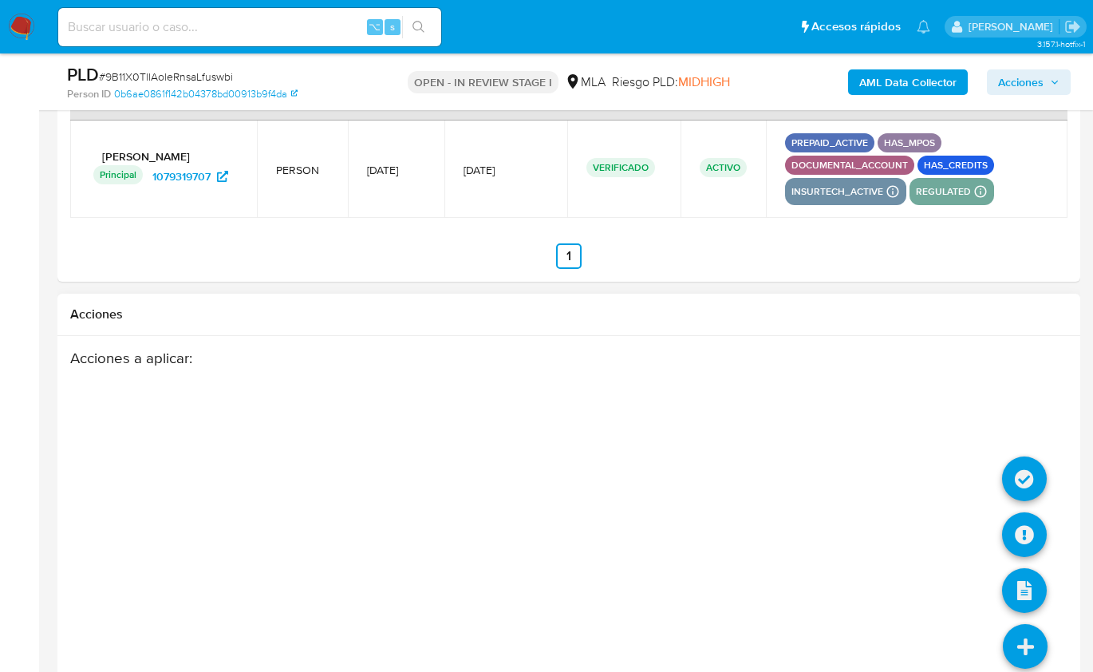
click at [1026, 625] on icon at bounding box center [1025, 646] width 45 height 45
click at [1028, 533] on icon at bounding box center [1024, 534] width 45 height 45
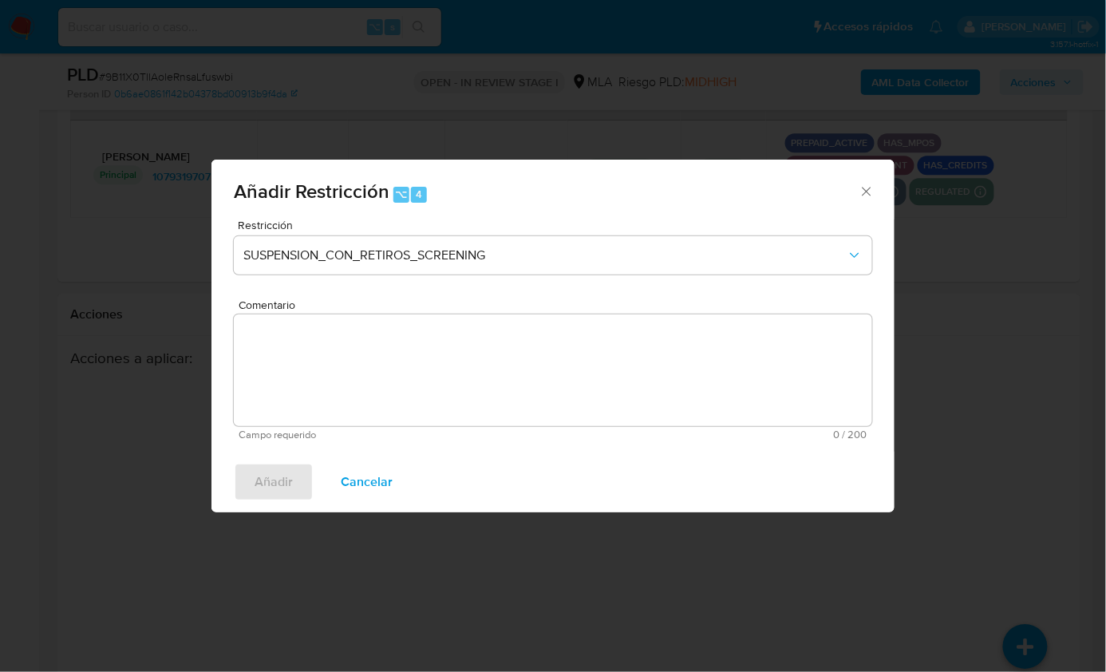
click at [408, 283] on div "Restricción SUSPENSION_CON_RETIROS_SCREENING" at bounding box center [553, 257] width 638 height 76
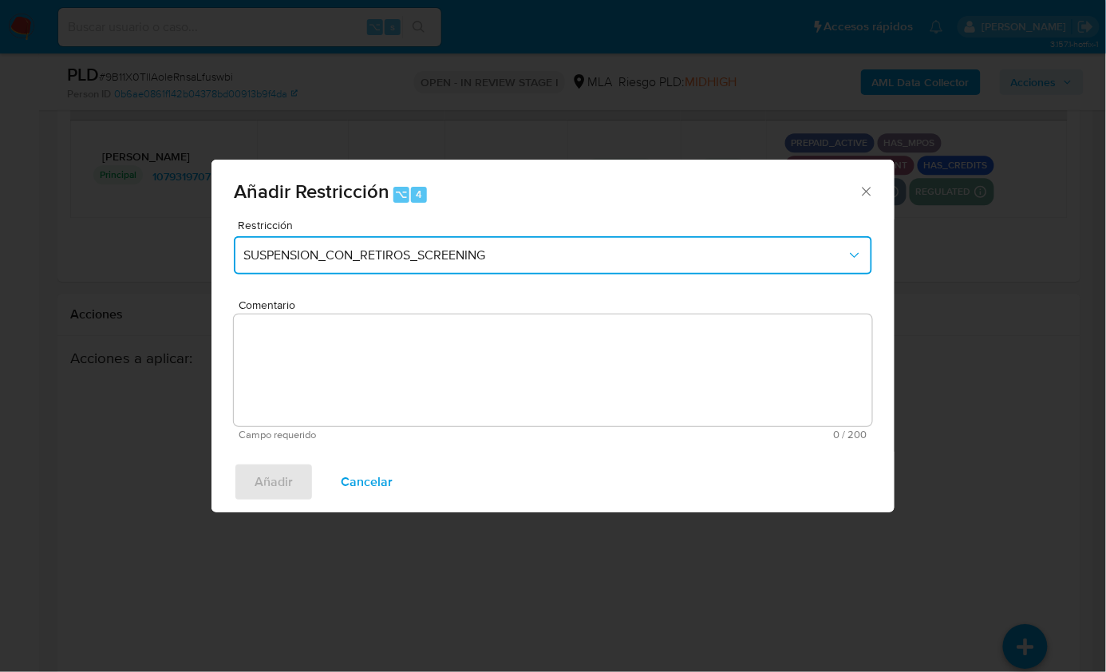
click at [413, 269] on button "SUSPENSION_CON_RETIROS_SCREENING" at bounding box center [553, 255] width 638 height 38
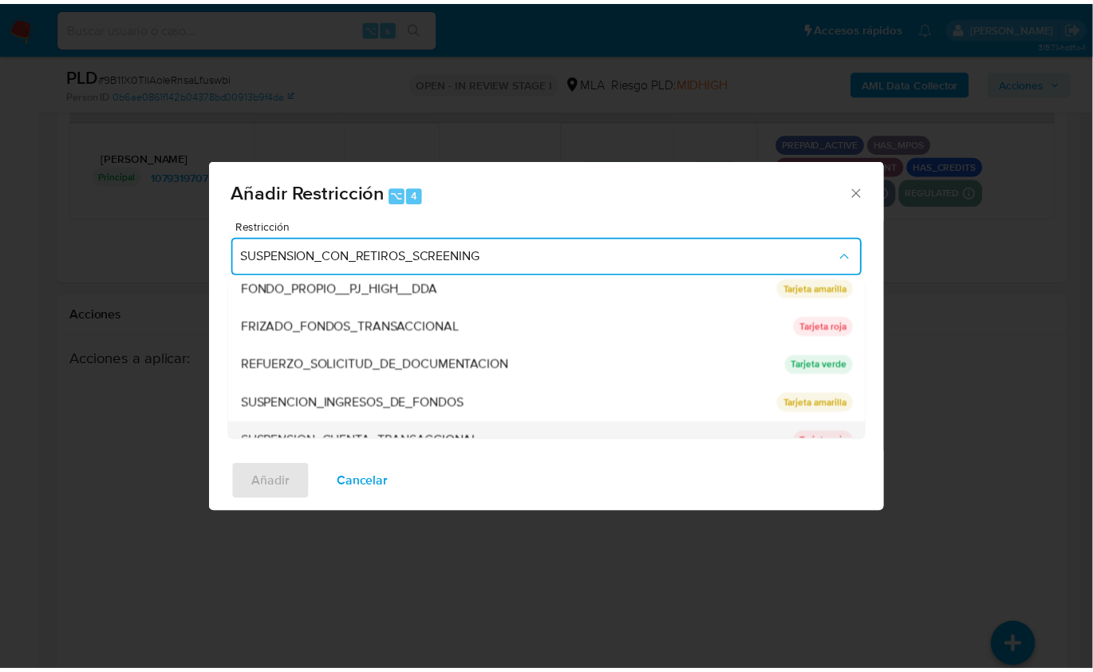
scroll to position [337, 0]
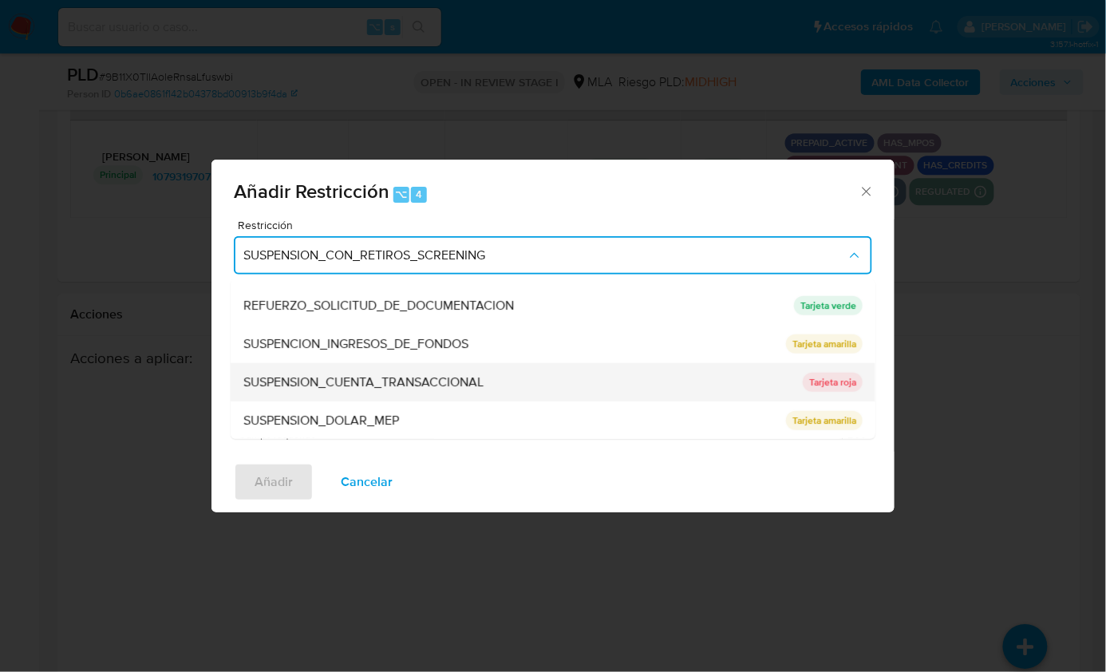
click at [432, 384] on span "SUSPENSION_CUENTA_TRANSACCIONAL" at bounding box center [363, 382] width 240 height 16
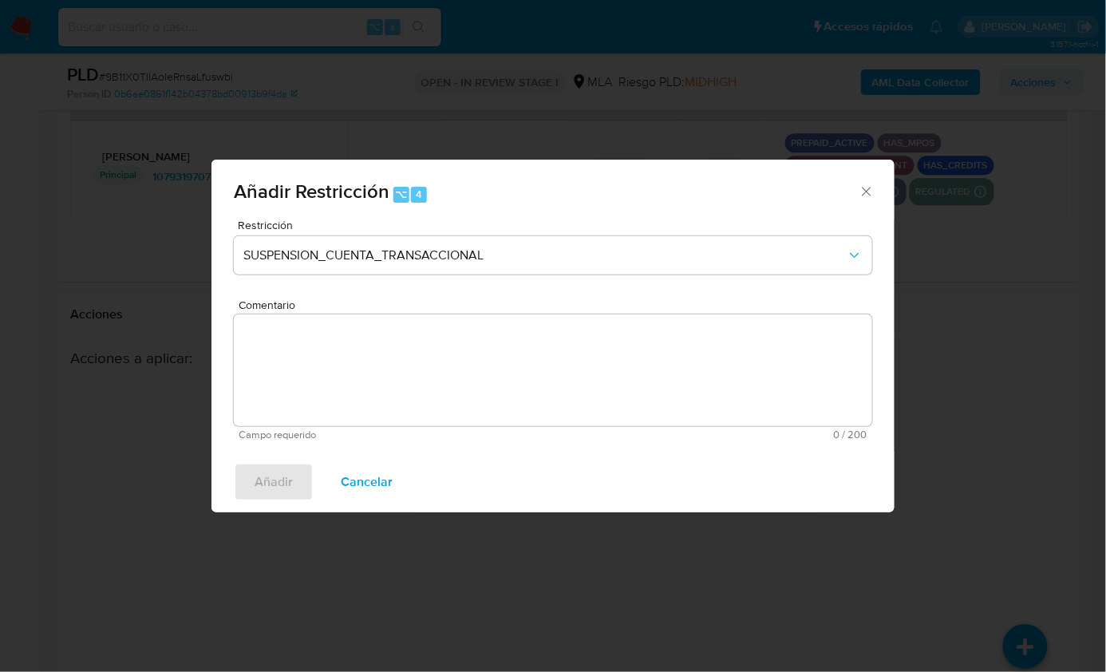
drag, startPoint x: 435, startPoint y: 371, endPoint x: 436, endPoint y: 362, distance: 8.8
click at [435, 370] on textarea "Comentario" at bounding box center [553, 370] width 638 height 112
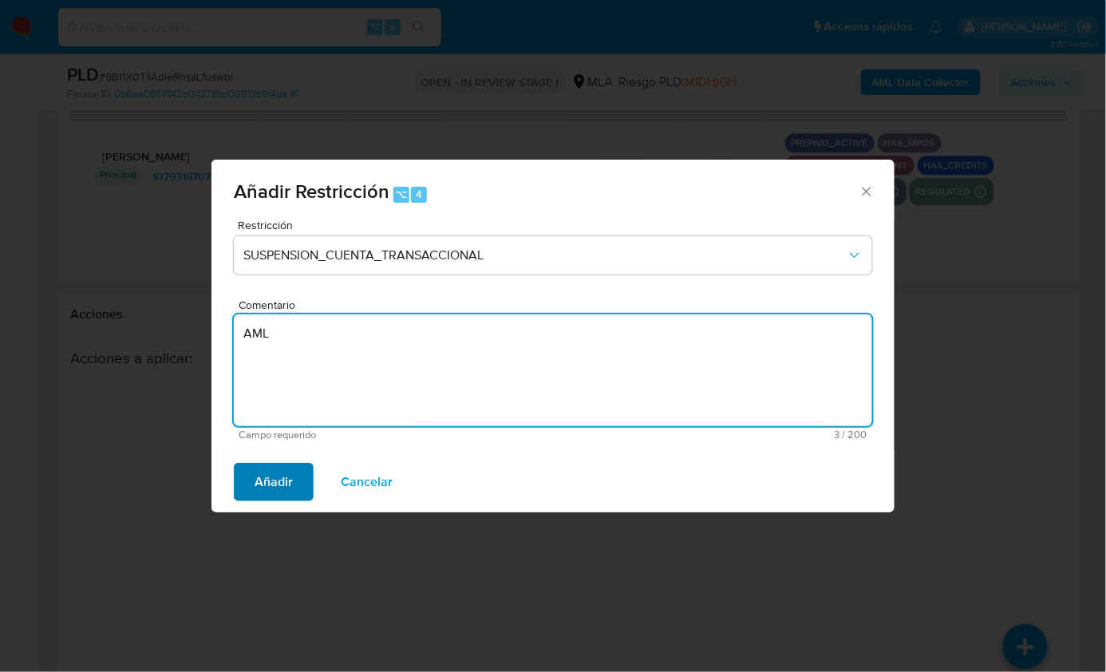
type textarea "AML"
click at [283, 472] on span "Añadir" at bounding box center [273, 481] width 38 height 35
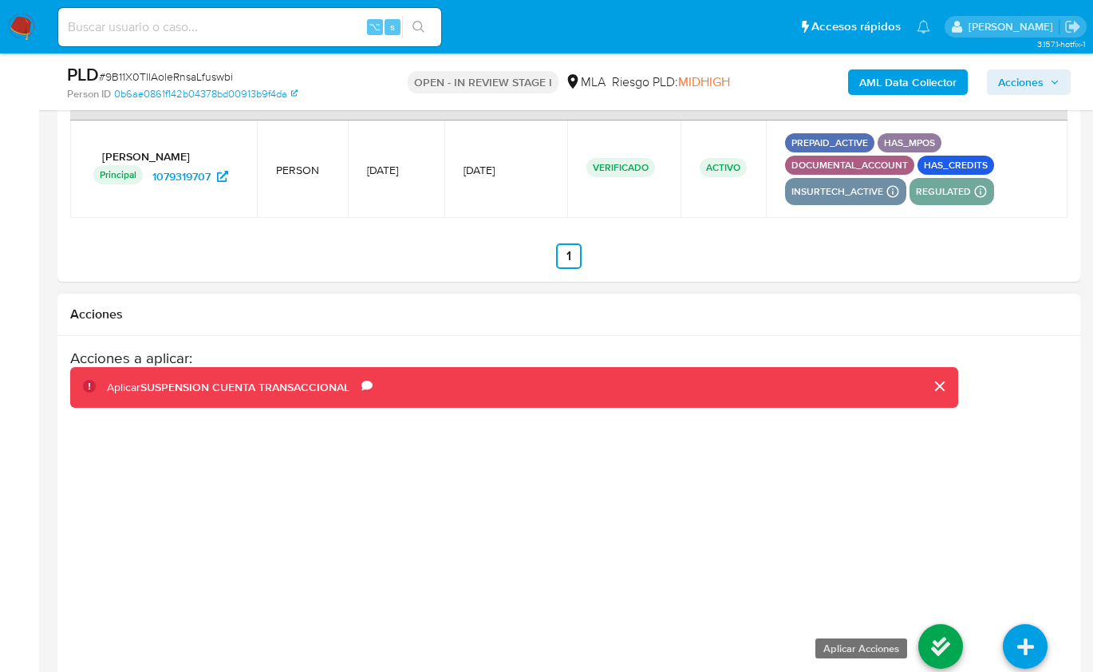
click at [942, 633] on icon at bounding box center [940, 646] width 45 height 45
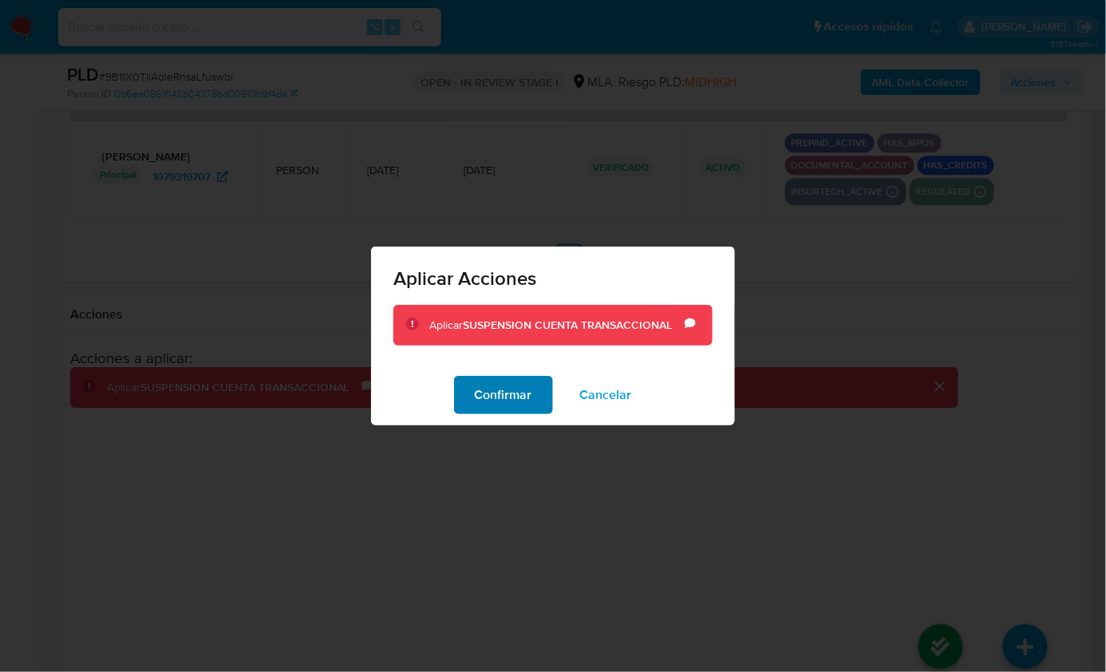
click at [499, 403] on span "Confirmar" at bounding box center [503, 394] width 57 height 35
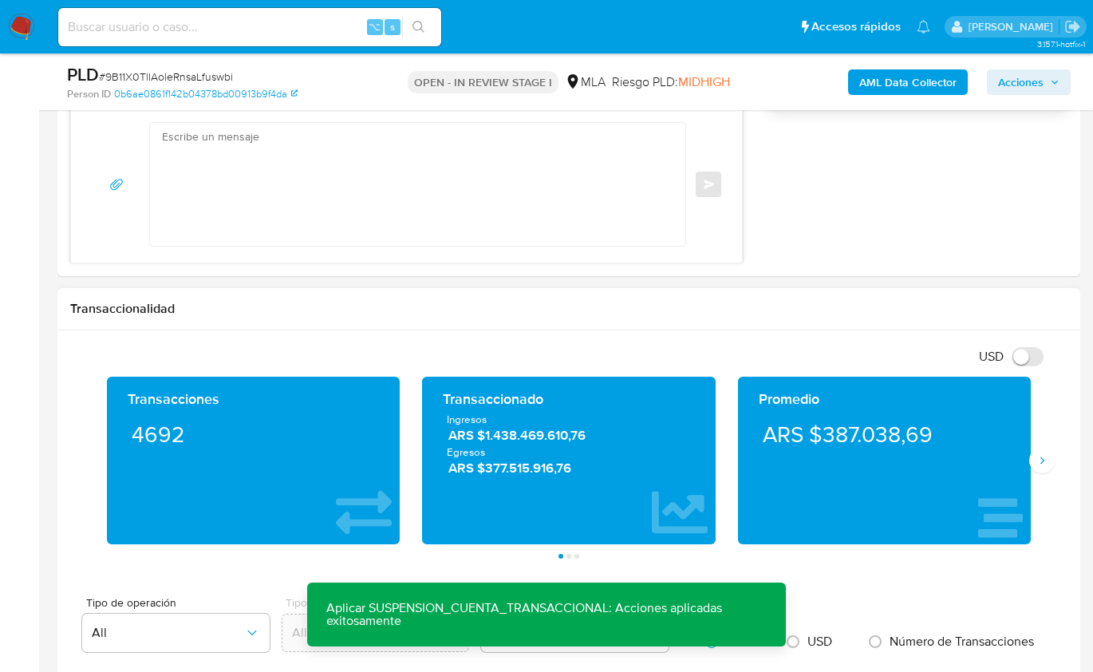
scroll to position [926, 0]
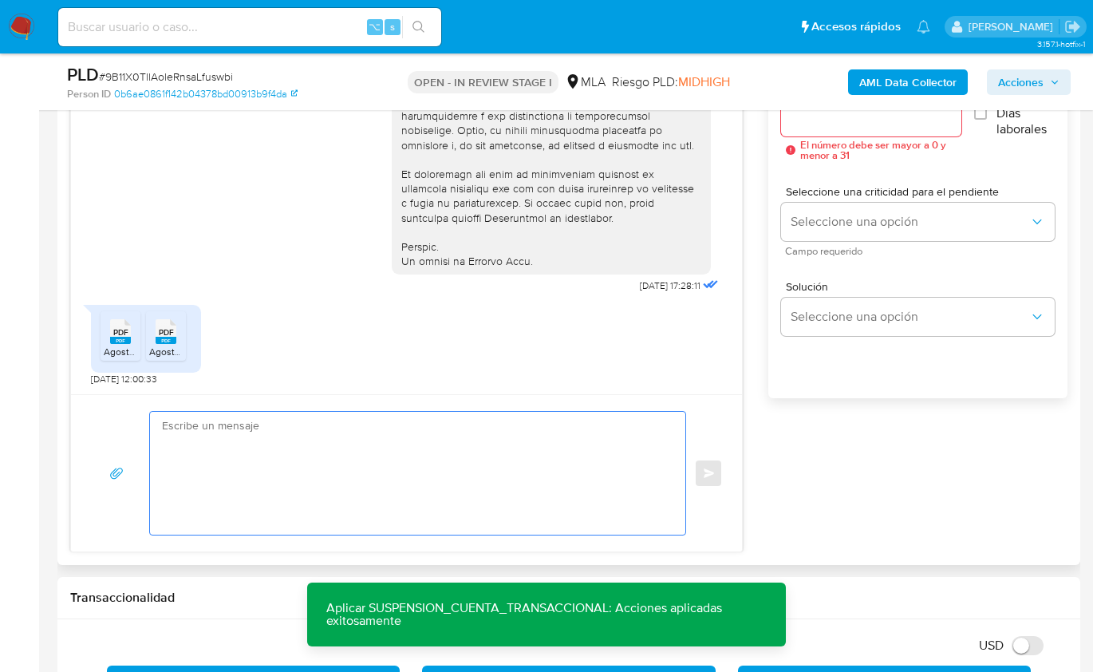
click at [542, 451] on textarea at bounding box center [413, 473] width 503 height 123
click at [338, 428] on textarea at bounding box center [413, 473] width 503 height 123
paste textarea "Hola, Muchas gracias por la respuesta. Analizamos tu caso y notamos que la info…"
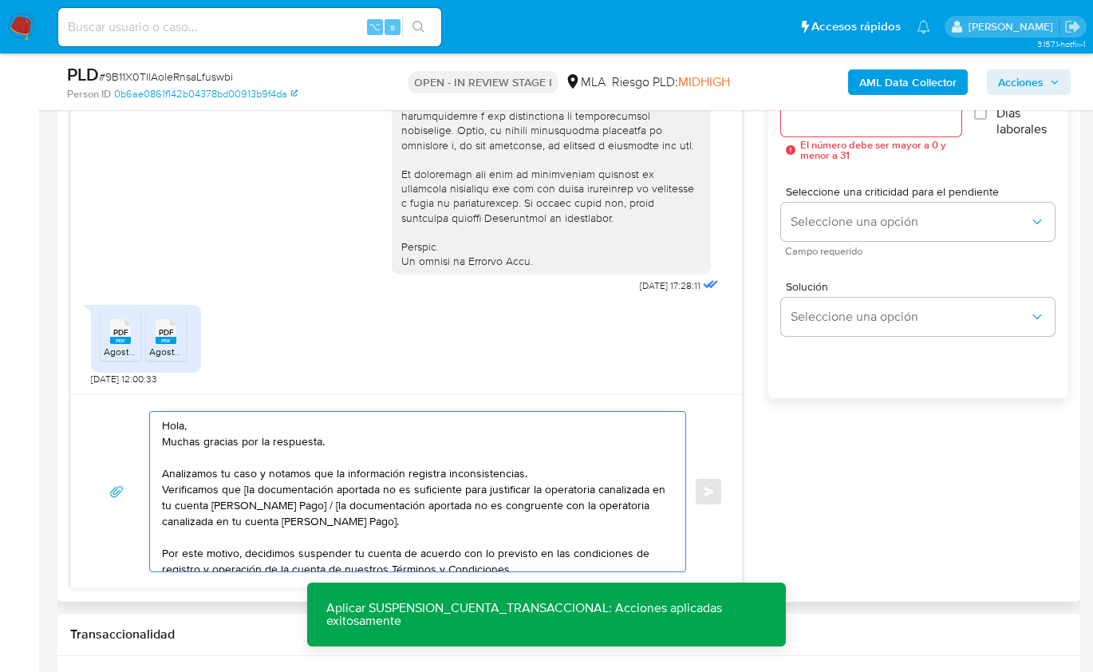
scroll to position [0, 0]
click at [193, 423] on textarea "Hola, Muchas gracias por la respuesta. Analizamos tu caso y notamos que la info…" at bounding box center [413, 492] width 503 height 160
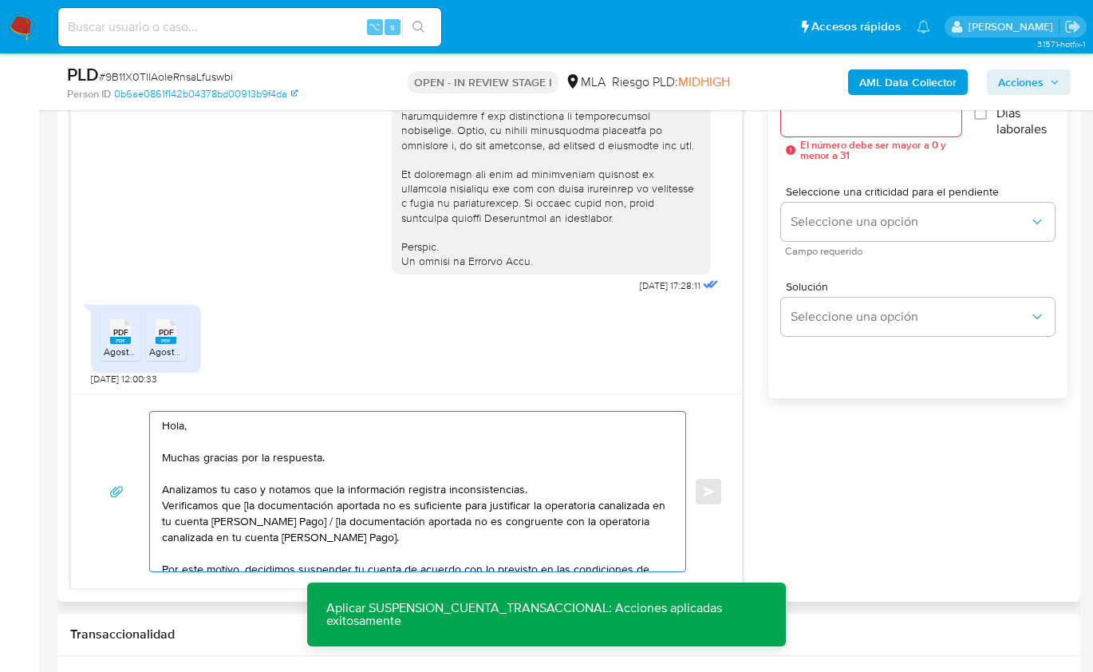
click at [550, 487] on textarea "Hola, Muchas gracias por la respuesta. Analizamos tu caso y notamos que la info…" at bounding box center [413, 492] width 503 height 160
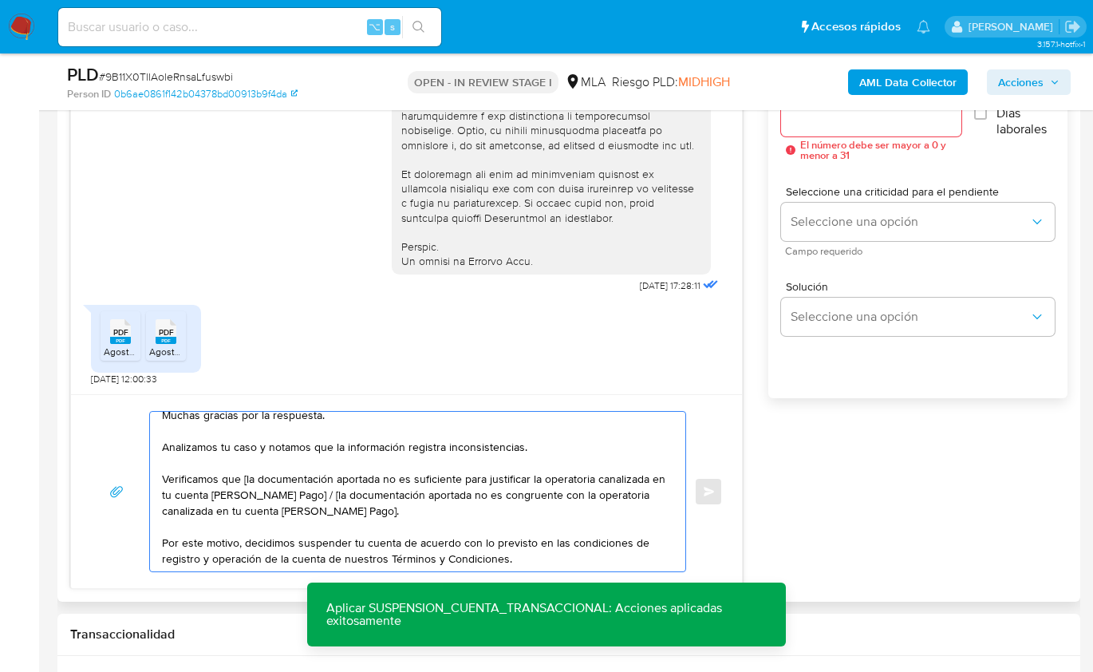
scroll to position [21, 0]
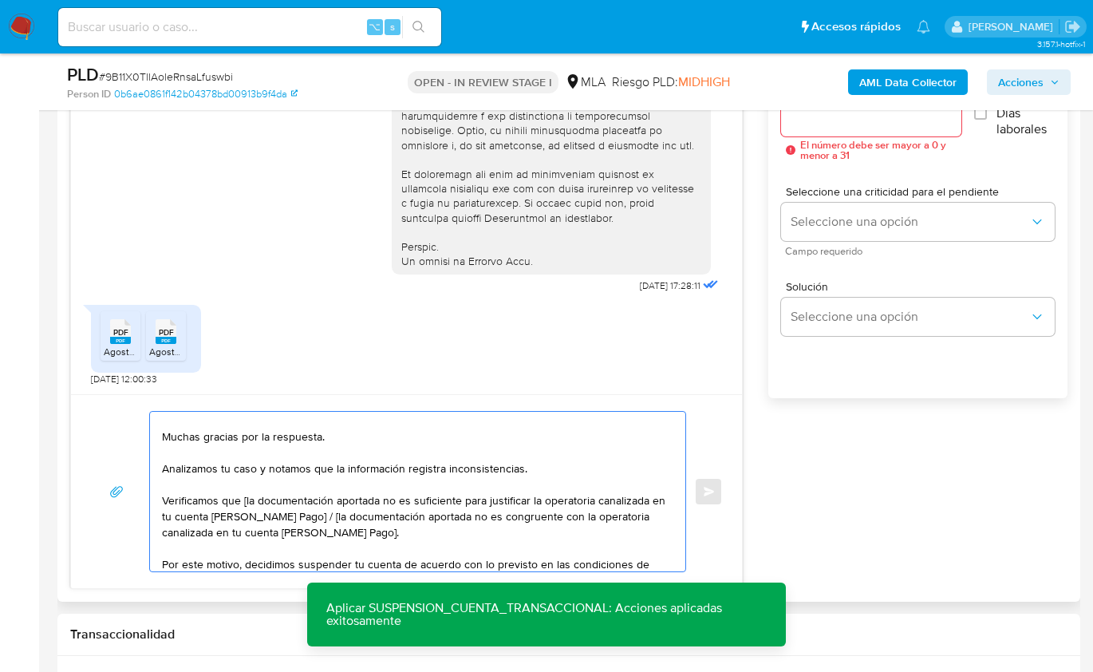
click at [245, 497] on textarea "Hola, Muchas gracias por la respuesta. Analizamos tu caso y notamos que la info…" at bounding box center [413, 492] width 503 height 160
drag, startPoint x: 391, startPoint y: 528, endPoint x: 314, endPoint y: 517, distance: 78.2
click at [314, 517] on textarea "Hola, Muchas gracias por la respuesta. Analizamos tu caso y notamos que la info…" at bounding box center [413, 492] width 503 height 160
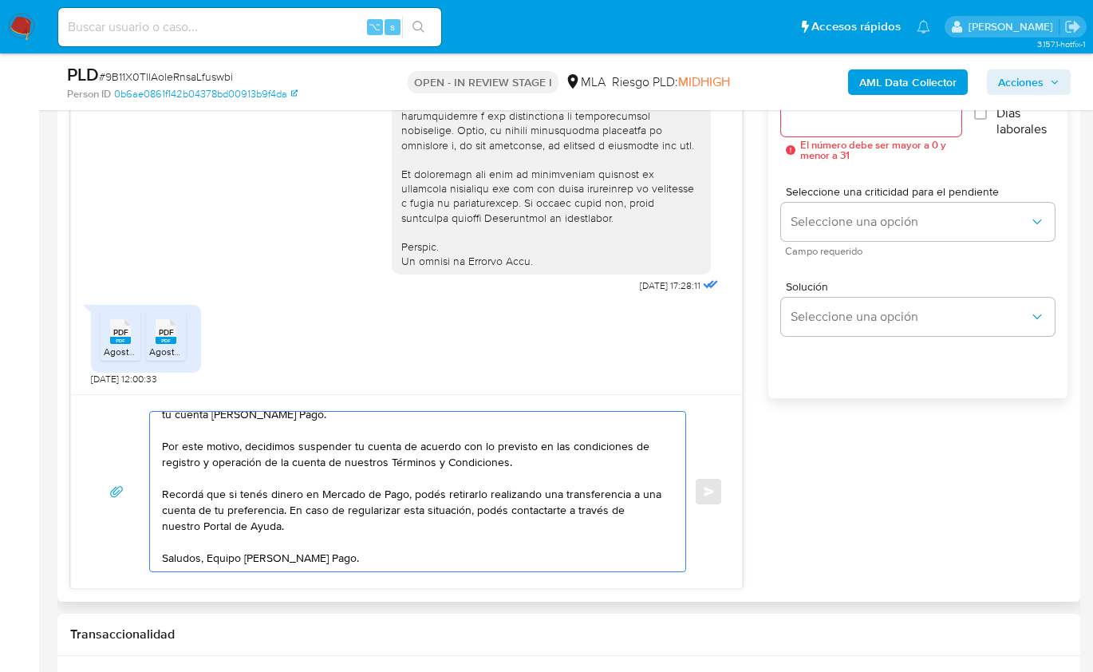
scroll to position [138, 0]
click at [318, 514] on textarea "Hola, Muchas gracias por la respuesta. Analizamos tu caso y notamos que la info…" at bounding box center [413, 492] width 503 height 160
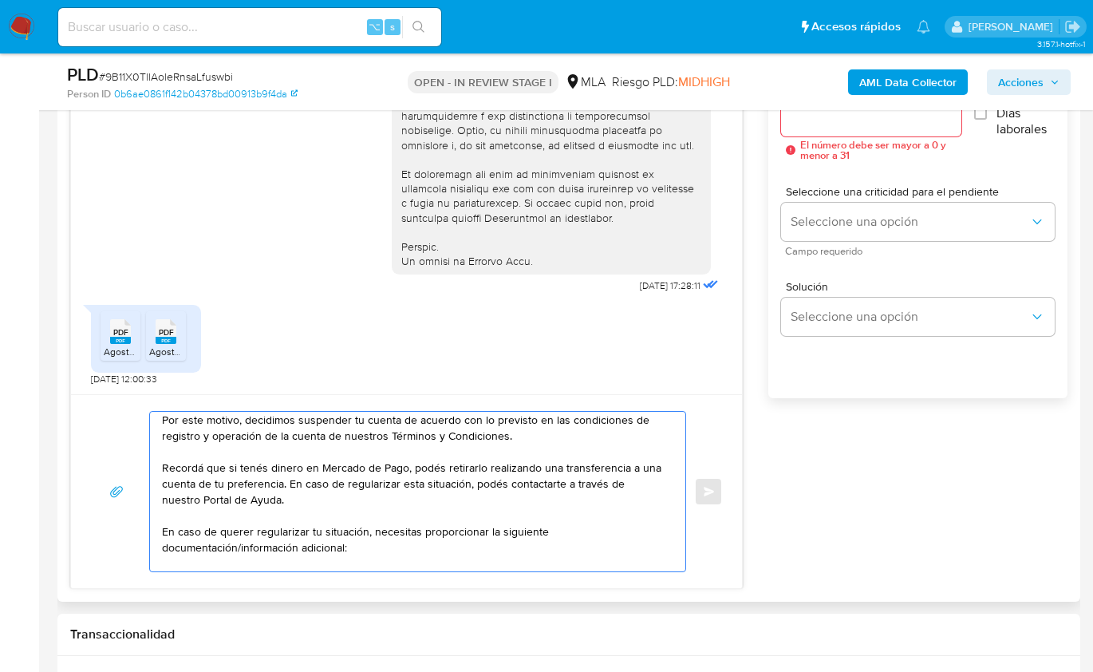
scroll to position [165, 0]
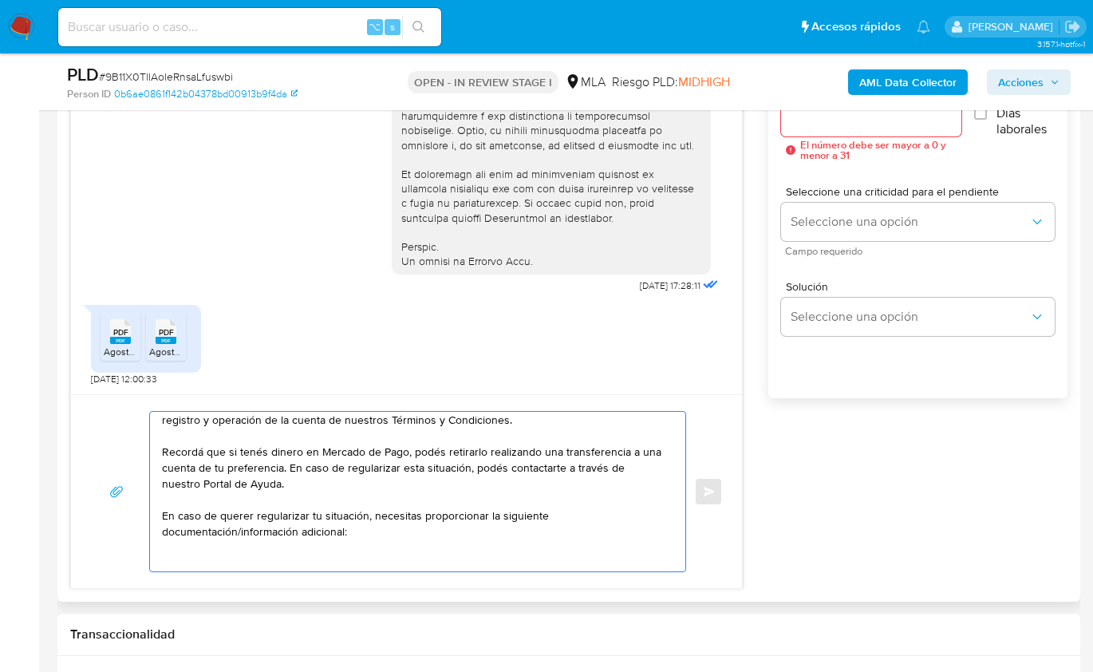
paste textarea "De acuerdo a la actividad que realices en tu cuenta, adjunta la siguiente docum…"
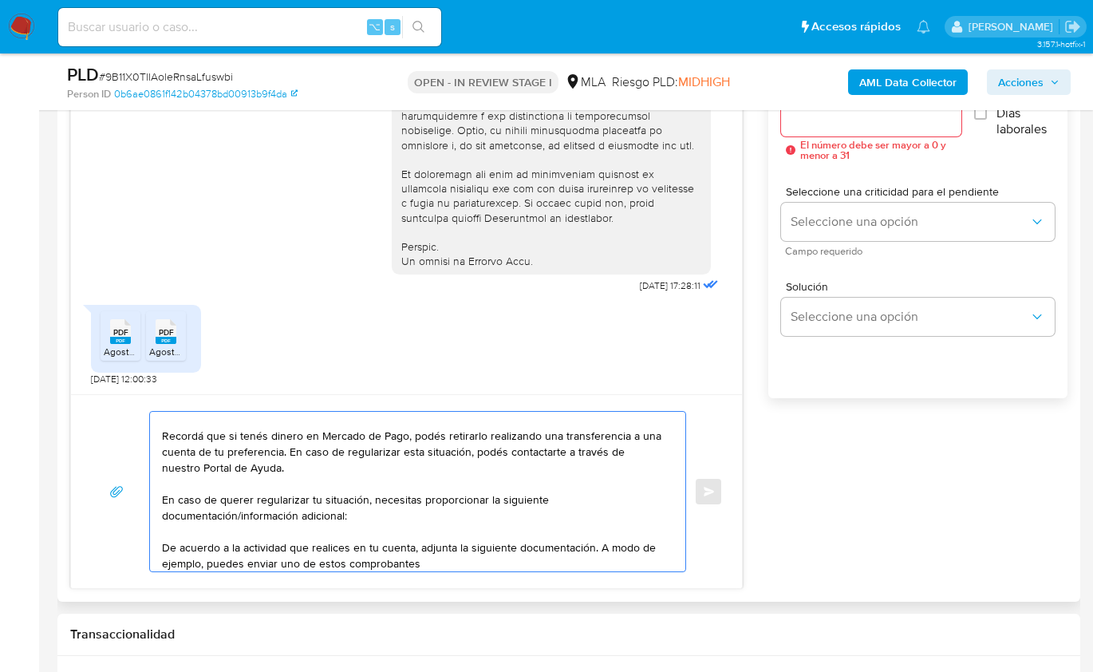
click at [164, 544] on textarea "Hola, Muchas gracias por la respuesta. Analizamos tu caso y notamos que la info…" at bounding box center [413, 492] width 503 height 160
paste textarea "- Certificación contable de ingresos legalizada ante el Consejo Profesional de …"
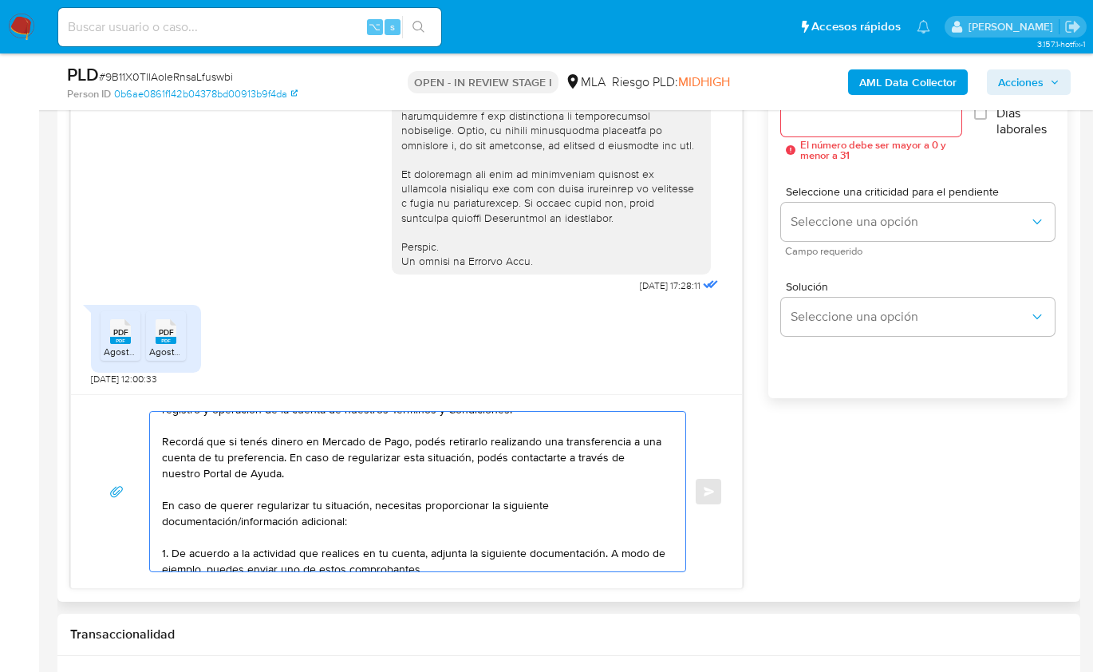
scroll to position [234, 0]
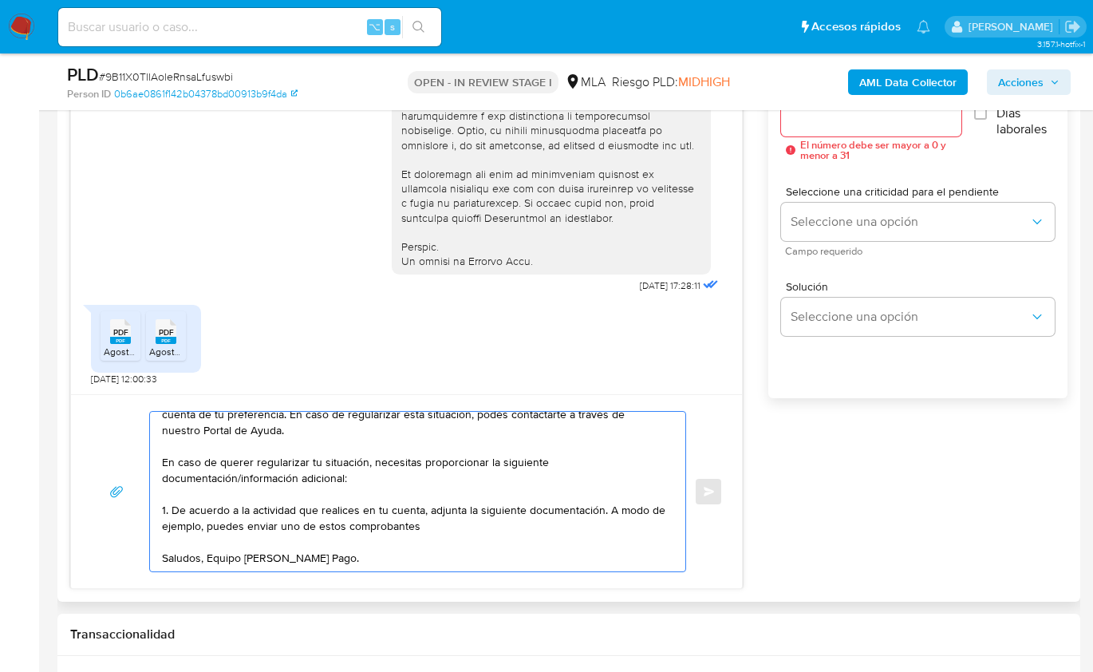
click at [447, 505] on textarea "Hola, Muchas gracias por la respuesta. Analizamos tu caso y notamos que la info…" at bounding box center [413, 492] width 503 height 160
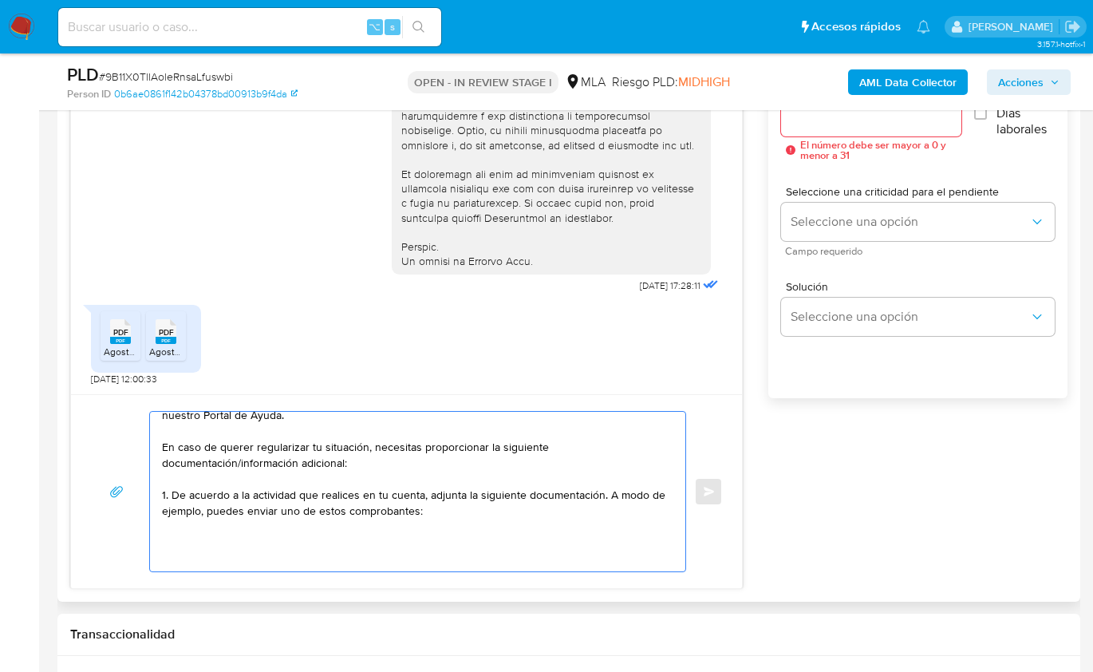
paste textarea "- Certificación contable de ingresos legalizada ante el Consejo Profesional de …"
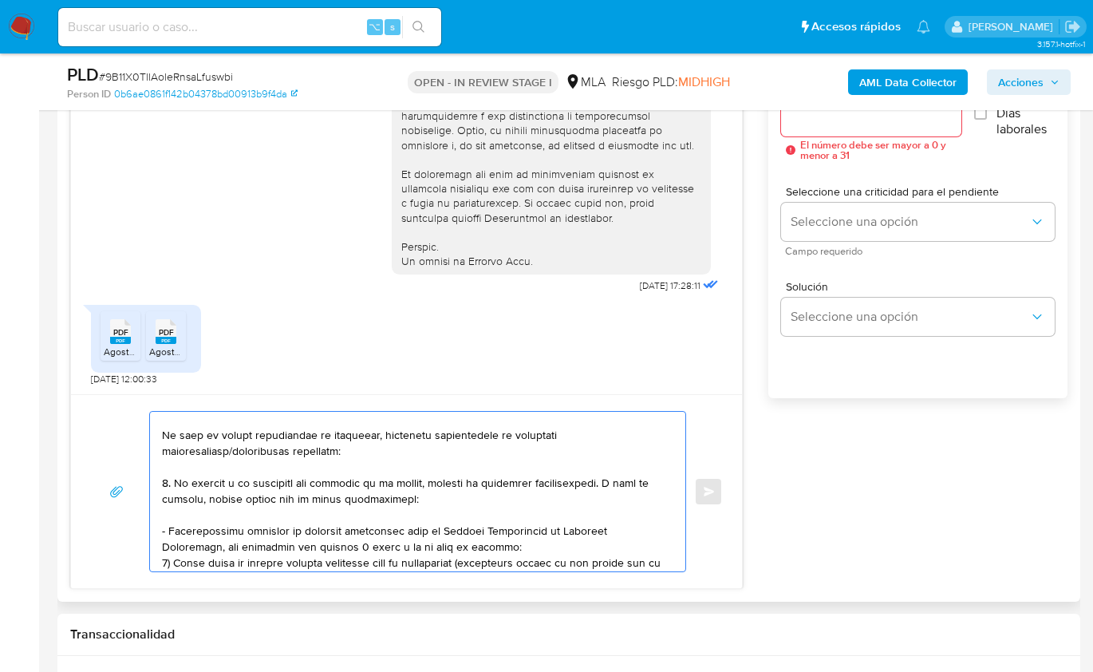
scroll to position [228, 0]
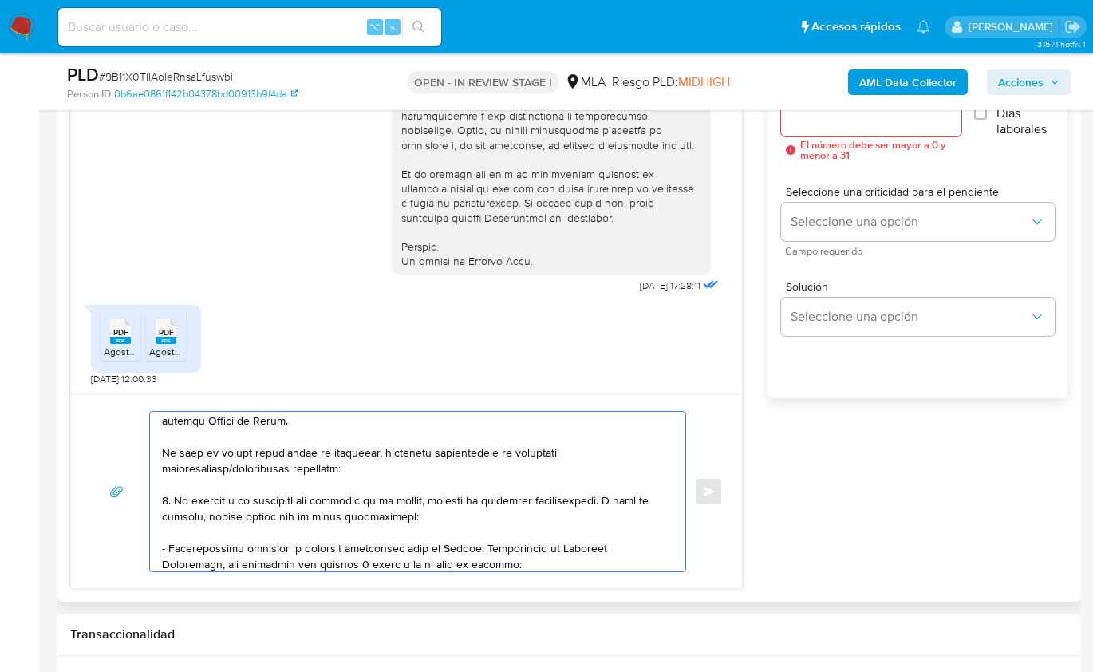
drag, startPoint x: 600, startPoint y: 497, endPoint x: 430, endPoint y: 515, distance: 170.9
click at [430, 515] on textarea at bounding box center [413, 492] width 503 height 160
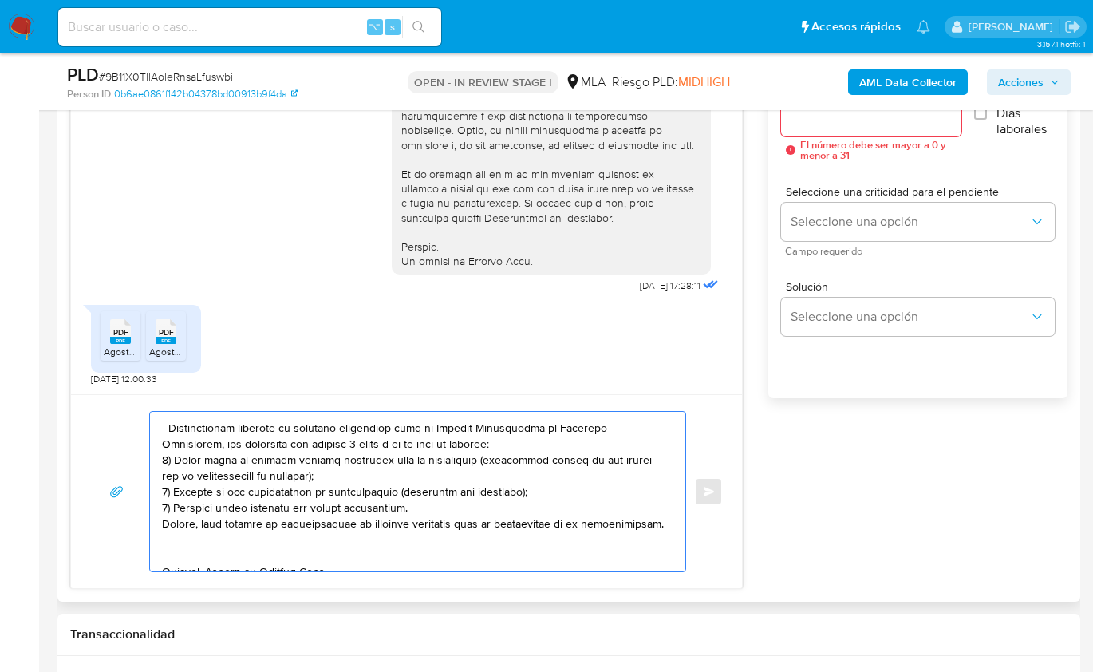
scroll to position [340, 0]
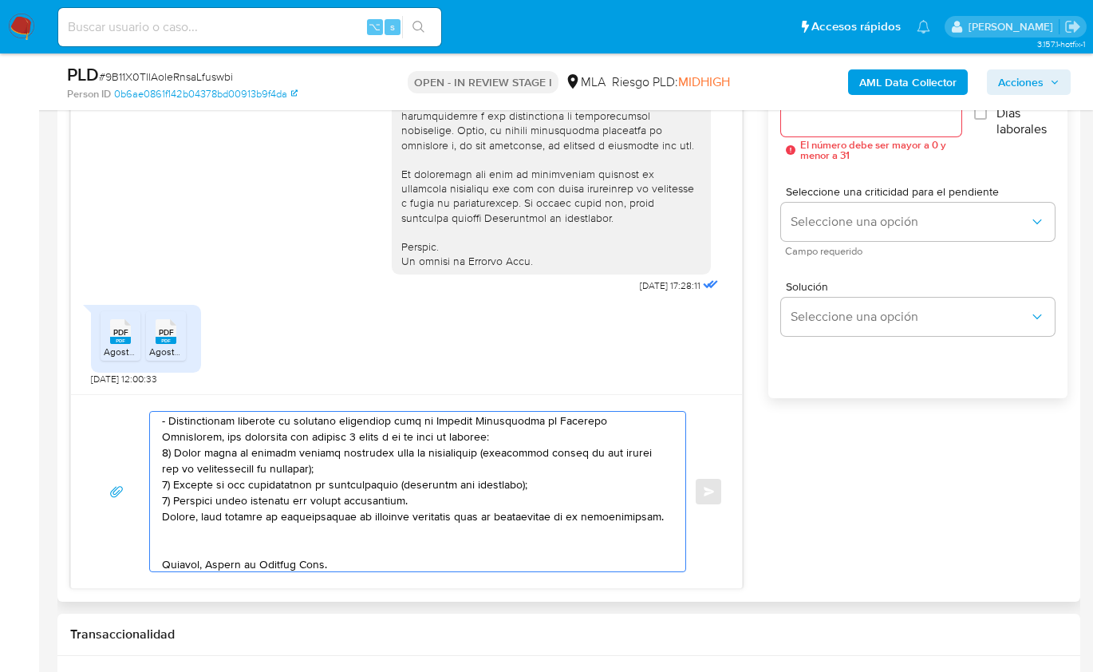
click at [261, 534] on textarea at bounding box center [413, 492] width 503 height 160
paste textarea "Proporciona el vínculo con las siguientes contrapartes con las que operaste, el…"
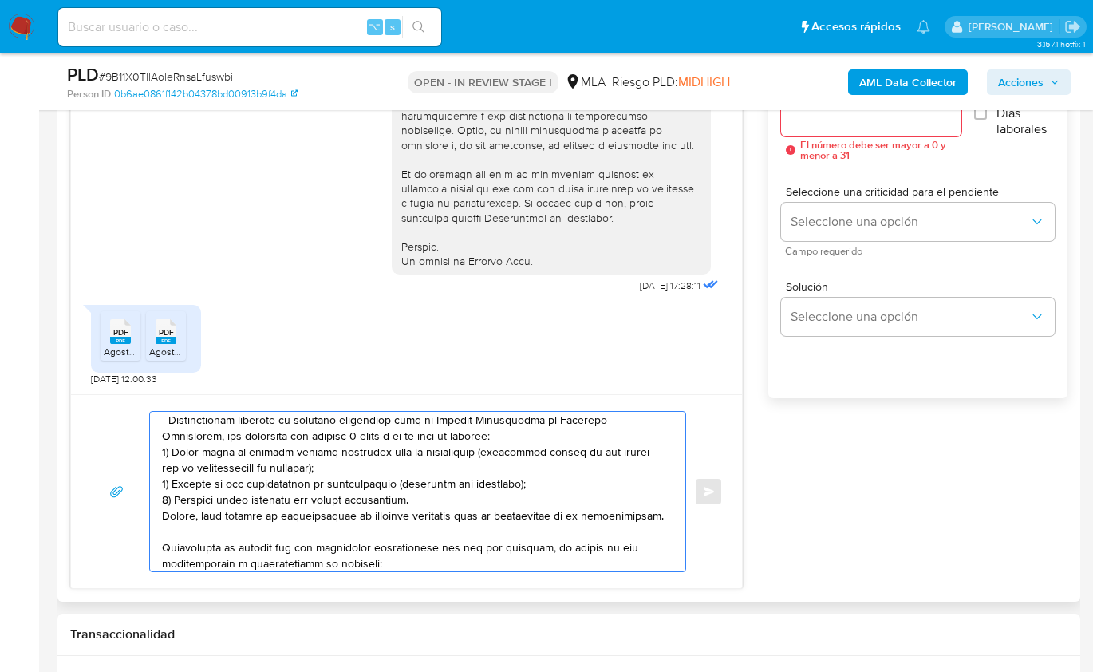
scroll to position [436, 0]
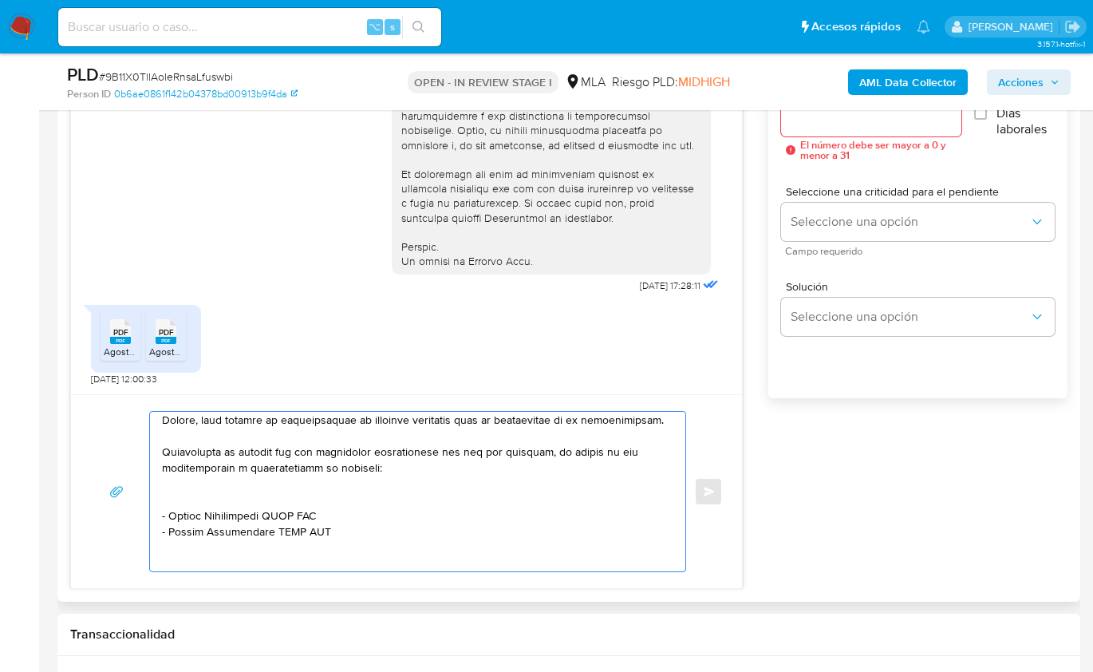
click at [162, 472] on textarea at bounding box center [413, 492] width 503 height 160
click at [182, 511] on textarea at bounding box center [413, 492] width 503 height 160
drag, startPoint x: 170, startPoint y: 515, endPoint x: 267, endPoint y: 518, distance: 97.4
click at [267, 518] on textarea at bounding box center [413, 492] width 503 height 160
paste textarea "icolas Kestelman"
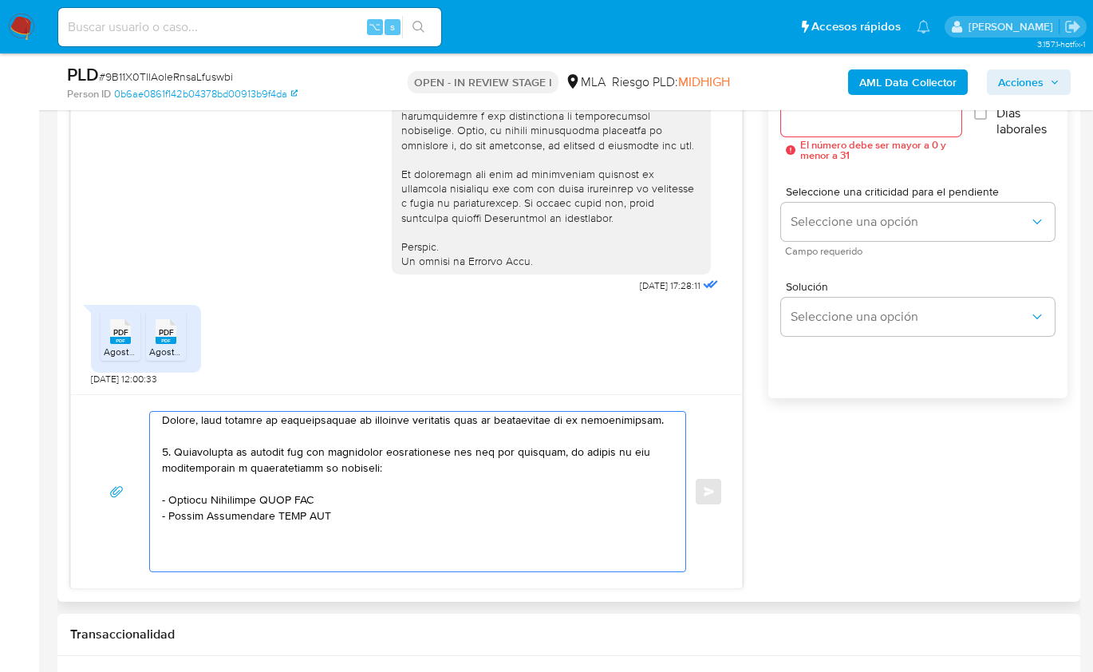
click at [296, 511] on textarea at bounding box center [413, 492] width 503 height 160
click at [297, 511] on textarea at bounding box center [413, 492] width 503 height 160
paste textarea "20376566952"
drag, startPoint x: 168, startPoint y: 531, endPoint x: 266, endPoint y: 533, distance: 98.2
click at [266, 533] on textarea at bounding box center [413, 492] width 503 height 160
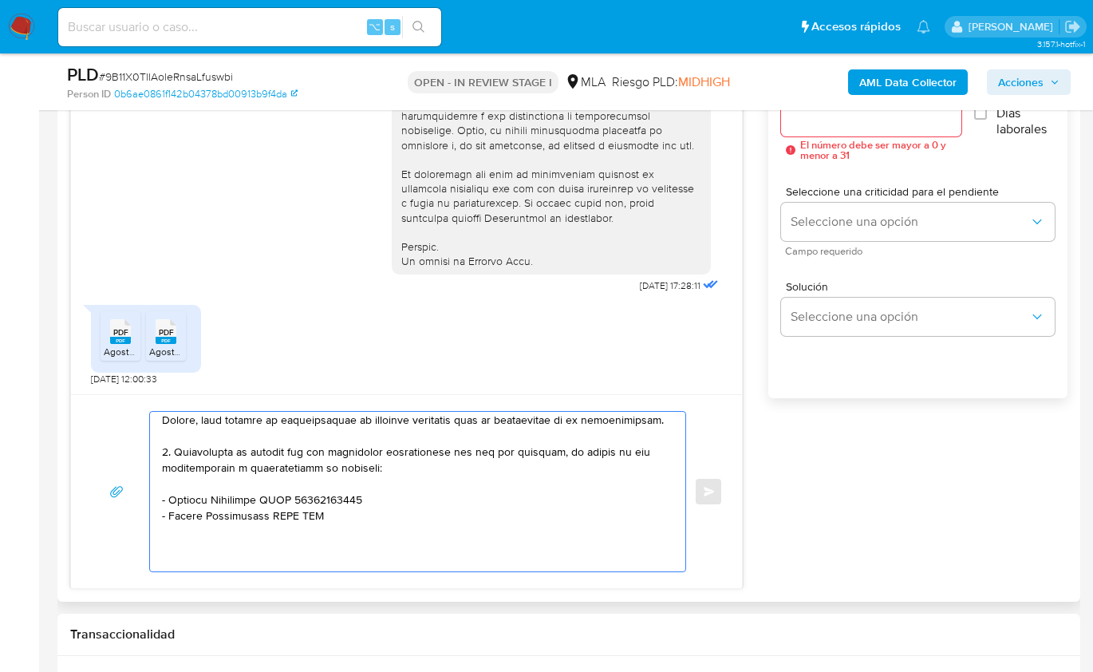
paste textarea "Orlando Iver Condori Rueda"
click at [345, 523] on textarea at bounding box center [413, 492] width 503 height 160
paste textarea "20941347496"
paste textarea "Aide Rueda Soliz"
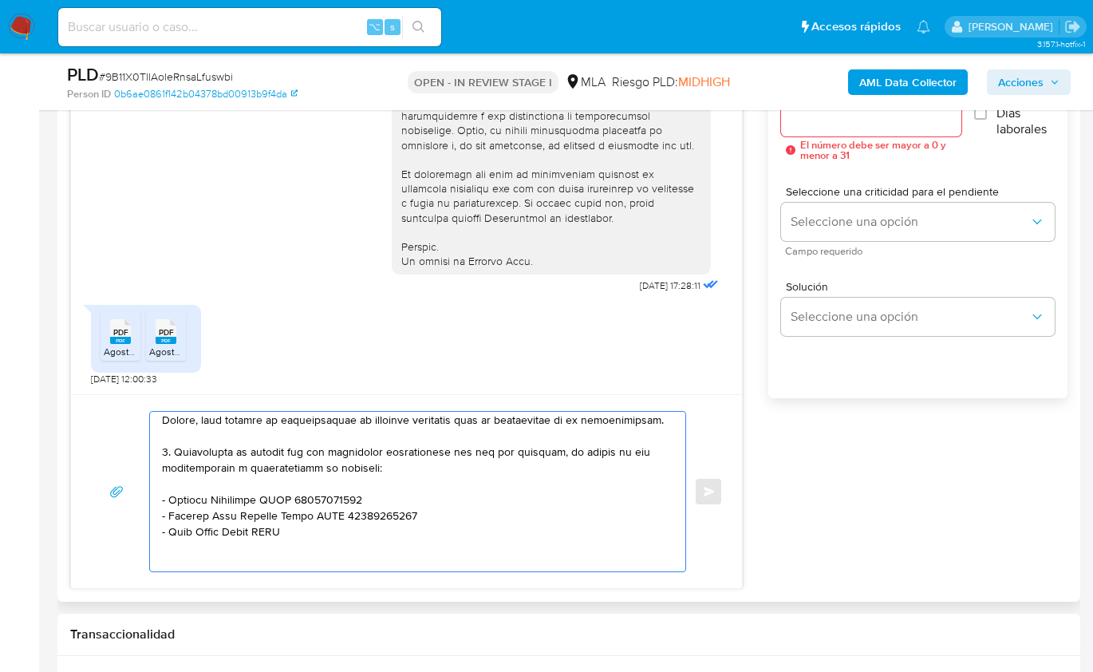
paste textarea "27941761424"
paste textarea "Aldo Gustavo Tejerina"
paste textarea "20254583937"
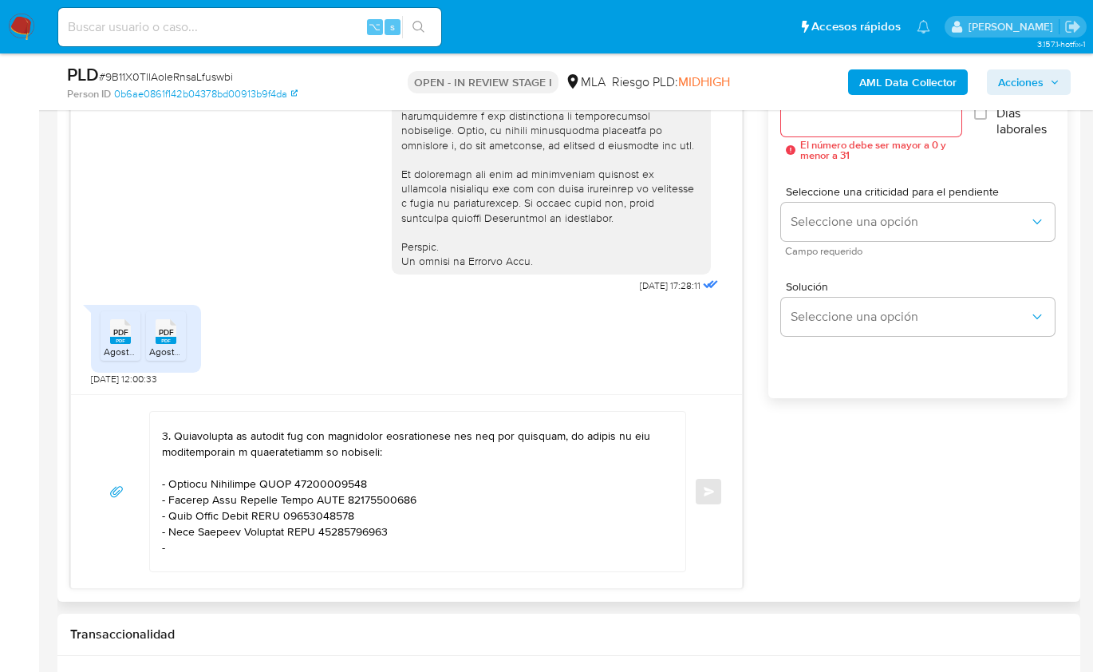
paste textarea "Renzo Lartigue"
paste textarea "23431868369"
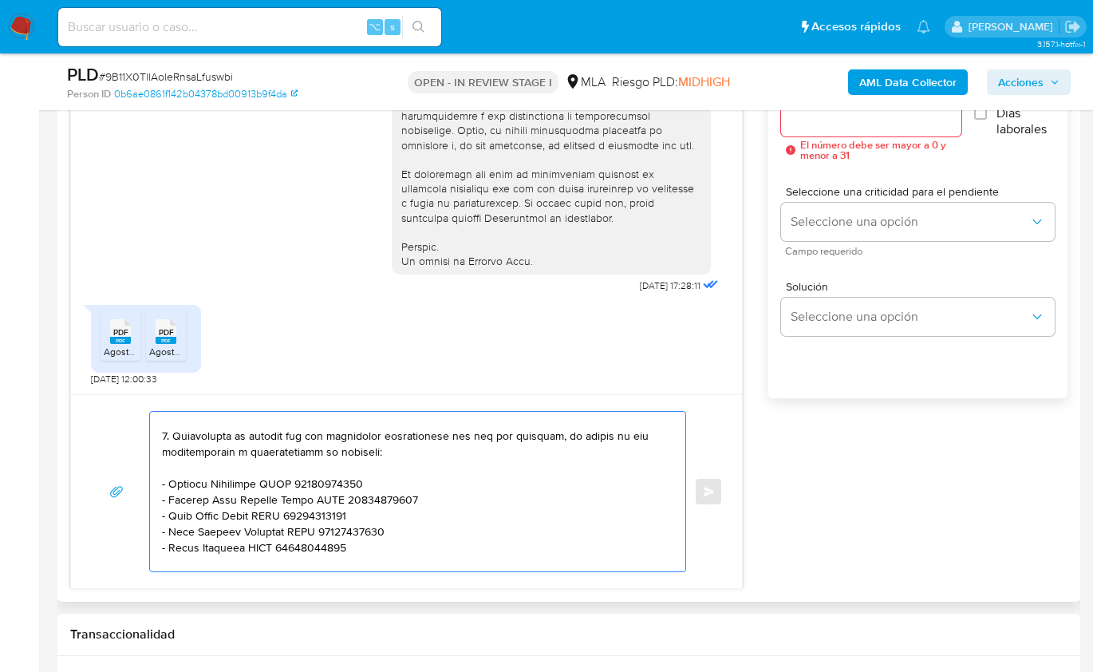
scroll to position [468, 0]
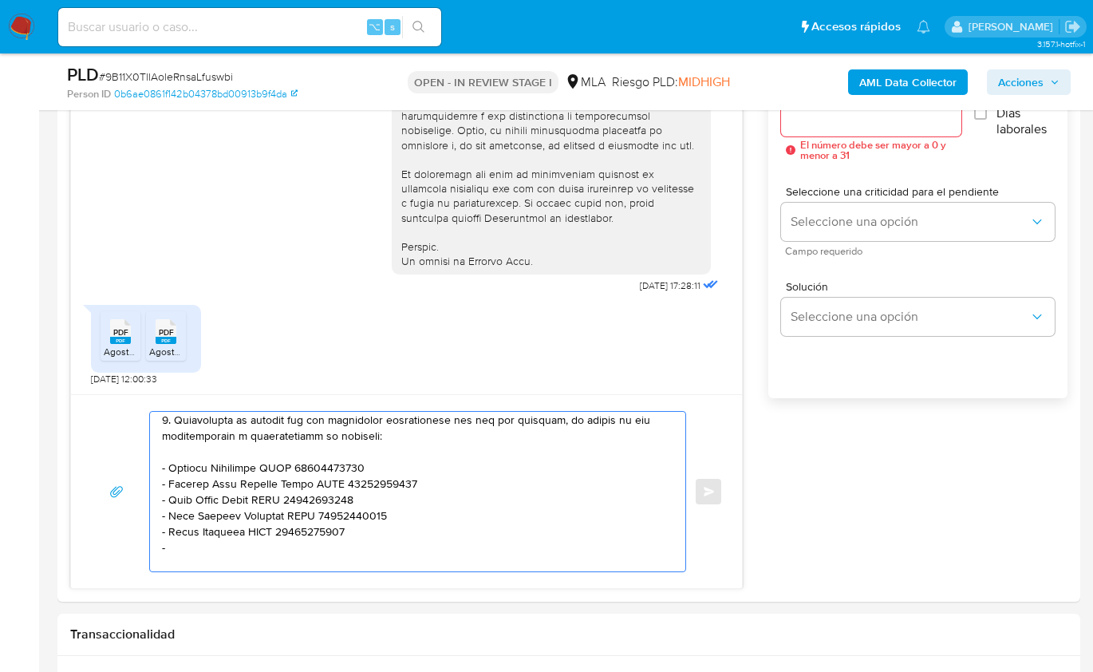
paste textarea "Agustin Rivadeneira"
paste textarea "20385265795"
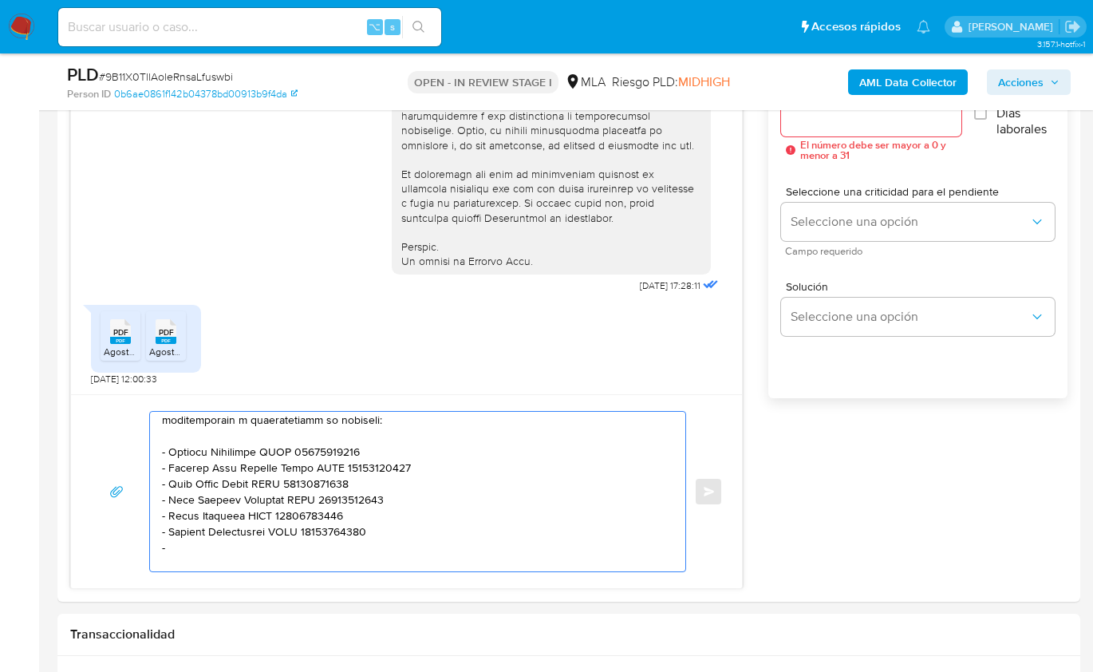
paste textarea "Santiago Luis Fernandez"
paste textarea "20264804559"
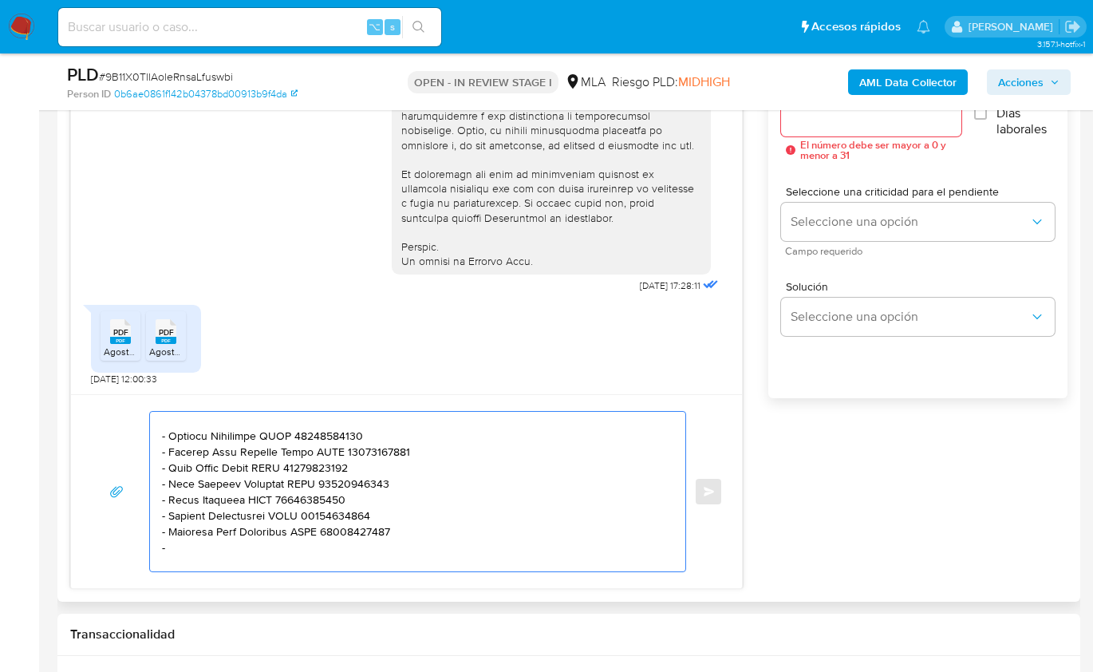
paste textarea "Daniela Silvana Guardia Cariaga"
paste textarea "23368644544"
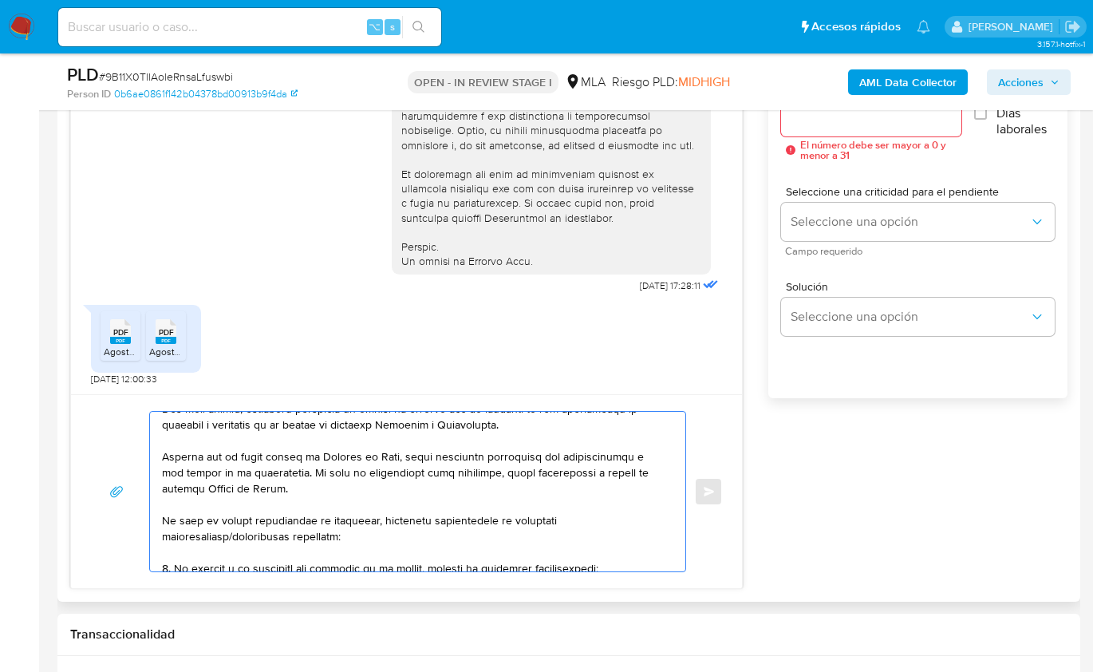
scroll to position [60, 0]
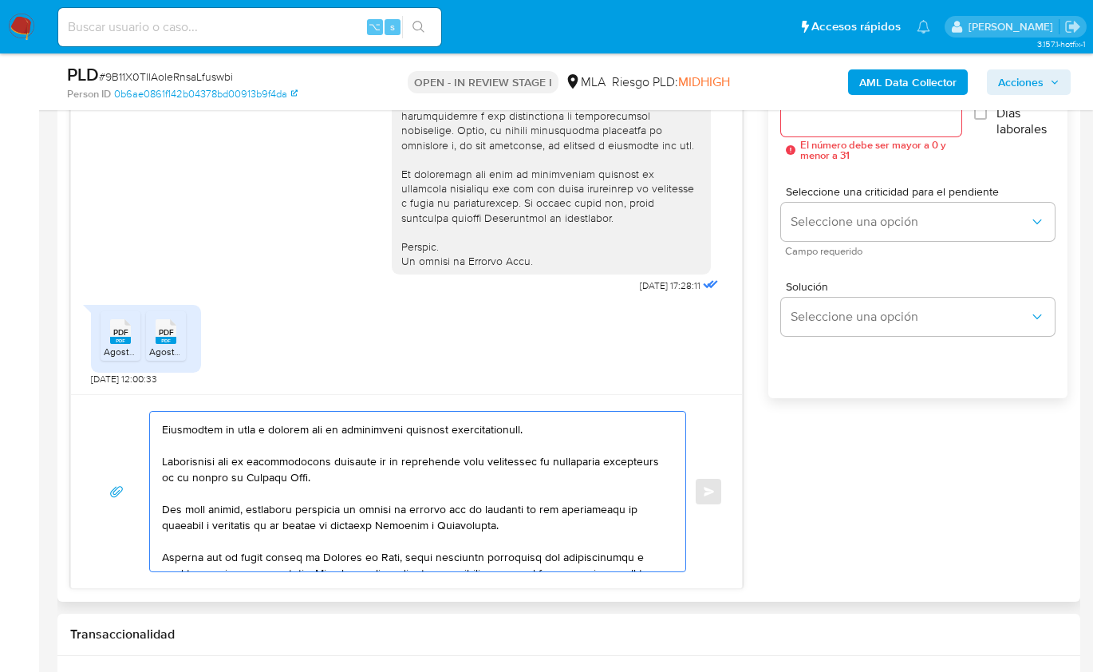
click at [337, 476] on textarea at bounding box center [413, 492] width 503 height 160
paste textarea "no pudiendo determinar el origen de los fondos con el cual inicio la actividad"
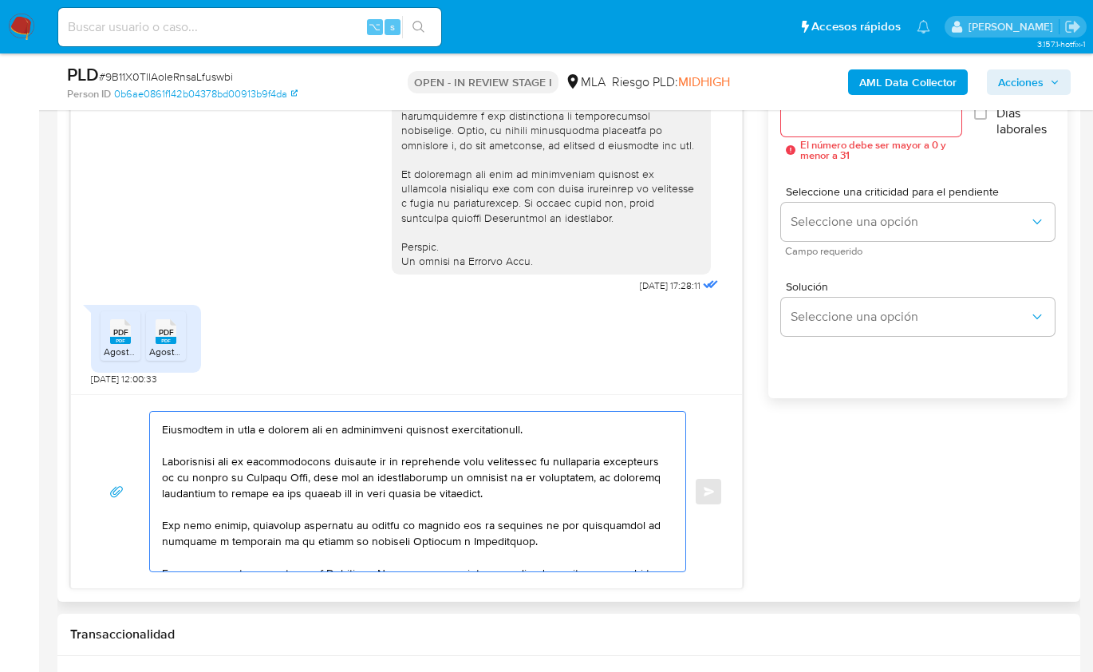
click at [409, 495] on textarea at bounding box center [413, 492] width 503 height 160
click at [496, 490] on textarea at bounding box center [413, 492] width 503 height 160
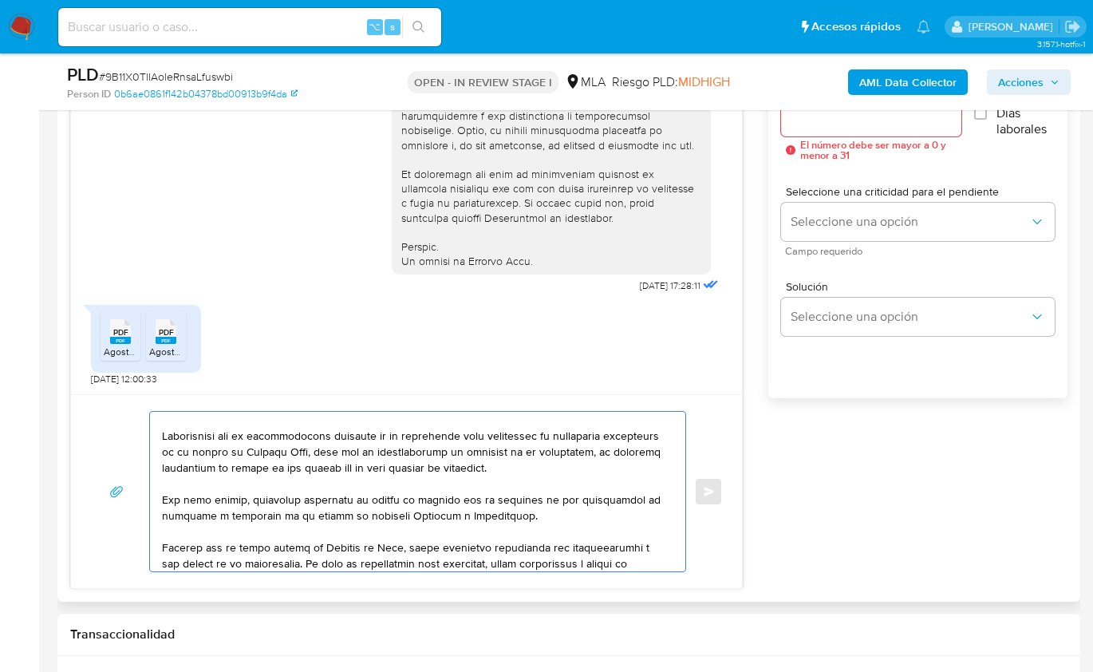
scroll to position [80, 0]
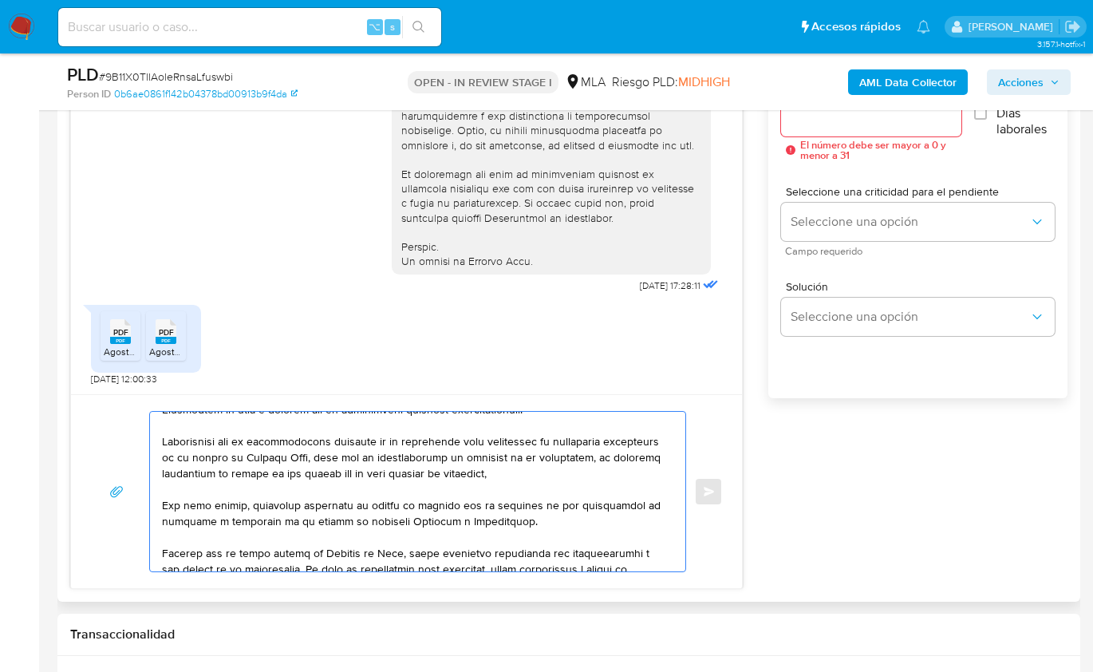
paste textarea "debiendo aportar documentacion que respalde el capital inicial destinado para e…"
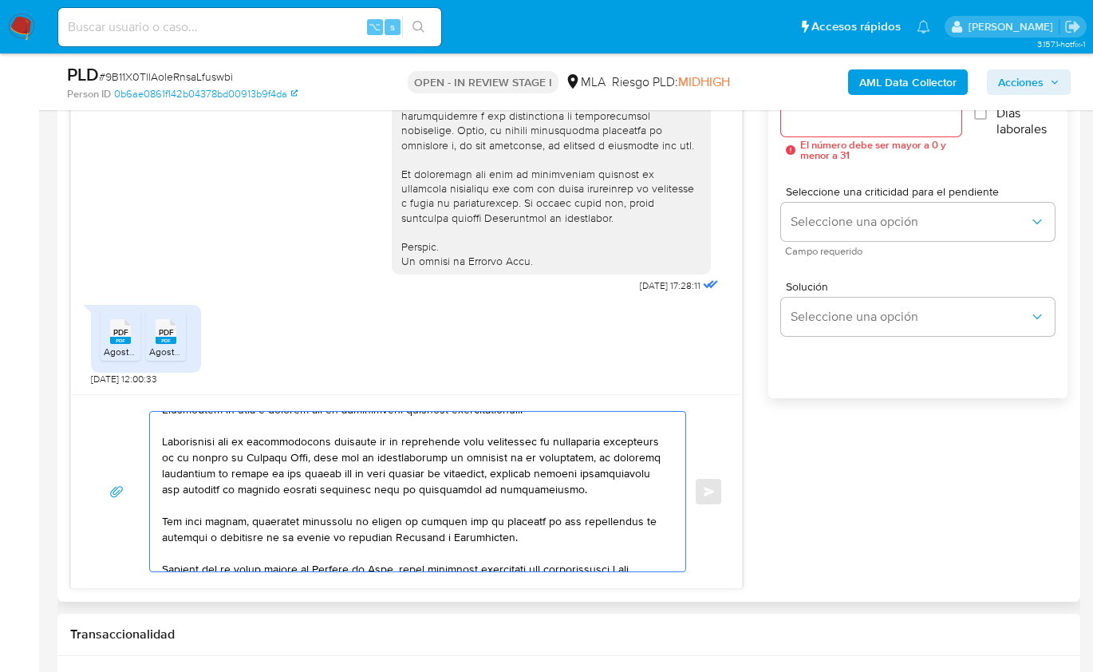
drag, startPoint x: 577, startPoint y: 456, endPoint x: 517, endPoint y: 457, distance: 59.8
click at [517, 457] on textarea at bounding box center [413, 492] width 503 height 160
click at [365, 460] on textarea at bounding box center [413, 492] width 503 height 160
click at [522, 458] on textarea at bounding box center [413, 492] width 503 height 160
click at [532, 456] on textarea at bounding box center [413, 492] width 503 height 160
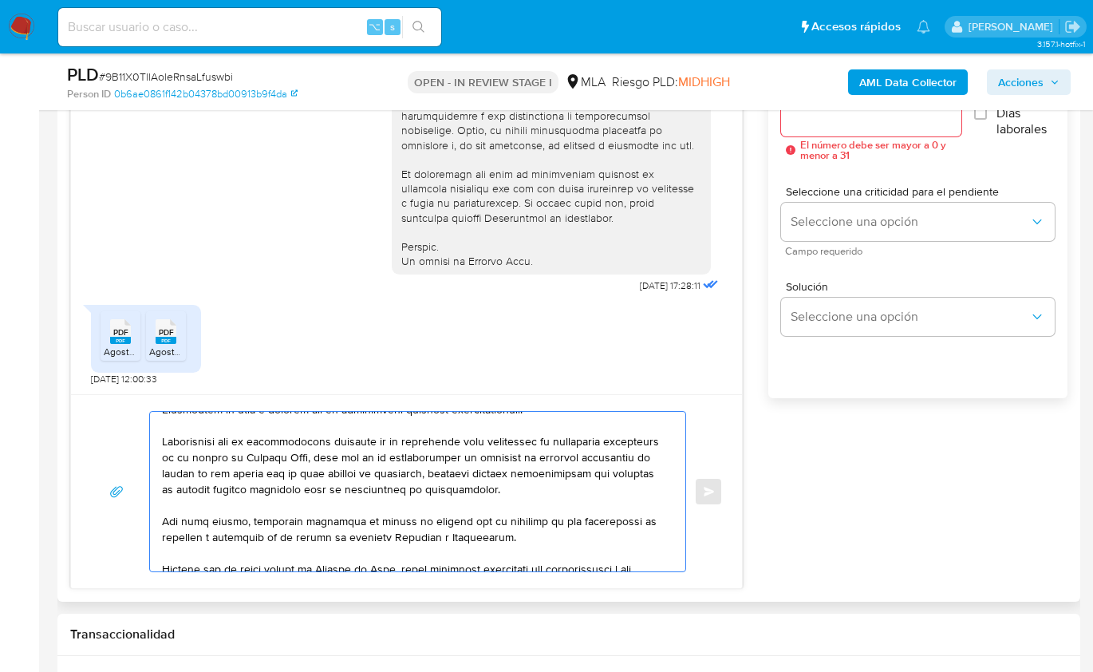
drag, startPoint x: 578, startPoint y: 457, endPoint x: 531, endPoint y: 458, distance: 46.3
click at [531, 458] on textarea at bounding box center [413, 492] width 503 height 160
click at [546, 472] on textarea at bounding box center [413, 492] width 503 height 160
click at [503, 488] on textarea at bounding box center [413, 492] width 503 height 160
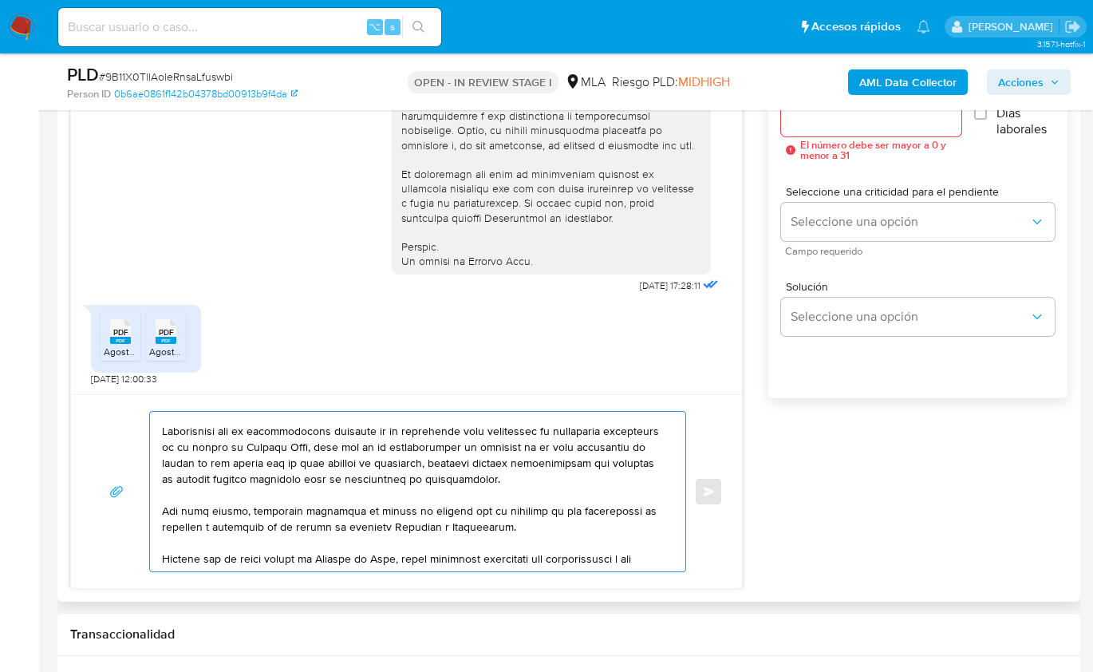
scroll to position [97, 0]
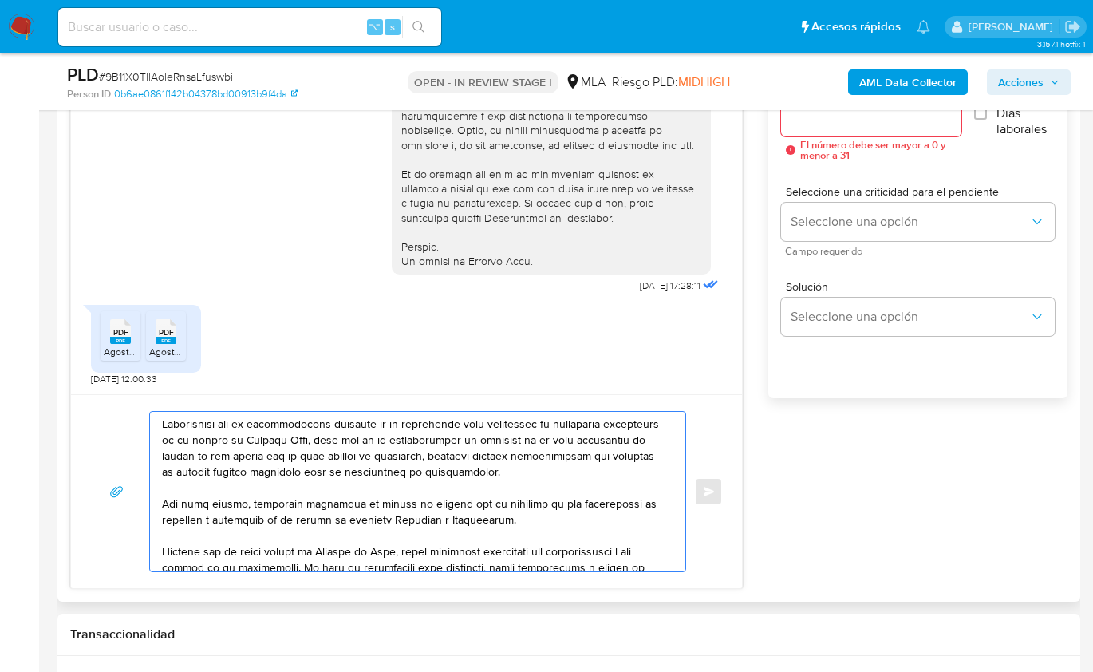
click at [566, 515] on textarea at bounding box center [413, 492] width 503 height 160
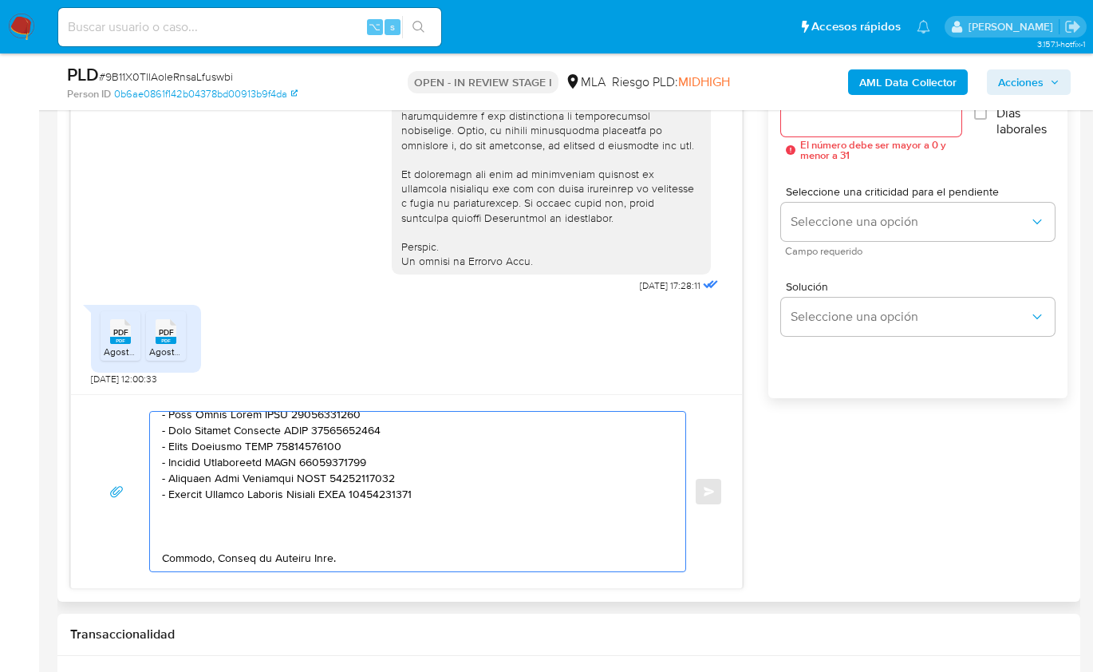
scroll to position [617, 0]
click at [188, 517] on textarea at bounding box center [413, 492] width 503 height 160
drag, startPoint x: 327, startPoint y: 540, endPoint x: 164, endPoint y: 511, distance: 165.3
click at [164, 511] on textarea at bounding box center [413, 492] width 503 height 160
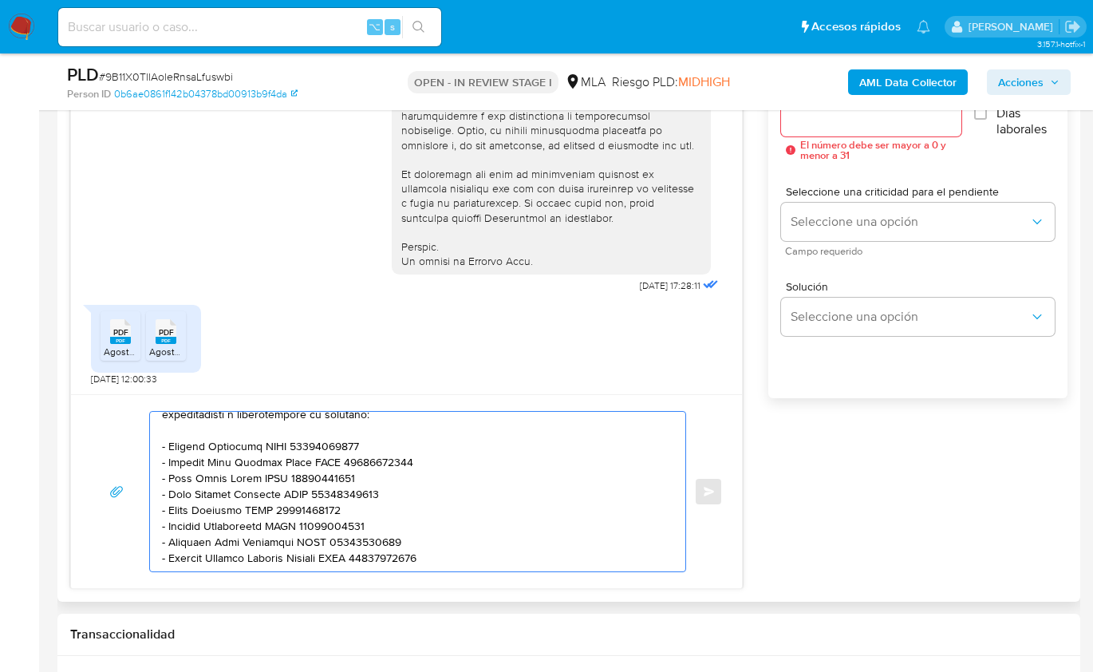
paste textarea "Es importante que sepas que, en caso de no responder a lo solicitado o si lo pr…"
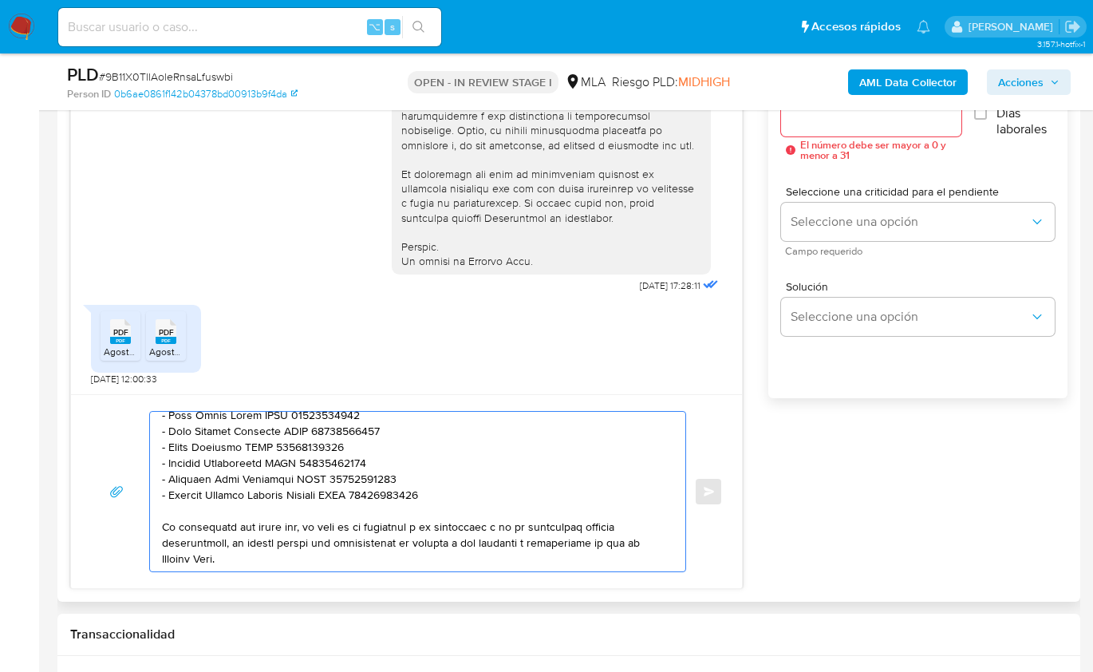
scroll to position [899, 0]
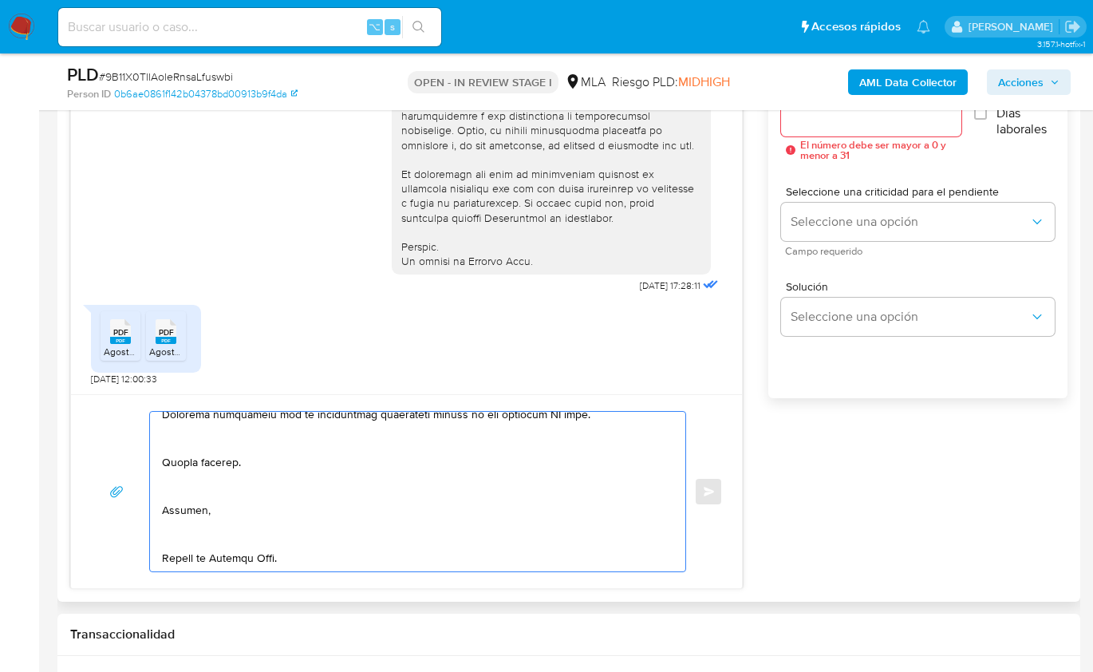
click at [183, 557] on textarea at bounding box center [413, 492] width 503 height 160
click at [187, 531] on textarea at bounding box center [413, 492] width 503 height 160
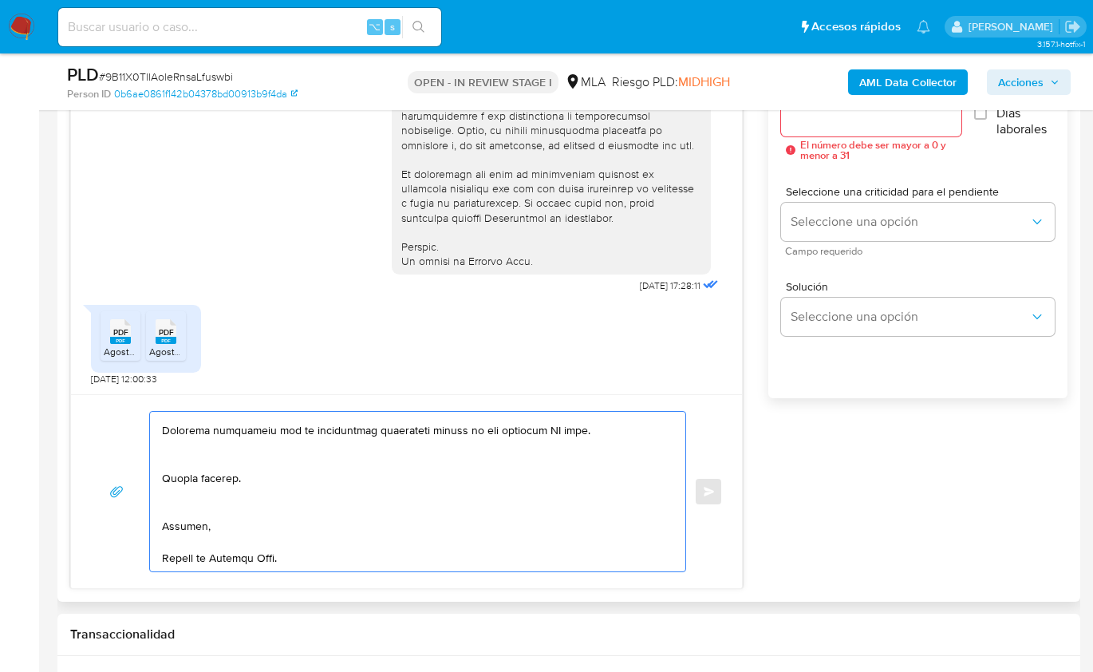
click at [183, 511] on textarea at bounding box center [413, 492] width 503 height 160
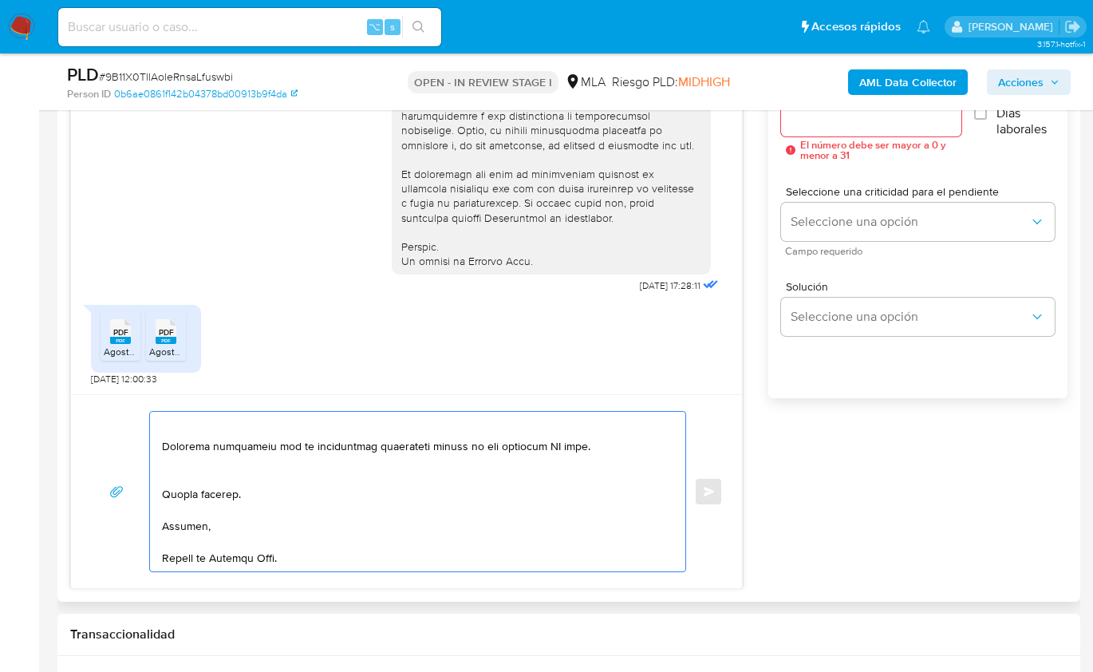
click at [226, 472] on textarea at bounding box center [413, 492] width 503 height 160
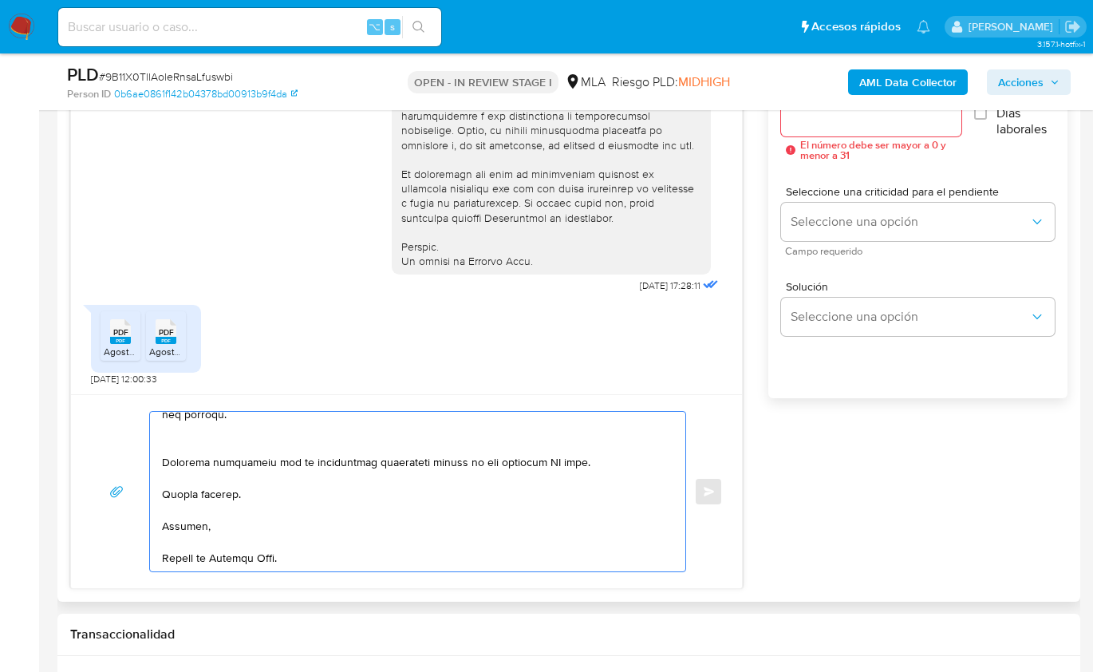
scroll to position [808, 0]
drag, startPoint x: 588, startPoint y: 463, endPoint x: 164, endPoint y: 460, distance: 424.4
click at [164, 460] on textarea at bounding box center [413, 492] width 503 height 160
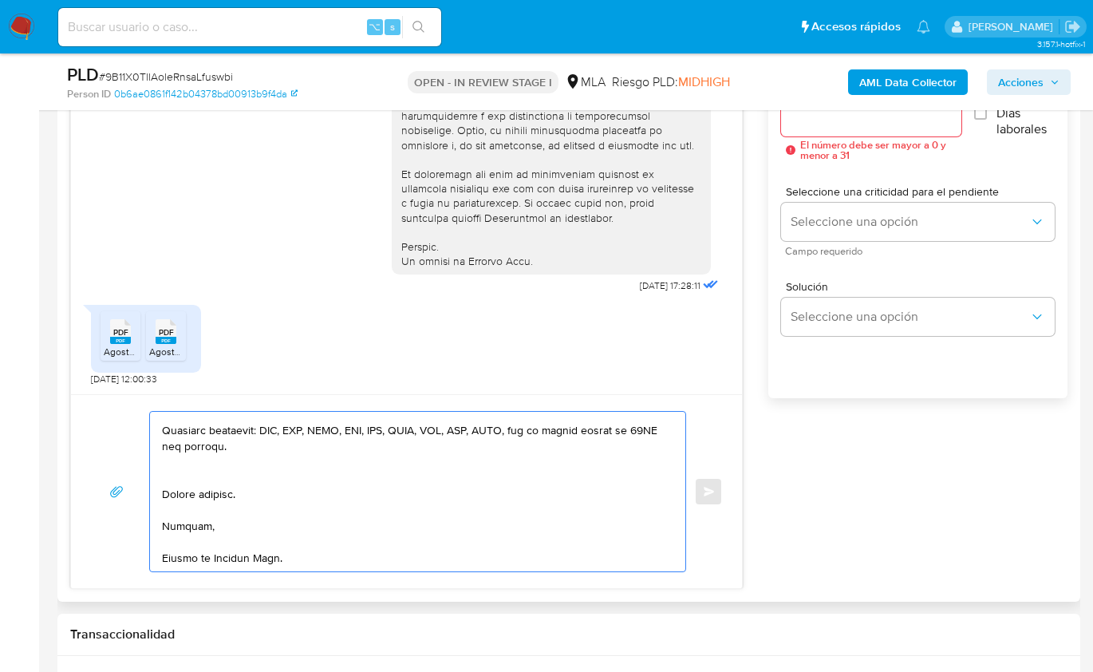
scroll to position [776, 0]
drag, startPoint x: 254, startPoint y: 454, endPoint x: 157, endPoint y: 428, distance: 100.6
click at [157, 428] on div at bounding box center [413, 492] width 527 height 160
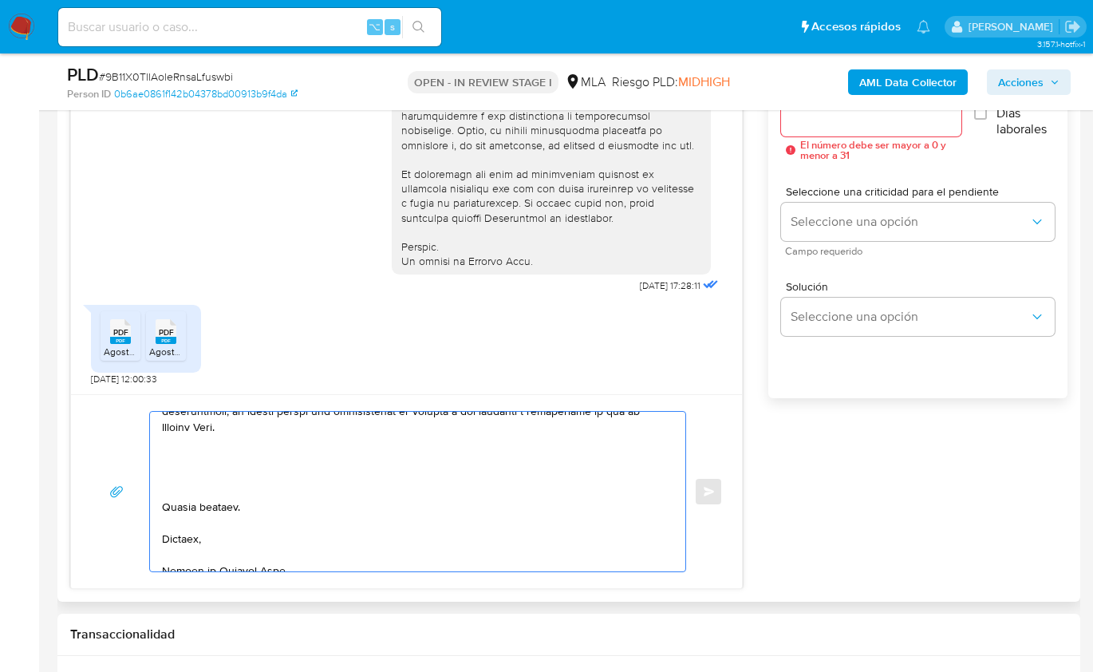
click at [190, 499] on textarea at bounding box center [413, 492] width 503 height 160
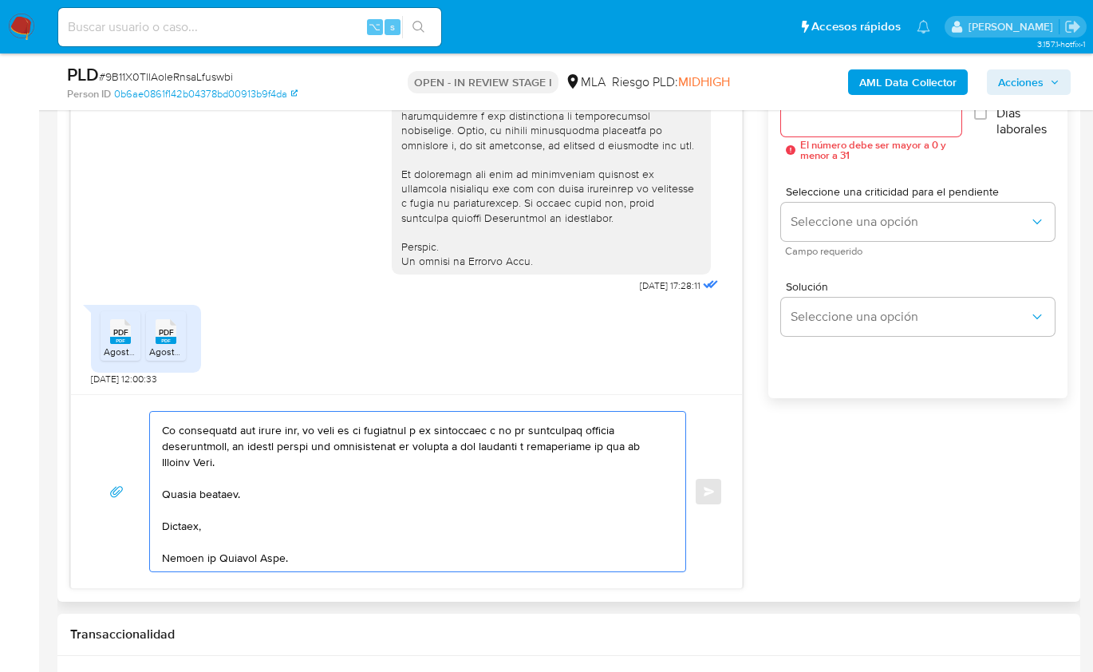
scroll to position [696, 0]
click at [202, 544] on textarea at bounding box center [413, 492] width 503 height 160
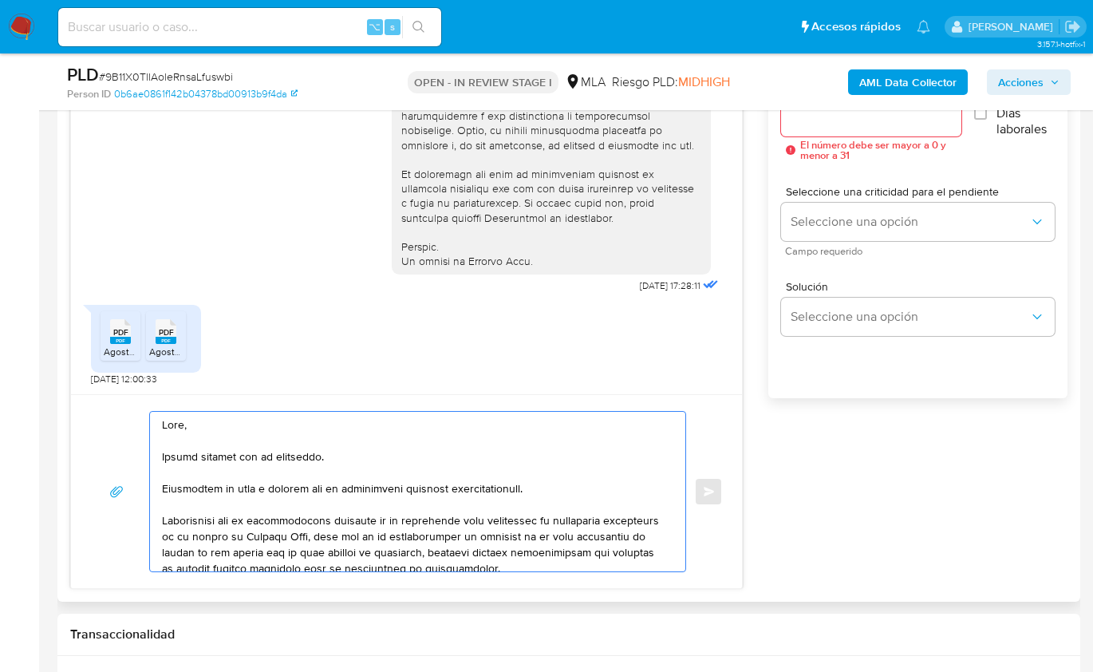
scroll to position [0, 0]
type textarea "Hola, Muchas gracias por la respuesta. Analizamos tu caso y notamos que la info…"
click at [867, 128] on div at bounding box center [870, 117] width 179 height 38
click at [868, 124] on input "Esperar Respuesta (días)" at bounding box center [870, 117] width 179 height 21
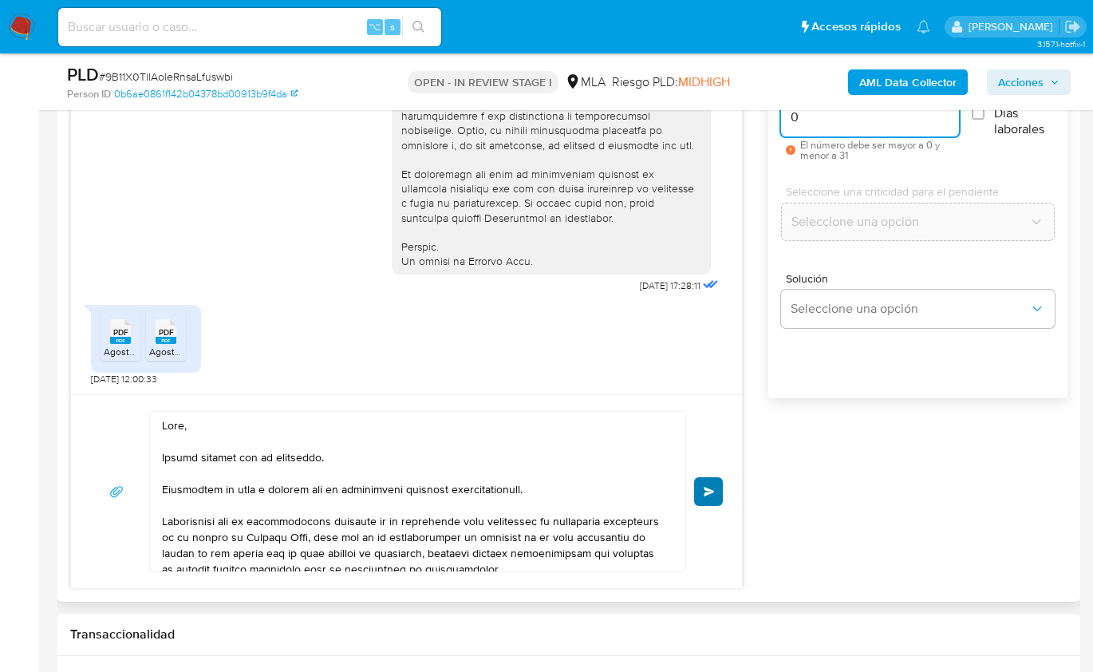
type input "0"
click at [712, 479] on button "Enviar" at bounding box center [708, 491] width 29 height 29
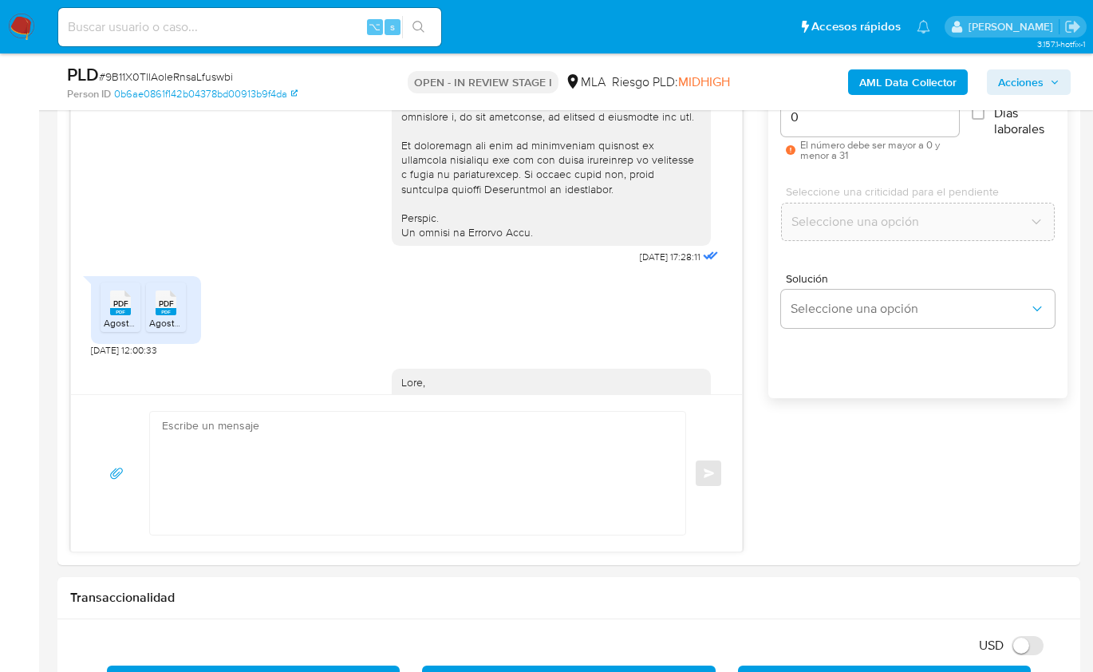
scroll to position [1658, 0]
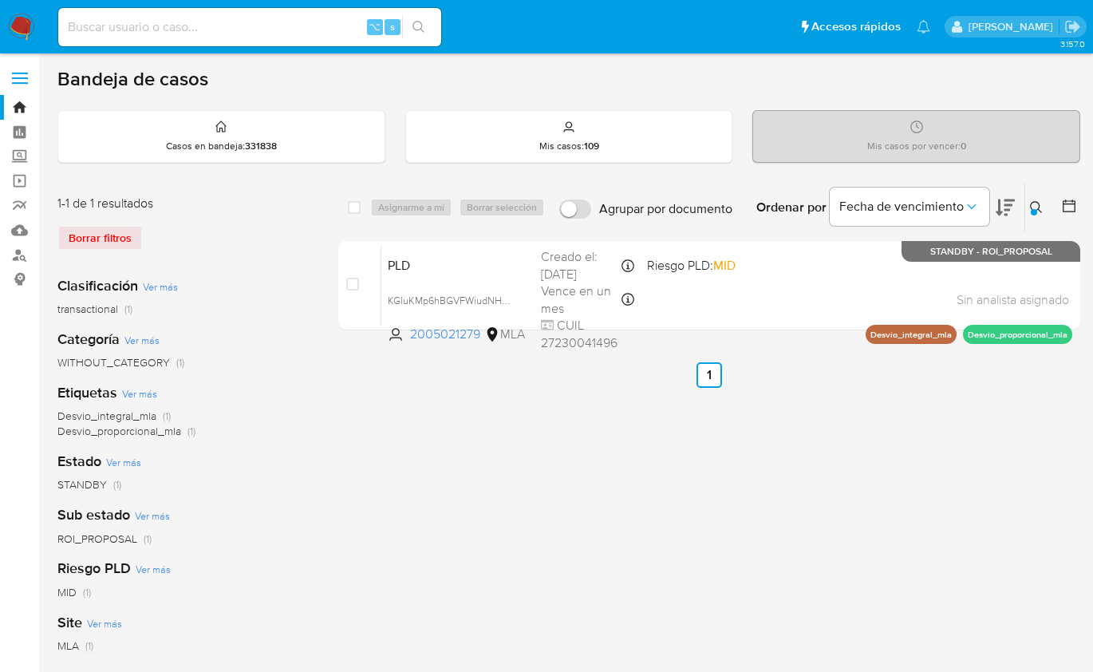
click at [7, 21] on nav "Pausado Ver notificaciones ⌥ s Accesos rápidos Presiona las siguientes teclas p…" at bounding box center [546, 26] width 1093 height 53
click at [37, 34] on nav "Pausado Ver notificaciones ⌥ s Accesos rápidos Presiona las siguientes teclas p…" at bounding box center [546, 26] width 1093 height 53
click at [28, 27] on img at bounding box center [21, 27] width 27 height 27
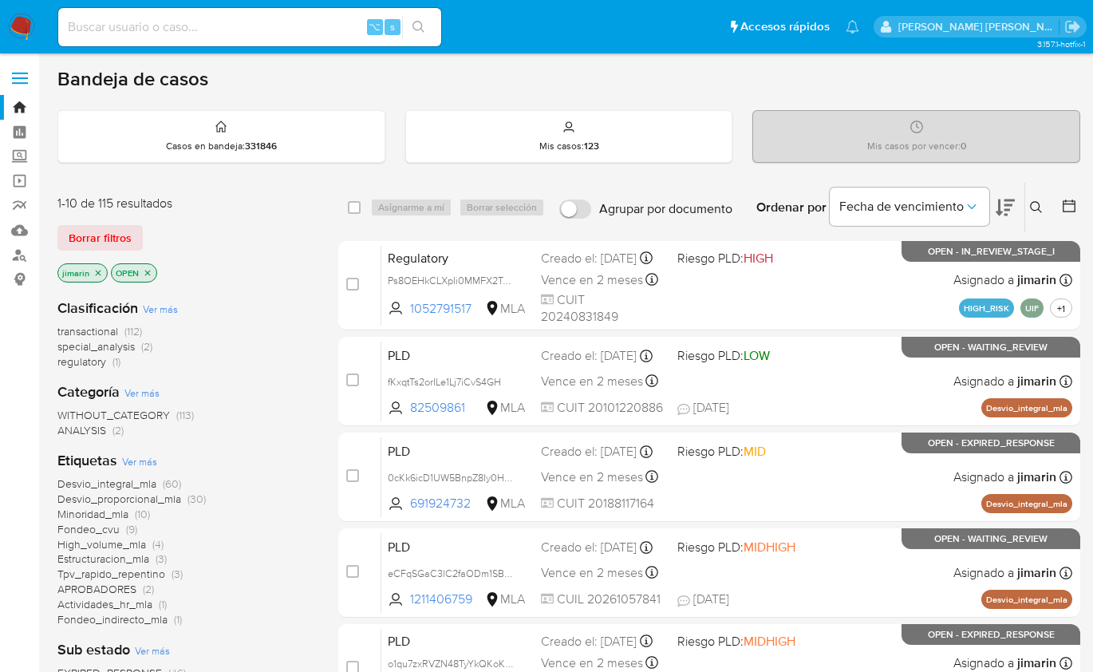
click at [1066, 206] on icon at bounding box center [1069, 206] width 16 height 16
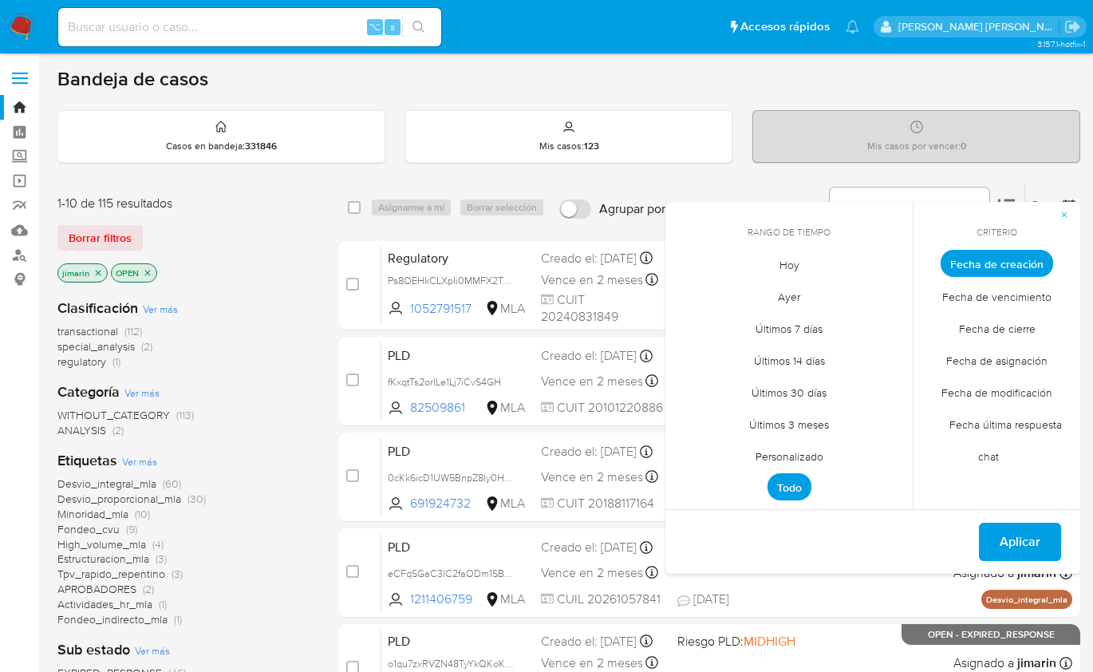
click at [795, 446] on span "Personalizado" at bounding box center [789, 456] width 101 height 33
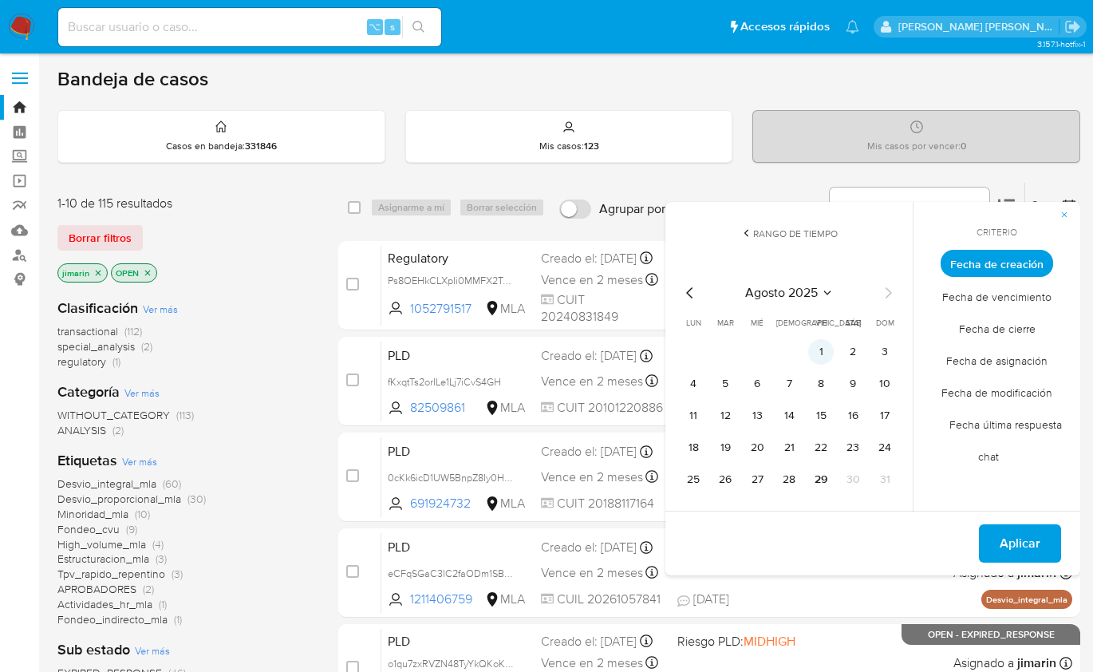
click at [816, 345] on button "1" at bounding box center [821, 352] width 26 height 26
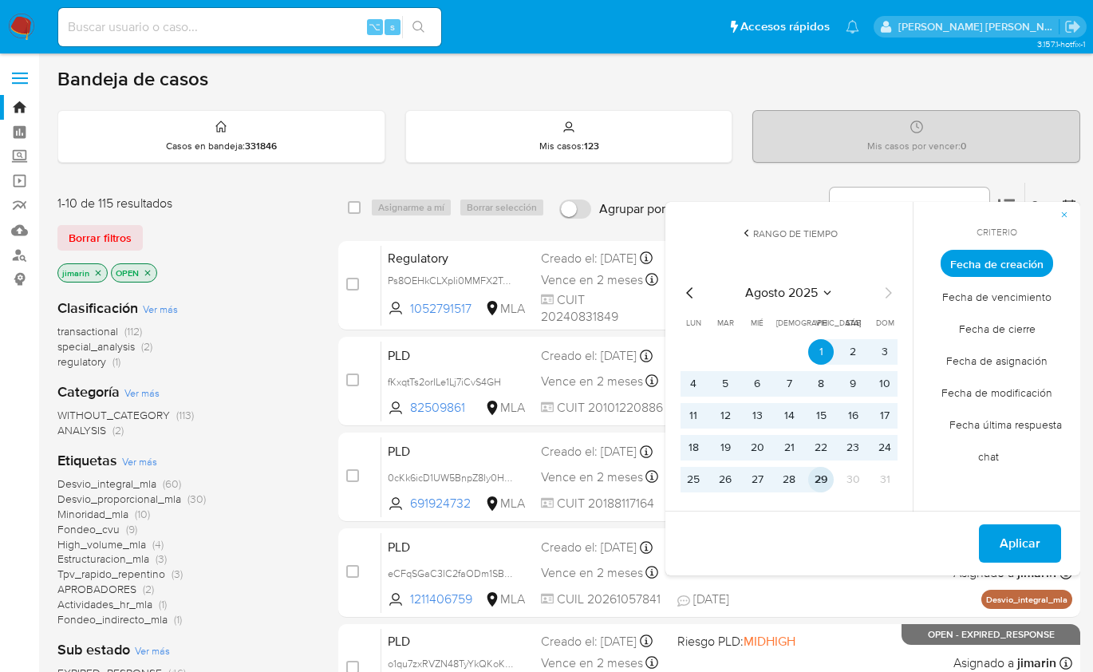
click at [818, 483] on button "29" at bounding box center [821, 480] width 26 height 26
click at [1010, 546] on span "Aplicar" at bounding box center [1020, 543] width 41 height 35
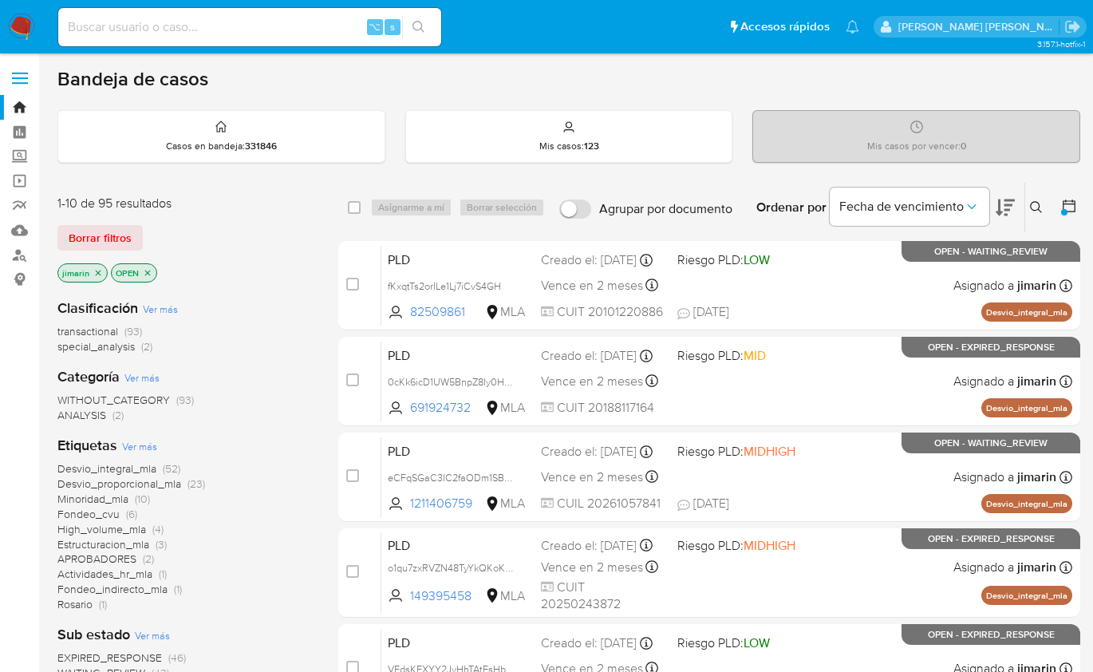
click at [24, 37] on img at bounding box center [21, 27] width 27 height 27
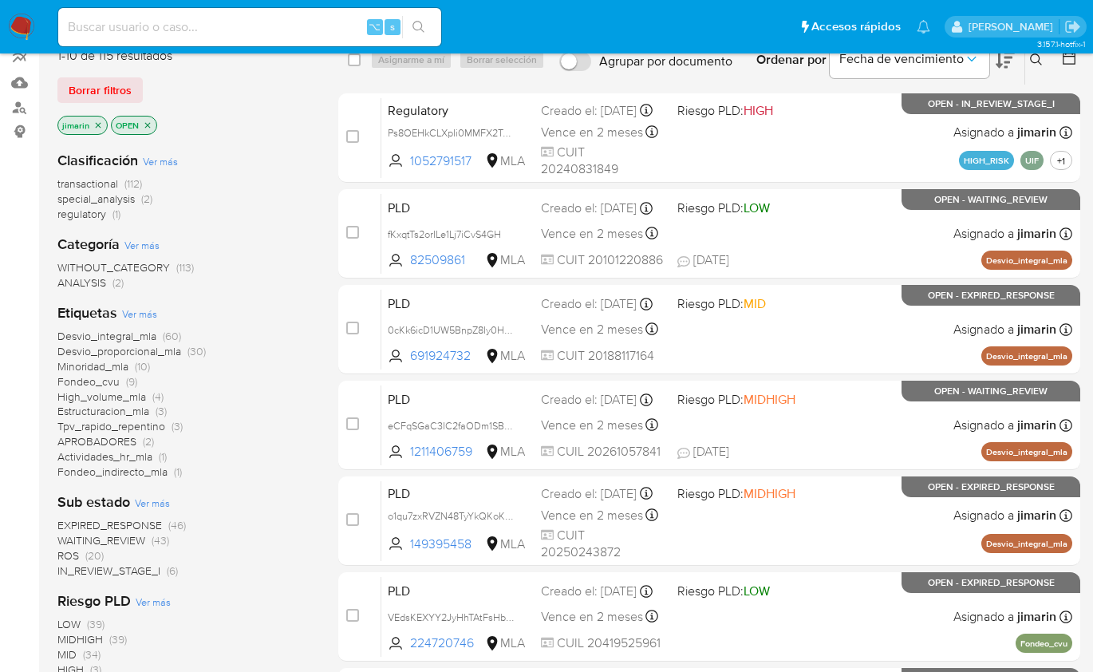
scroll to position [206, 0]
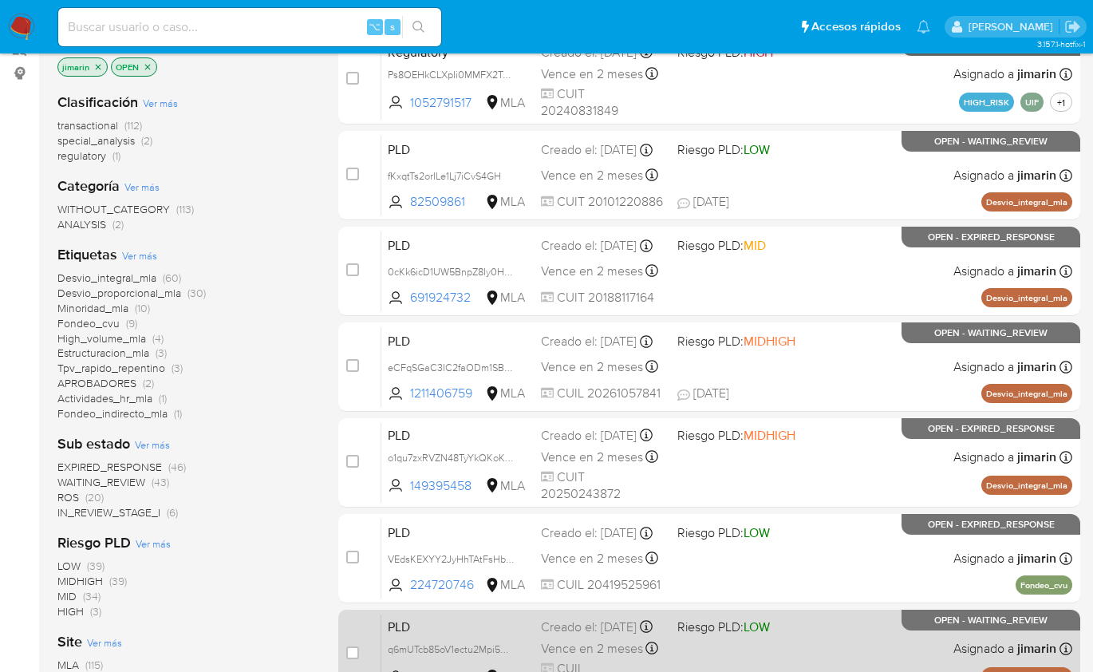
click at [969, 616] on span "OPEN - WAITING_REVIEW" at bounding box center [990, 620] width 113 height 9
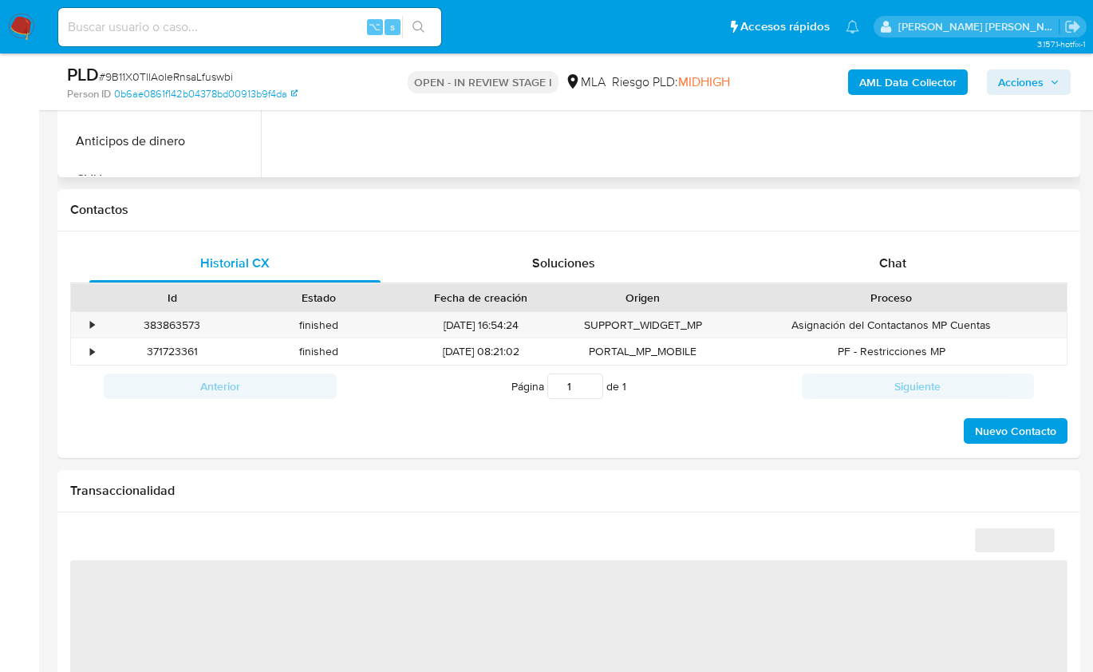
scroll to position [651, 0]
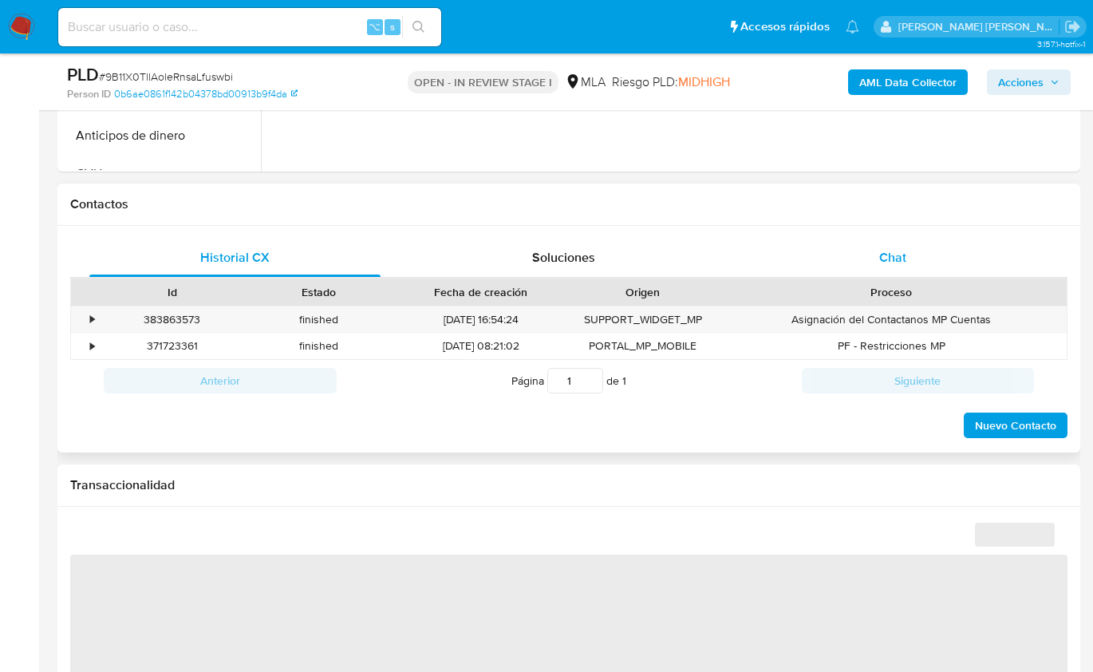
click at [874, 259] on div "Chat" at bounding box center [892, 258] width 291 height 38
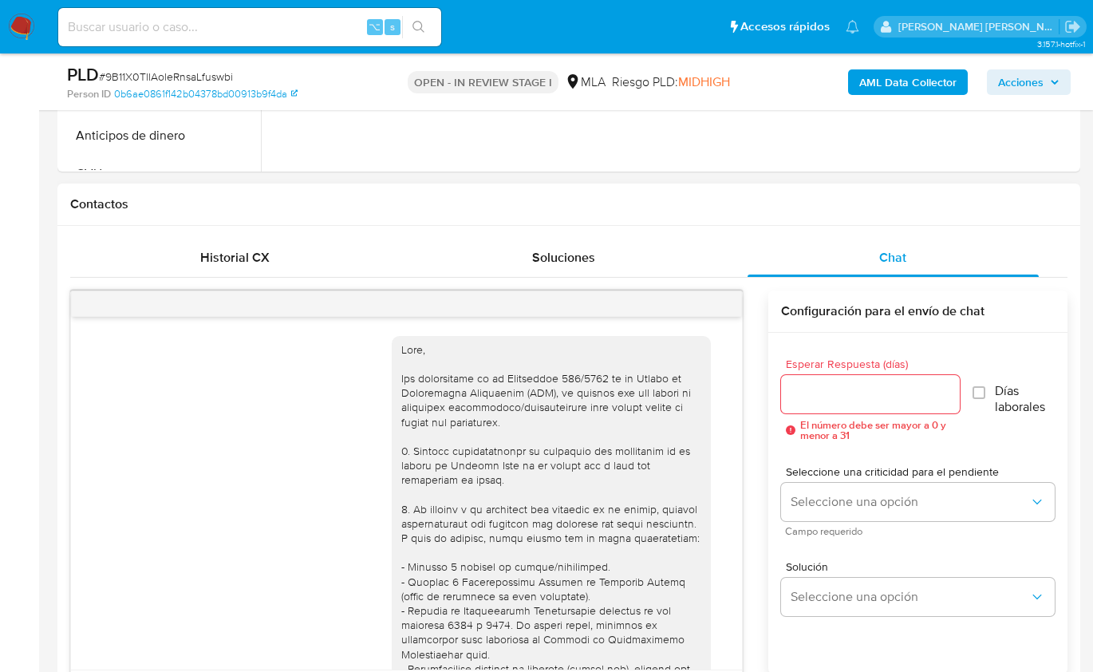
scroll to position [1658, 0]
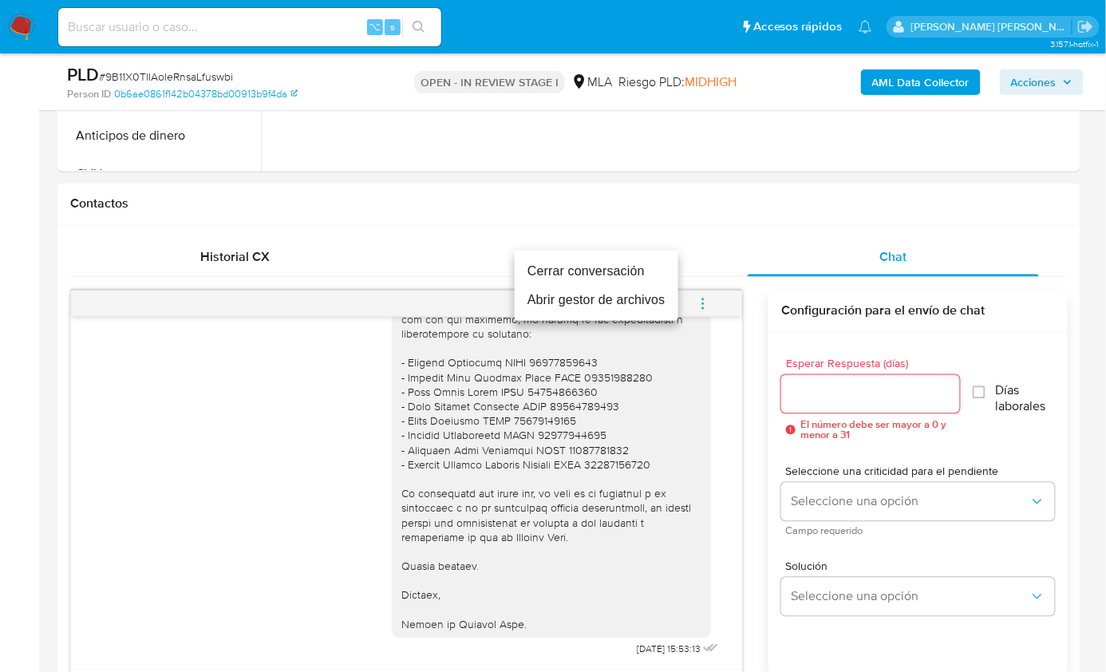
select select "10"
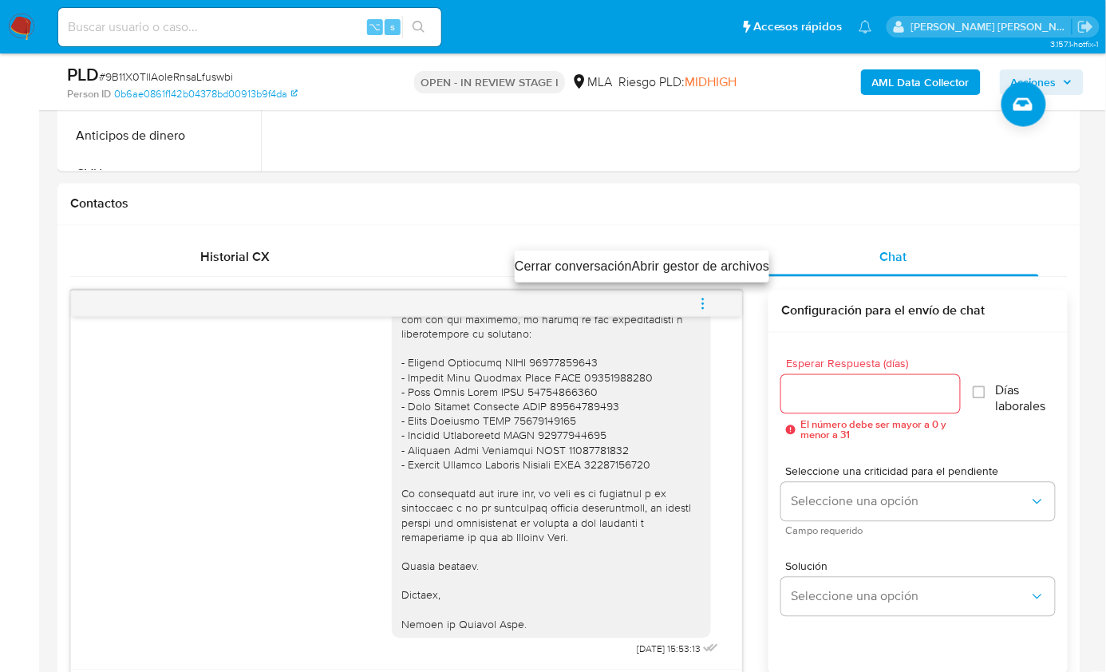
click at [588, 266] on li "Cerrar conversación" at bounding box center [573, 266] width 117 height 19
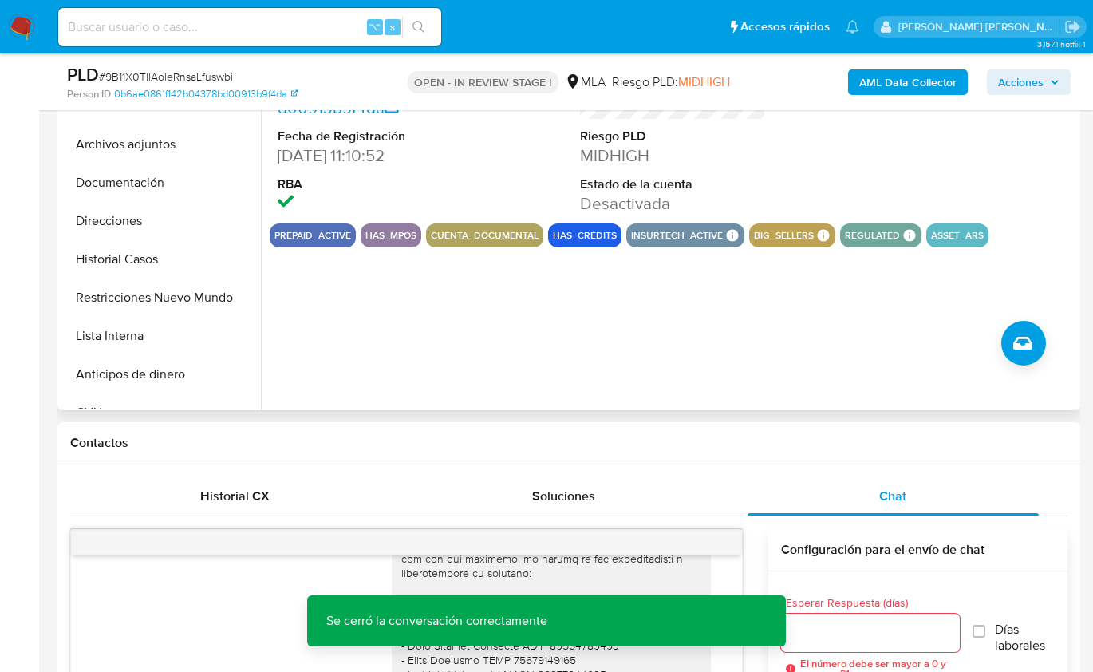
scroll to position [396, 0]
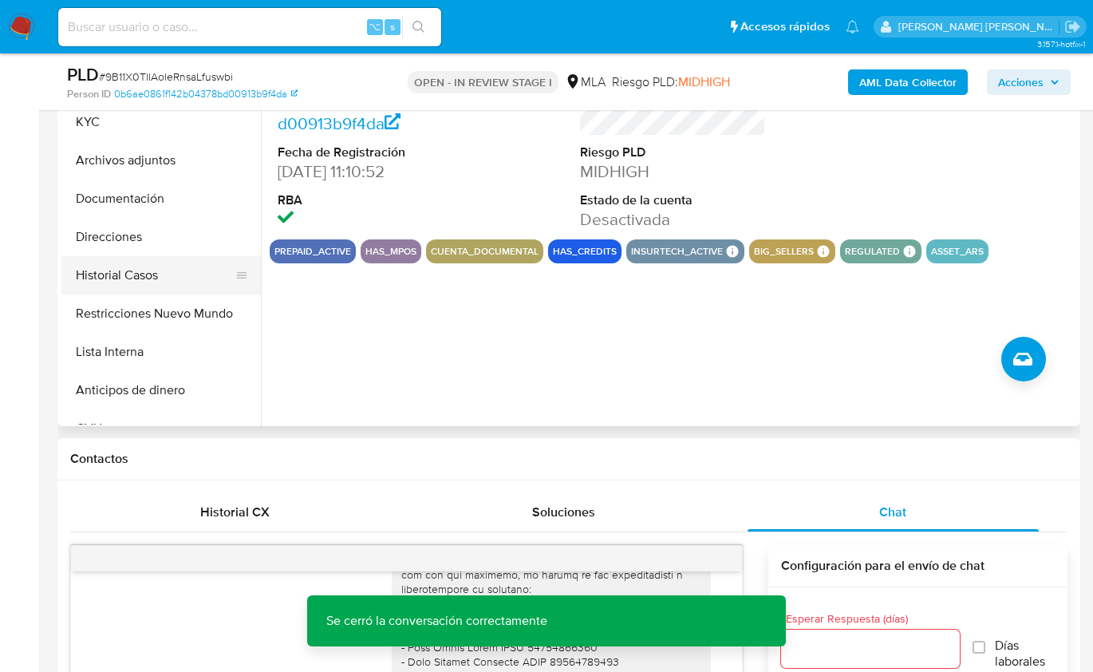
click at [154, 303] on button "Restricciones Nuevo Mundo" at bounding box center [160, 313] width 199 height 38
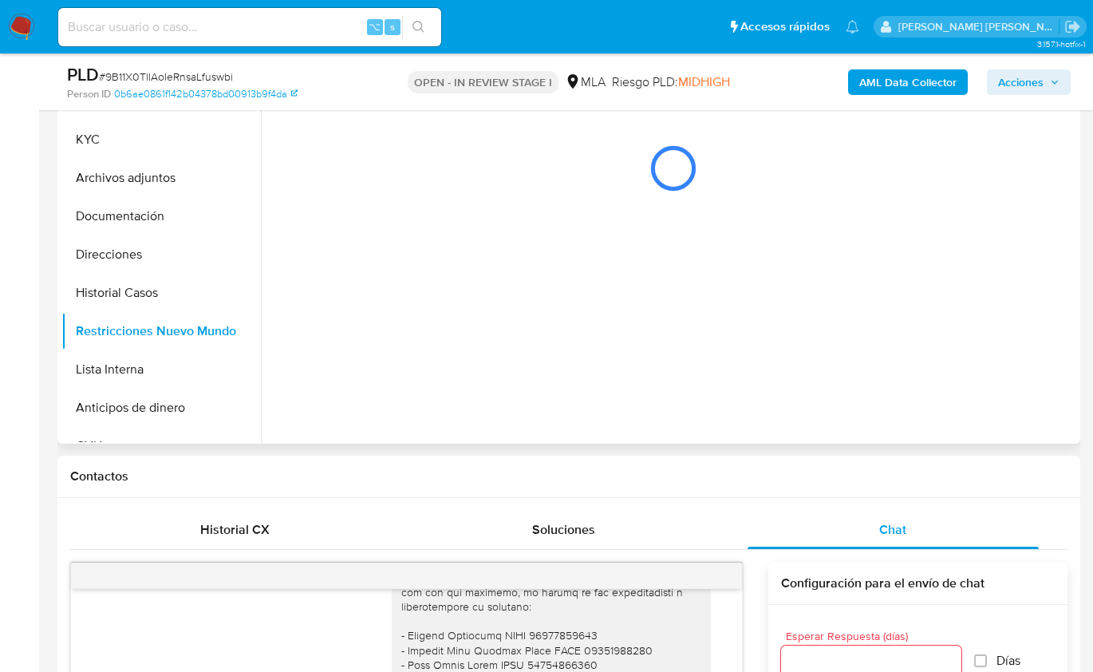
scroll to position [290, 0]
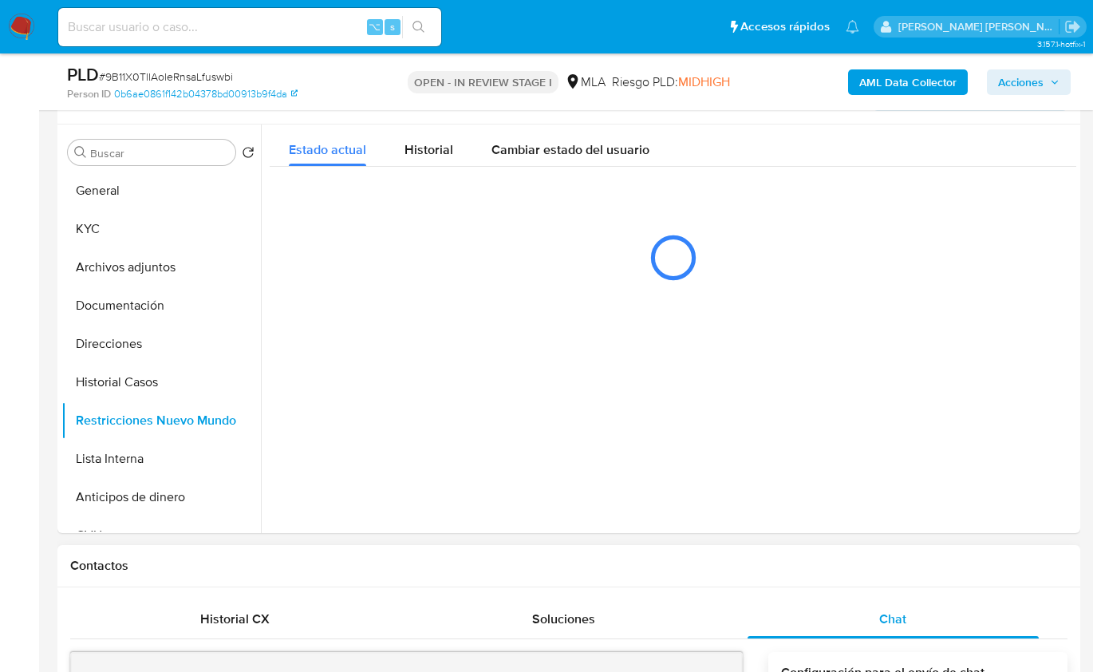
click at [665, 567] on h1 "Contactos" at bounding box center [568, 566] width 997 height 16
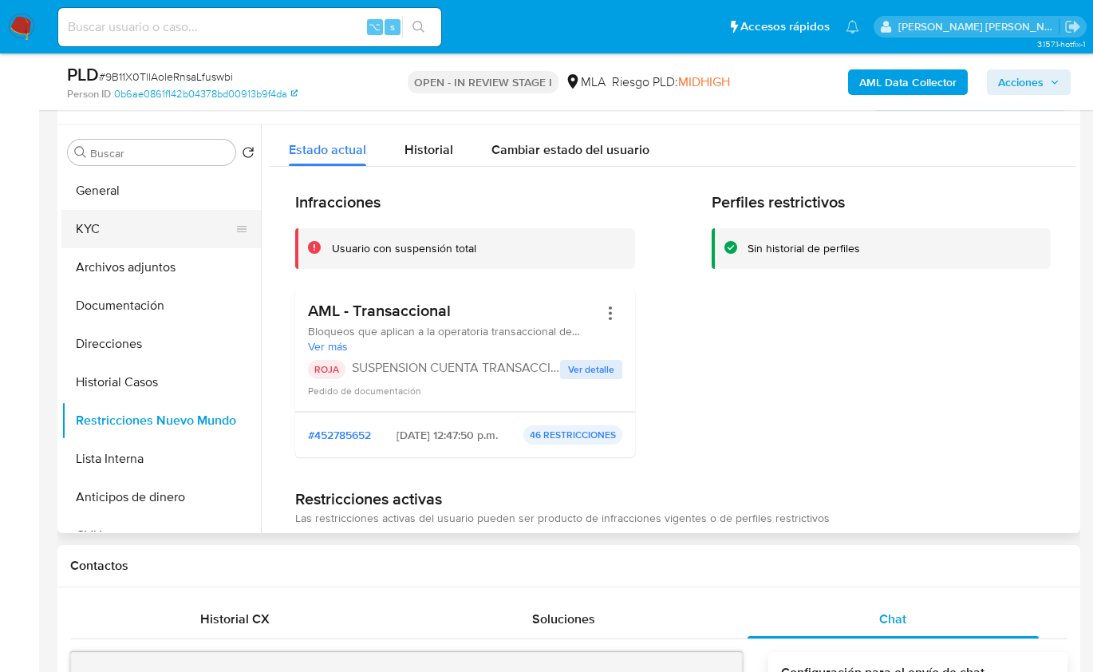
click at [116, 234] on button "KYC" at bounding box center [154, 229] width 187 height 38
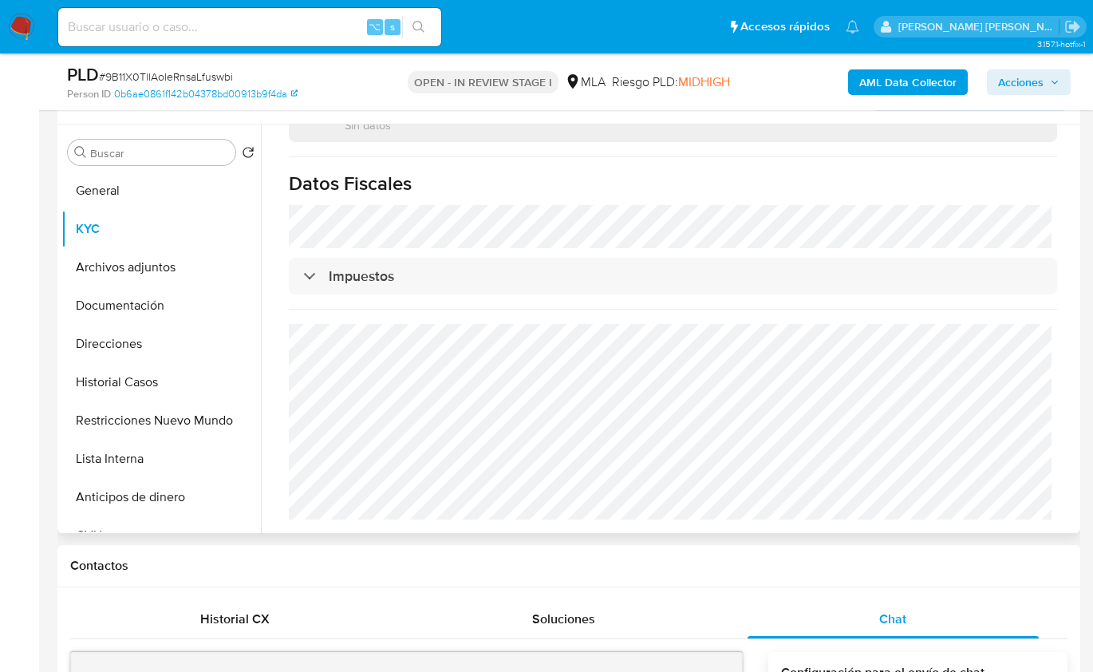
scroll to position [864, 0]
